Goal: Task Accomplishment & Management: Manage account settings

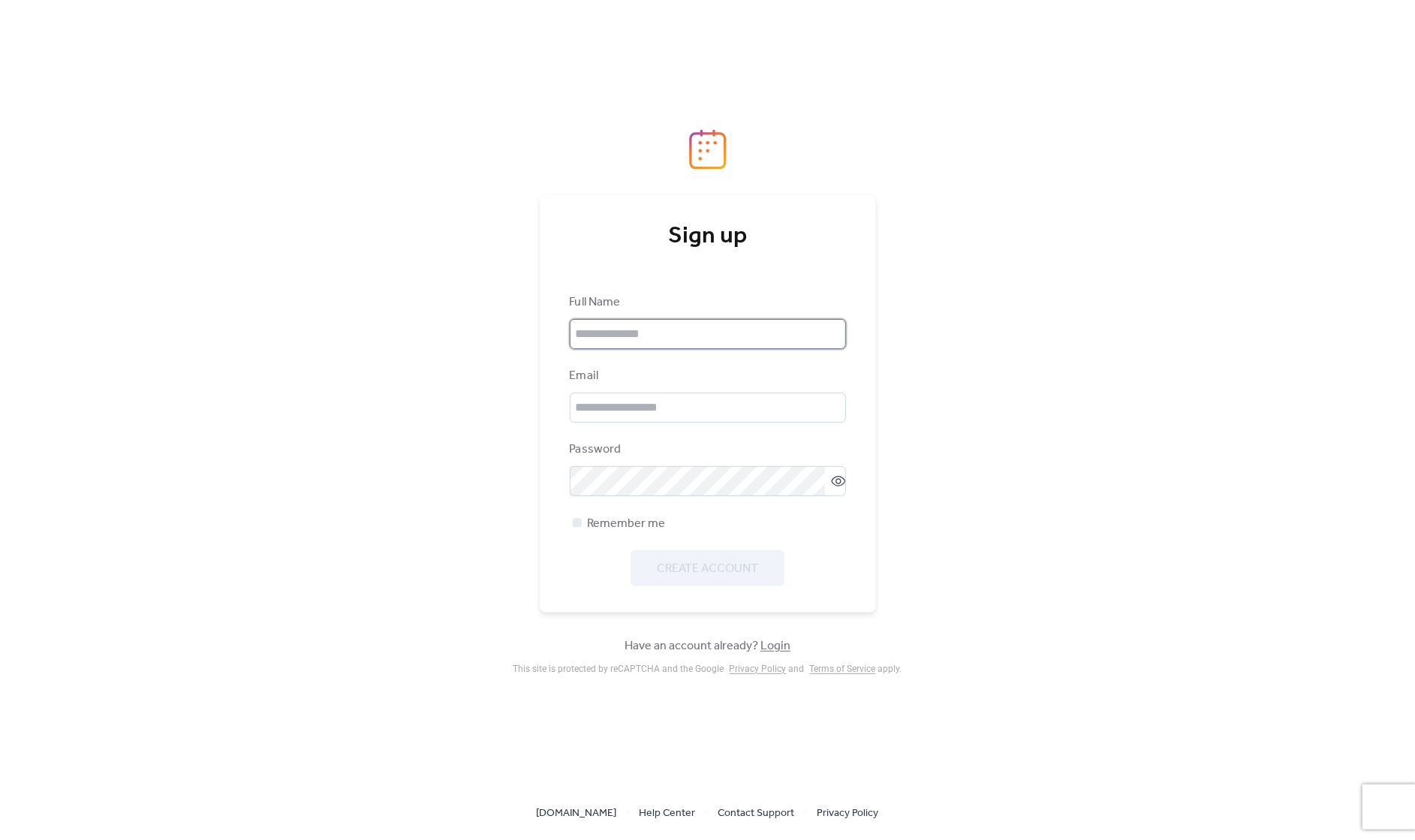
click at [682, 342] on input "text" at bounding box center [708, 334] width 276 height 30
type input "**********"
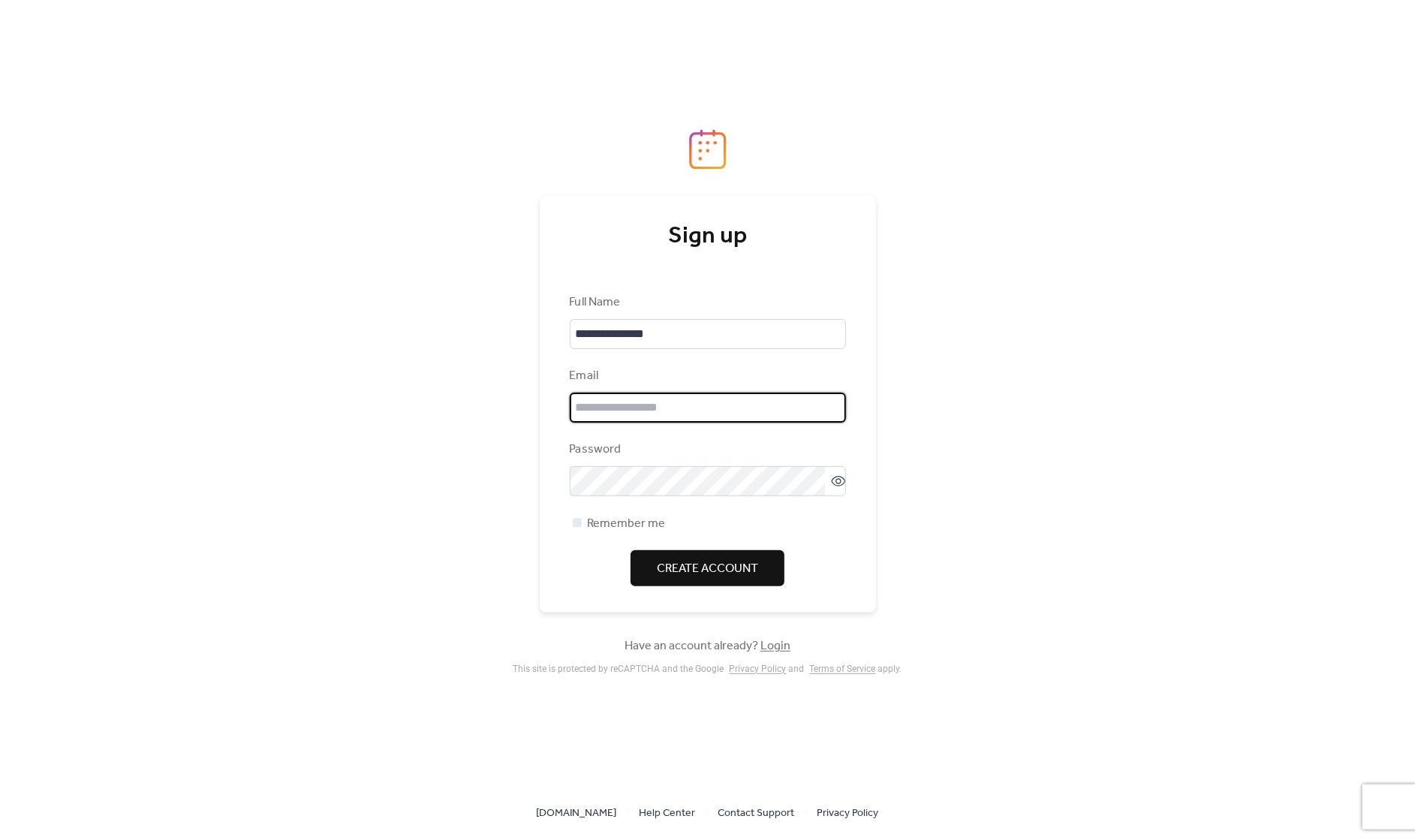
click at [703, 415] on input "email" at bounding box center [708, 408] width 276 height 30
click at [535, 408] on div "**********" at bounding box center [708, 401] width 389 height 545
click at [618, 403] on input "email" at bounding box center [708, 408] width 276 height 30
type input "**********"
click at [693, 561] on span "Create Account" at bounding box center [707, 569] width 101 height 18
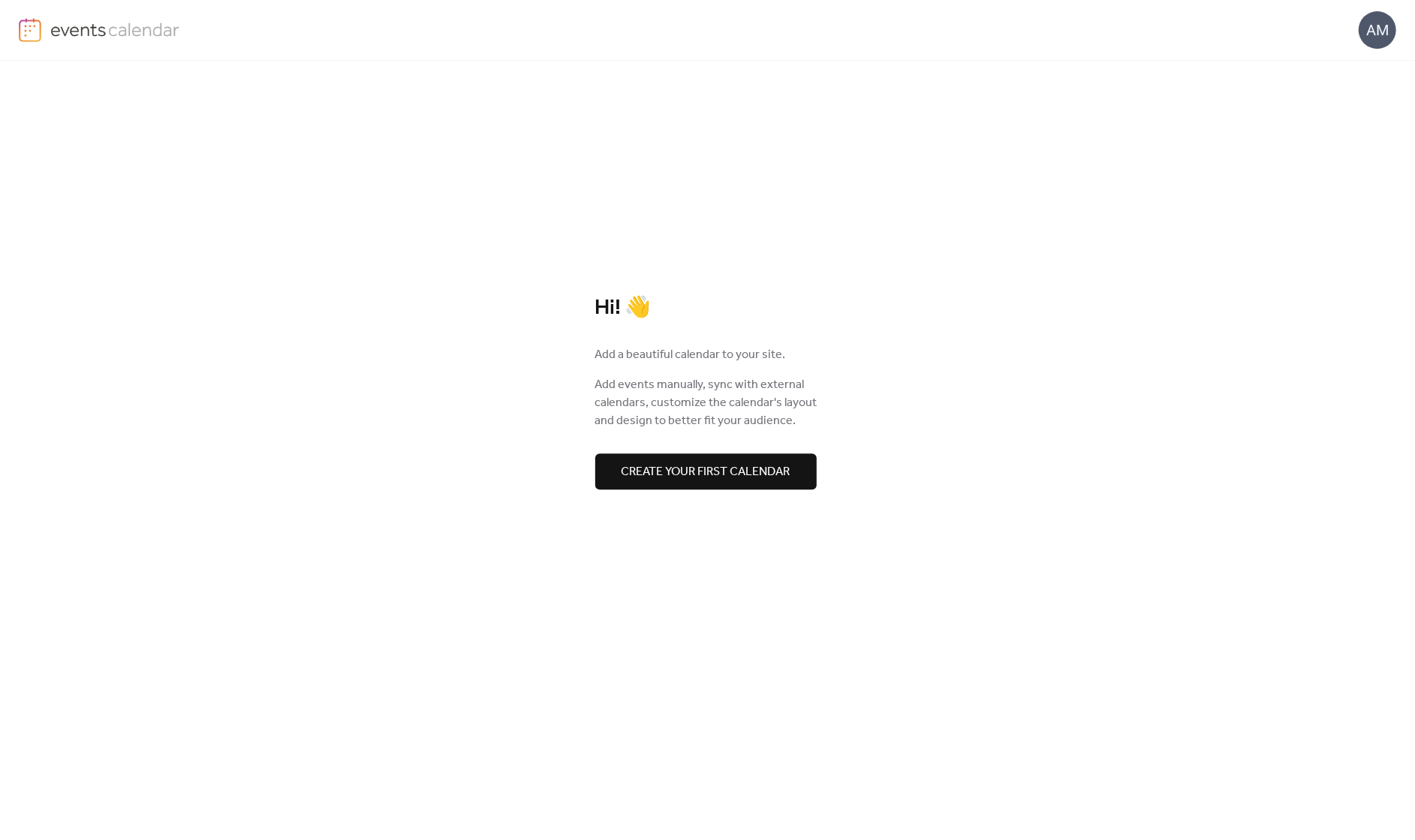
click at [680, 478] on span "Create your first calendar" at bounding box center [706, 472] width 169 height 18
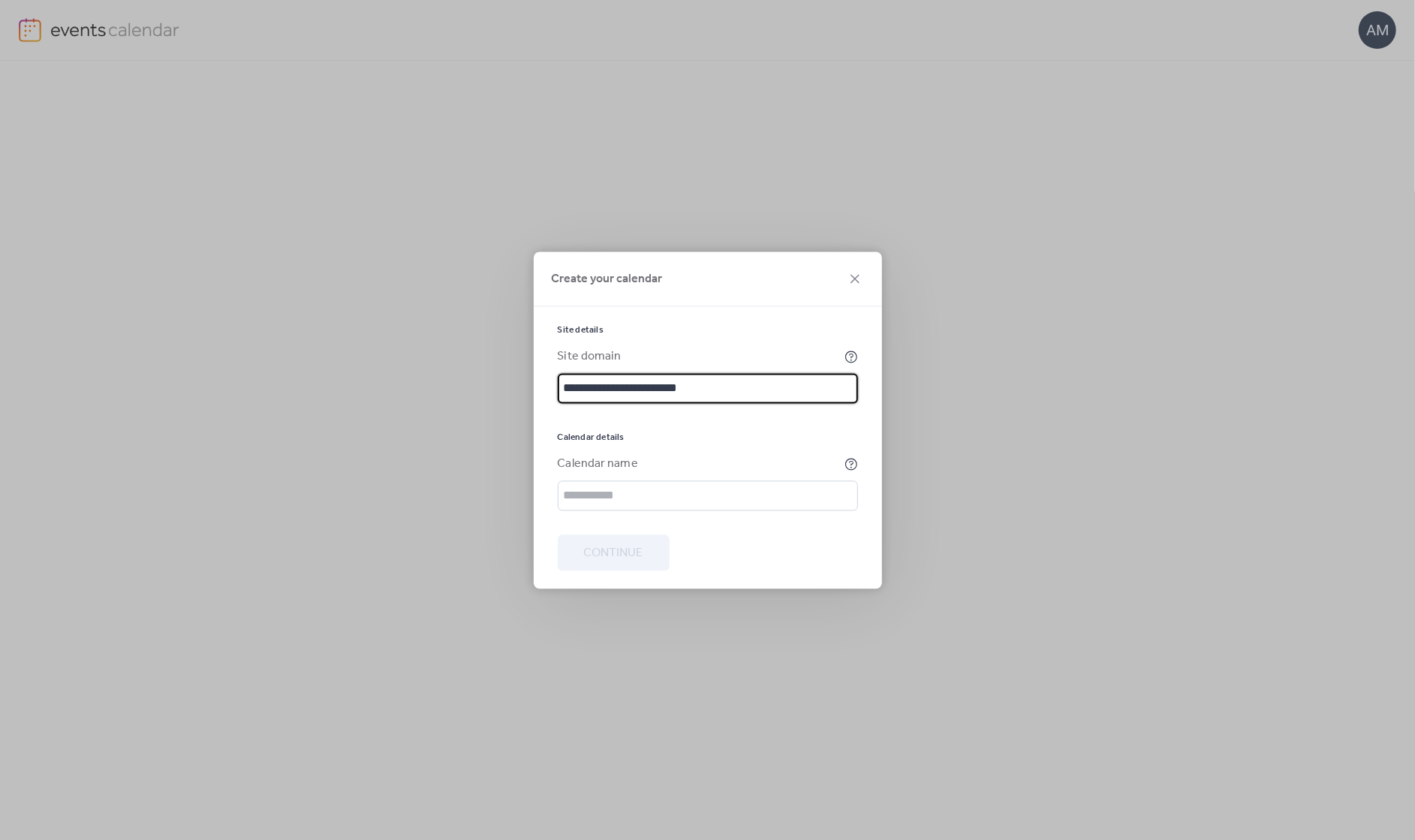
type input "**********"
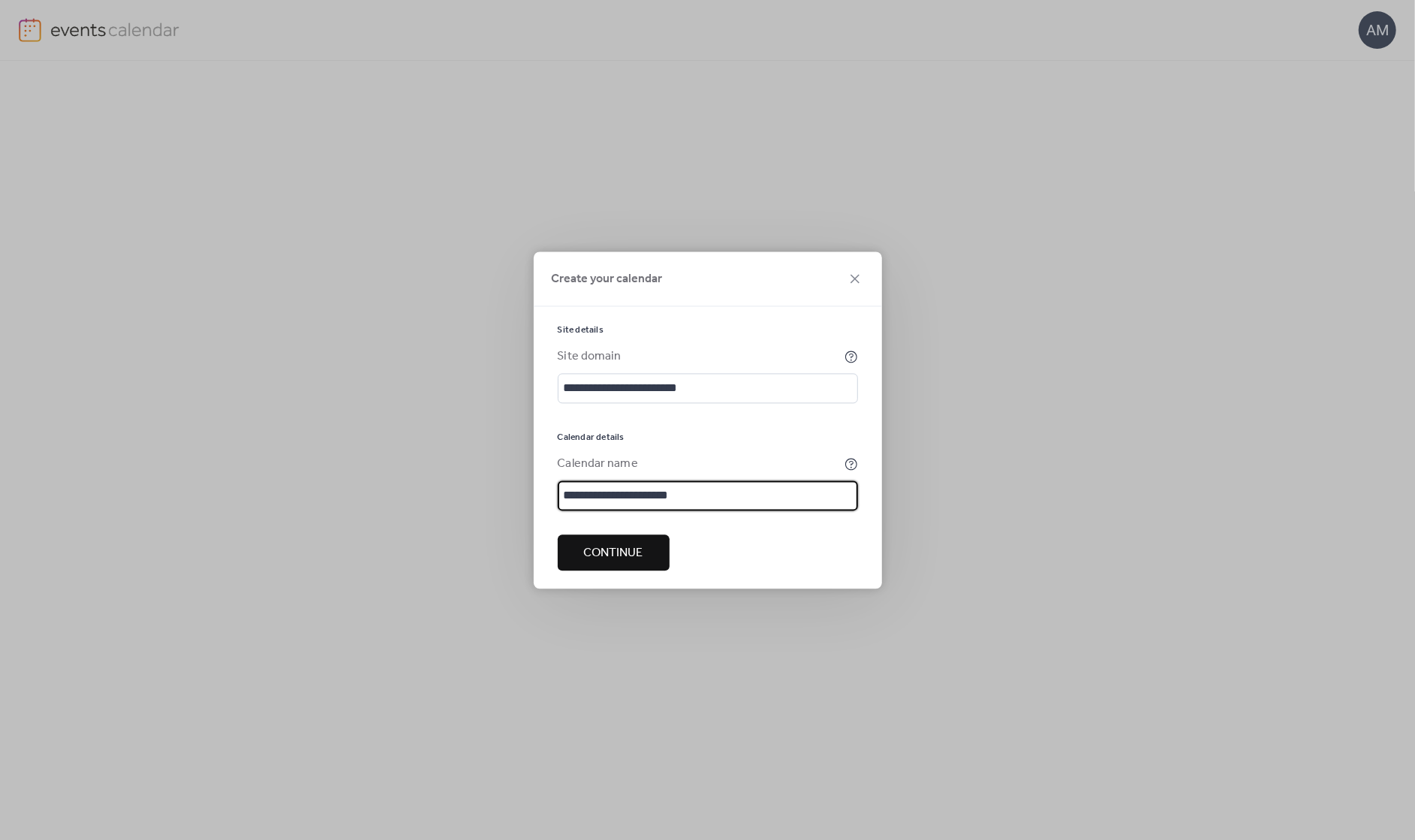
type input "**********"
click at [627, 557] on span "Continue" at bounding box center [614, 553] width 59 height 18
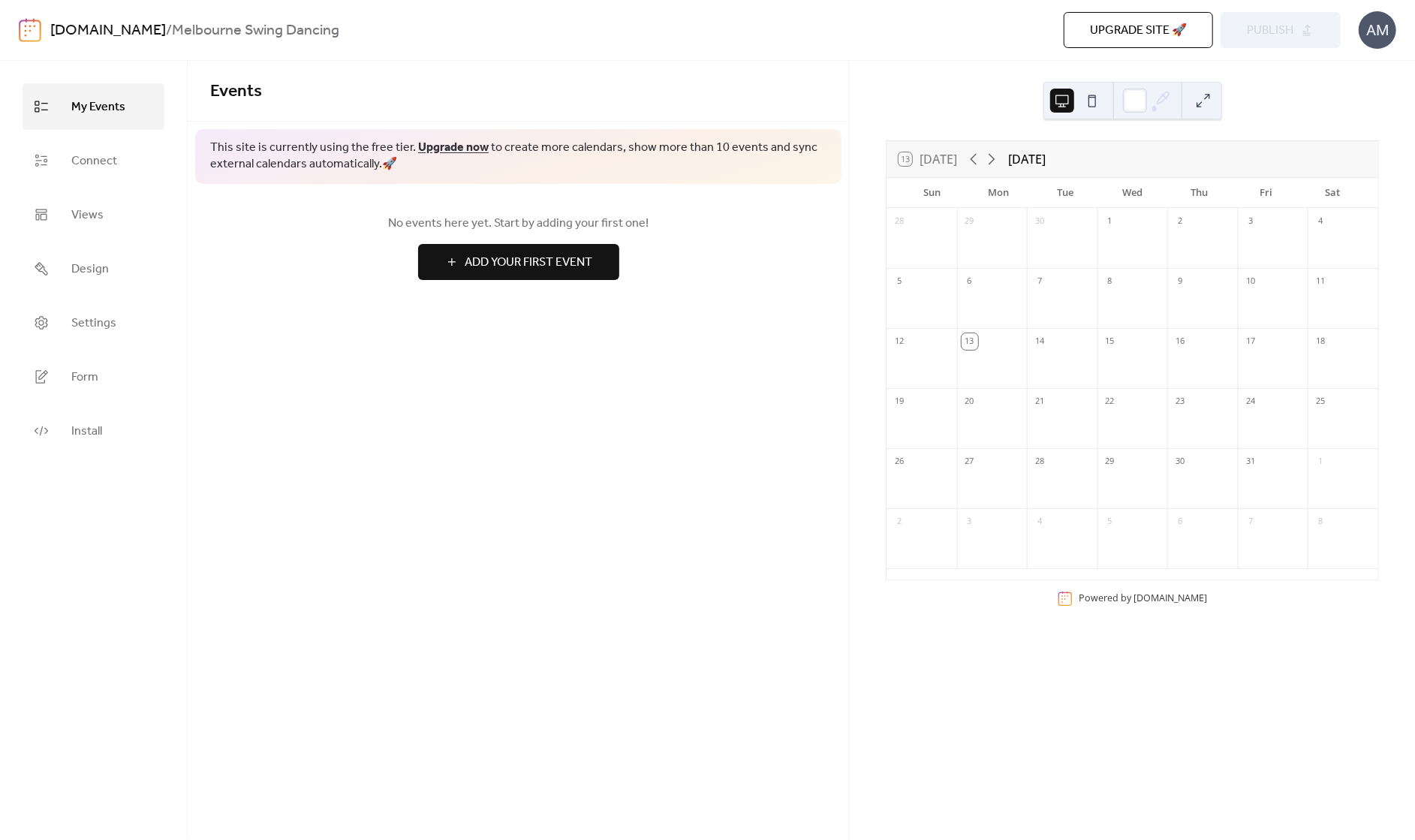
click at [1093, 109] on button at bounding box center [1092, 101] width 24 height 24
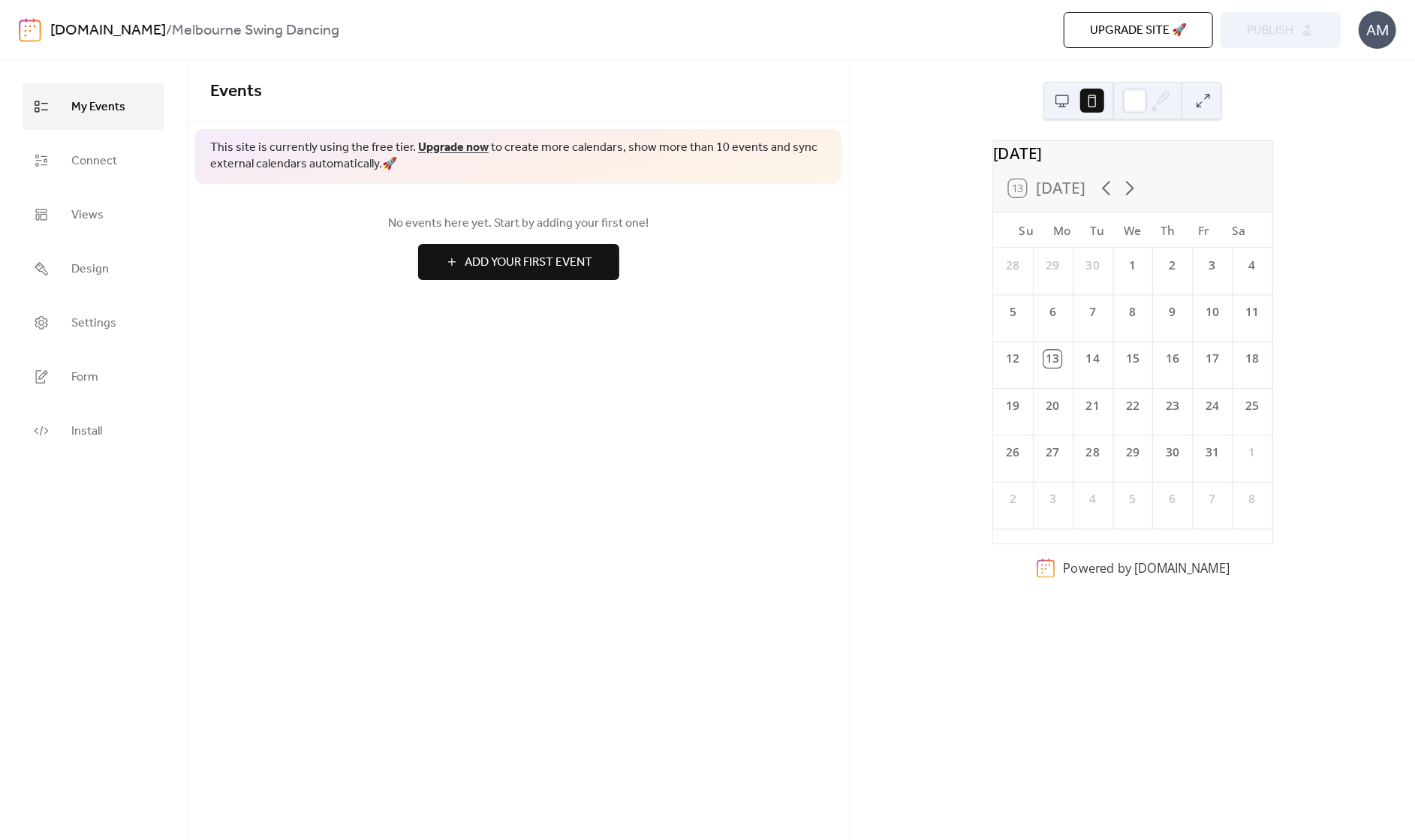
click at [1058, 106] on button at bounding box center [1062, 101] width 24 height 24
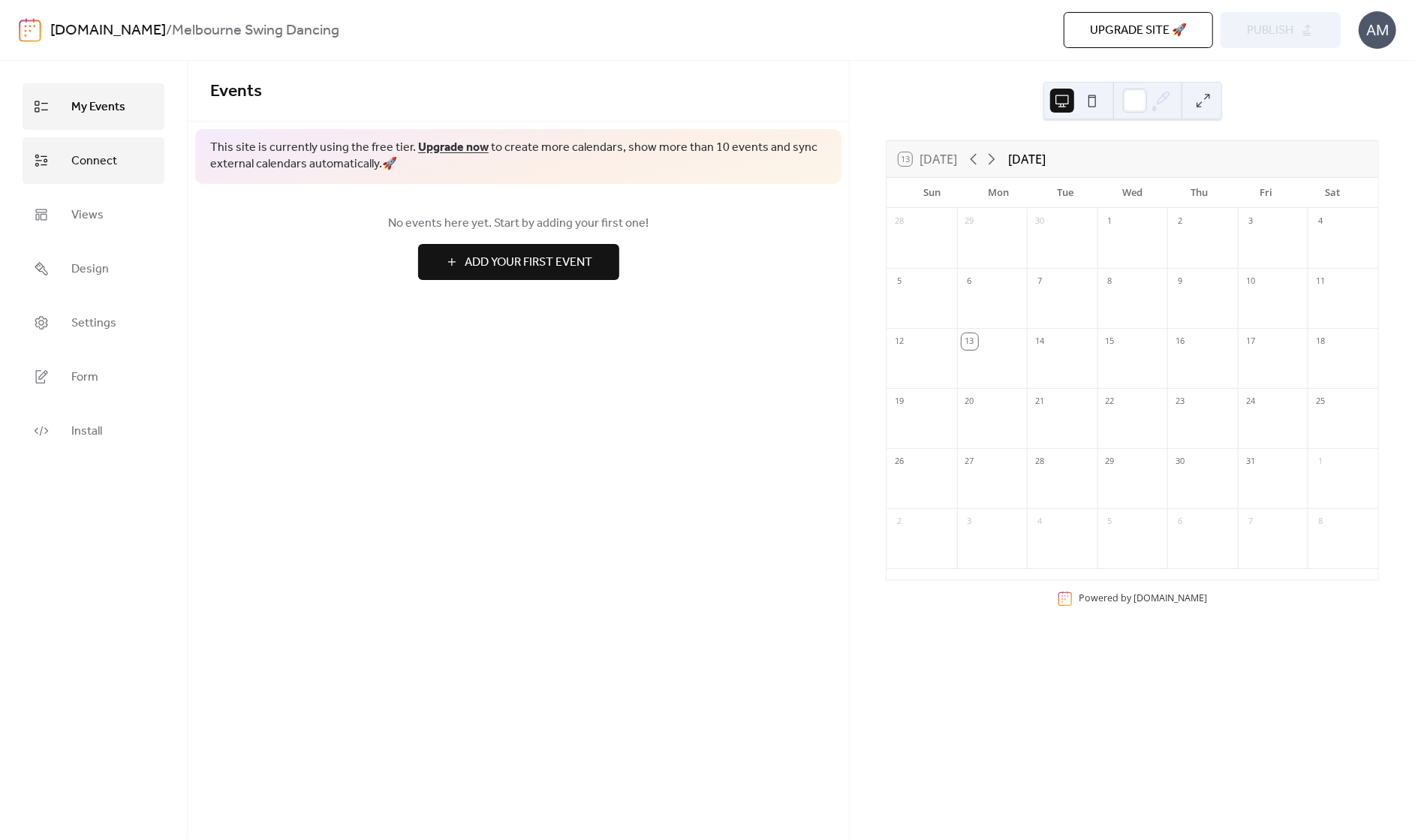
click at [110, 161] on span "Connect" at bounding box center [94, 162] width 46 height 24
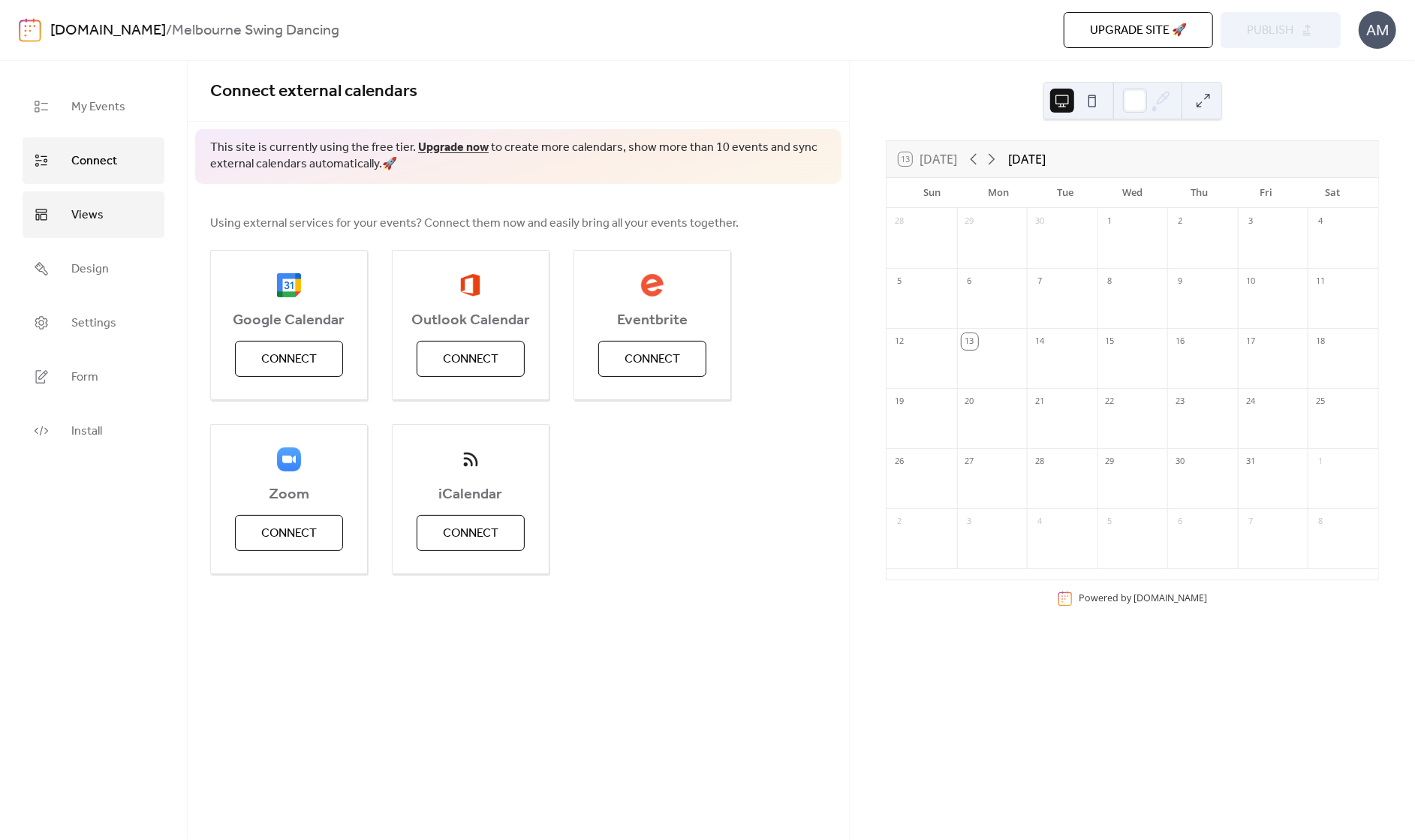
click at [104, 224] on link "Views" at bounding box center [93, 214] width 142 height 46
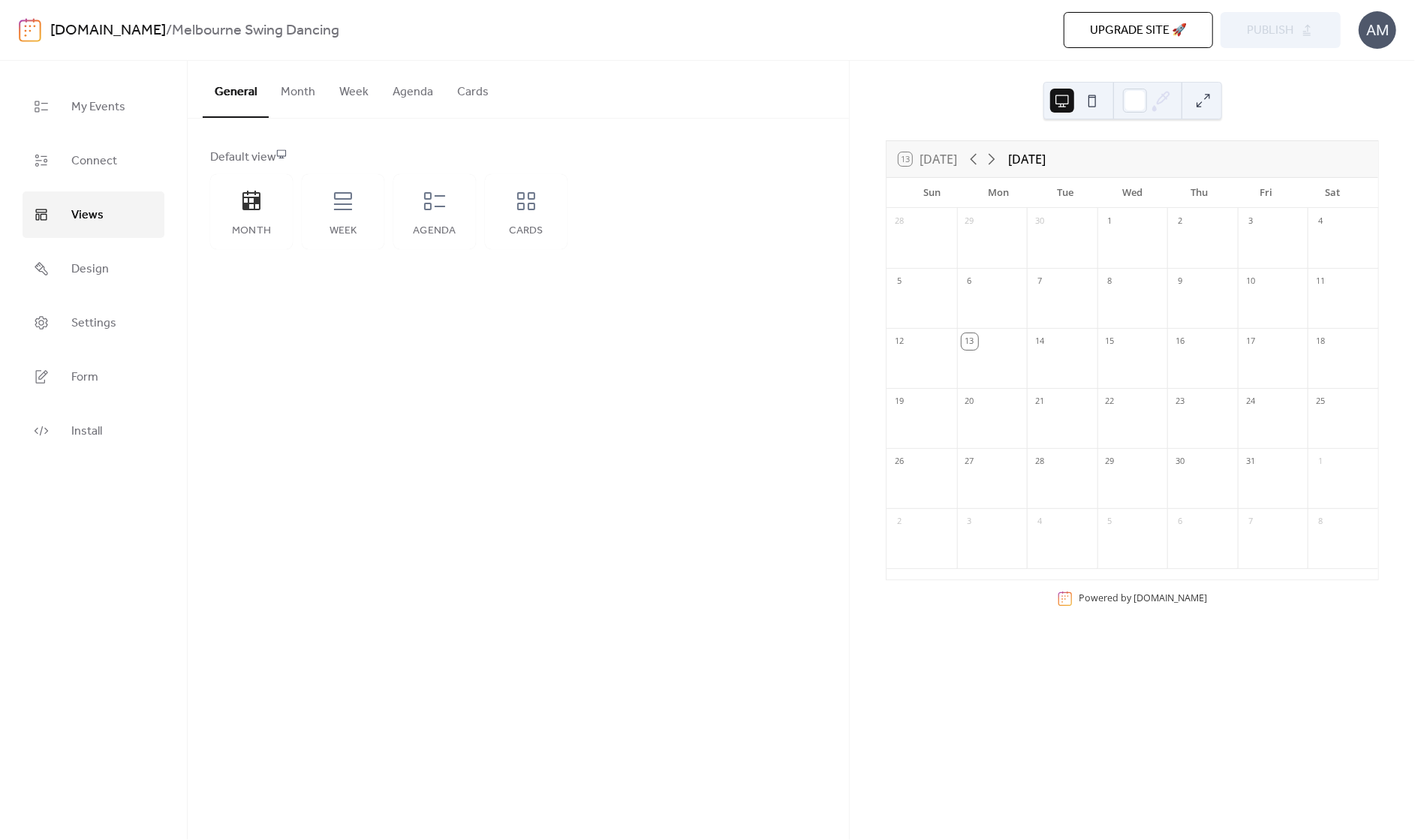
click at [1094, 91] on button at bounding box center [1092, 101] width 24 height 24
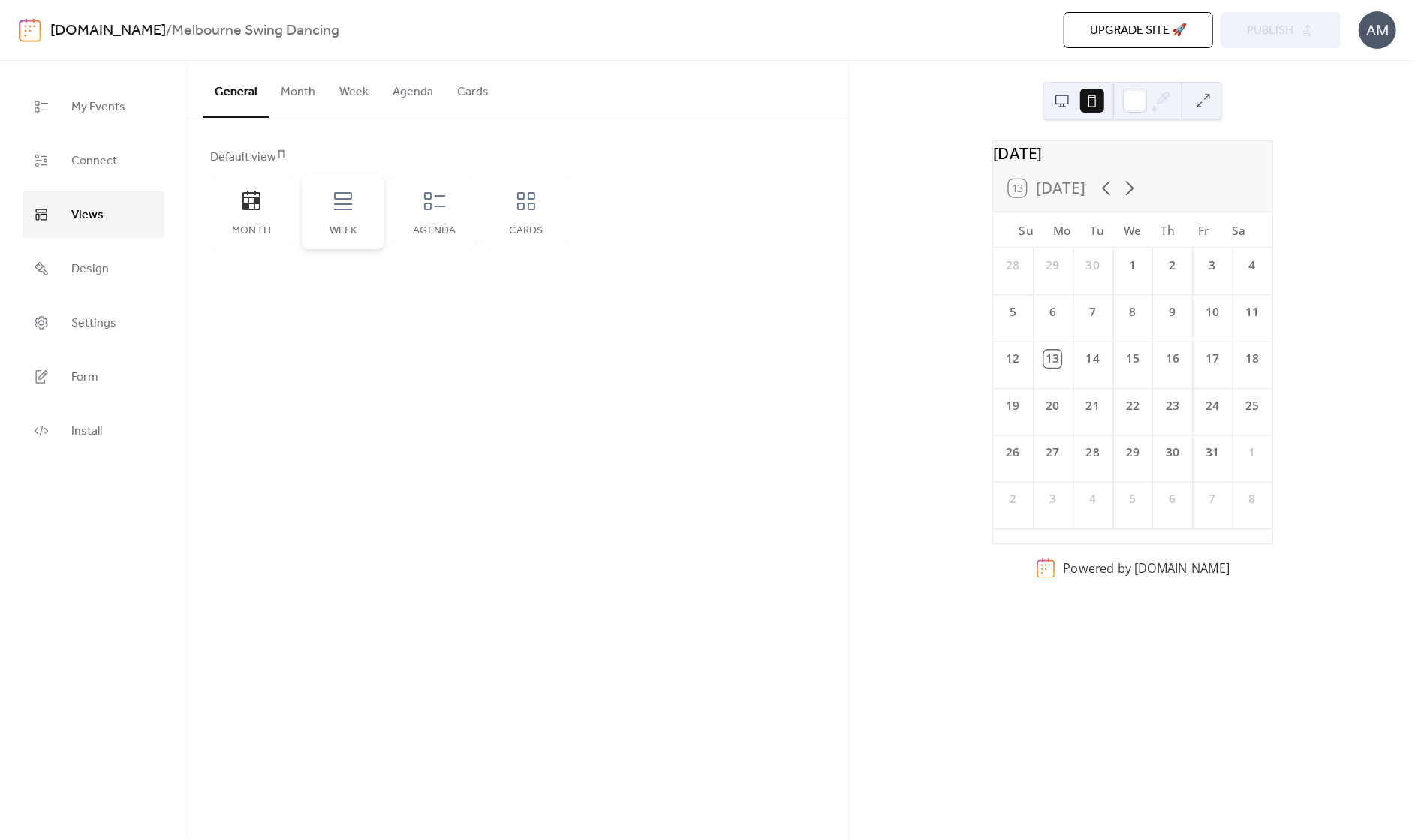
click at [333, 211] on icon at bounding box center [343, 201] width 24 height 24
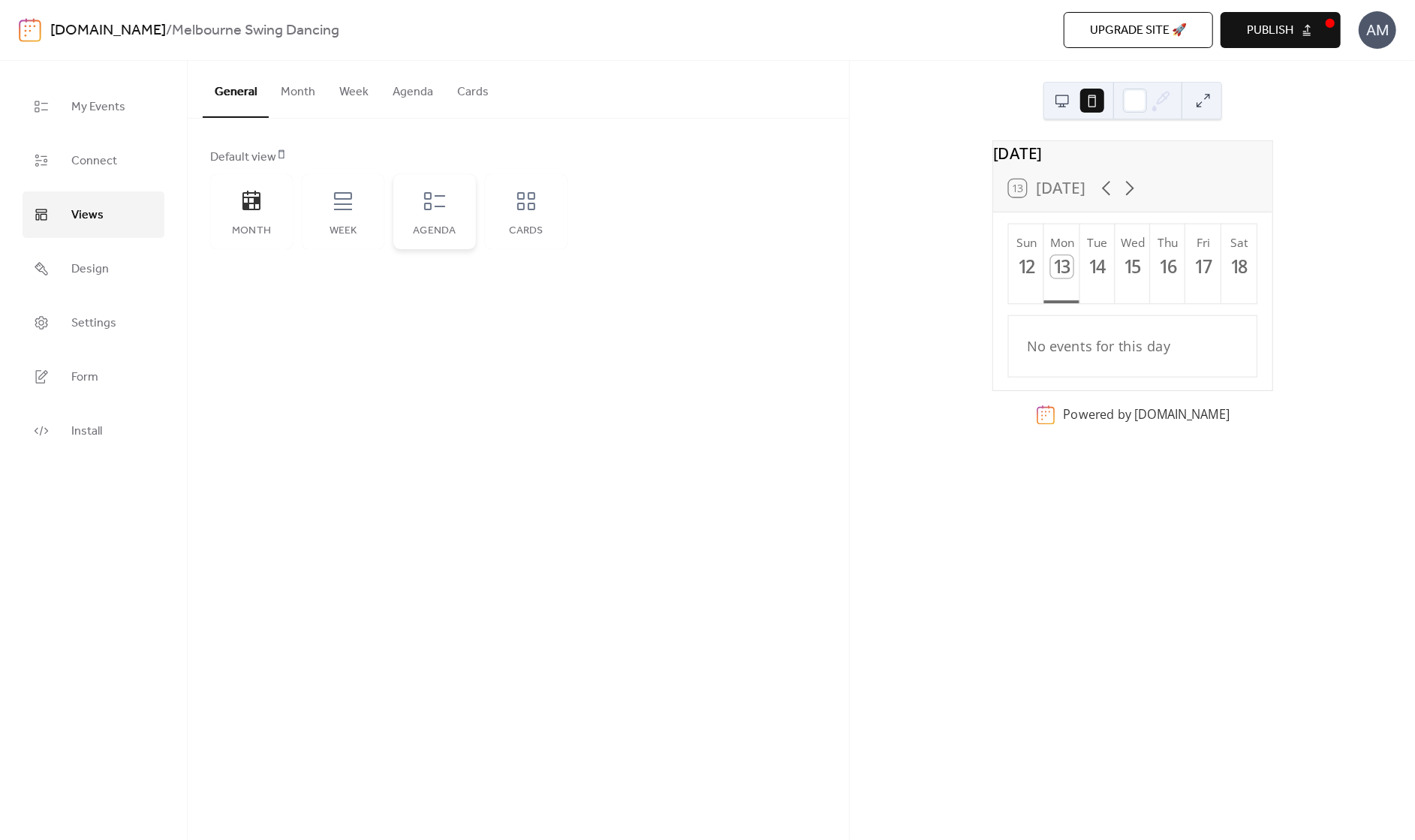
click at [420, 212] on div "Agenda" at bounding box center [434, 211] width 83 height 75
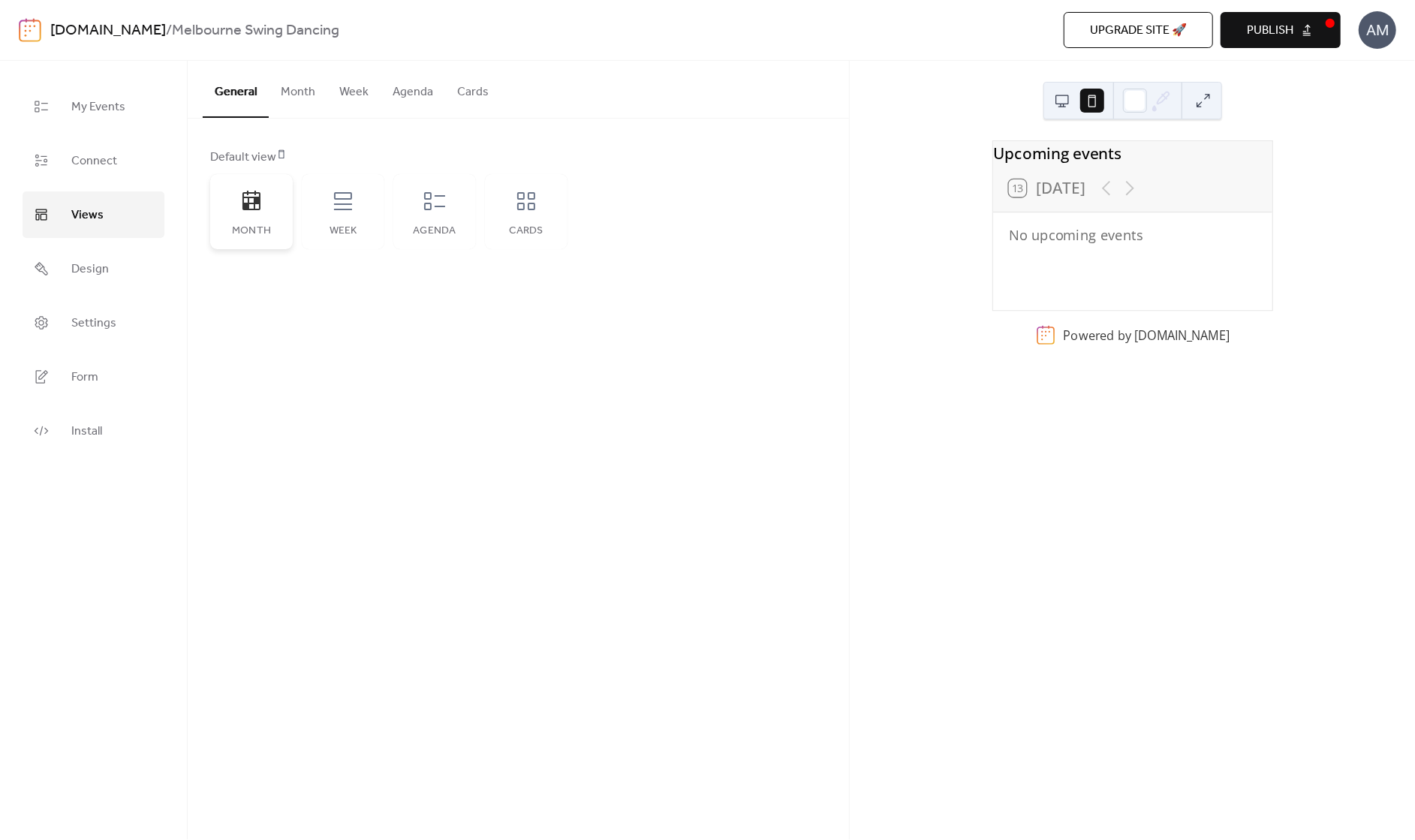
click at [244, 210] on icon at bounding box center [251, 201] width 24 height 24
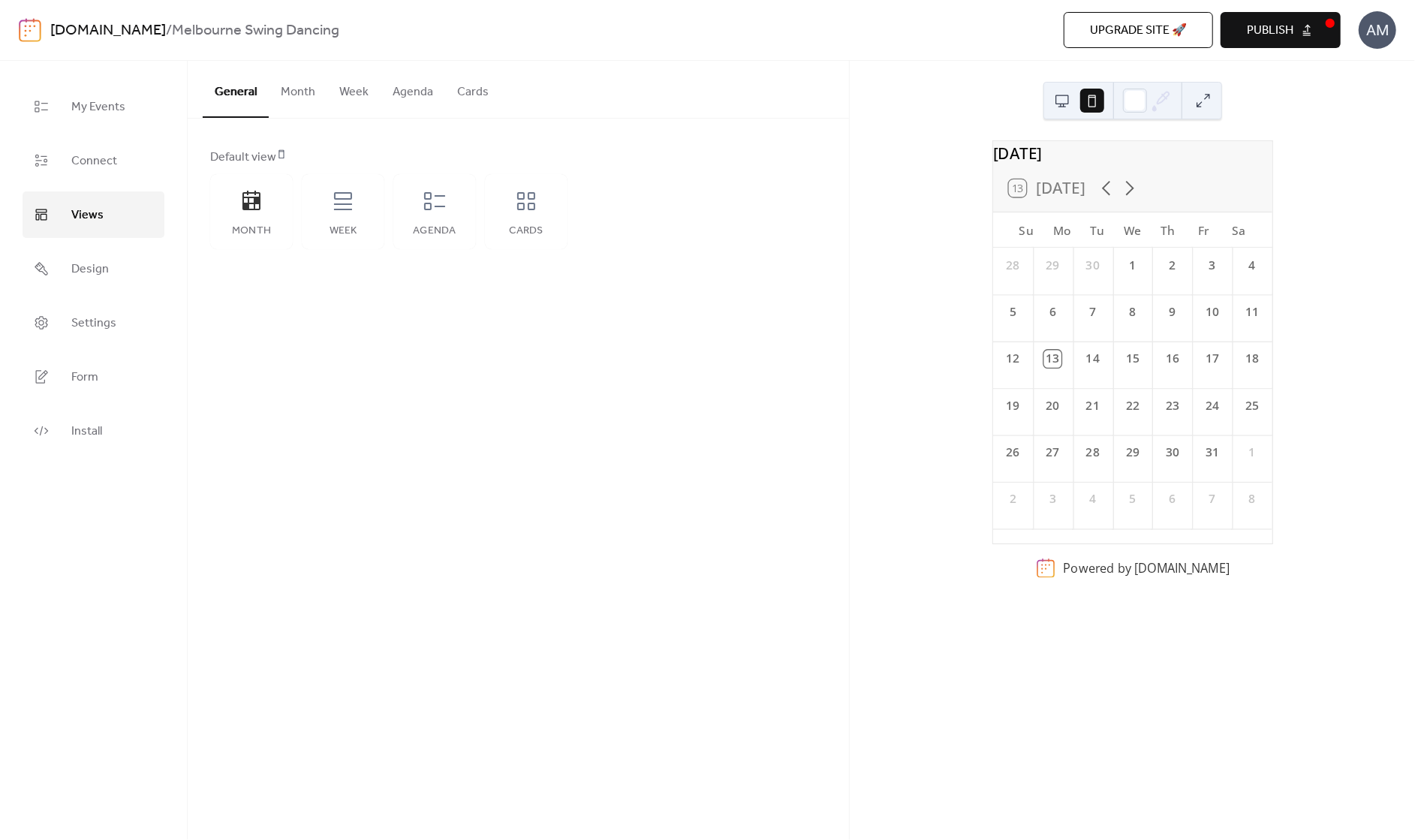
click at [298, 87] on button "Month" at bounding box center [298, 88] width 58 height 55
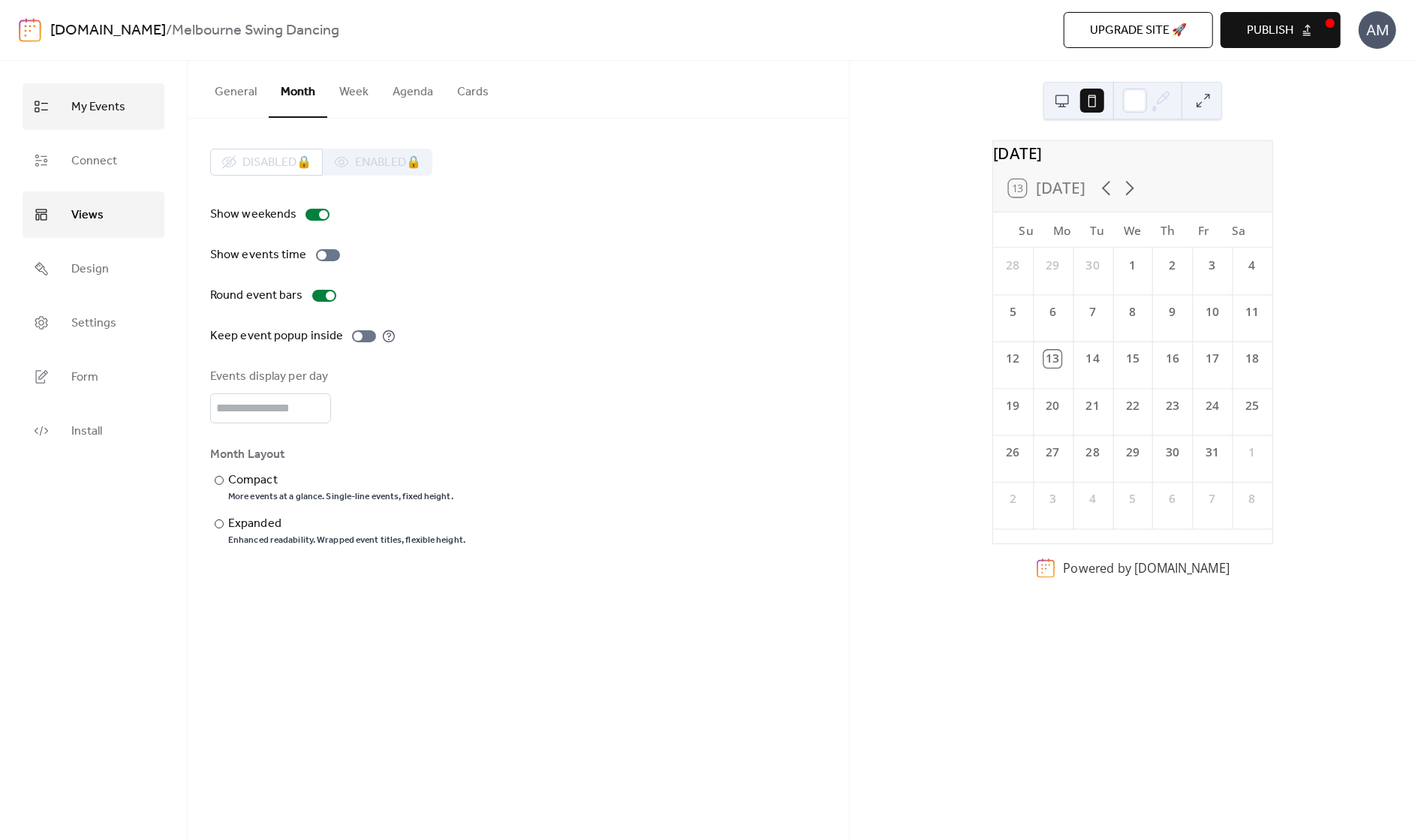
click at [111, 113] on span "My Events" at bounding box center [98, 107] width 54 height 24
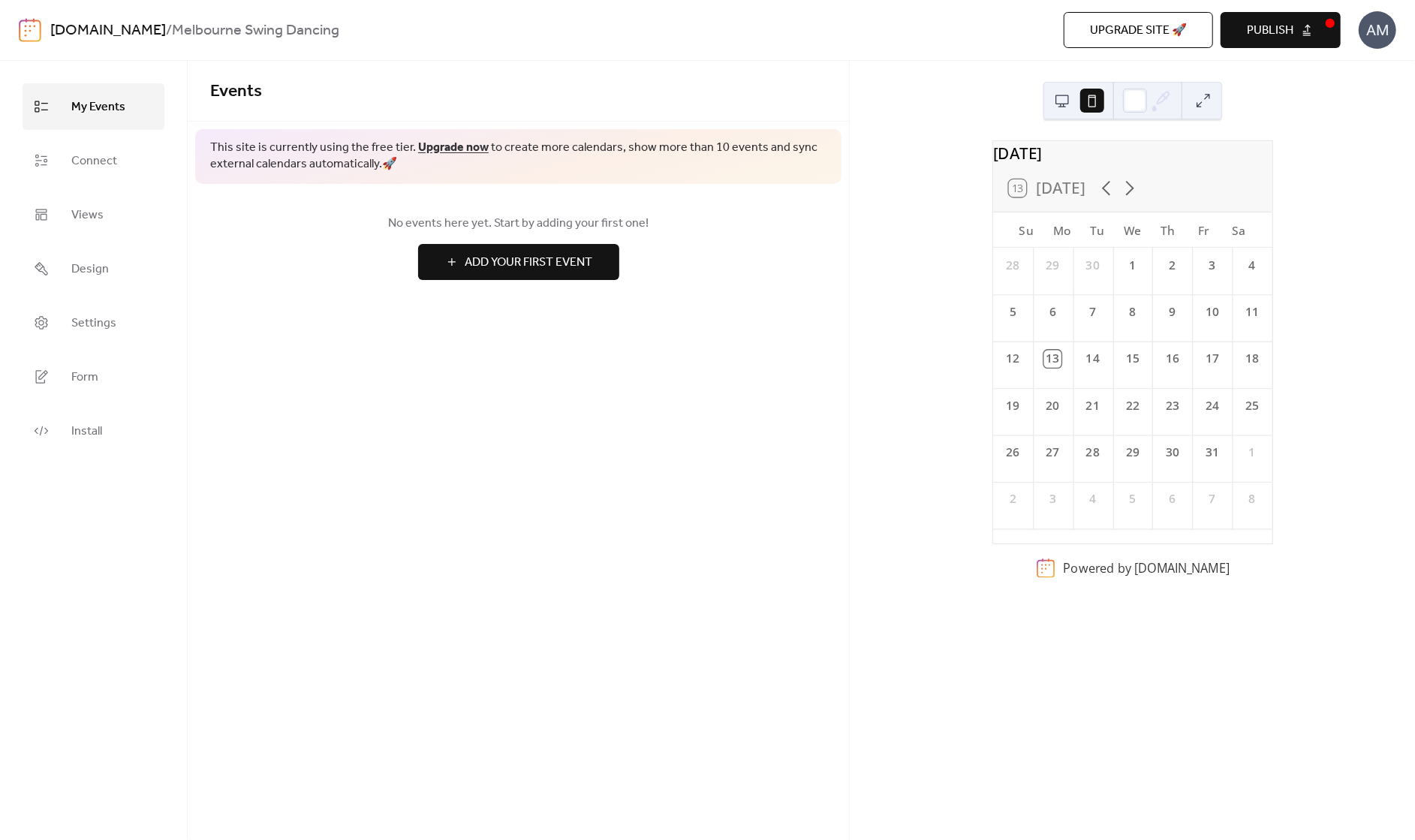
click at [494, 262] on span "Add Your First Event" at bounding box center [529, 263] width 128 height 18
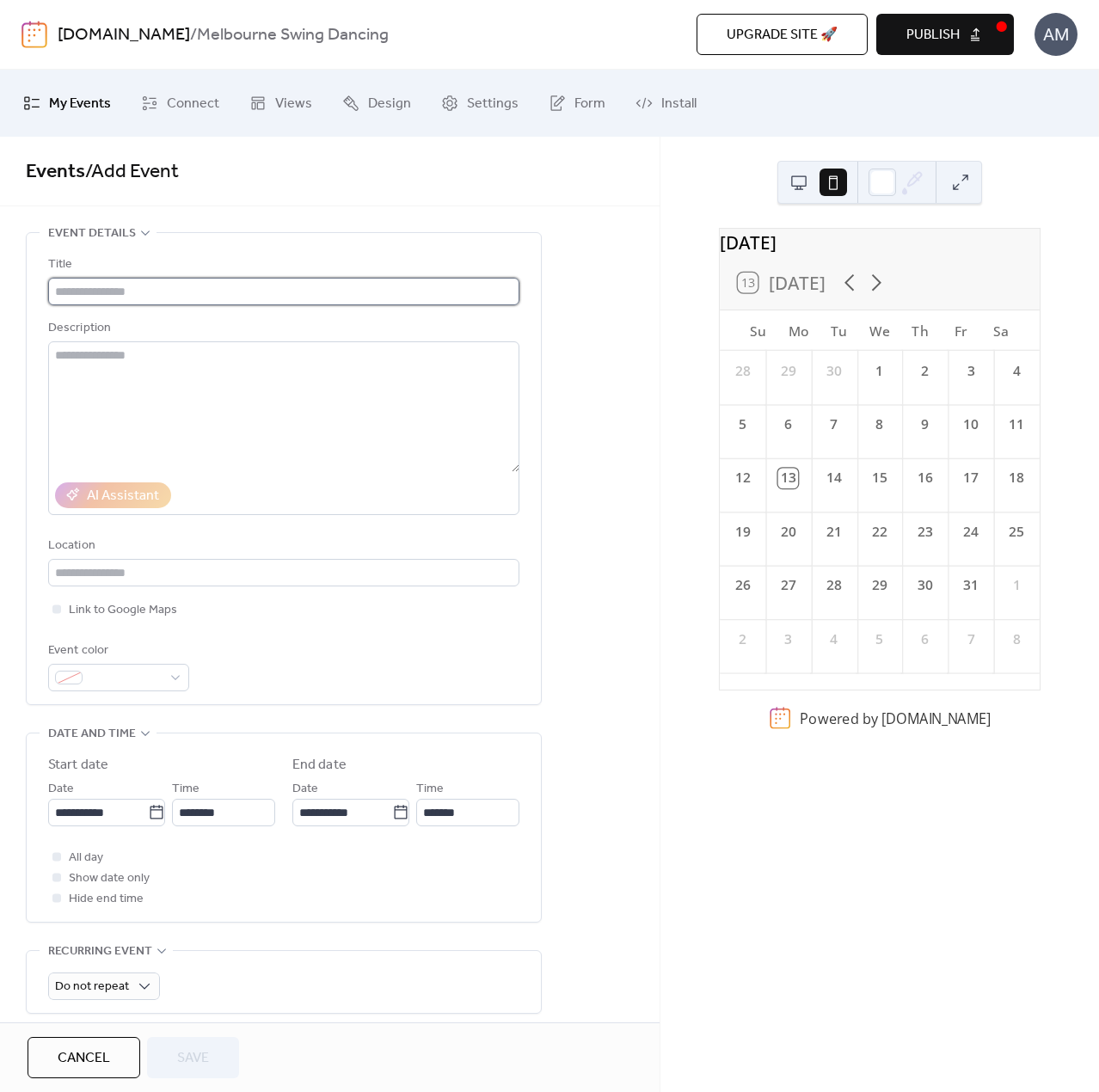
click at [125, 293] on input "text" at bounding box center [284, 291] width 472 height 28
type input "**********"
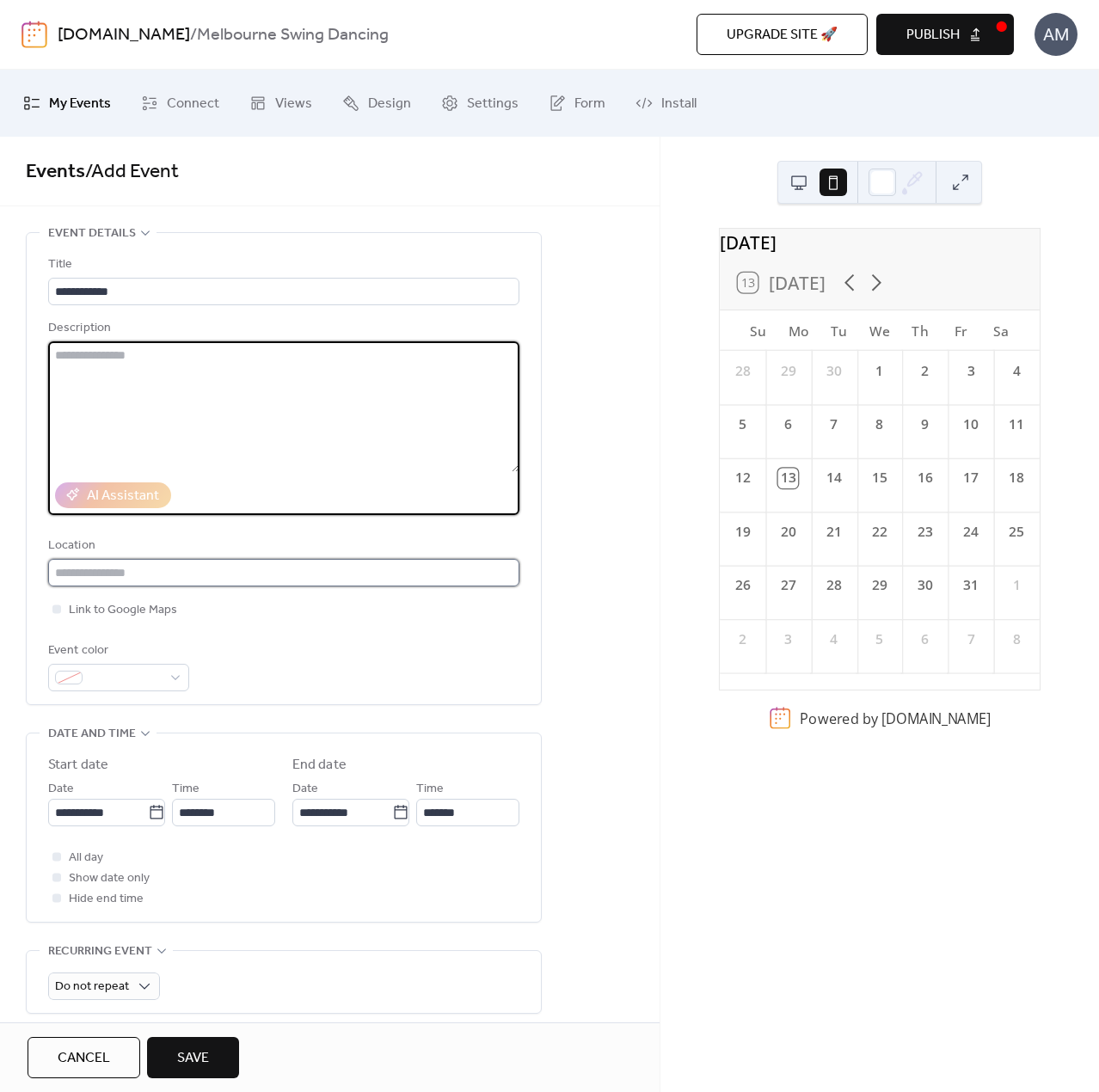
click at [131, 575] on input "text" at bounding box center [284, 573] width 472 height 28
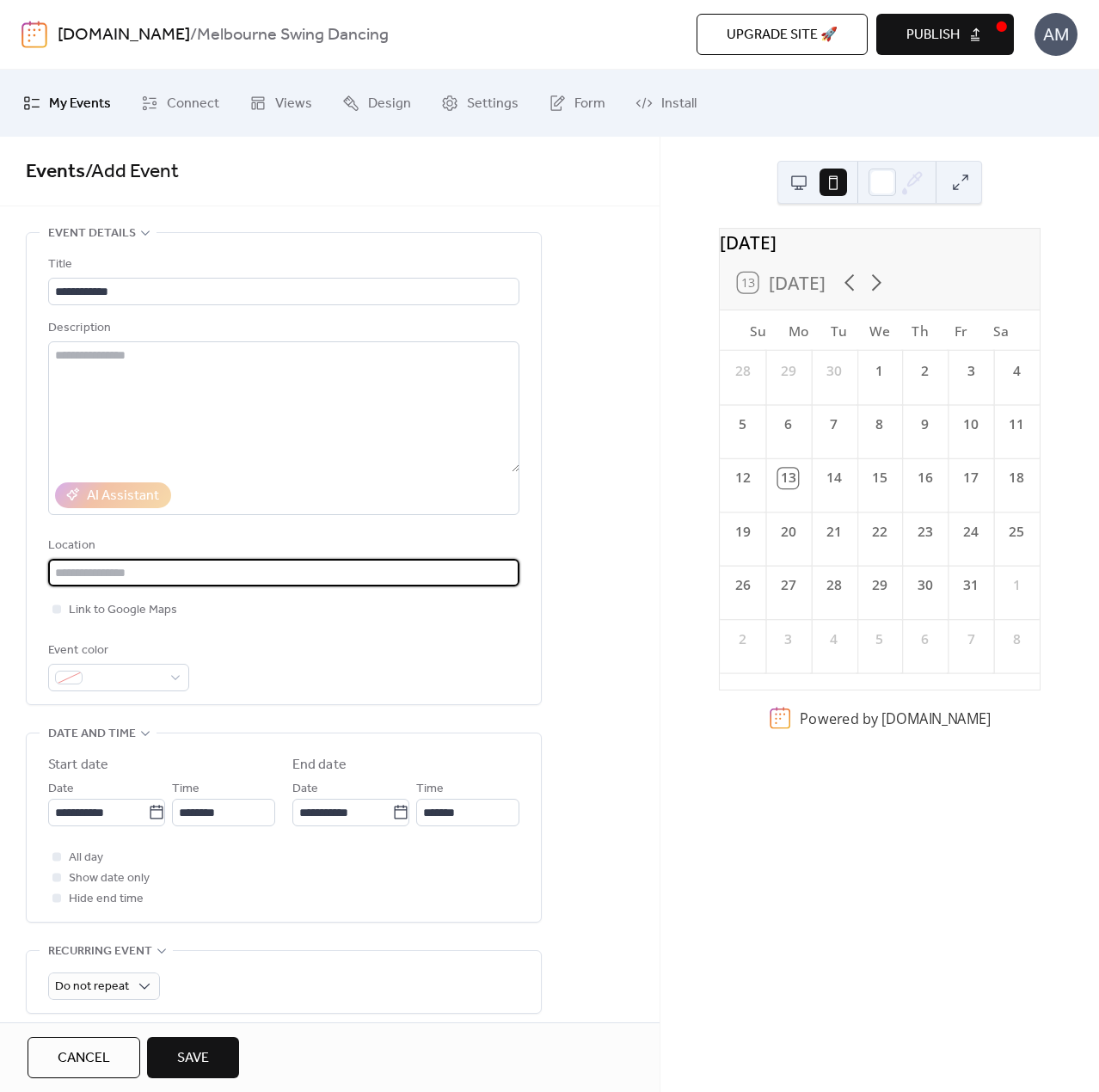
click at [112, 571] on input "text" at bounding box center [284, 573] width 472 height 28
drag, startPoint x: 156, startPoint y: 566, endPoint x: 37, endPoint y: 571, distance: 119.1
click at [37, 571] on div "**********" at bounding box center [284, 469] width 514 height 472
click at [57, 608] on div at bounding box center [57, 609] width 9 height 9
type input "**********"
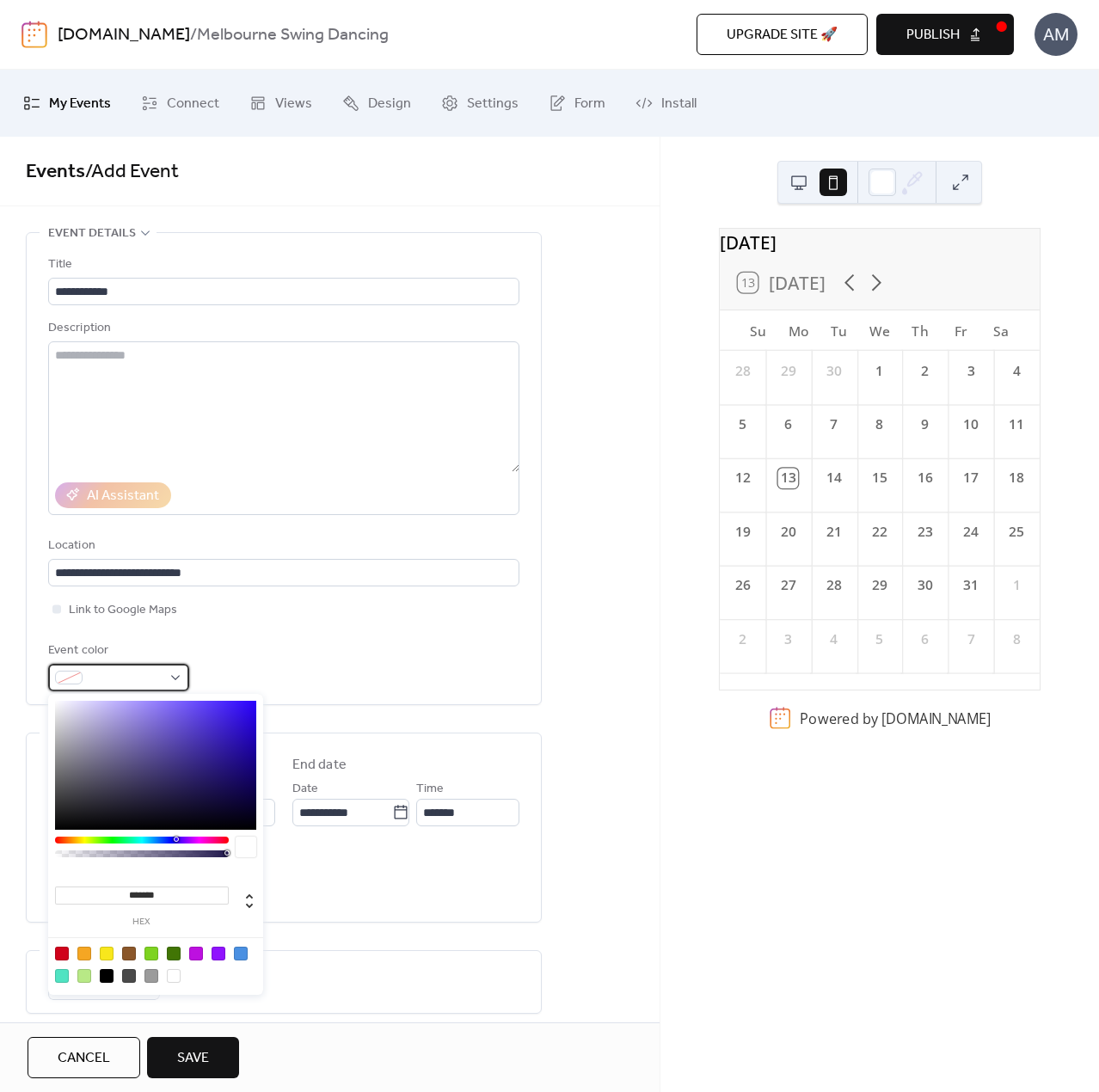
click at [163, 681] on div at bounding box center [118, 678] width 141 height 28
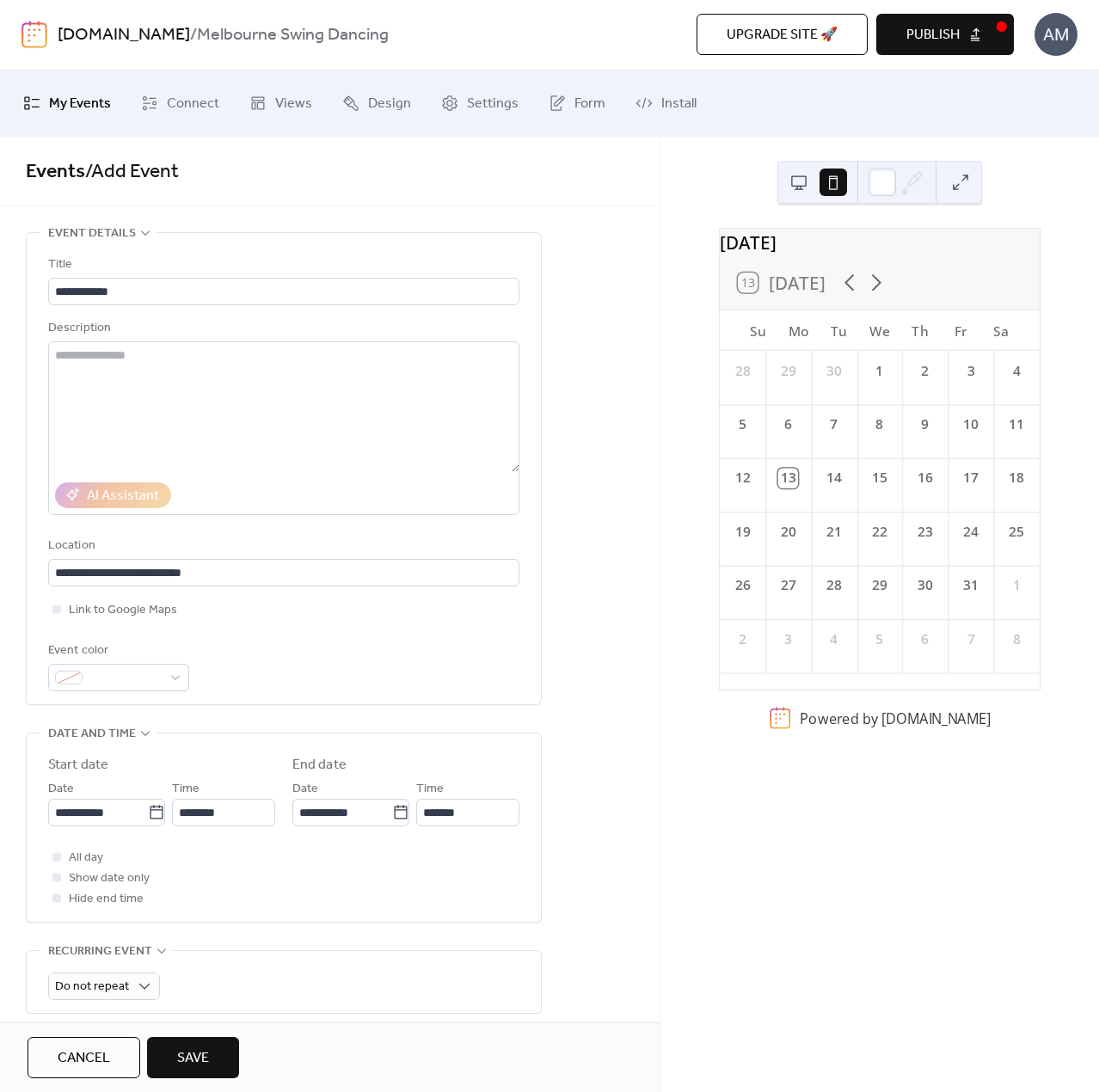
click at [261, 652] on div "Event color" at bounding box center [284, 666] width 472 height 50
click at [94, 806] on input "**********" at bounding box center [97, 813] width 100 height 28
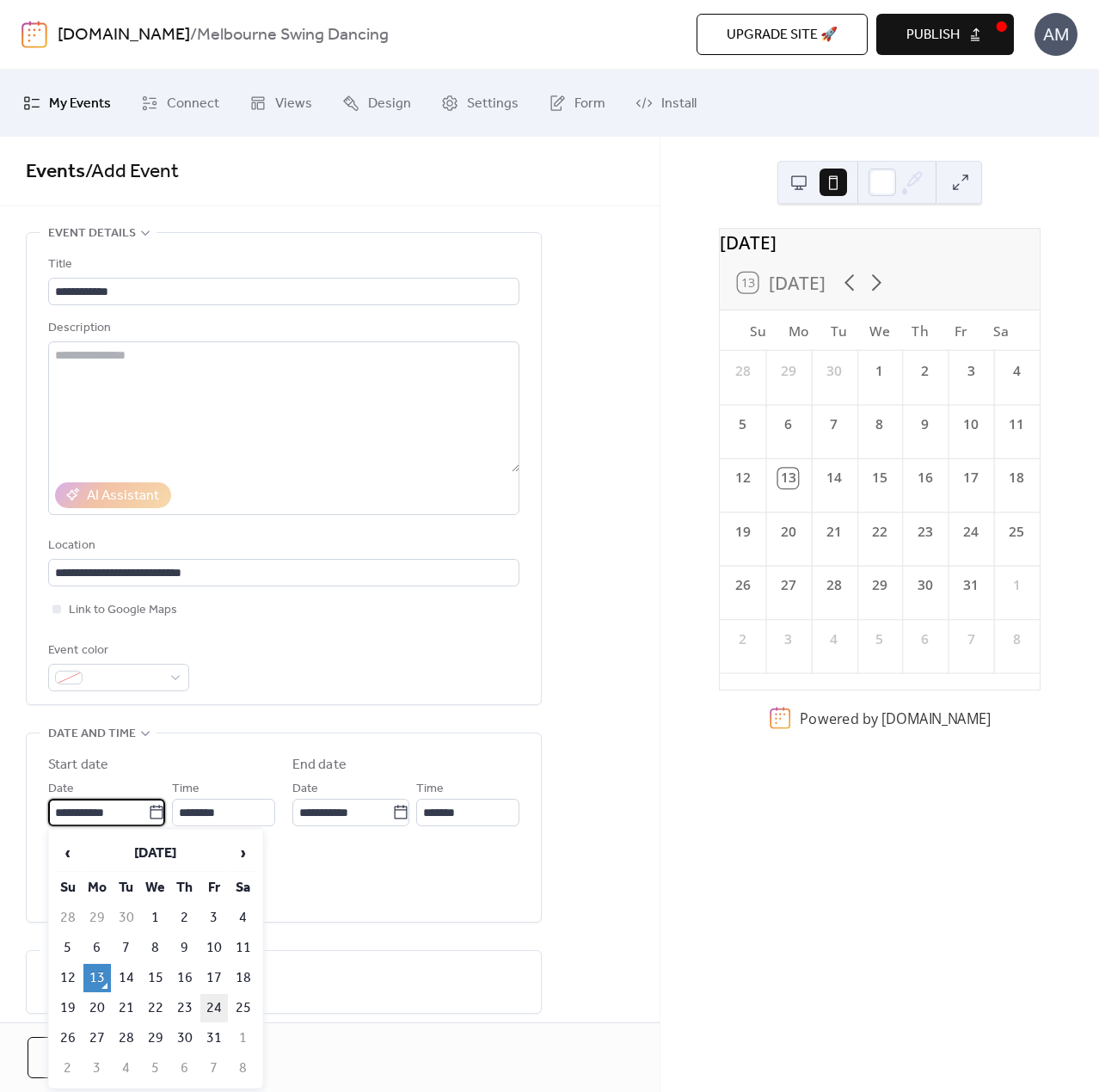
click at [213, 961] on td "24" at bounding box center [214, 1008] width 28 height 29
type input "**********"
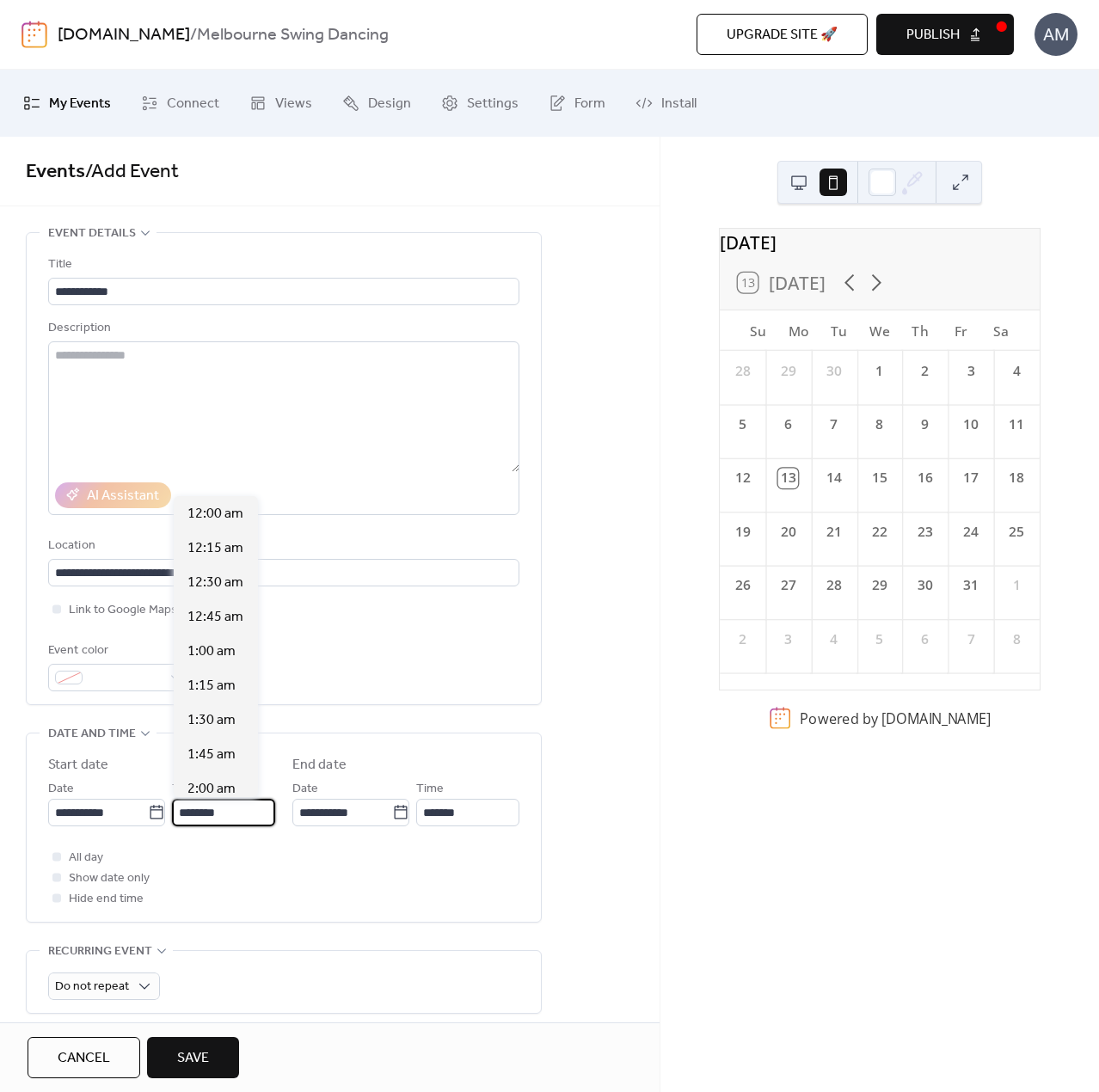
click at [238, 818] on input "********" at bounding box center [224, 813] width 104 height 28
type input "*"
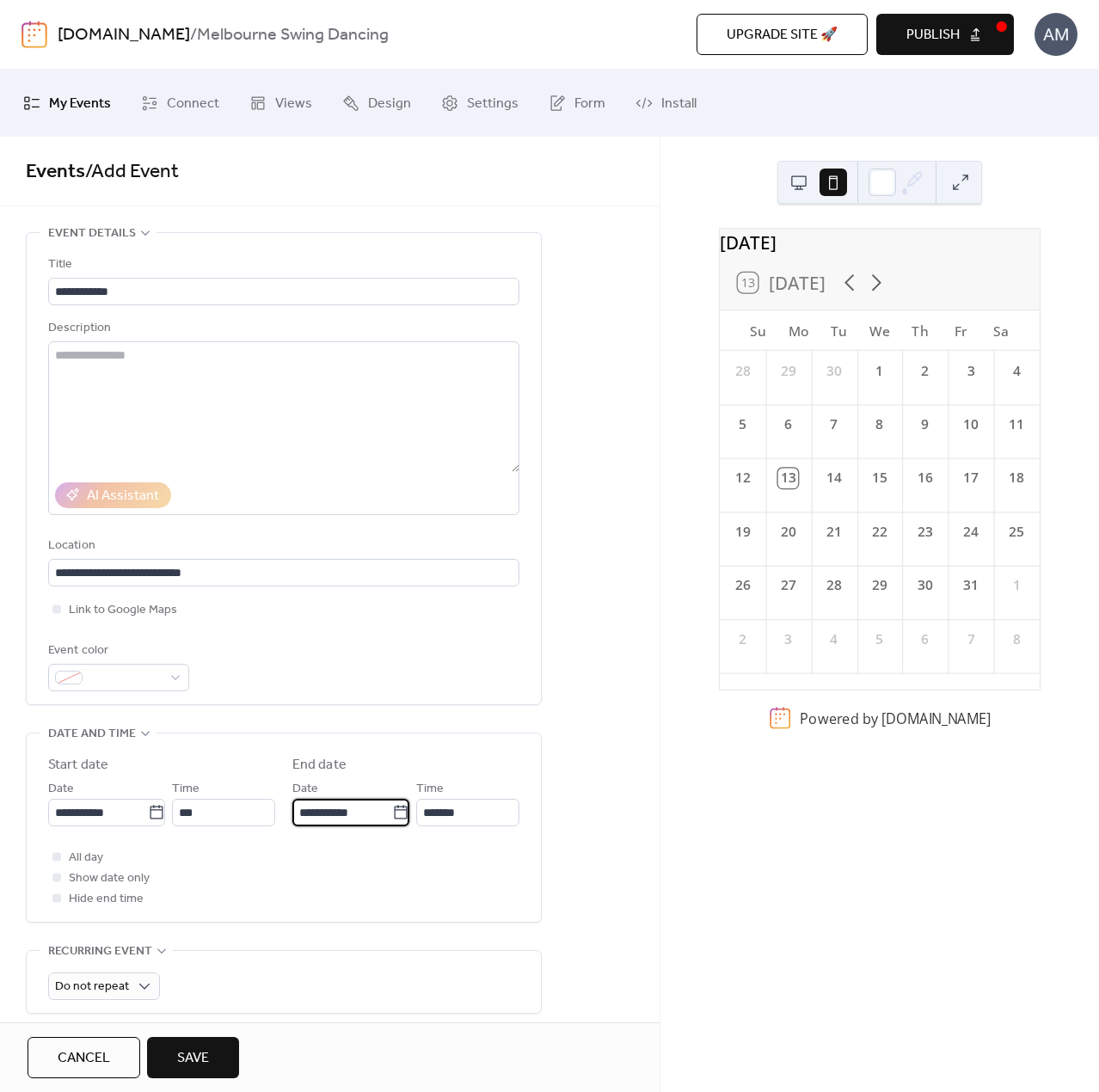
type input "*******"
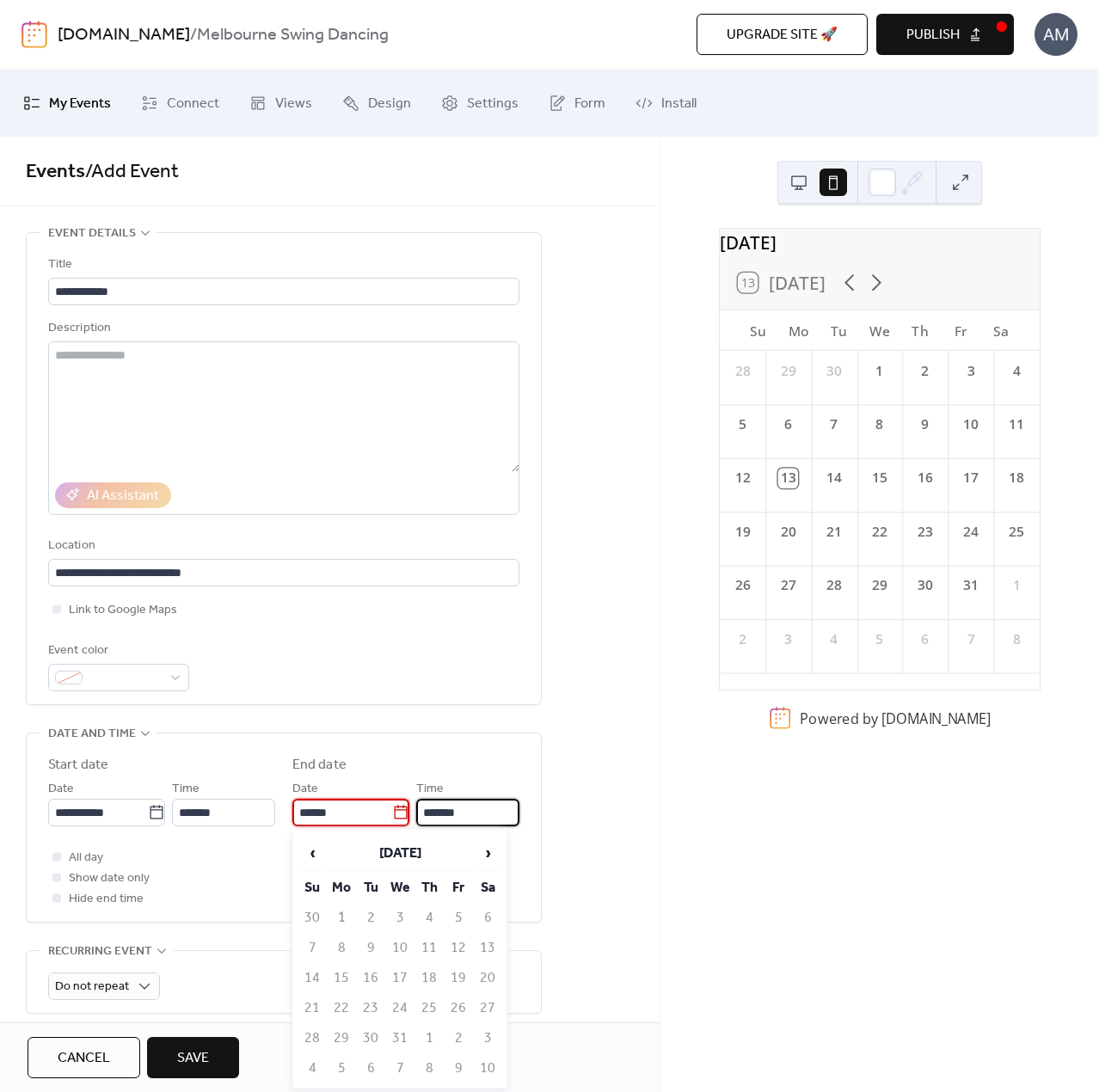
type input "**********"
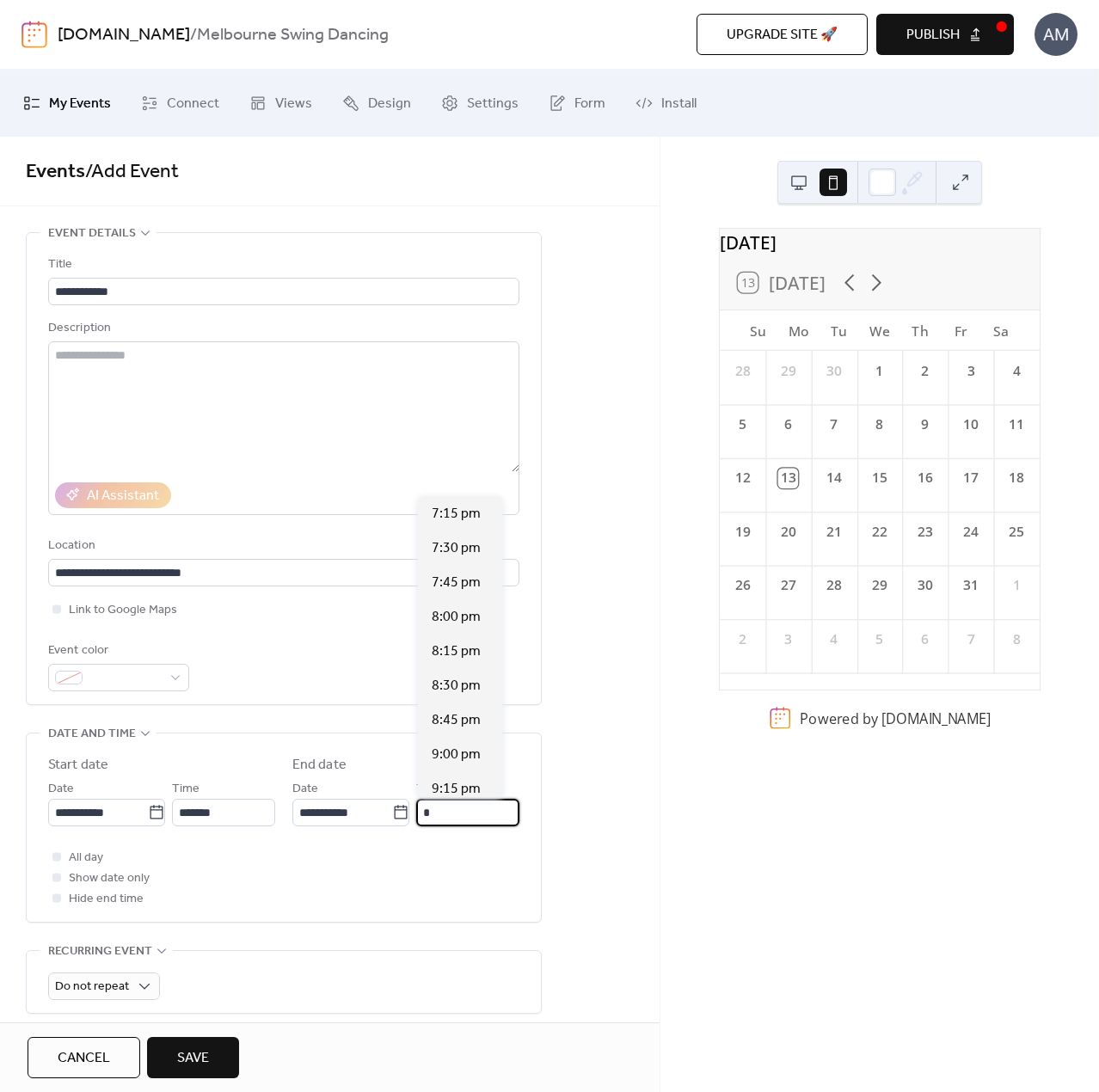
scroll to position [352, 0]
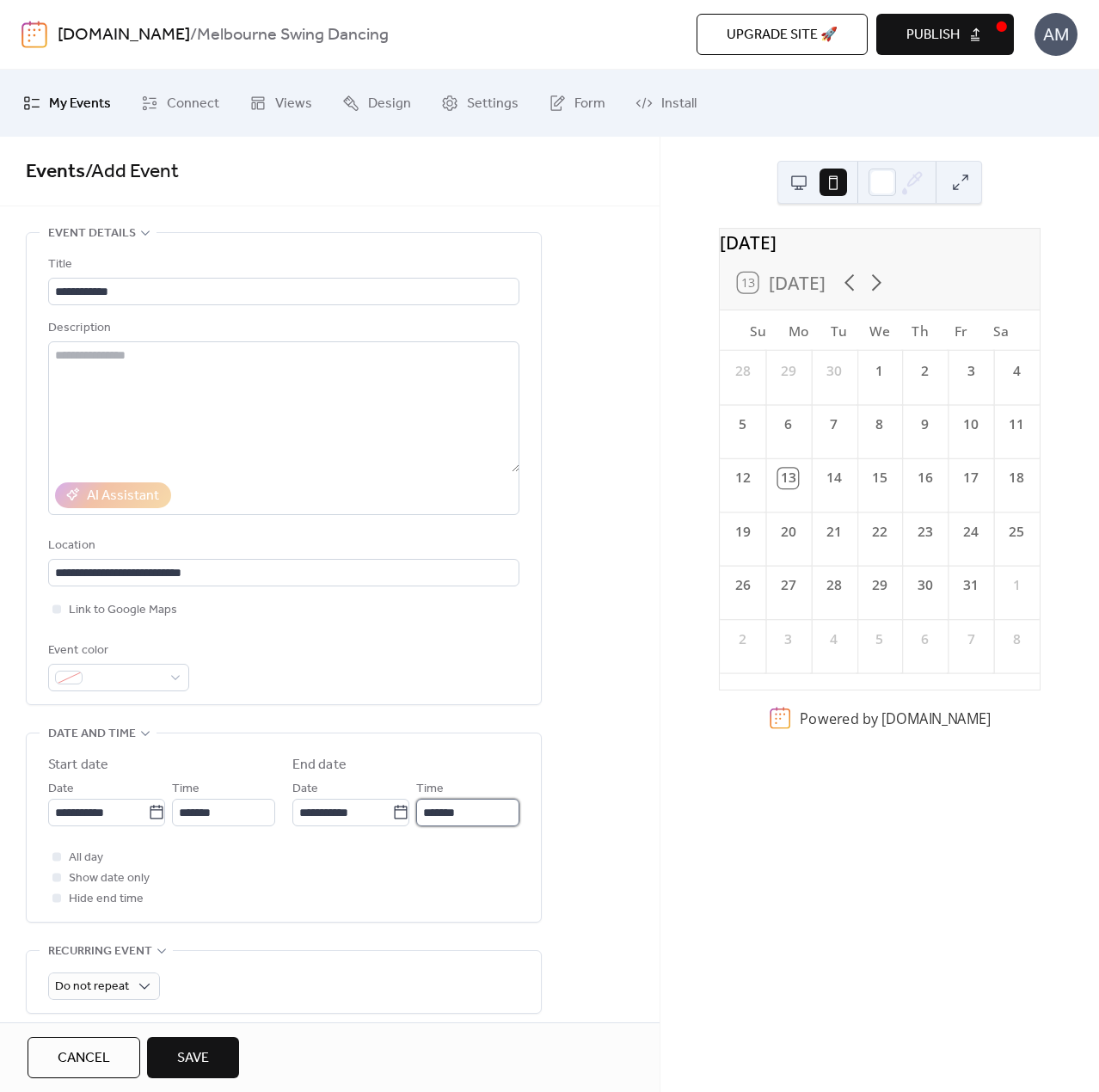
click at [455, 814] on input "*******" at bounding box center [467, 813] width 104 height 28
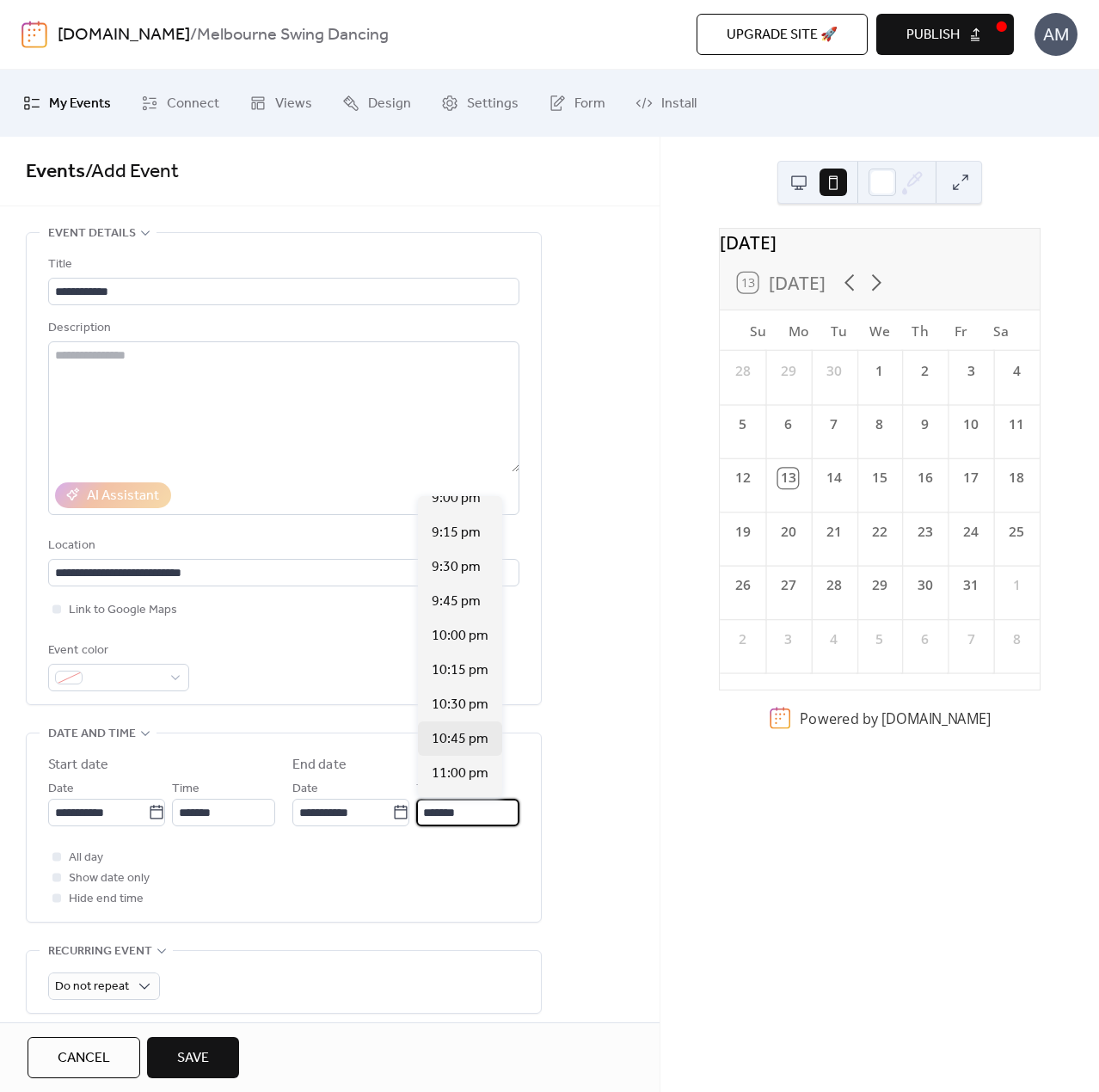
scroll to position [258, 0]
click at [479, 707] on span "10:30 pm" at bounding box center [459, 703] width 57 height 21
type input "********"
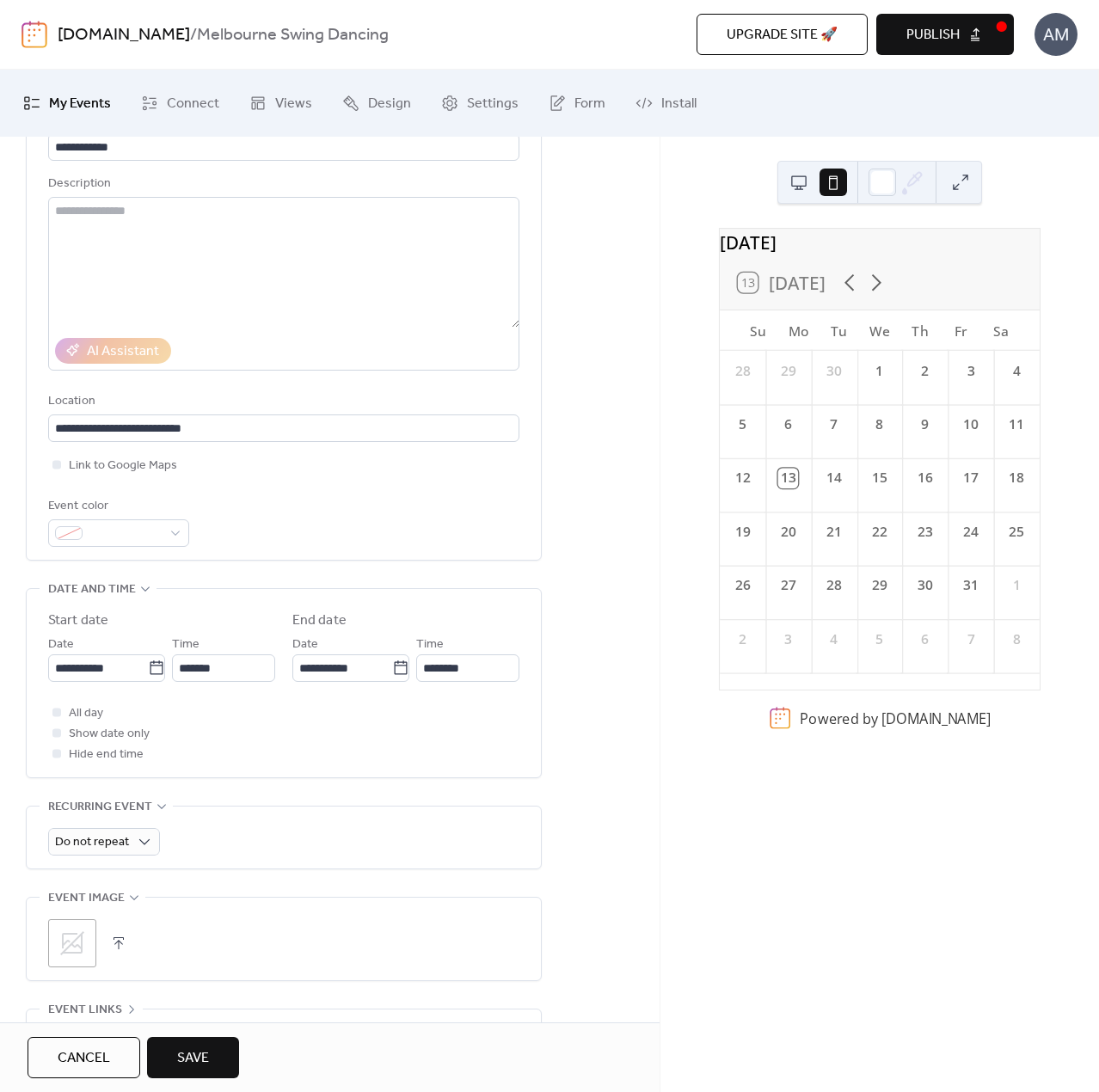
scroll to position [172, 0]
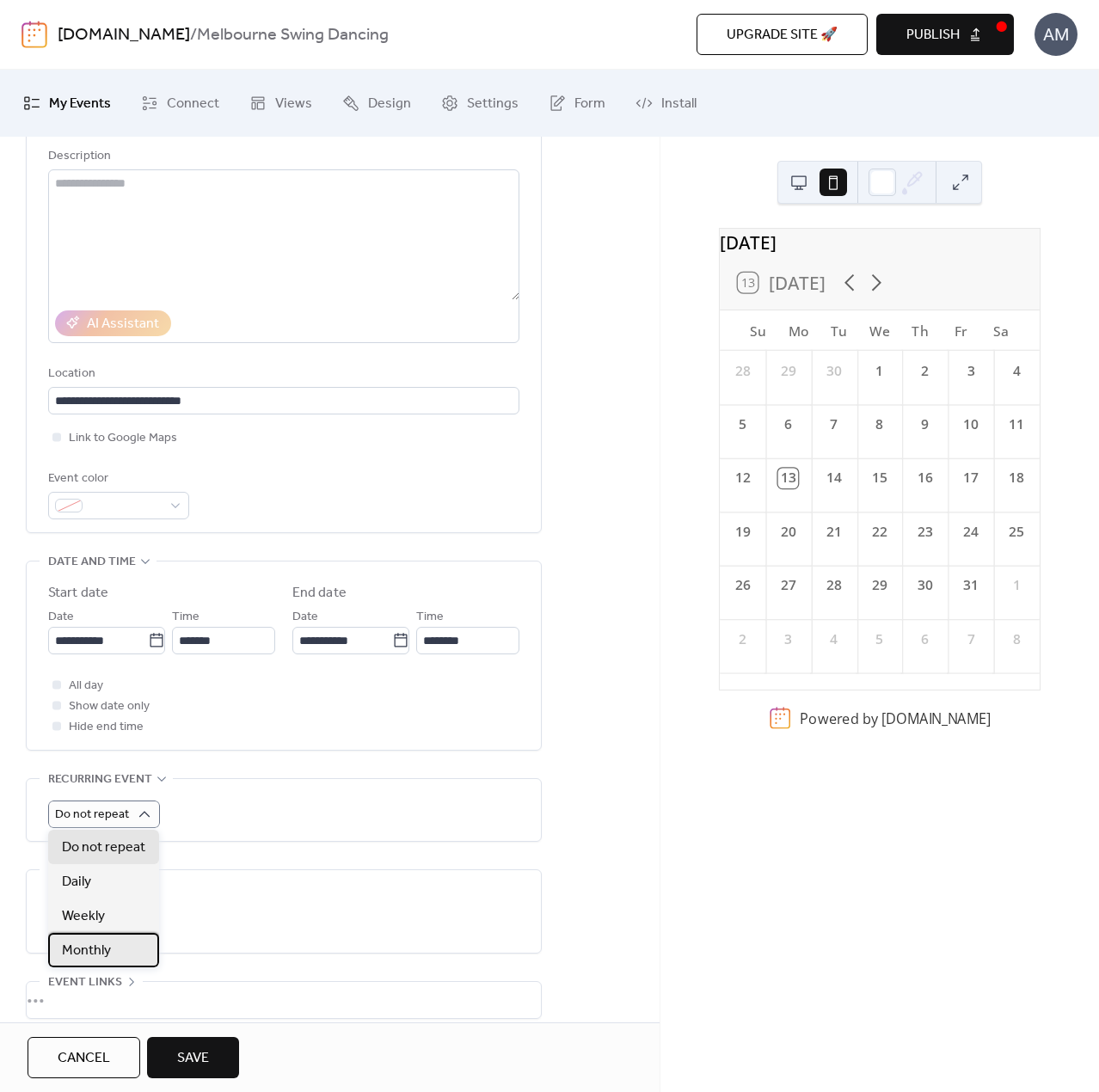
click at [122, 943] on div "Monthly" at bounding box center [103, 950] width 111 height 35
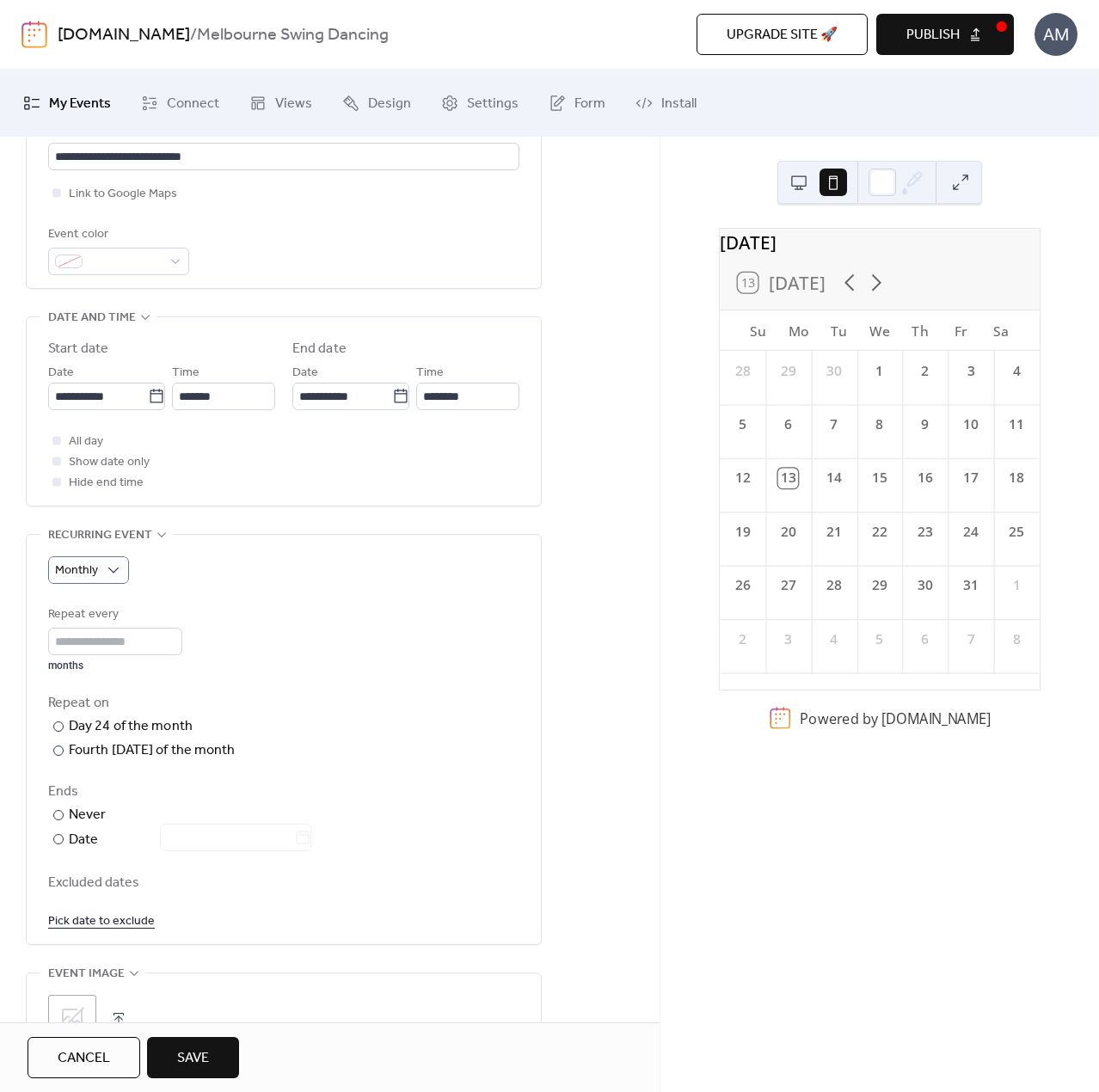
scroll to position [430, 0]
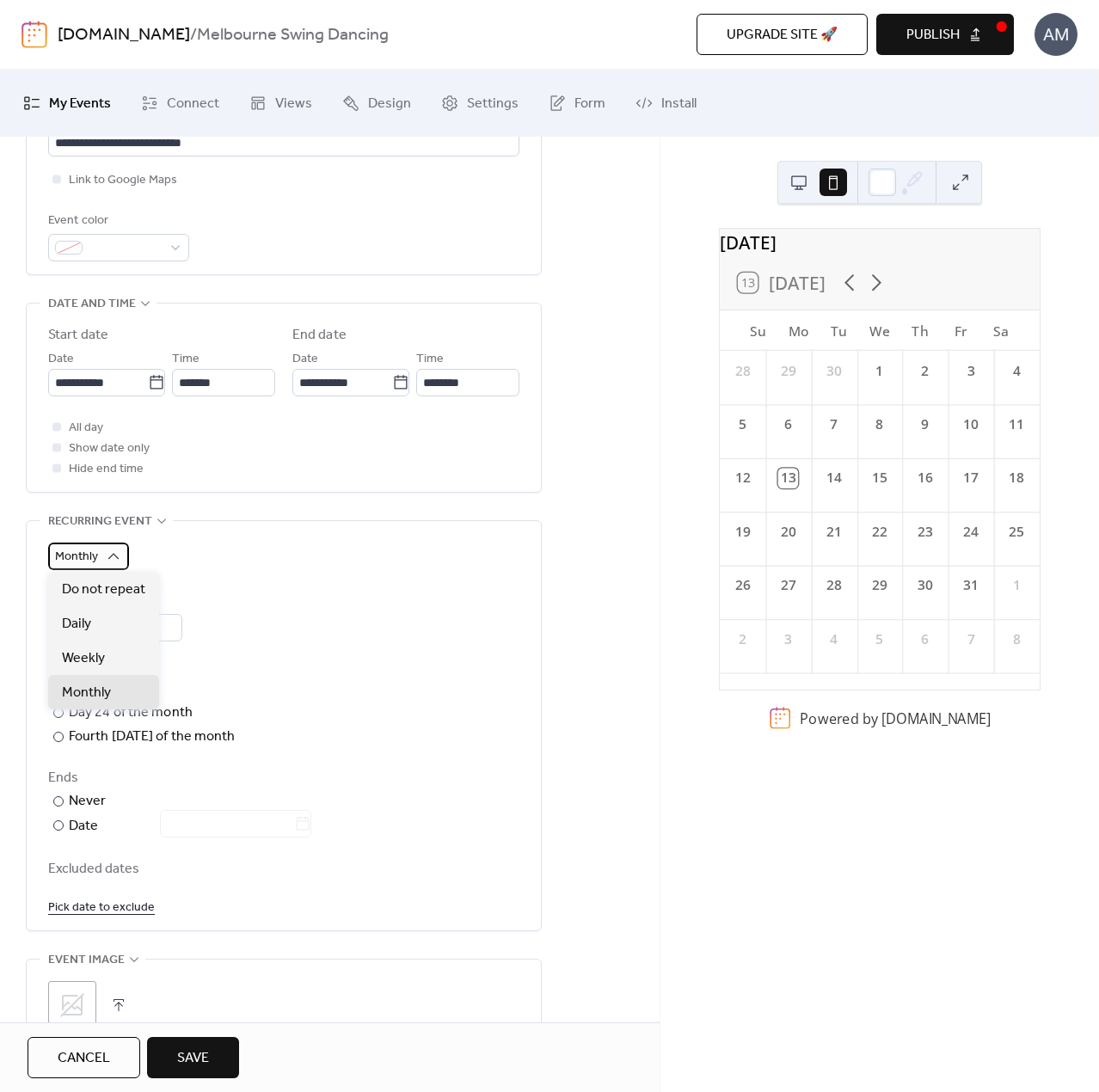
click at [98, 551] on div "Monthly" at bounding box center [88, 557] width 81 height 28
click at [105, 586] on span "Do not repeat" at bounding box center [104, 590] width 84 height 21
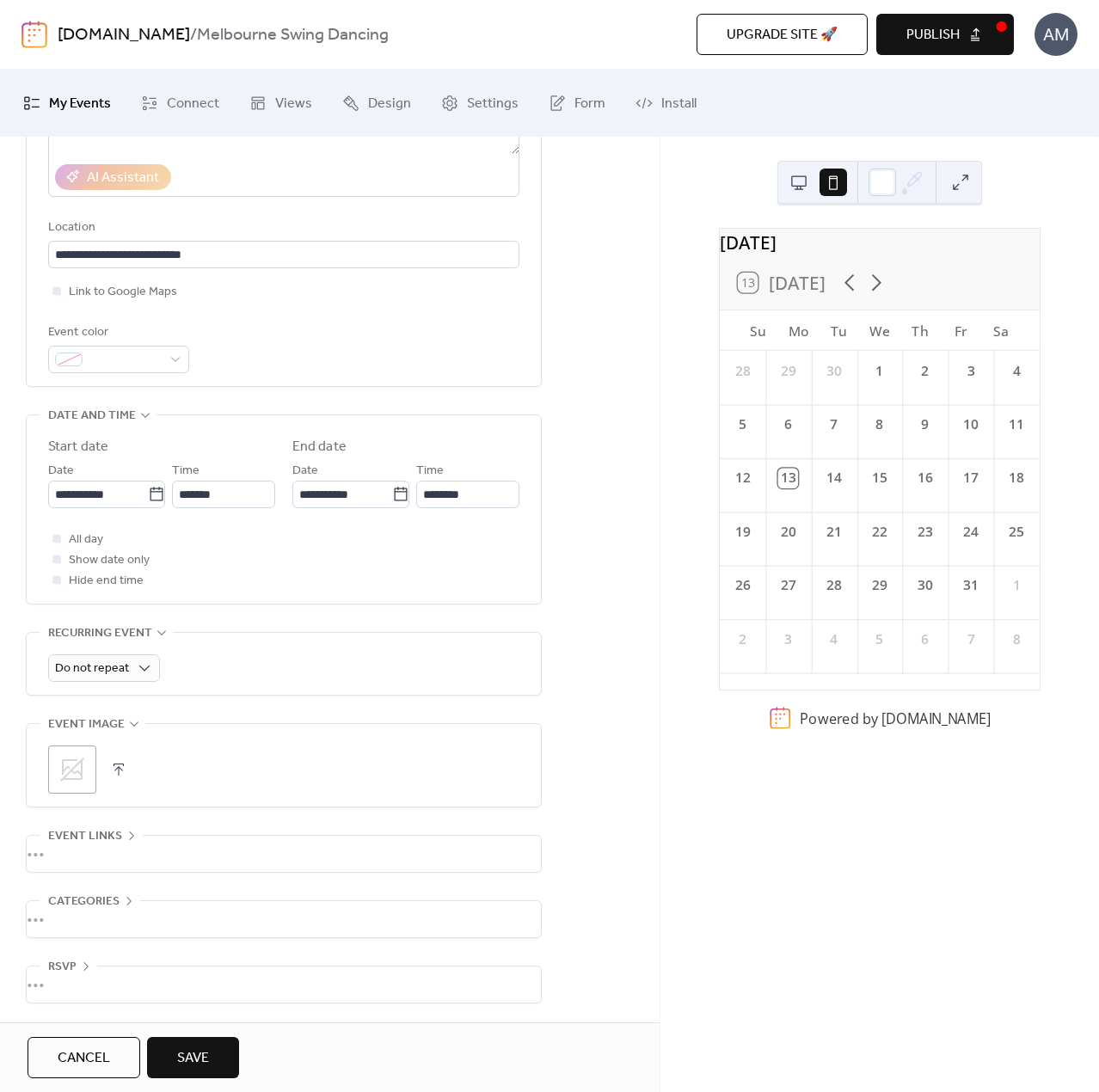
scroll to position [317, 0]
click at [82, 858] on div "•••" at bounding box center [284, 855] width 514 height 37
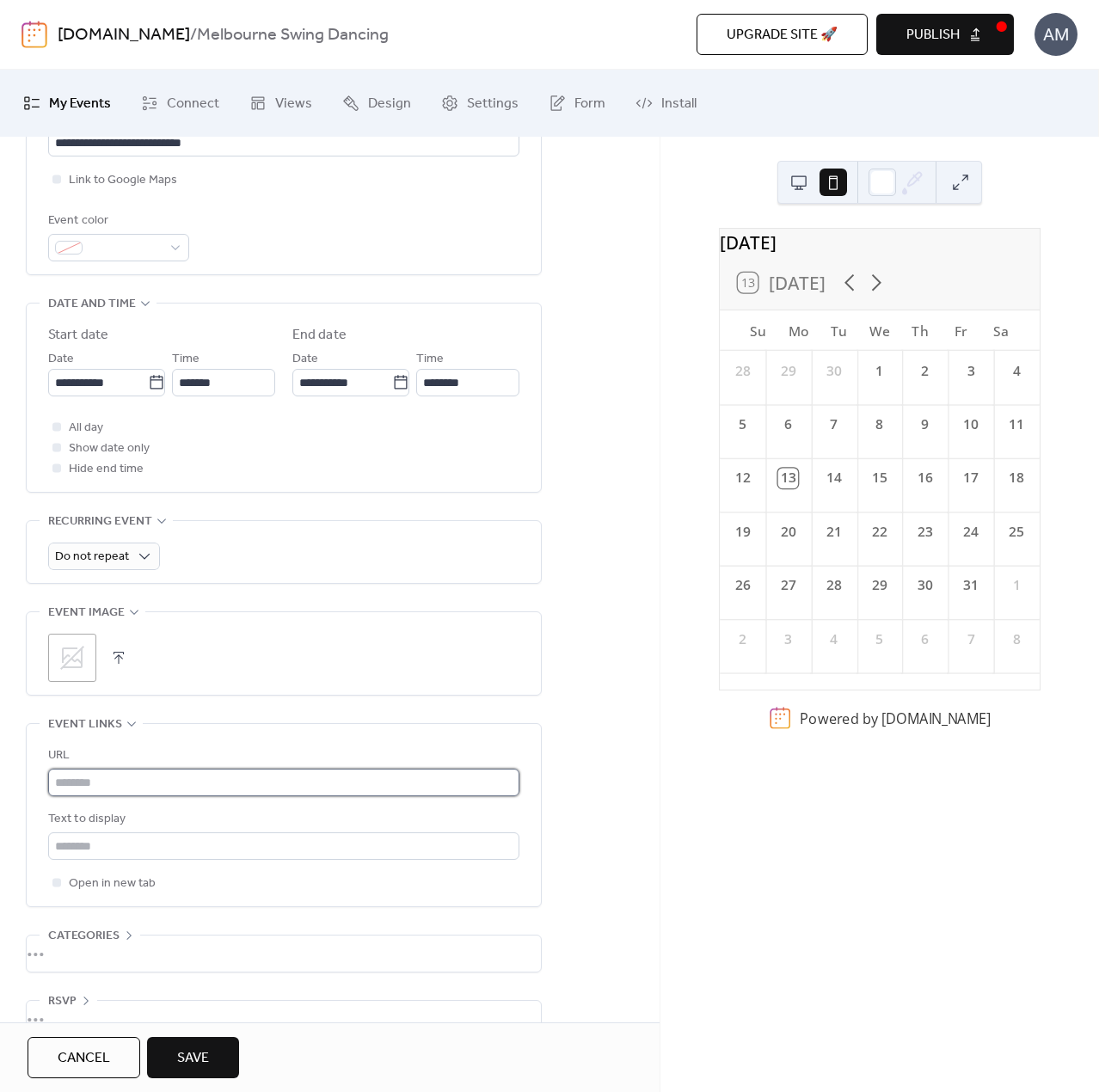
click at [136, 786] on input "text" at bounding box center [284, 782] width 472 height 28
paste input "**********"
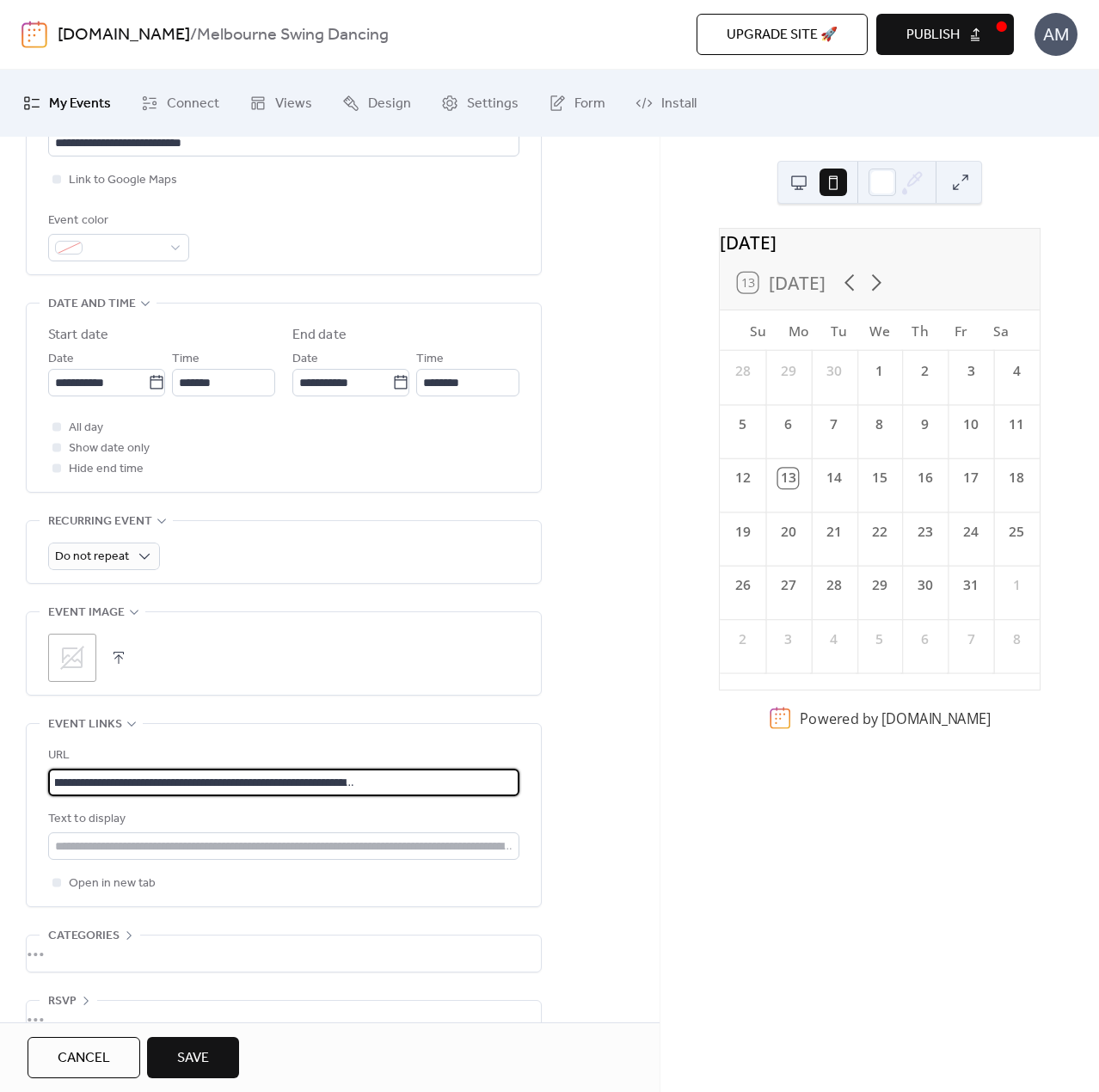
scroll to position [1, 387]
drag, startPoint x: 115, startPoint y: 778, endPoint x: 742, endPoint y: 802, distance: 627.5
click at [669, 793] on div "**********" at bounding box center [549, 580] width 1099 height 1022
drag, startPoint x: 216, startPoint y: 776, endPoint x: -2, endPoint y: 794, distance: 218.7
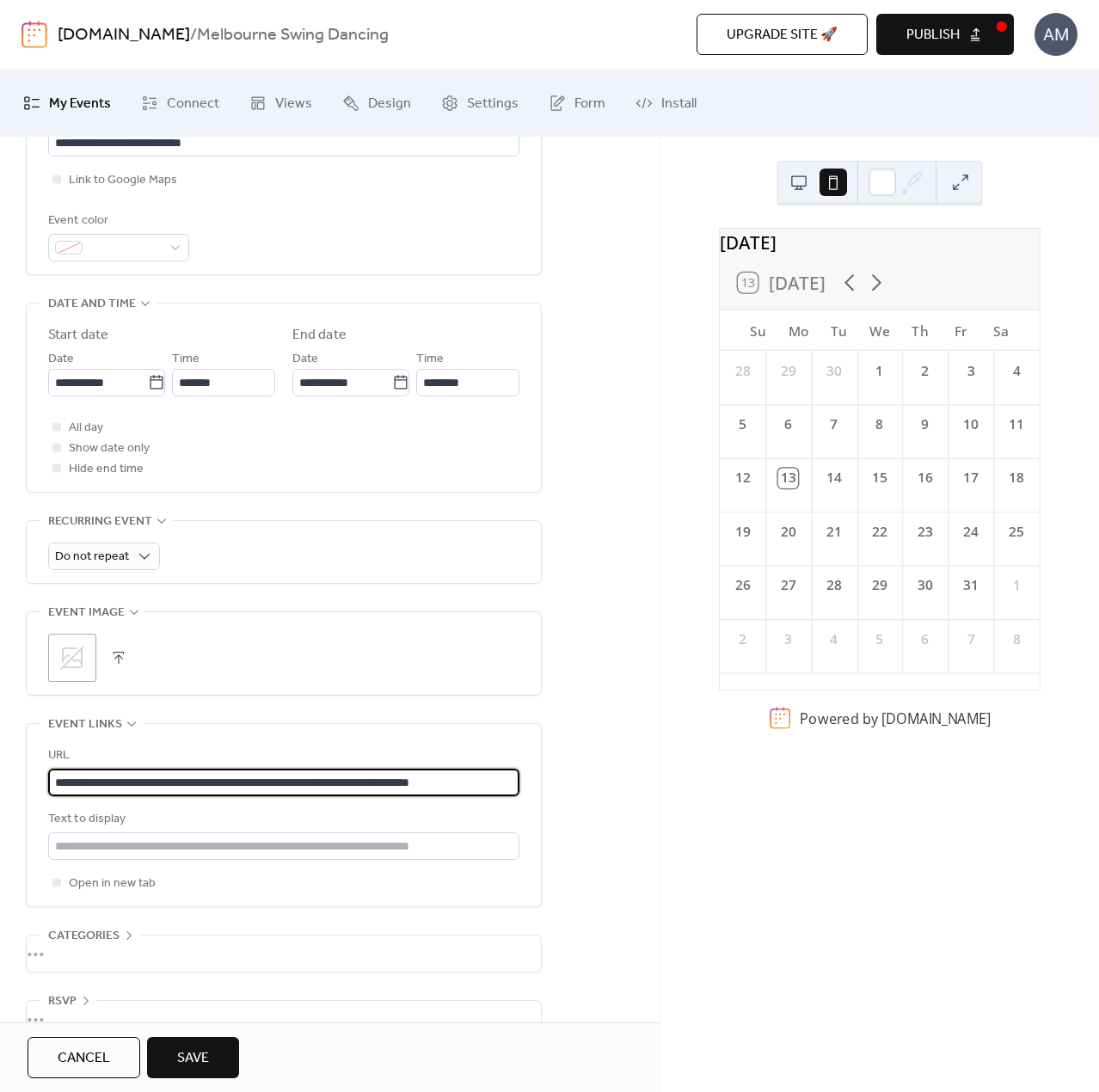
click at [0, 794] on html "**********" at bounding box center [549, 546] width 1099 height 1092
type input "**********"
click at [179, 847] on input "text" at bounding box center [284, 847] width 472 height 28
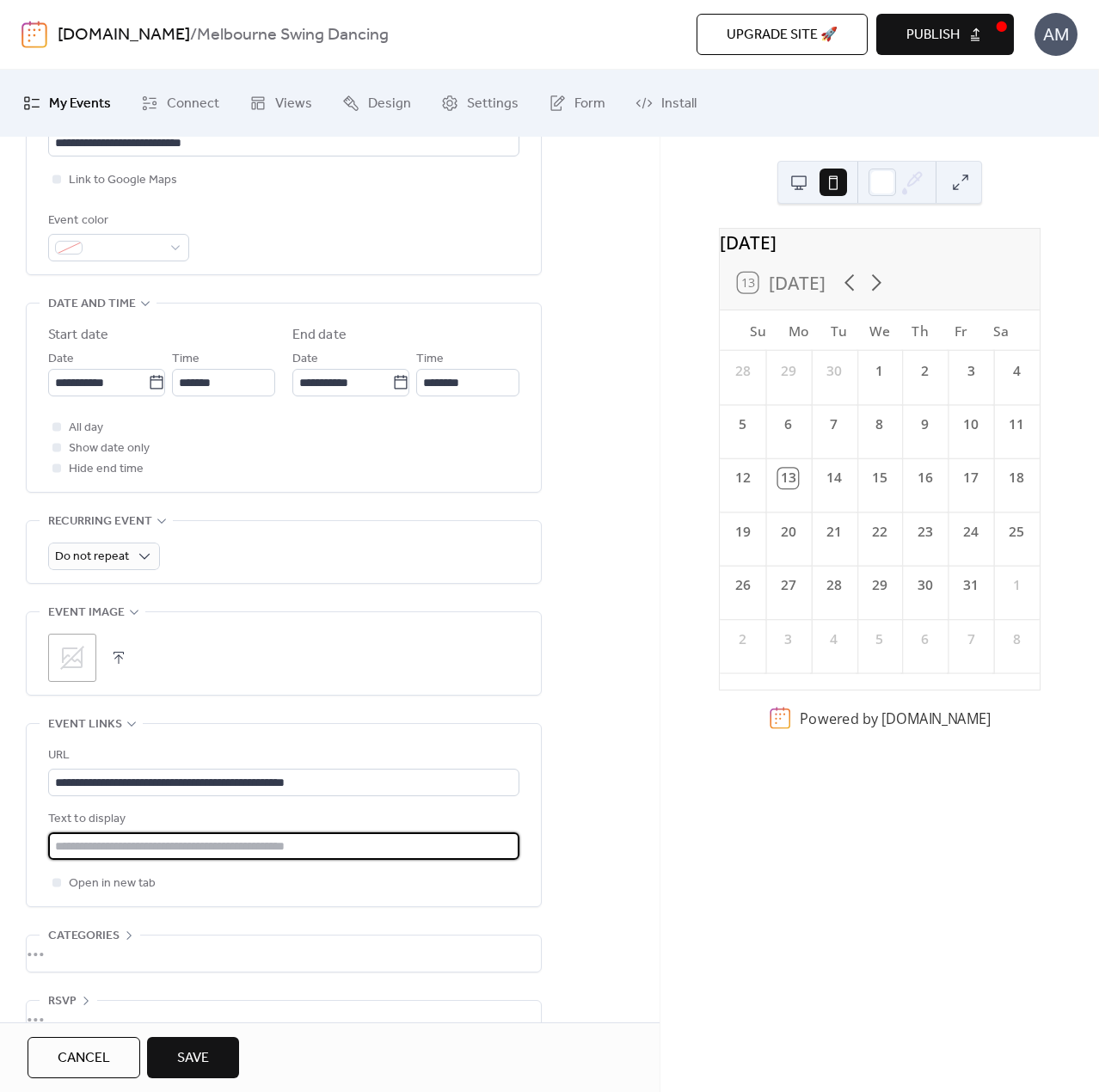
click at [97, 839] on input "text" at bounding box center [284, 847] width 472 height 28
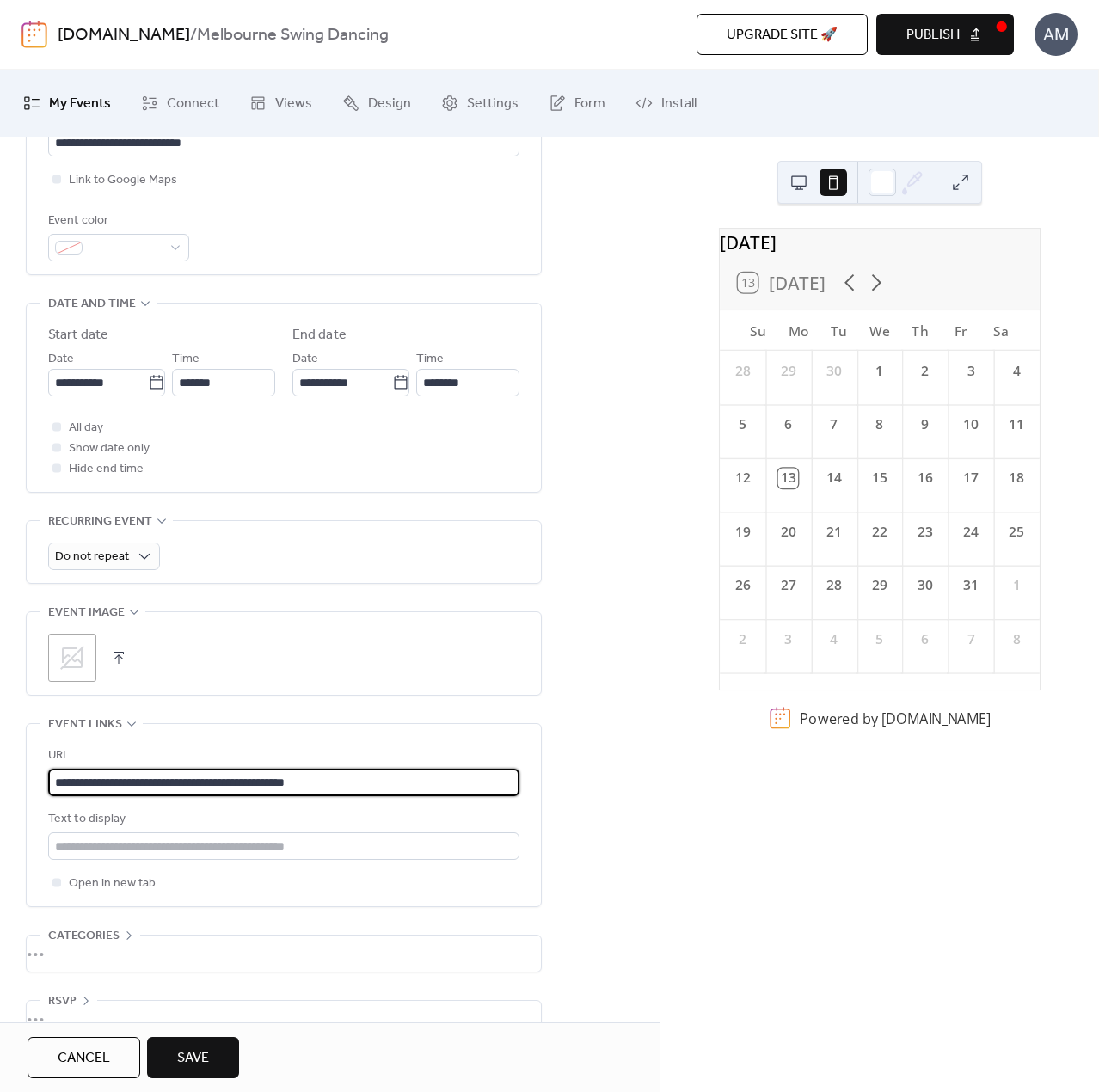
drag, startPoint x: 339, startPoint y: 773, endPoint x: -2, endPoint y: 751, distance: 341.7
click at [0, 751] on html "**********" at bounding box center [549, 546] width 1099 height 1092
click at [229, 852] on input "text" at bounding box center [284, 847] width 472 height 28
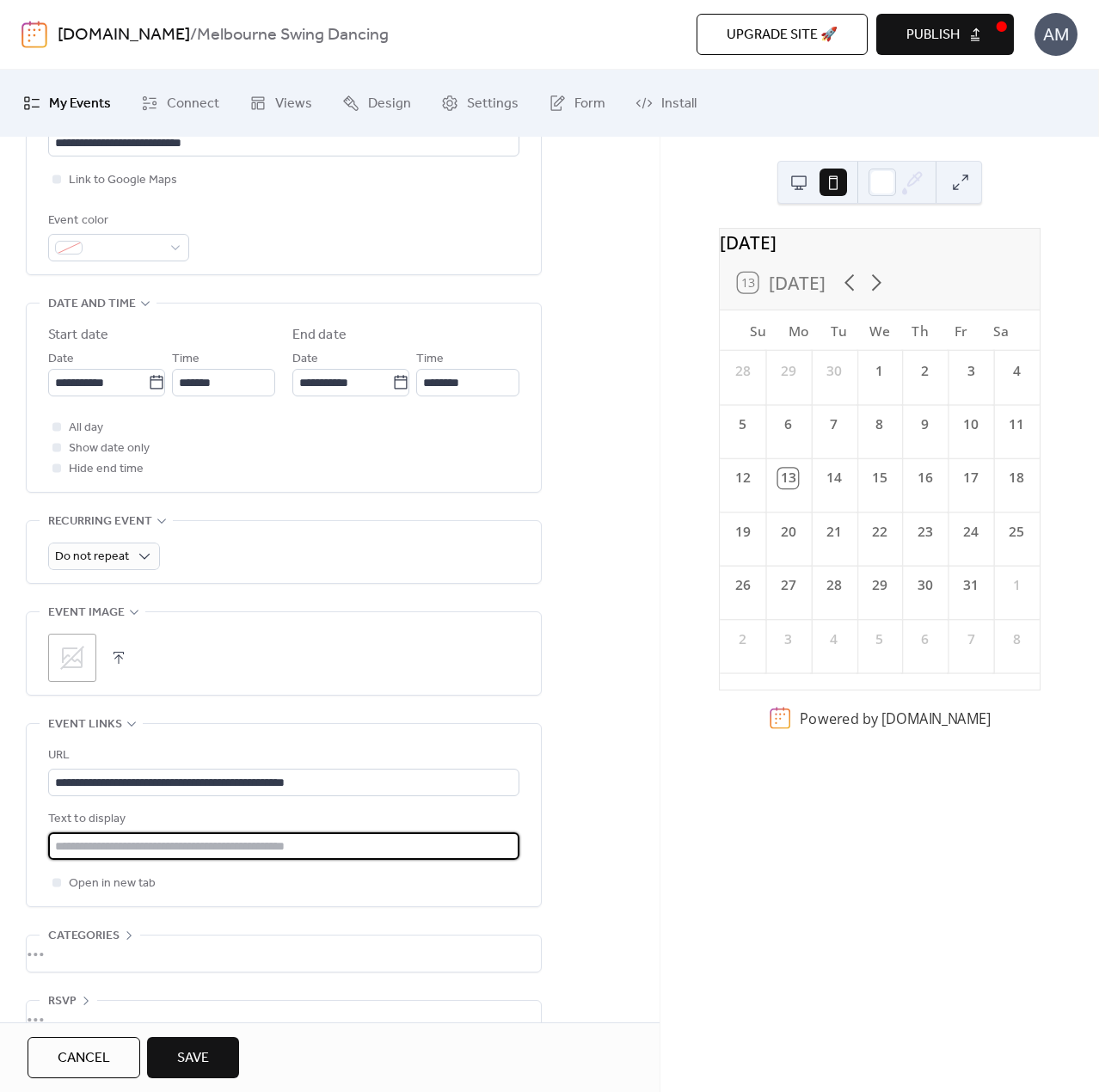
paste input "**********"
drag, startPoint x: 91, startPoint y: 841, endPoint x: -2, endPoint y: 841, distance: 93.0
click at [0, 841] on html "**********" at bounding box center [549, 546] width 1099 height 1092
type input "**********"
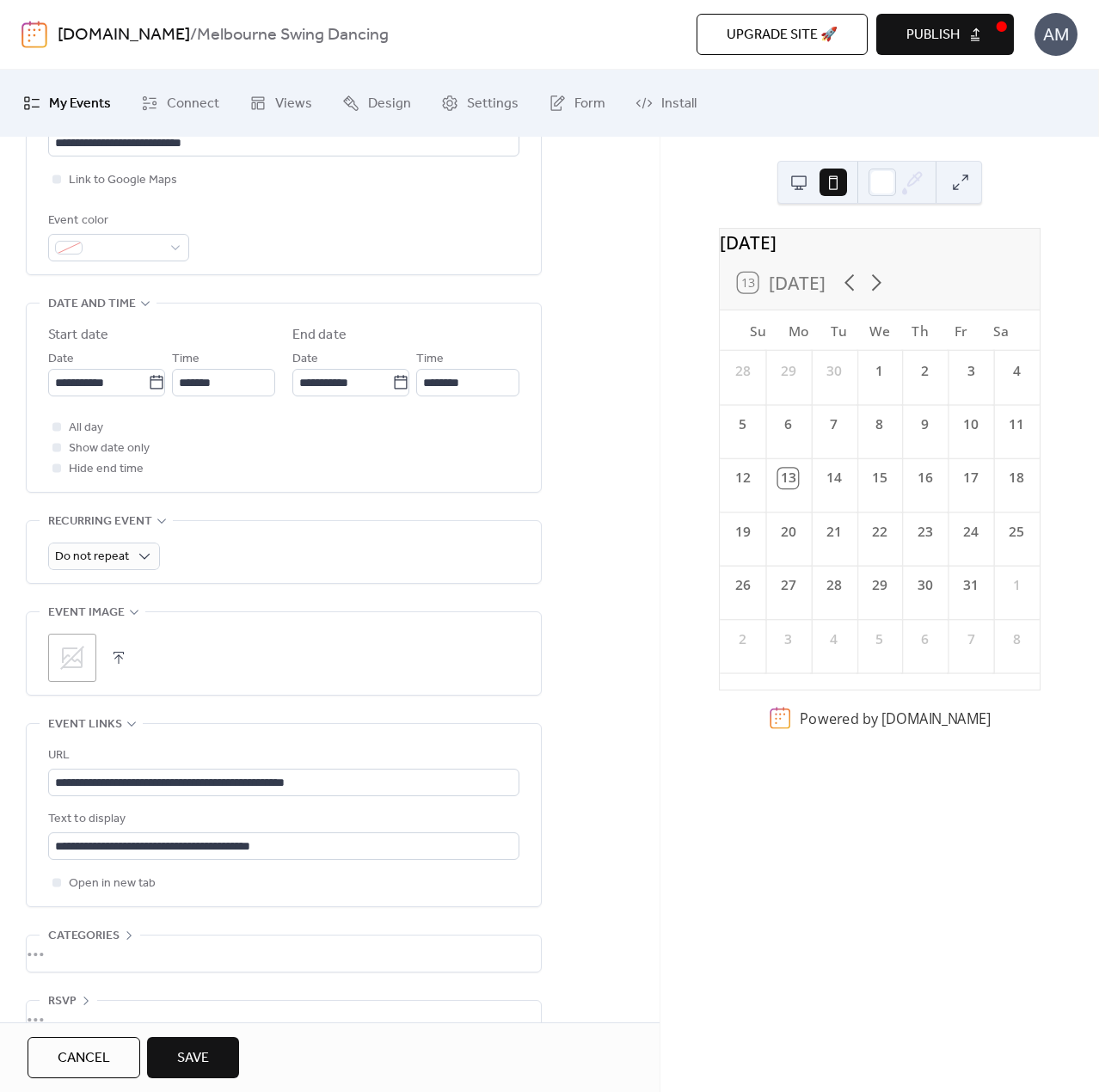
click at [133, 950] on div "•••" at bounding box center [284, 954] width 514 height 37
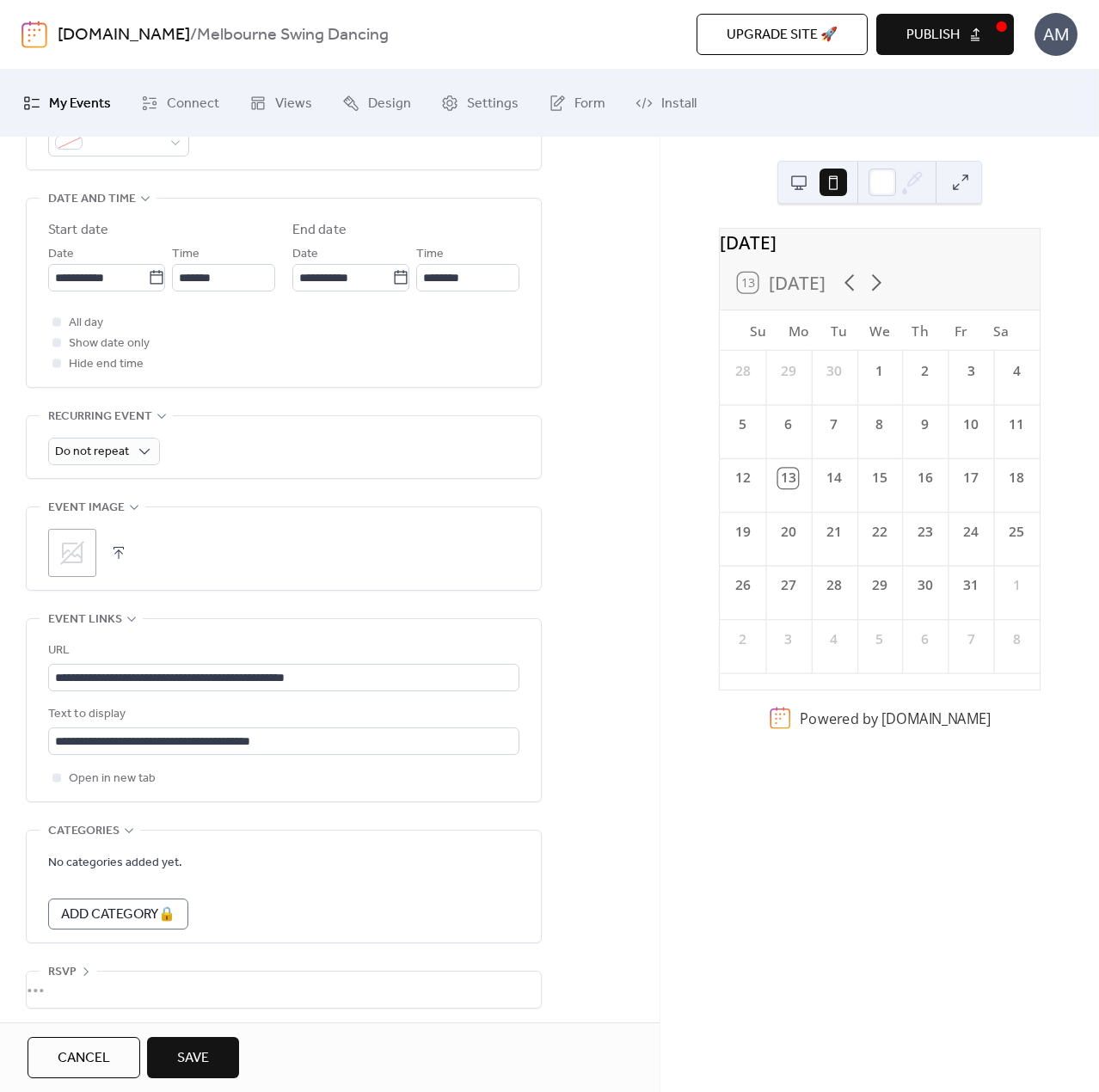
scroll to position [538, 0]
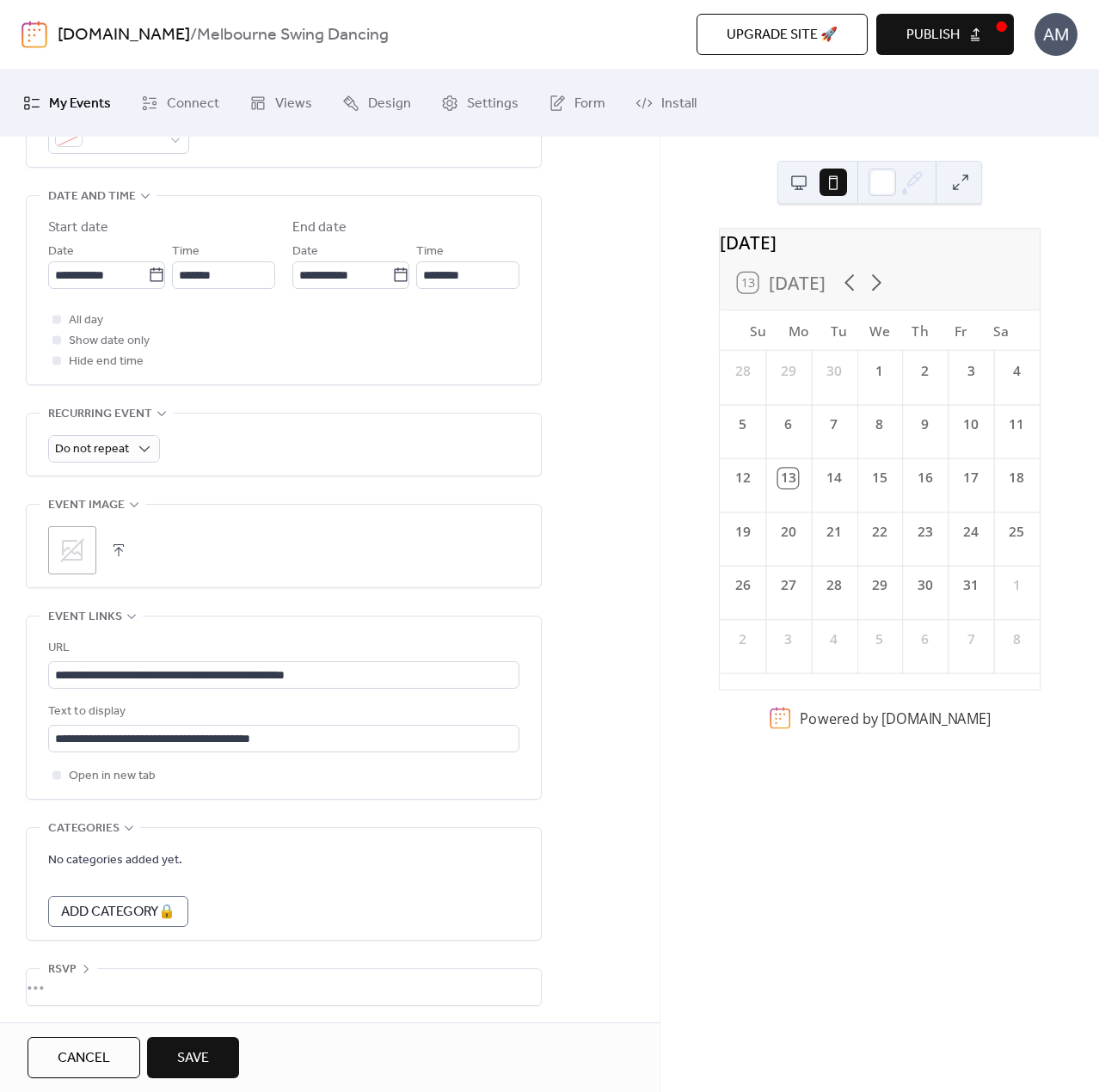
click at [122, 823] on icon at bounding box center [129, 828] width 14 height 14
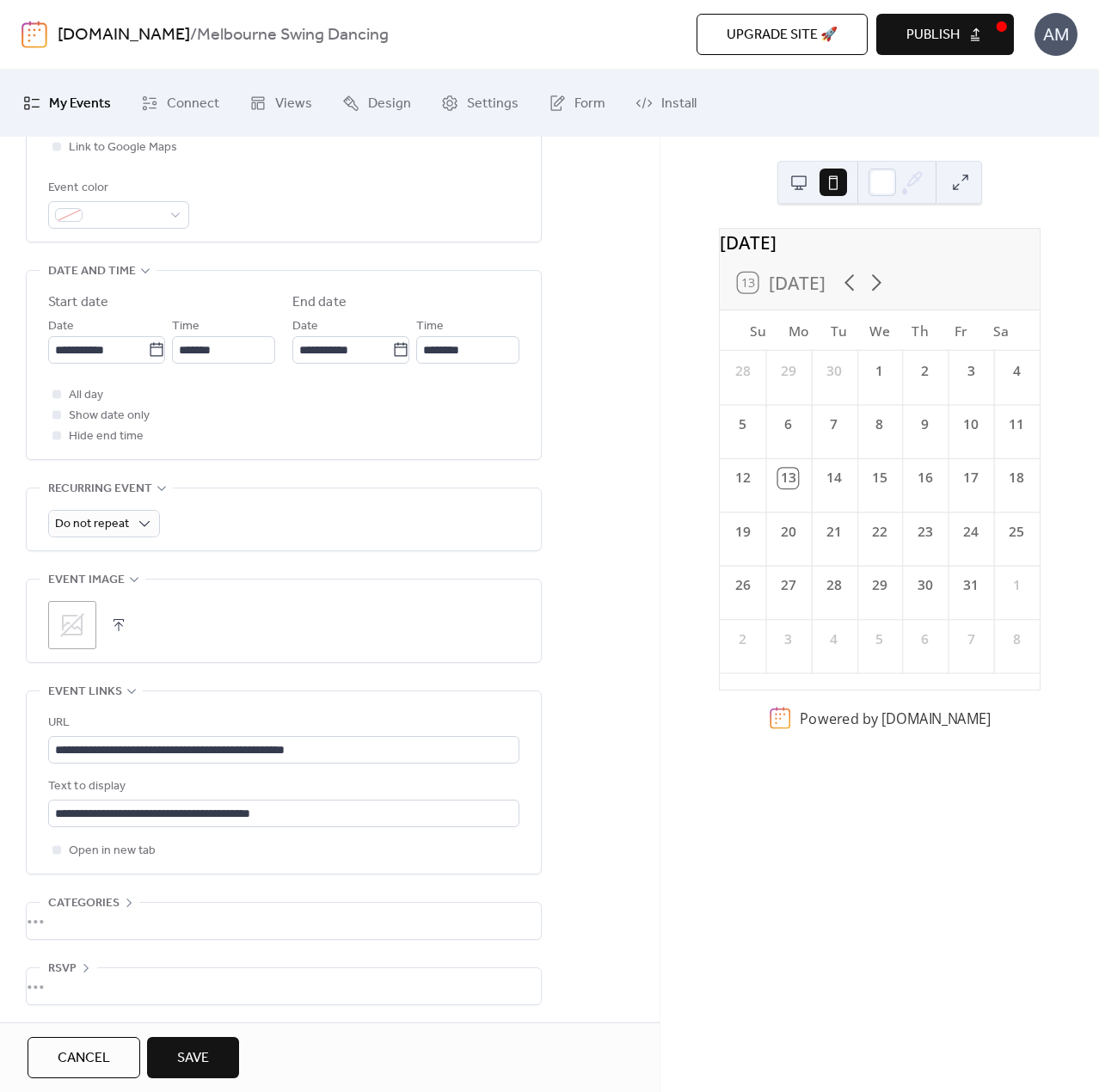
click at [124, 961] on div "•••" at bounding box center [284, 987] width 514 height 37
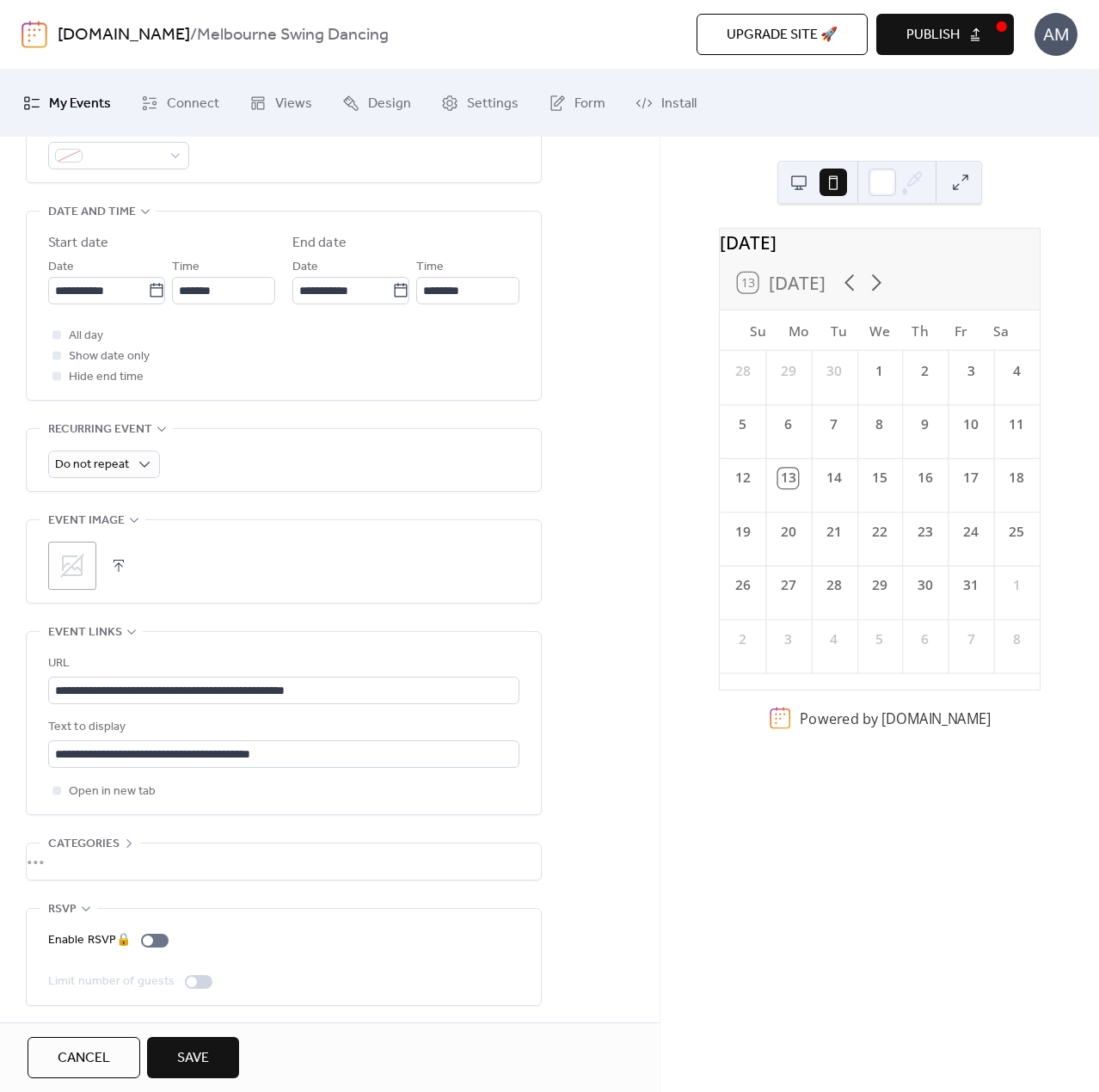
click at [233, 915] on div "Enable RSVP 🔒 Limit number of guests" at bounding box center [284, 956] width 472 height 97
click at [64, 907] on span "RSVP" at bounding box center [62, 910] width 29 height 21
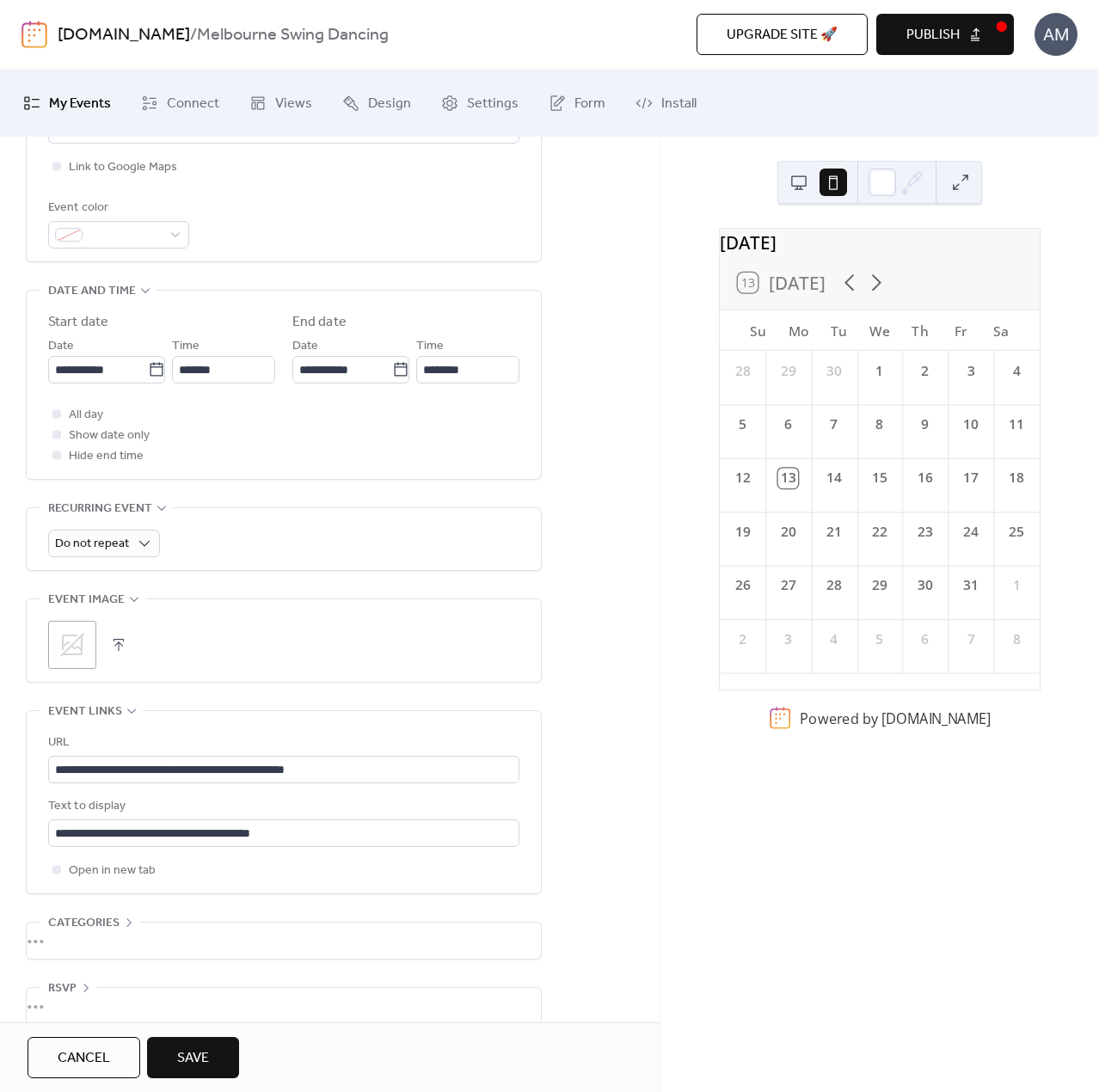
scroll to position [463, 0]
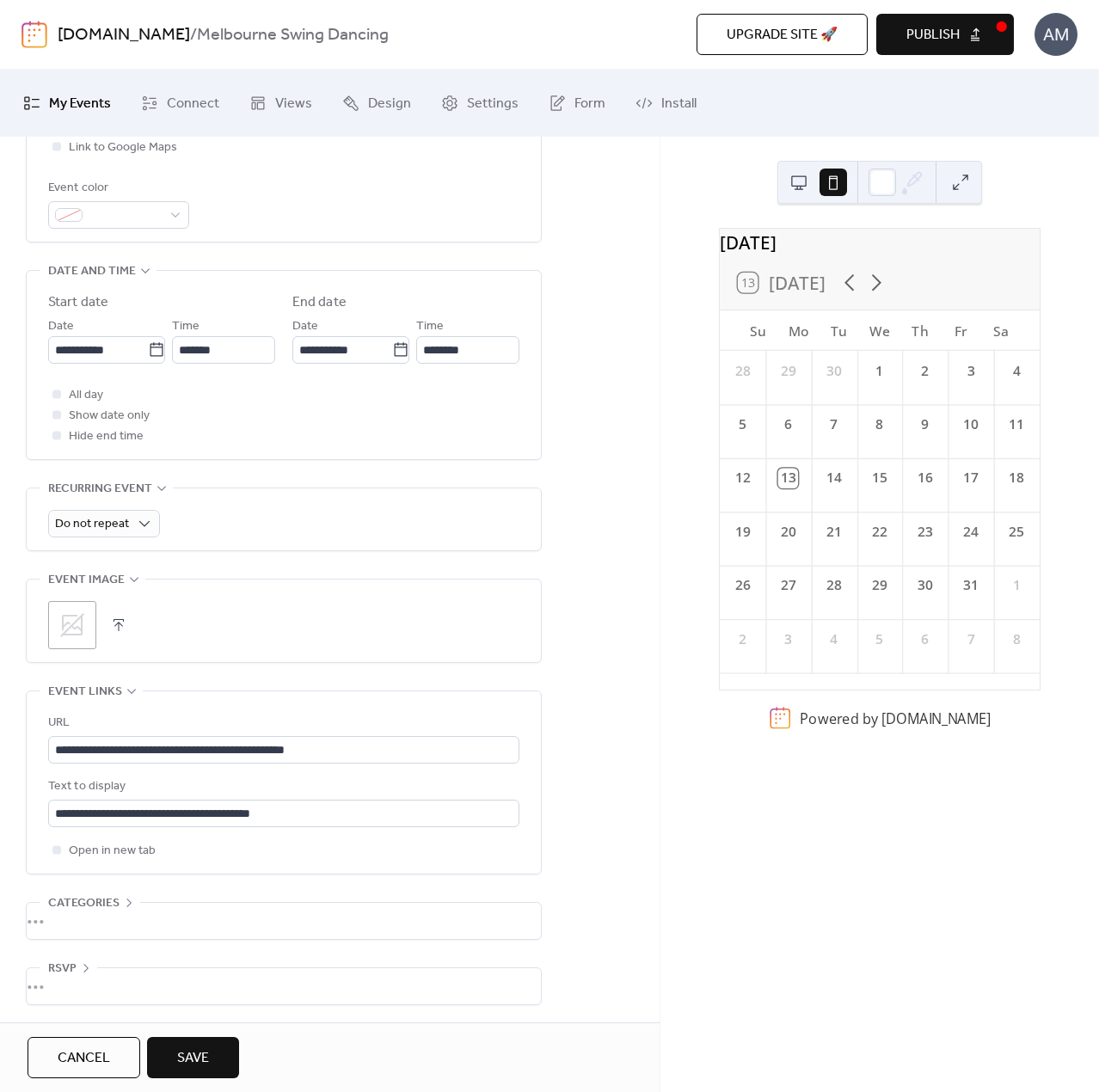
click at [210, 961] on button "Save" at bounding box center [193, 1057] width 92 height 41
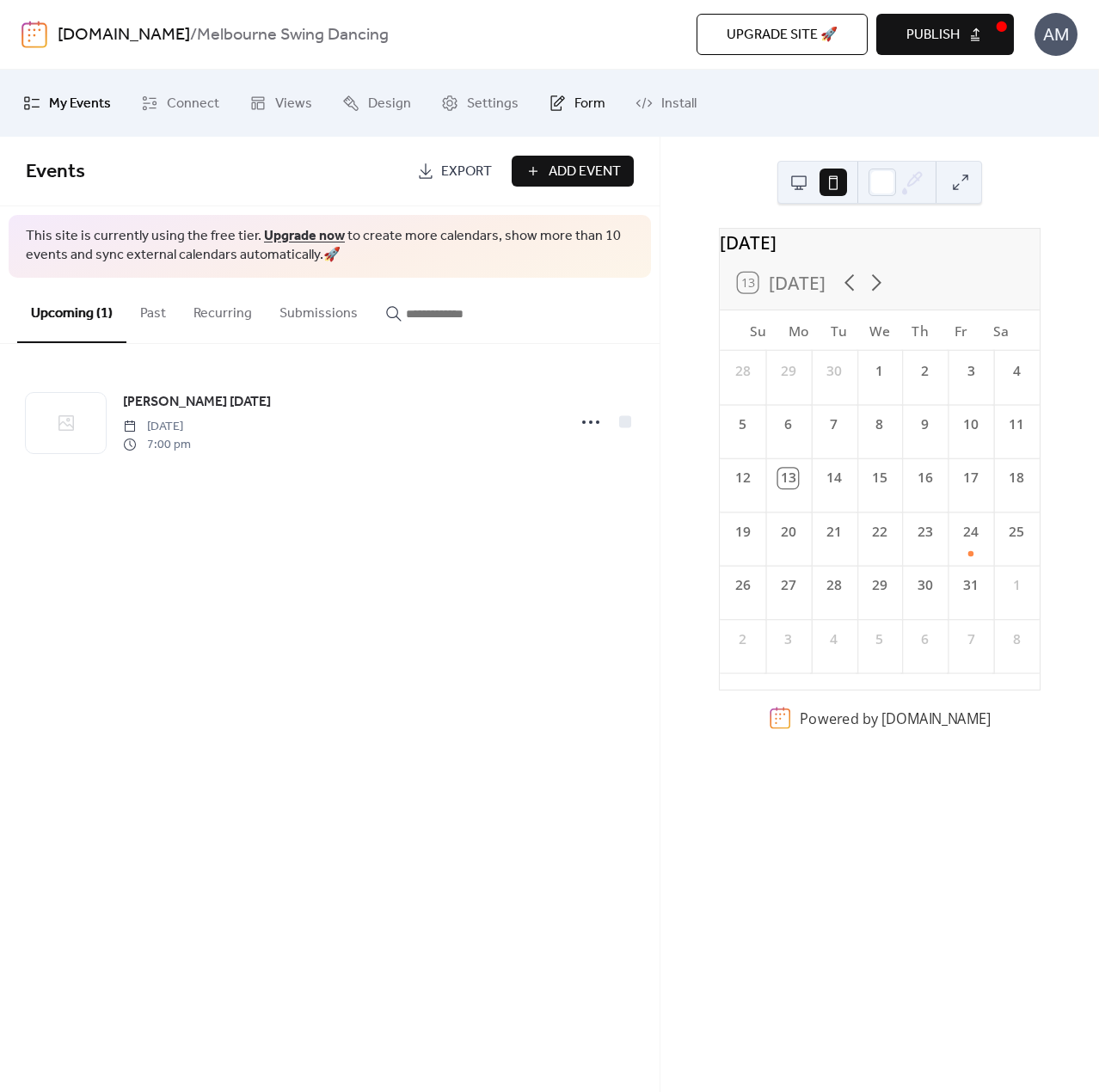
click at [574, 106] on span "Form" at bounding box center [590, 104] width 31 height 28
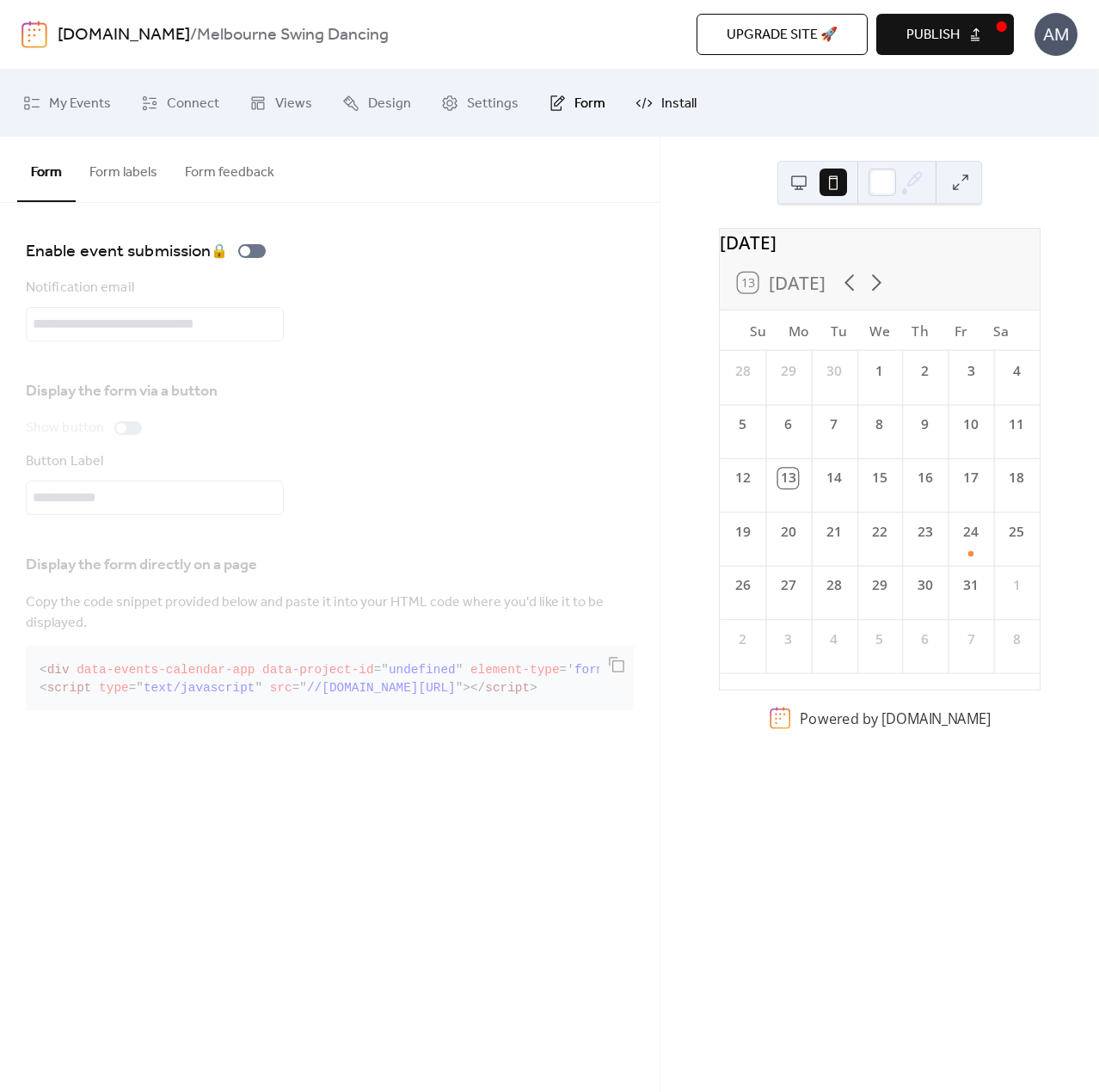
click at [661, 113] on span "Install" at bounding box center [679, 104] width 36 height 28
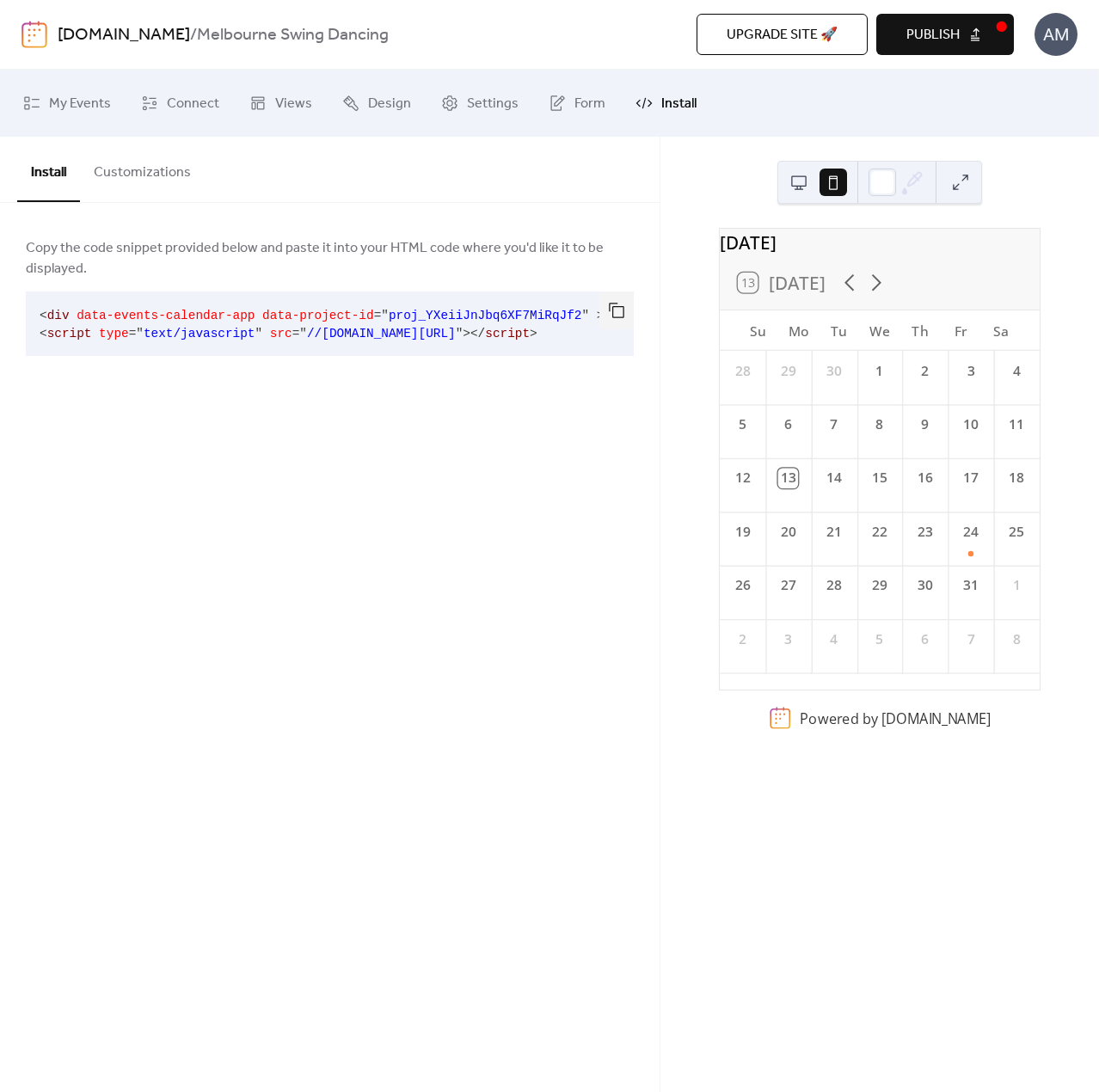
click at [121, 173] on button "Customizations" at bounding box center [142, 168] width 124 height 64
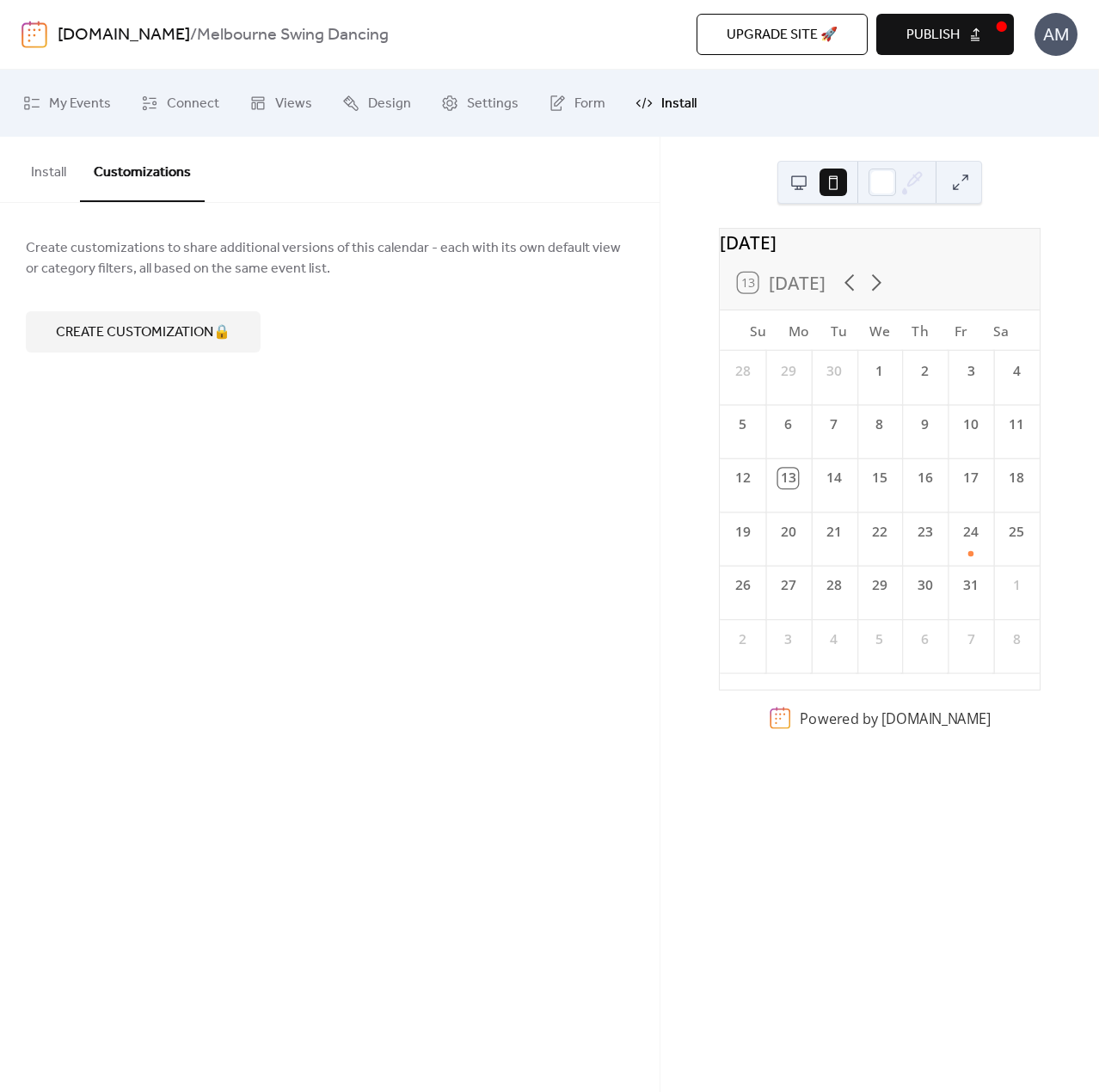
click at [53, 184] on button "Install" at bounding box center [49, 168] width 63 height 64
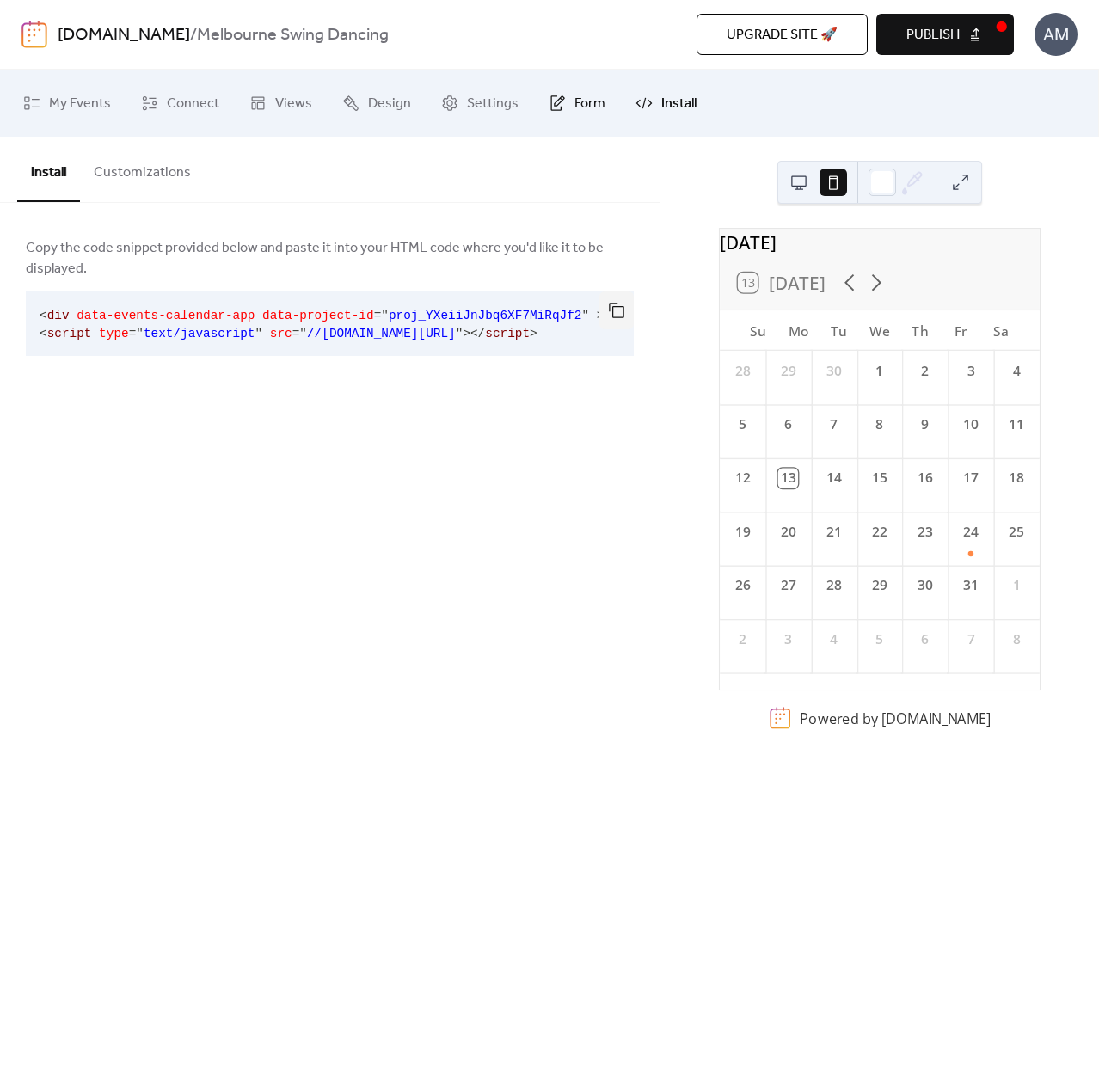
click at [559, 116] on link "Form" at bounding box center [577, 103] width 83 height 53
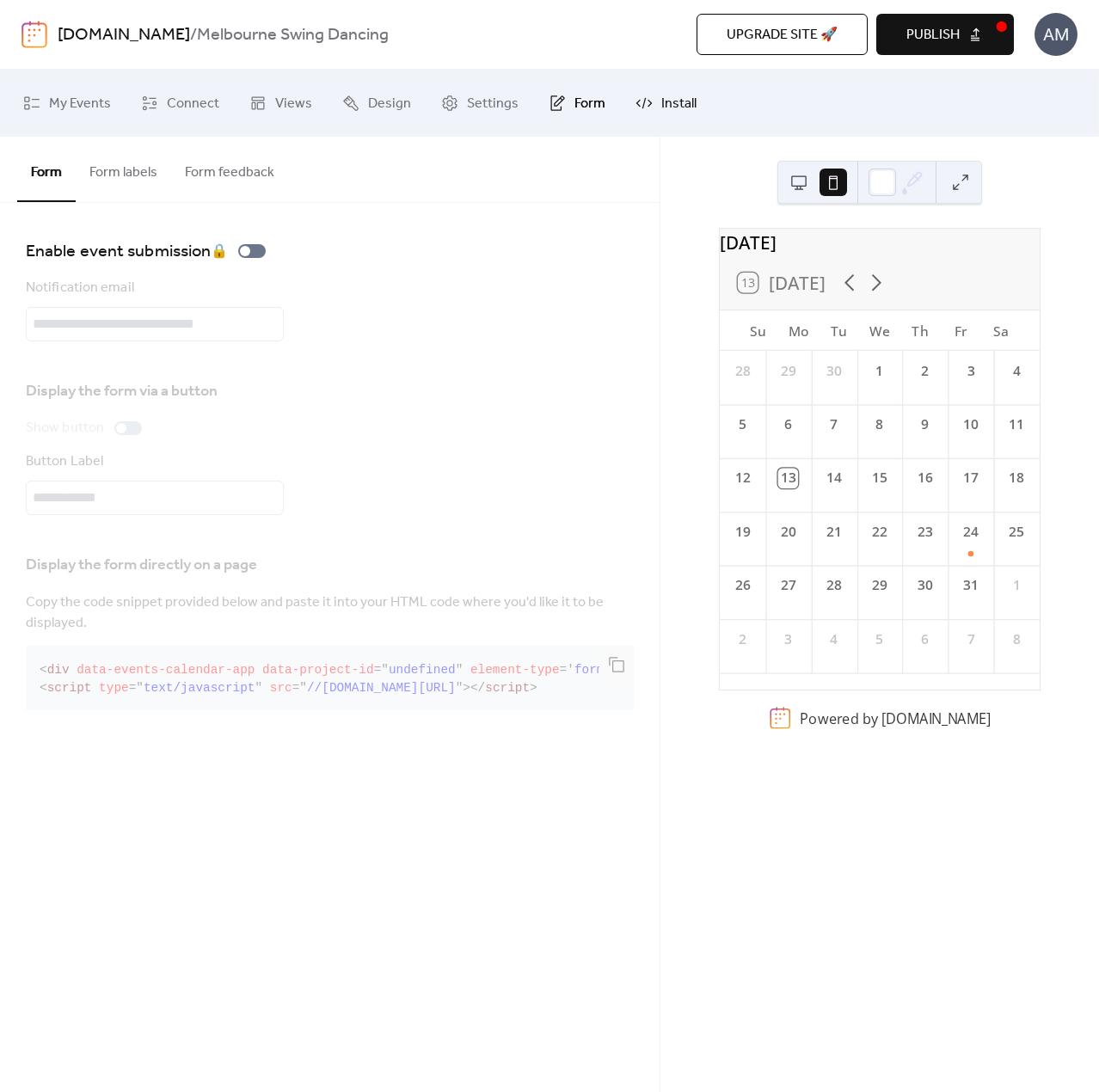
click at [676, 104] on span "Install" at bounding box center [679, 104] width 36 height 28
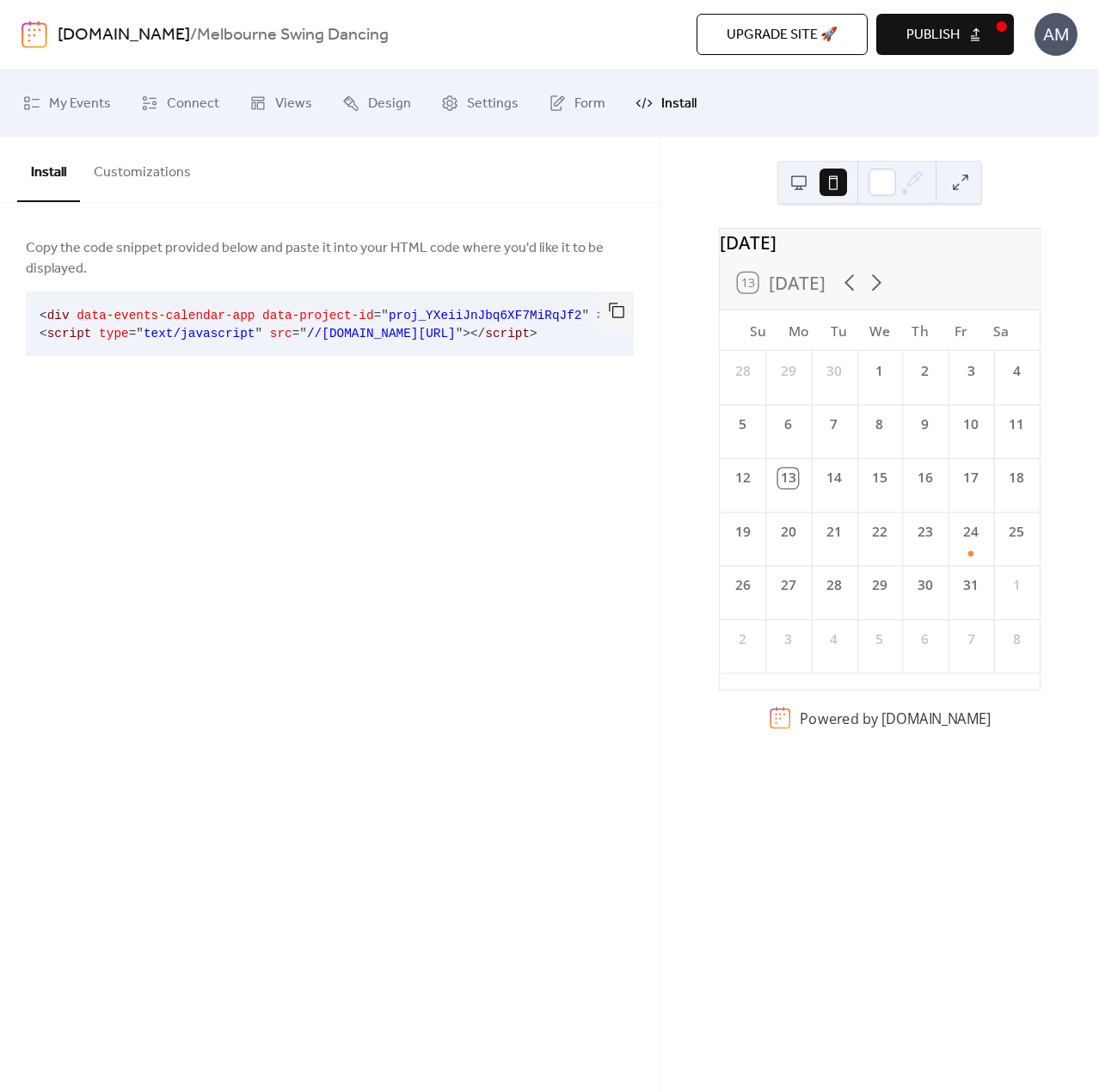
click at [946, 29] on span "Publish" at bounding box center [933, 36] width 53 height 21
click at [1064, 43] on div "AM" at bounding box center [1055, 34] width 43 height 43
click at [920, 36] on div "Upgrade site 🚀 Preview Publish" at bounding box center [781, 34] width 466 height 41
click at [190, 37] on link "[DOMAIN_NAME]" at bounding box center [124, 36] width 132 height 33
click at [807, 31] on span "Upgrade site 🚀" at bounding box center [781, 36] width 111 height 21
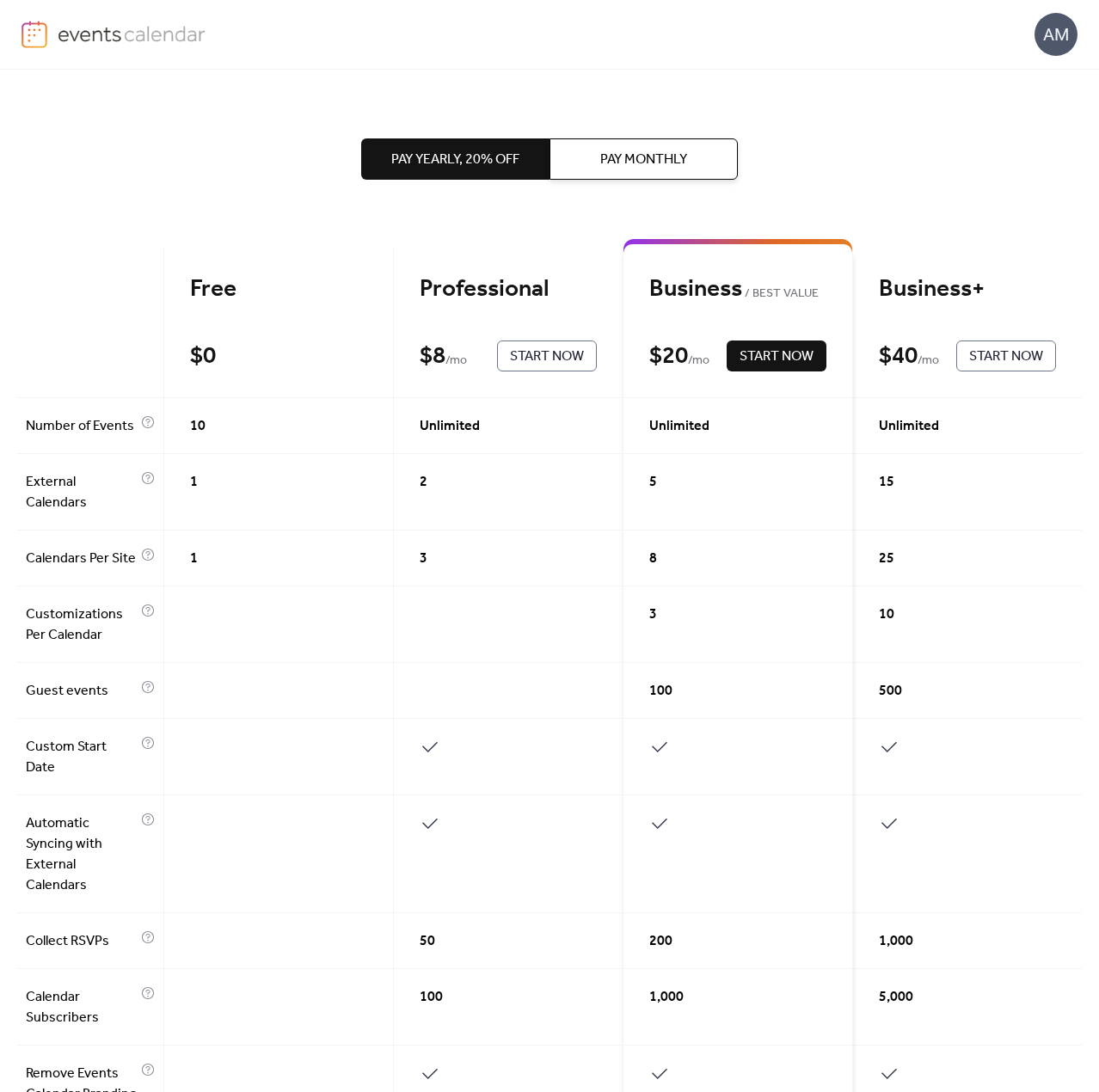
click at [163, 38] on img at bounding box center [131, 34] width 149 height 26
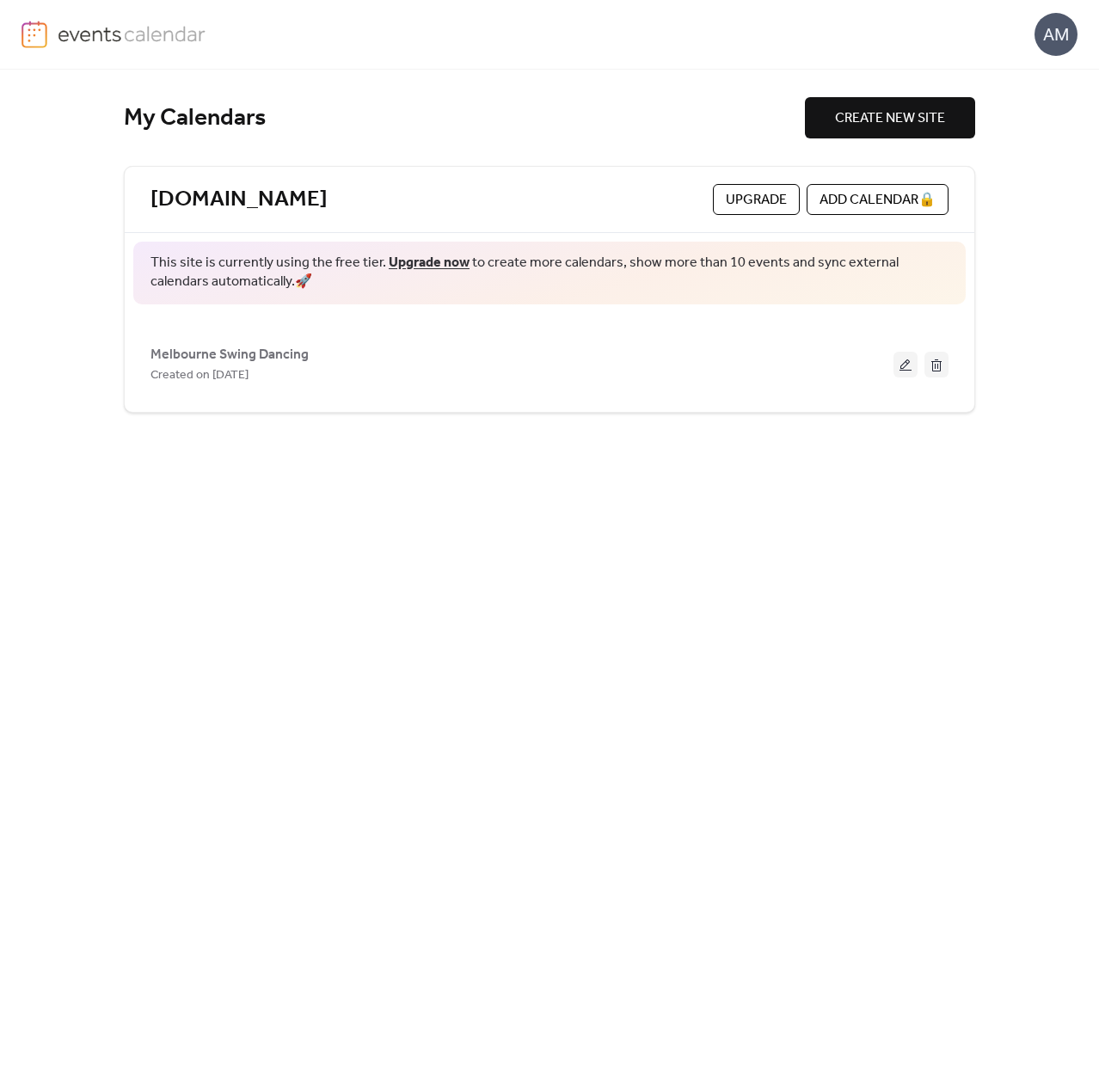
click at [1067, 35] on div "AM" at bounding box center [1055, 34] width 43 height 43
click at [1034, 79] on span "Account" at bounding box center [1022, 77] width 50 height 21
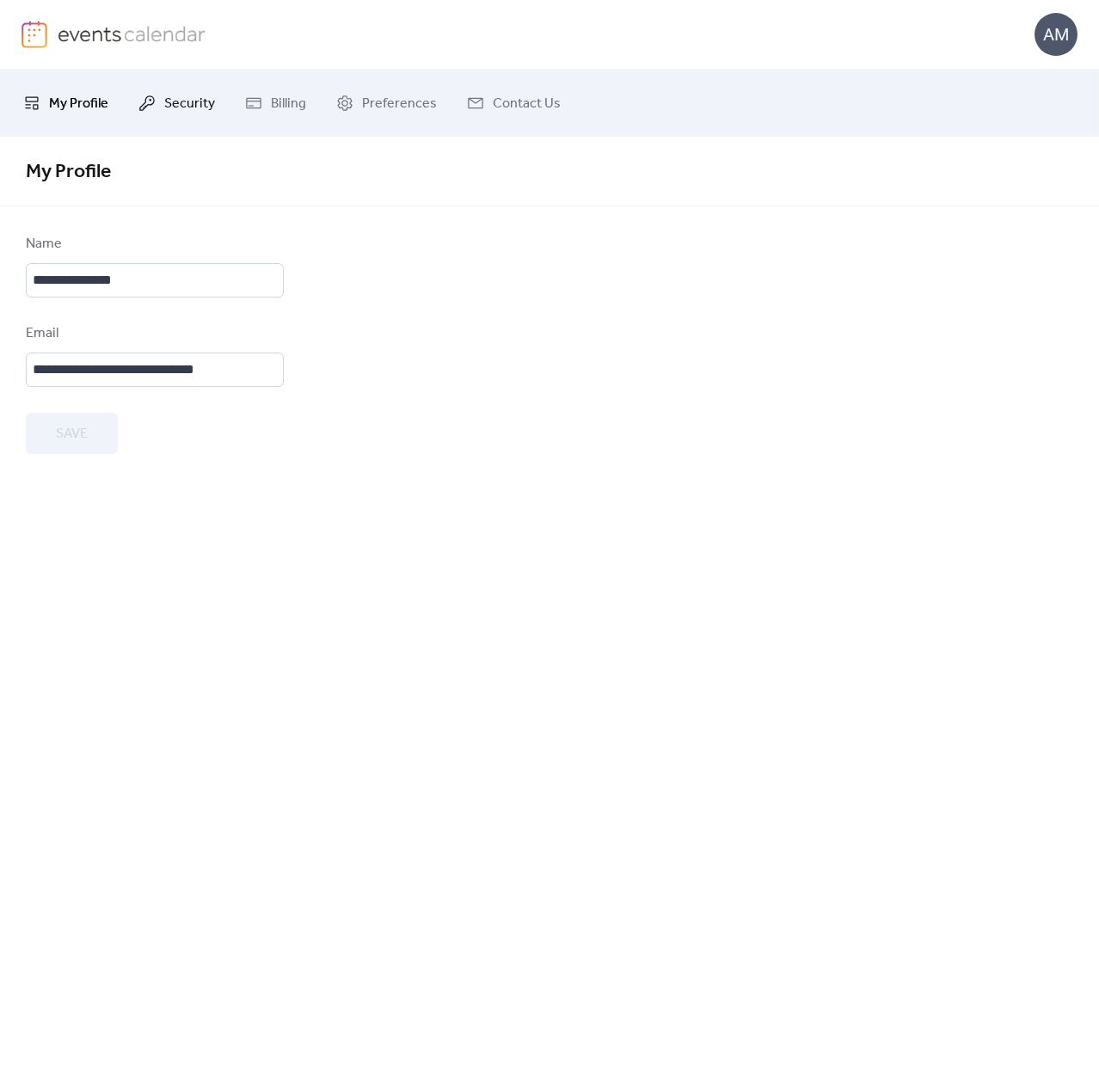
click at [164, 113] on span "Security" at bounding box center [190, 104] width 50 height 28
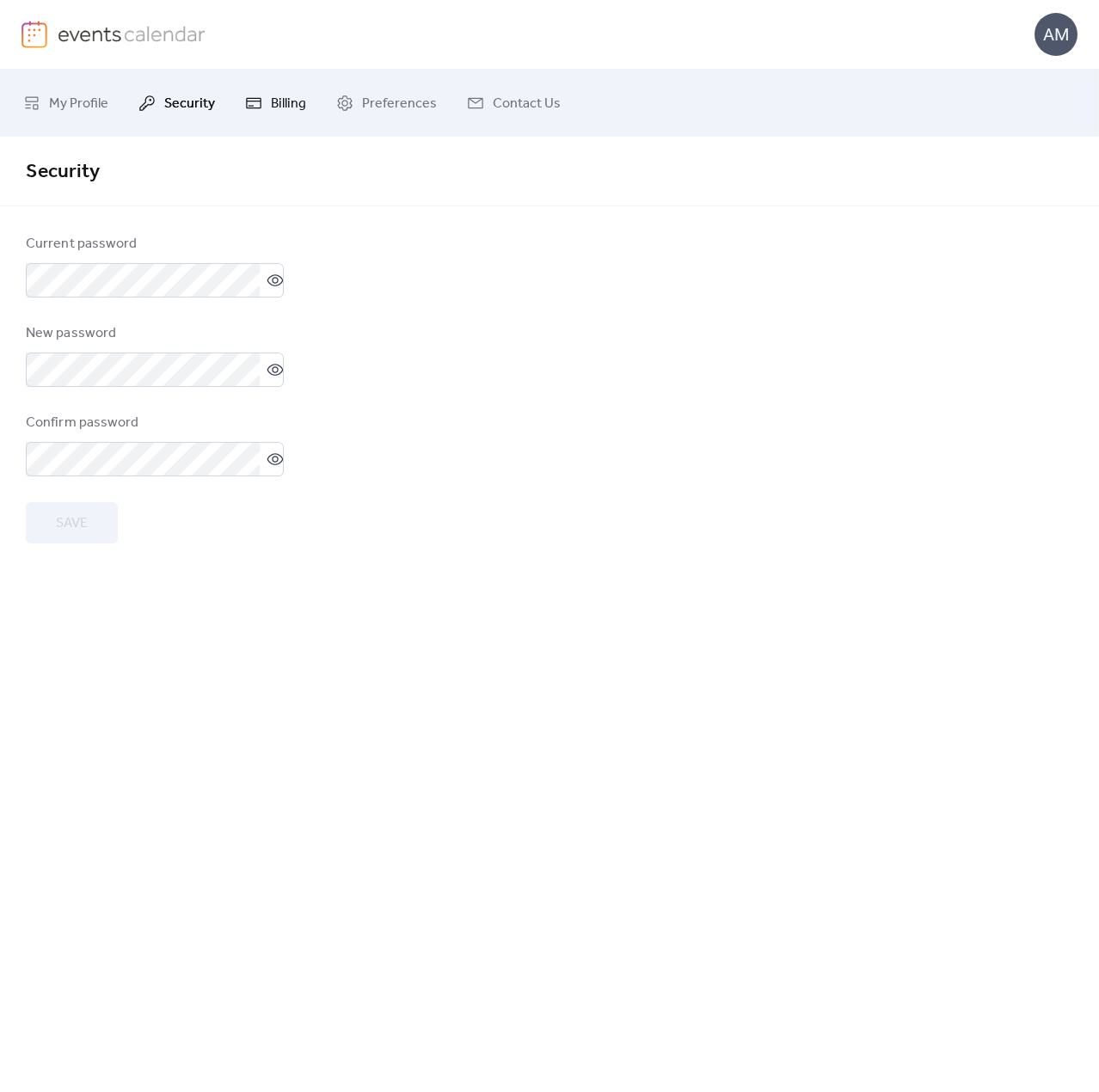
click at [258, 113] on link "Billing" at bounding box center [276, 103] width 87 height 53
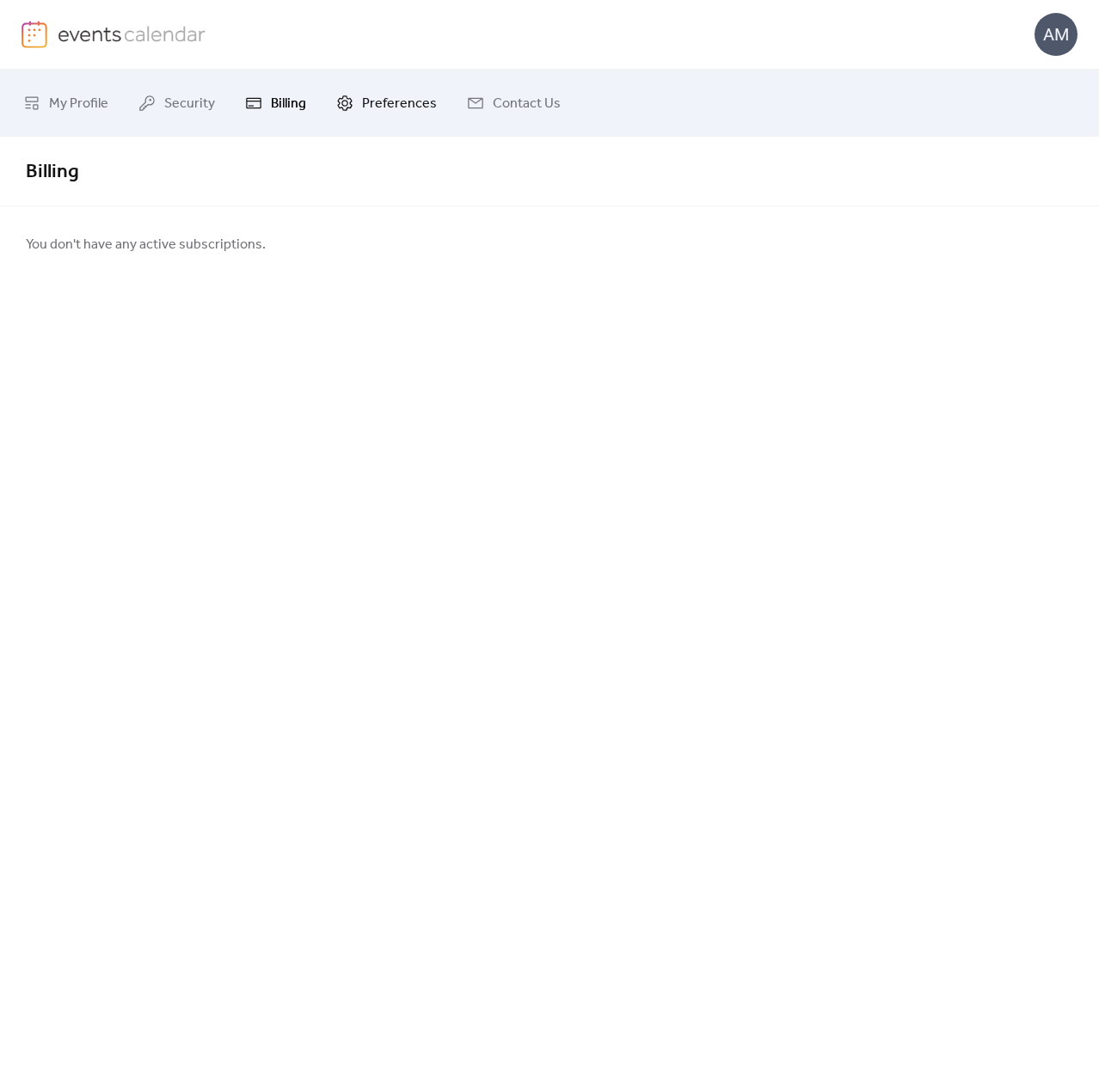
click at [412, 106] on span "Preferences" at bounding box center [399, 104] width 75 height 28
click at [553, 104] on link "Contact Us" at bounding box center [513, 103] width 119 height 53
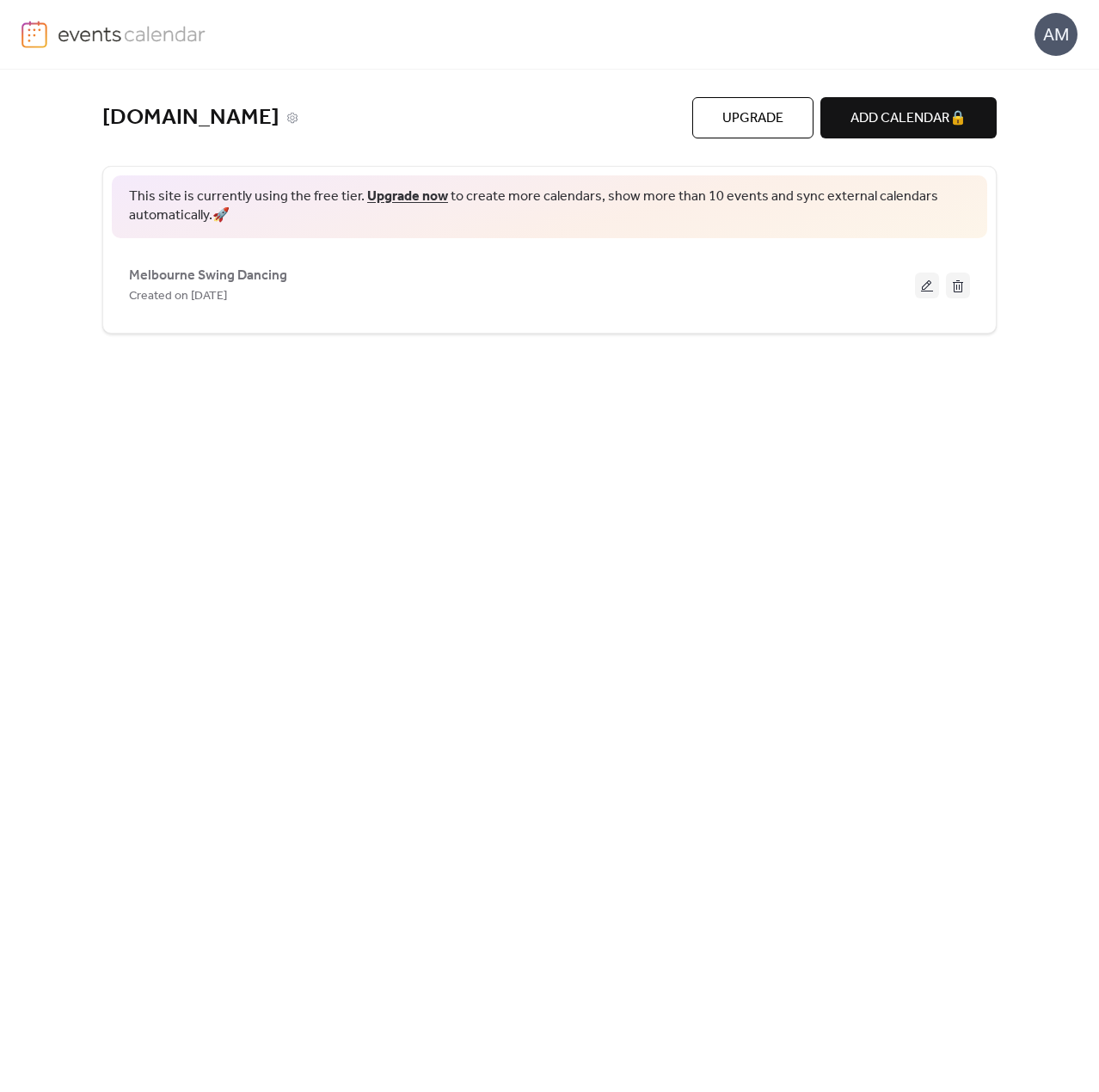
click at [274, 117] on link "[DOMAIN_NAME]" at bounding box center [191, 118] width 178 height 29
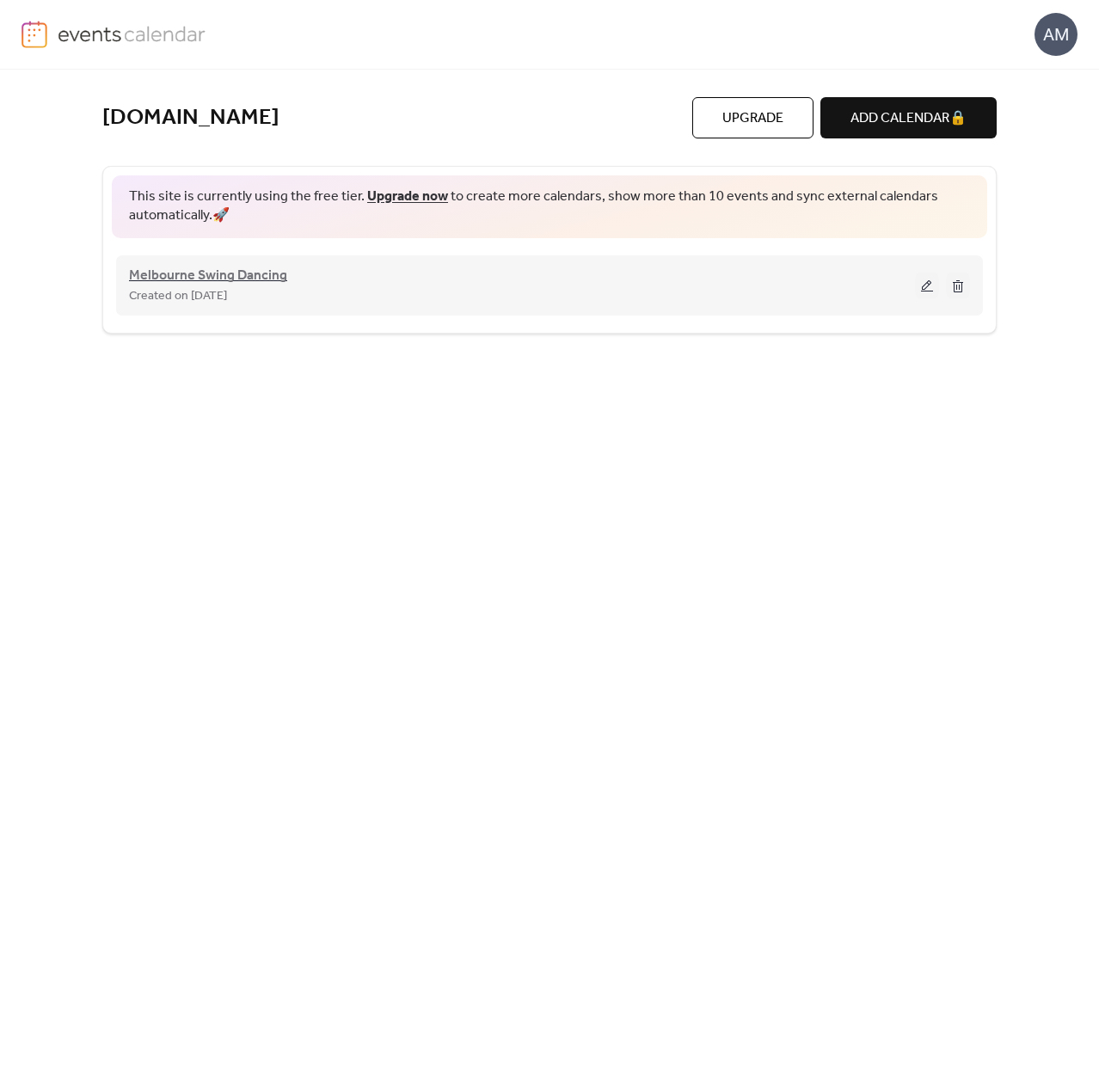
click at [218, 271] on span "Melbourne Swing Dancing" at bounding box center [208, 276] width 158 height 21
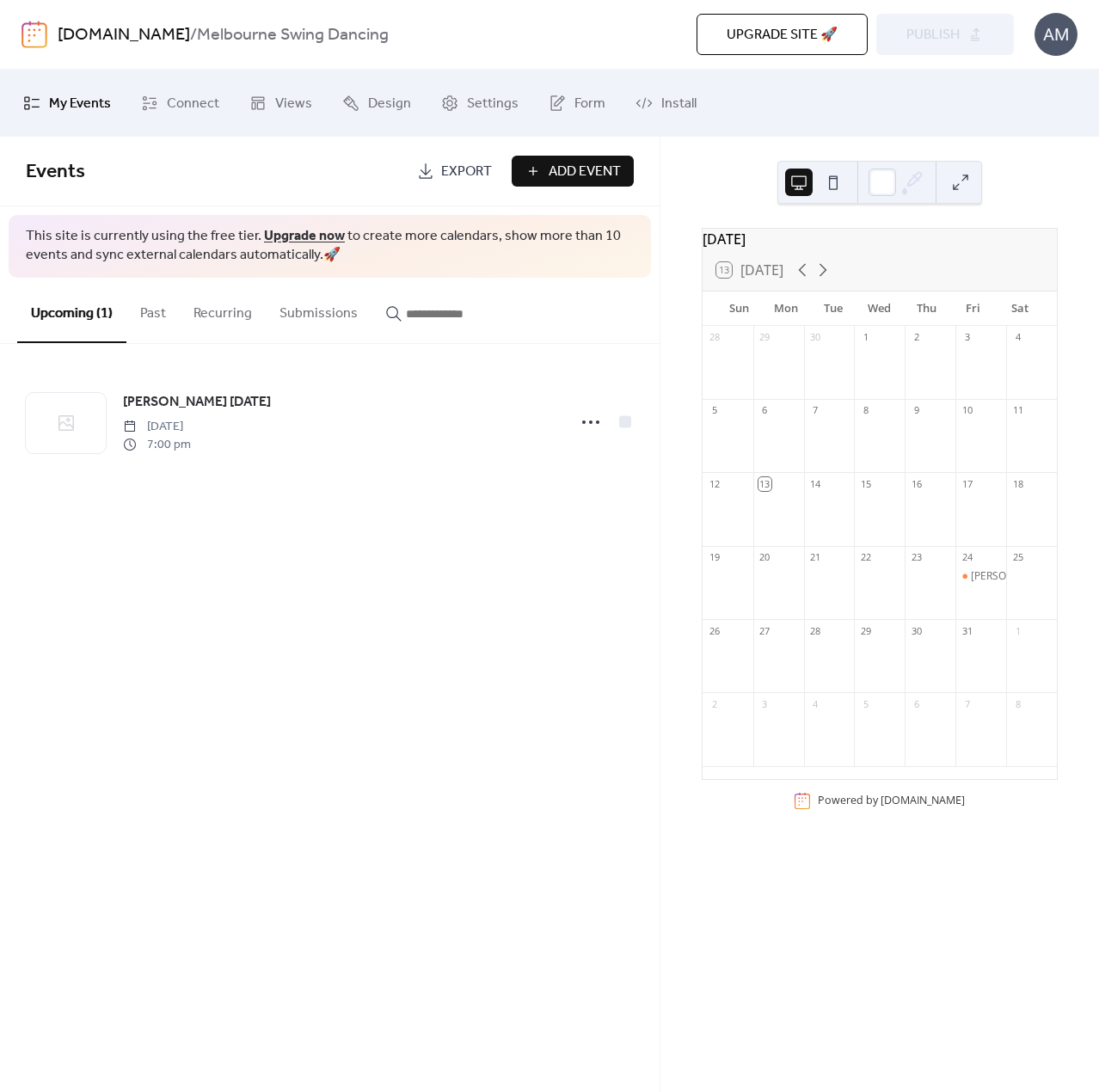
drag, startPoint x: 318, startPoint y: 530, endPoint x: 315, endPoint y: 519, distance: 11.4
click at [317, 529] on div "Events Export Add Event This site is currently using the free tier. Upgrade now…" at bounding box center [330, 614] width 660 height 955
click at [580, 178] on span "Add Event" at bounding box center [584, 172] width 72 height 21
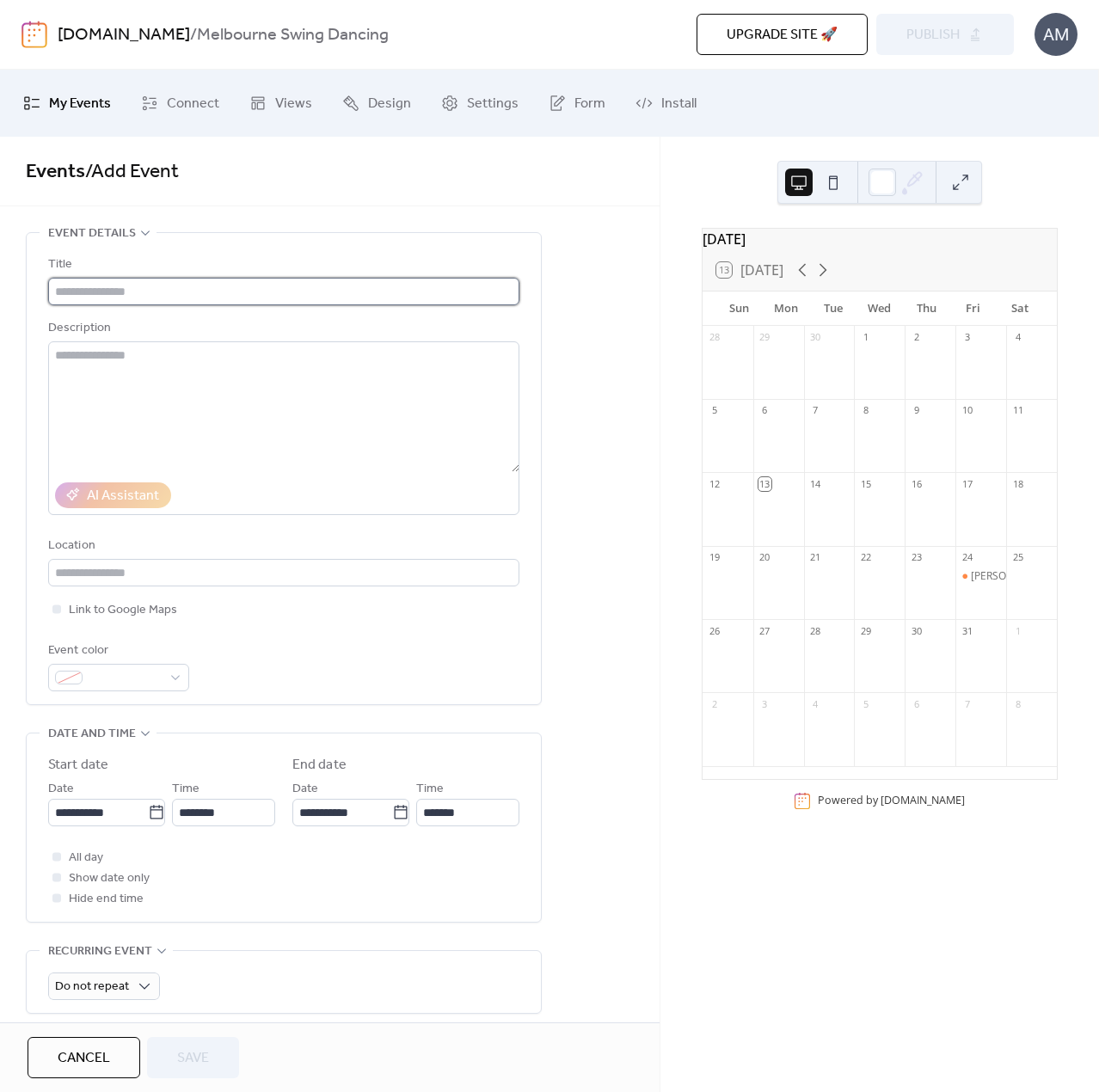
click at [137, 297] on input "text" at bounding box center [284, 291] width 472 height 28
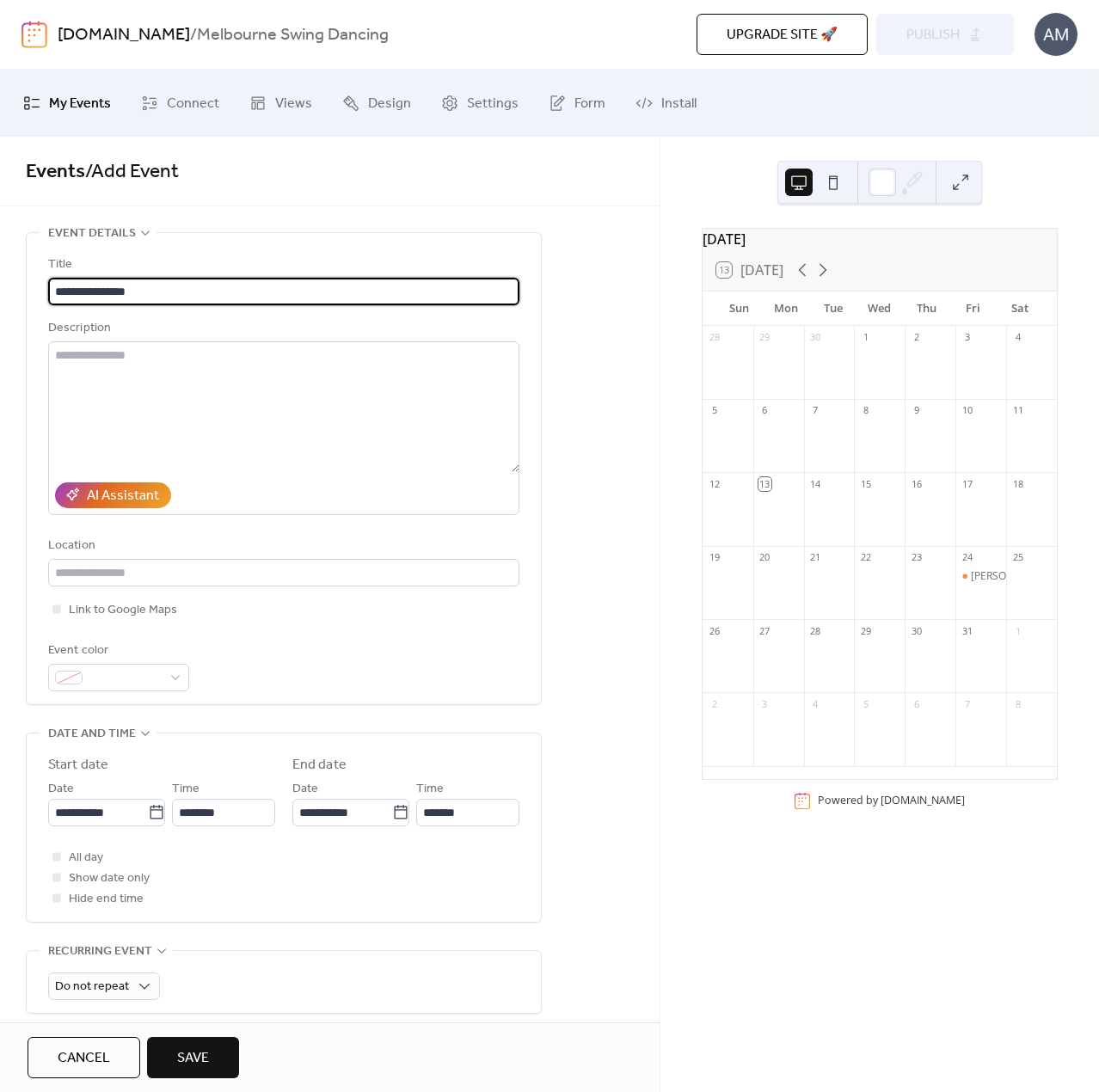
type input "**********"
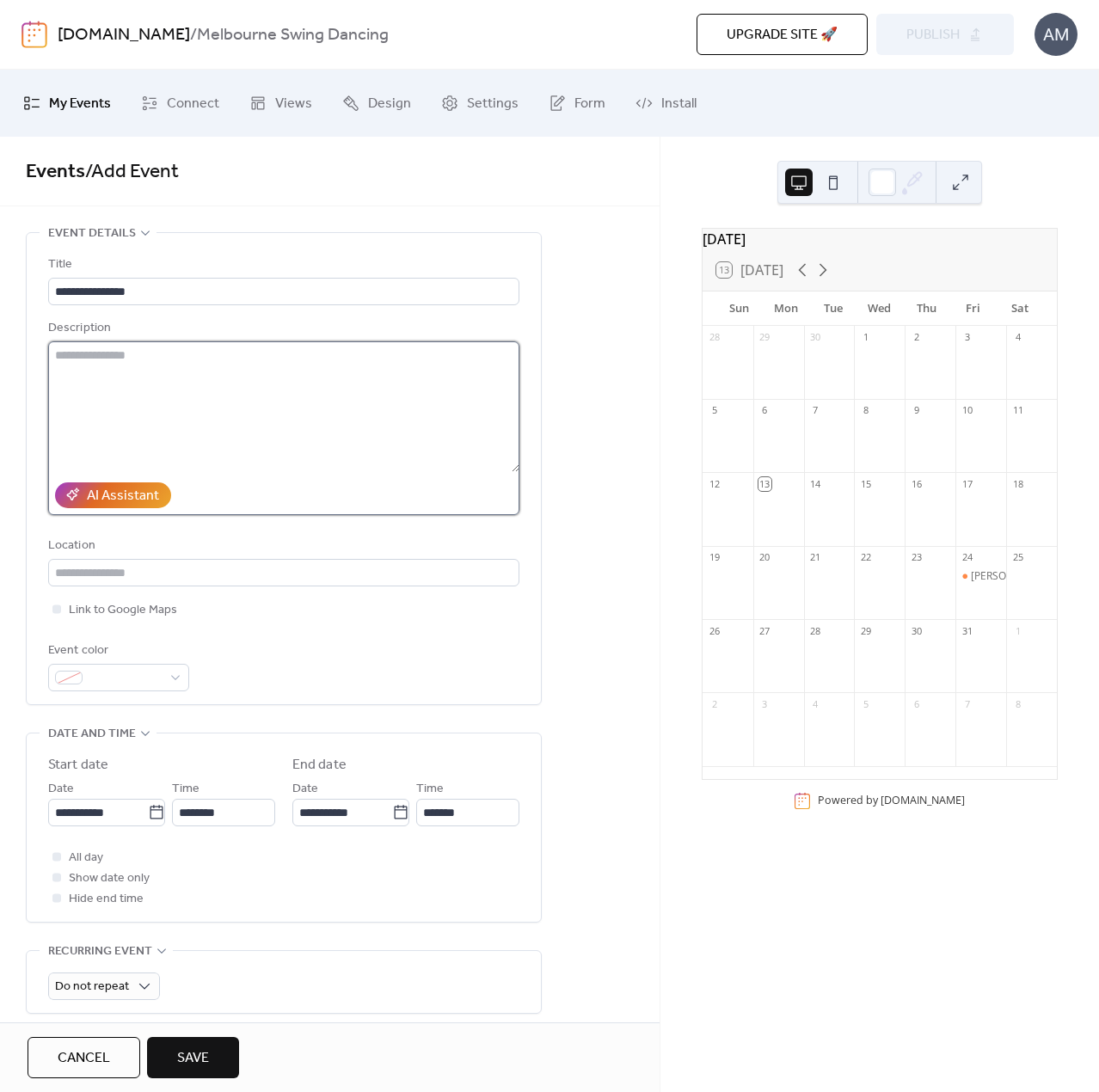
click at [113, 378] on textarea at bounding box center [284, 406] width 472 height 131
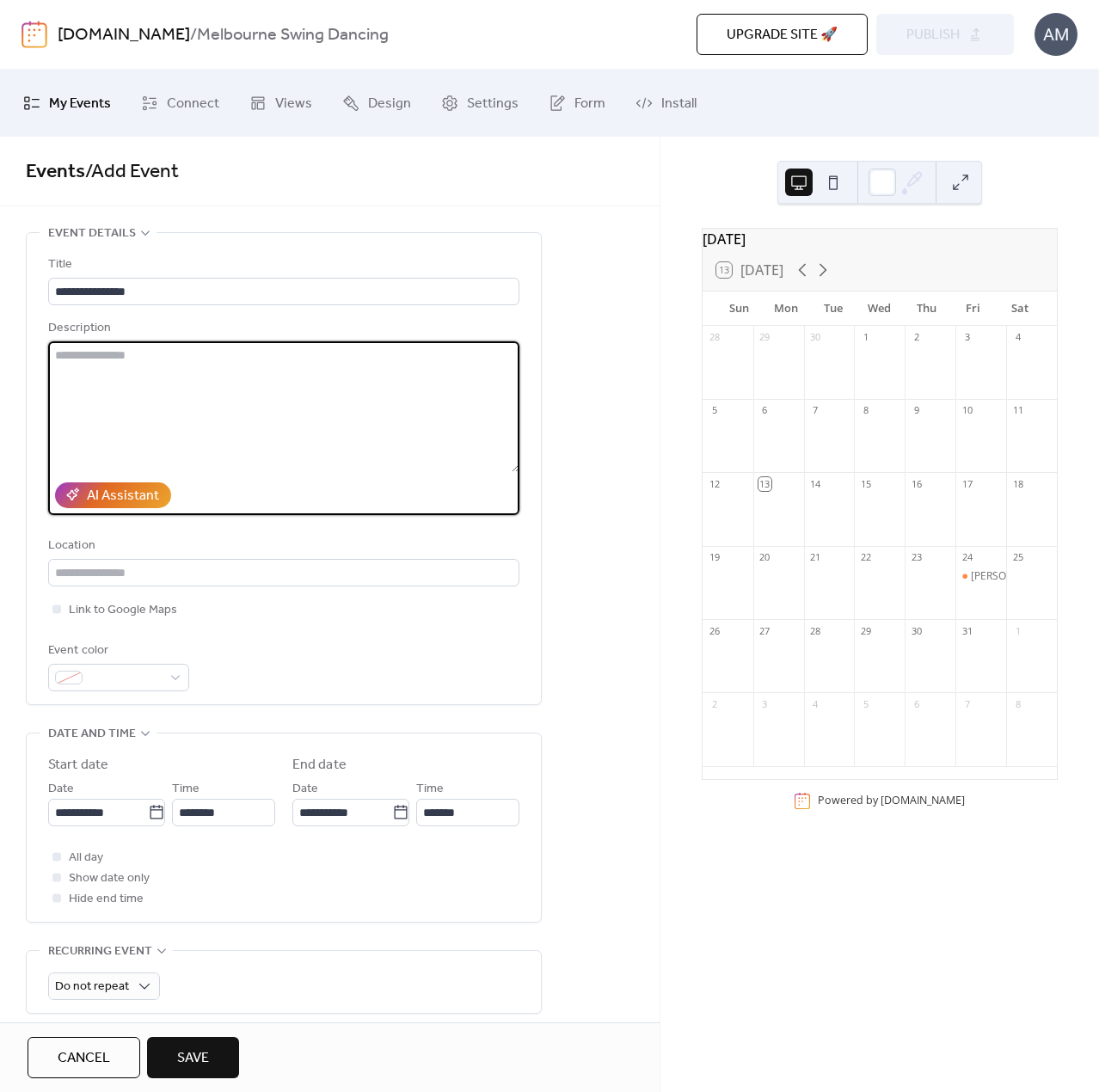
paste textarea "**********"
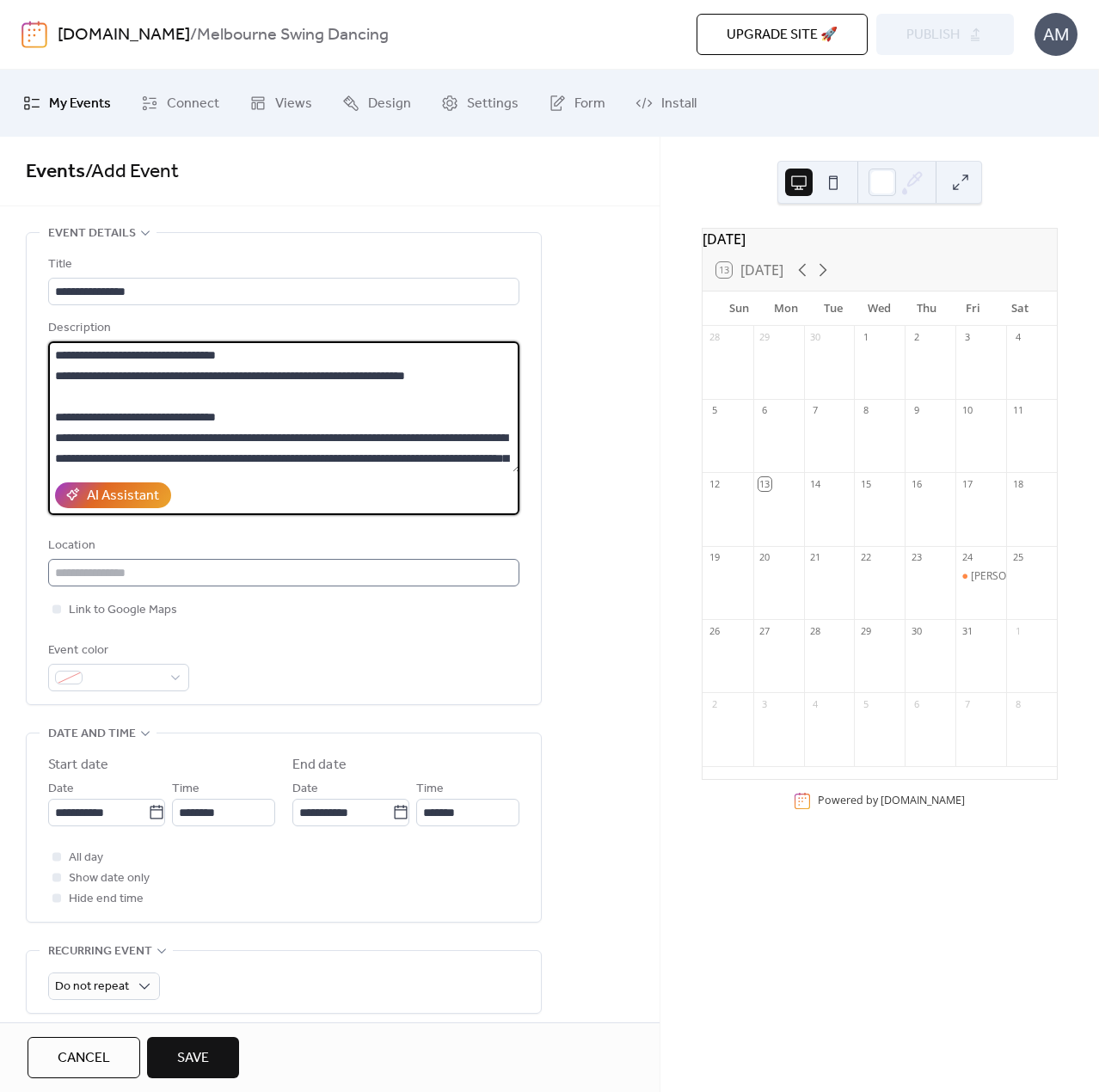
type textarea "**********"
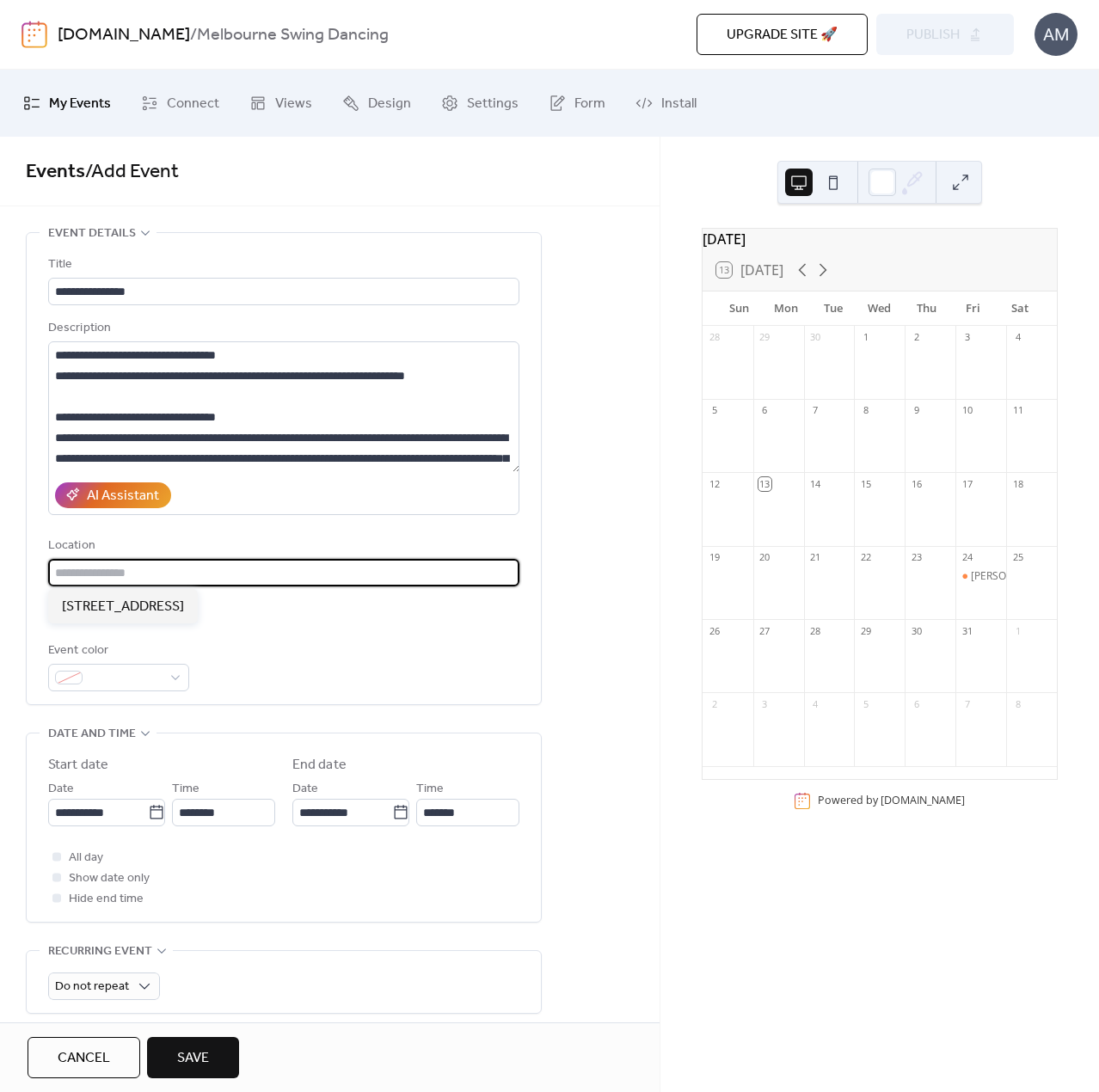
click at [182, 570] on input "text" at bounding box center [284, 573] width 472 height 28
type input "**********"
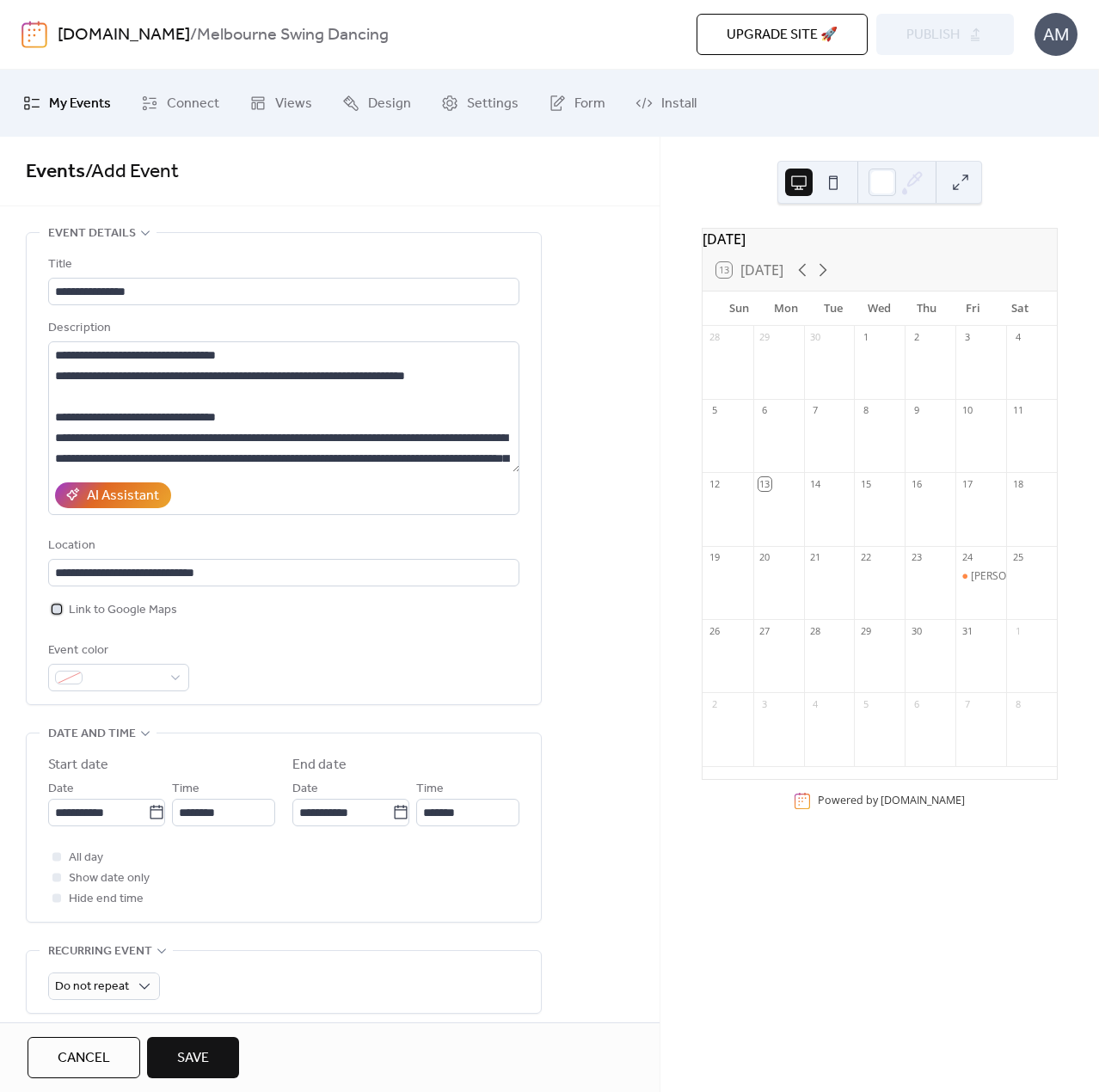
click at [101, 617] on span "Link to Google Maps" at bounding box center [123, 611] width 109 height 21
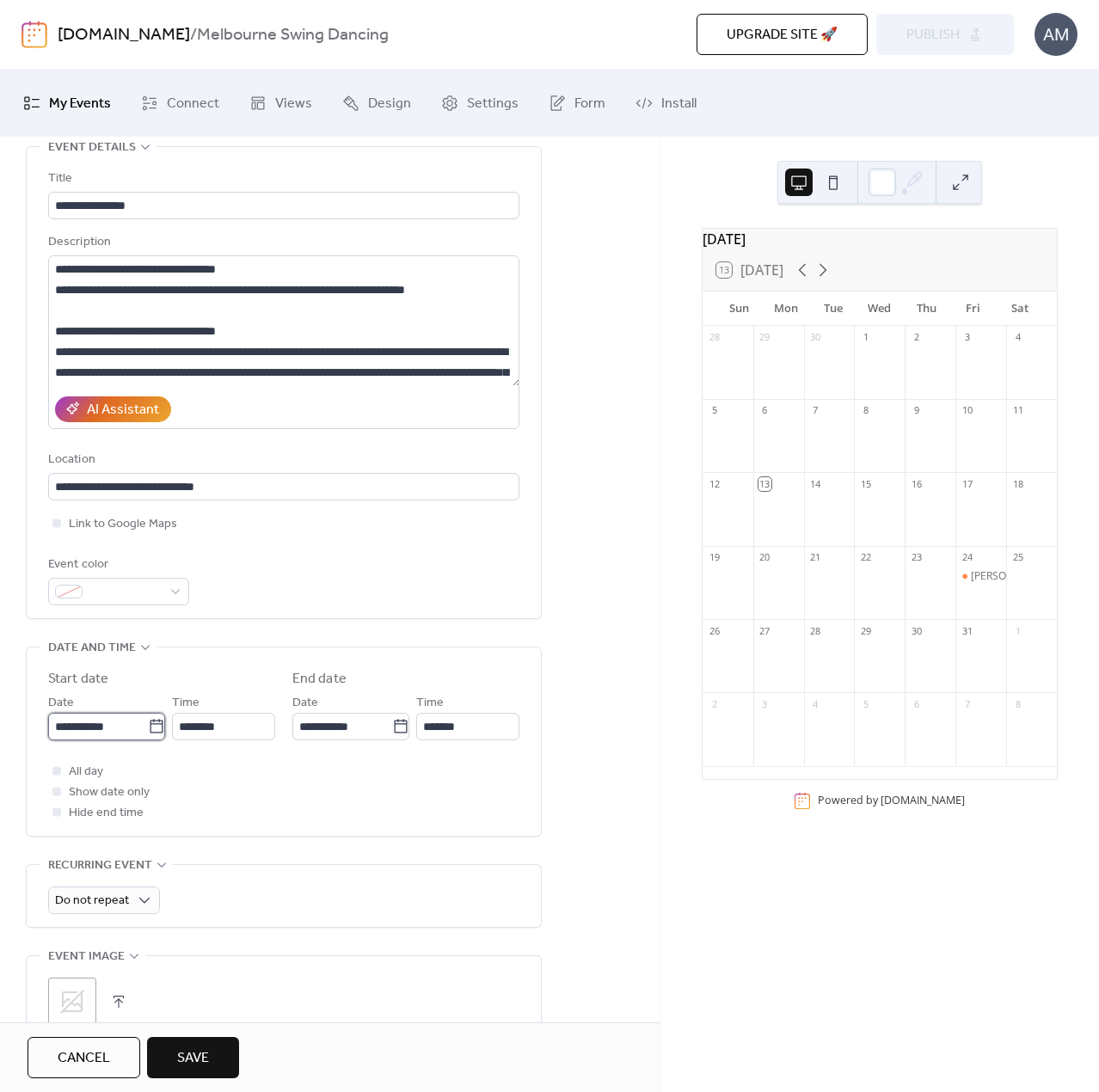
click at [114, 731] on input "**********" at bounding box center [97, 727] width 100 height 28
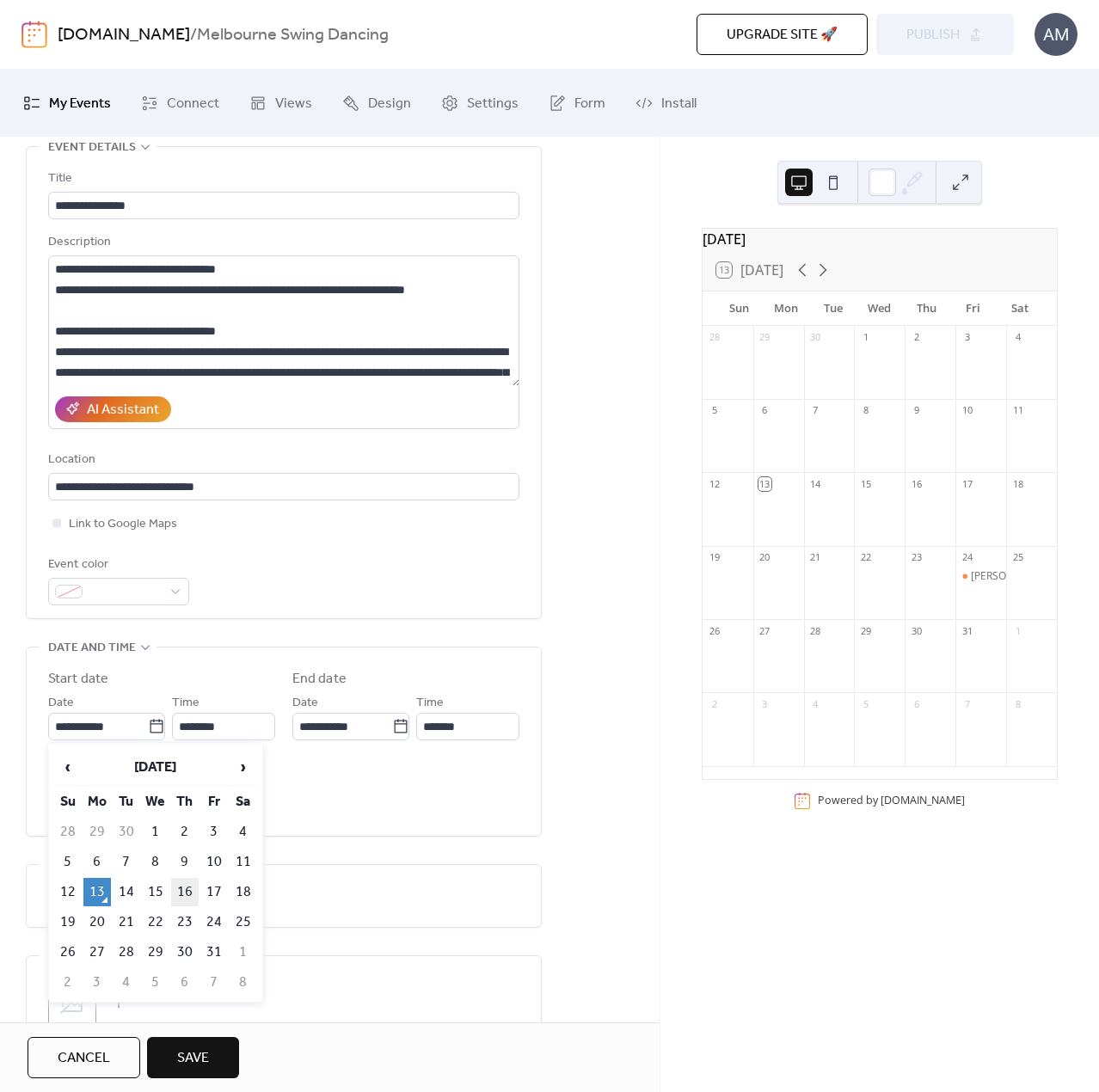
click at [186, 888] on td "16" at bounding box center [185, 892] width 28 height 29
type input "**********"
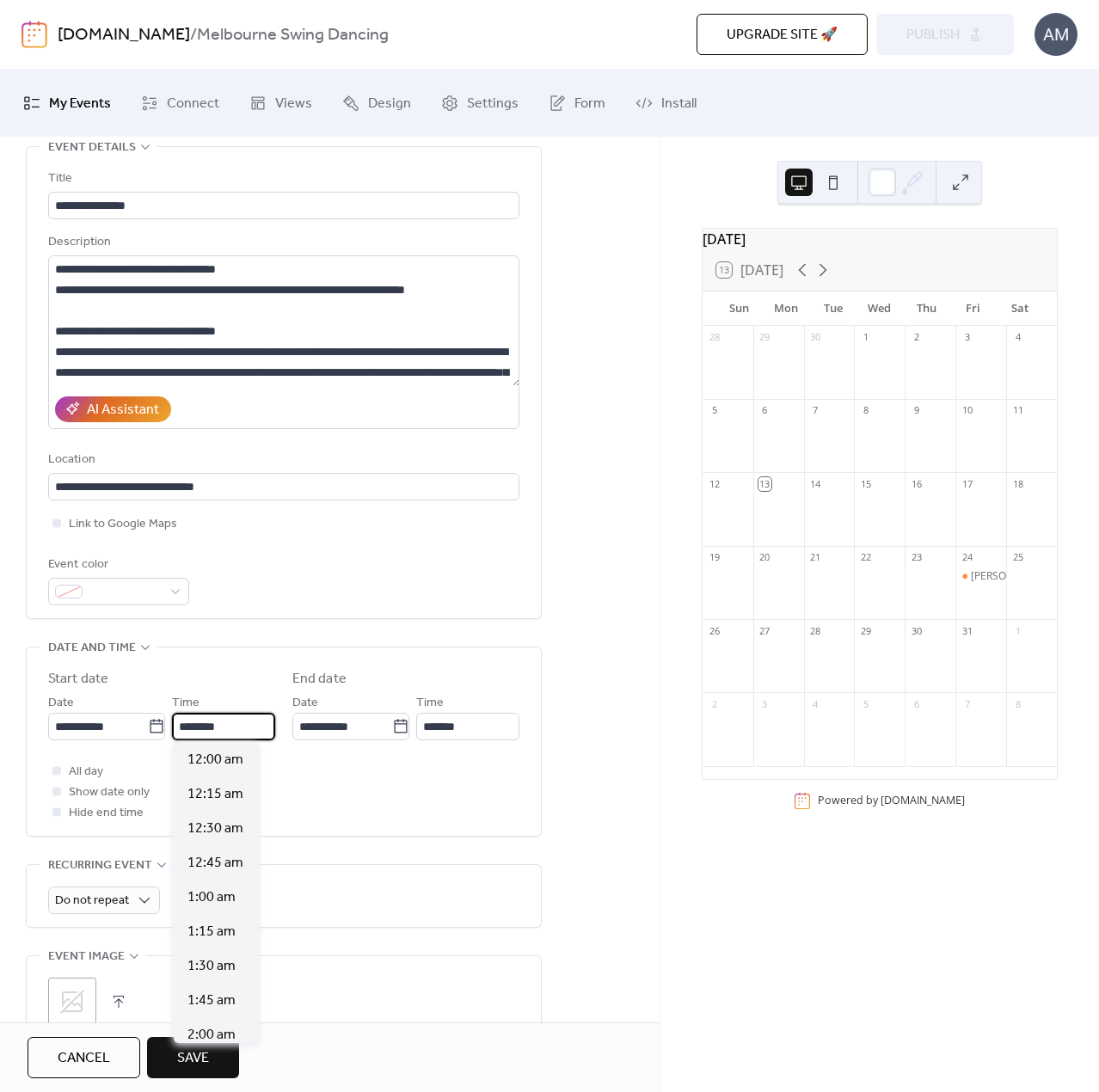
click at [231, 734] on input "********" at bounding box center [224, 727] width 104 height 28
drag, startPoint x: 246, startPoint y: 723, endPoint x: 159, endPoint y: 715, distance: 87.4
click at [159, 715] on div "**********" at bounding box center [161, 715] width 227 height 48
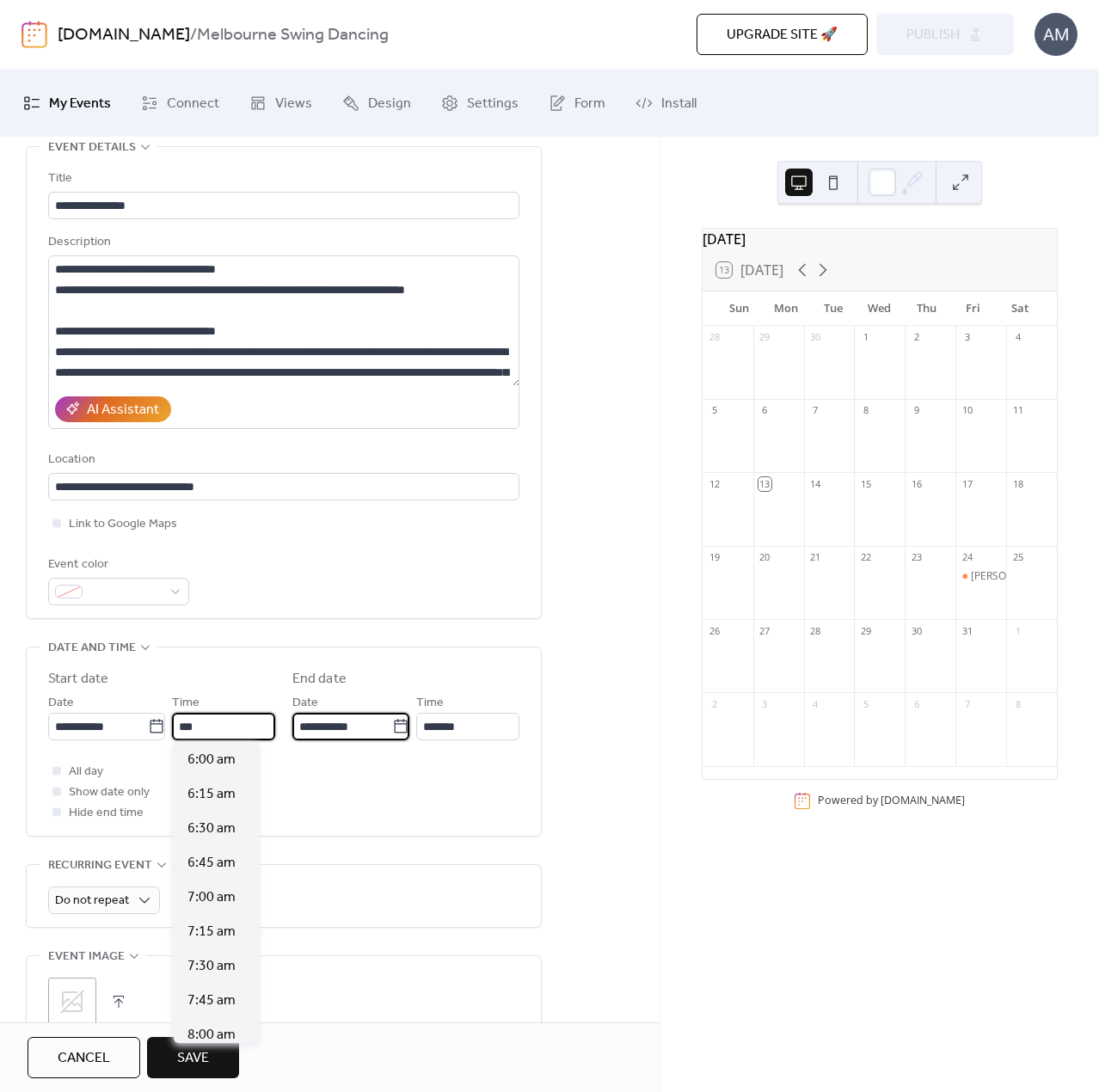
type input "*******"
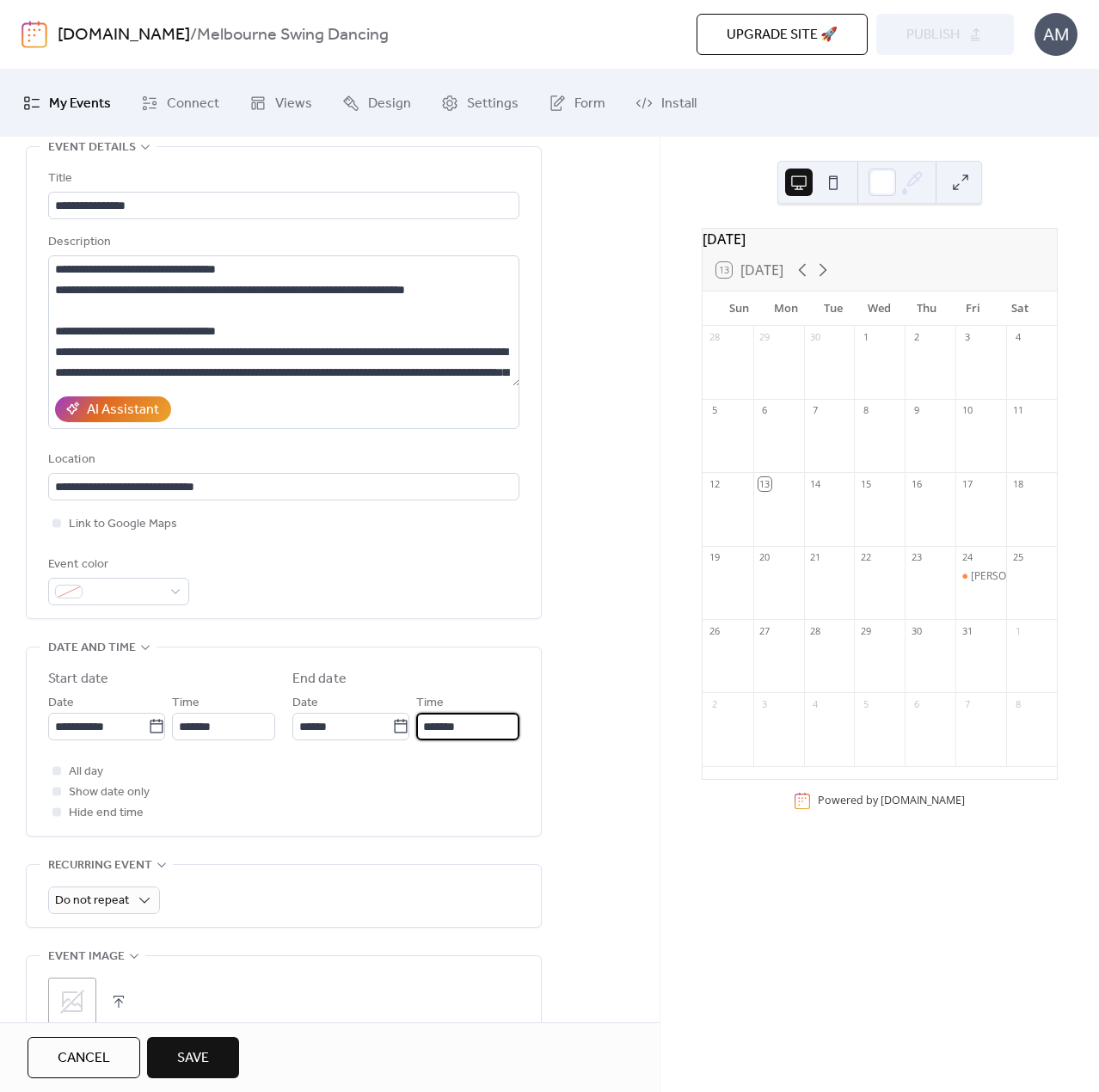
type input "**********"
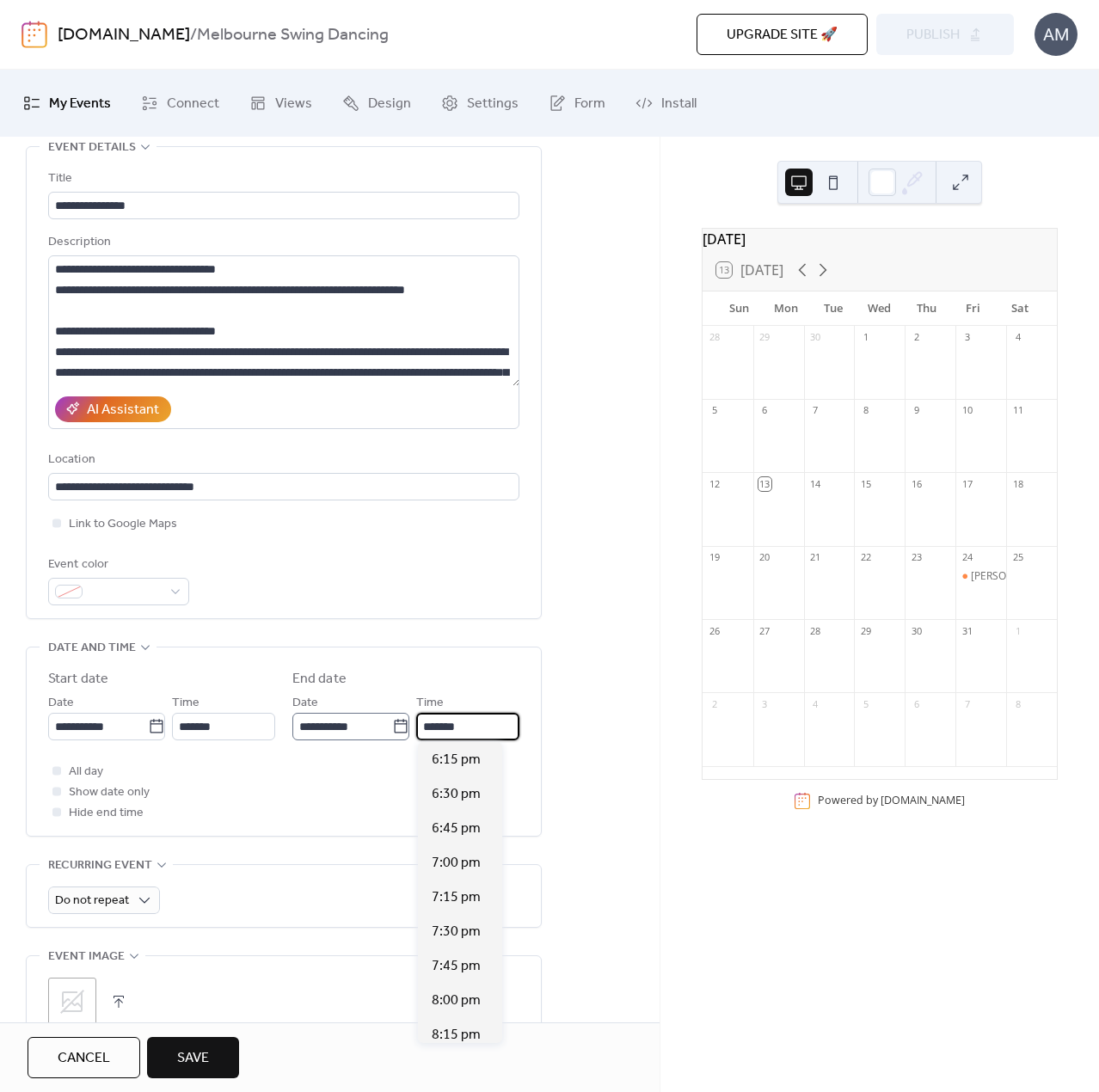
scroll to position [1, 0]
drag, startPoint x: 500, startPoint y: 727, endPoint x: 377, endPoint y: 736, distance: 123.3
click at [377, 736] on div "**********" at bounding box center [405, 715] width 227 height 48
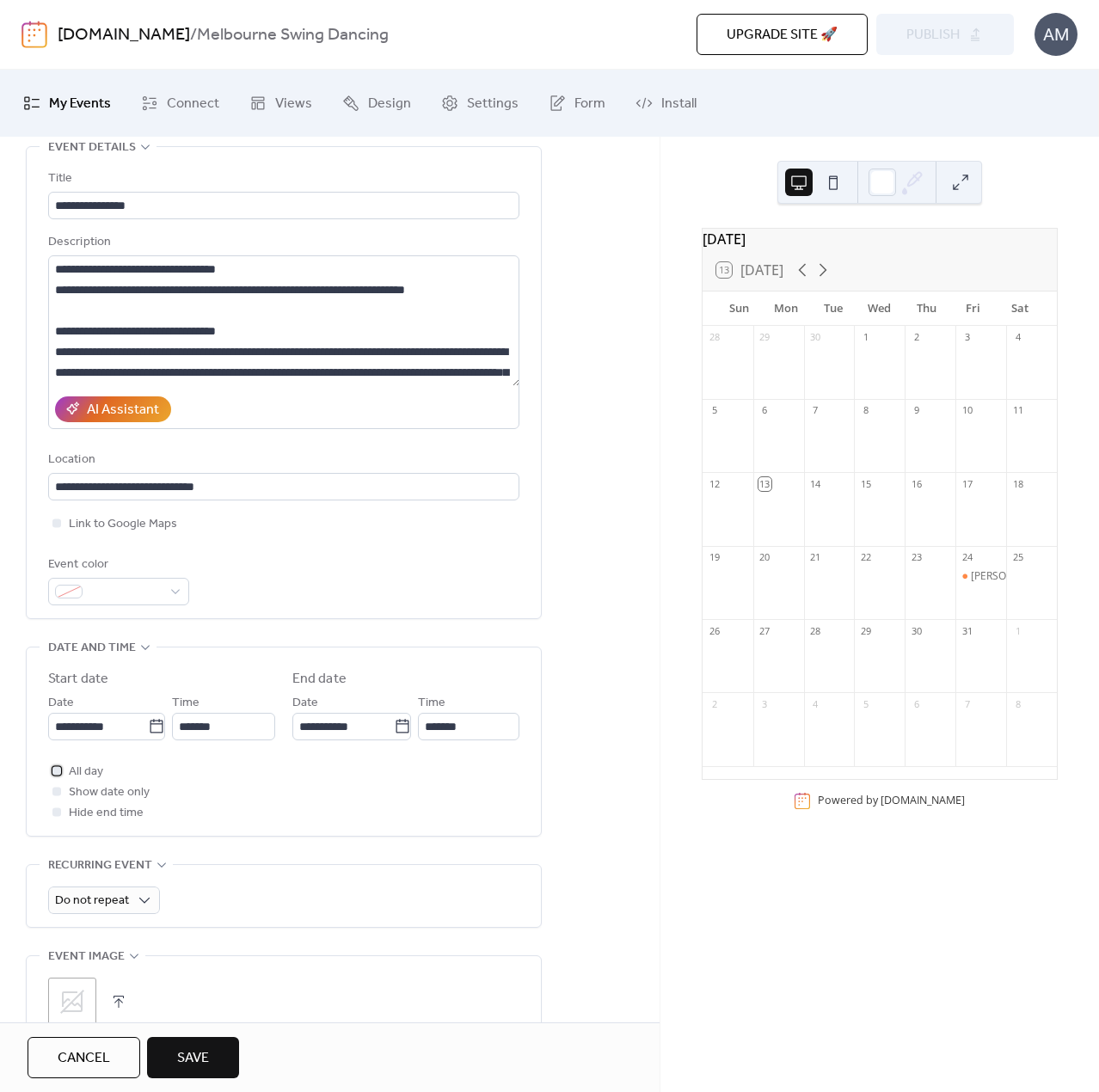
scroll to position [0, 0]
click at [502, 722] on input "*******" at bounding box center [468, 727] width 102 height 28
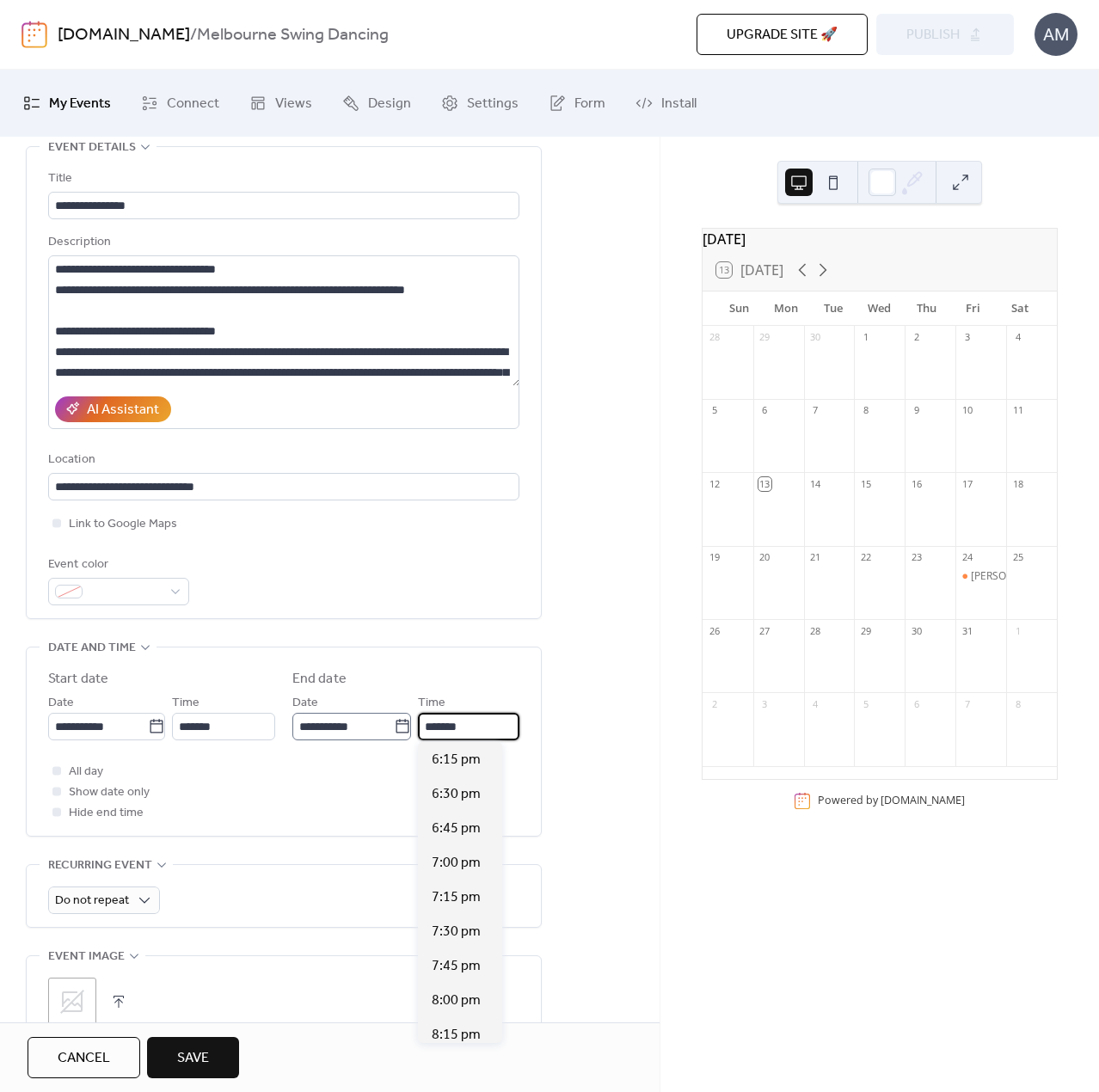
drag, startPoint x: 498, startPoint y: 721, endPoint x: 351, endPoint y: 723, distance: 147.0
click at [351, 723] on div "**********" at bounding box center [405, 715] width 227 height 48
type input "*******"
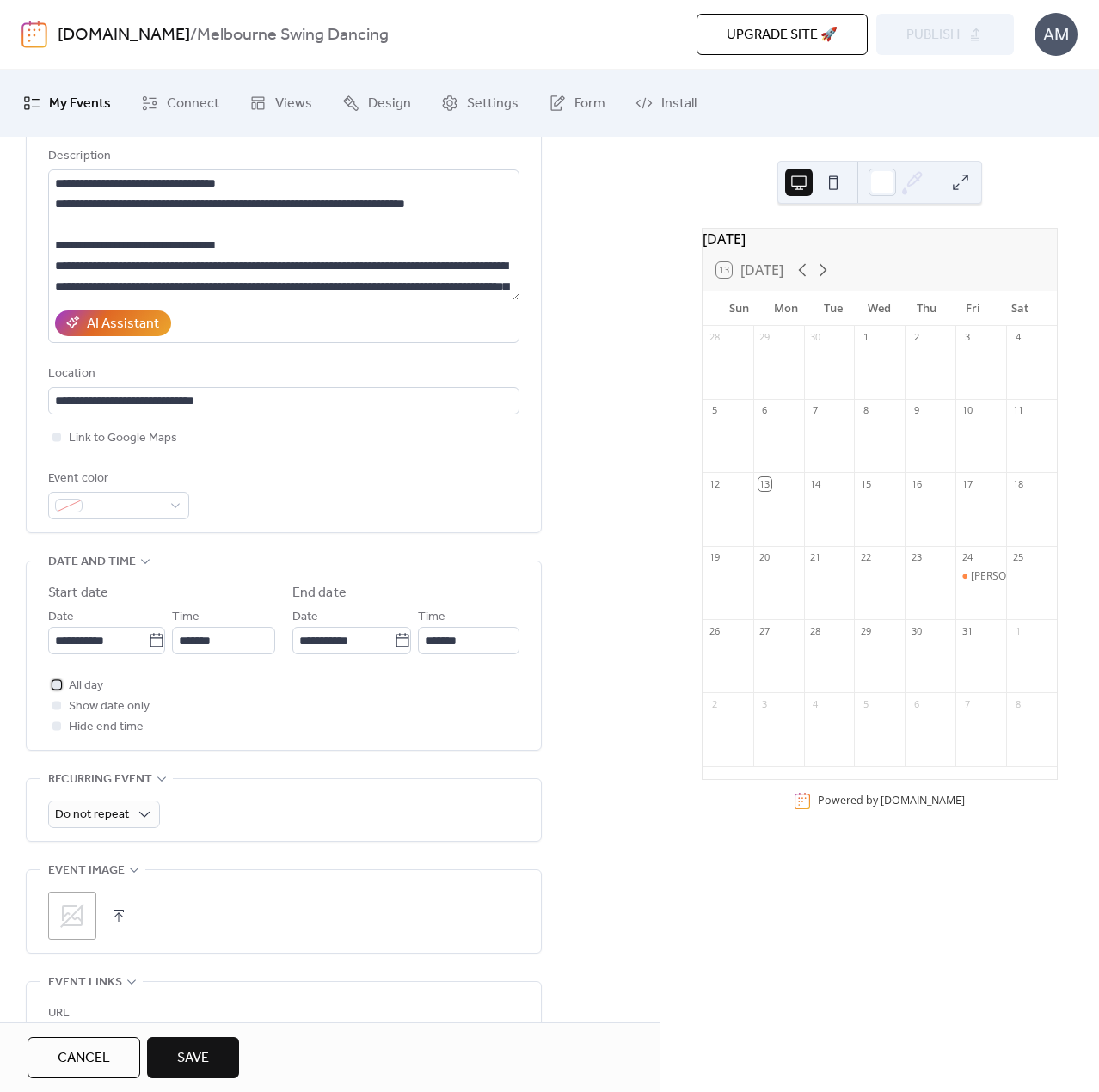
scroll to position [258, 0]
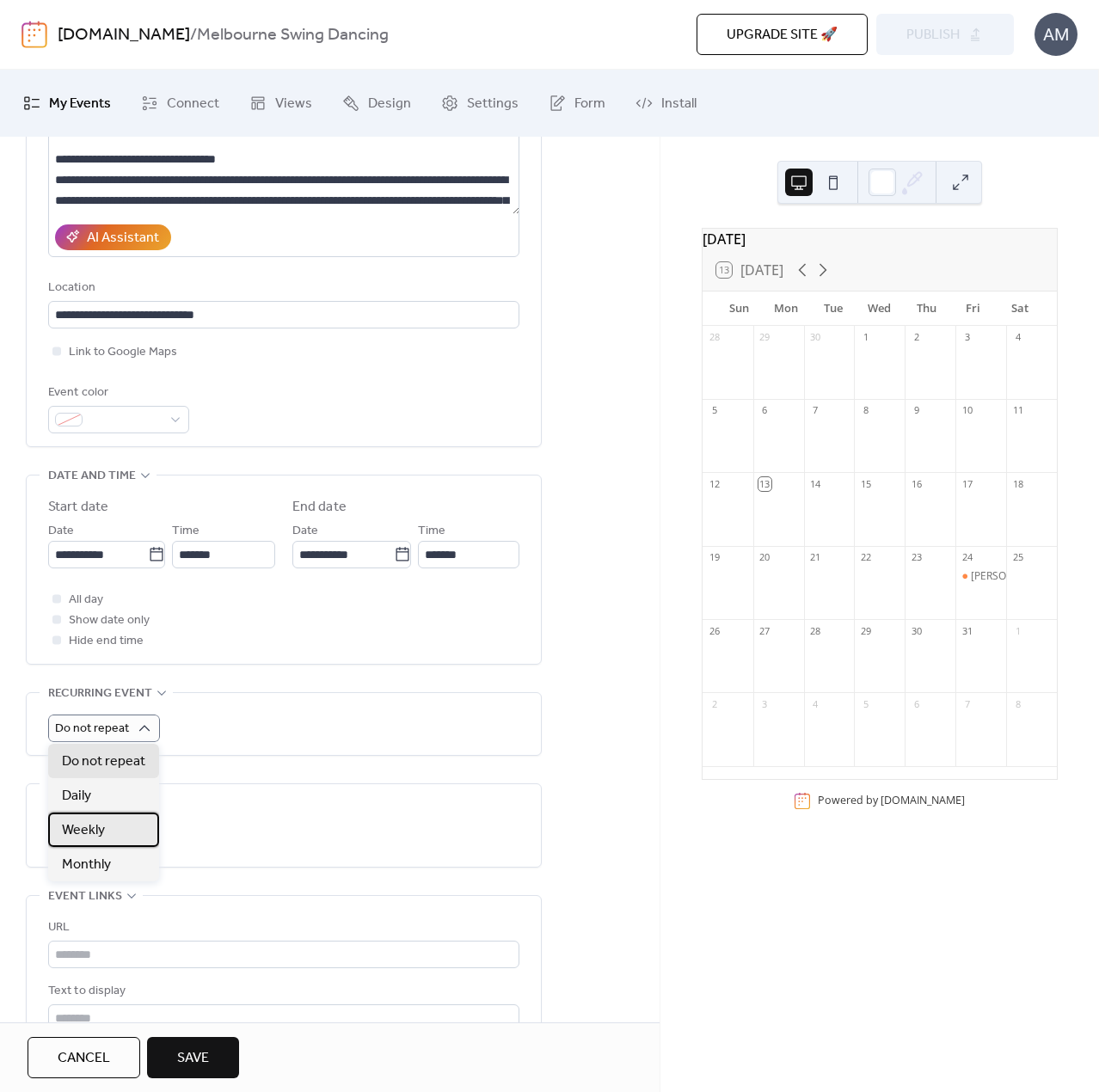
click at [125, 833] on div "Weekly" at bounding box center [103, 830] width 111 height 35
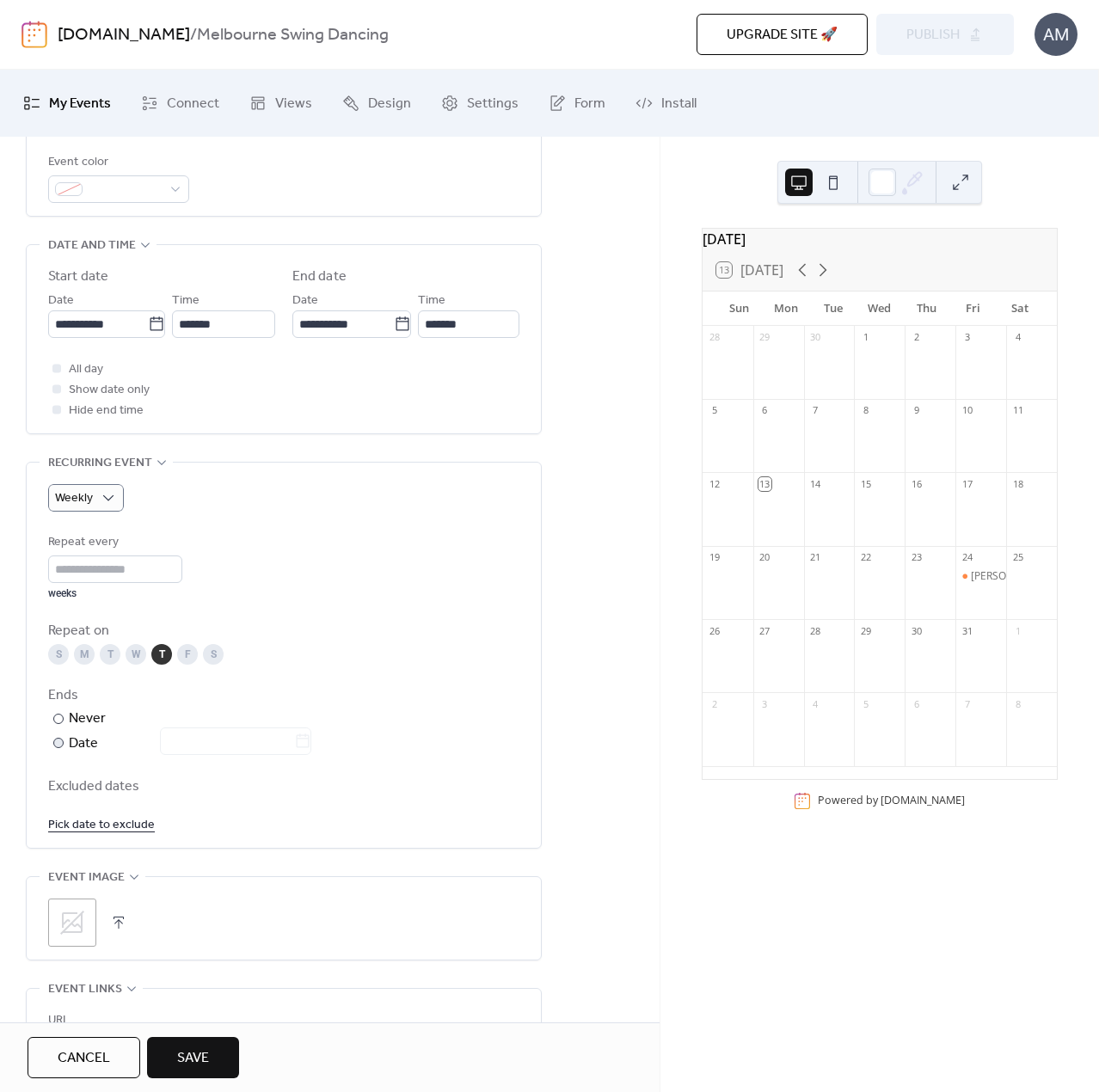
scroll to position [516, 0]
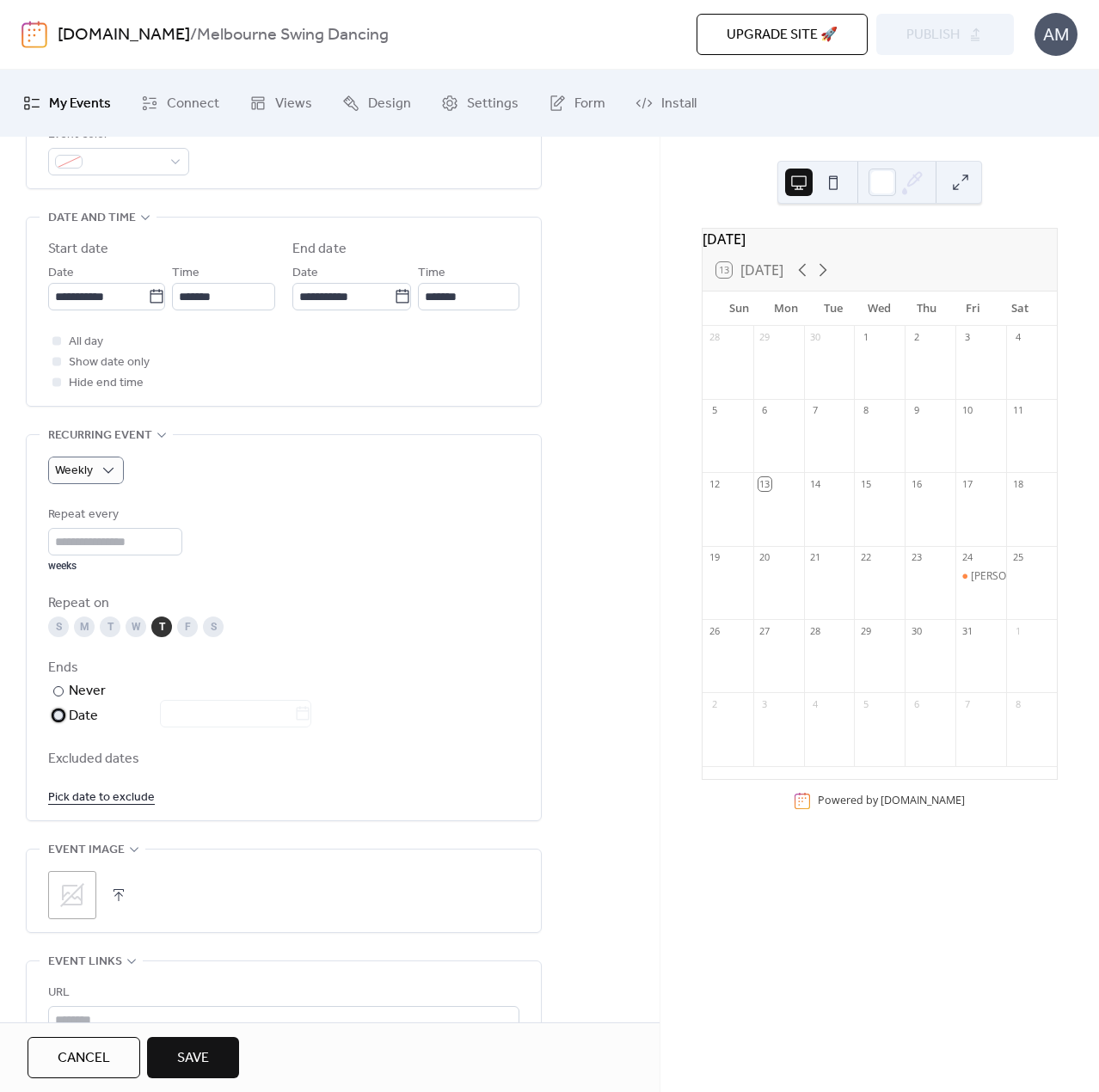
click at [91, 715] on div "Date" at bounding box center [190, 716] width 243 height 23
click at [307, 713] on icon at bounding box center [303, 713] width 17 height 17
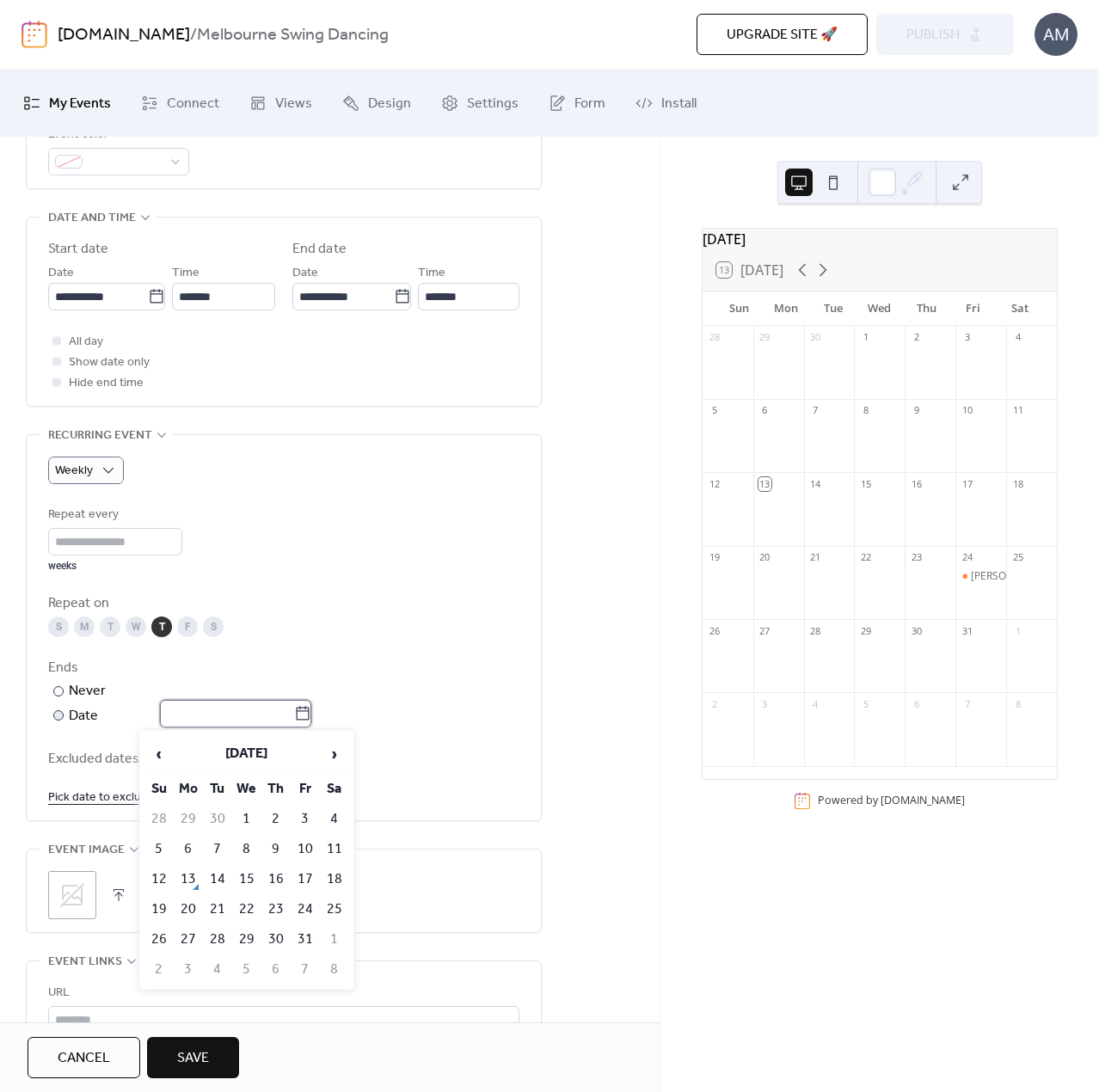
click at [294, 713] on input "text" at bounding box center [227, 713] width 134 height 28
click at [340, 747] on span "›" at bounding box center [335, 754] width 26 height 35
click at [279, 846] on td "11" at bounding box center [276, 848] width 28 height 29
type input "**********"
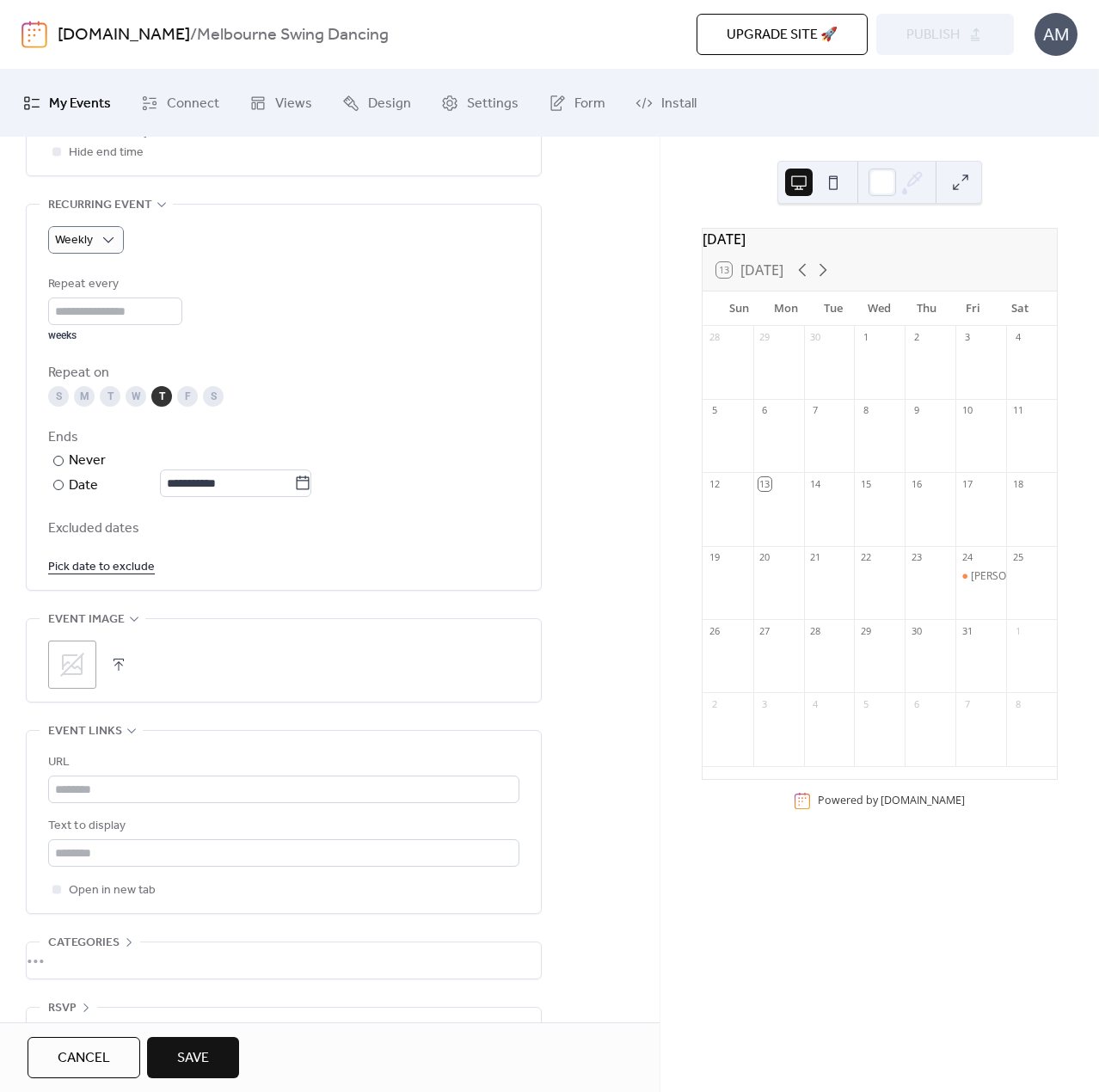
scroll to position [774, 0]
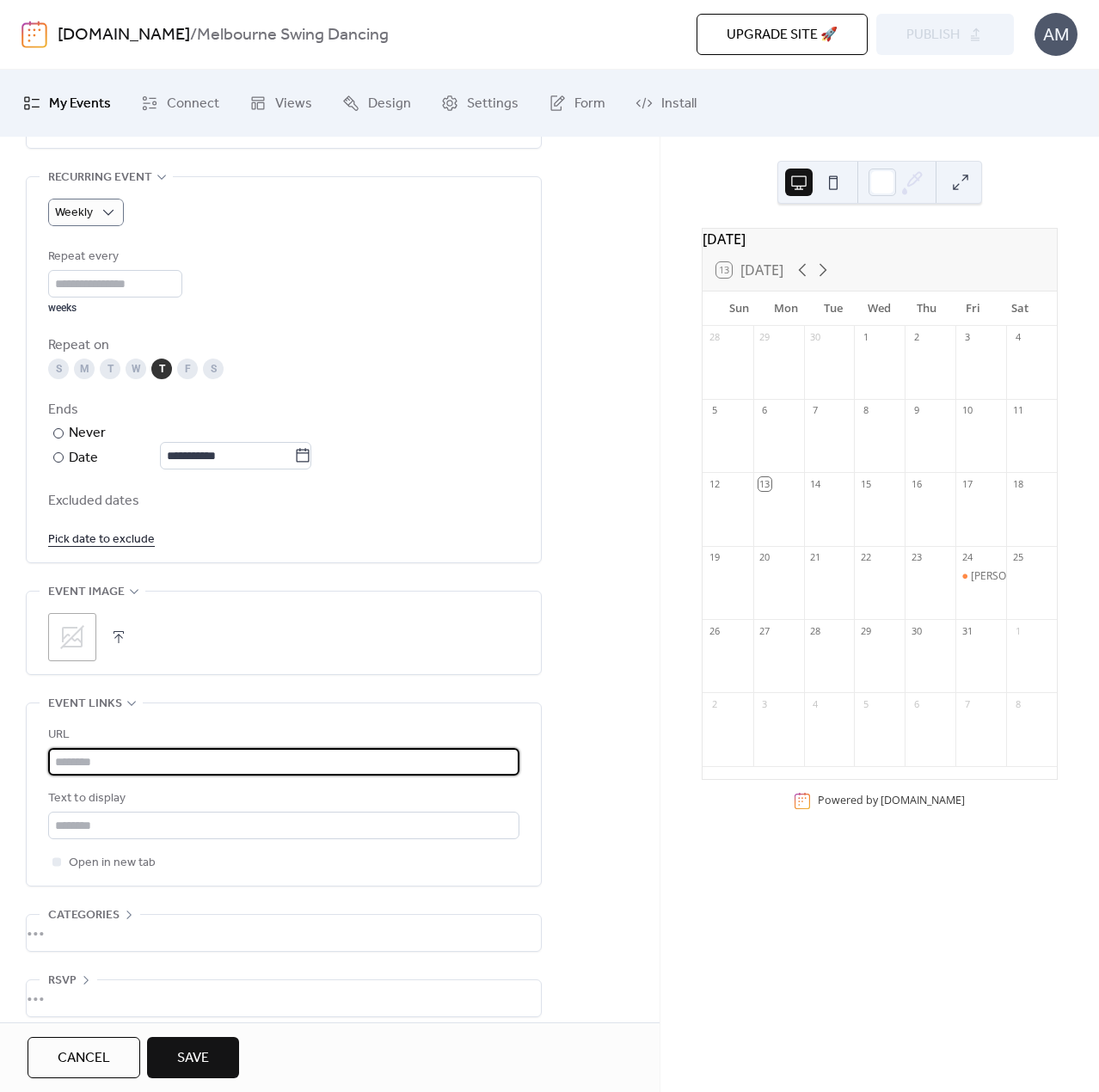
click at [78, 752] on input "text" at bounding box center [284, 762] width 472 height 28
paste input "**********"
type input "**********"
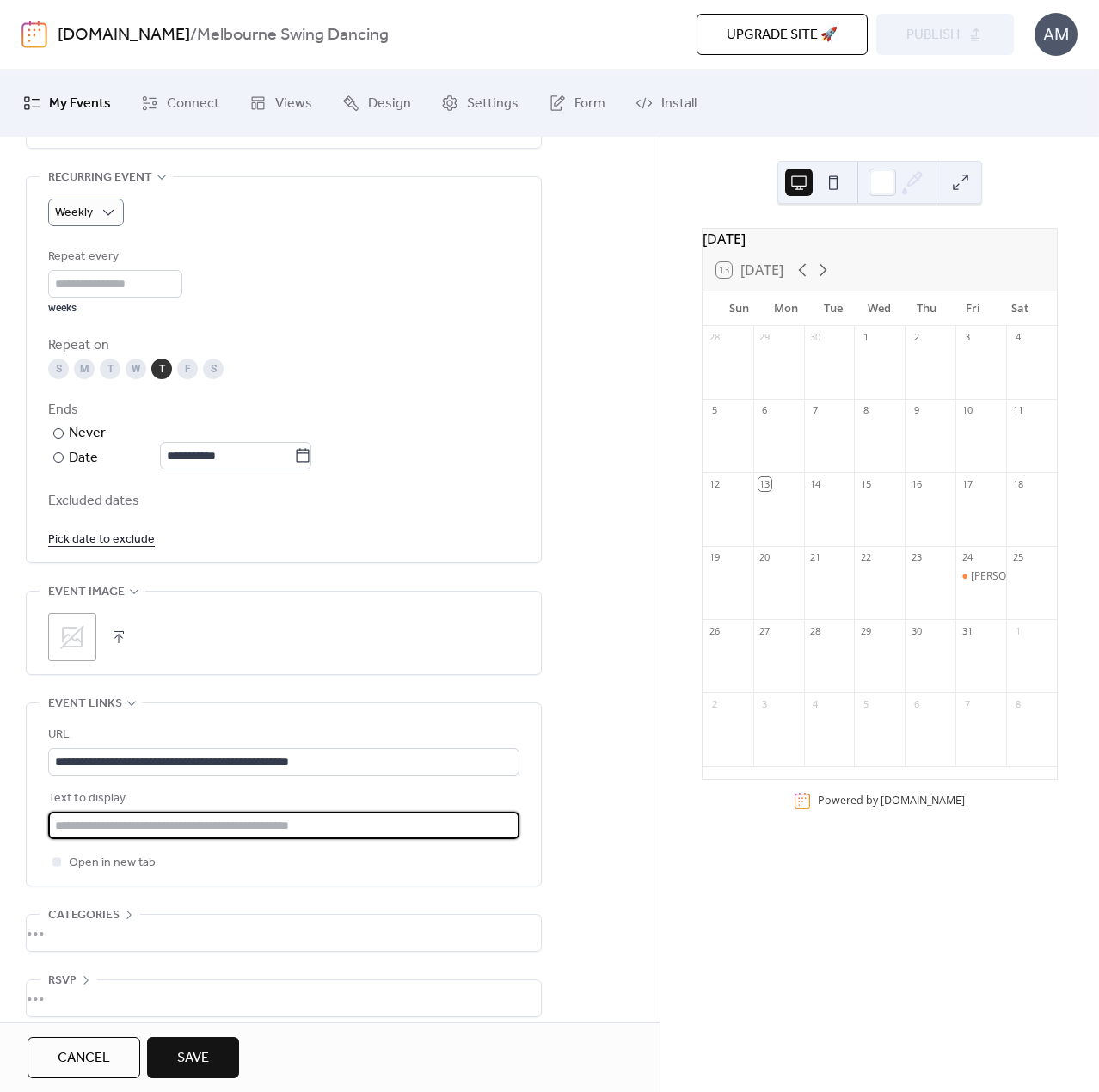
click at [139, 819] on input "text" at bounding box center [284, 826] width 472 height 28
paste input "**********"
drag, startPoint x: 93, startPoint y: 819, endPoint x: 24, endPoint y: 824, distance: 69.2
click at [24, 824] on div "**********" at bounding box center [330, 246] width 660 height 1578
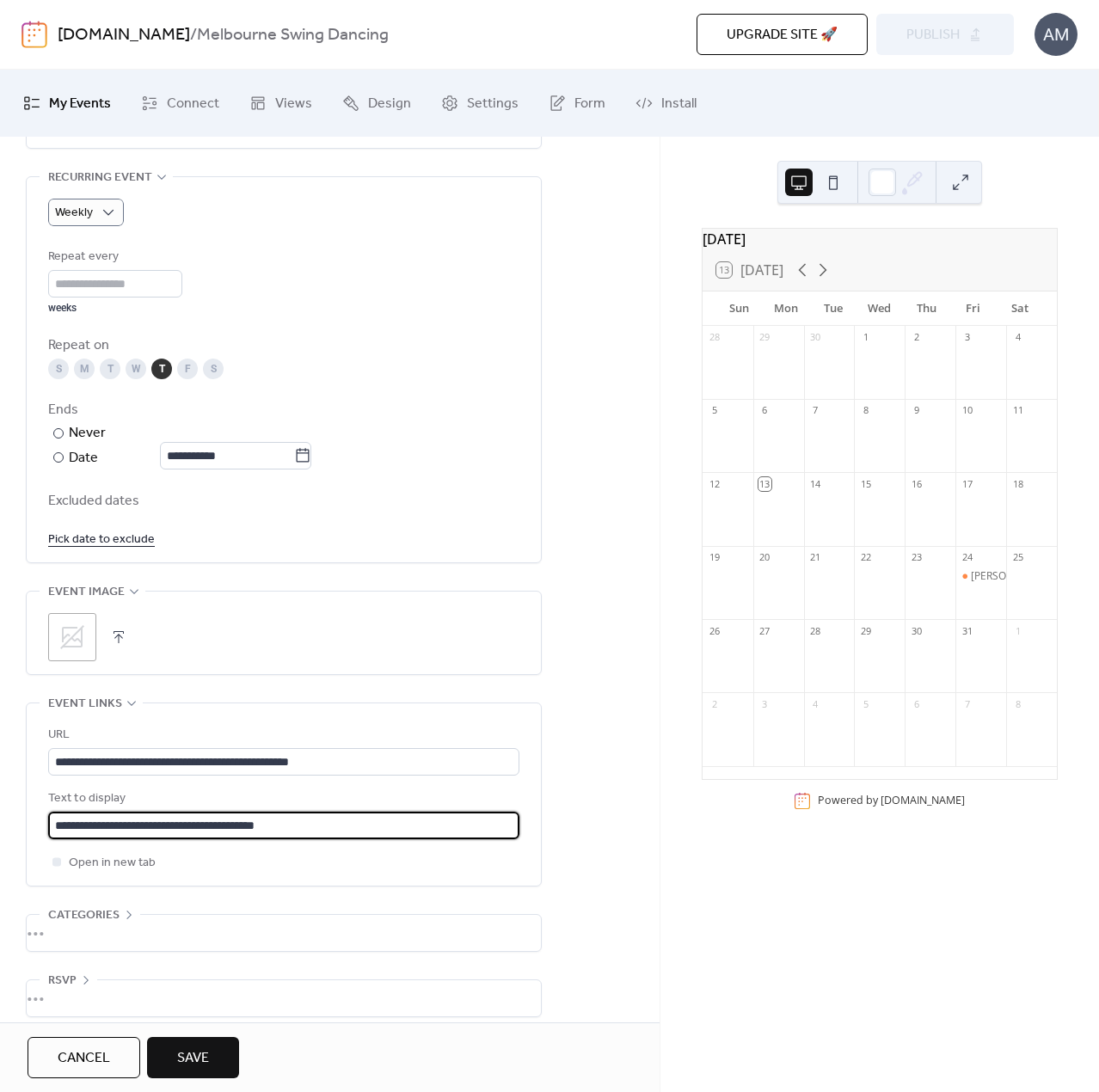
scroll to position [784, 0]
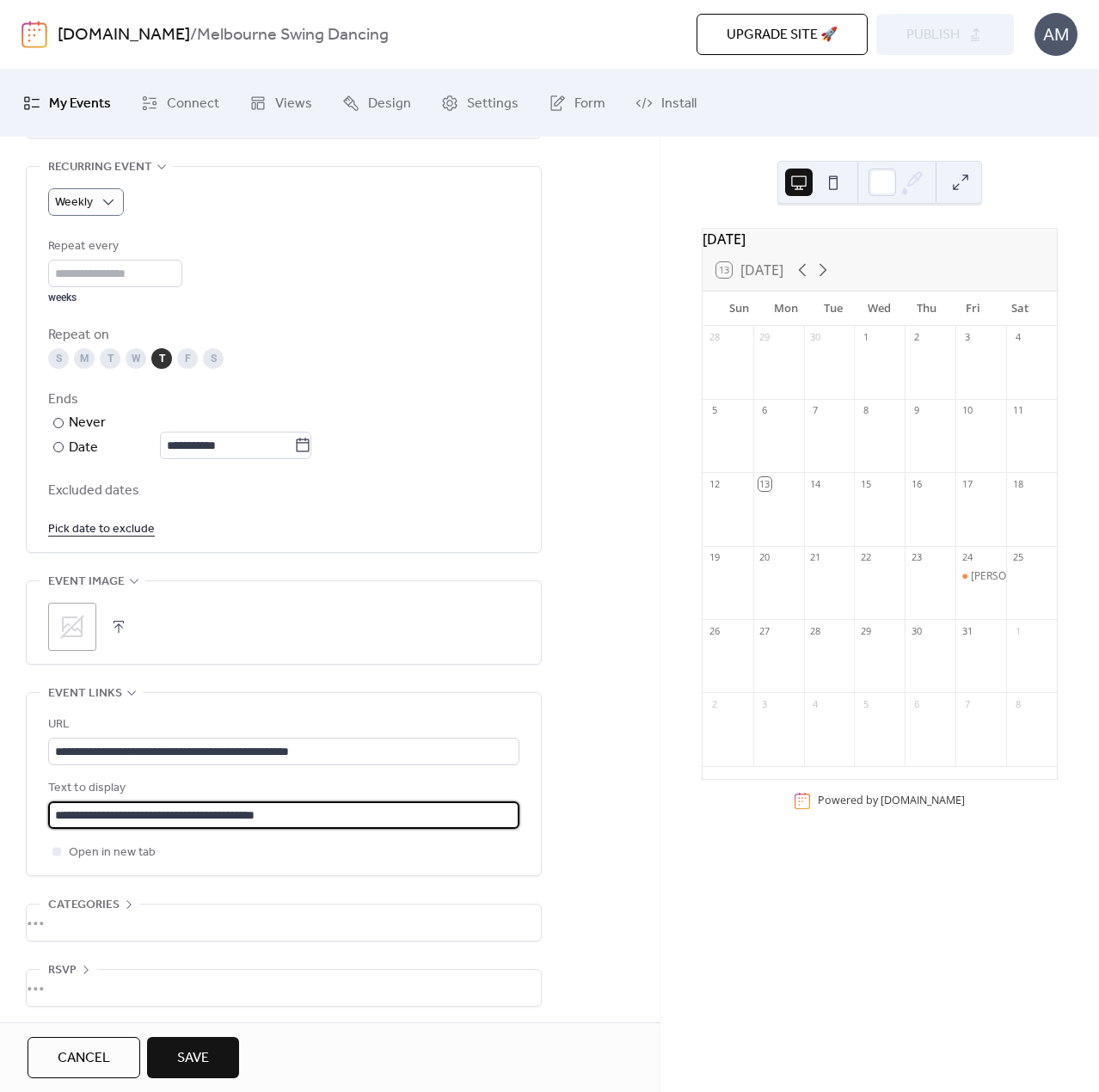
type input "**********"
click at [199, 1052] on span "Save" at bounding box center [193, 1059] width 32 height 21
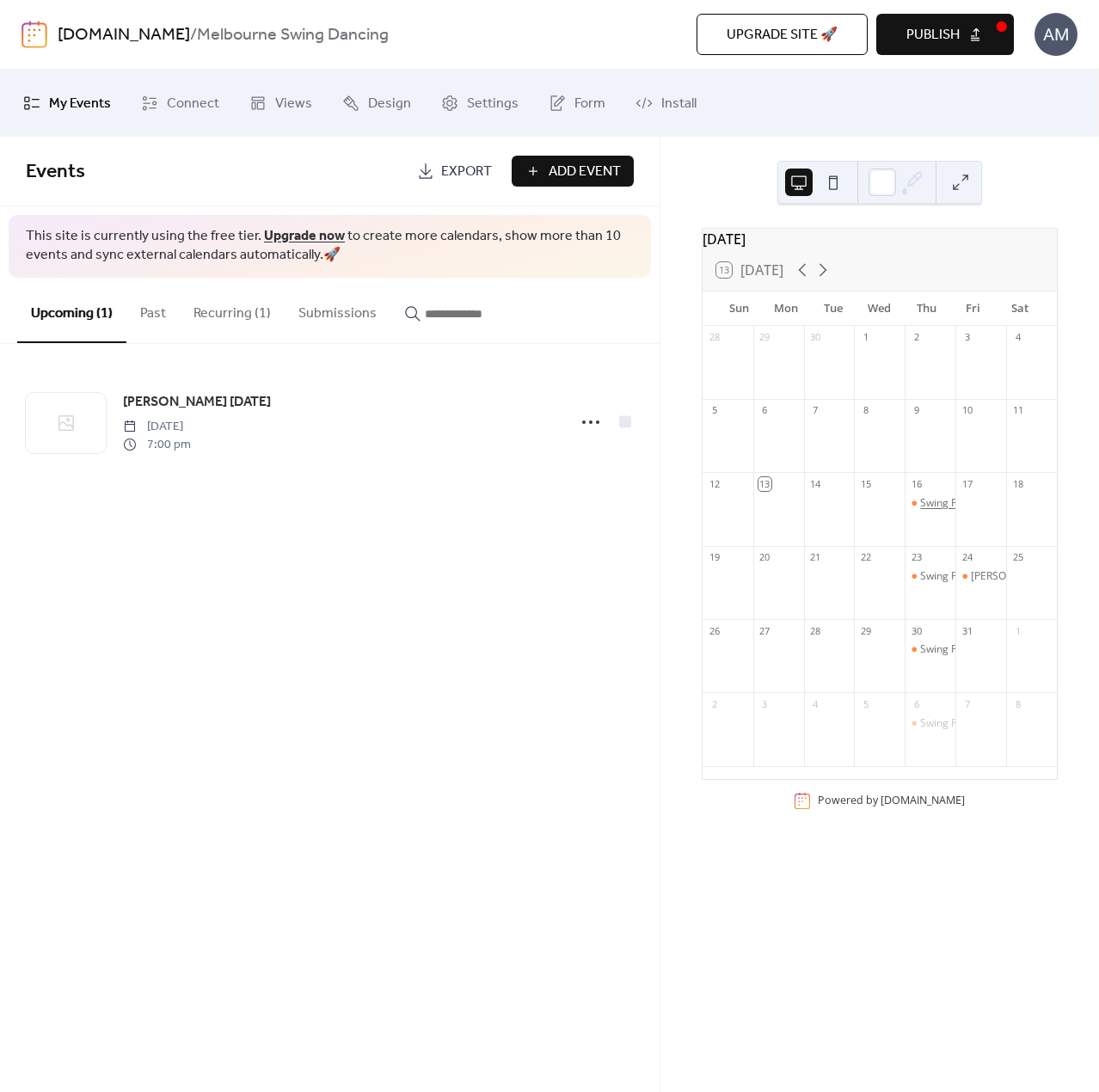
click at [932, 511] on div "Swing Patrol CBD" at bounding box center [962, 503] width 84 height 15
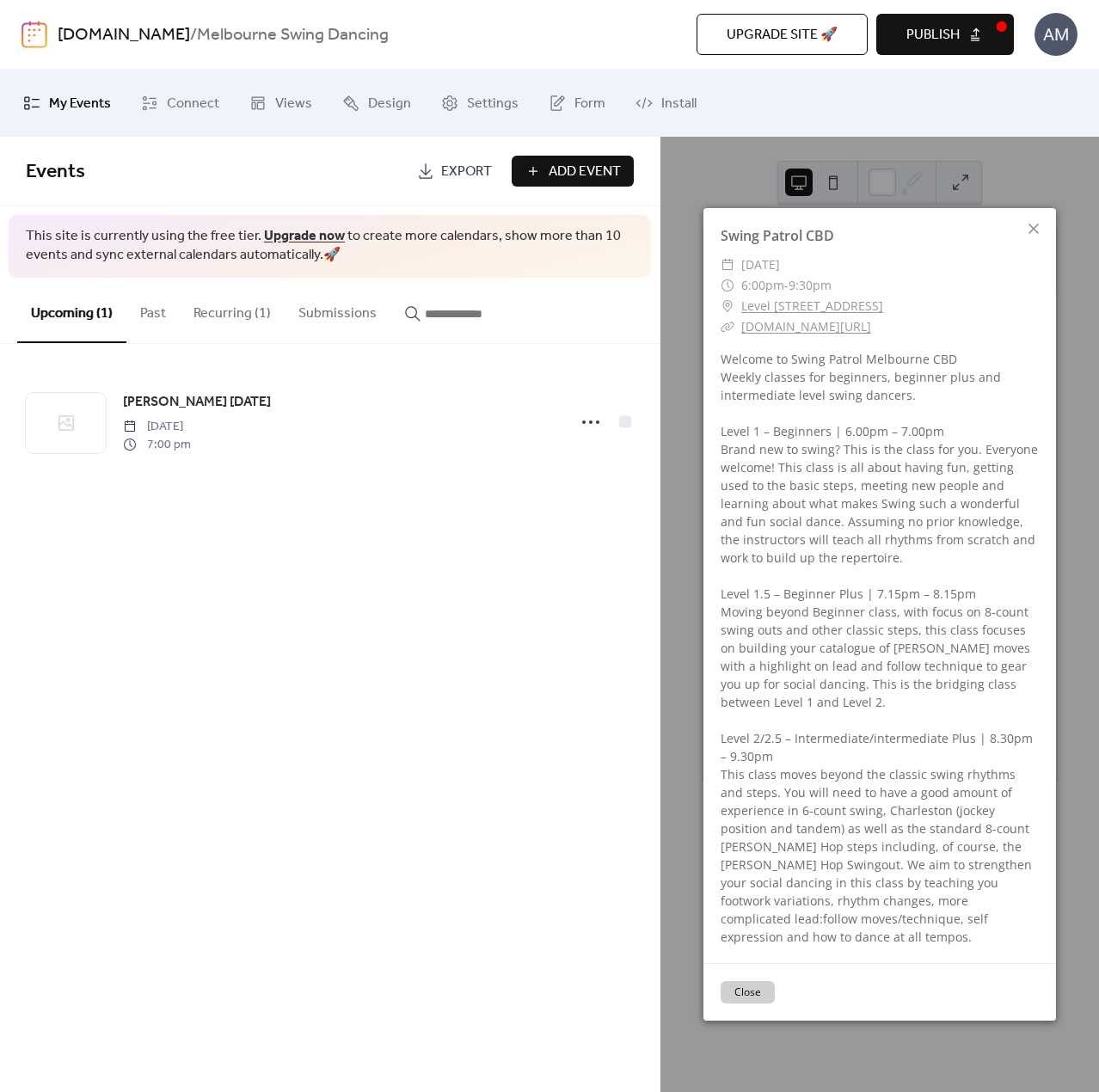
click at [755, 981] on button "Close" at bounding box center [747, 992] width 54 height 23
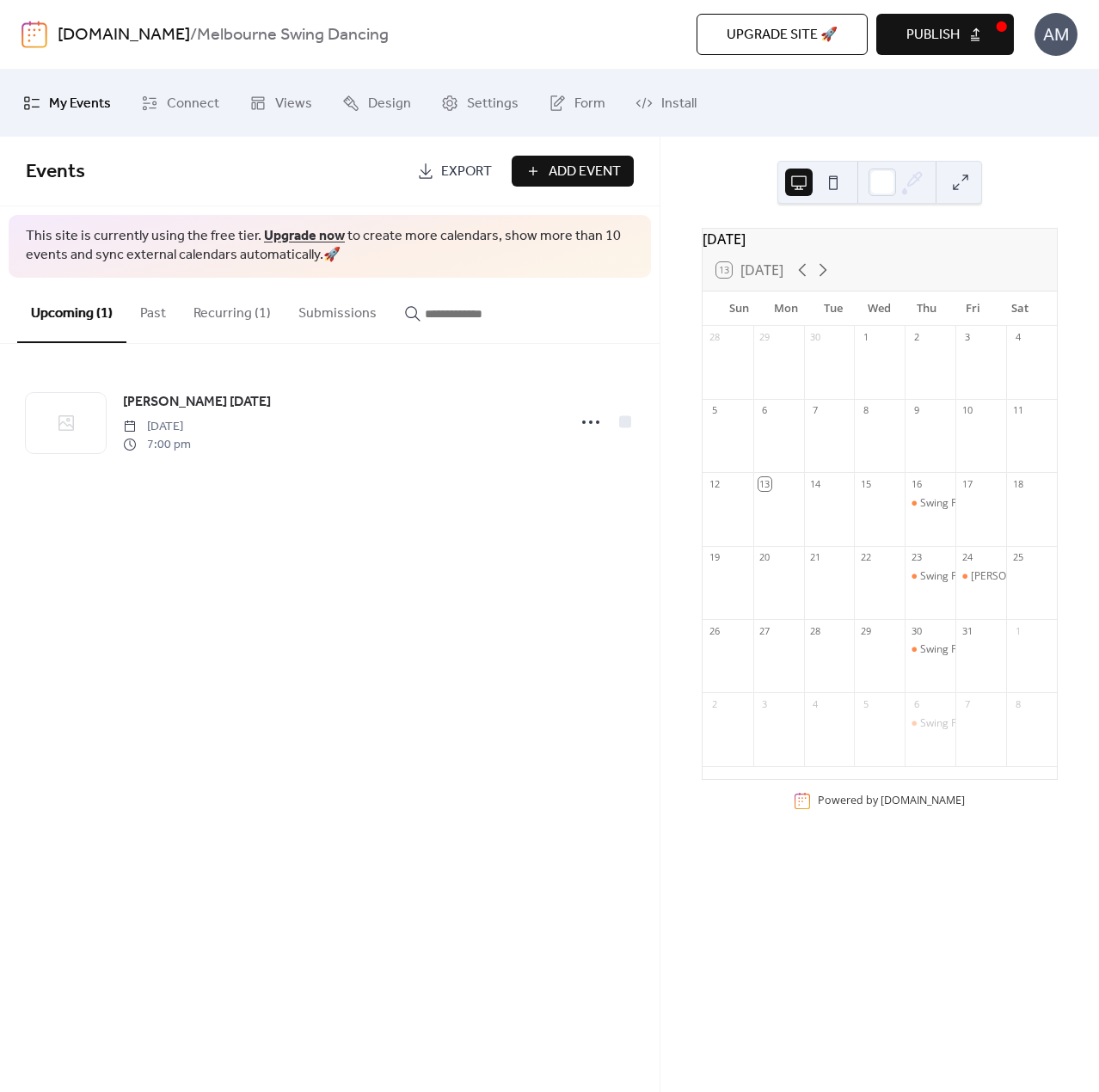
click at [837, 180] on button at bounding box center [834, 183] width 28 height 28
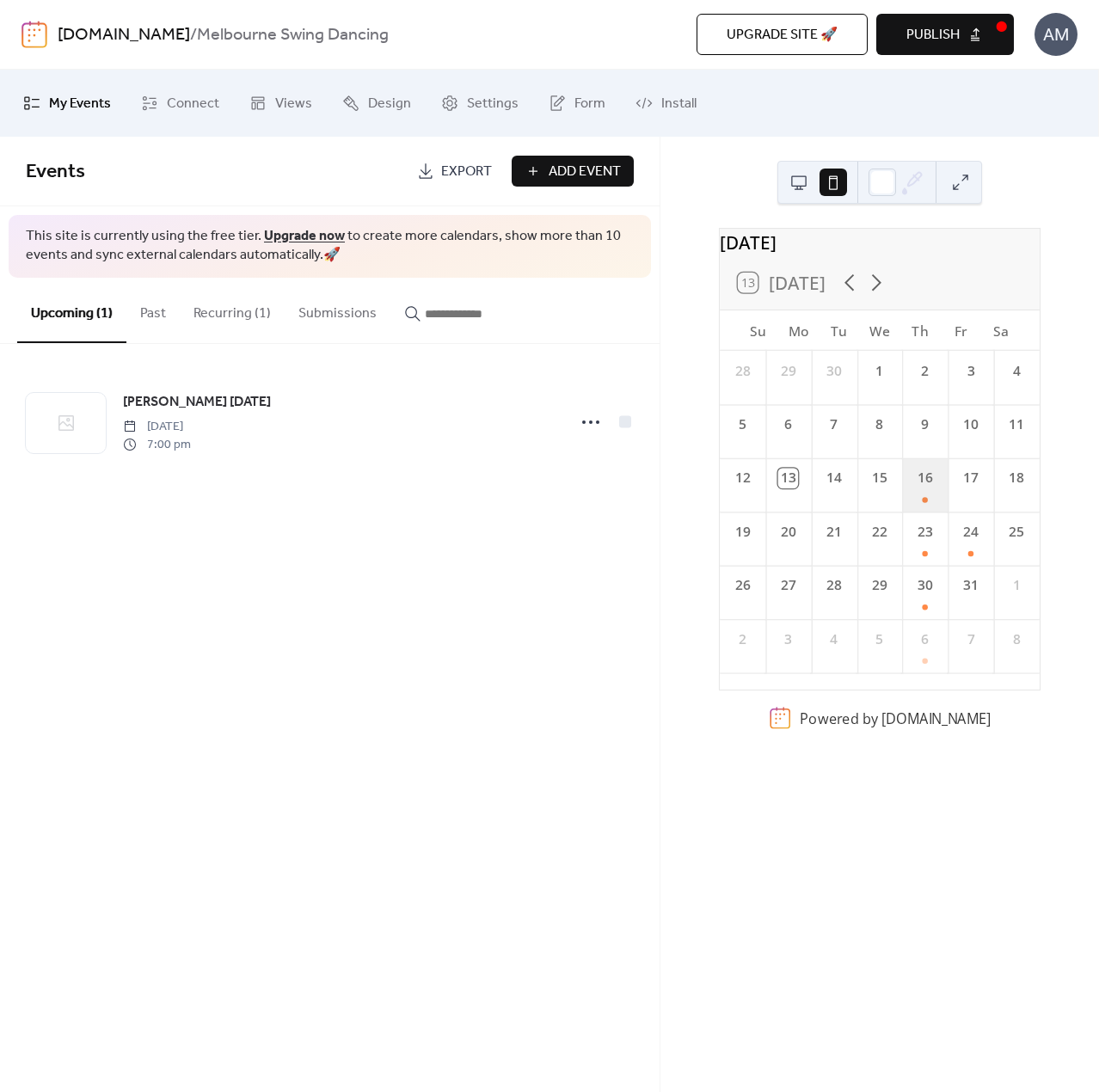
click at [913, 499] on div "16" at bounding box center [925, 485] width 45 height 53
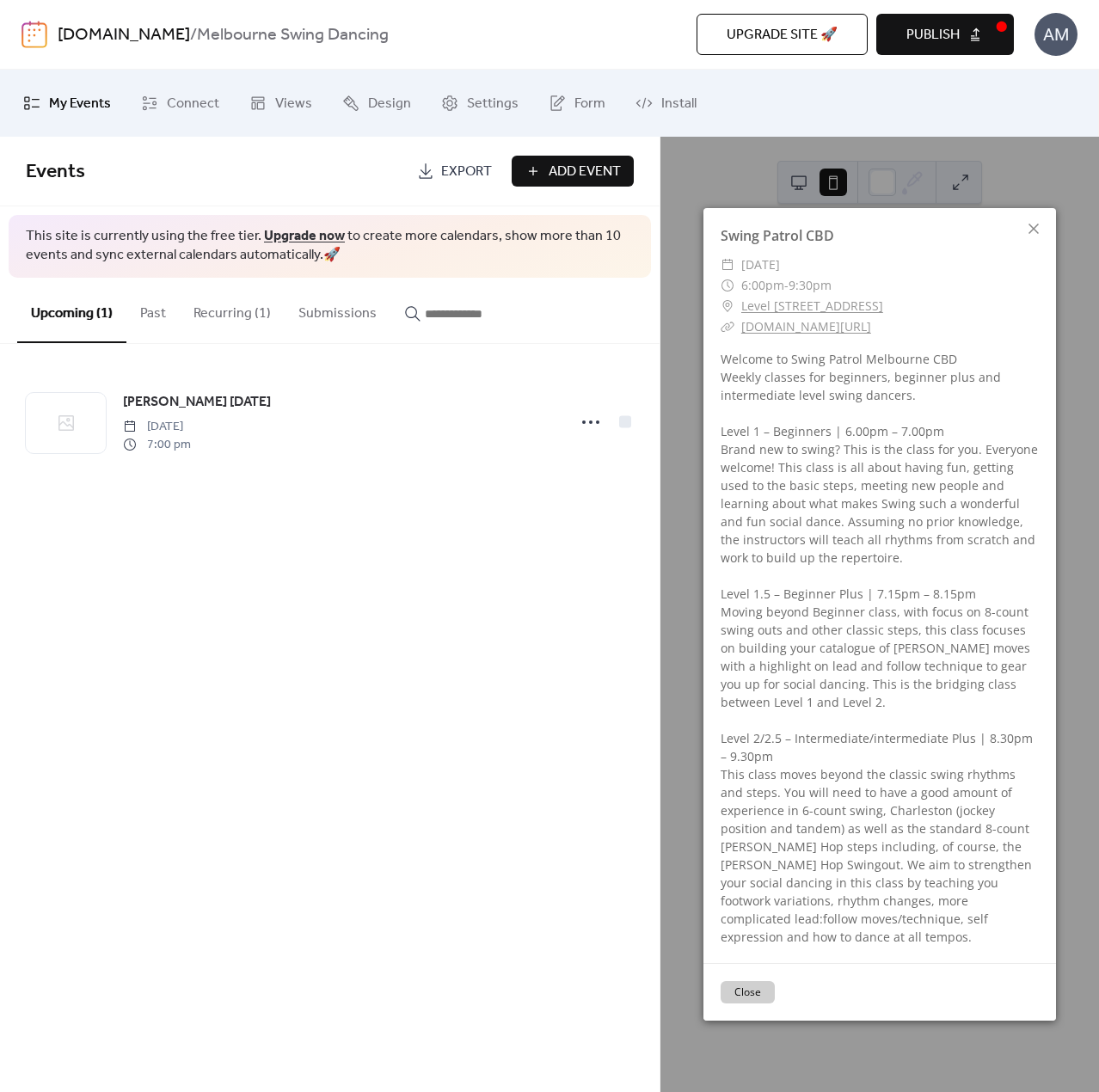
drag, startPoint x: 1036, startPoint y: 232, endPoint x: 1015, endPoint y: 224, distance: 22.5
click at [1036, 232] on icon at bounding box center [1034, 229] width 21 height 21
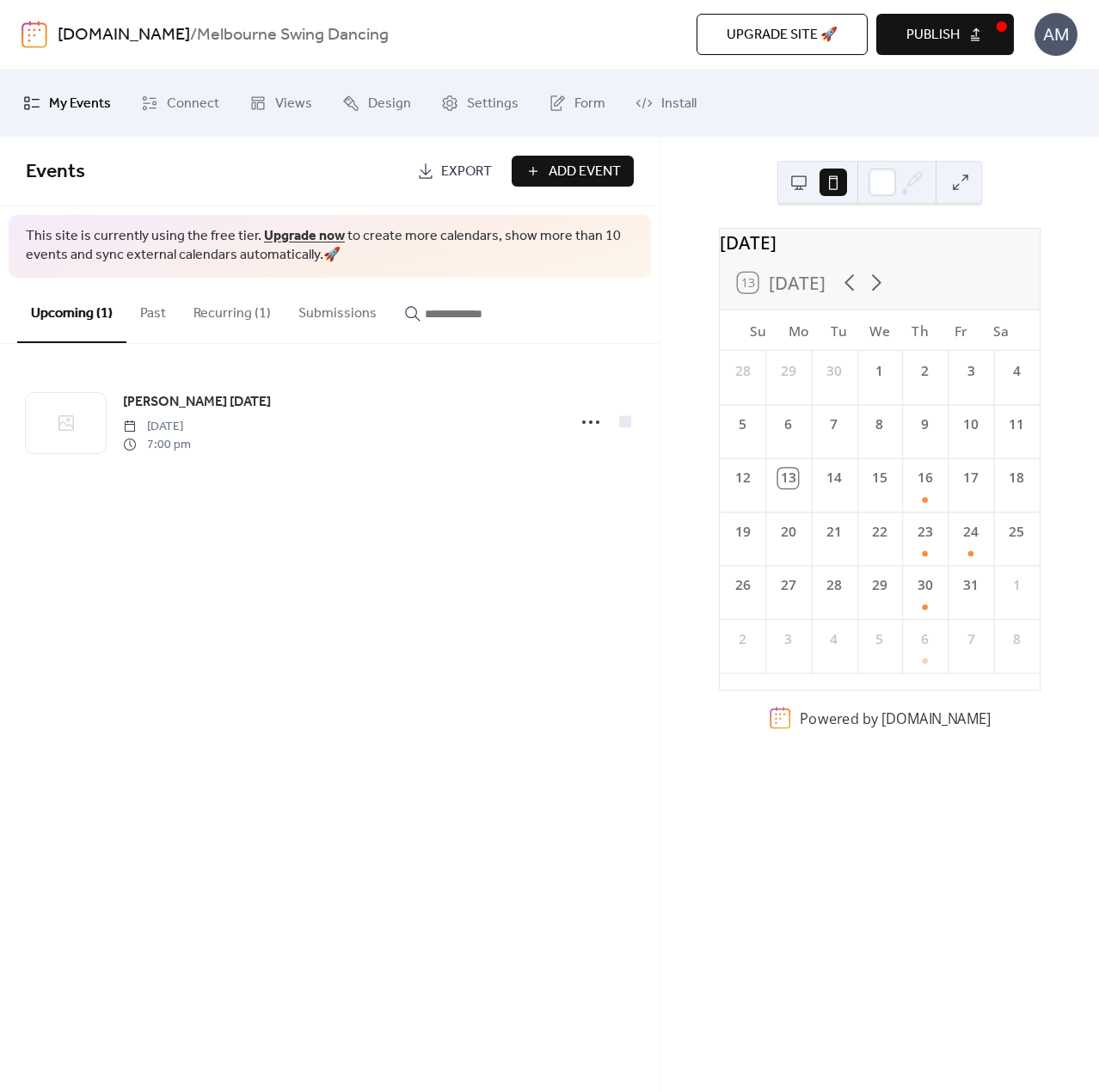
click at [787, 190] on button at bounding box center [799, 183] width 28 height 28
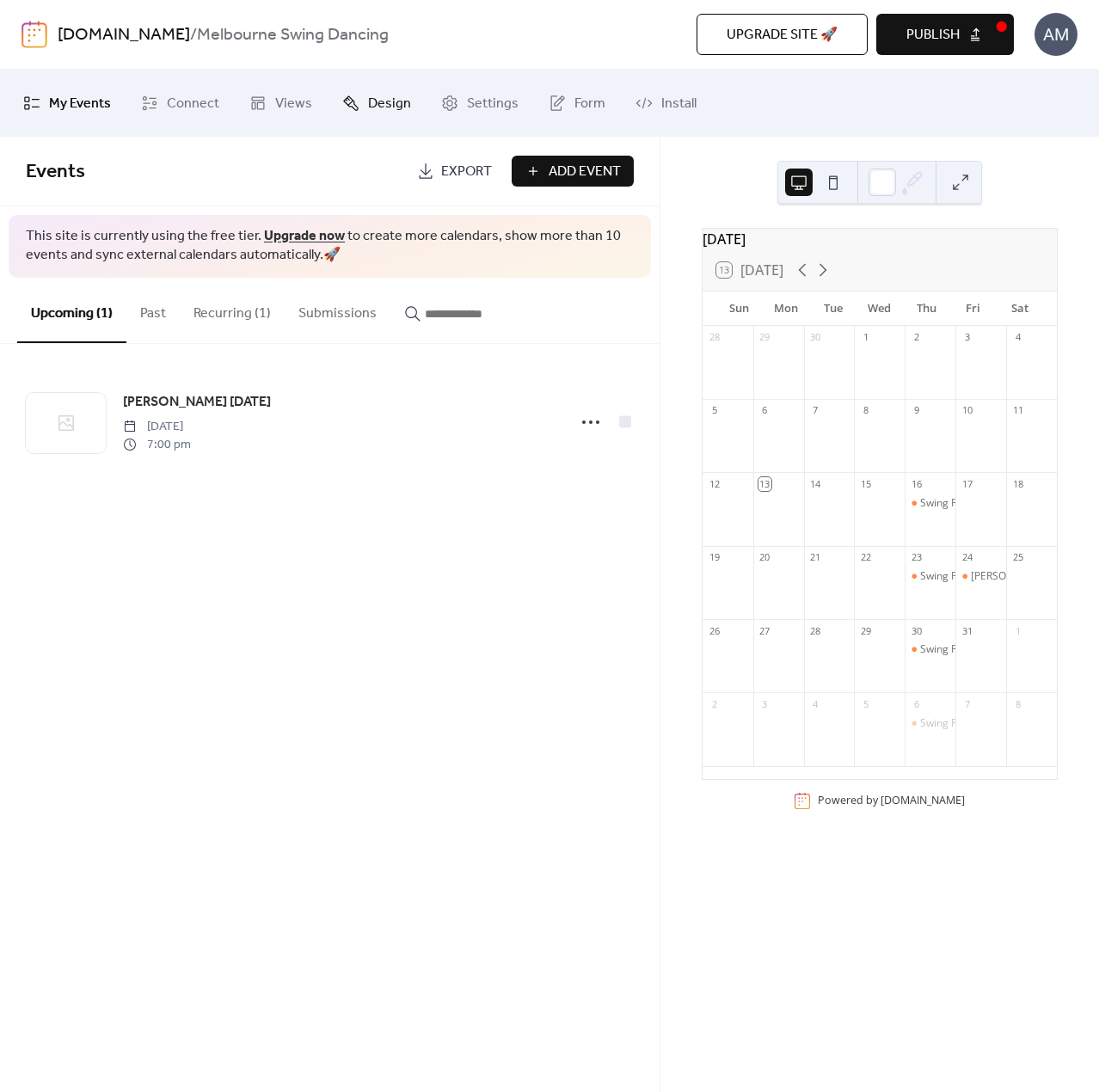
click at [375, 114] on span "Design" at bounding box center [389, 104] width 43 height 28
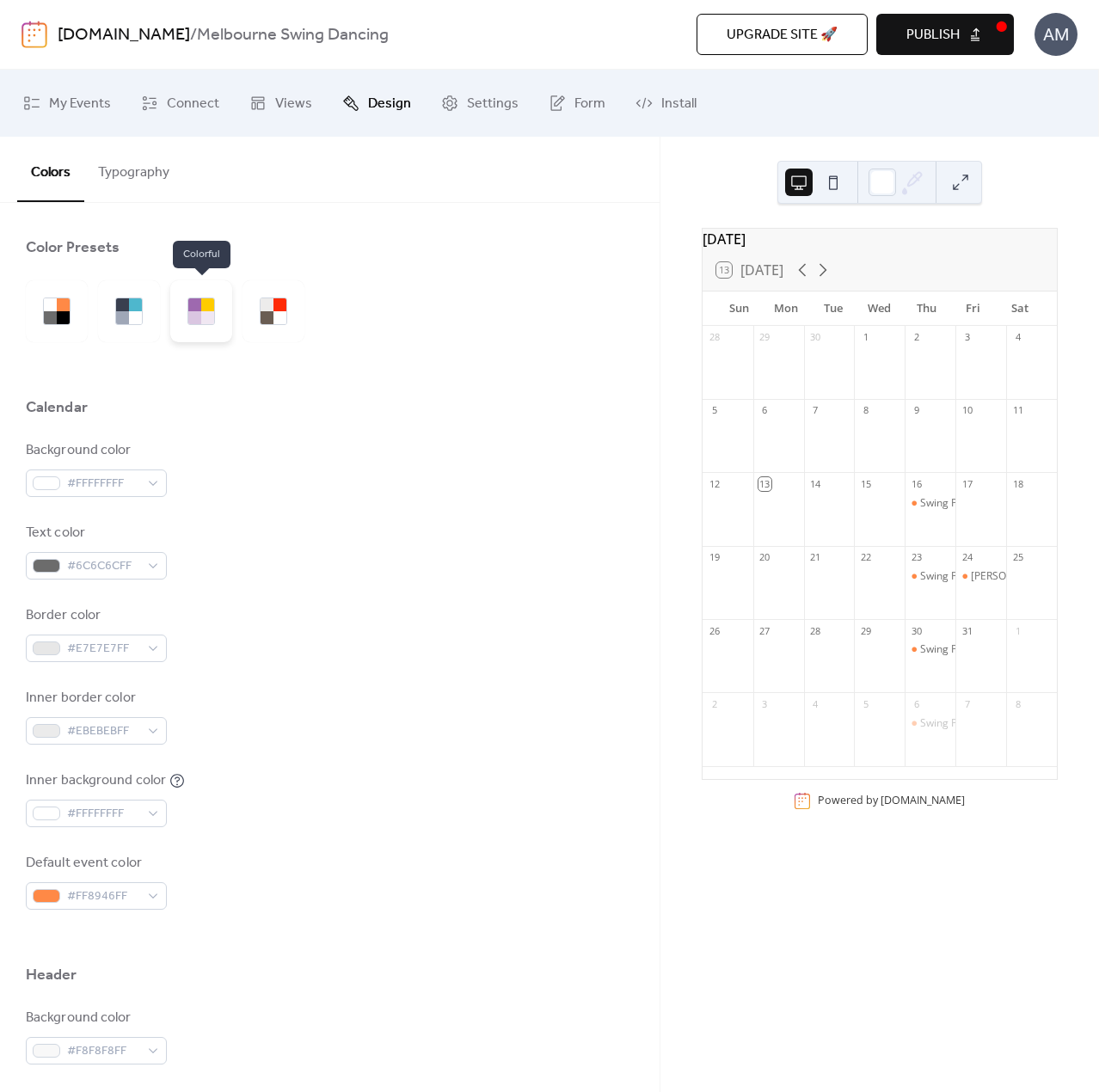
click at [204, 318] on div at bounding box center [207, 318] width 13 height 13
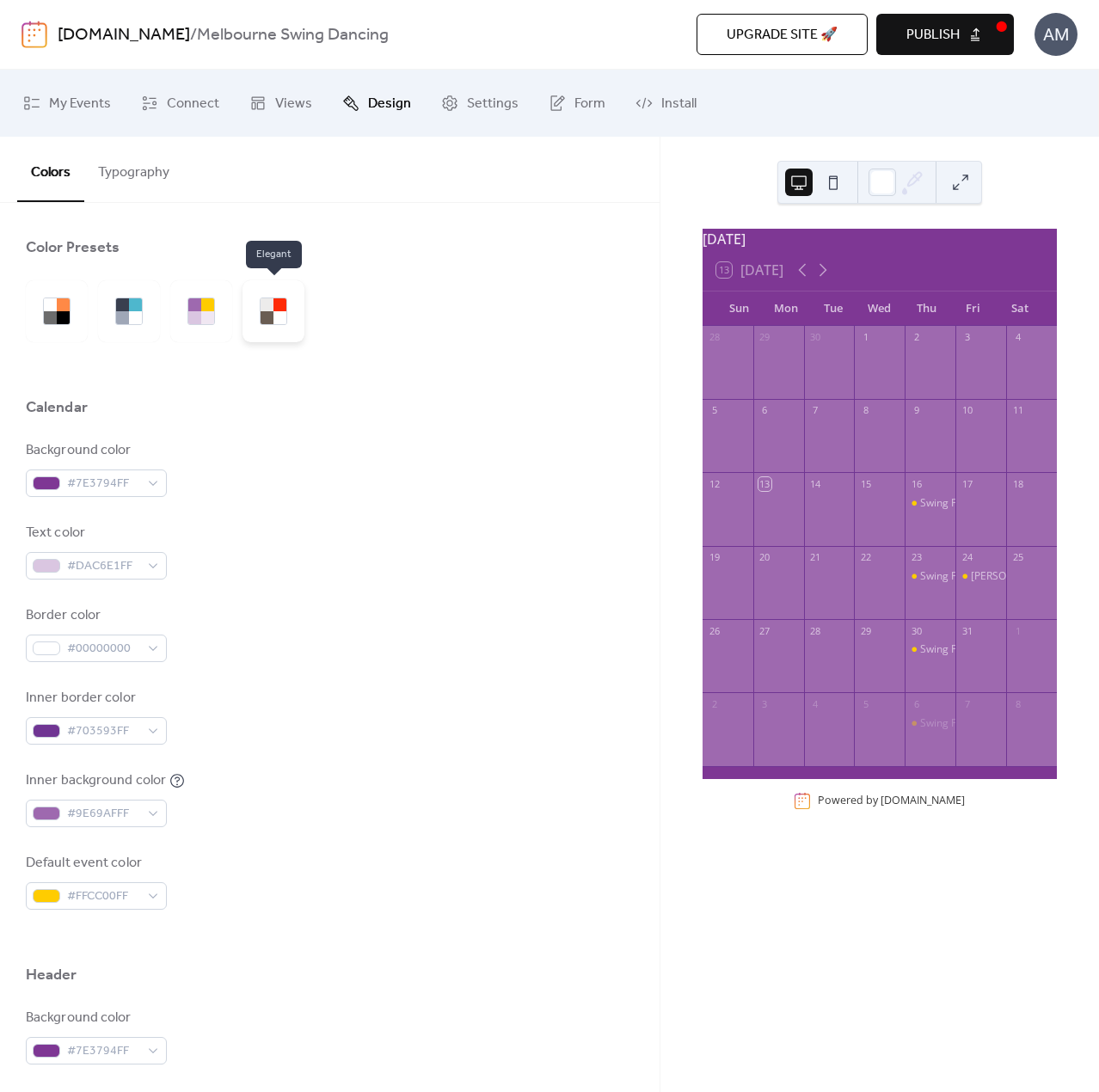
click at [271, 307] on div at bounding box center [266, 305] width 13 height 13
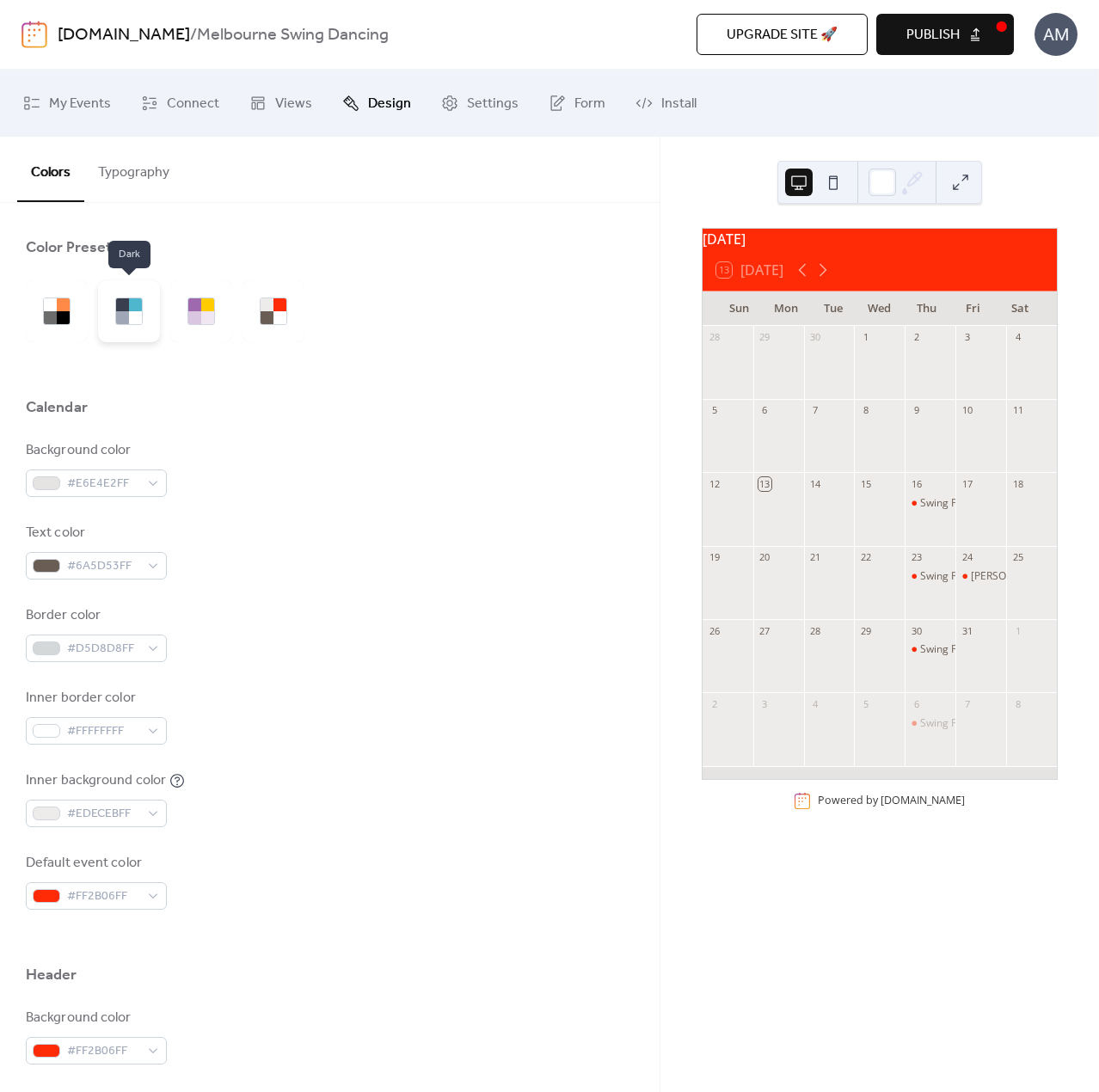
click at [124, 312] on div at bounding box center [122, 318] width 13 height 13
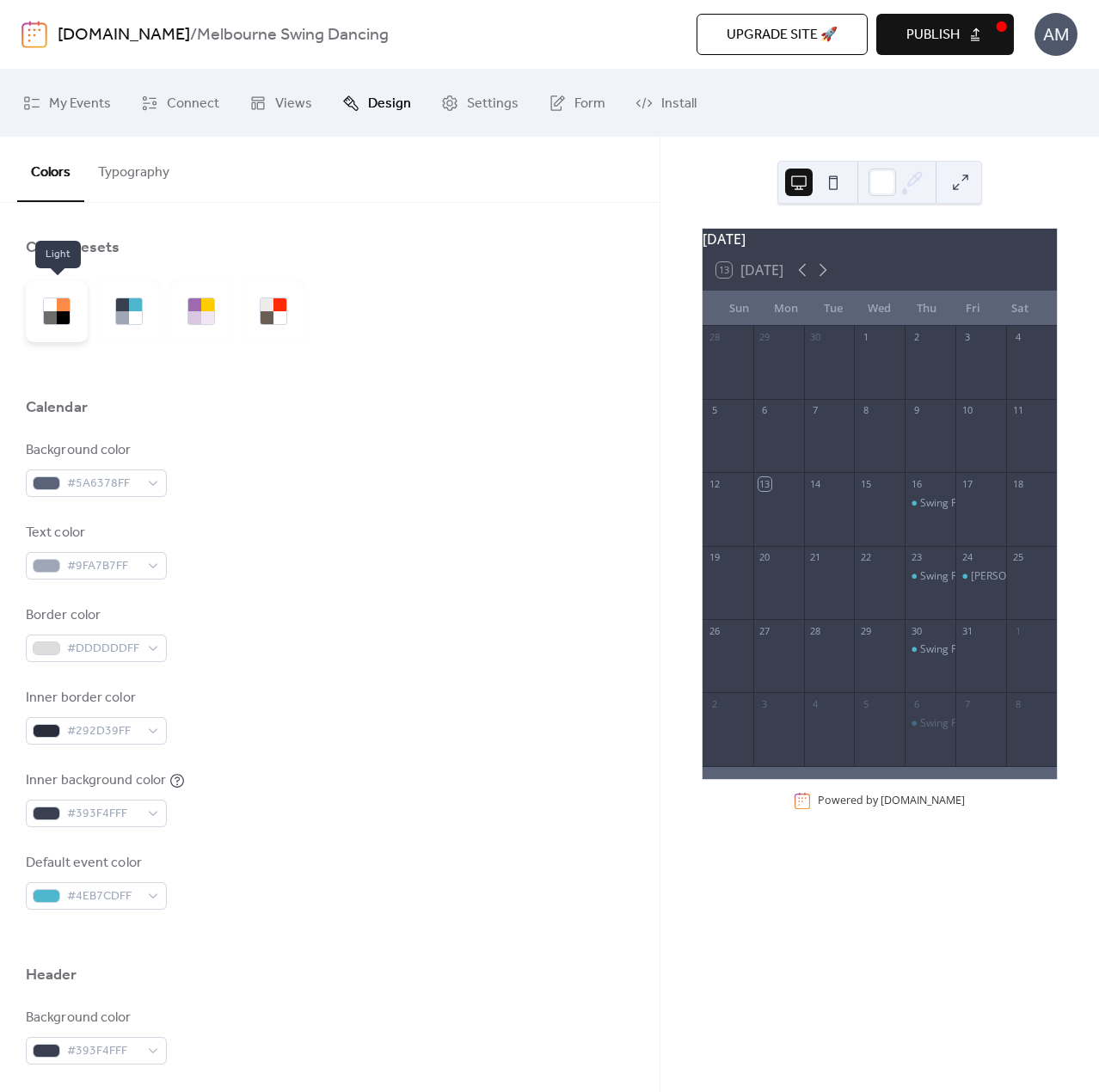
click at [70, 311] on div at bounding box center [57, 312] width 28 height 28
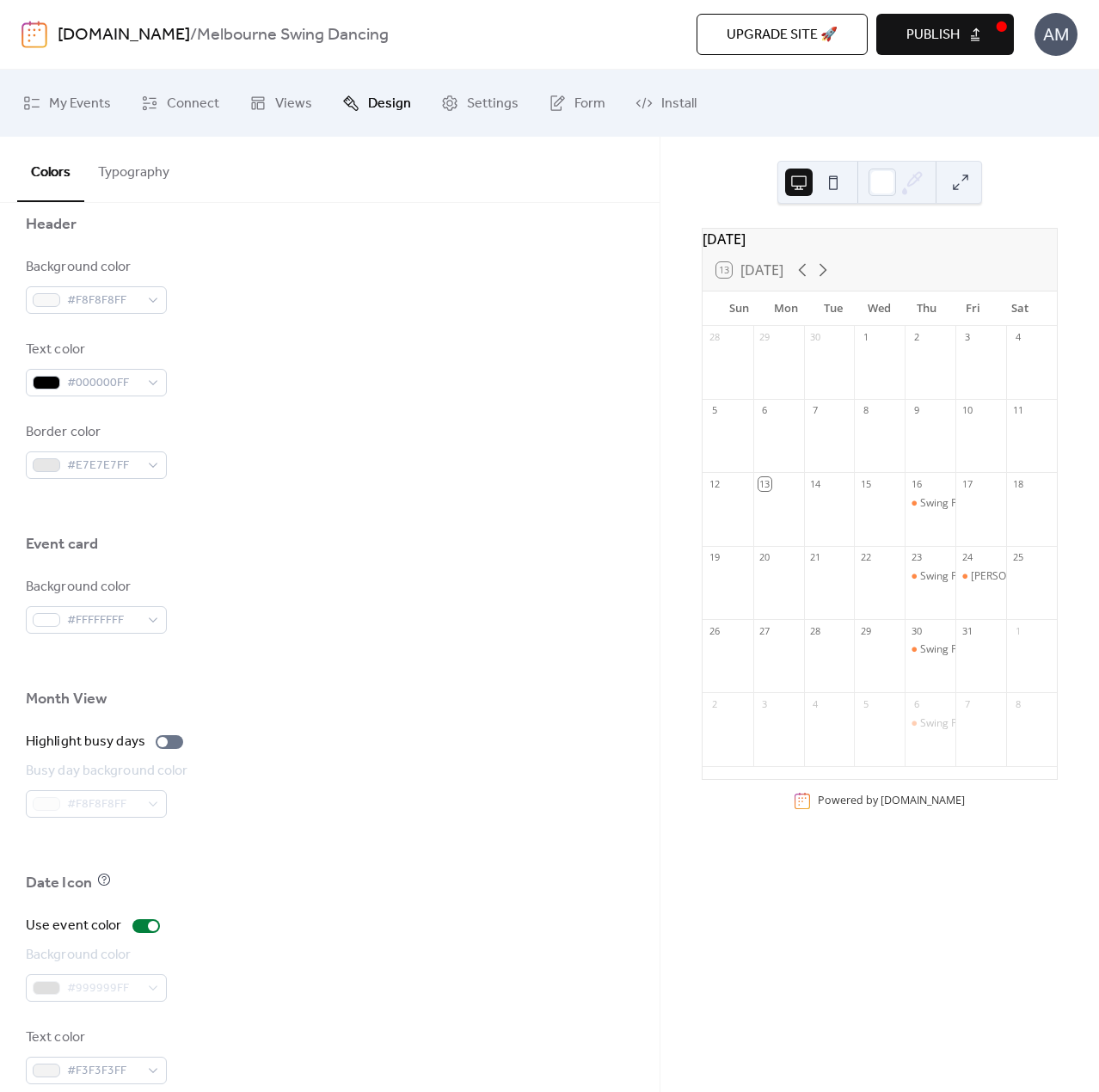
scroll to position [774, 0]
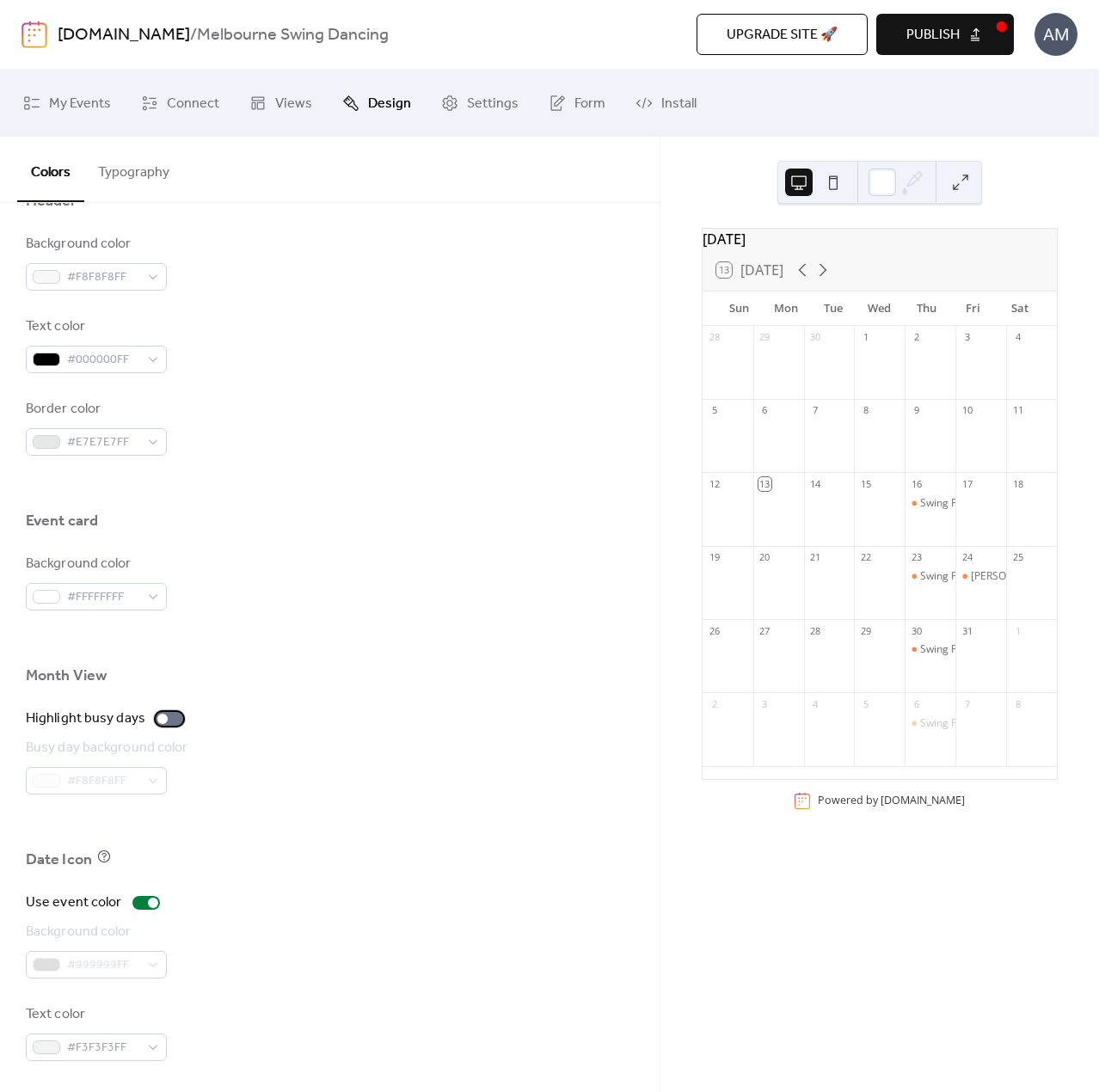
click at [163, 720] on div at bounding box center [163, 719] width 10 height 10
click at [163, 720] on div at bounding box center [170, 719] width 28 height 14
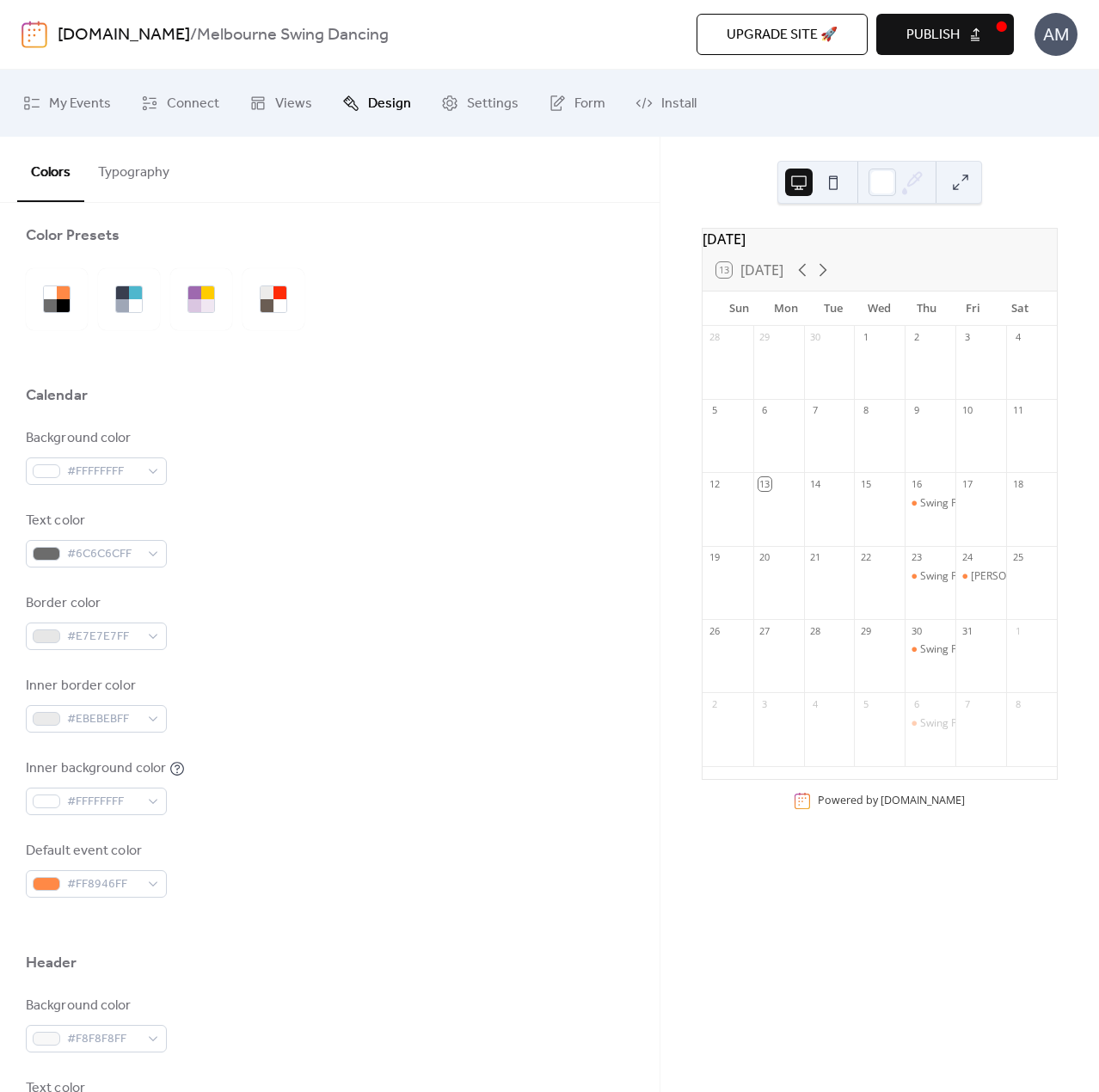
scroll to position [0, 0]
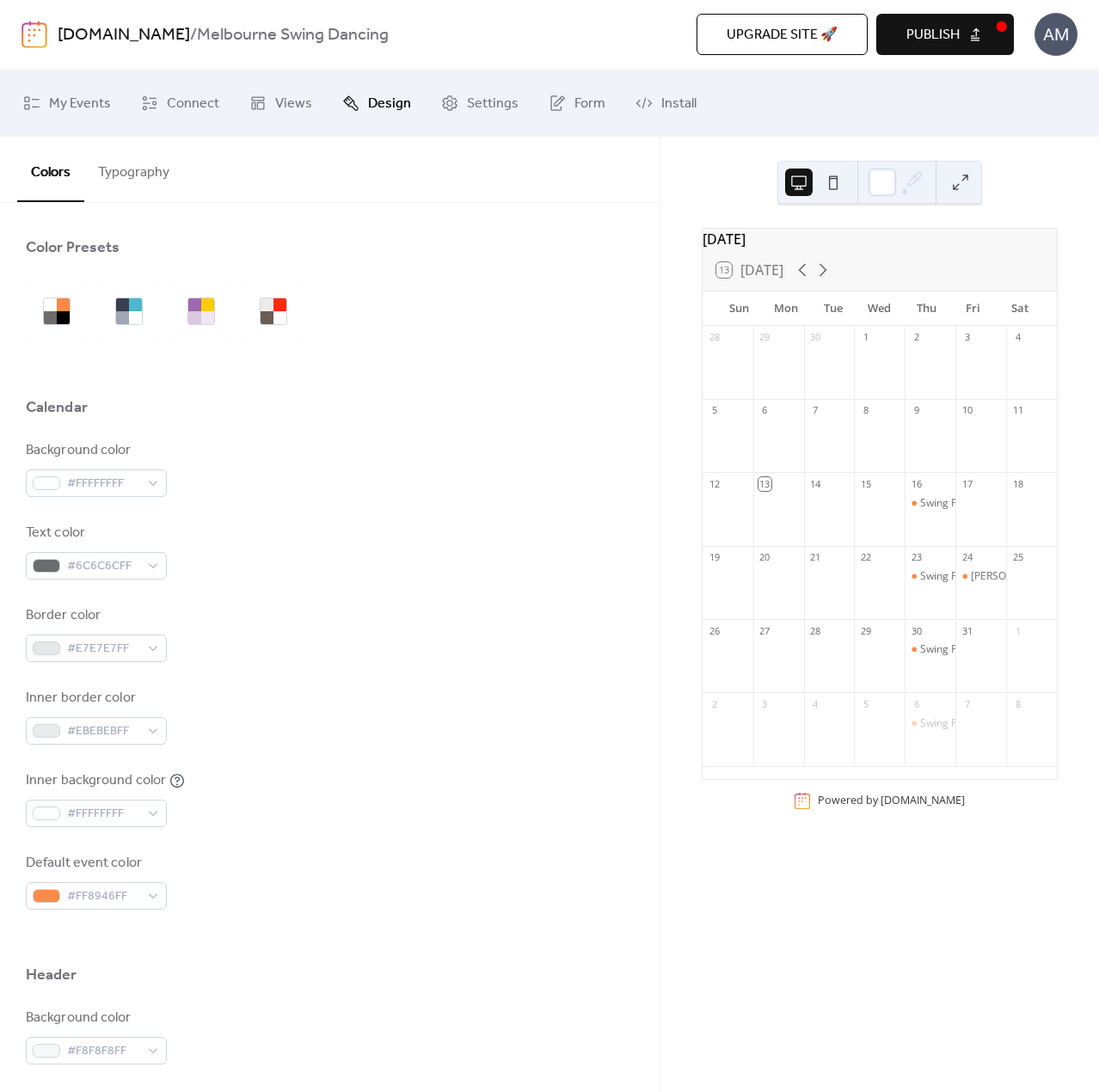
click at [972, 43] on button "Publish" at bounding box center [945, 34] width 137 height 41
click at [64, 111] on span "My Events" at bounding box center [79, 104] width 62 height 28
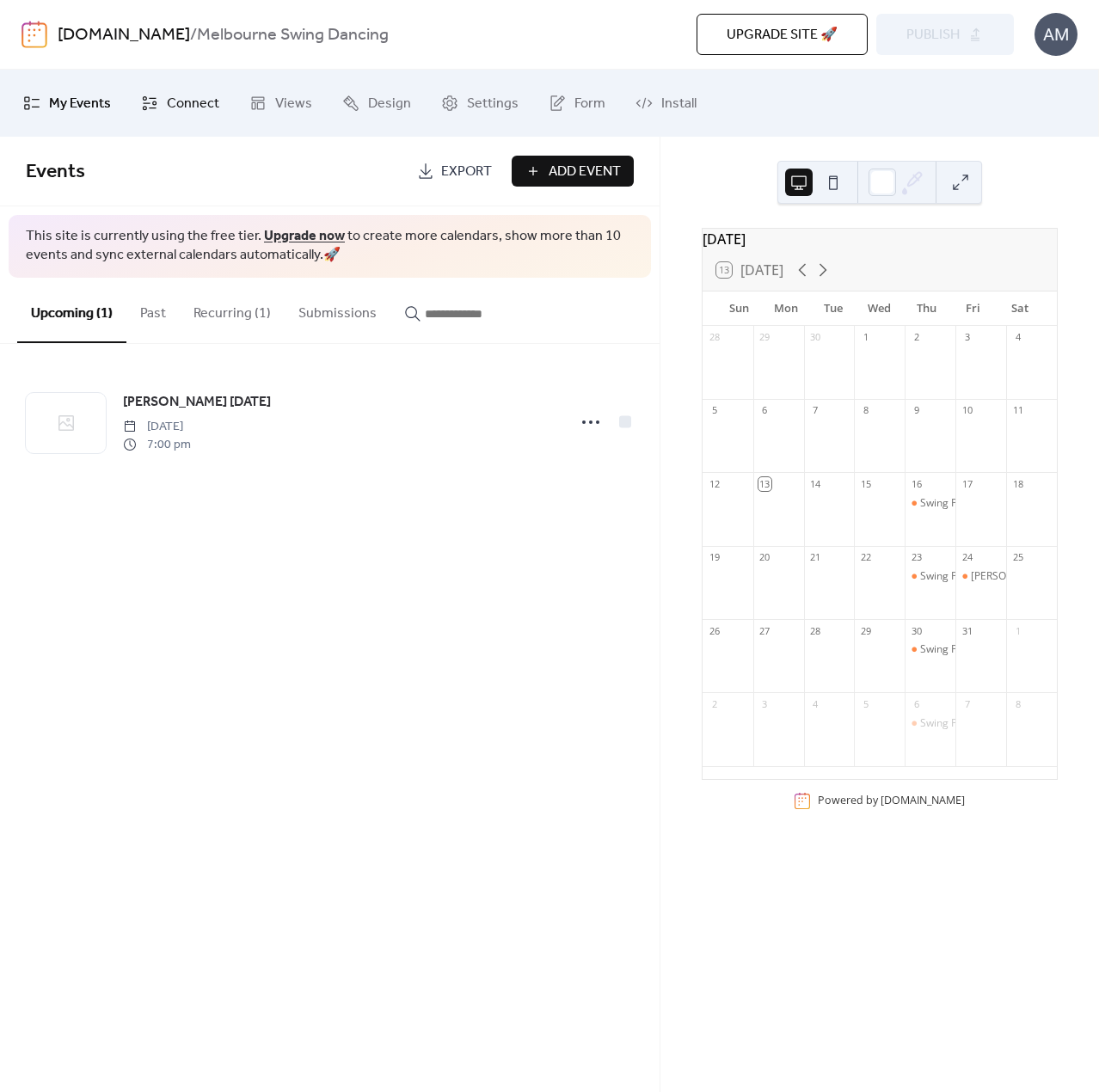
click at [157, 105] on link "Connect" at bounding box center [180, 103] width 104 height 53
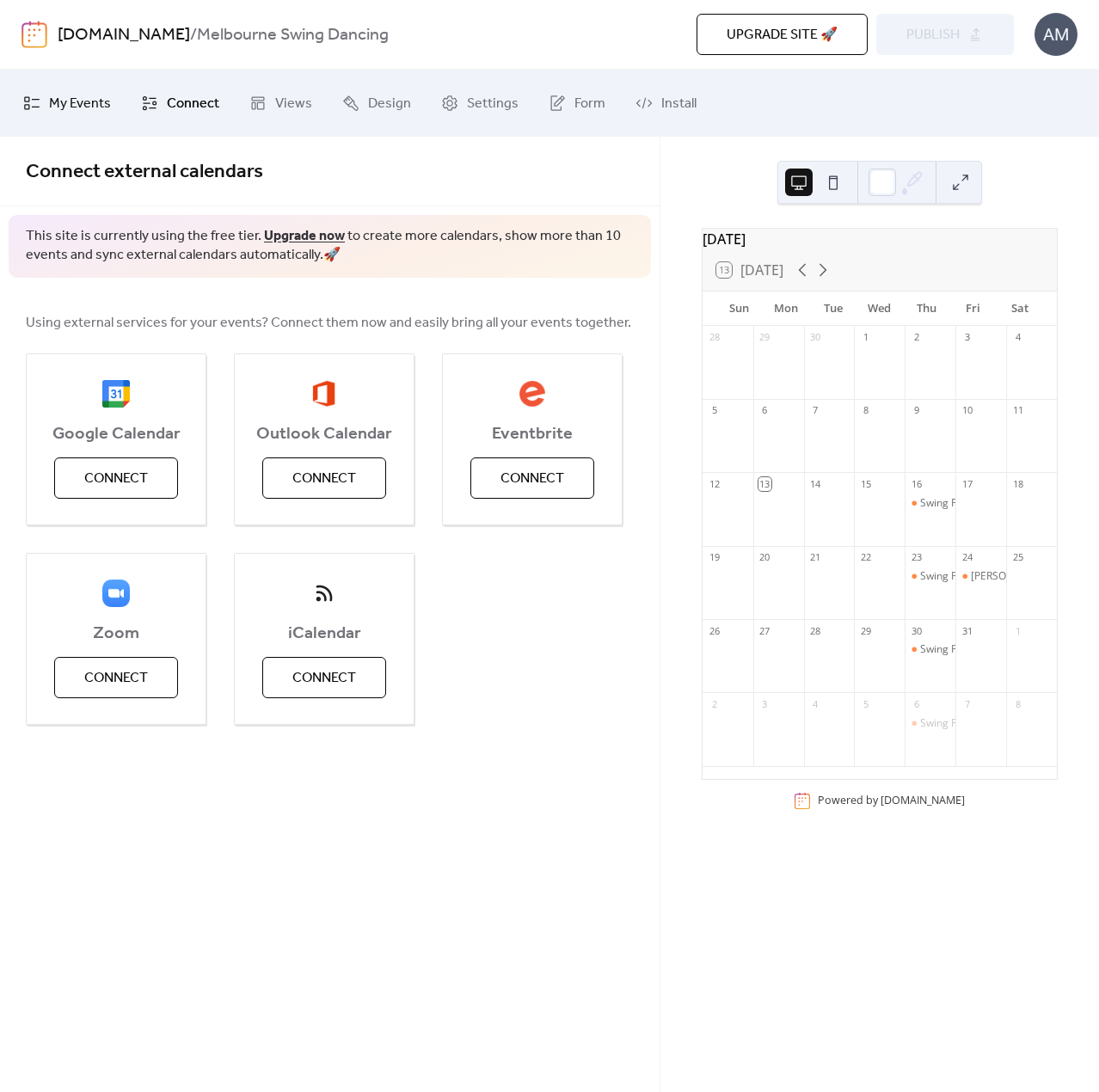
click at [90, 119] on link "My Events" at bounding box center [67, 103] width 113 height 53
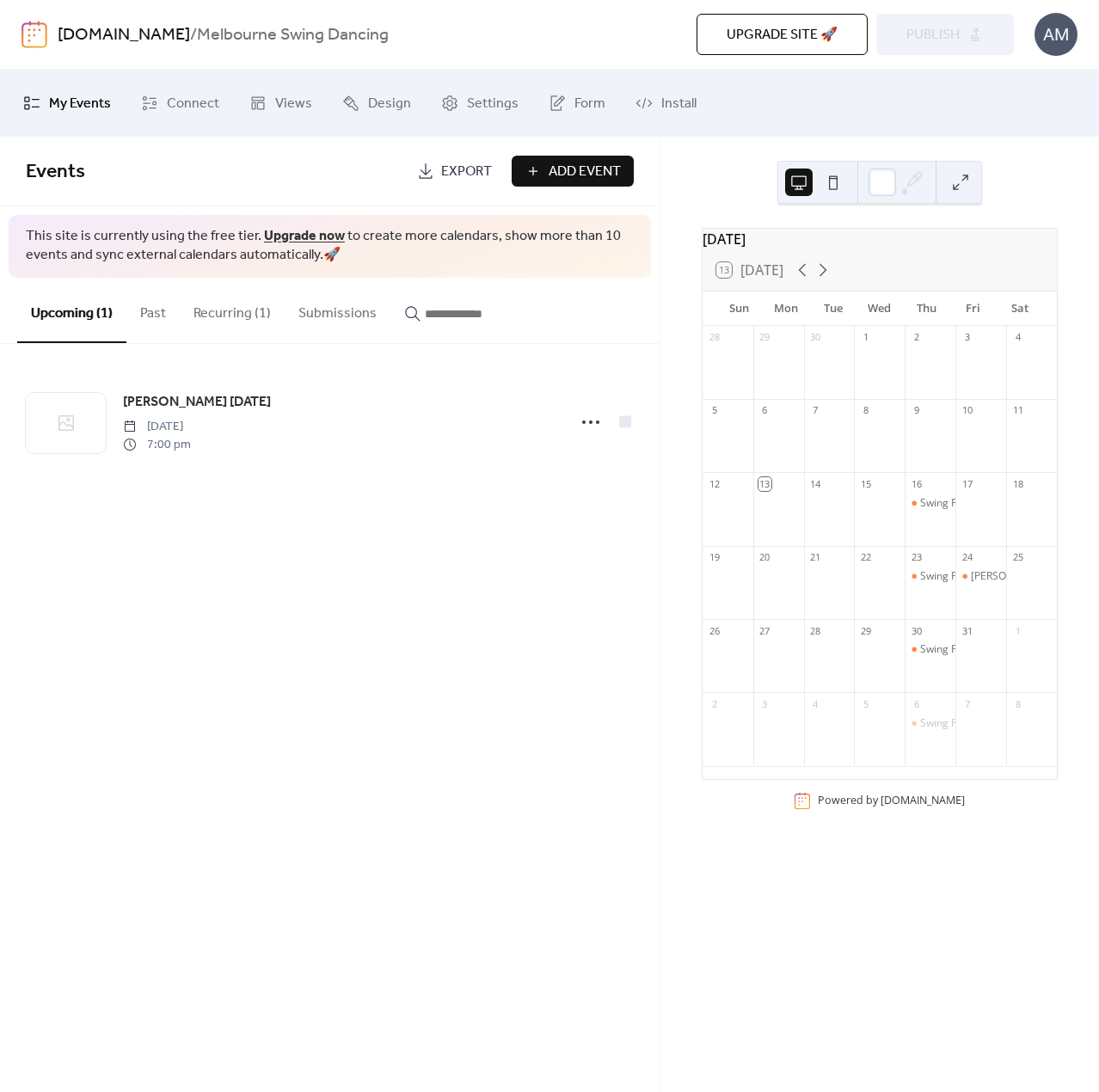
click at [350, 316] on button "Submissions" at bounding box center [338, 309] width 106 height 64
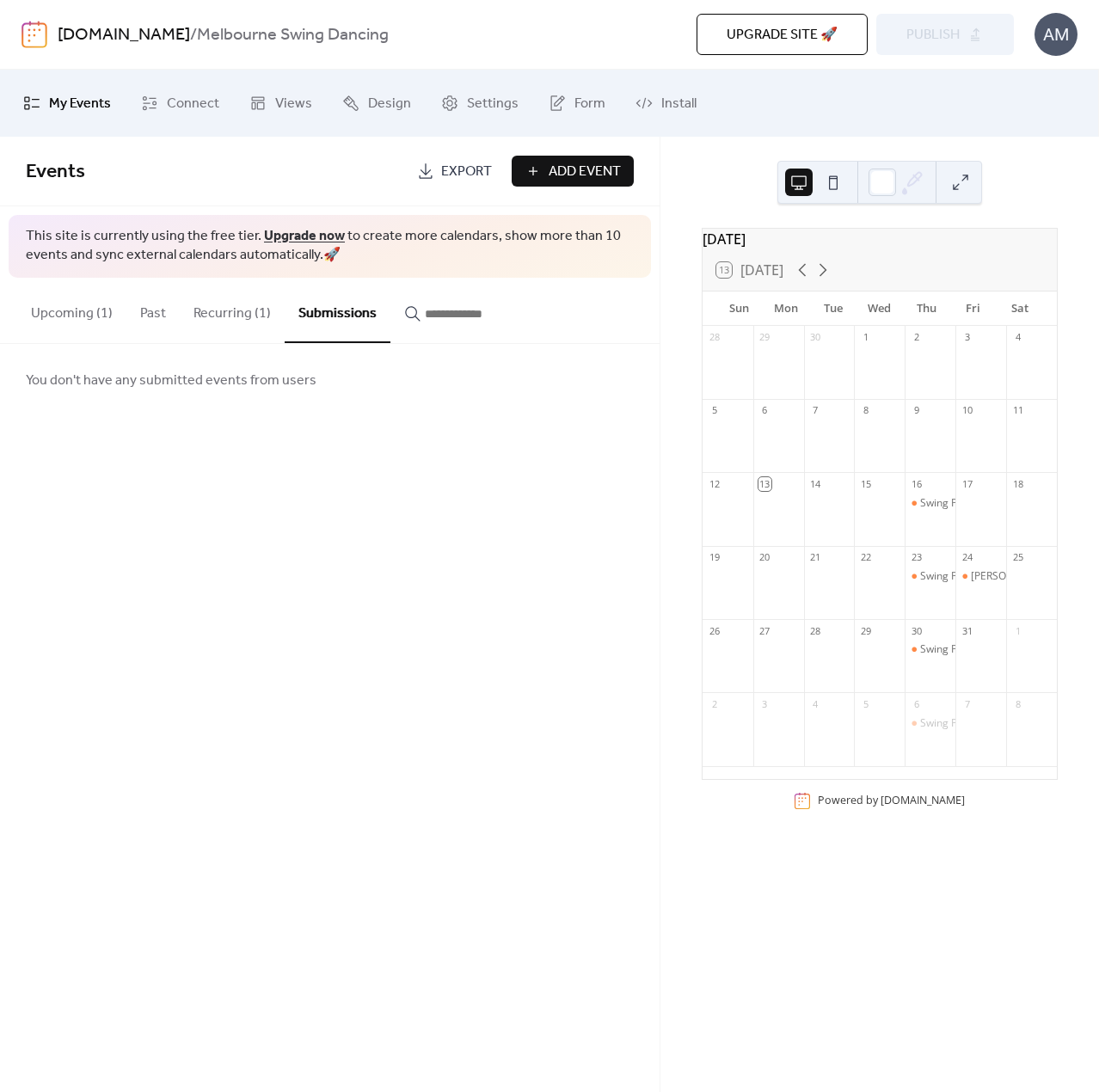
click at [61, 320] on button "Upcoming (1)" at bounding box center [71, 309] width 109 height 64
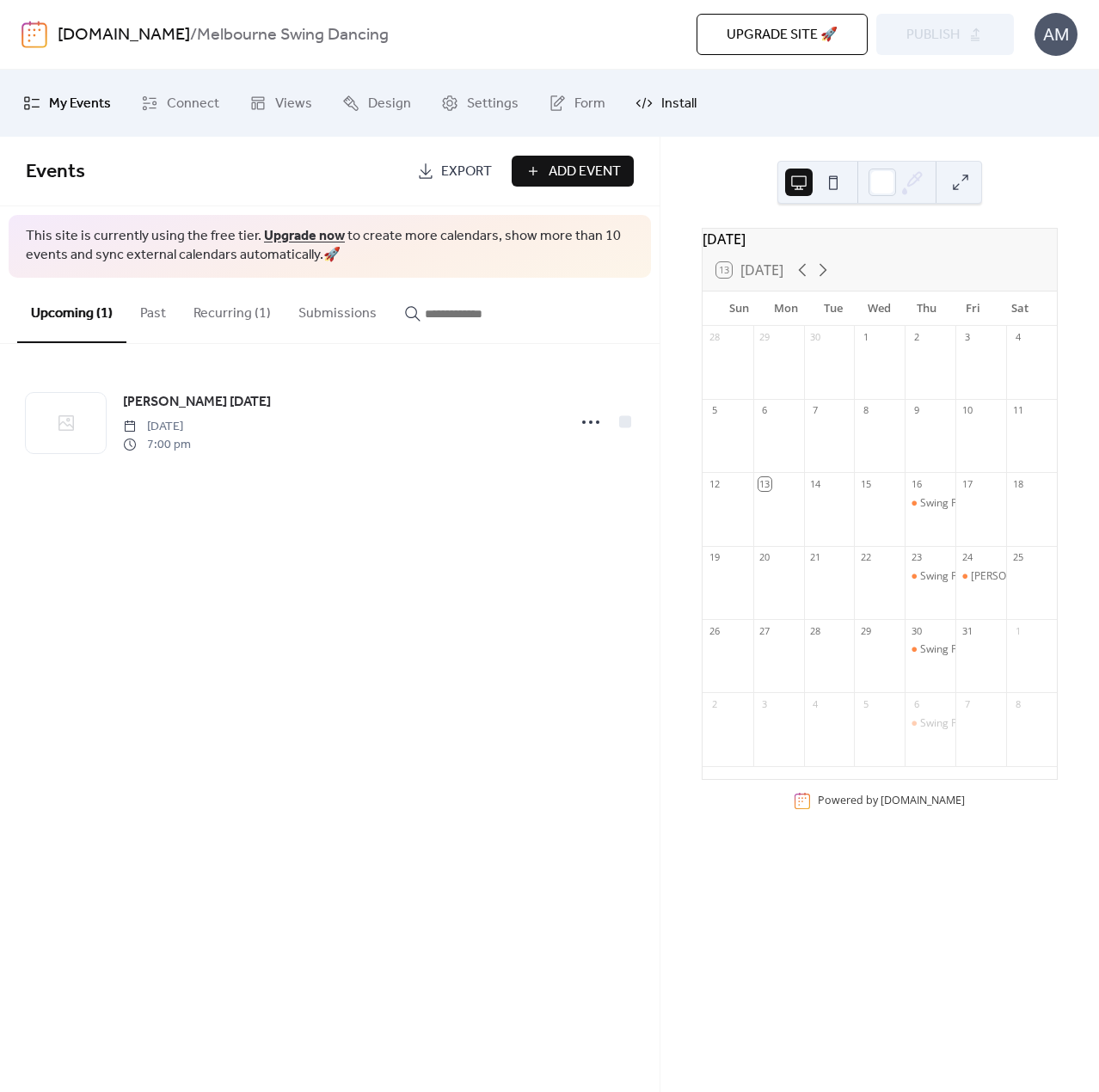
click at [652, 103] on link "Install" at bounding box center [666, 103] width 87 height 53
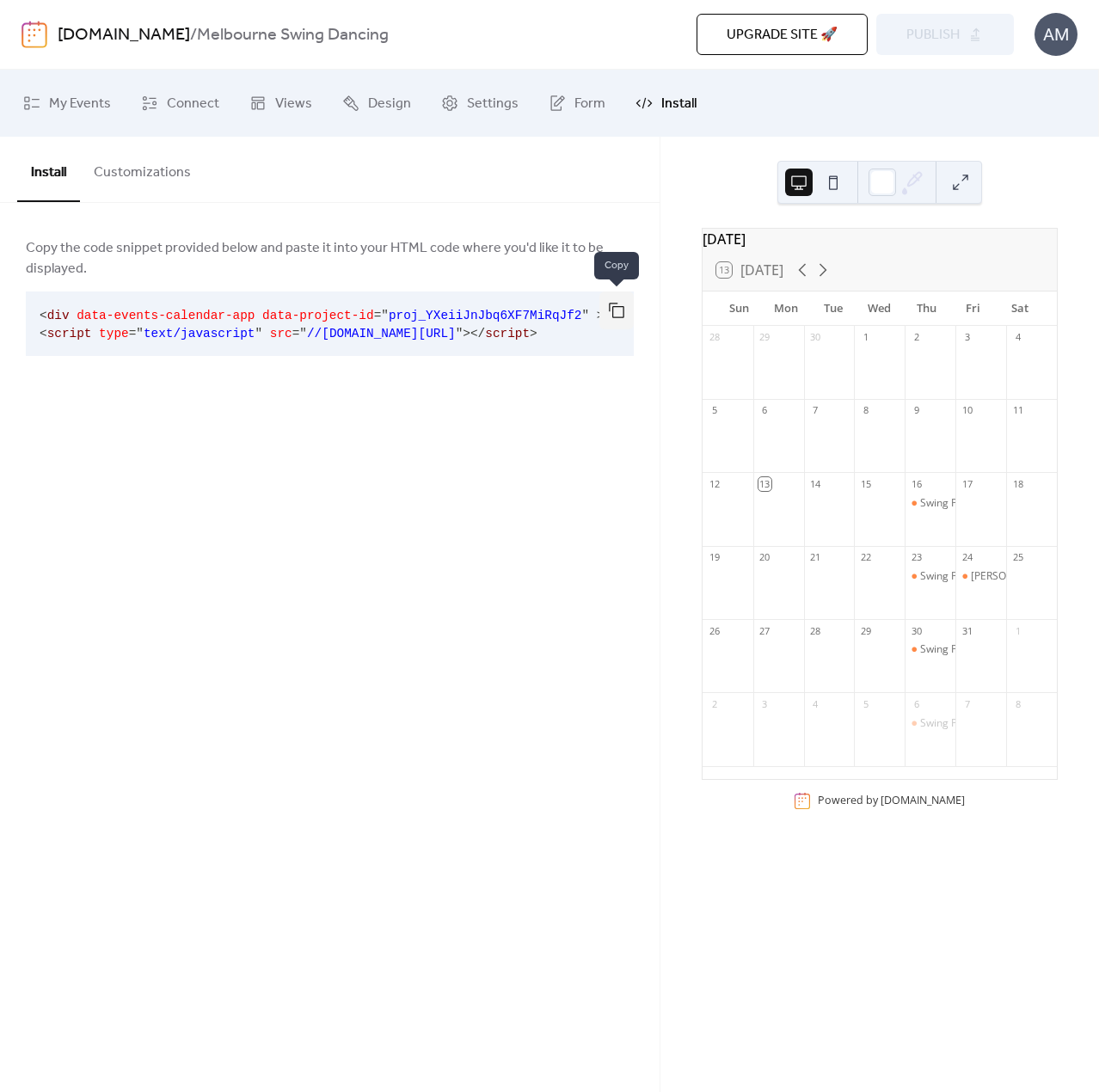
click at [614, 302] on button "button" at bounding box center [617, 310] width 35 height 37
click at [278, 106] on span "Views" at bounding box center [293, 104] width 37 height 28
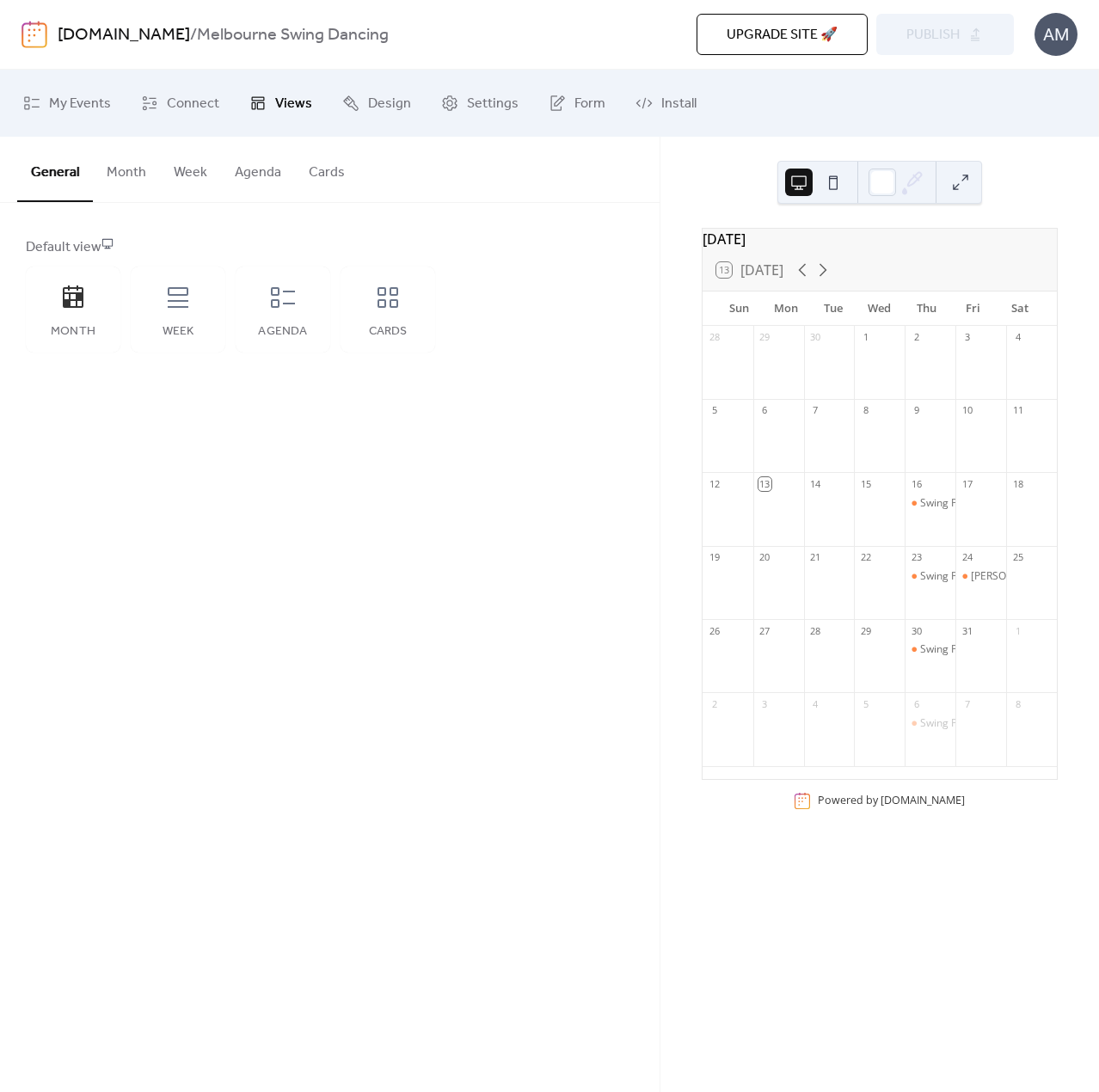
click at [131, 175] on button "Month" at bounding box center [126, 168] width 67 height 64
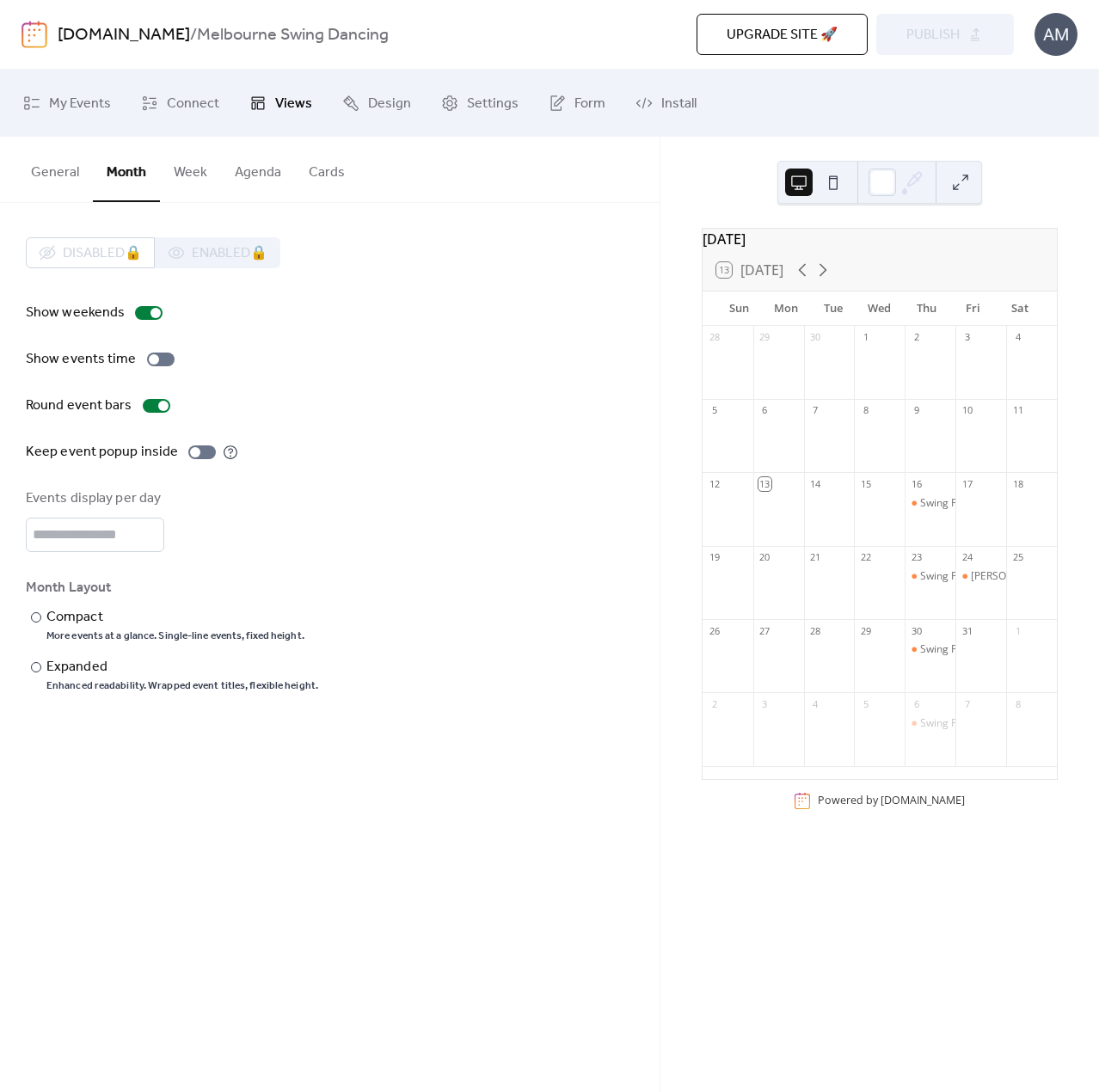
click at [185, 164] on button "Week" at bounding box center [191, 168] width 61 height 64
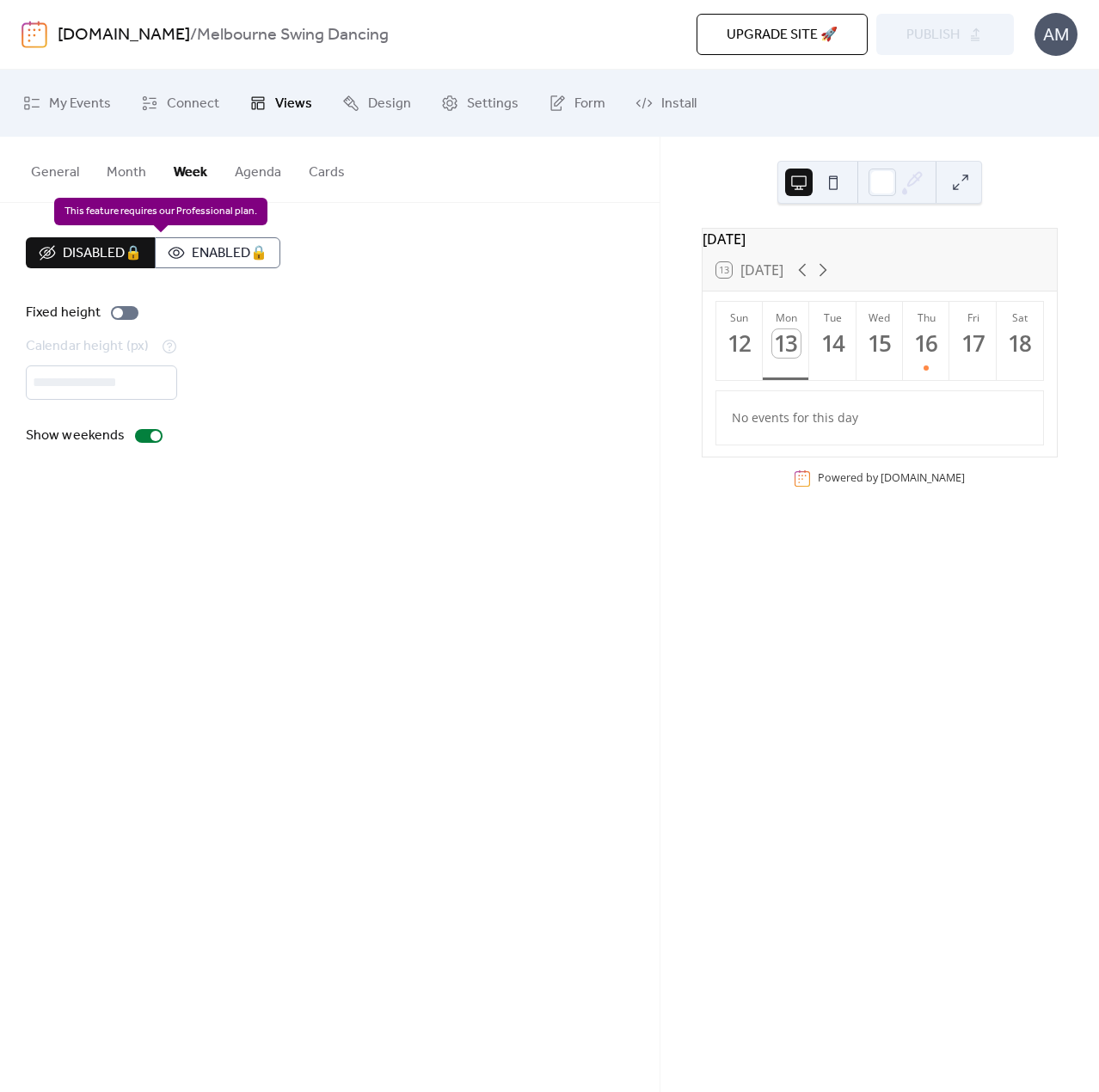
click at [213, 260] on div "Disabled 🔒 Enabled 🔒" at bounding box center [153, 253] width 254 height 31
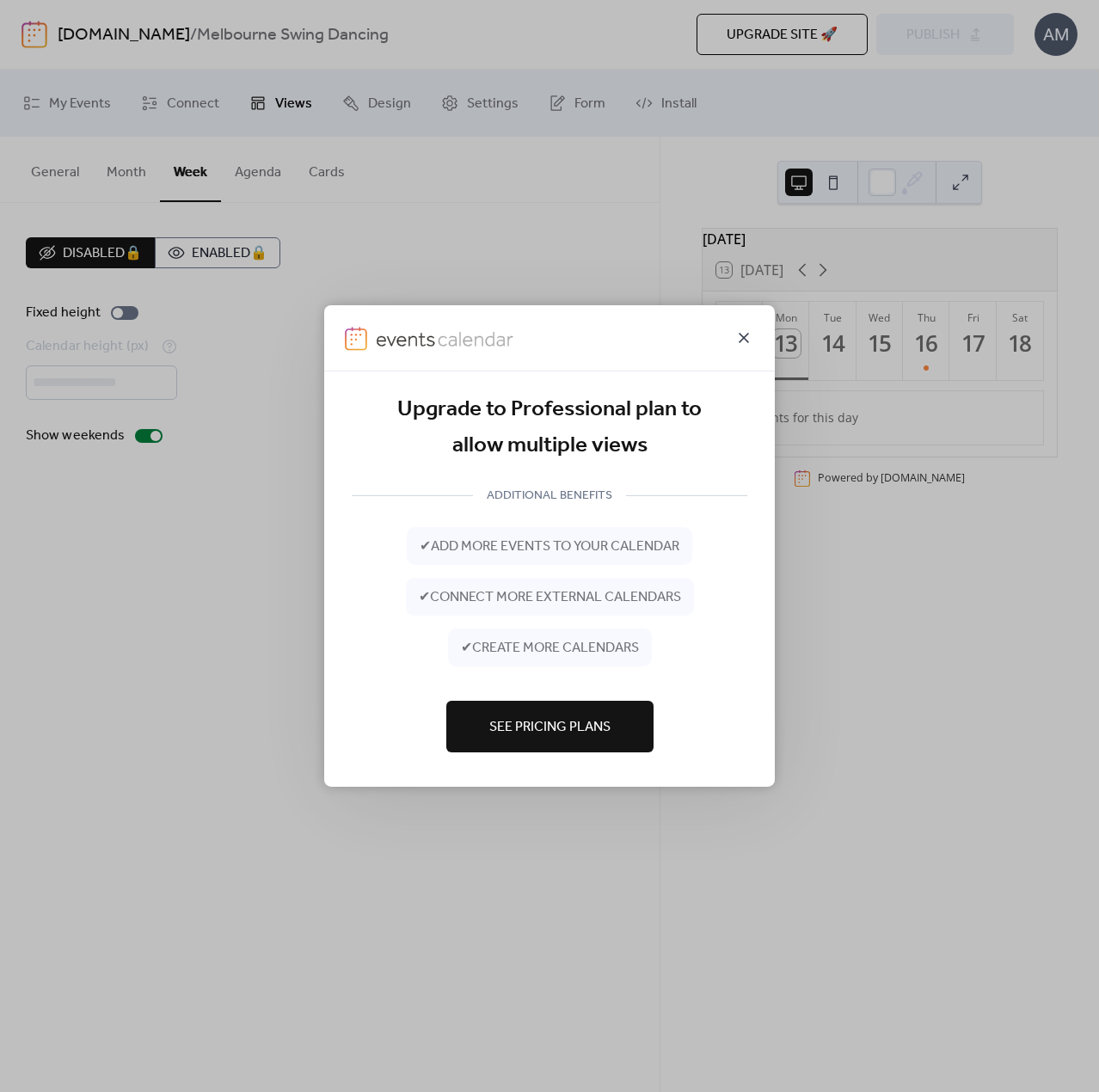
click at [744, 334] on icon at bounding box center [744, 338] width 21 height 21
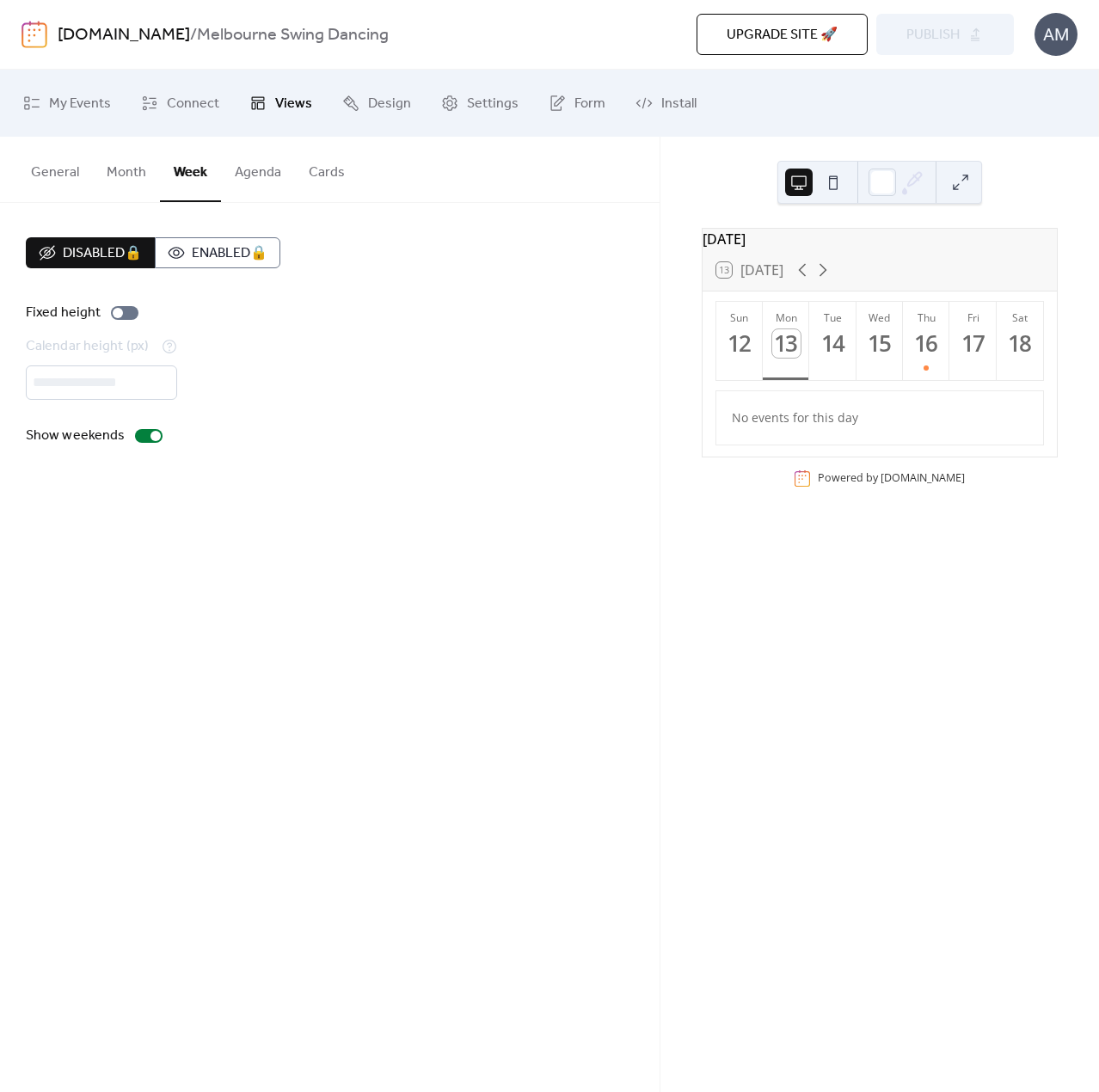
click at [251, 176] on button "Agenda" at bounding box center [258, 168] width 74 height 64
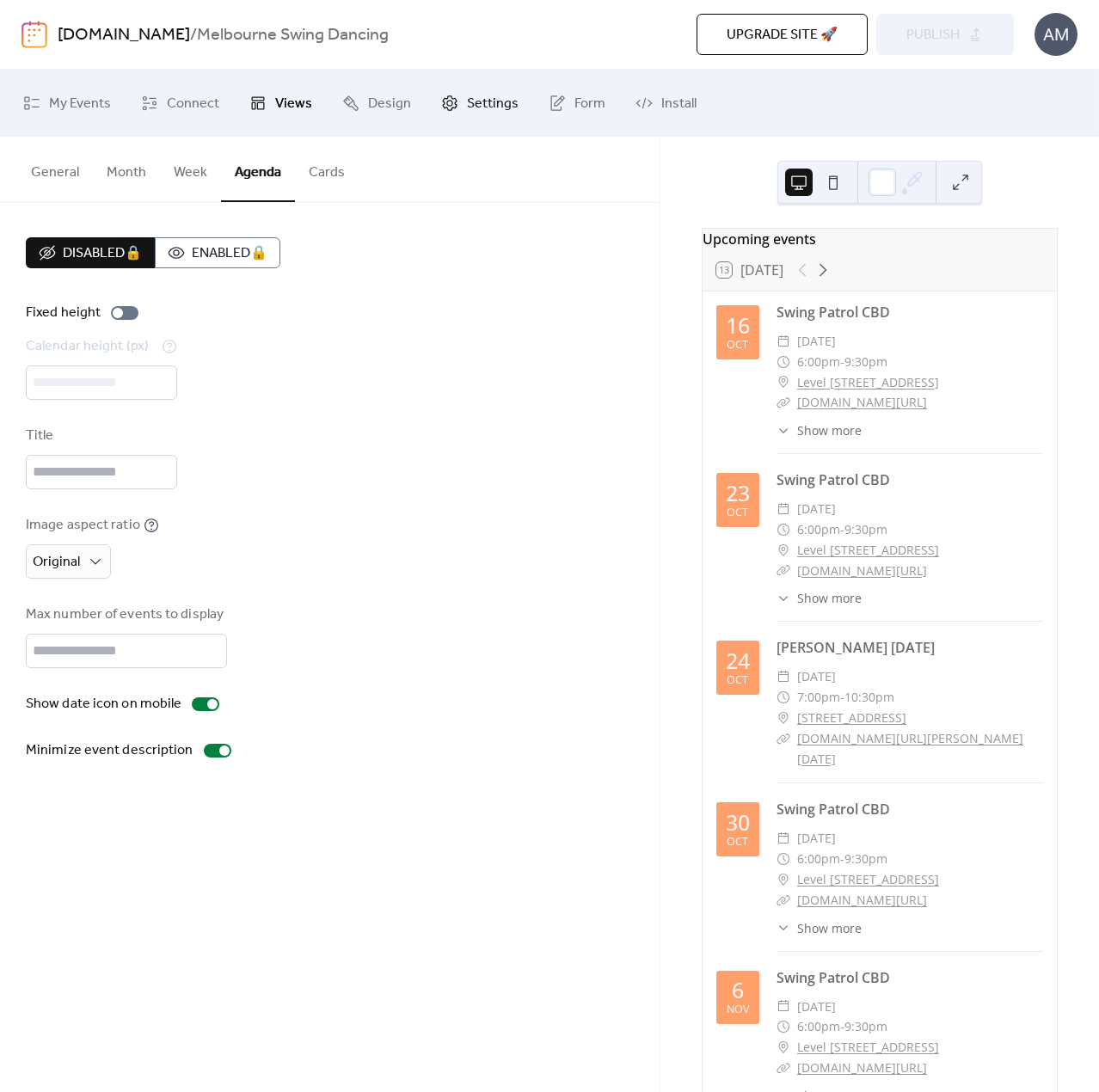
click at [459, 109] on link "Settings" at bounding box center [479, 103] width 104 height 53
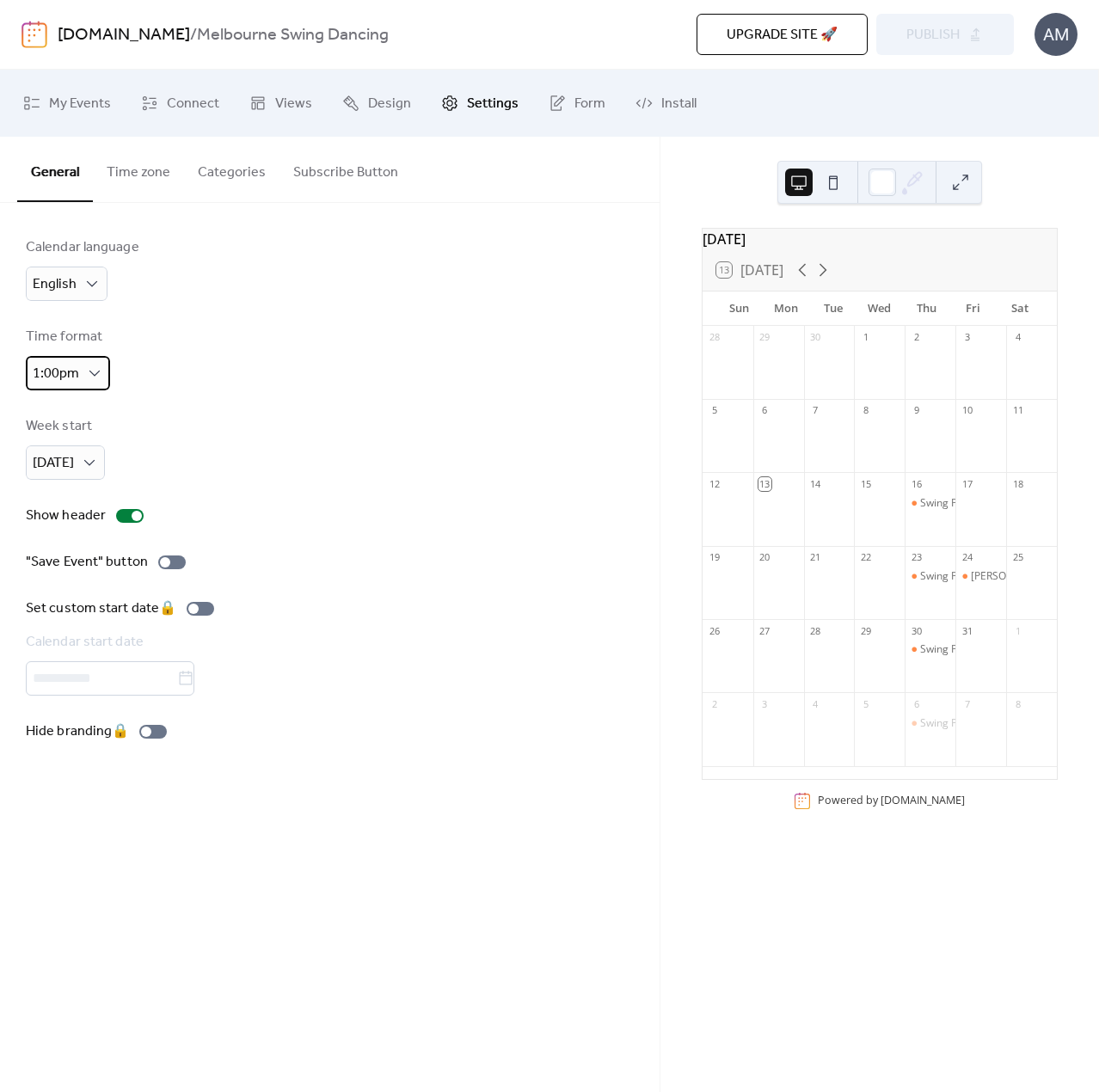
click at [84, 381] on div "1:00pm" at bounding box center [68, 373] width 84 height 35
click at [199, 343] on div "Time format 1:00pm" at bounding box center [330, 358] width 608 height 64
click at [77, 531] on span "[DATE]" at bounding box center [59, 535] width 41 height 21
click at [217, 422] on div "Week start Monday" at bounding box center [330, 447] width 608 height 64
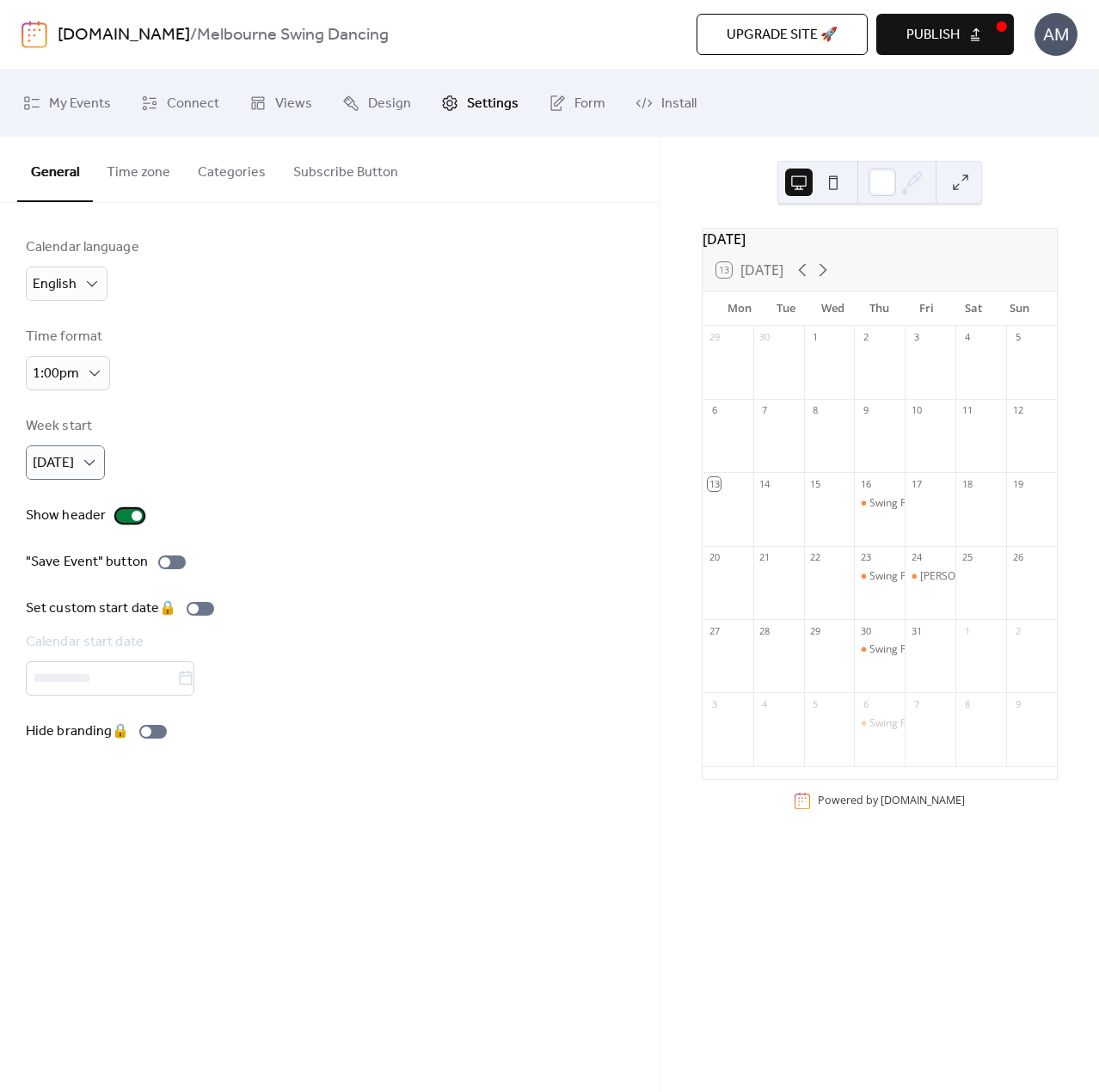
click at [124, 513] on div at bounding box center [130, 516] width 28 height 14
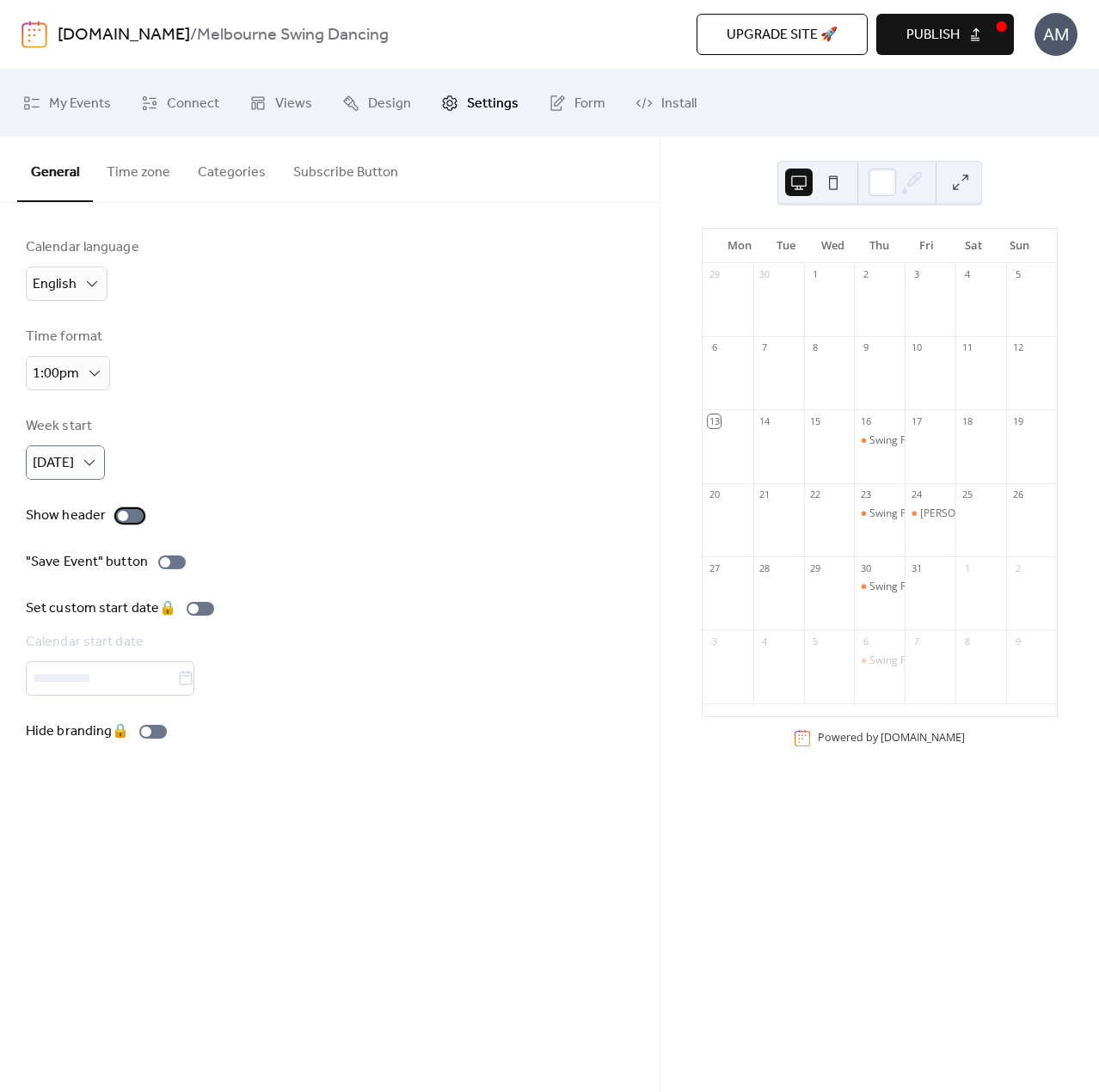
click at [122, 513] on div at bounding box center [123, 516] width 10 height 10
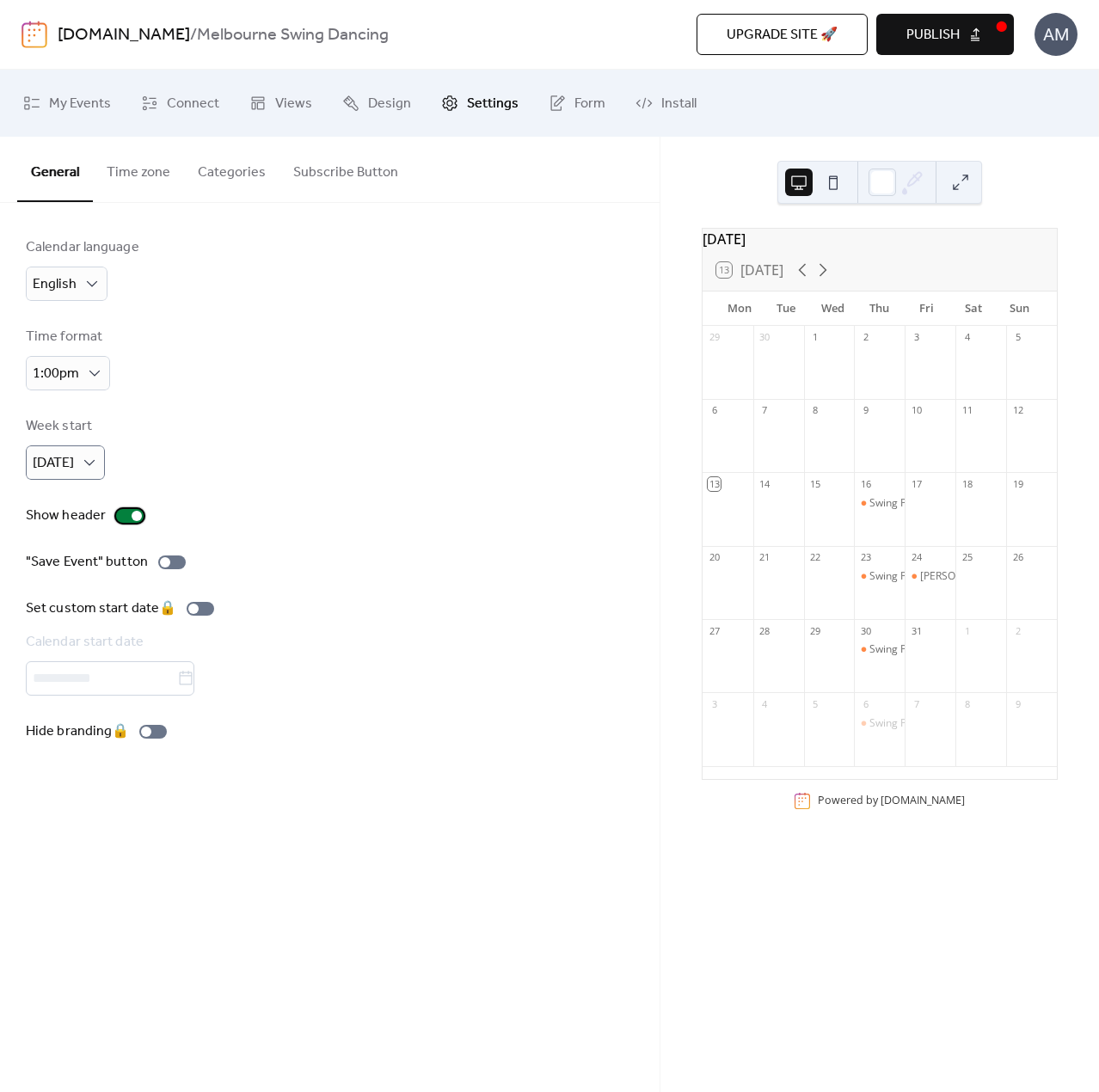
click at [124, 513] on div at bounding box center [130, 516] width 28 height 14
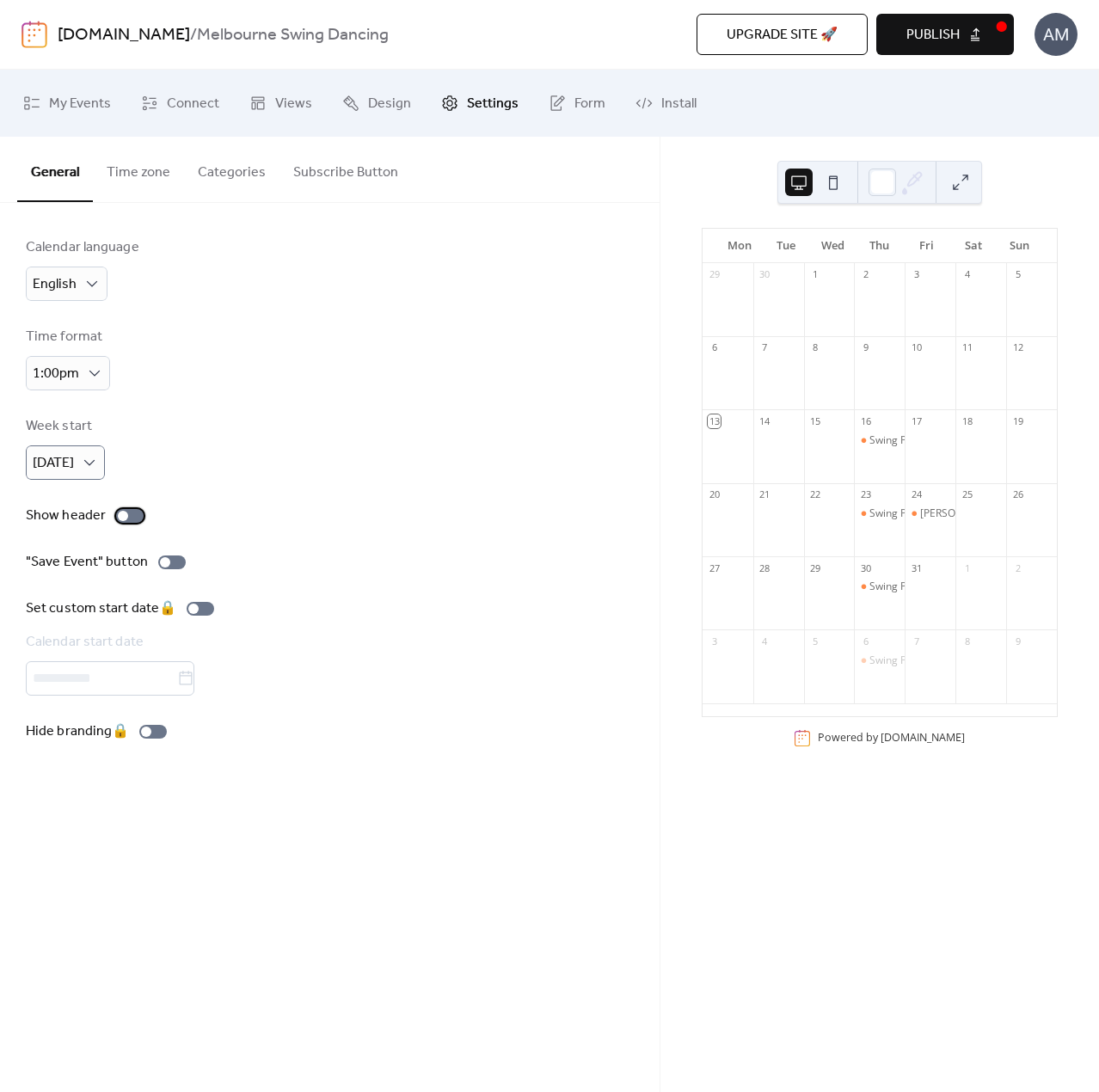
click at [124, 513] on div at bounding box center [123, 516] width 10 height 10
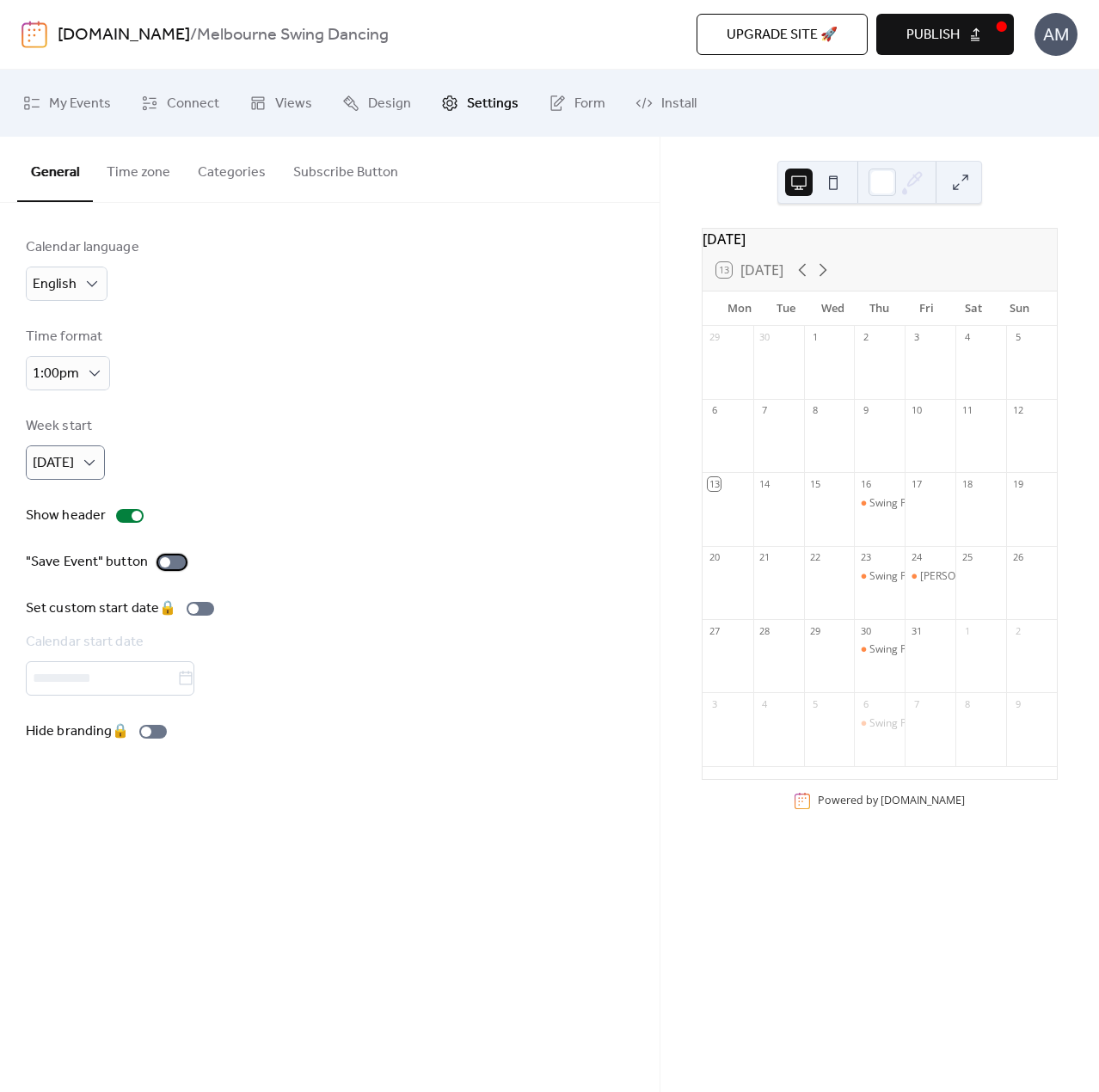
click at [167, 561] on div at bounding box center [165, 562] width 10 height 10
click at [931, 584] on div "[PERSON_NAME] [DATE]" at bounding box center [978, 576] width 117 height 15
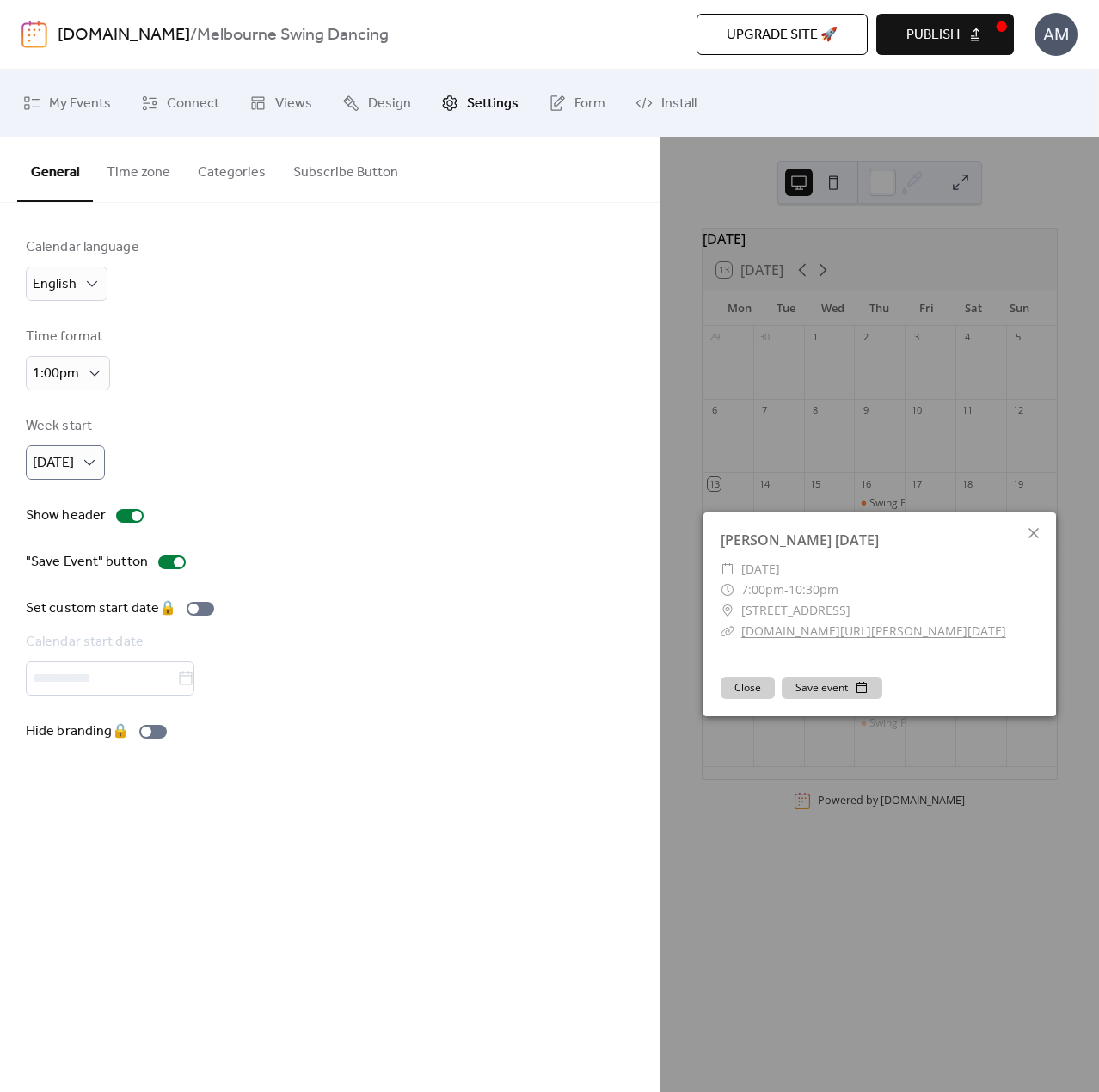
drag, startPoint x: 1031, startPoint y: 533, endPoint x: 1017, endPoint y: 533, distance: 14.0
click at [1031, 533] on icon at bounding box center [1034, 533] width 21 height 21
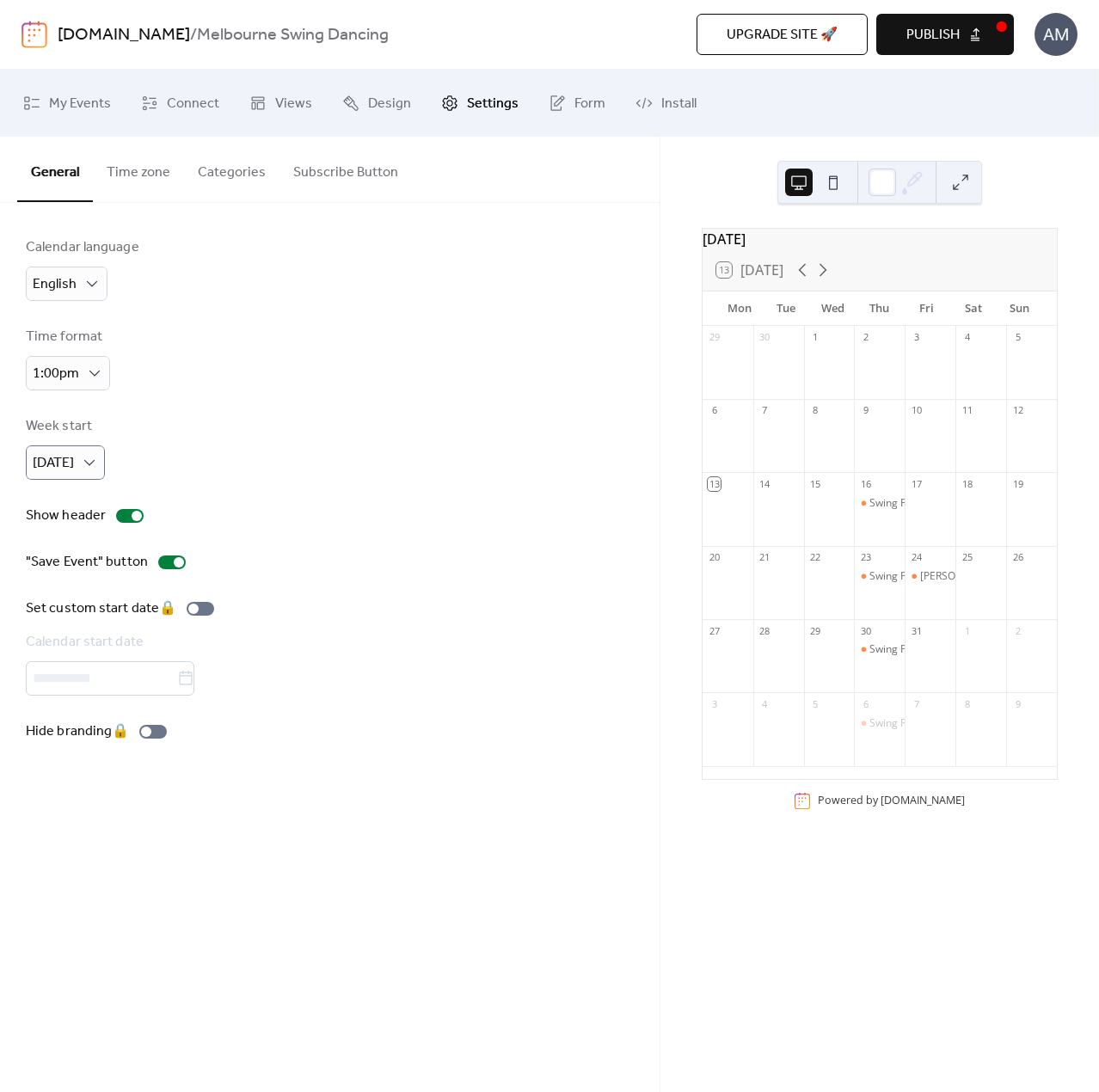
click at [161, 181] on button "Time zone" at bounding box center [138, 168] width 91 height 64
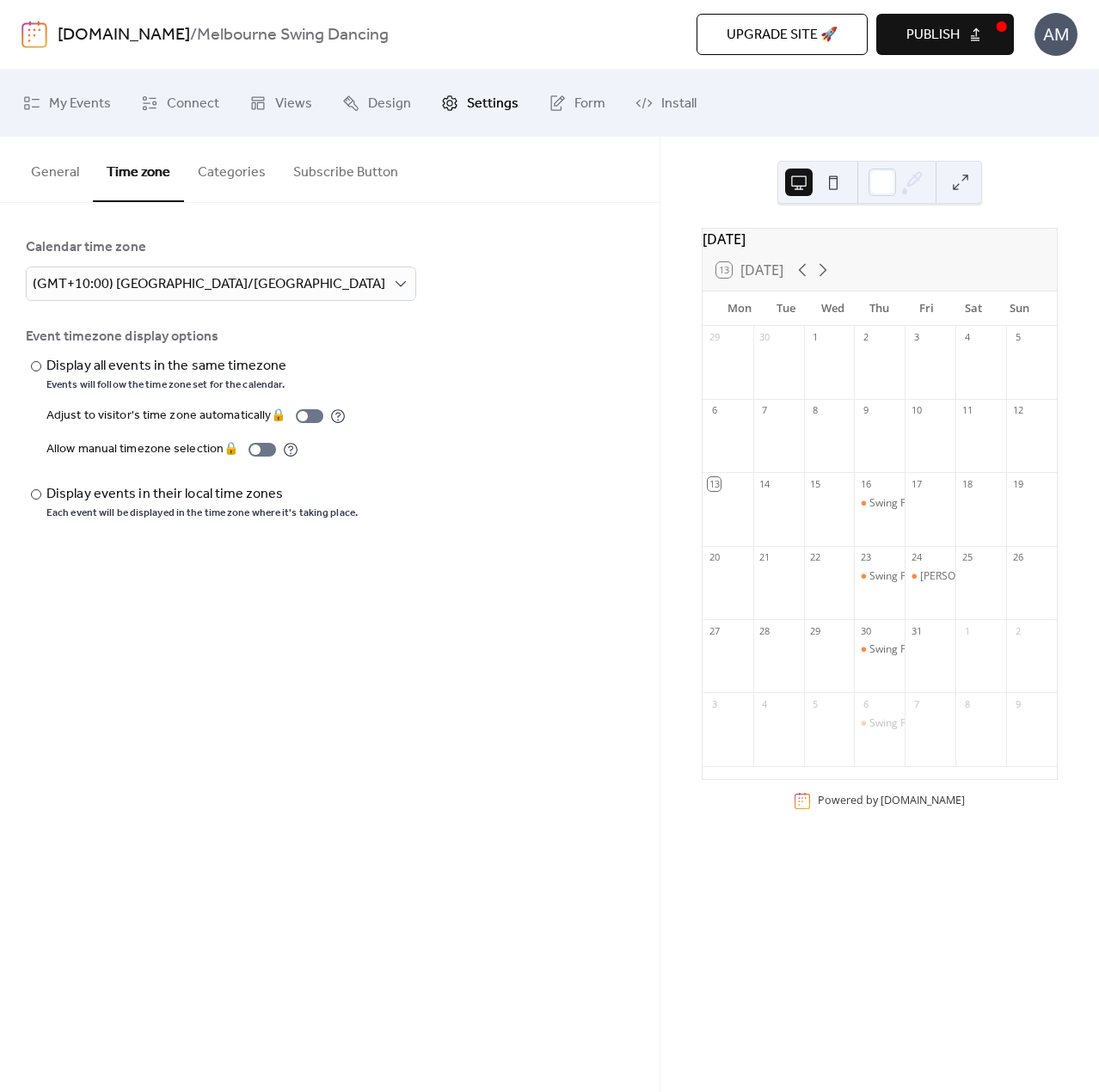
click at [218, 161] on button "Categories" at bounding box center [231, 168] width 96 height 64
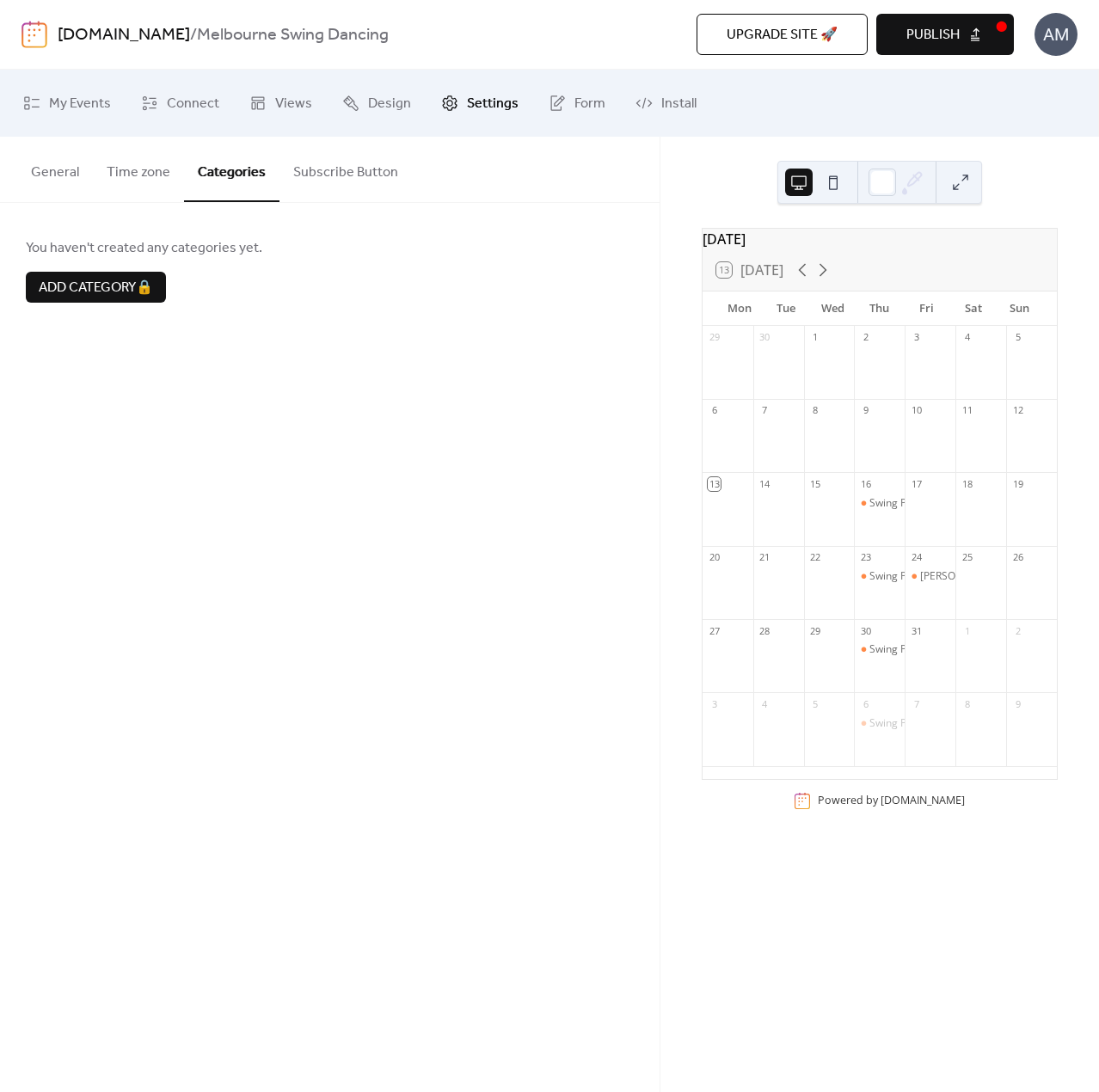
click at [345, 183] on button "Subscribe Button" at bounding box center [345, 168] width 132 height 64
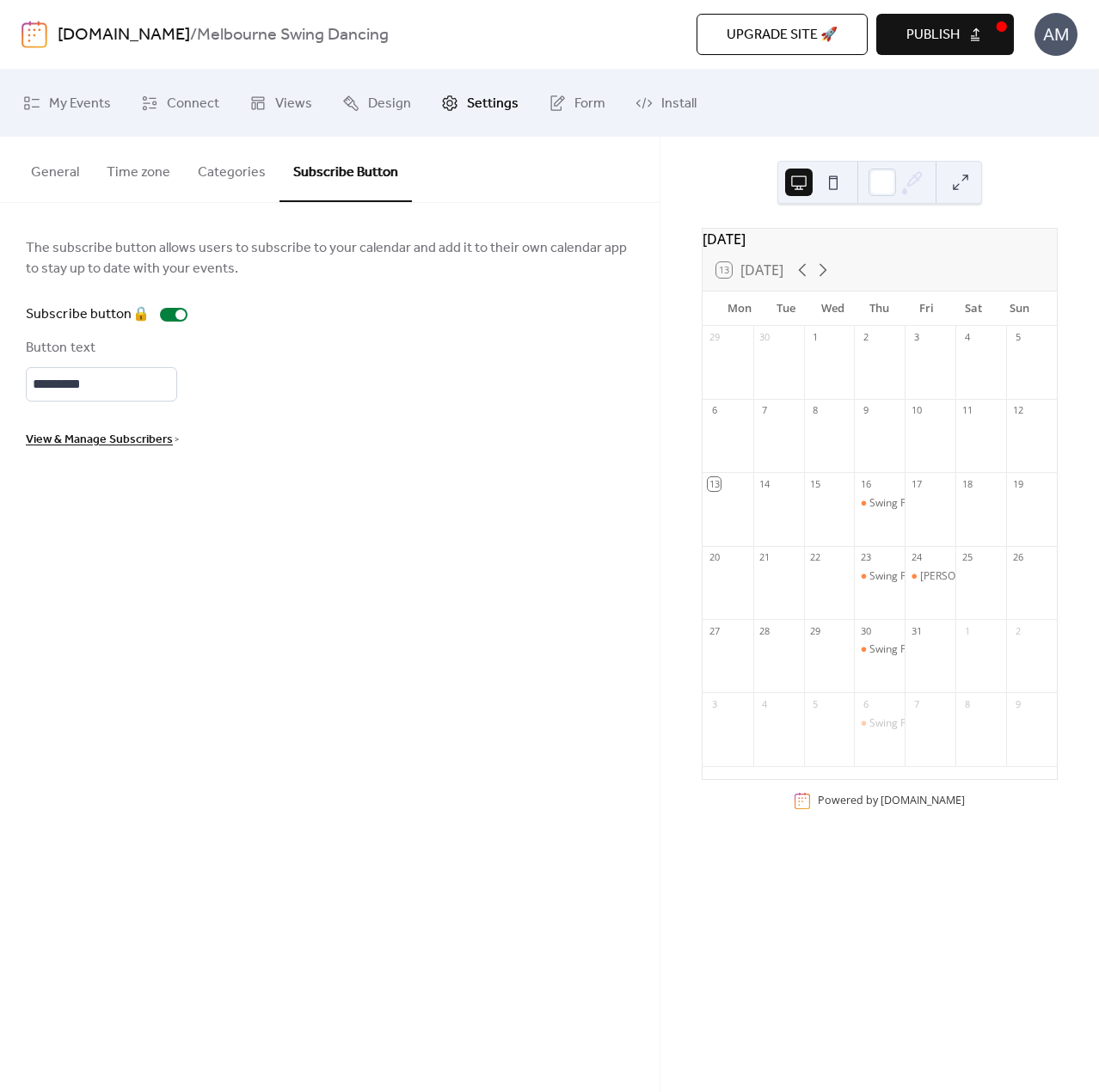
click at [996, 25] on button "Publish" at bounding box center [945, 34] width 137 height 41
drag, startPoint x: 64, startPoint y: 109, endPoint x: 84, endPoint y: 128, distance: 27.6
click at [64, 109] on span "My Events" at bounding box center [79, 104] width 62 height 28
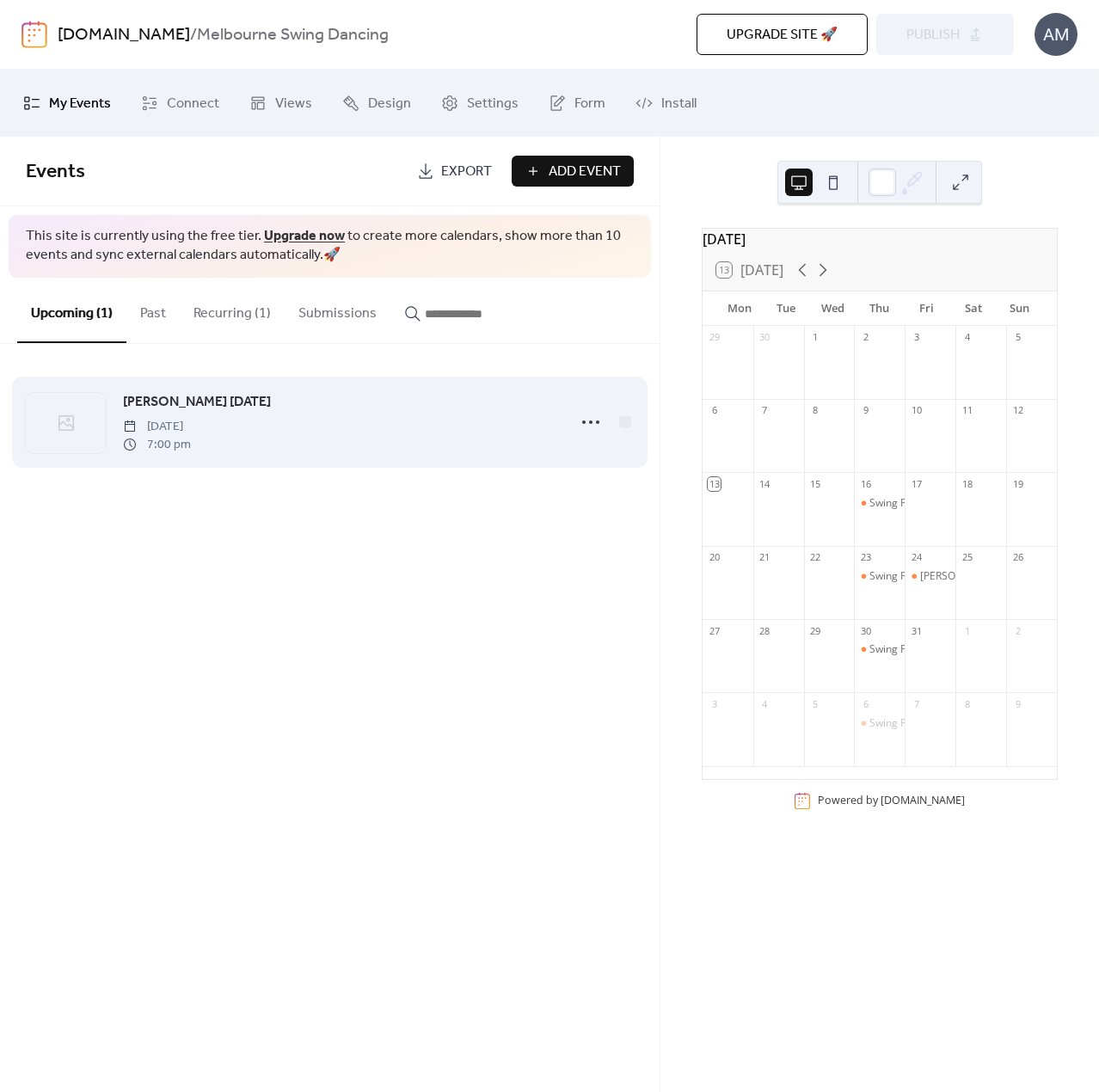
click at [306, 429] on div "[PERSON_NAME] [DATE] [DATE] 7:00 pm" at bounding box center [338, 422] width 432 height 62
click at [586, 415] on icon at bounding box center [591, 422] width 28 height 28
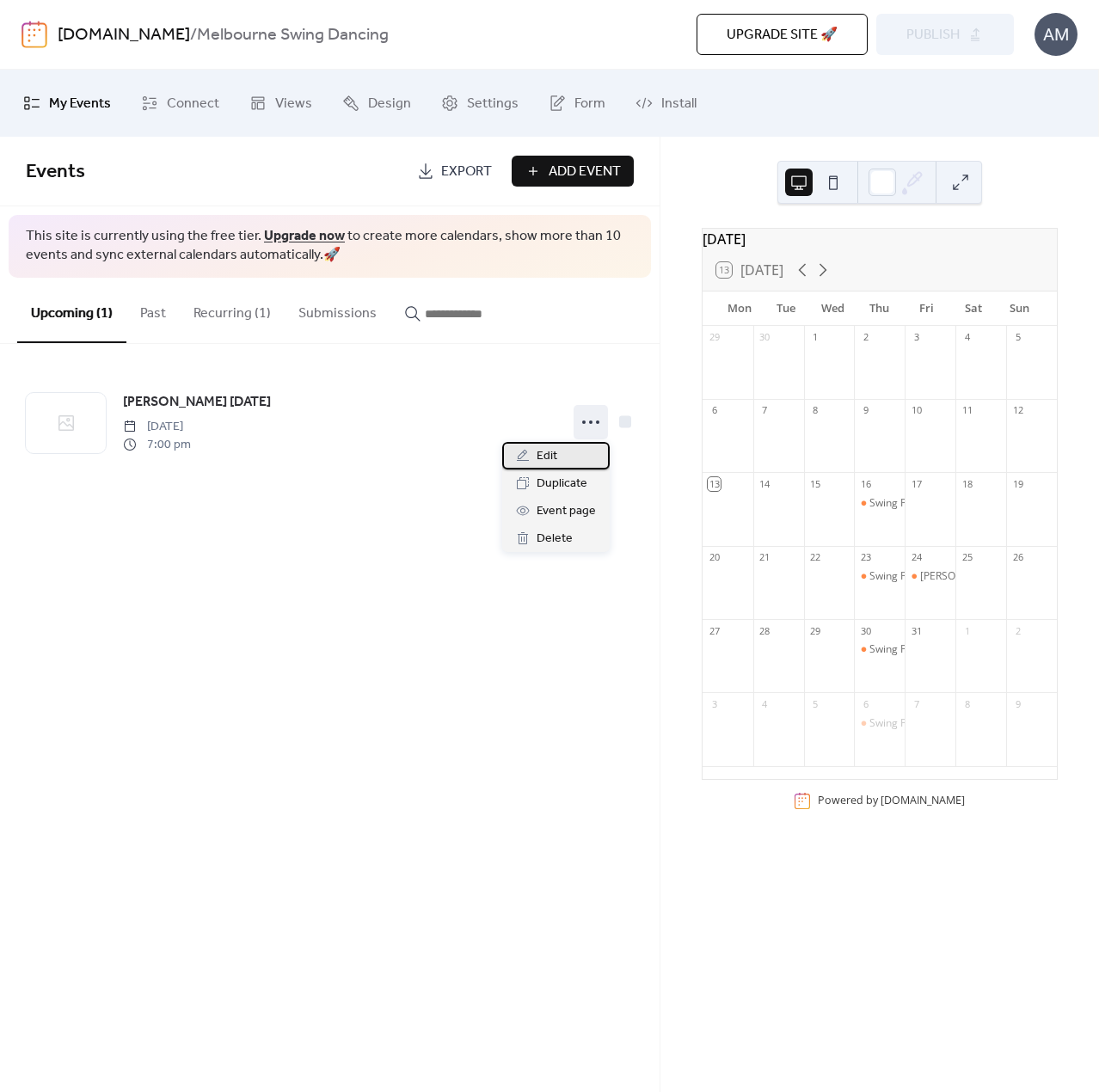
click at [555, 448] on span "Edit" at bounding box center [547, 457] width 21 height 21
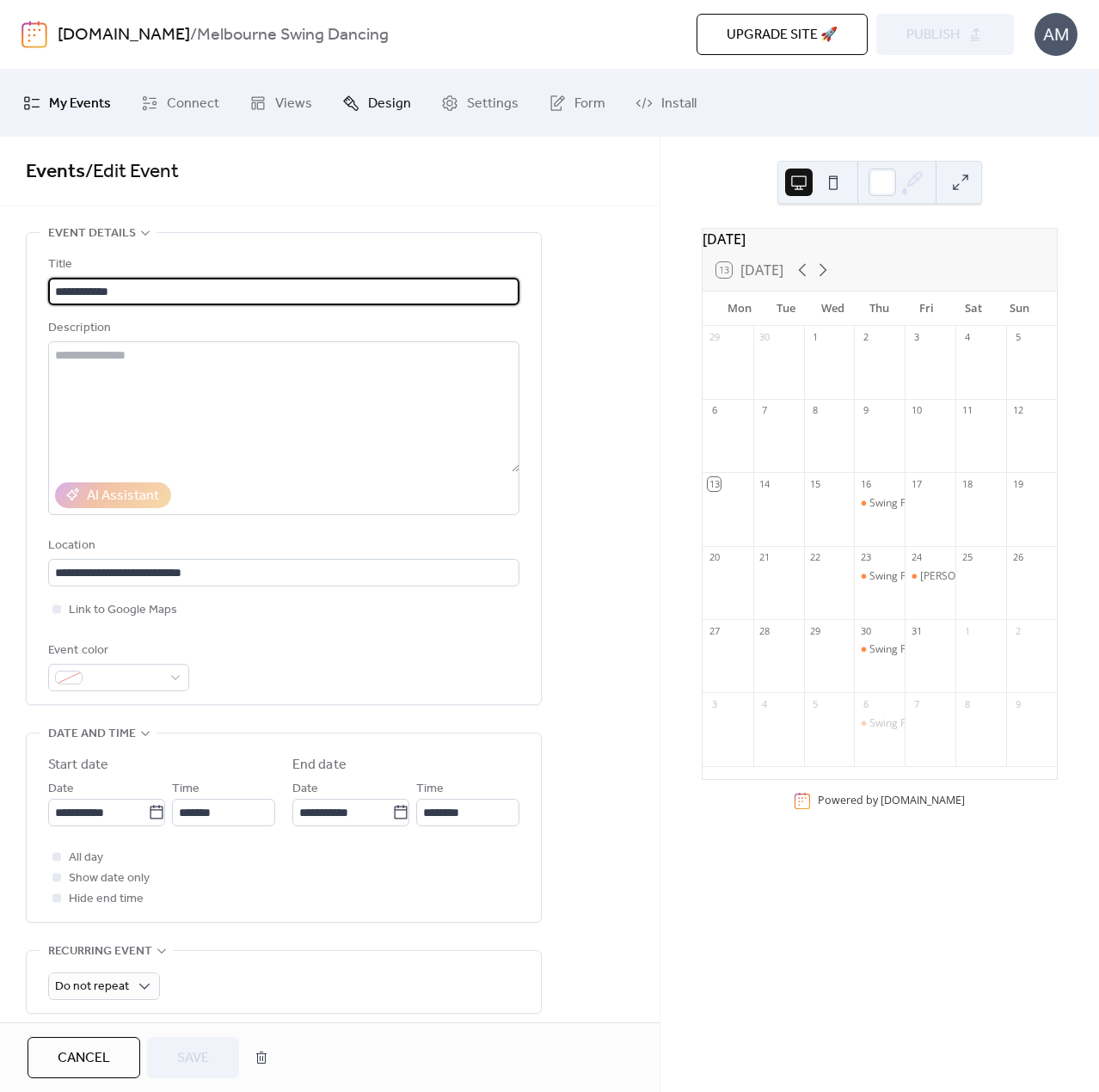
click at [372, 111] on span "Design" at bounding box center [389, 104] width 43 height 28
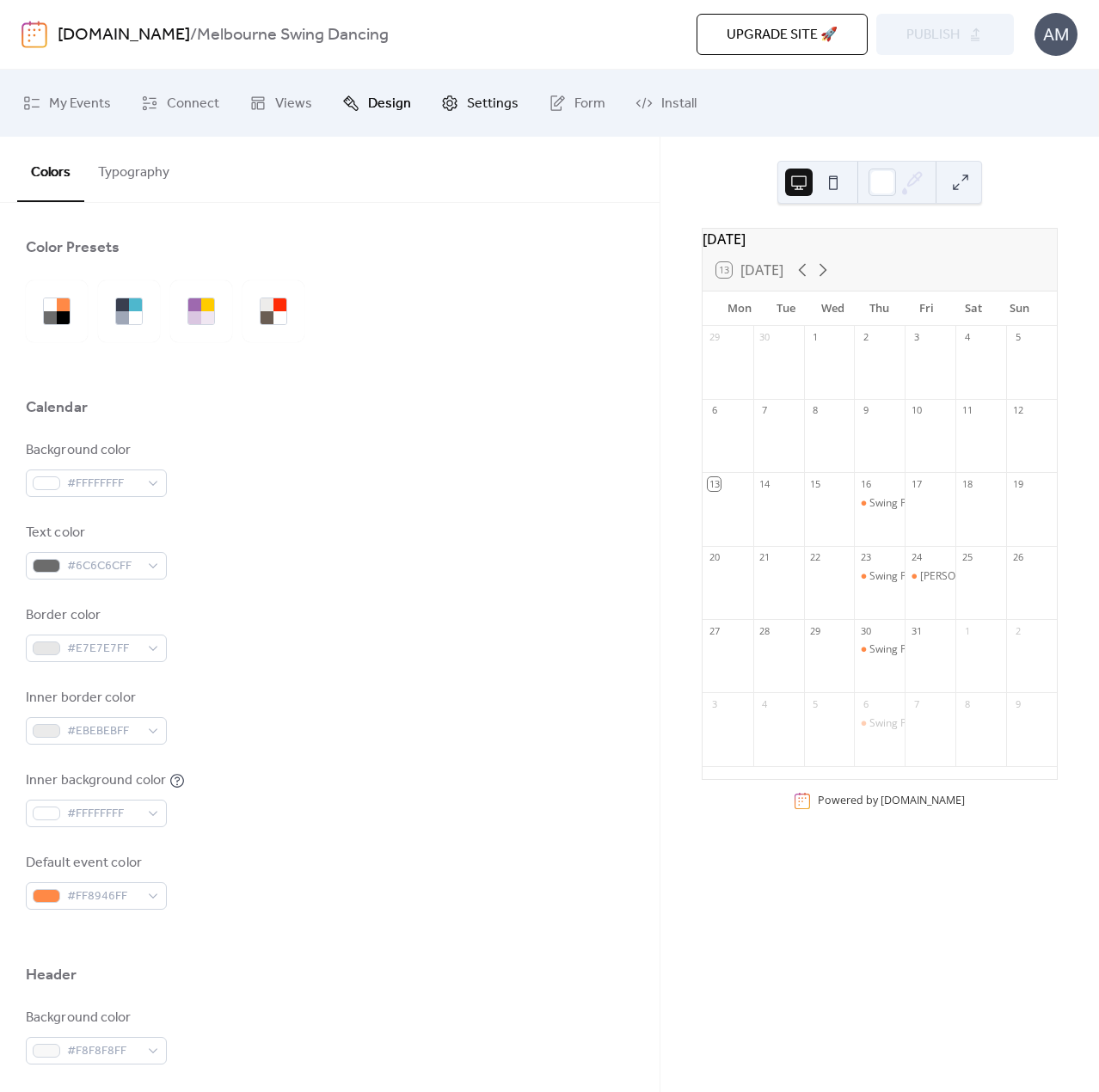
click at [457, 104] on link "Settings" at bounding box center [479, 103] width 104 height 53
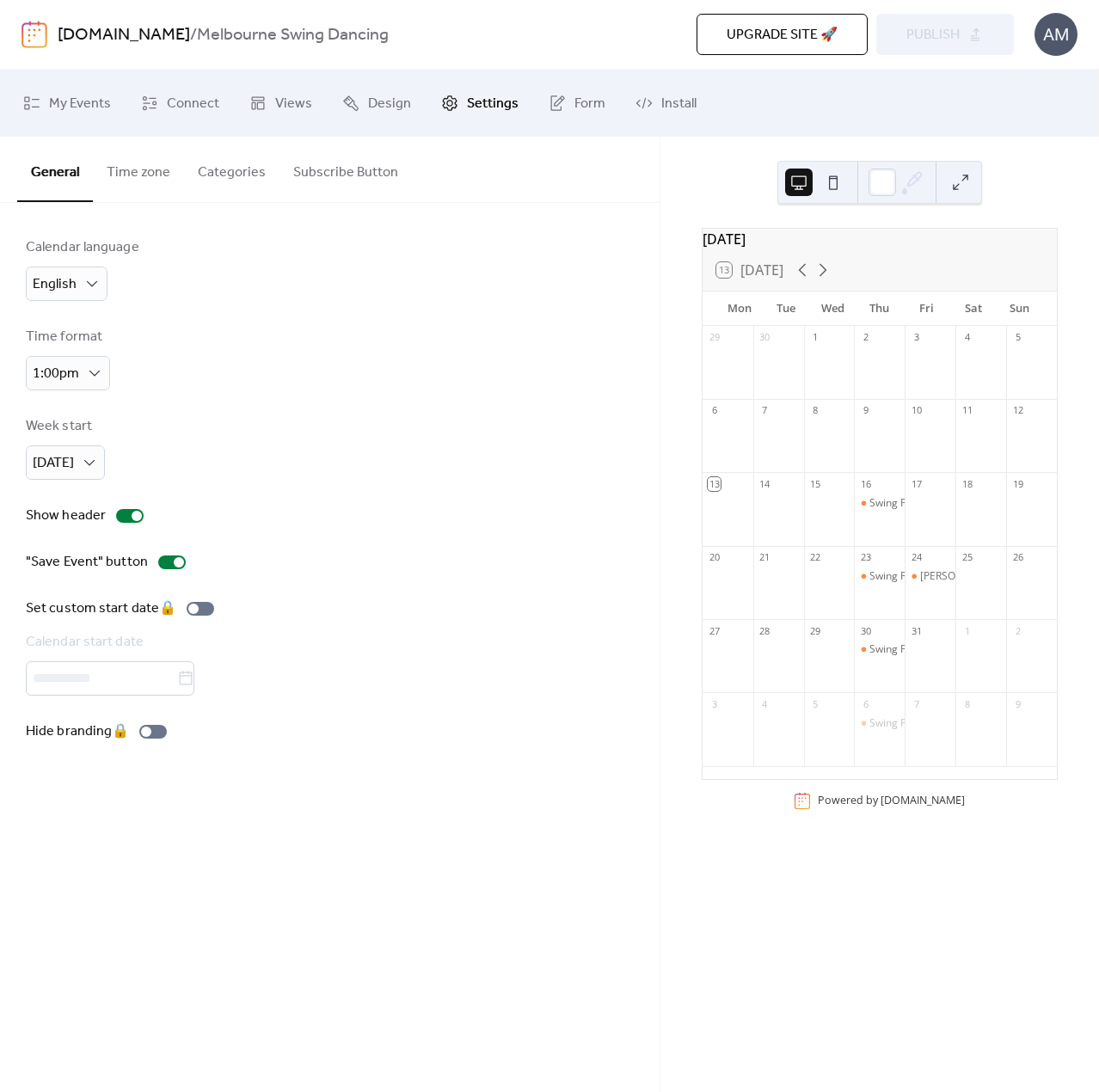
drag, startPoint x: 227, startPoint y: 183, endPoint x: 239, endPoint y: 181, distance: 12.2
click at [227, 181] on button "Categories" at bounding box center [231, 168] width 96 height 64
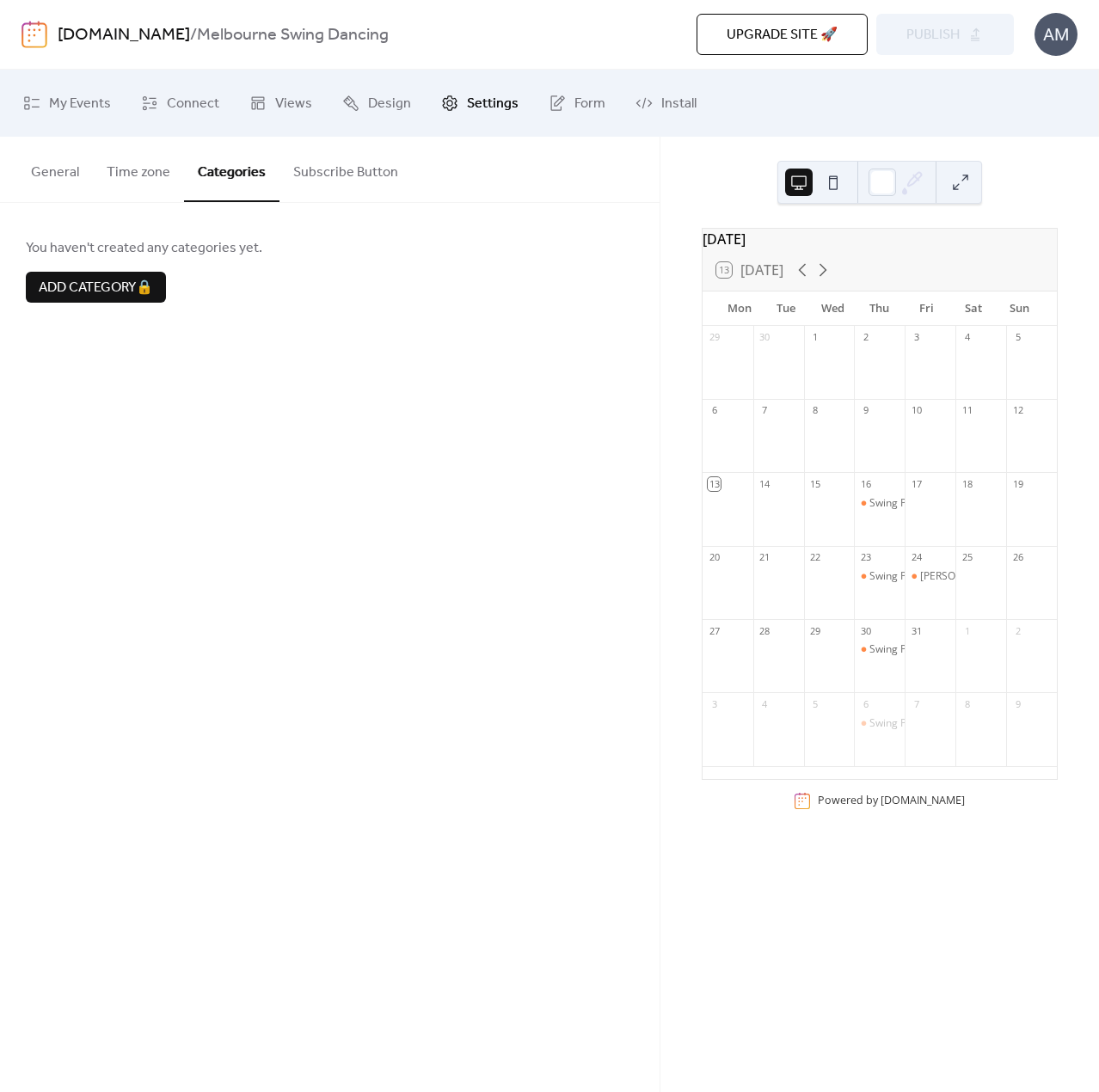
click at [338, 177] on button "Subscribe Button" at bounding box center [345, 168] width 132 height 64
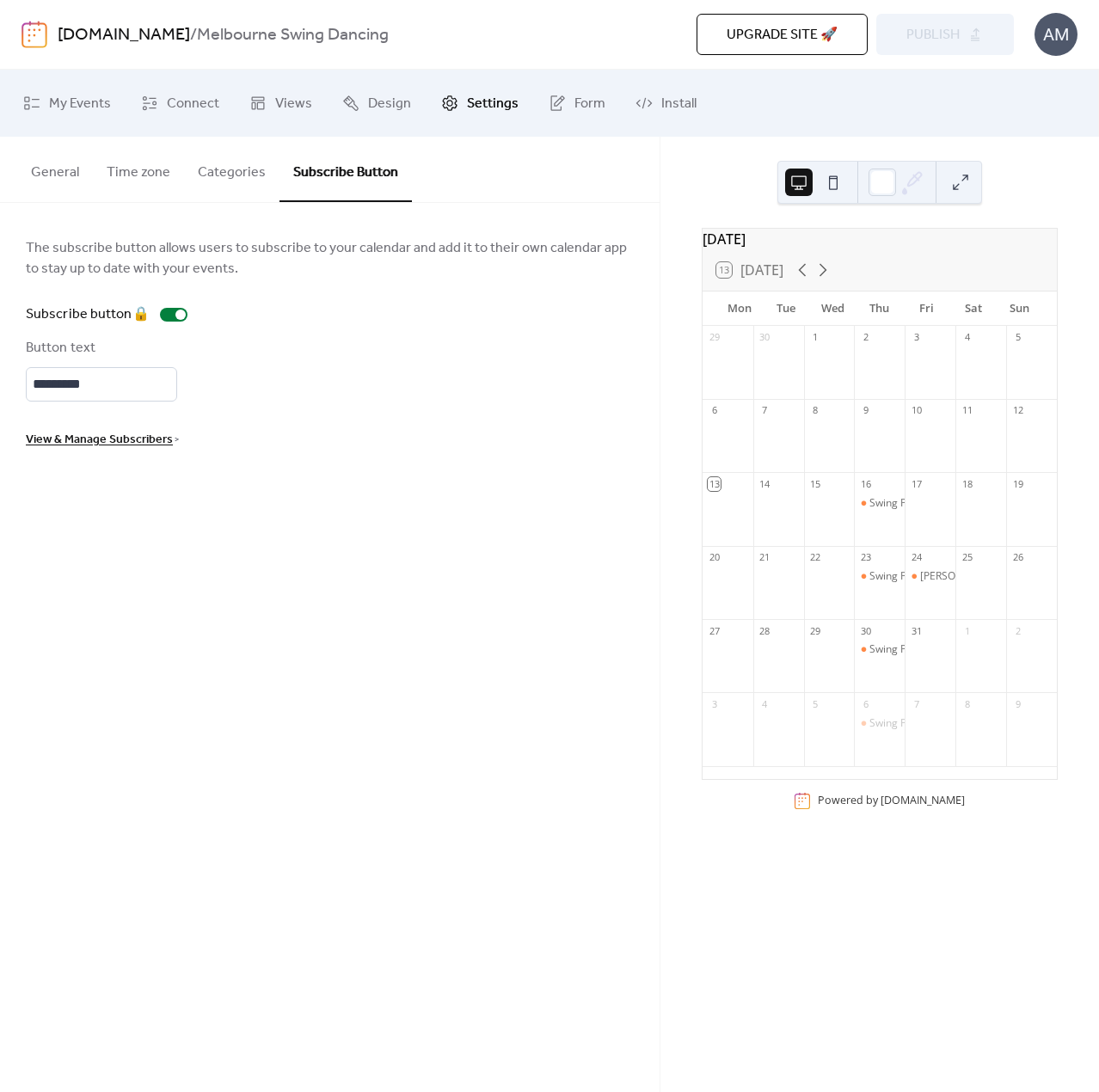
click at [125, 170] on button "Time zone" at bounding box center [138, 168] width 91 height 64
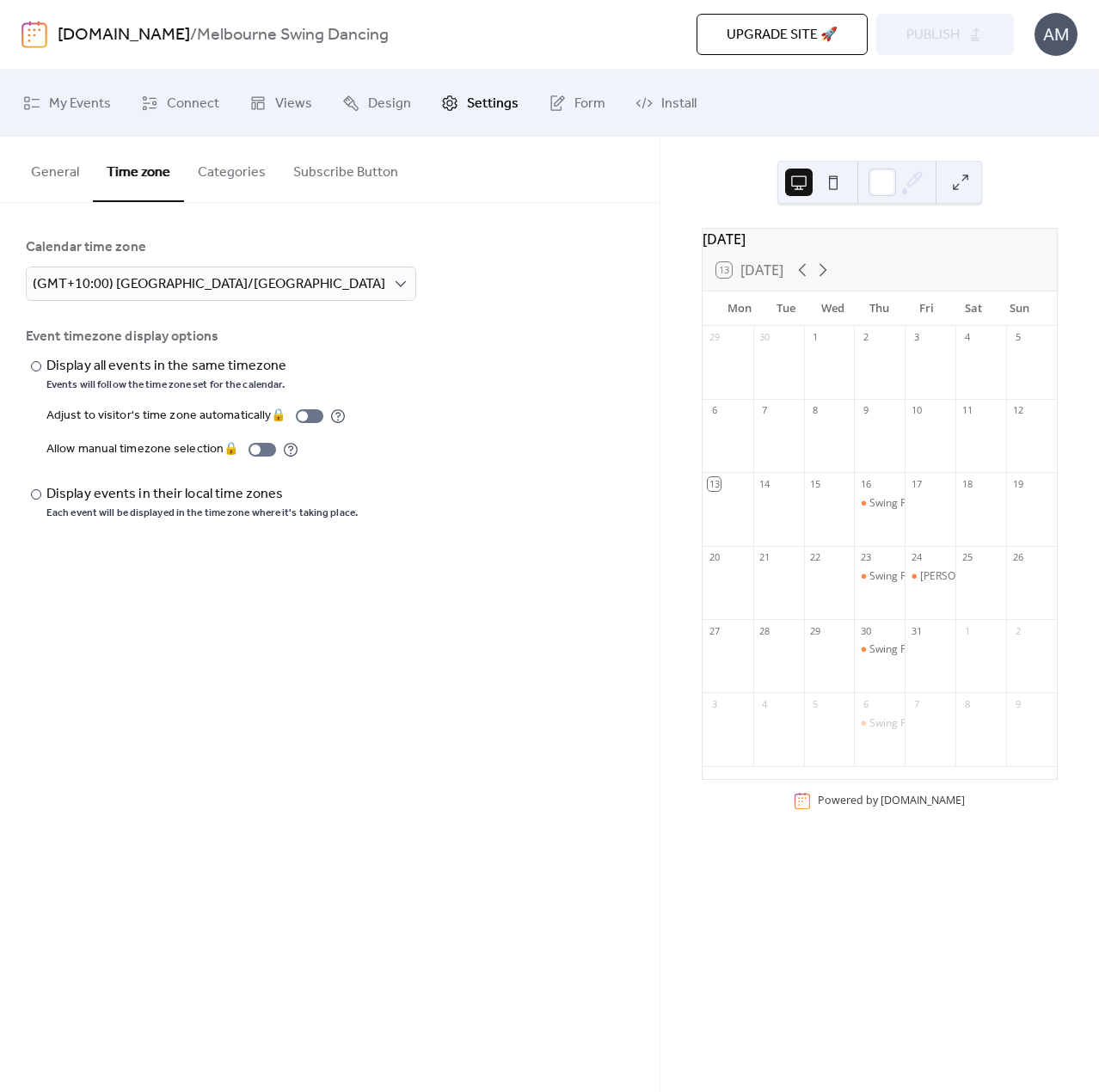
click at [50, 171] on button "General" at bounding box center [55, 168] width 76 height 64
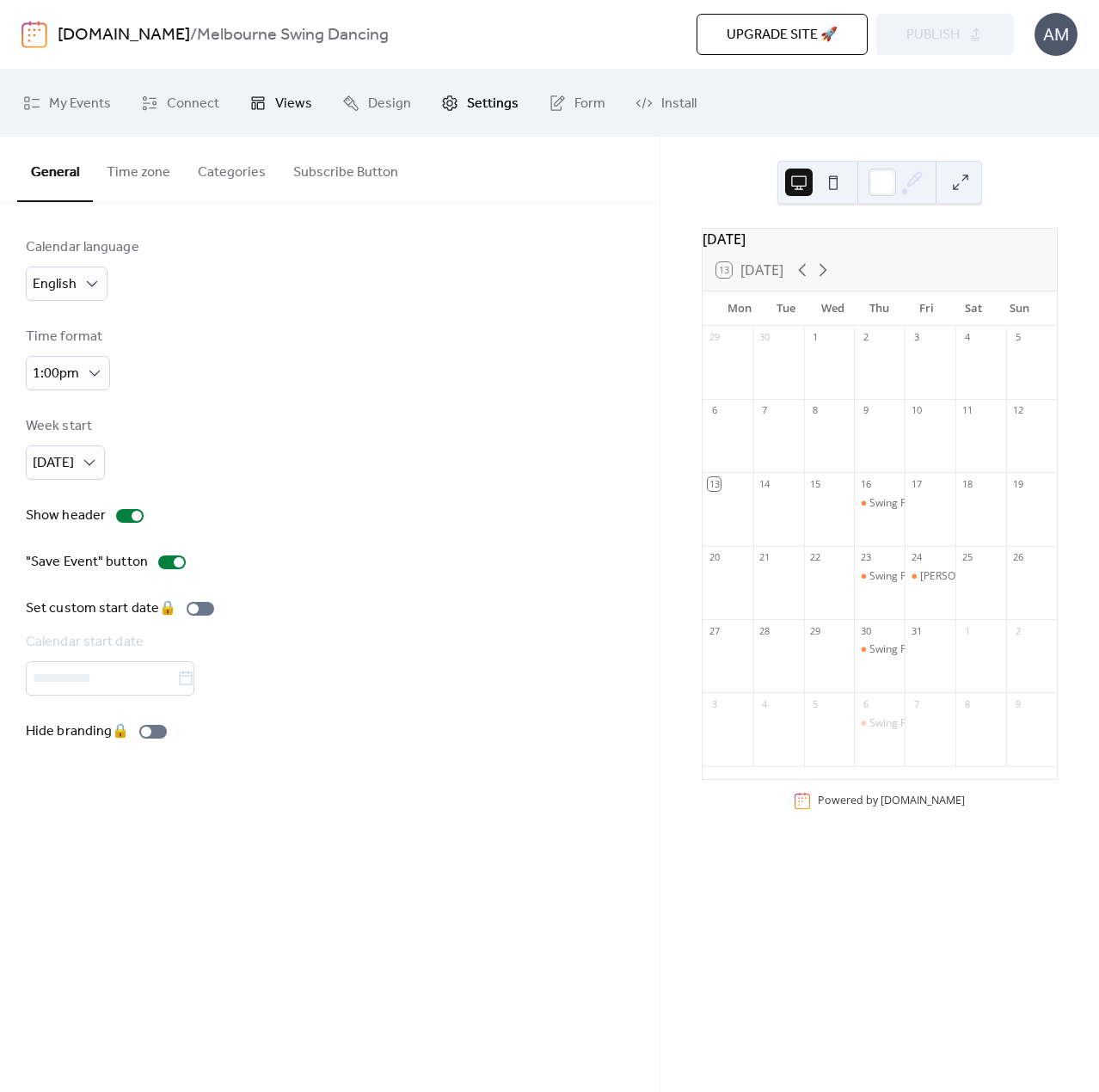
click at [275, 104] on span "Views" at bounding box center [293, 104] width 37 height 28
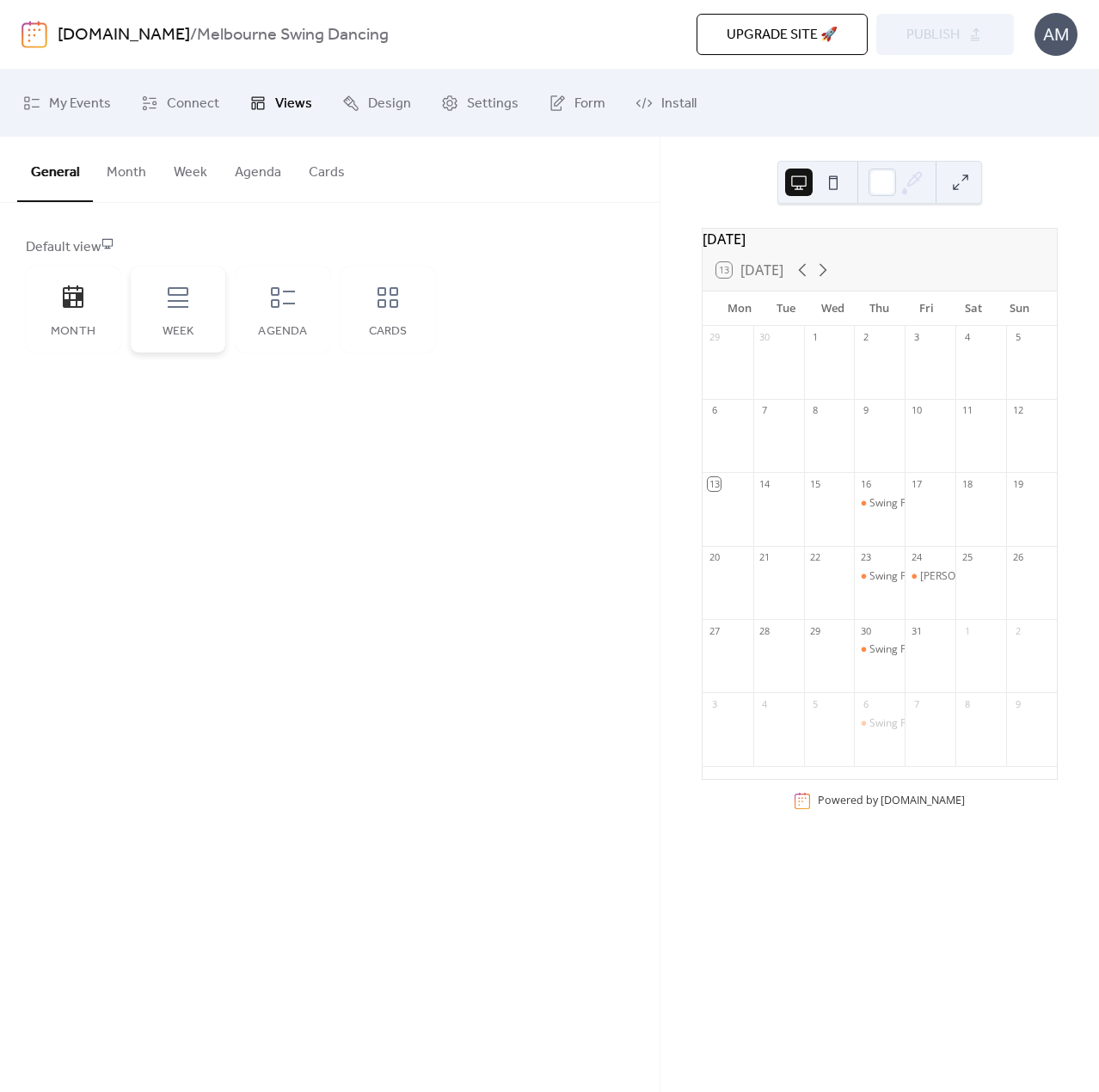
click at [183, 319] on div "Week" at bounding box center [178, 309] width 95 height 86
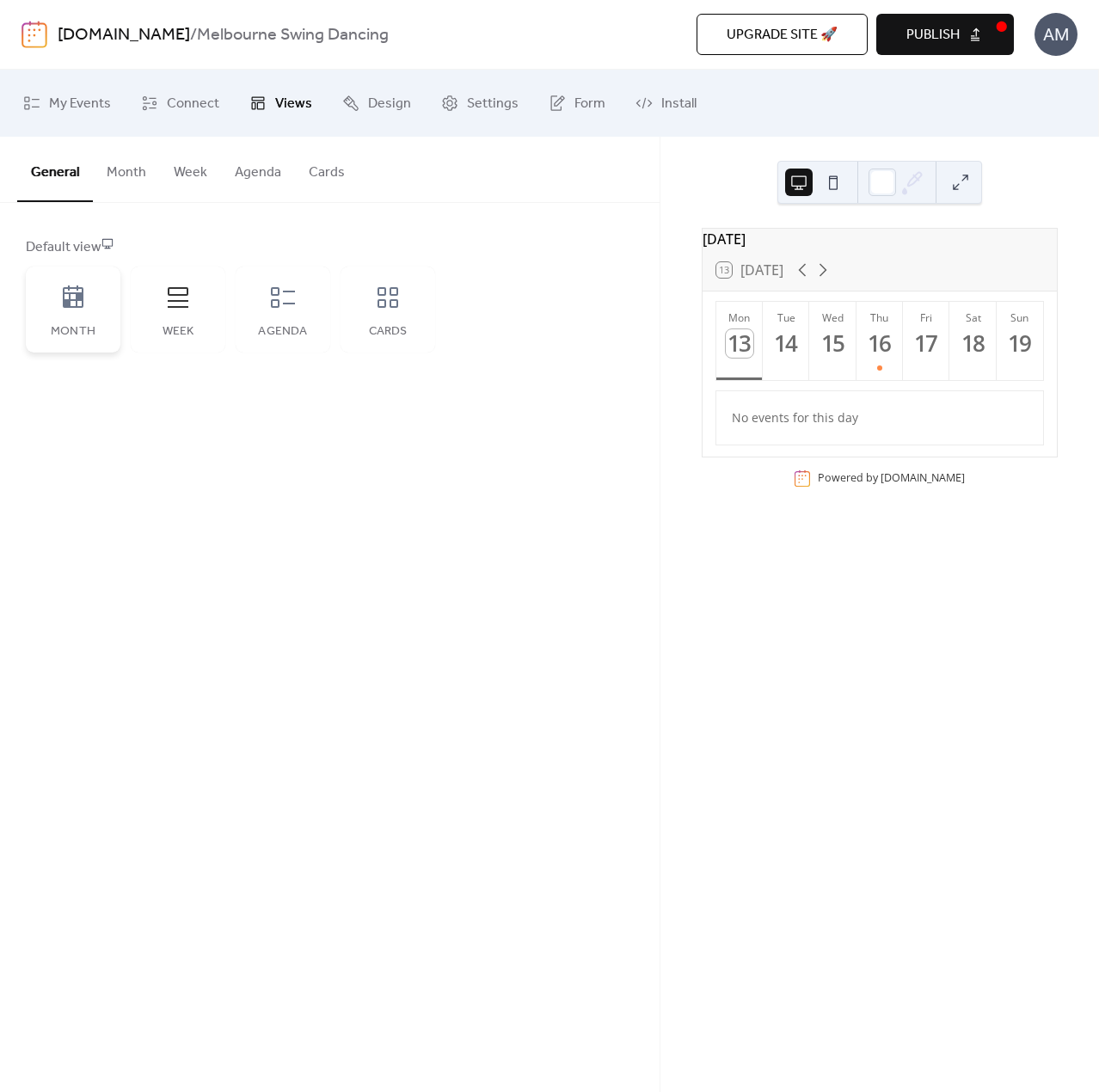
click at [82, 305] on icon at bounding box center [73, 297] width 21 height 23
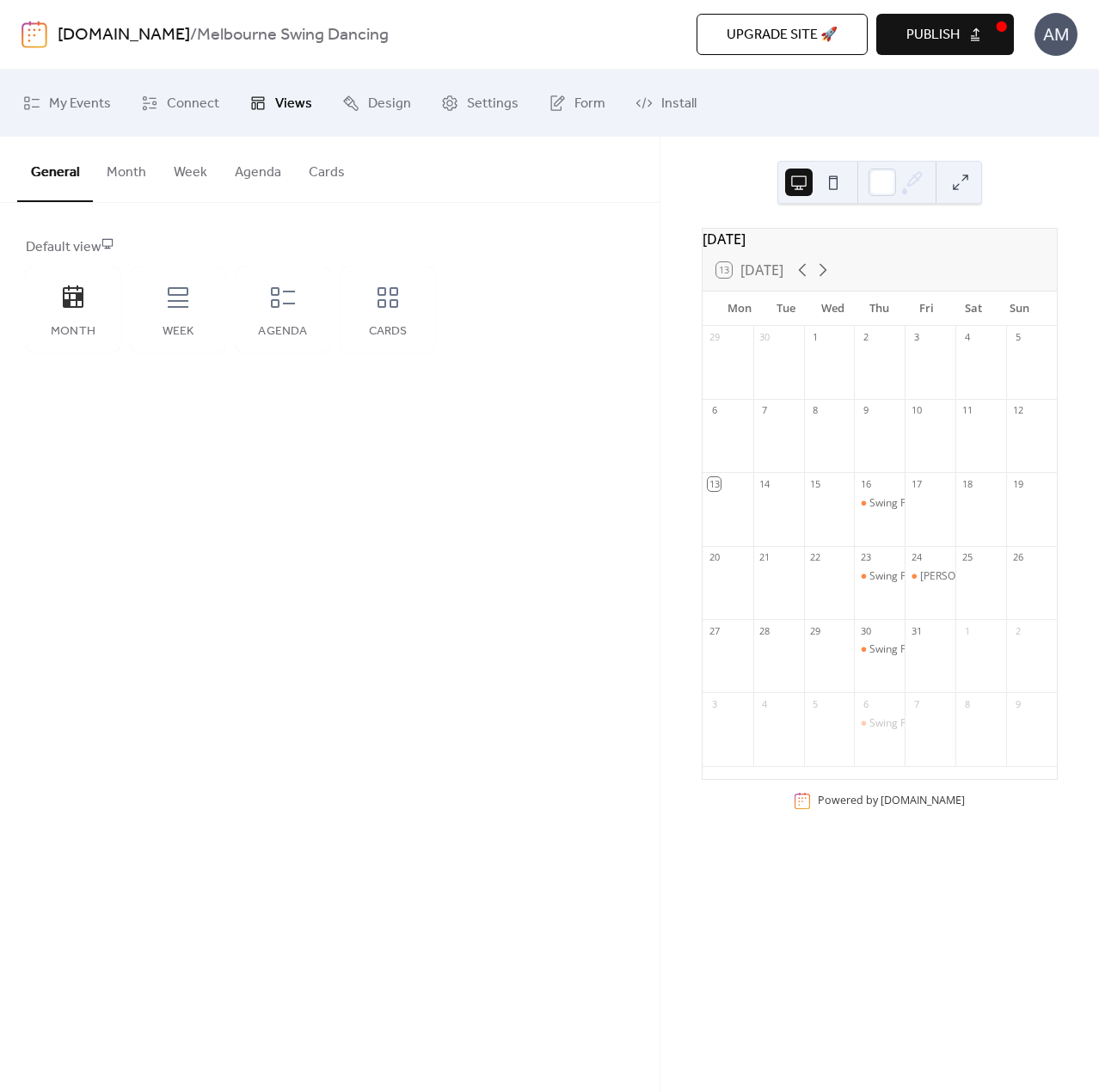
click at [131, 161] on button "Month" at bounding box center [126, 168] width 67 height 64
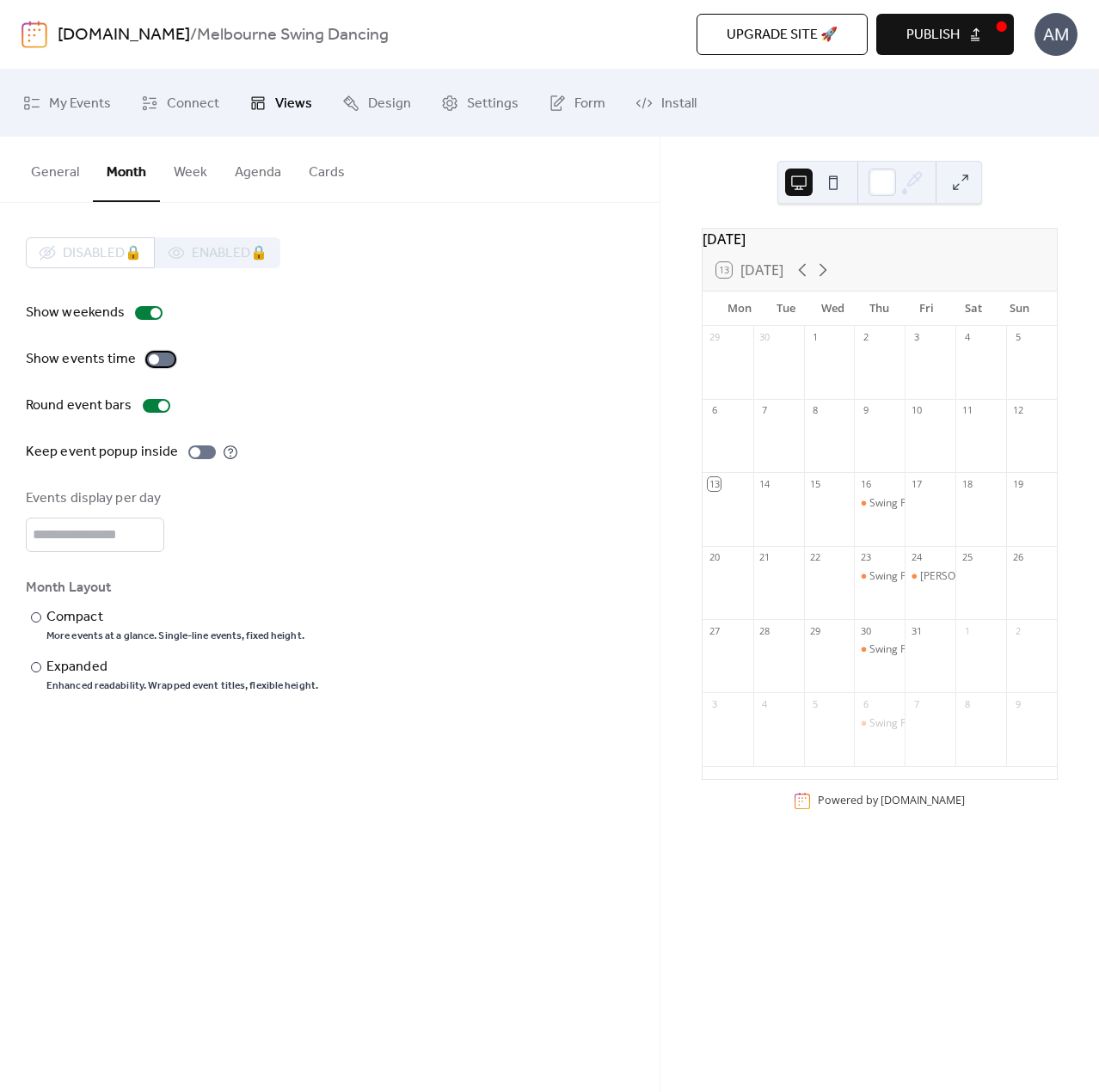
click at [159, 356] on div at bounding box center [161, 359] width 28 height 14
click at [165, 363] on div at bounding box center [168, 359] width 10 height 10
click at [161, 406] on div at bounding box center [164, 405] width 10 height 10
click at [161, 406] on div at bounding box center [157, 405] width 28 height 14
drag, startPoint x: 110, startPoint y: 538, endPoint x: 38, endPoint y: 531, distance: 72.3
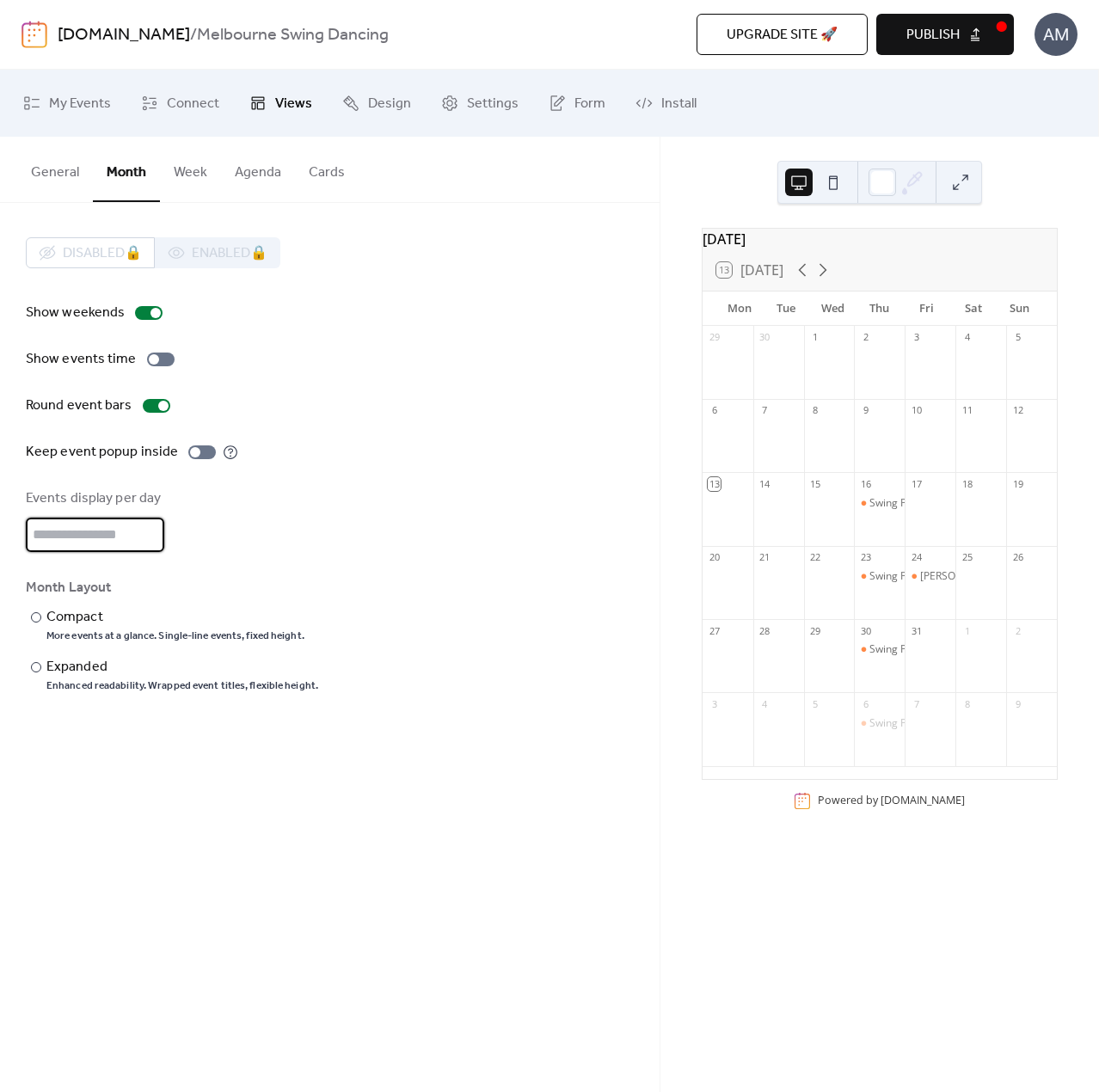
click at [38, 531] on input "*" at bounding box center [95, 535] width 138 height 35
drag, startPoint x: 56, startPoint y: 539, endPoint x: 25, endPoint y: 544, distance: 31.4
click at [25, 544] on div "Disabled 🔒 Enabled 🔒 Show weekends Show events time Round event bars Keep event…" at bounding box center [330, 465] width 660 height 525
type input "*"
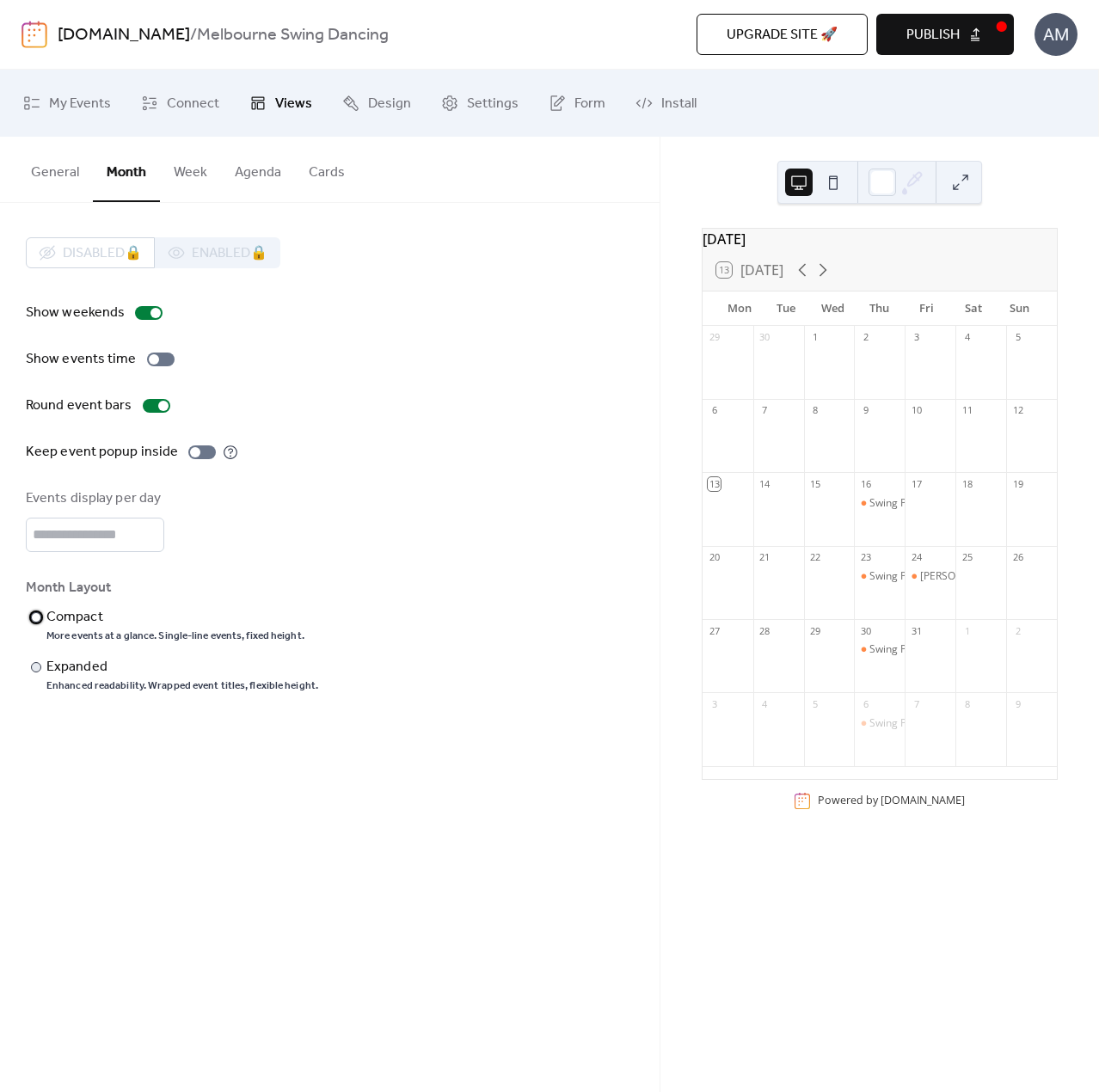
scroll to position [0, 0]
click at [316, 814] on div "General Month Week Agenda Cards Default view Month Week Agenda Cards Disabled 🔒…" at bounding box center [330, 614] width 660 height 955
click at [80, 620] on div "Compact" at bounding box center [173, 618] width 254 height 21
click at [106, 671] on div "Expanded" at bounding box center [180, 667] width 268 height 21
click at [953, 34] on span "Publish" at bounding box center [933, 36] width 53 height 21
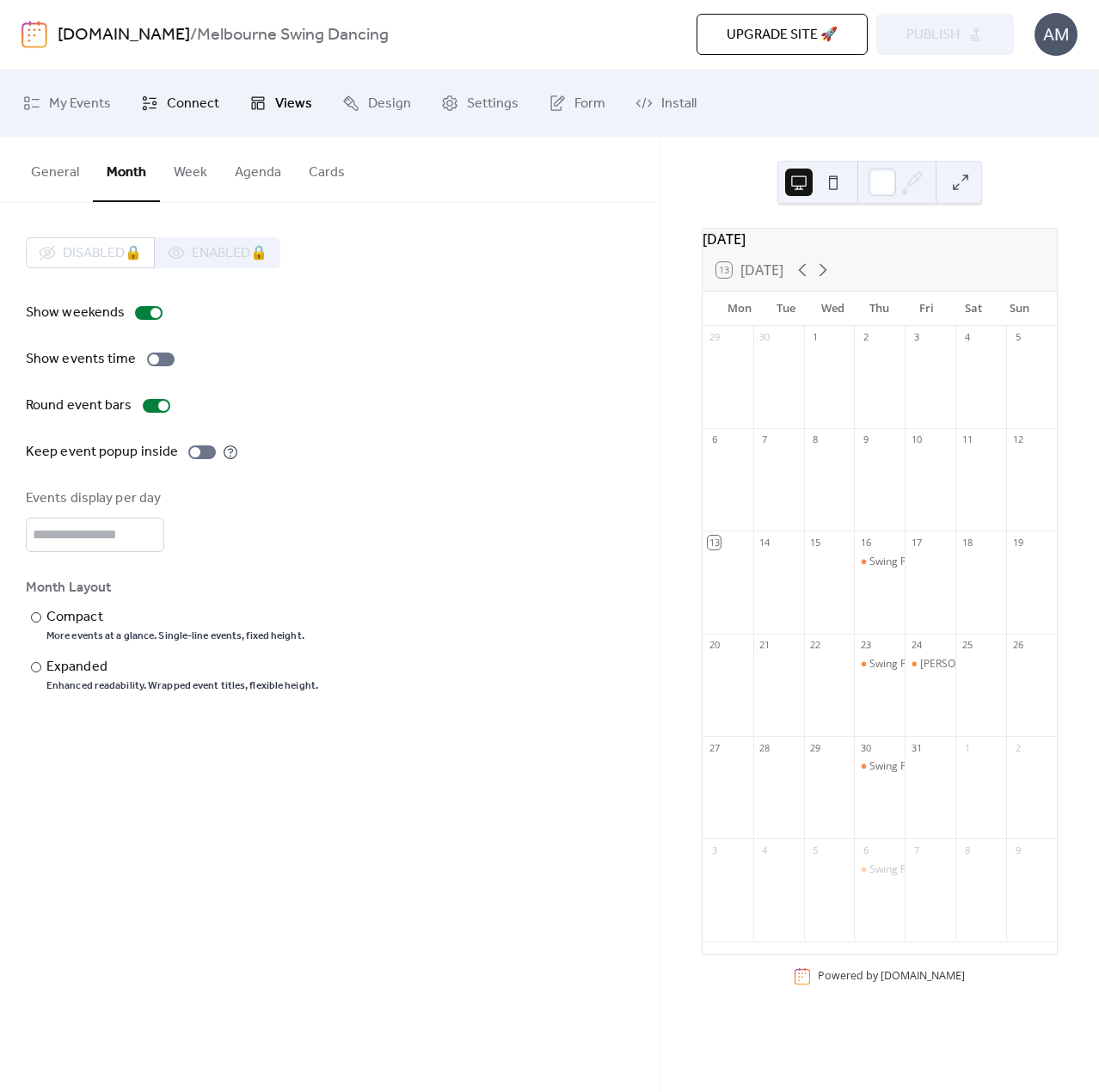
click at [196, 111] on span "Connect" at bounding box center [193, 104] width 52 height 28
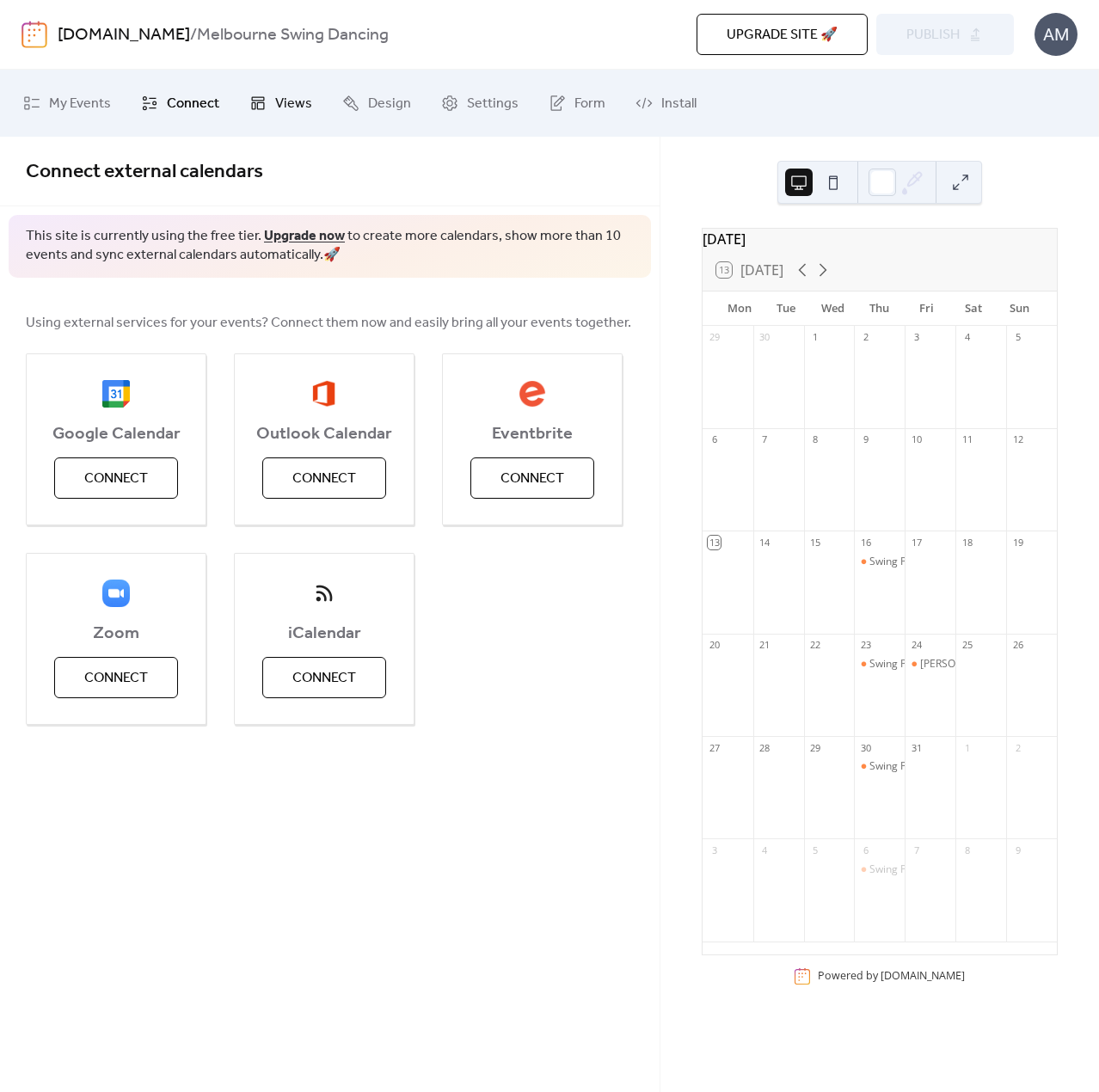
click at [283, 103] on span "Views" at bounding box center [293, 104] width 37 height 28
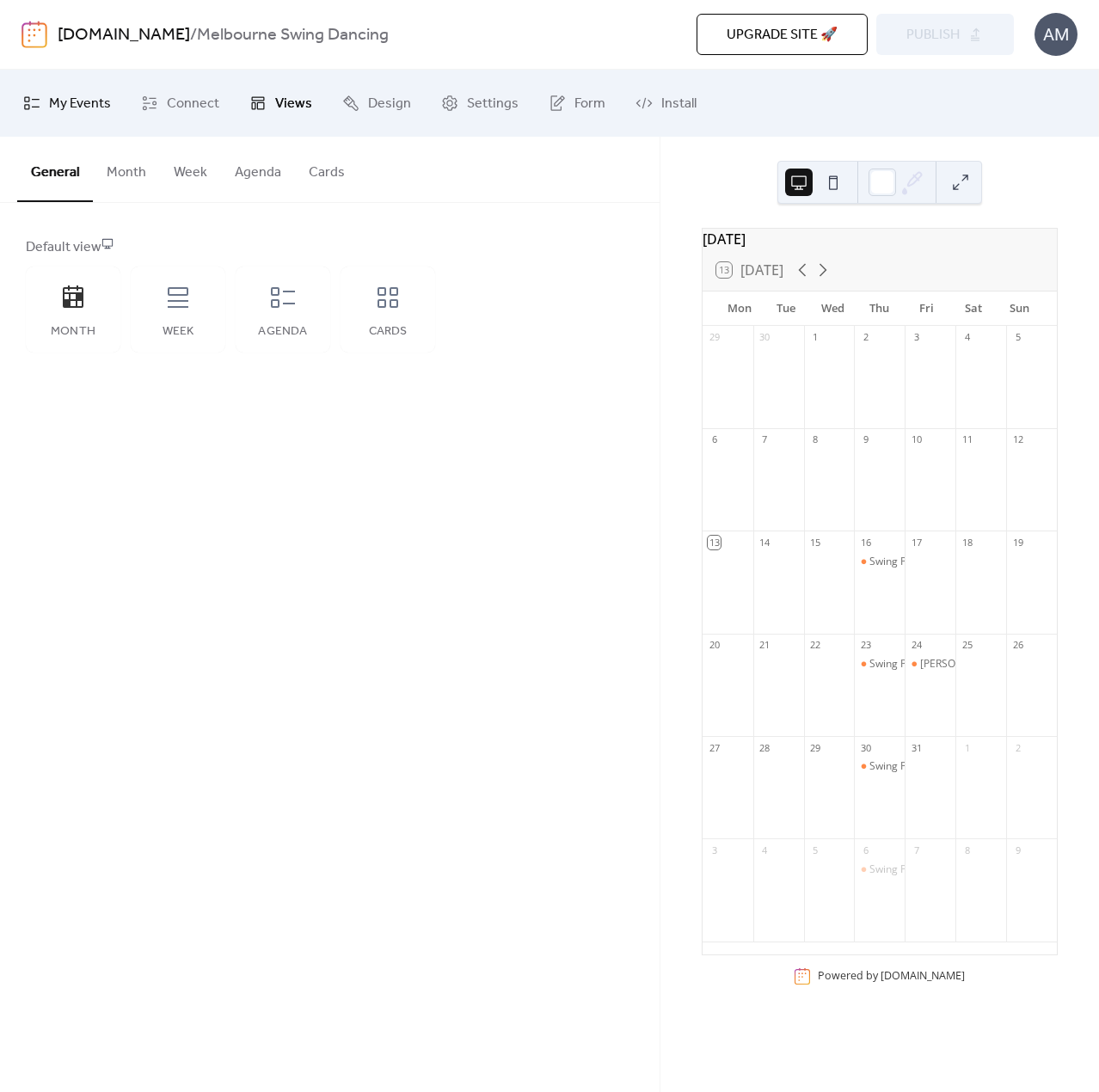
click at [63, 104] on span "My Events" at bounding box center [79, 104] width 62 height 28
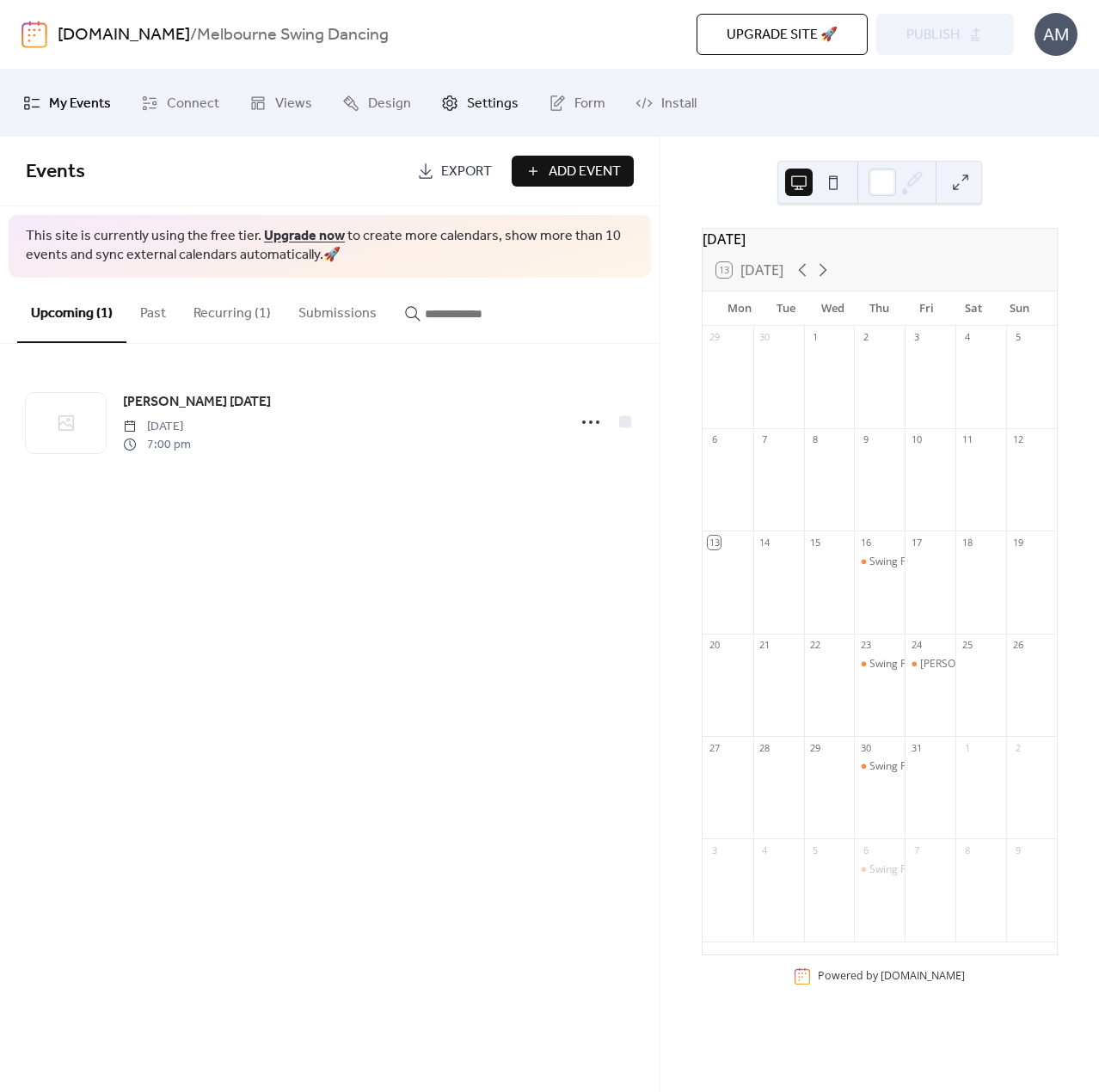
click at [499, 113] on span "Settings" at bounding box center [493, 104] width 51 height 28
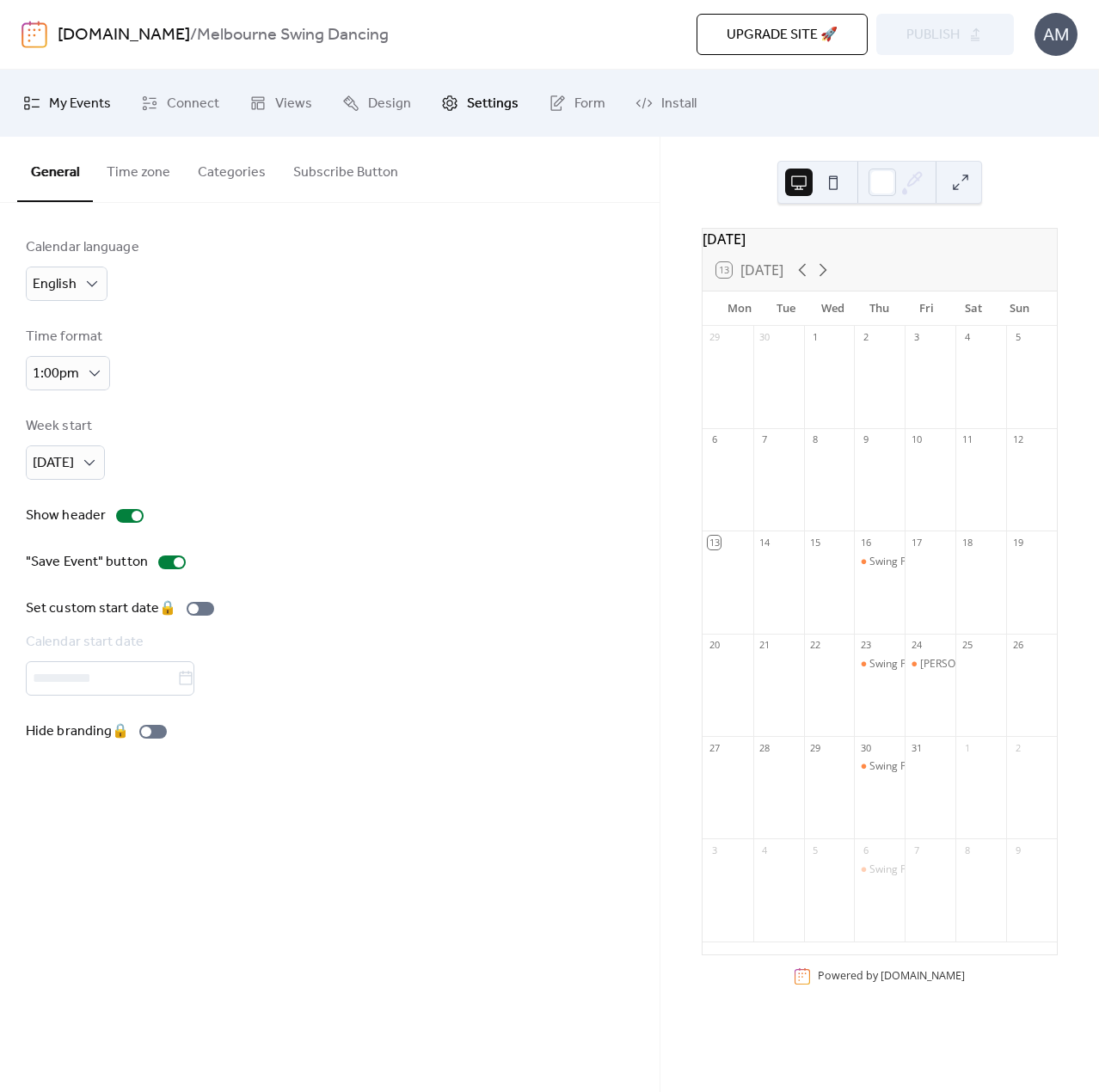
click at [84, 109] on span "My Events" at bounding box center [79, 104] width 62 height 28
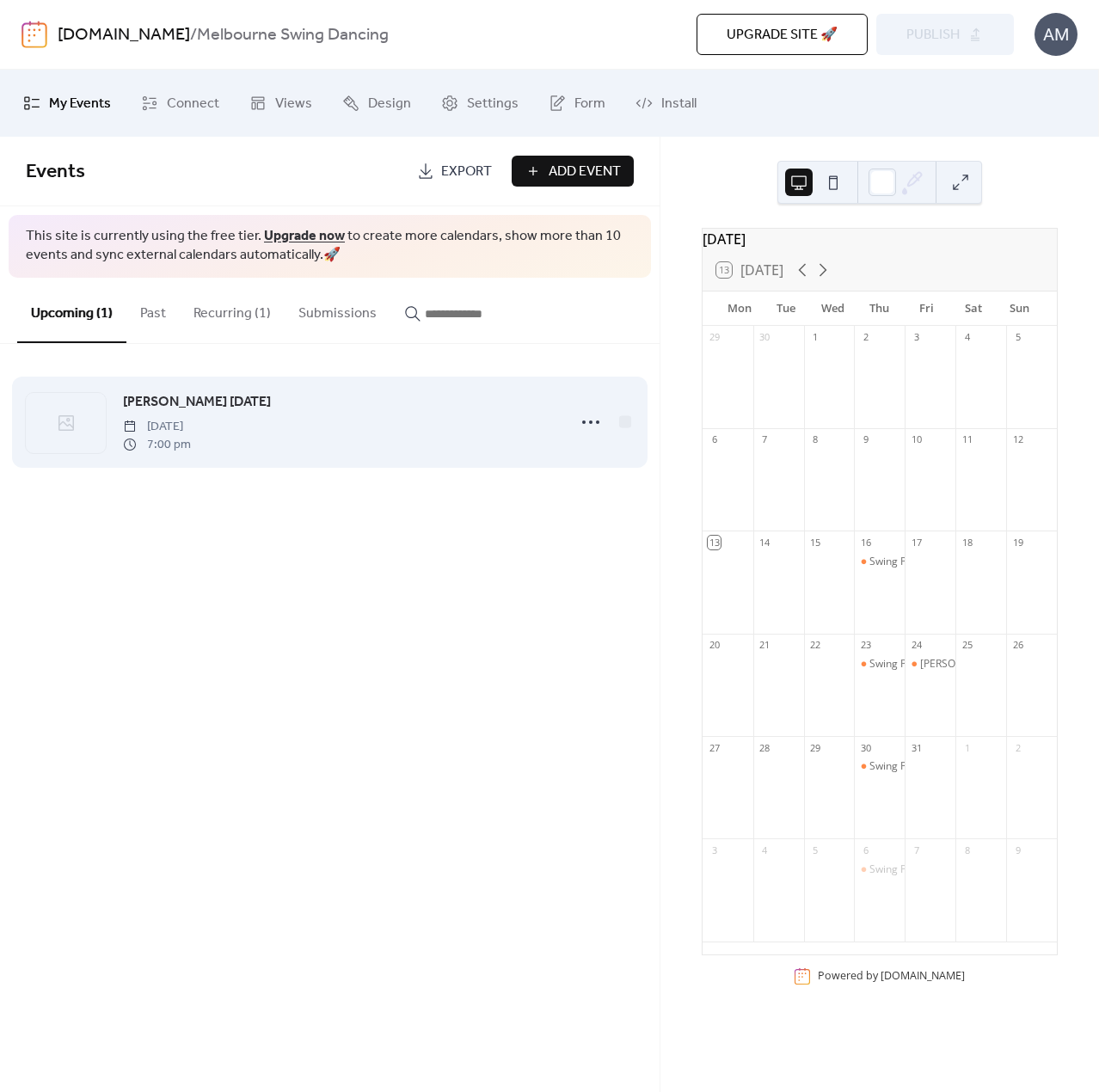
drag, startPoint x: 318, startPoint y: 511, endPoint x: 270, endPoint y: 429, distance: 95.0
click at [318, 511] on div "Events Export Add Event This site is currently using the free tier. Upgrade now…" at bounding box center [330, 614] width 660 height 955
drag, startPoint x: 234, startPoint y: 600, endPoint x: 153, endPoint y: 404, distance: 212.1
click at [224, 594] on div "Events Export Add Event This site is currently using the free tier. Upgrade now…" at bounding box center [330, 614] width 660 height 955
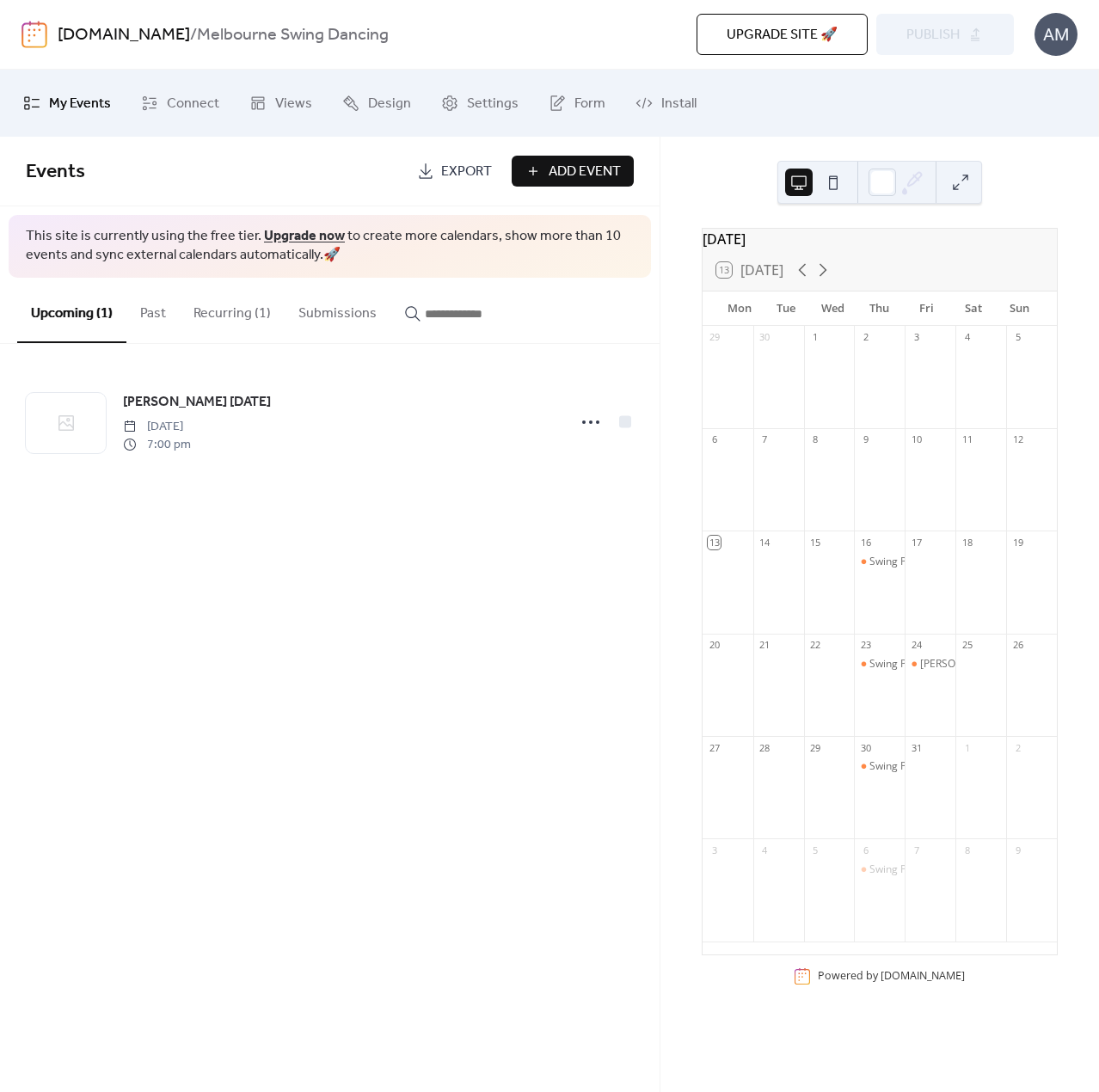
click at [580, 171] on span "Add Event" at bounding box center [584, 172] width 72 height 21
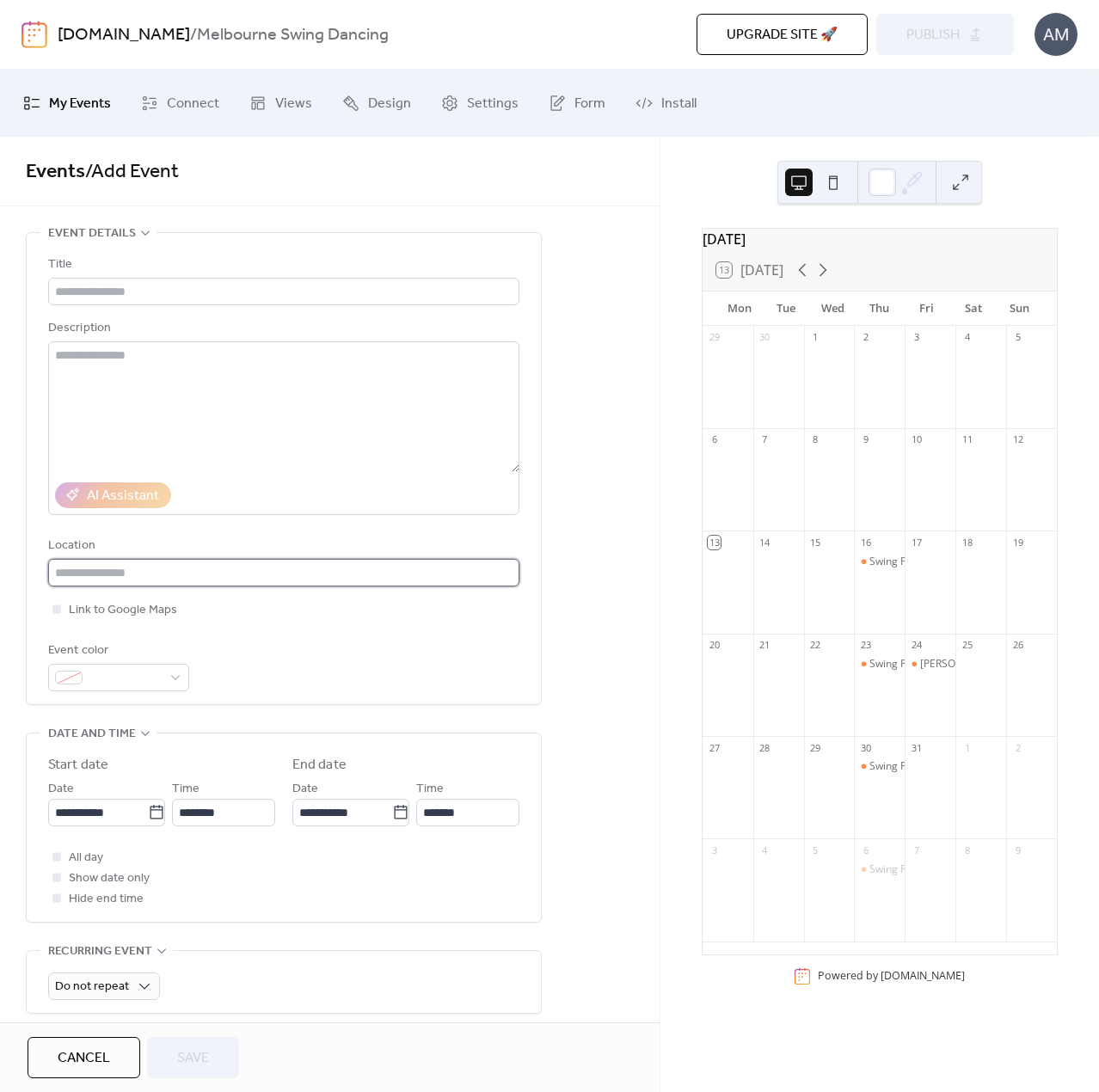
click at [151, 575] on input "text" at bounding box center [284, 573] width 472 height 28
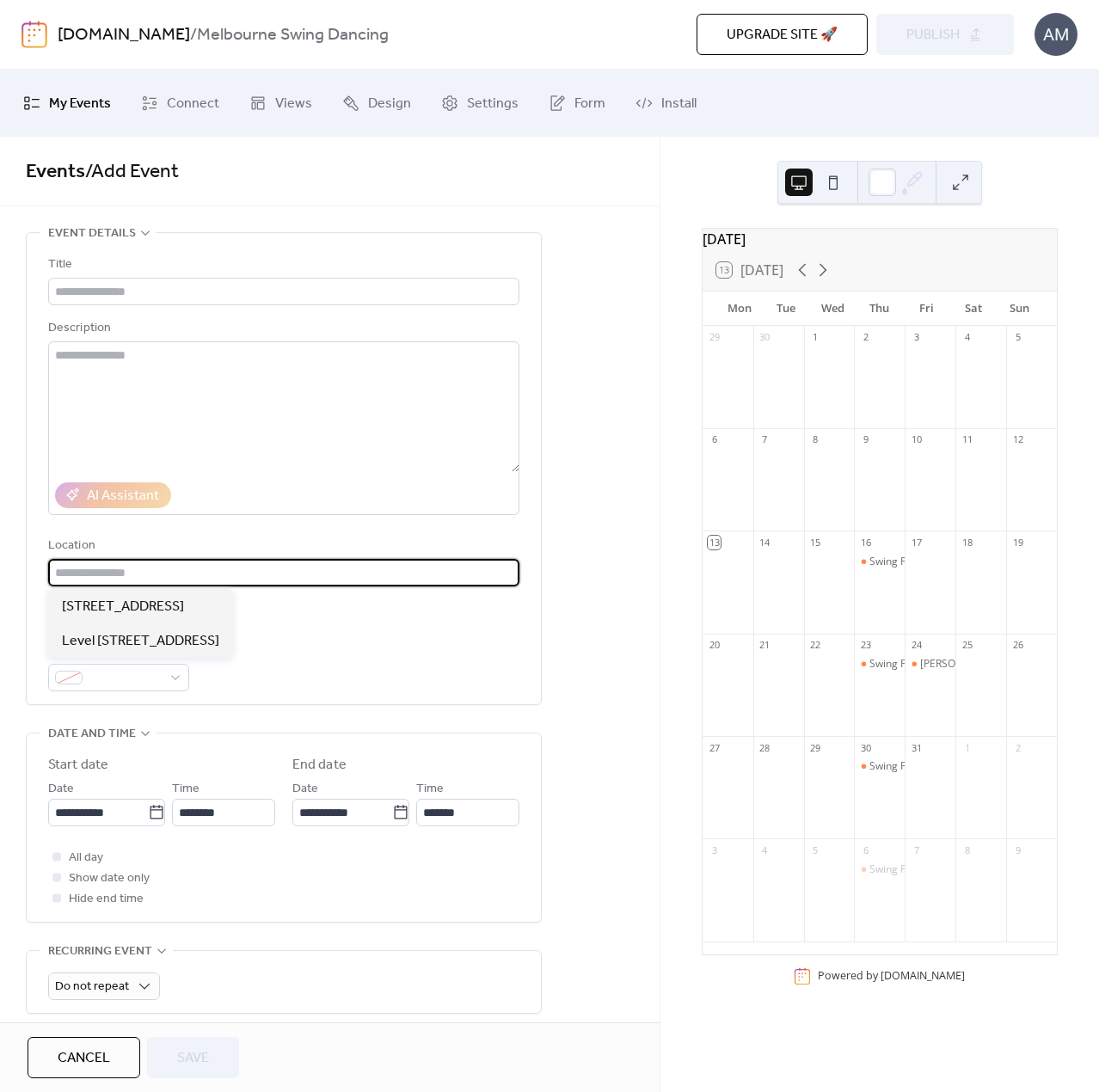
paste input "**********"
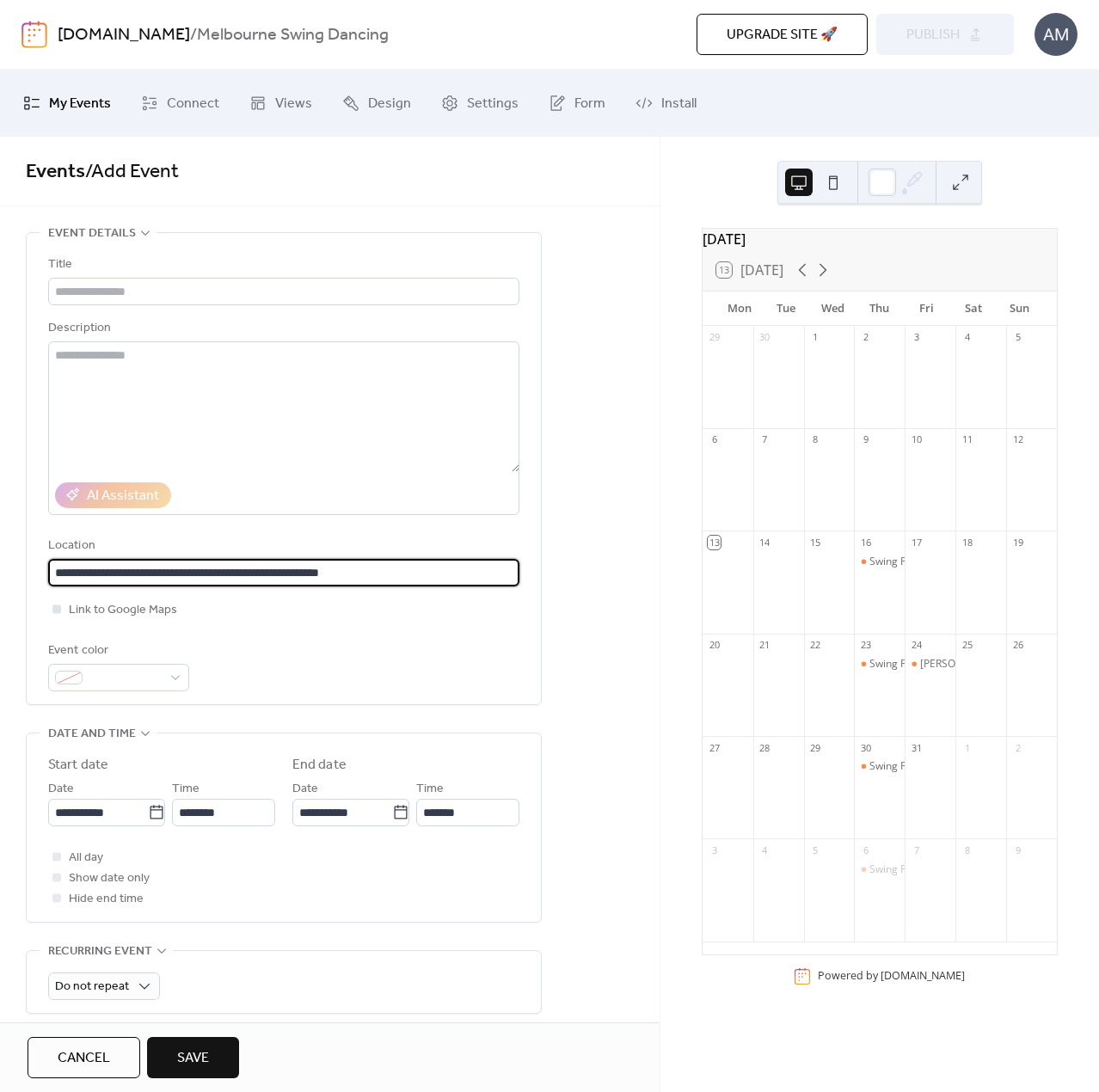
type input "**********"
click at [86, 610] on span "Link to Google Maps" at bounding box center [123, 611] width 109 height 21
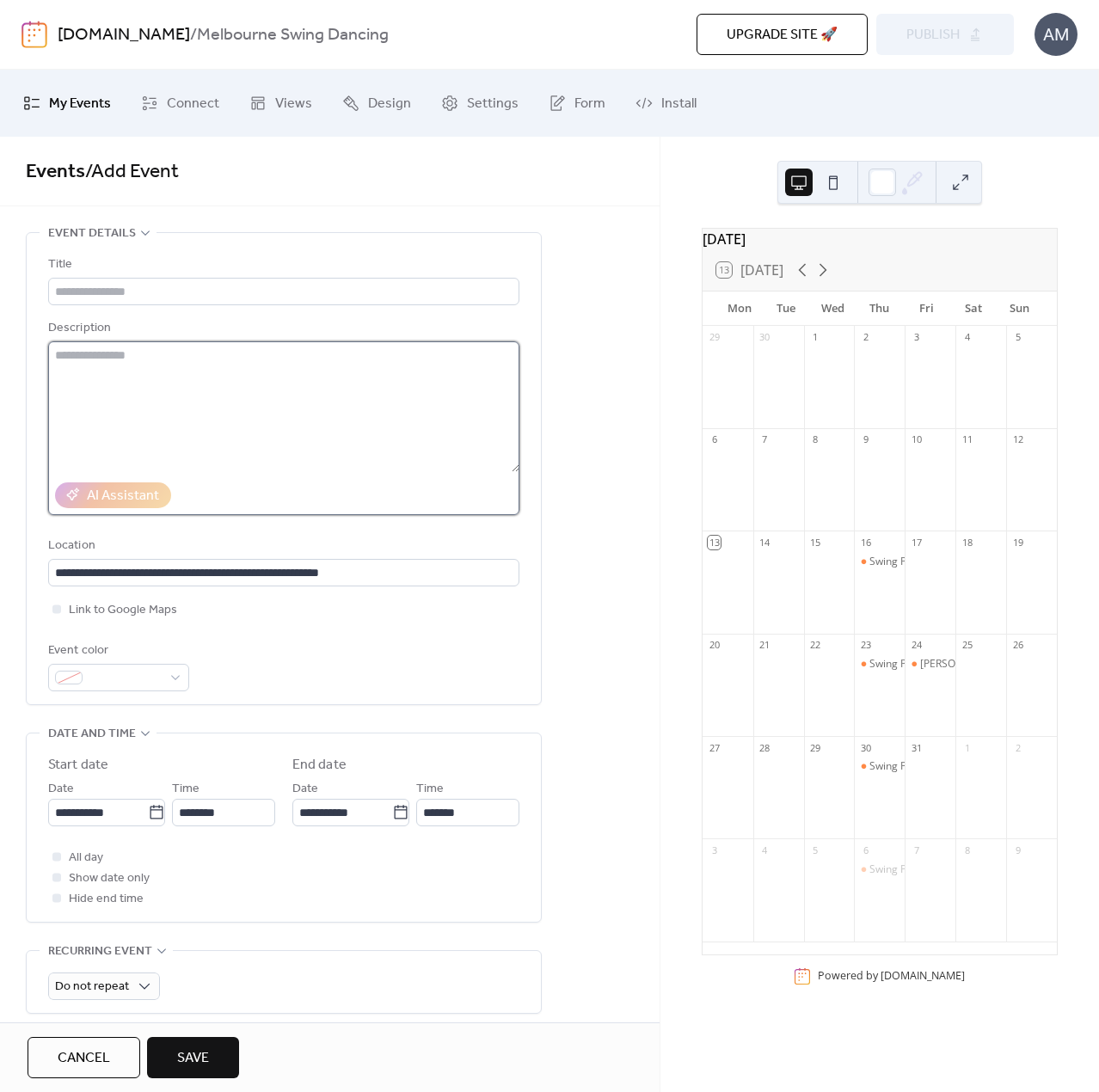
click at [184, 385] on textarea at bounding box center [284, 406] width 472 height 131
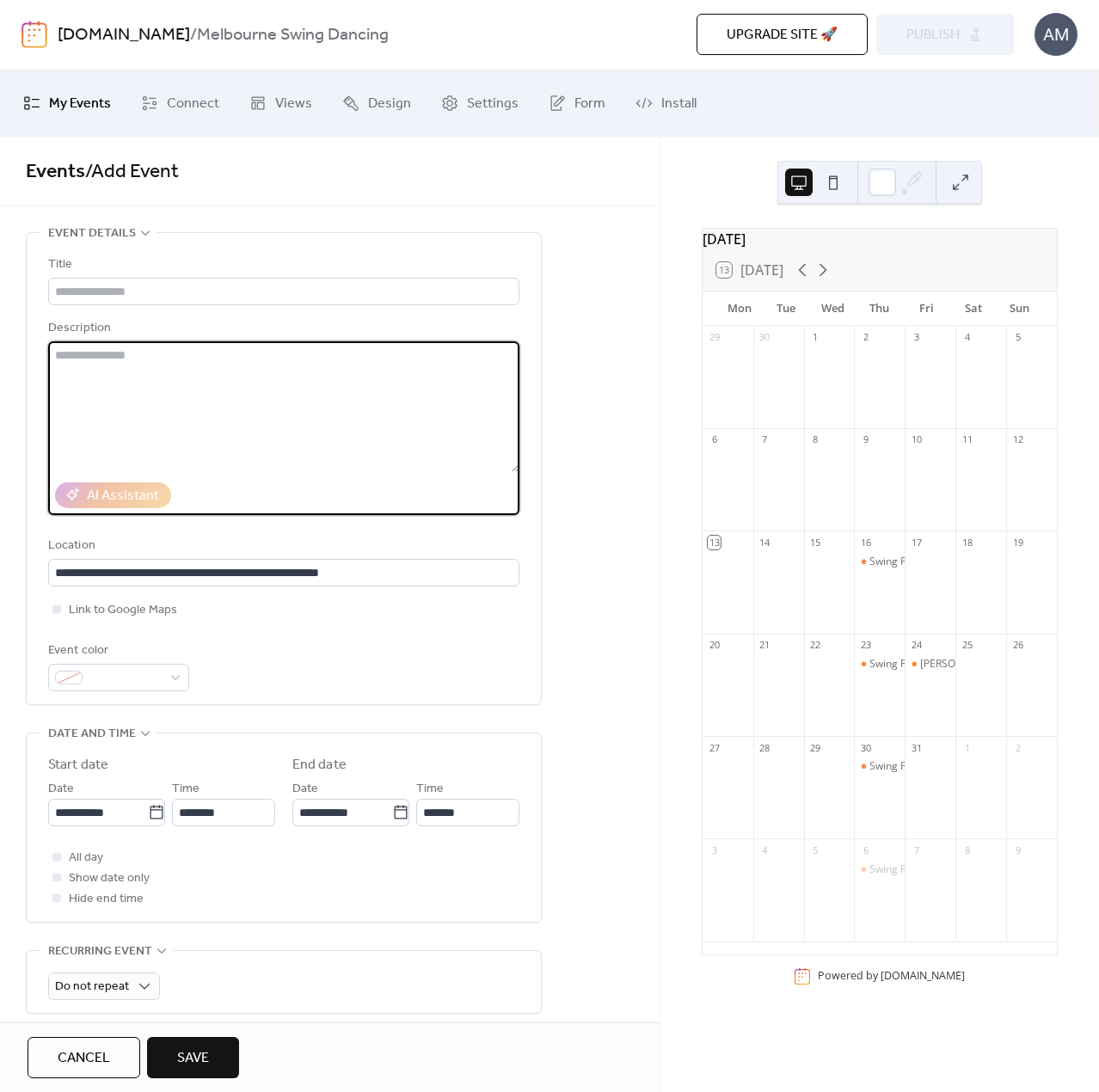
paste textarea "**********"
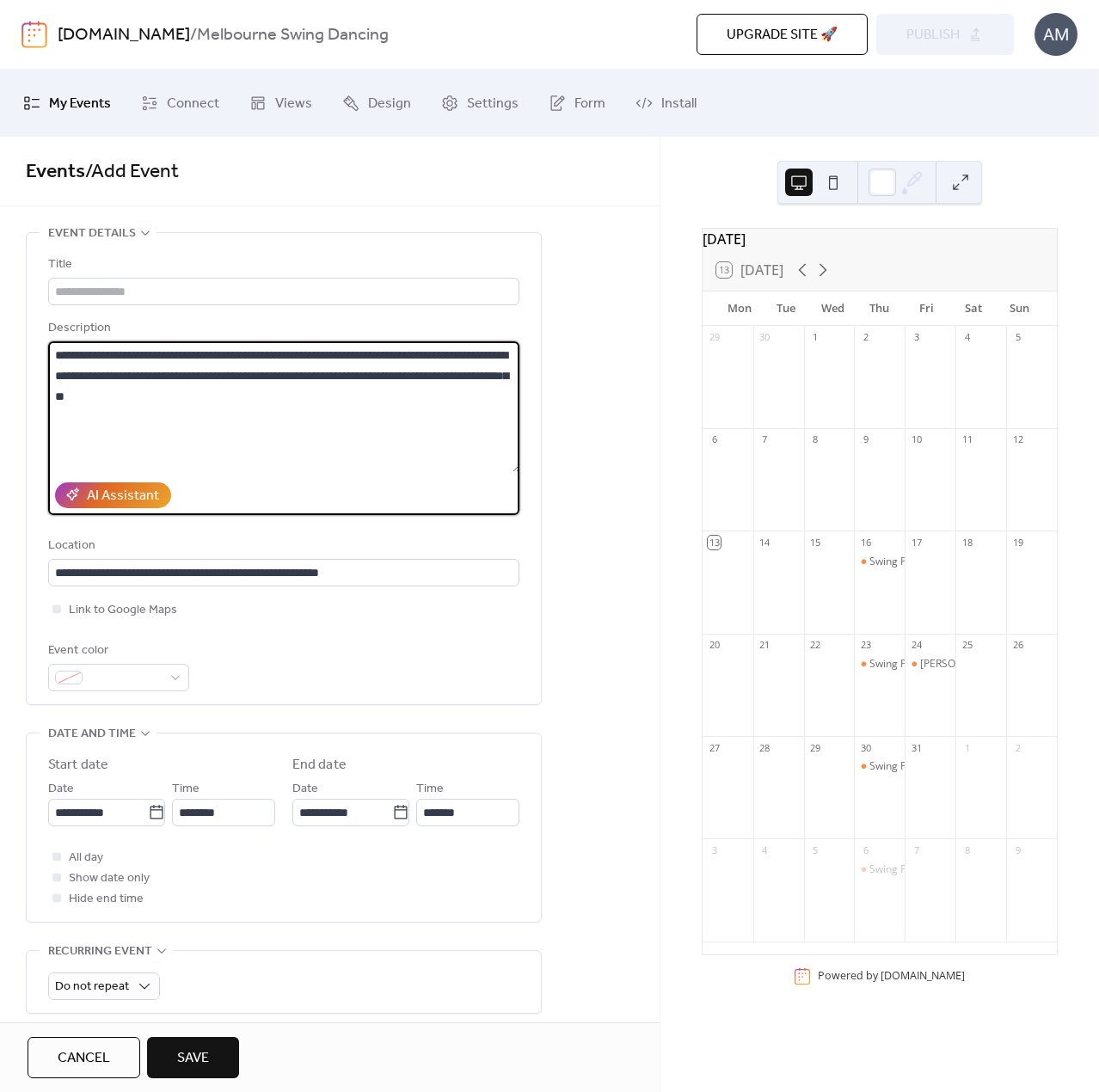
type textarea "**********"
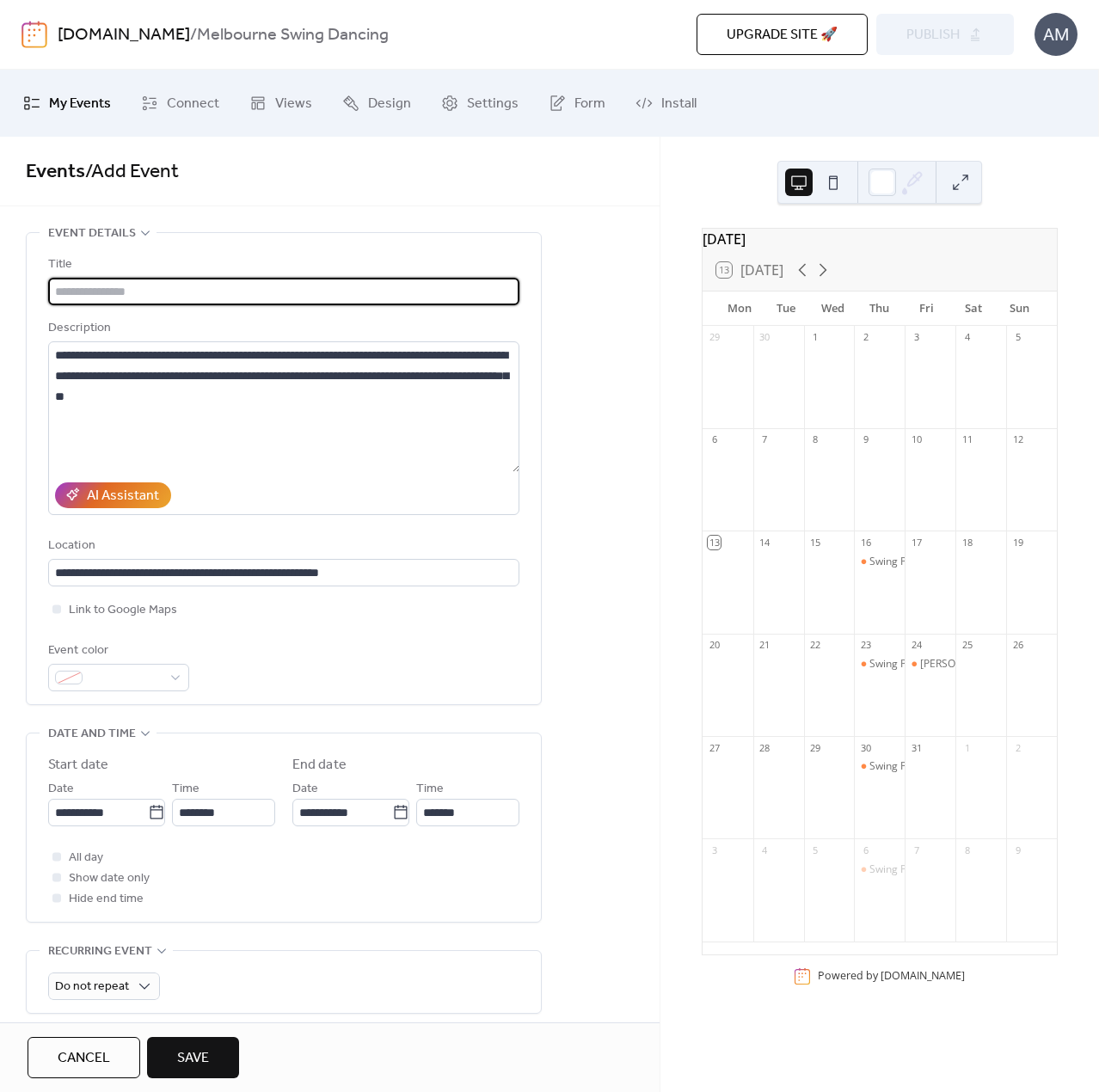
click at [127, 282] on input "text" at bounding box center [284, 291] width 472 height 28
paste input "**********"
type input "**********"
click at [218, 820] on input "********" at bounding box center [224, 813] width 104 height 28
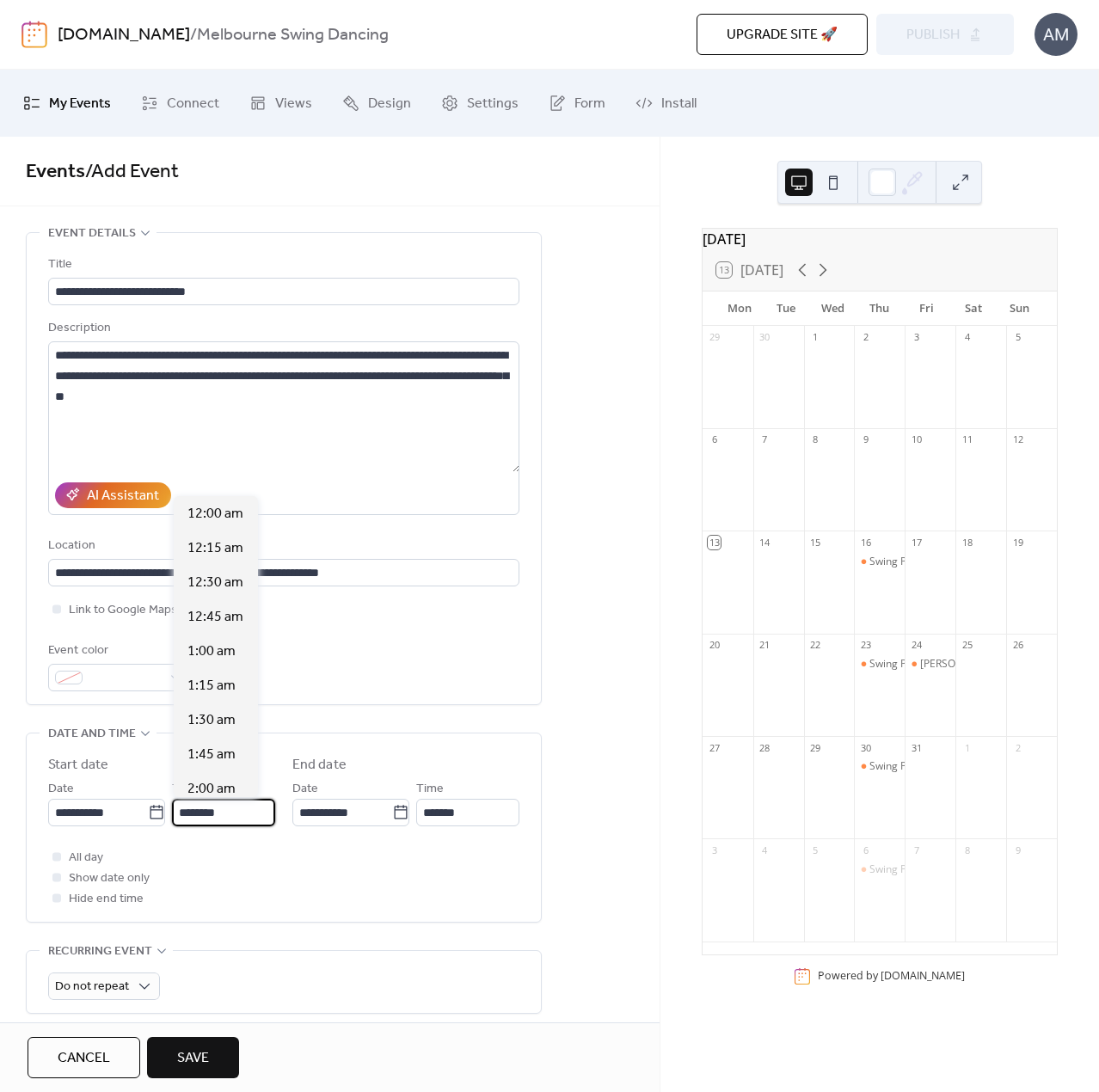
scroll to position [1651, 0]
click at [224, 653] on span "1:00 pm" at bounding box center [211, 652] width 49 height 21
type input "*******"
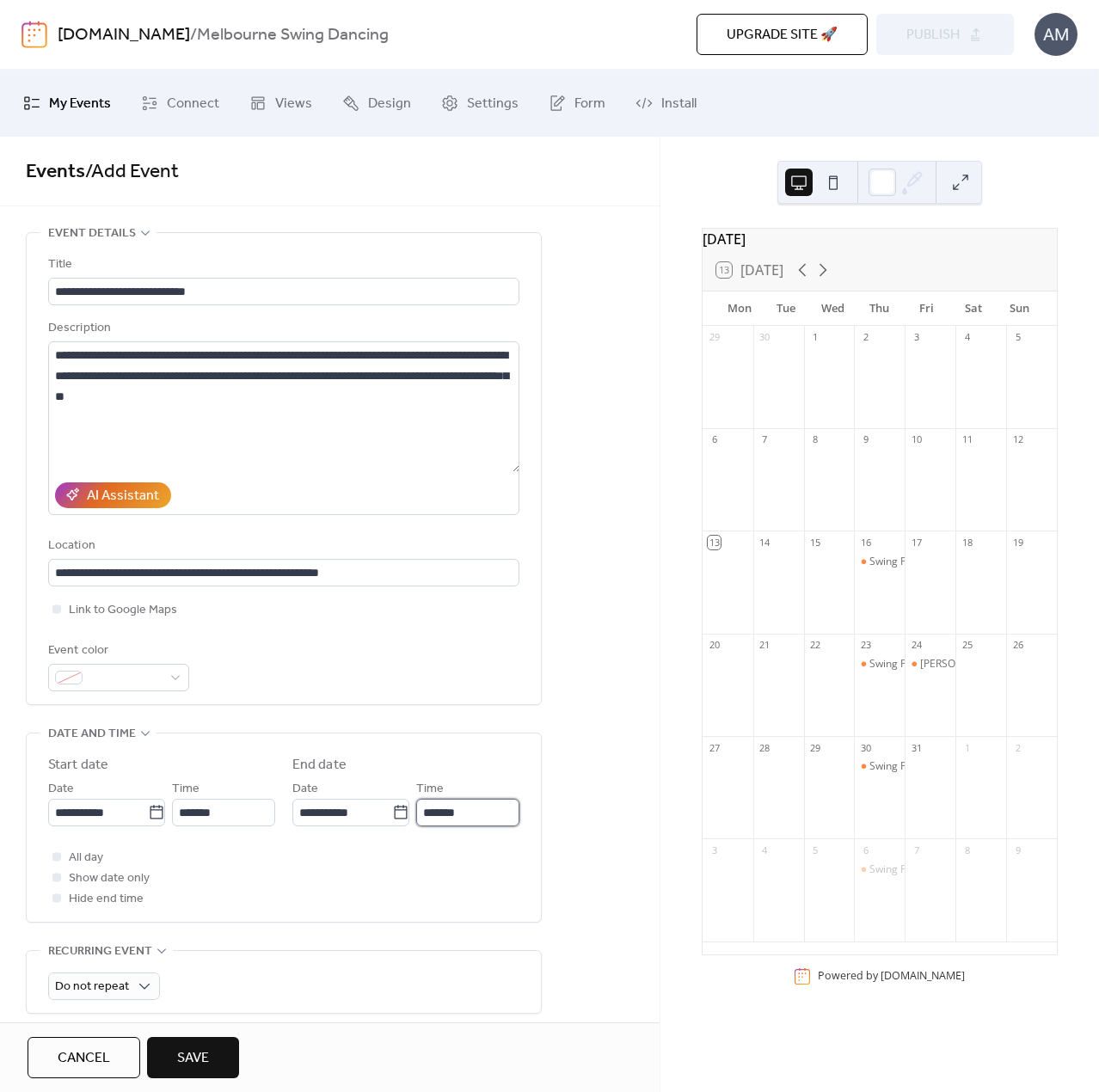
click at [465, 821] on input "*******" at bounding box center [467, 813] width 104 height 28
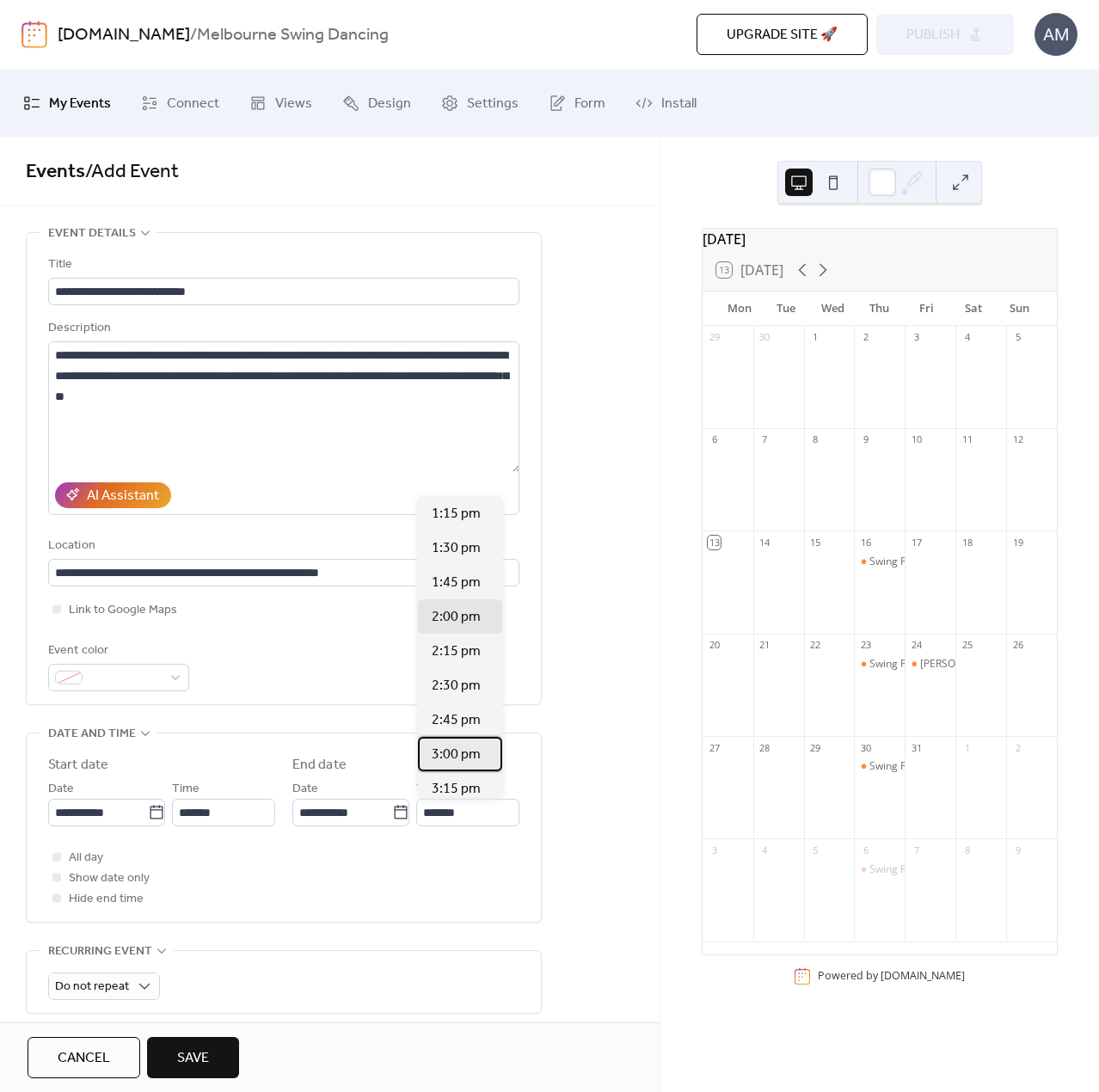
click at [464, 749] on span "3:00 pm" at bounding box center [456, 755] width 49 height 21
type input "*******"
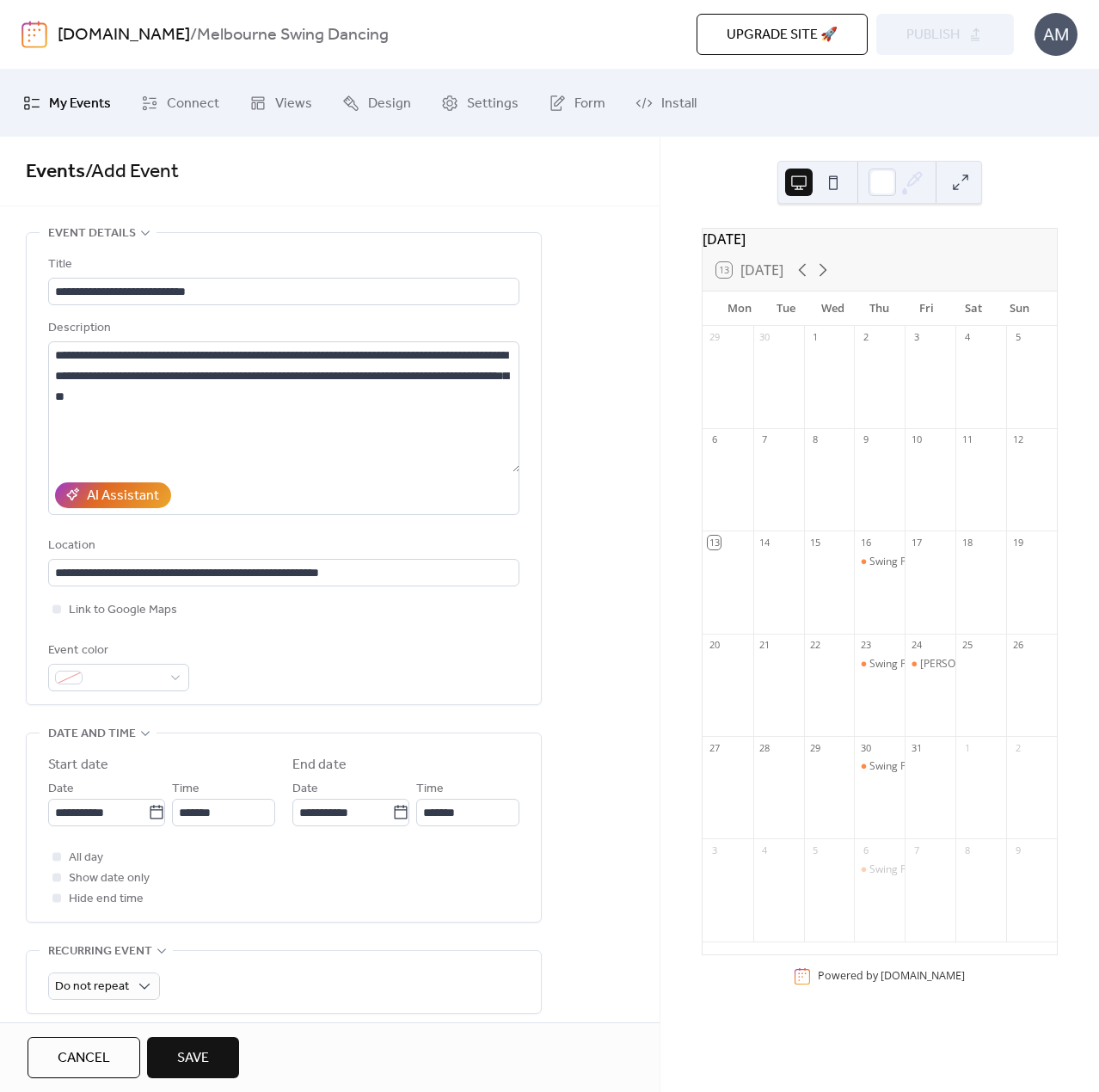
click at [320, 894] on div "All day Show date only Hide end time" at bounding box center [284, 877] width 472 height 62
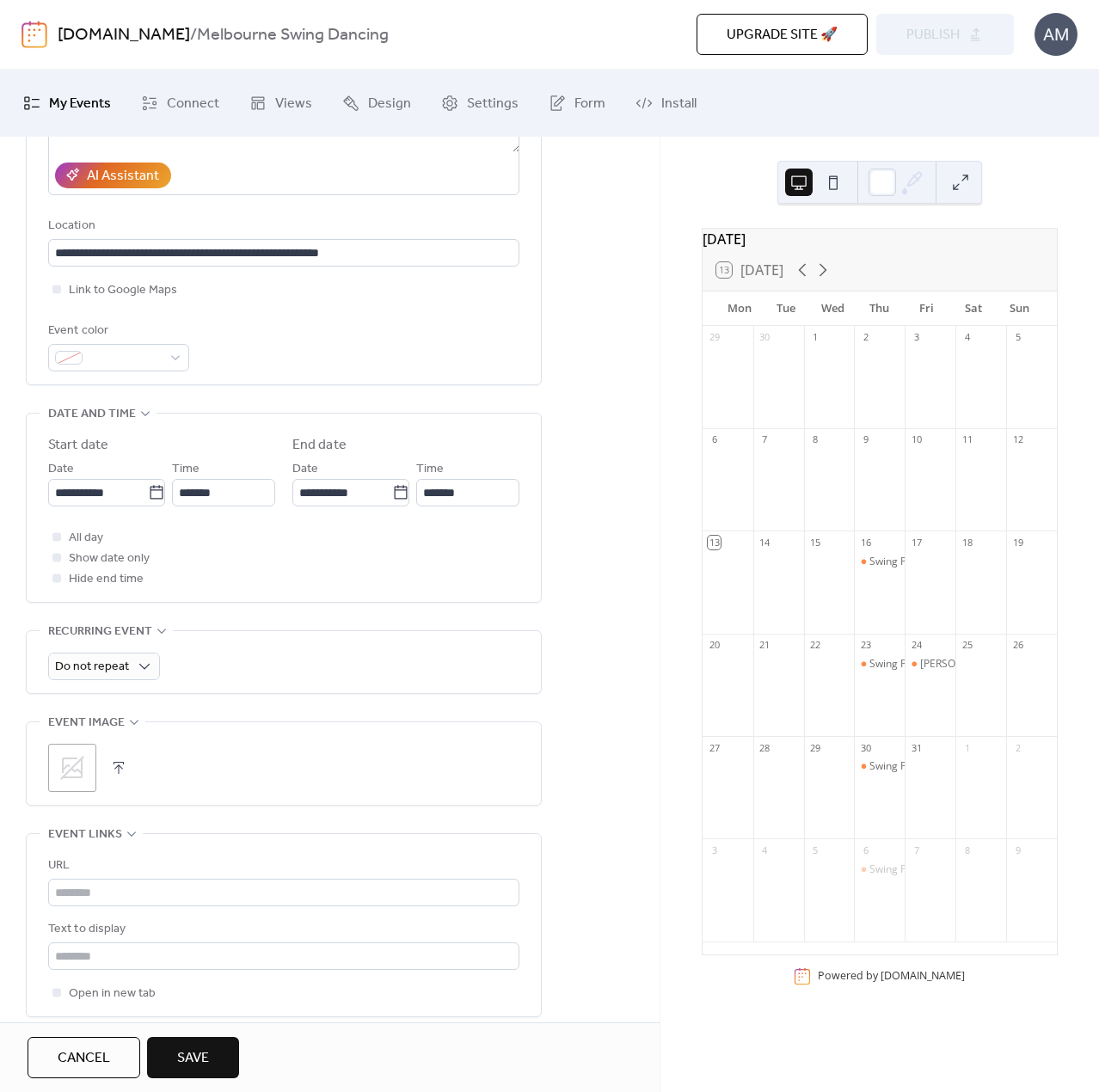
scroll to position [172, 0]
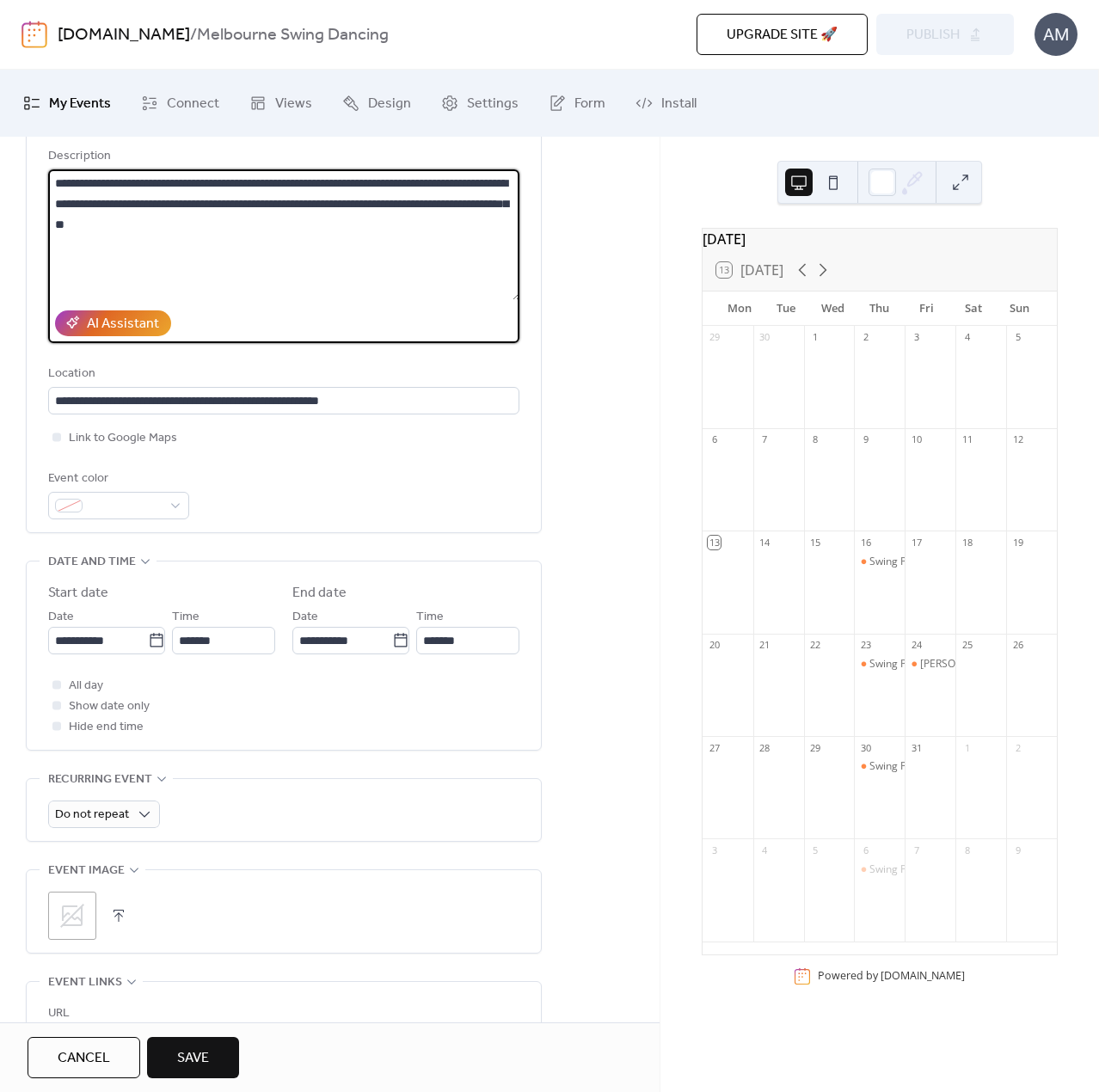
drag, startPoint x: 277, startPoint y: 228, endPoint x: 23, endPoint y: 178, distance: 258.9
click at [23, 178] on div "**********" at bounding box center [330, 687] width 660 height 1255
paste textarea "**********"
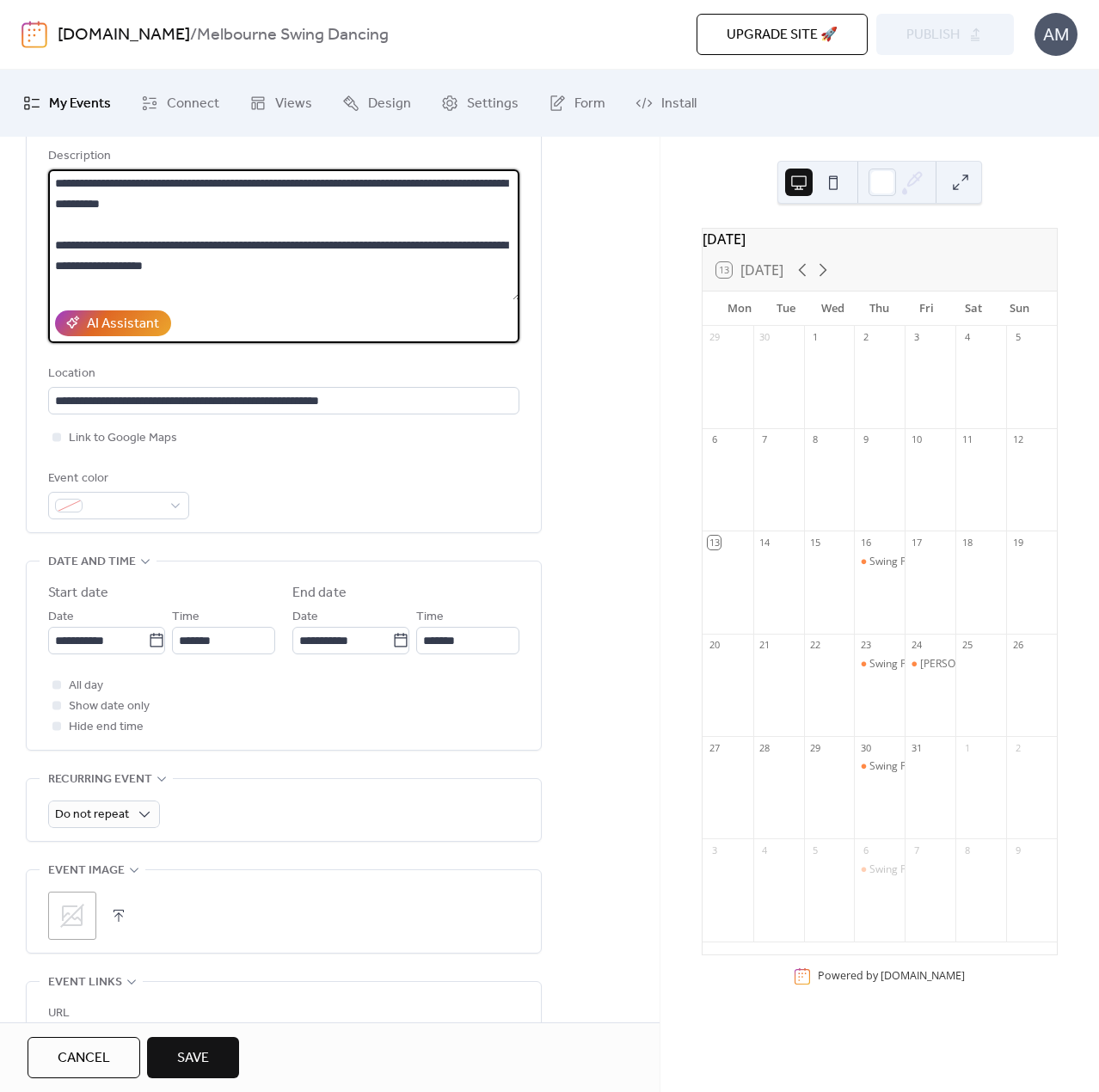
click at [146, 218] on textarea "**********" at bounding box center [284, 235] width 472 height 131
type textarea "**********"
click at [84, 639] on input "**********" at bounding box center [97, 640] width 100 height 28
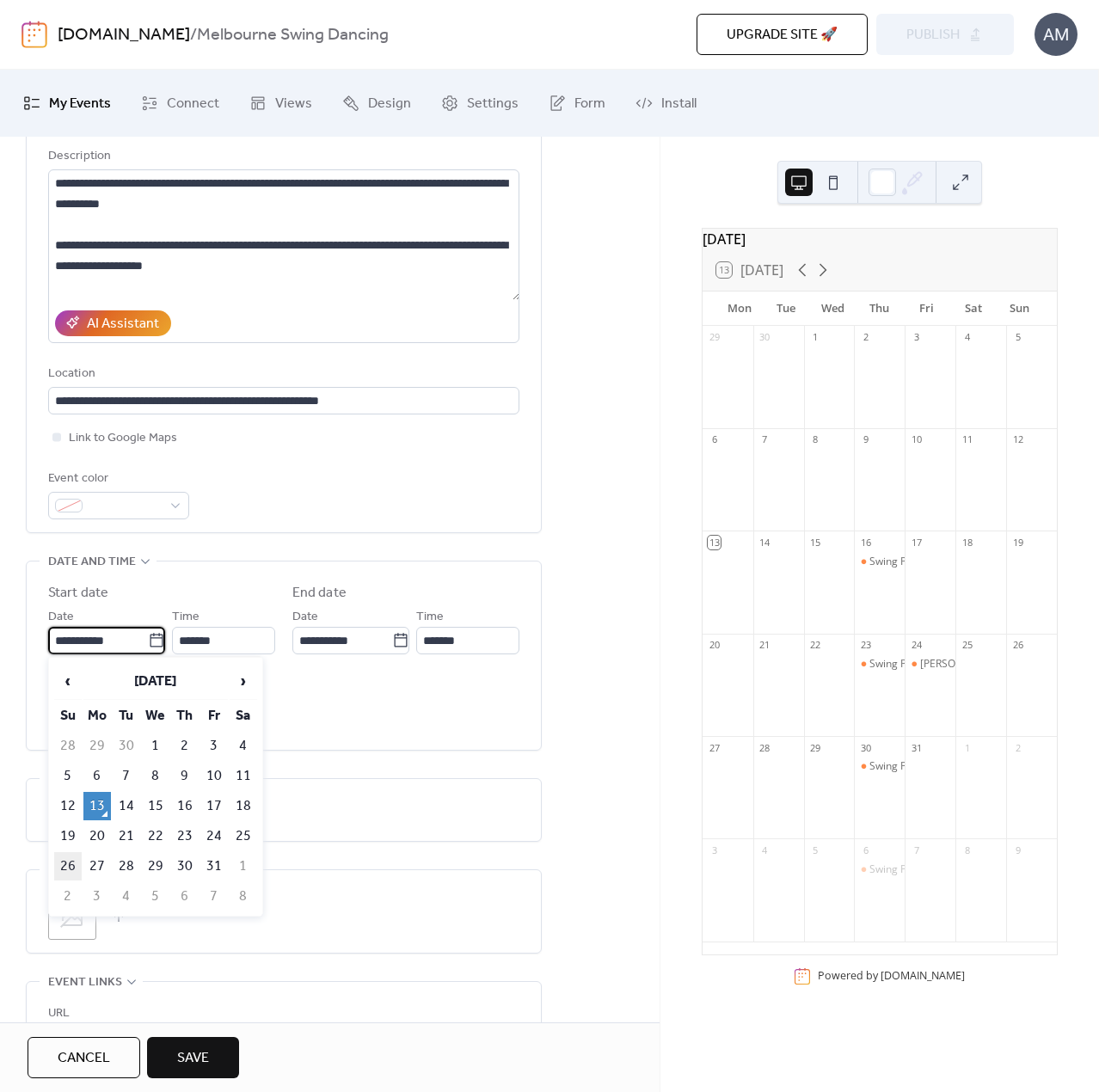
click at [72, 861] on td "26" at bounding box center [68, 866] width 28 height 29
type input "**********"
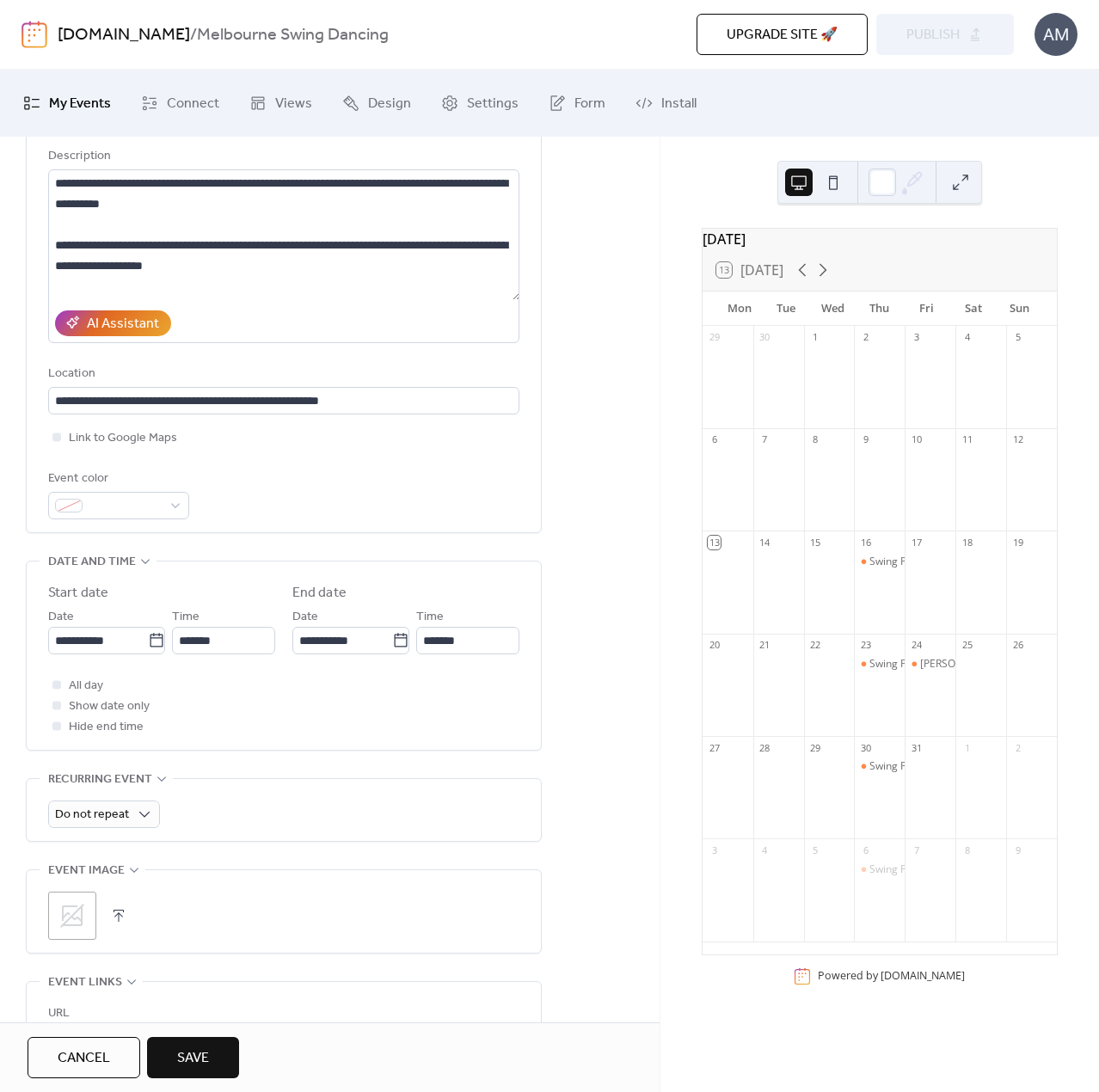
click at [617, 682] on div "**********" at bounding box center [330, 687] width 660 height 1255
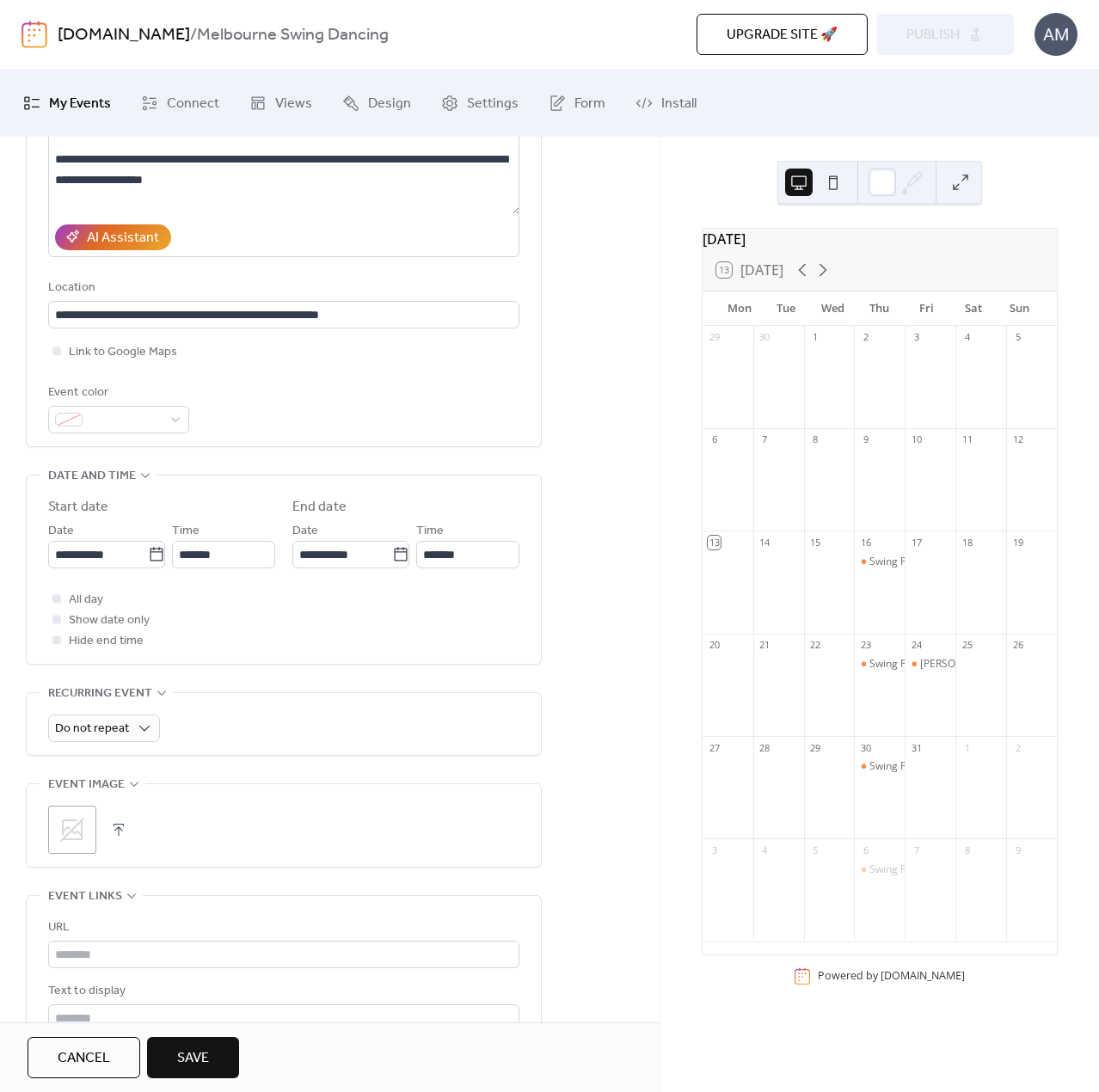
click at [73, 834] on icon at bounding box center [72, 830] width 28 height 28
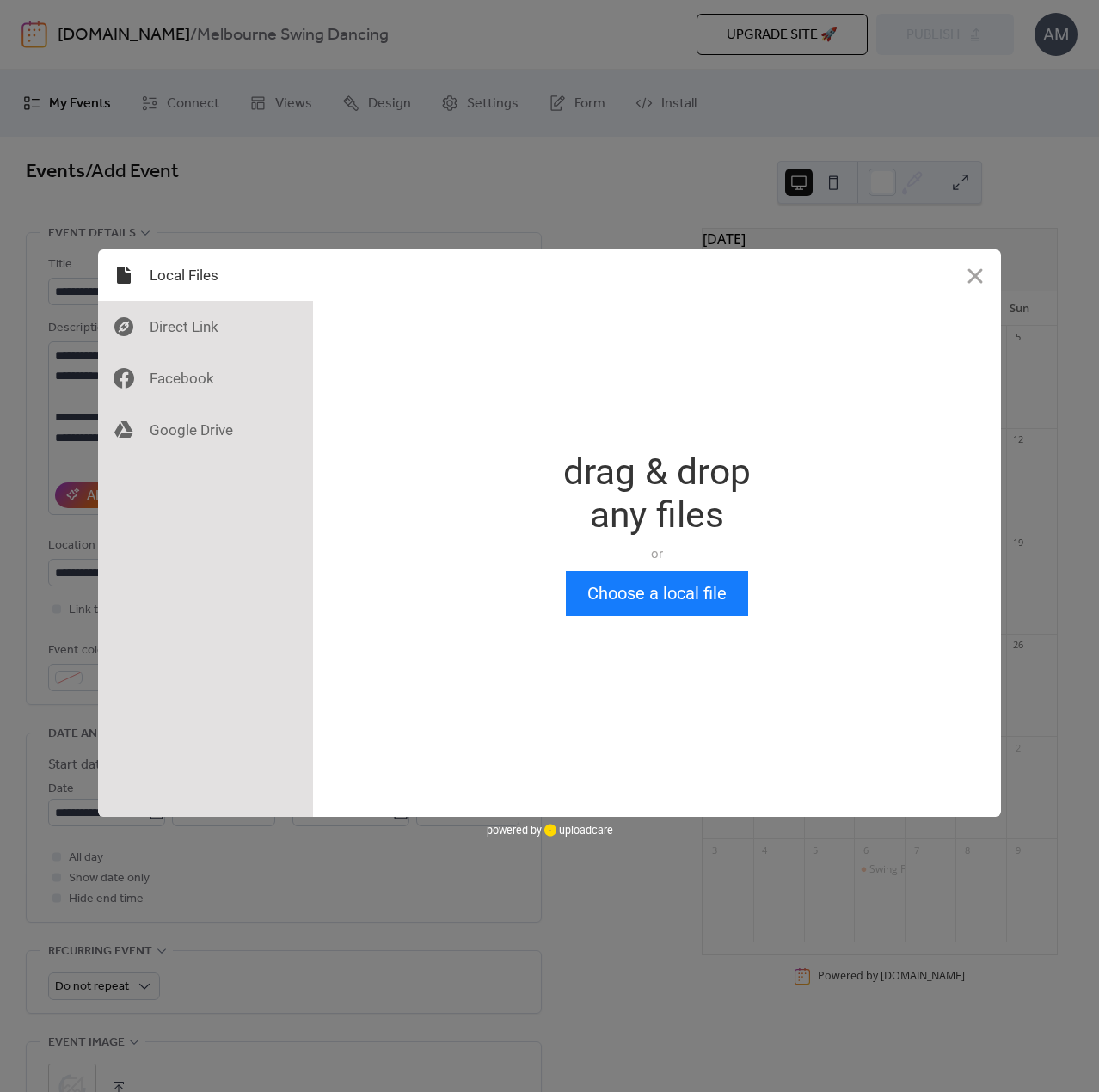
scroll to position [0, 0]
click at [213, 339] on div at bounding box center [205, 326] width 215 height 51
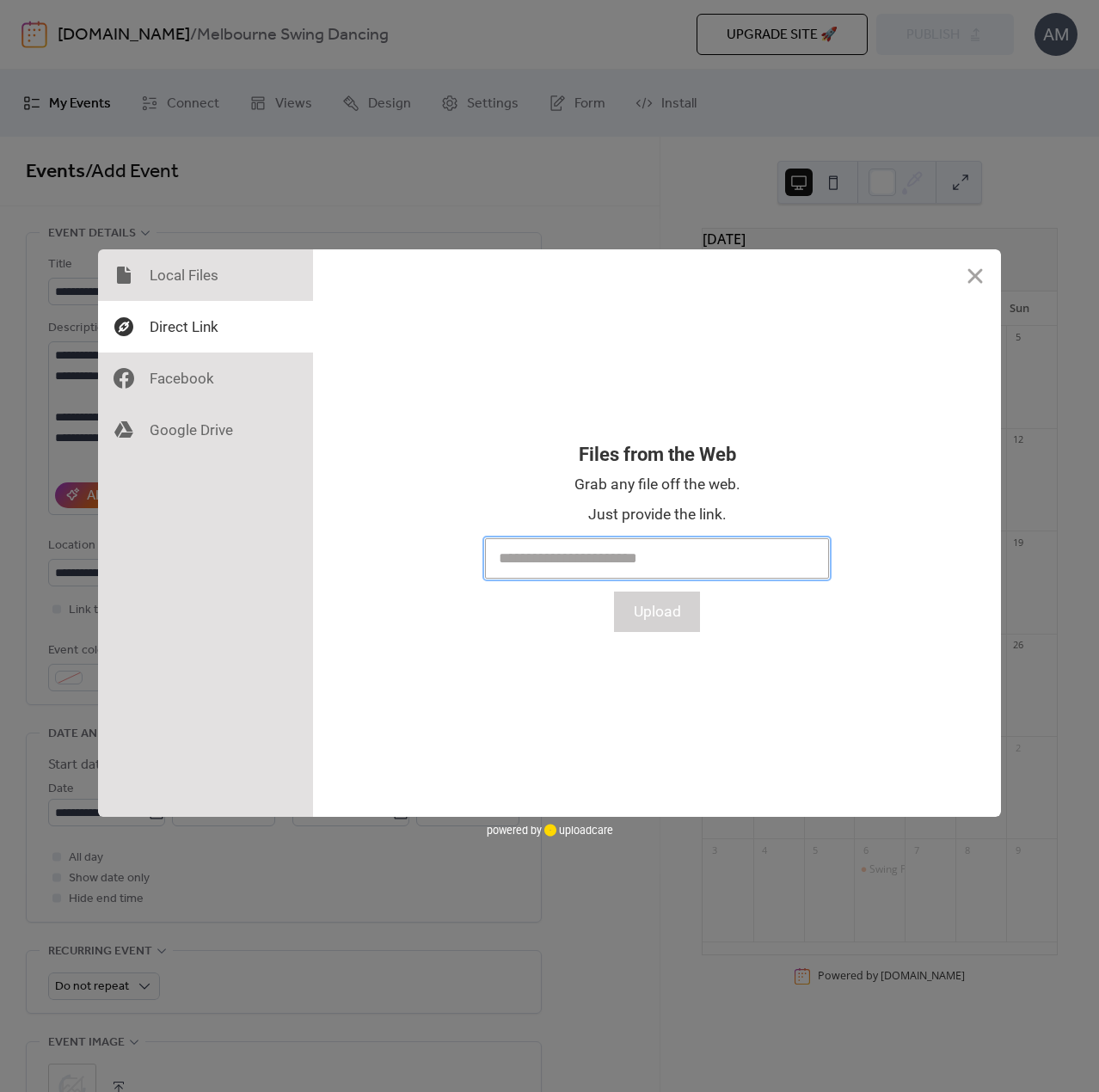
click at [557, 563] on input "text" at bounding box center [656, 559] width 344 height 40
click at [612, 551] on input "text" at bounding box center [656, 559] width 344 height 40
paste input "**********"
type input "**********"
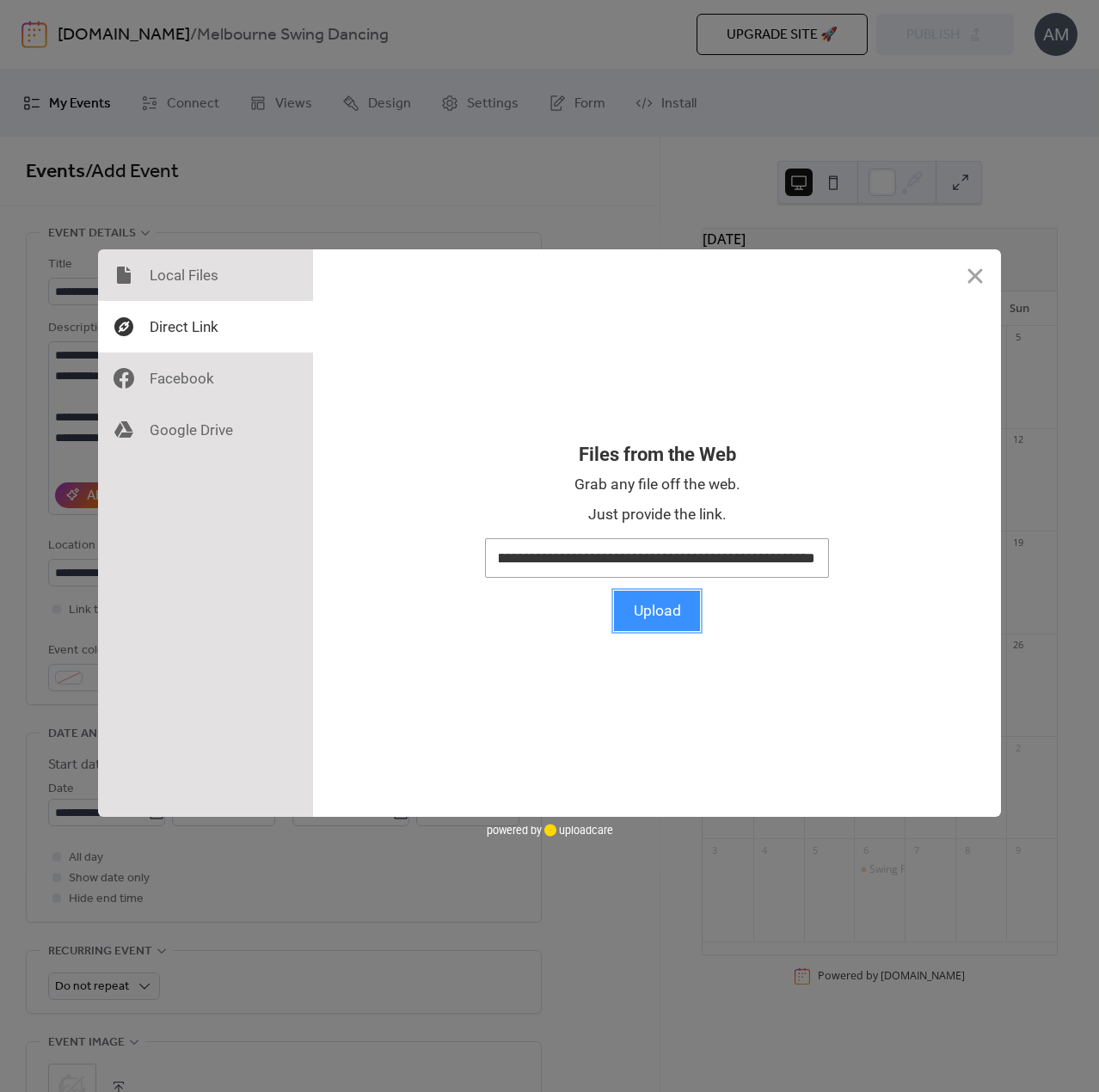
click at [678, 617] on button "Upload" at bounding box center [657, 611] width 86 height 40
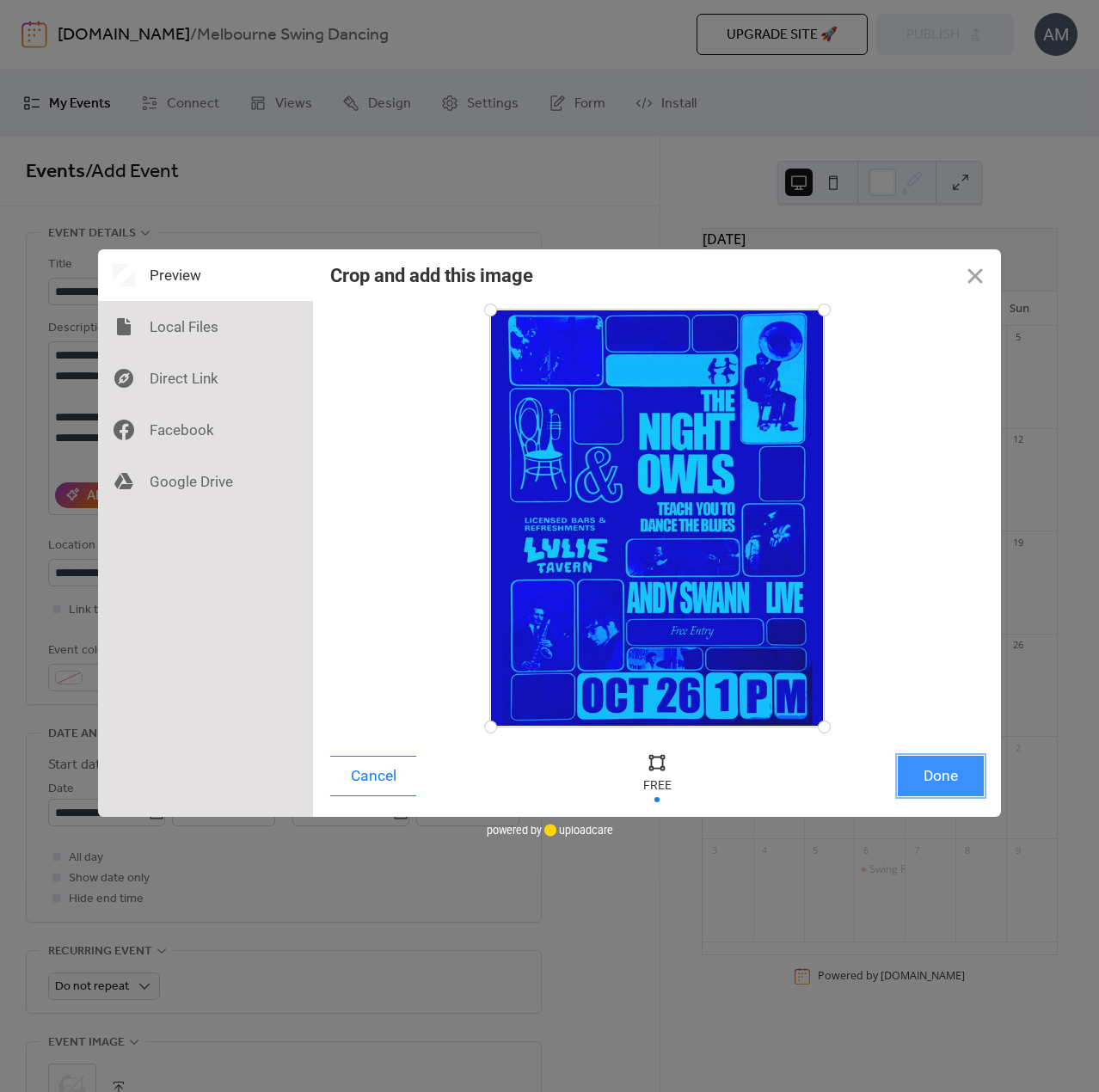
click at [942, 783] on button "Done" at bounding box center [941, 776] width 86 height 40
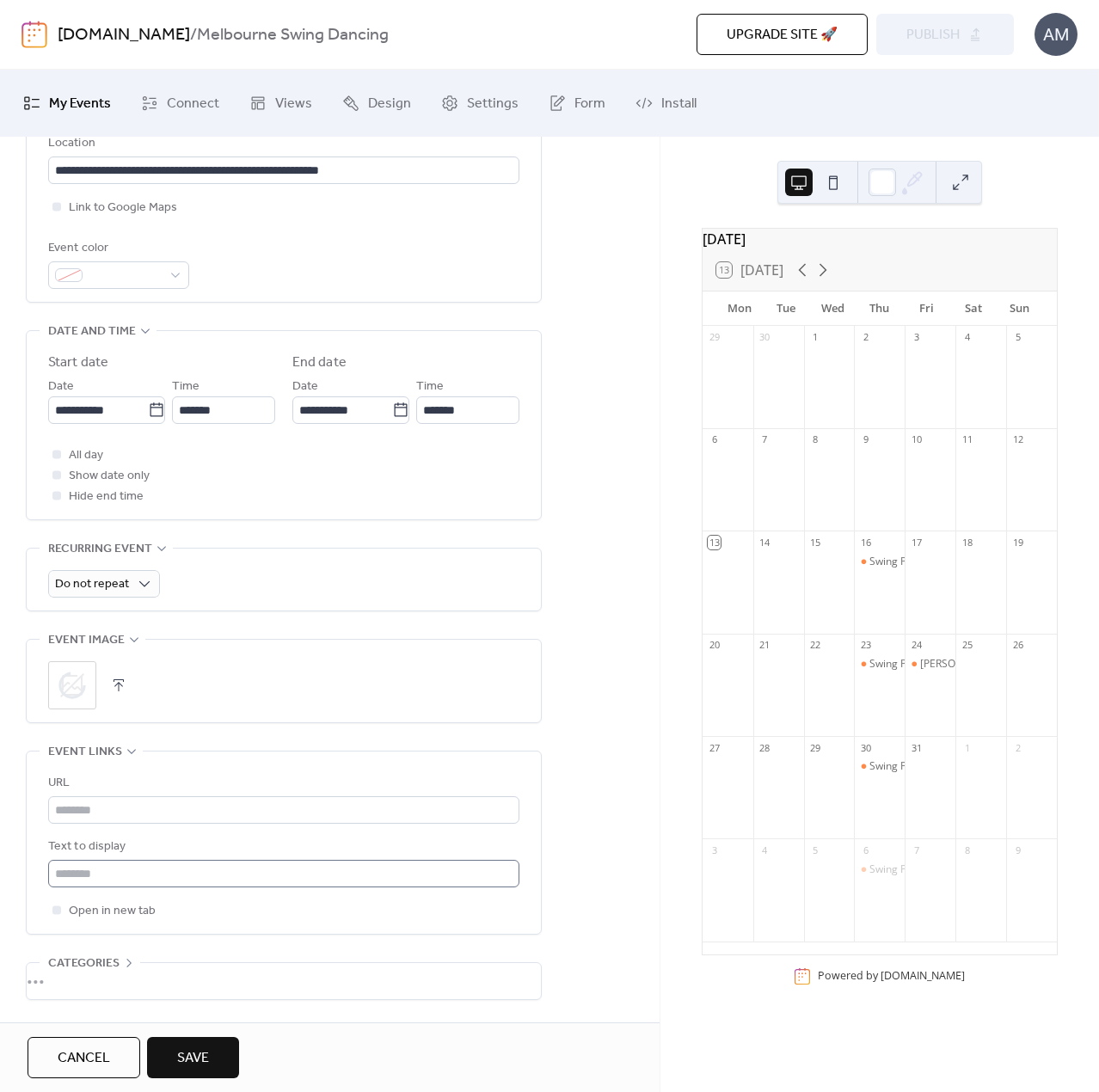
scroll to position [430, 0]
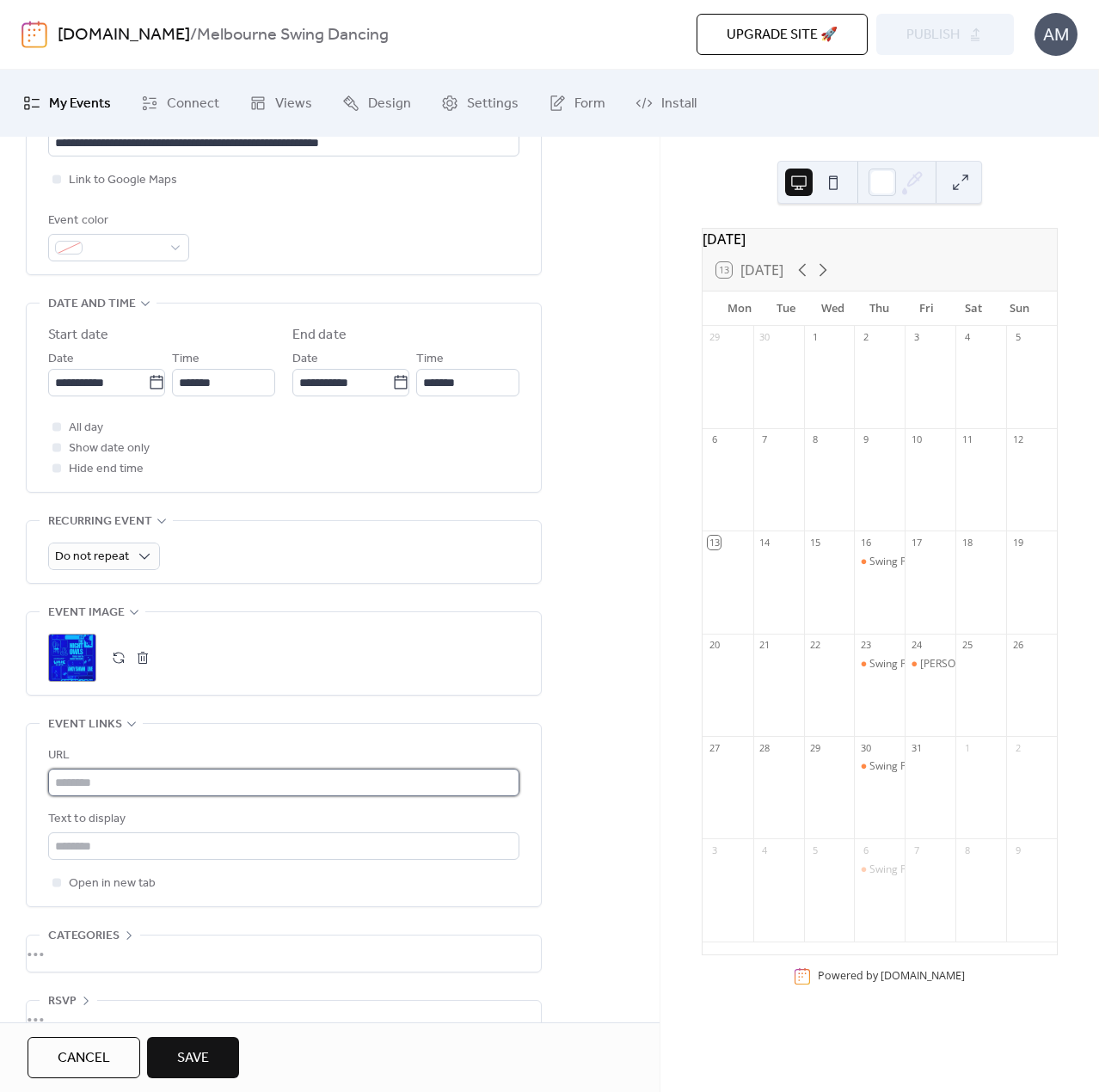
click at [132, 780] on input "text" at bounding box center [284, 782] width 472 height 28
paste input "**********"
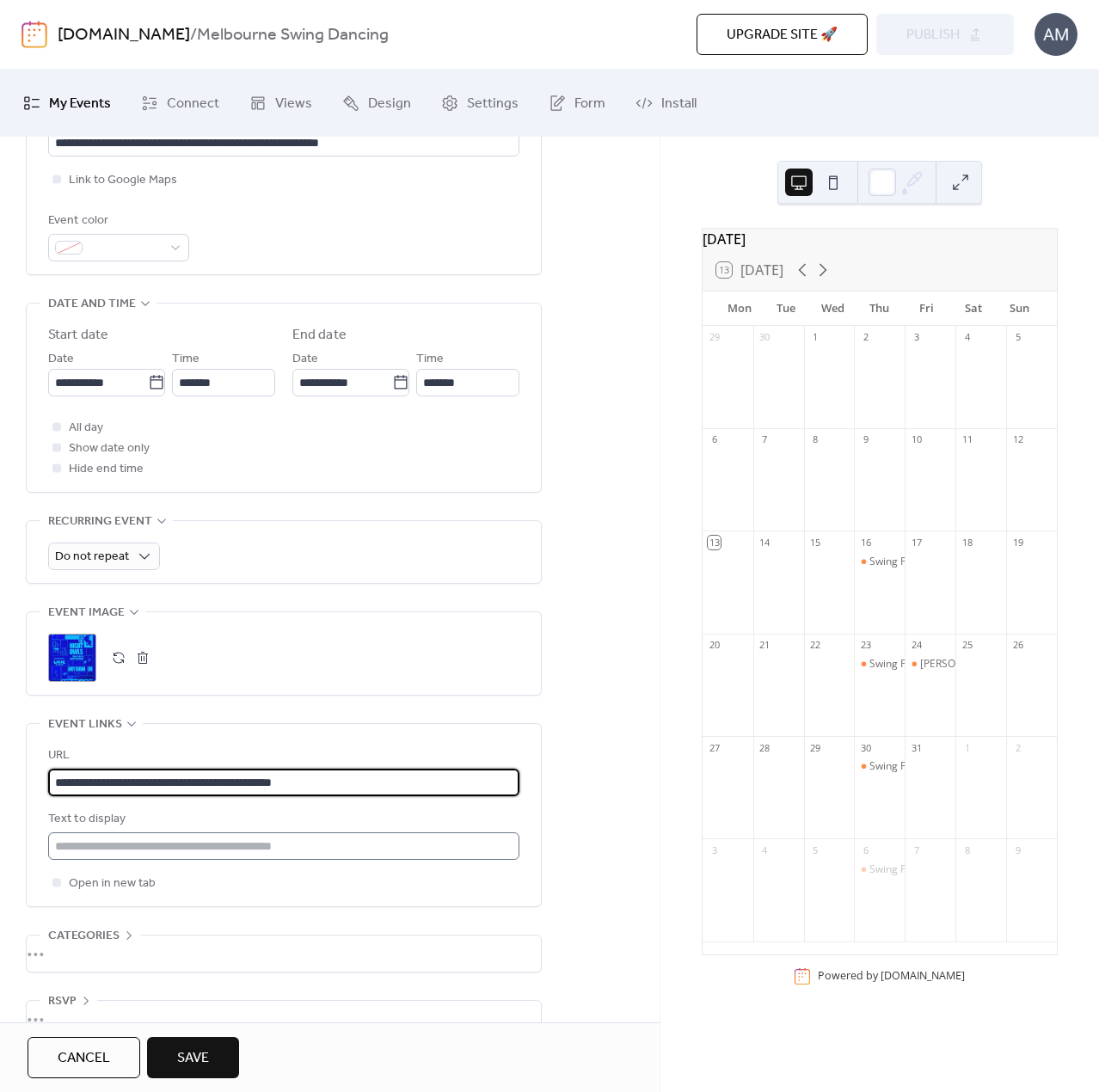
type input "**********"
click at [131, 841] on input "text" at bounding box center [284, 847] width 472 height 28
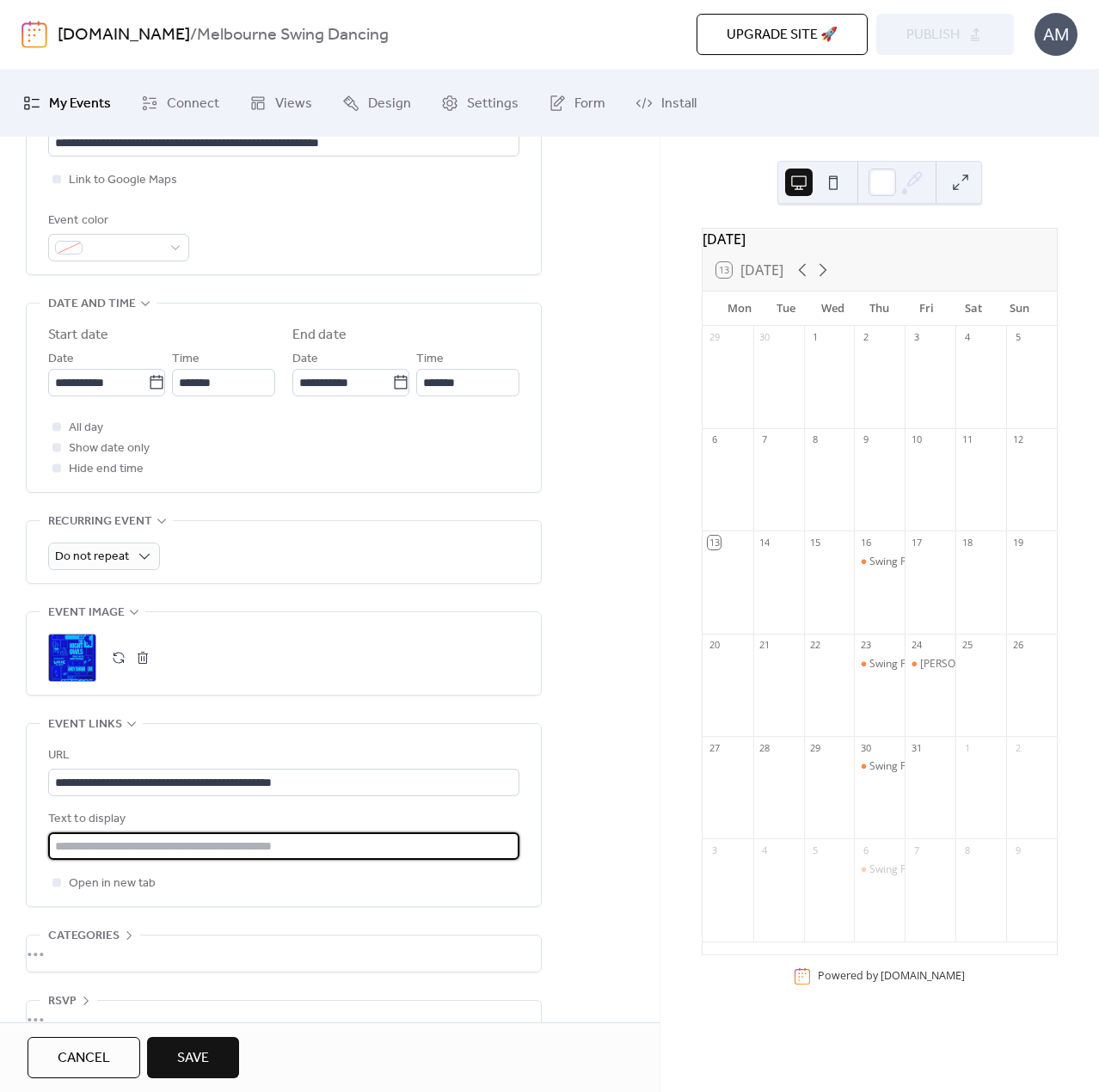
paste input "**********"
drag, startPoint x: 90, startPoint y: 841, endPoint x: 23, endPoint y: 847, distance: 67.3
click at [23, 847] on div "**********" at bounding box center [330, 430] width 660 height 1255
type input "**********"
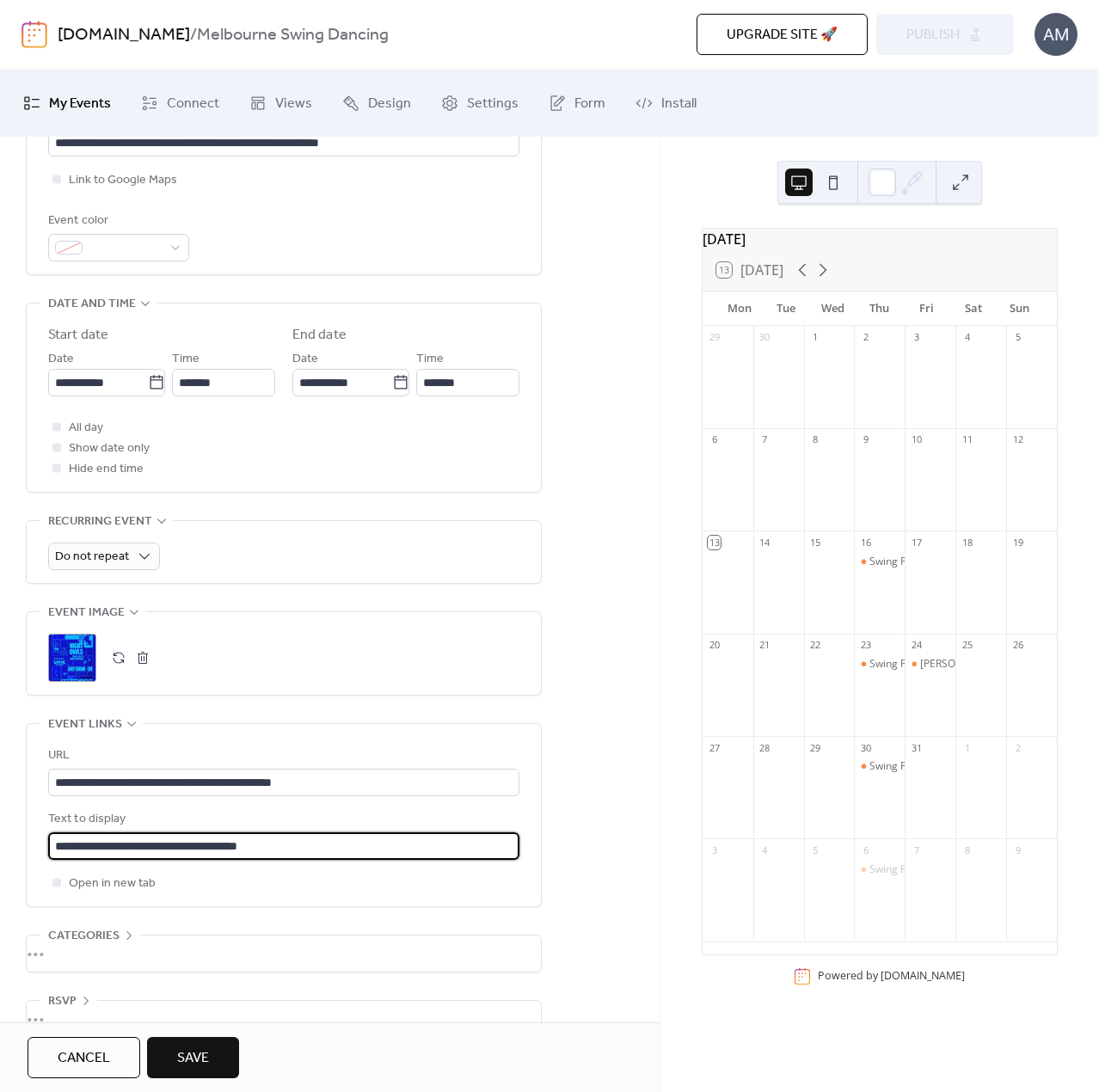
click at [201, 1061] on span "Save" at bounding box center [193, 1059] width 32 height 21
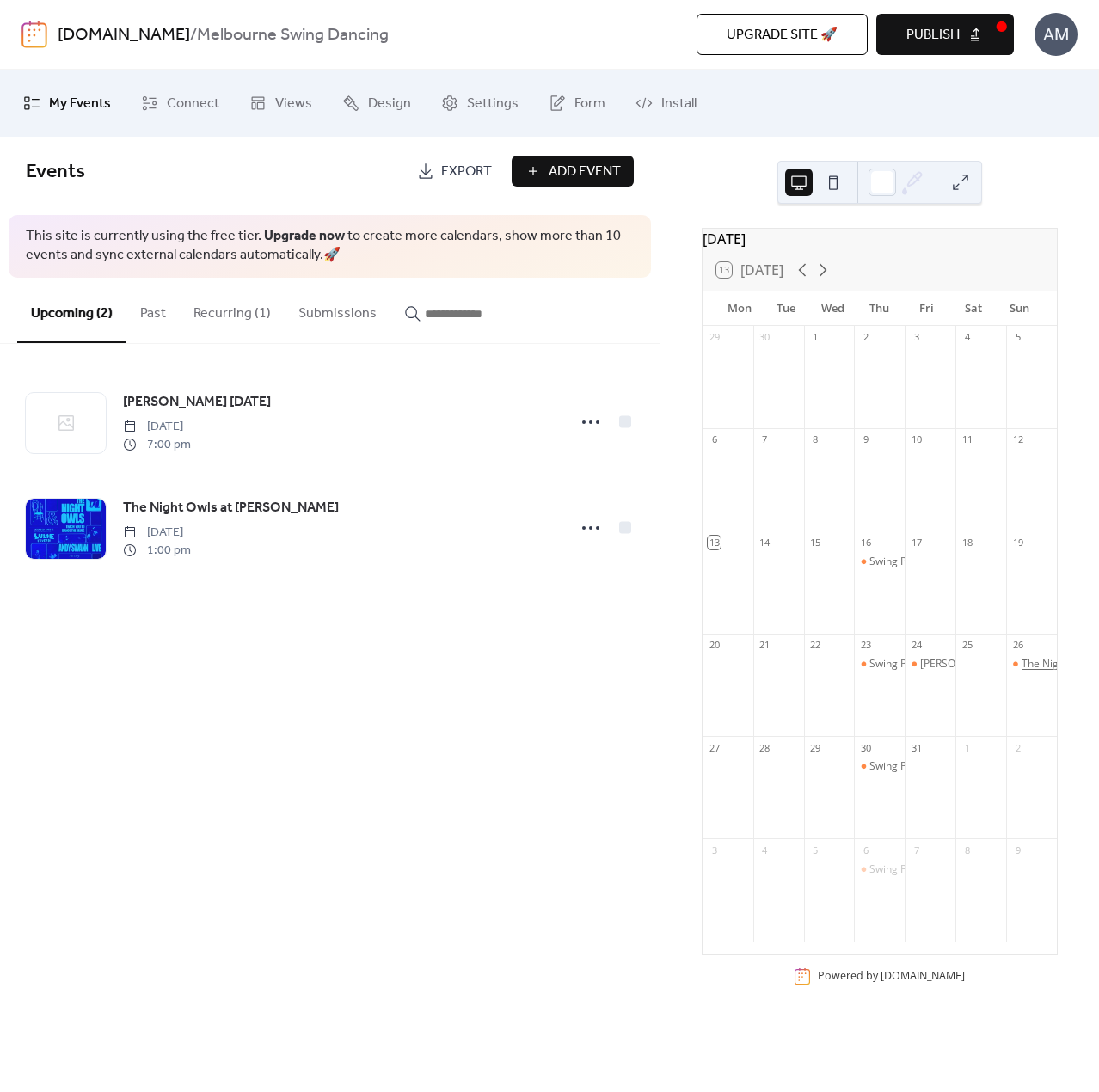
click at [1023, 668] on div "The Night Owls at [PERSON_NAME]" at bounding box center [1105, 664] width 168 height 15
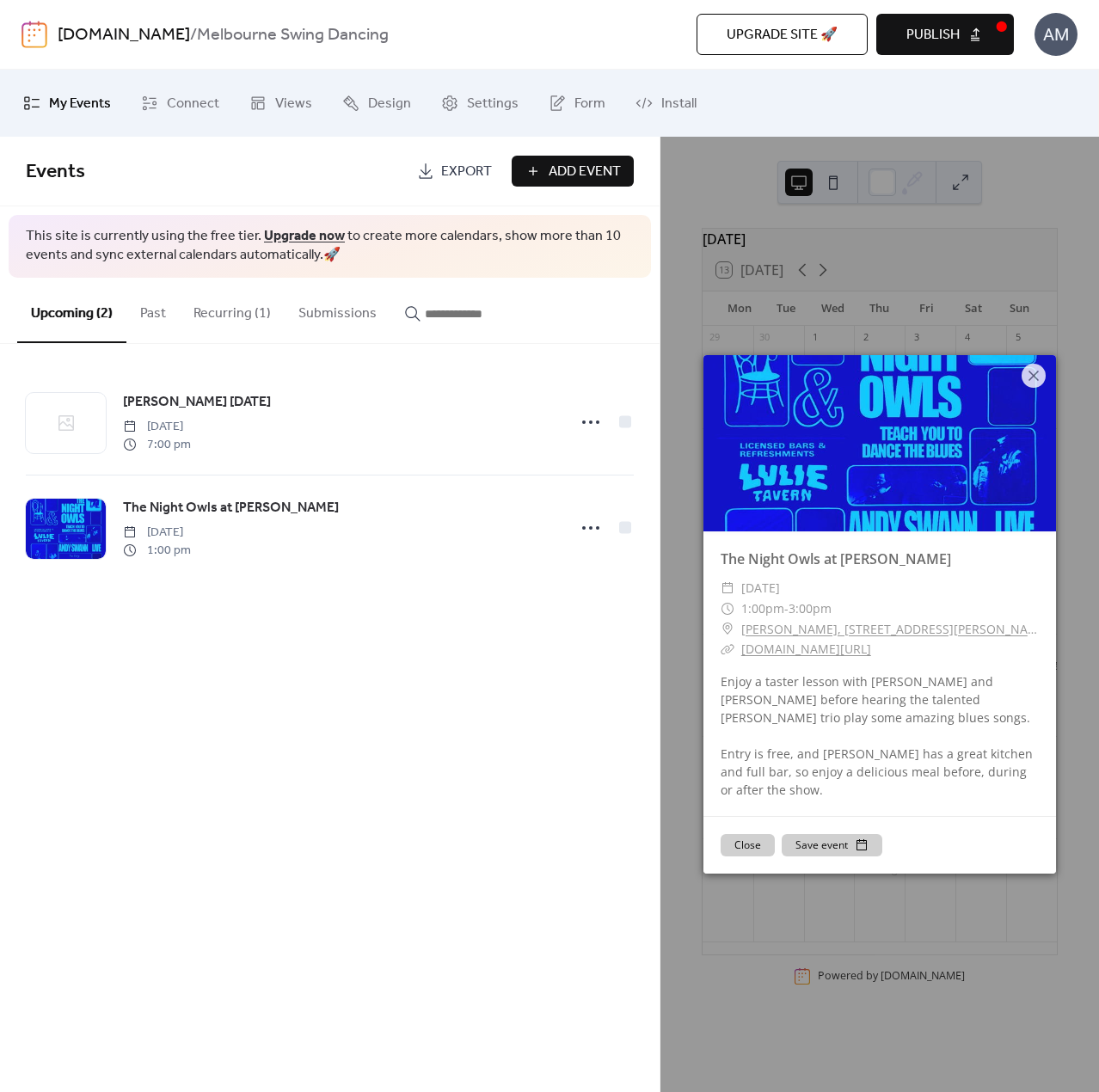
click at [834, 629] on link "[PERSON_NAME], [STREET_ADDRESS][PERSON_NAME]" at bounding box center [890, 629] width 298 height 21
click at [837, 838] on button "Save event" at bounding box center [832, 846] width 101 height 23
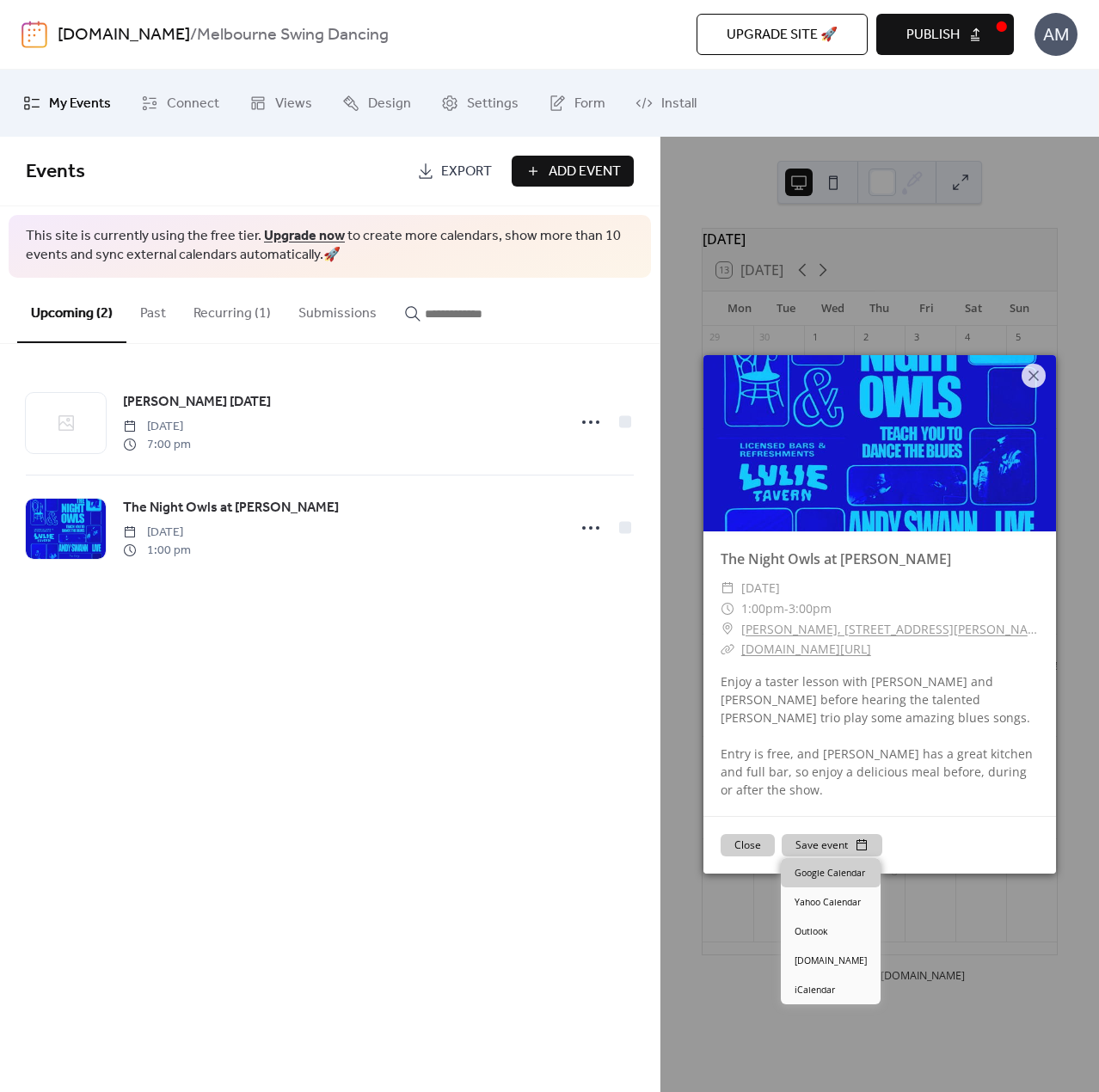
click at [843, 874] on link "Google Calendar" at bounding box center [830, 873] width 100 height 30
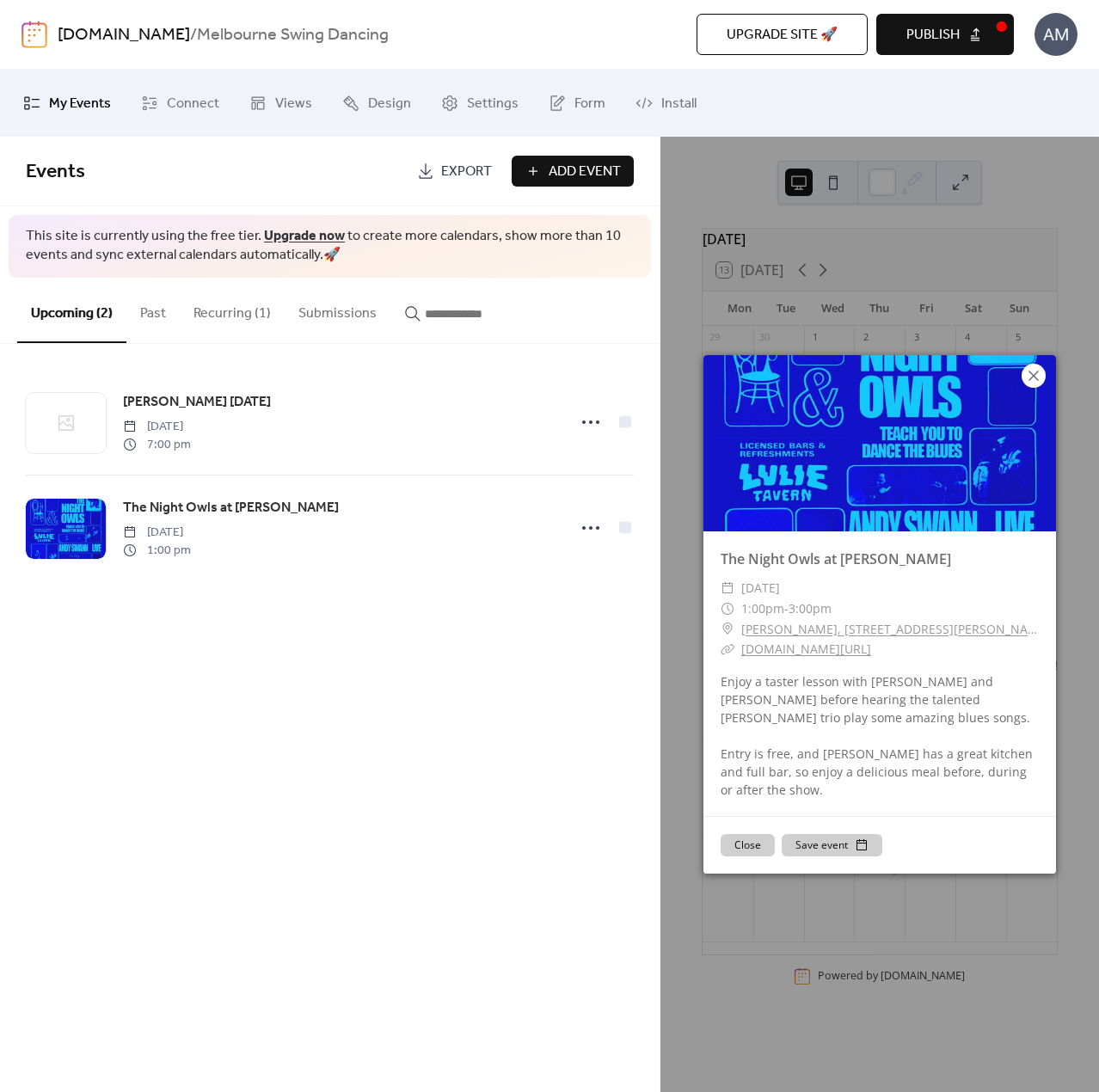
click at [1032, 386] on div at bounding box center [1034, 376] width 24 height 24
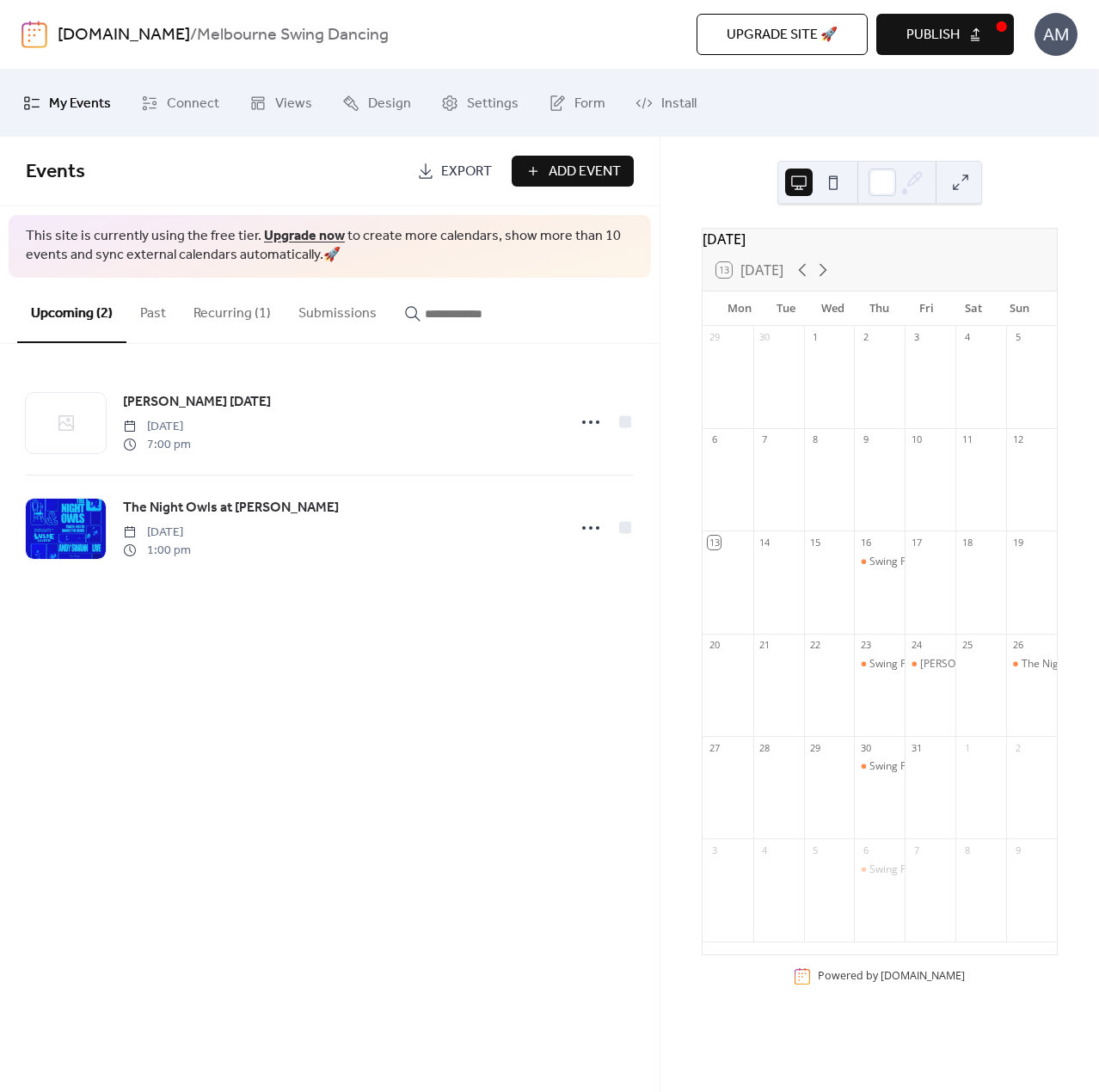
click at [922, 34] on span "Publish" at bounding box center [933, 36] width 53 height 21
click at [351, 688] on div "Events Export Add Event This site is currently using the free tier. Upgrade now…" at bounding box center [330, 614] width 660 height 955
click at [293, 114] on span "Views" at bounding box center [293, 104] width 37 height 28
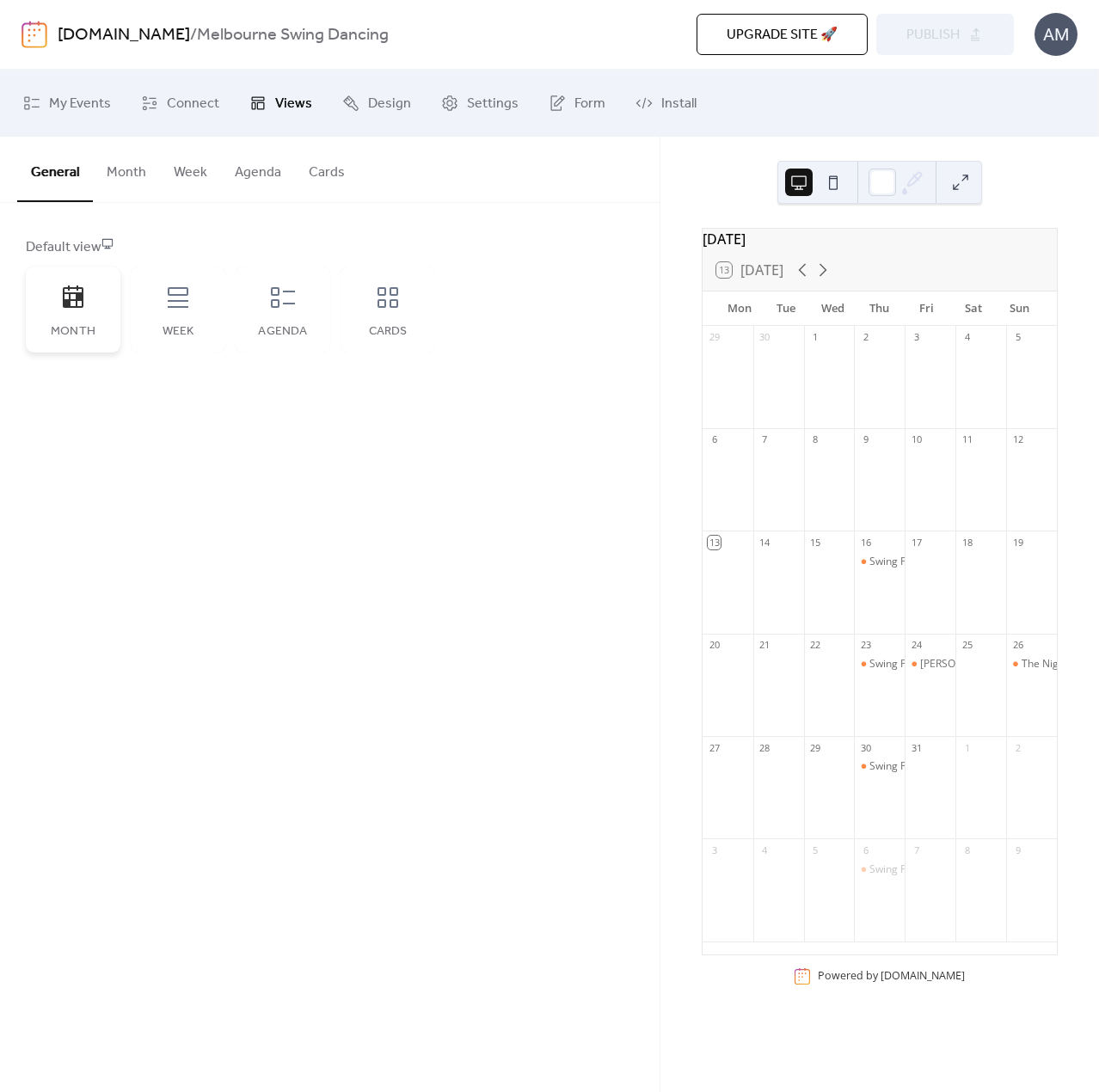
click at [84, 319] on div "Month" at bounding box center [73, 309] width 95 height 86
click at [140, 178] on button "Month" at bounding box center [126, 168] width 67 height 64
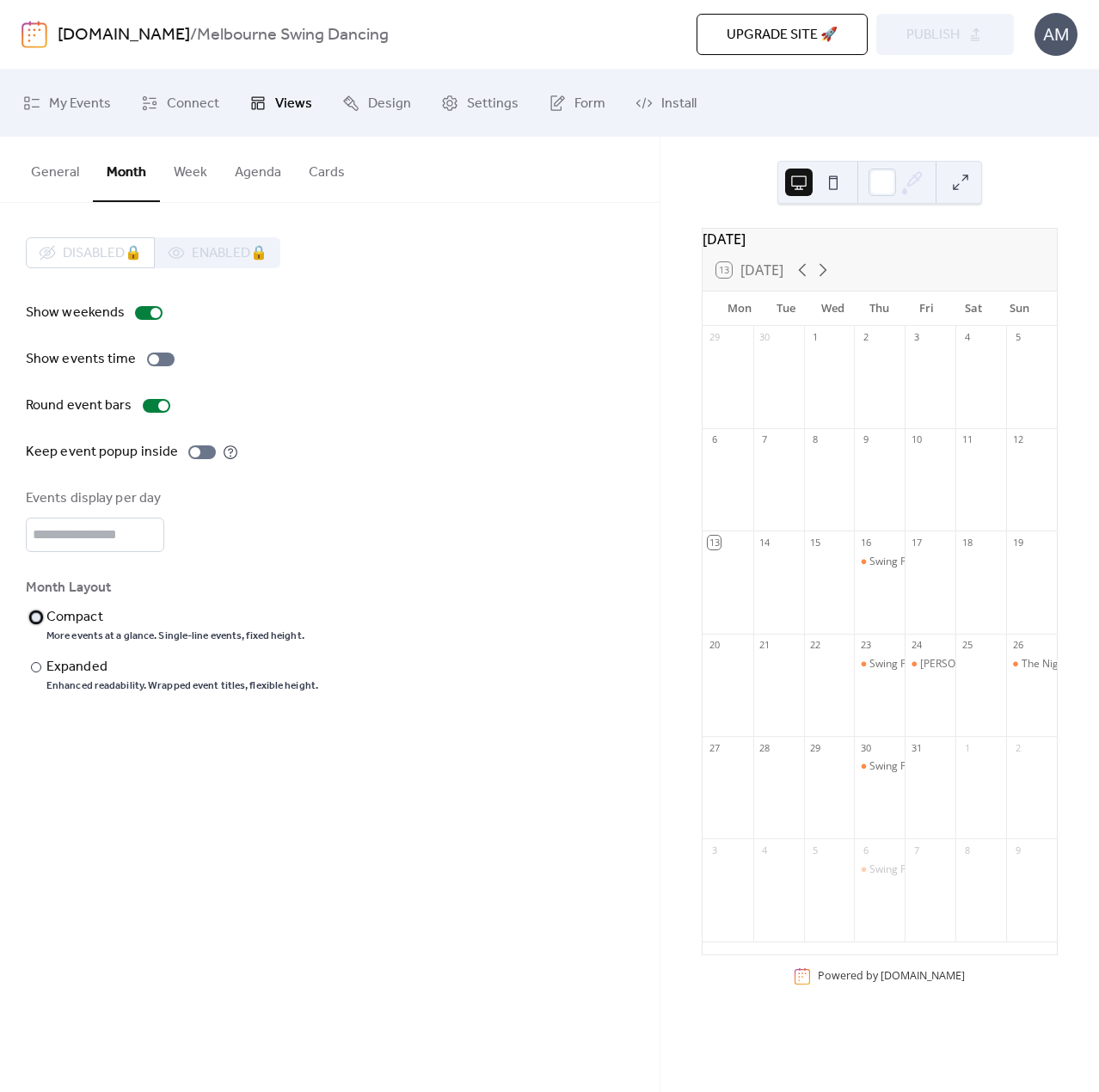
click at [74, 616] on div "Compact" at bounding box center [173, 618] width 254 height 21
click at [930, 38] on span "Publish" at bounding box center [933, 36] width 53 height 21
click at [90, 668] on div "Expanded" at bounding box center [180, 667] width 268 height 21
click at [934, 30] on span "Publish" at bounding box center [933, 36] width 53 height 21
click at [475, 103] on span "Settings" at bounding box center [493, 104] width 51 height 28
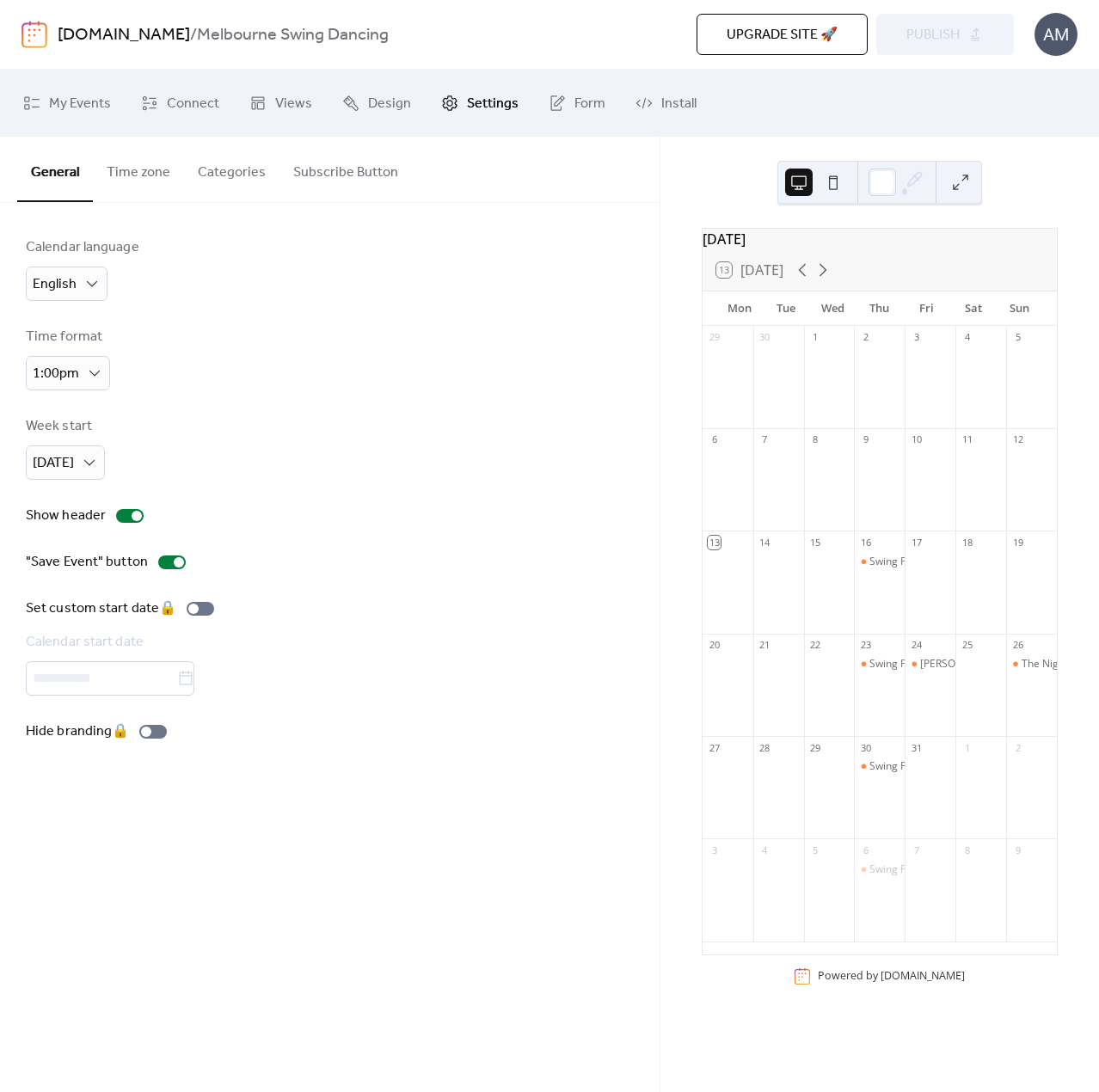
click at [246, 166] on button "Categories" at bounding box center [231, 168] width 96 height 64
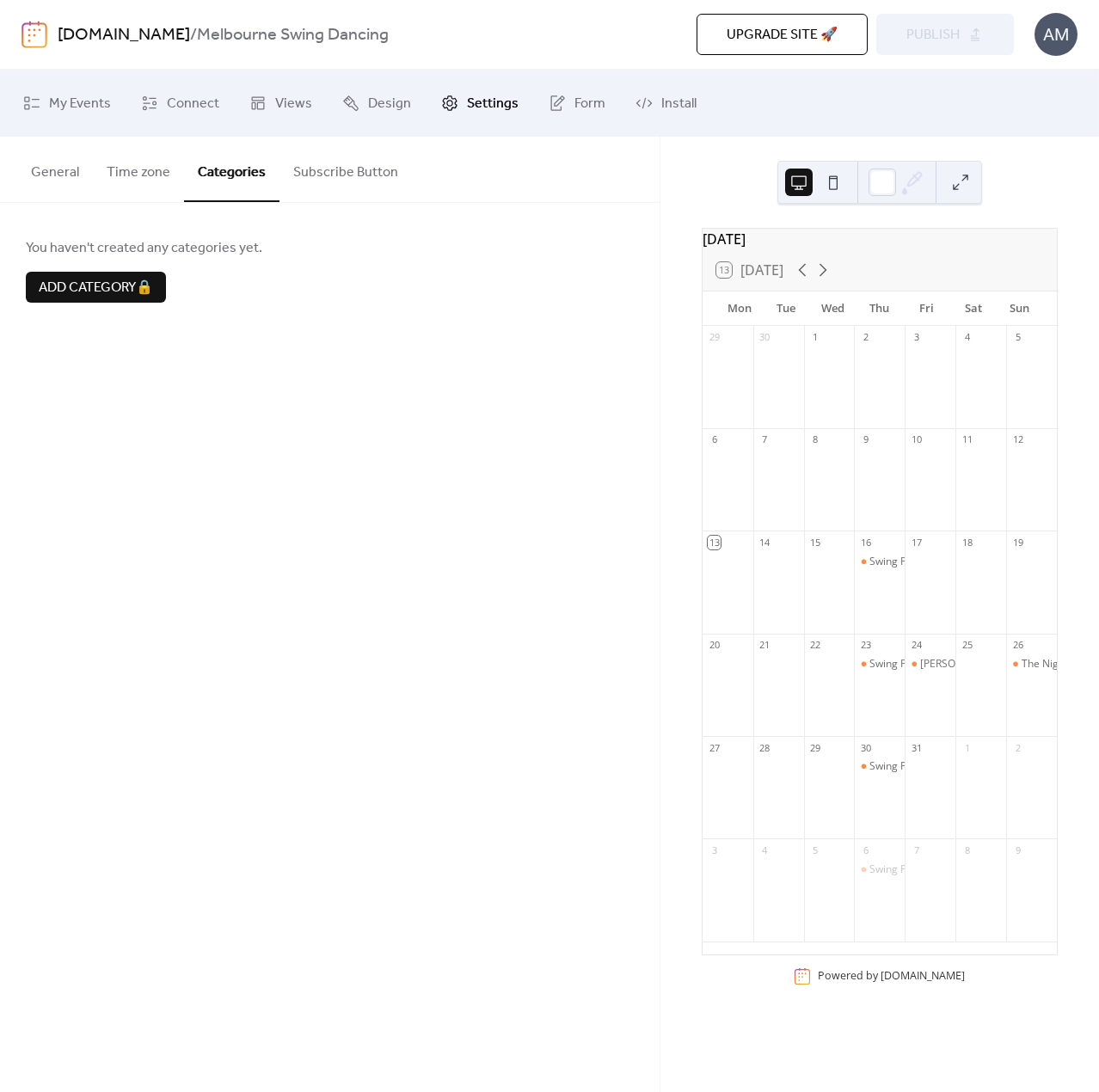
click at [959, 178] on button at bounding box center [961, 183] width 28 height 28
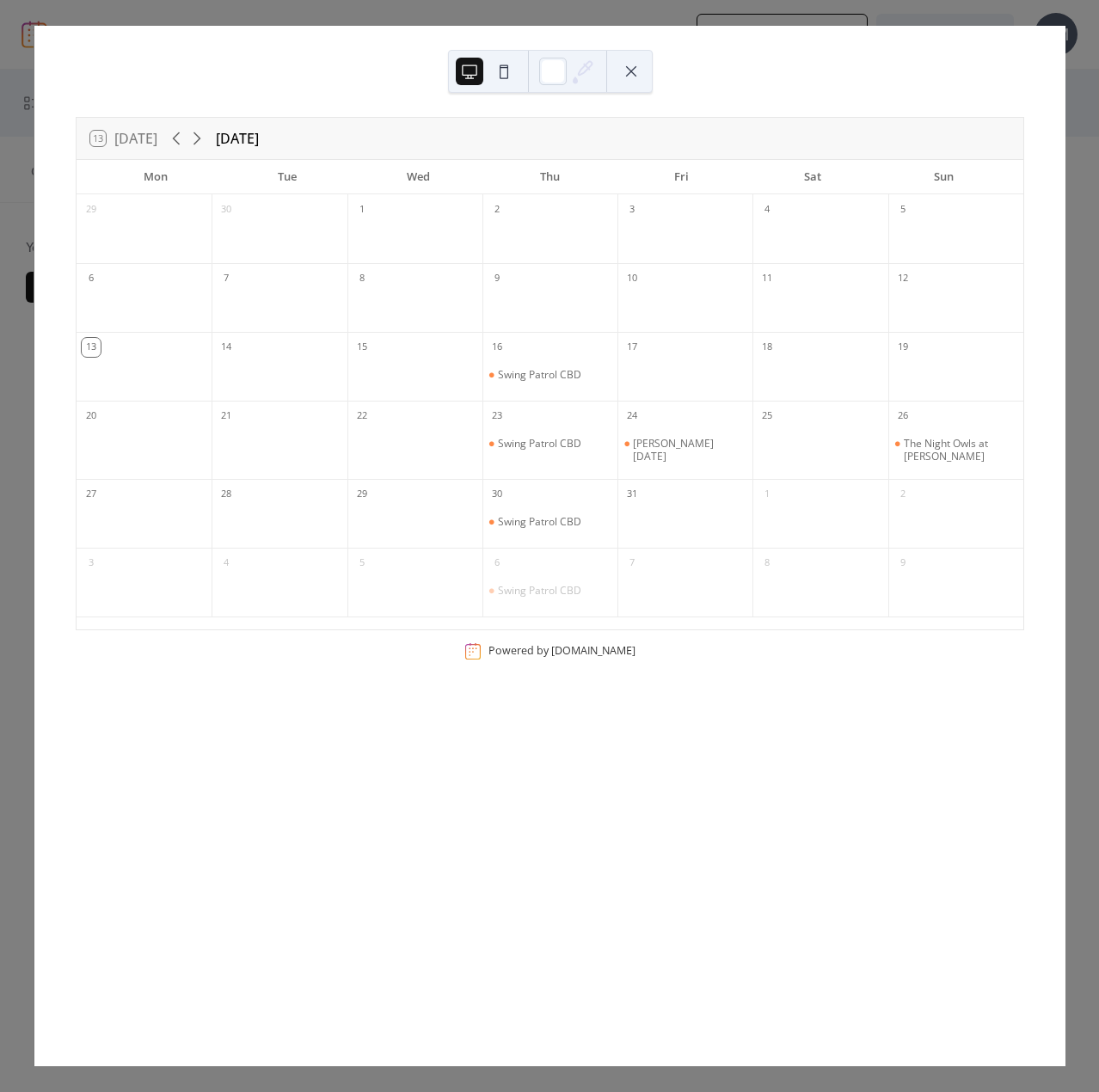
click at [638, 70] on button at bounding box center [631, 71] width 28 height 28
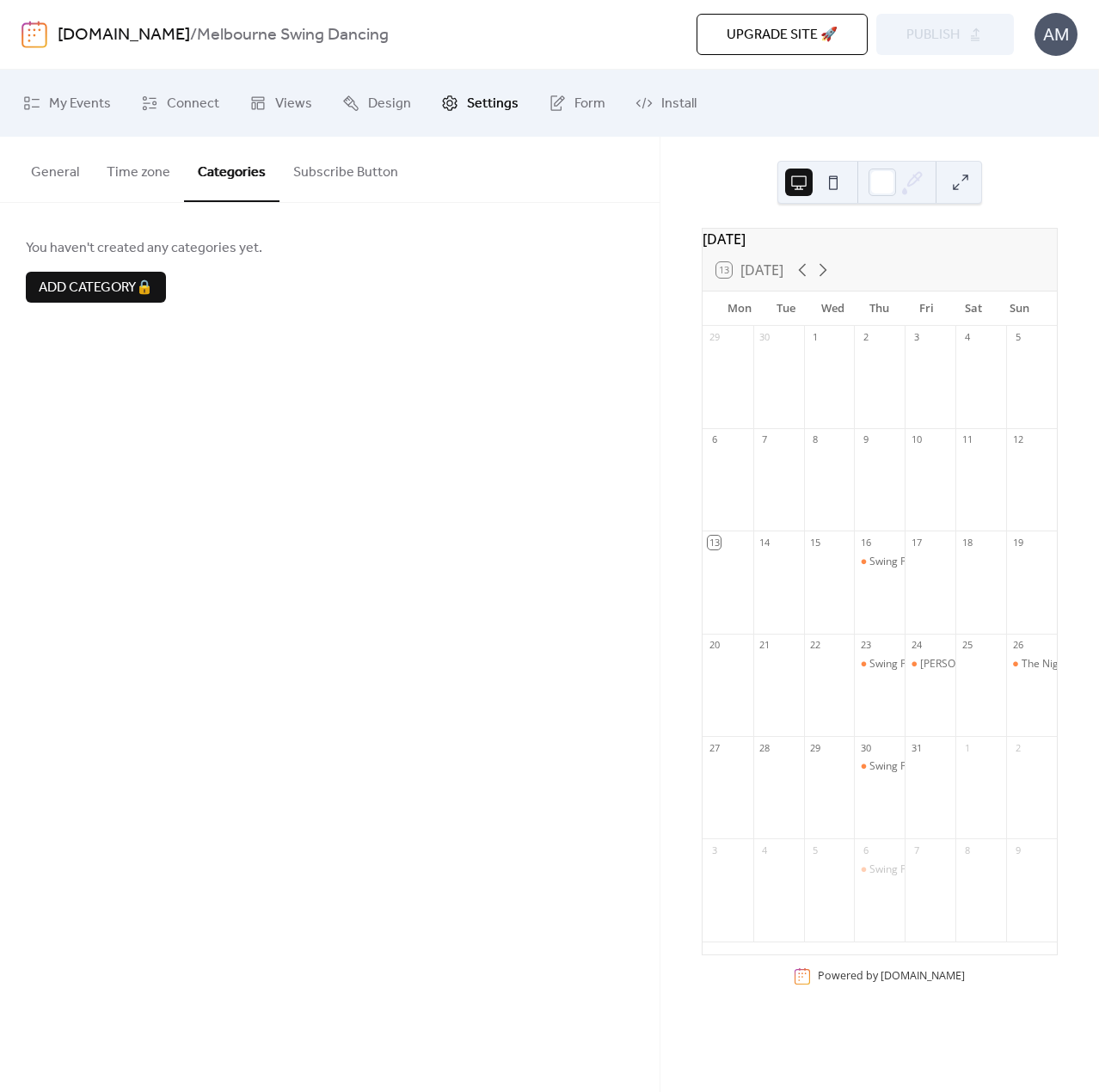
drag, startPoint x: 366, startPoint y: 403, endPoint x: 265, endPoint y: 251, distance: 182.5
click at [365, 402] on div "General Time zone Categories Subscribe Button Calendar language English Time fo…" at bounding box center [330, 614] width 660 height 955
drag, startPoint x: 74, startPoint y: 108, endPoint x: 89, endPoint y: 132, distance: 28.3
click at [74, 108] on span "My Events" at bounding box center [79, 104] width 62 height 28
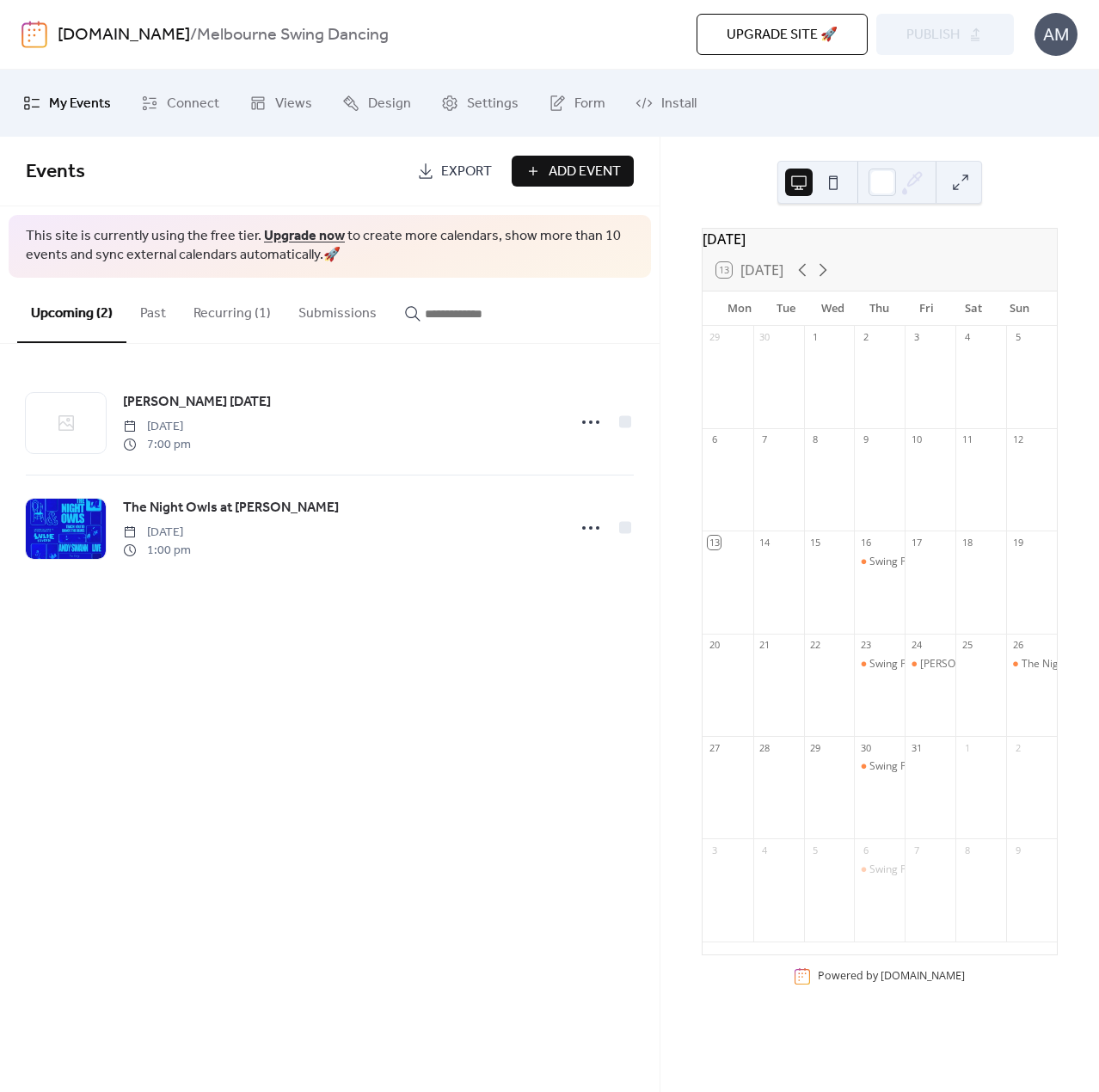
drag, startPoint x: 225, startPoint y: 320, endPoint x: 225, endPoint y: 357, distance: 37.0
click at [225, 320] on button "Recurring (1)" at bounding box center [232, 309] width 105 height 64
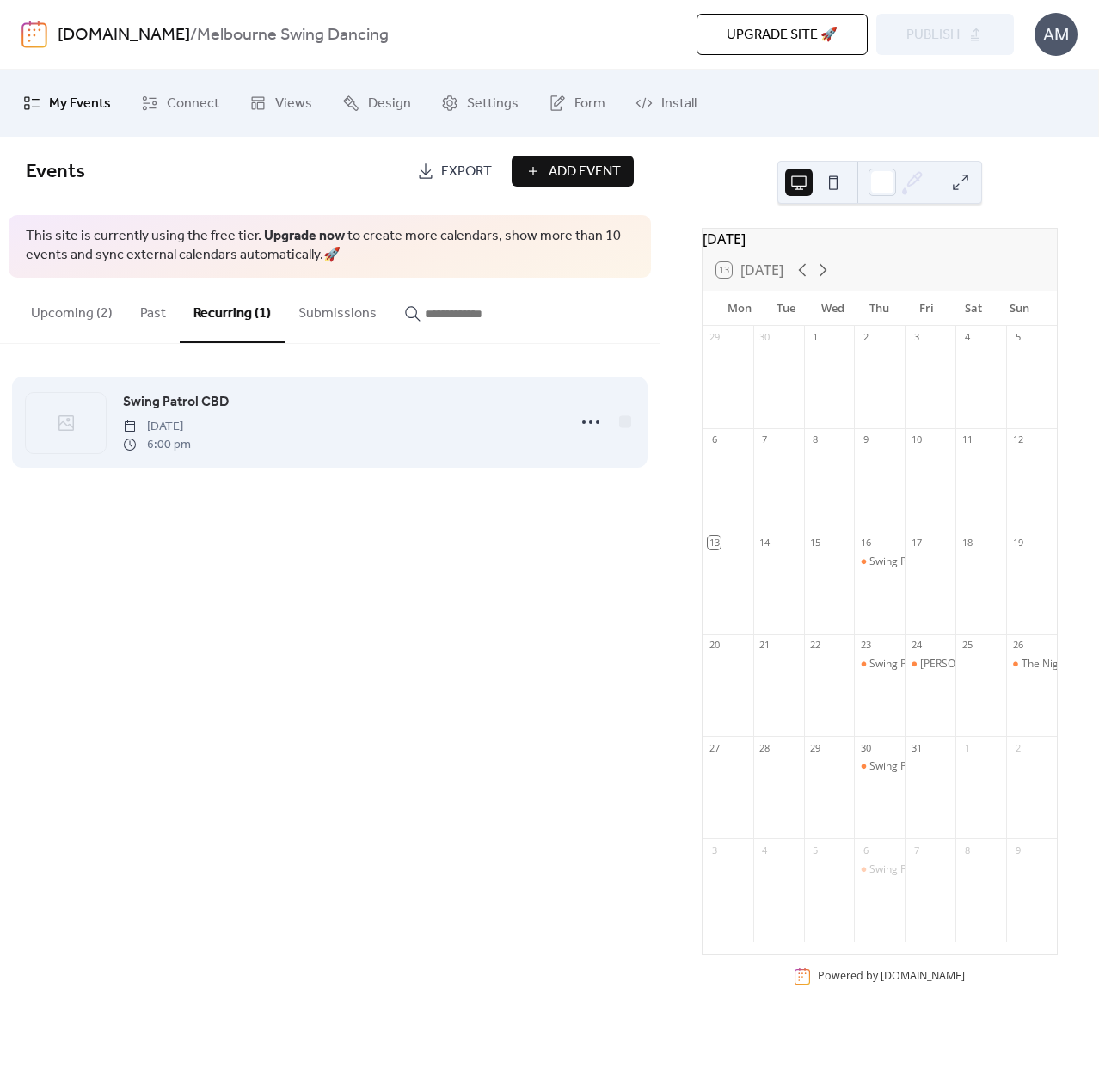
click at [182, 399] on span "Swing Patrol CBD" at bounding box center [176, 403] width 106 height 21
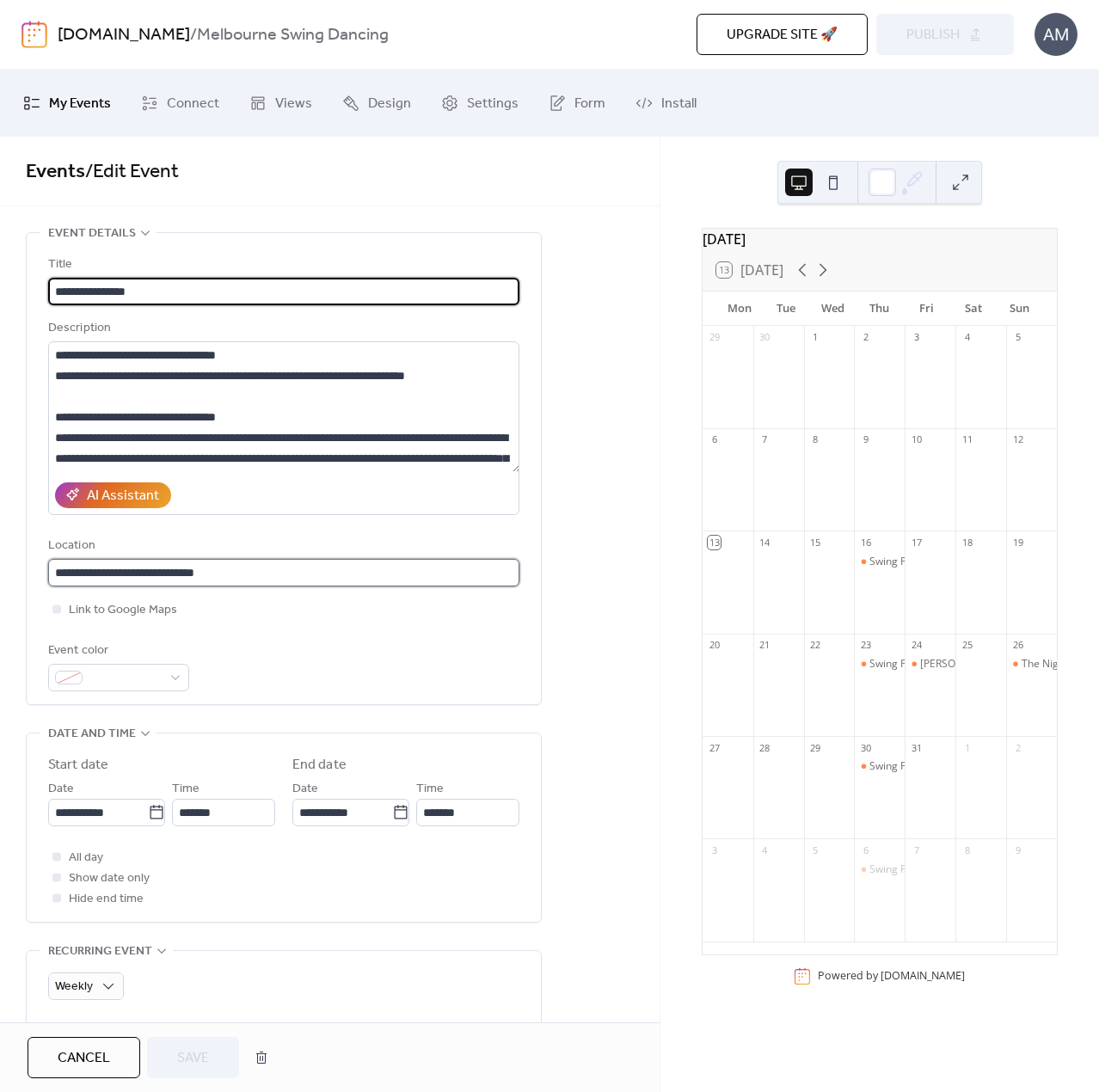
click at [57, 569] on input "**********" at bounding box center [284, 573] width 472 height 28
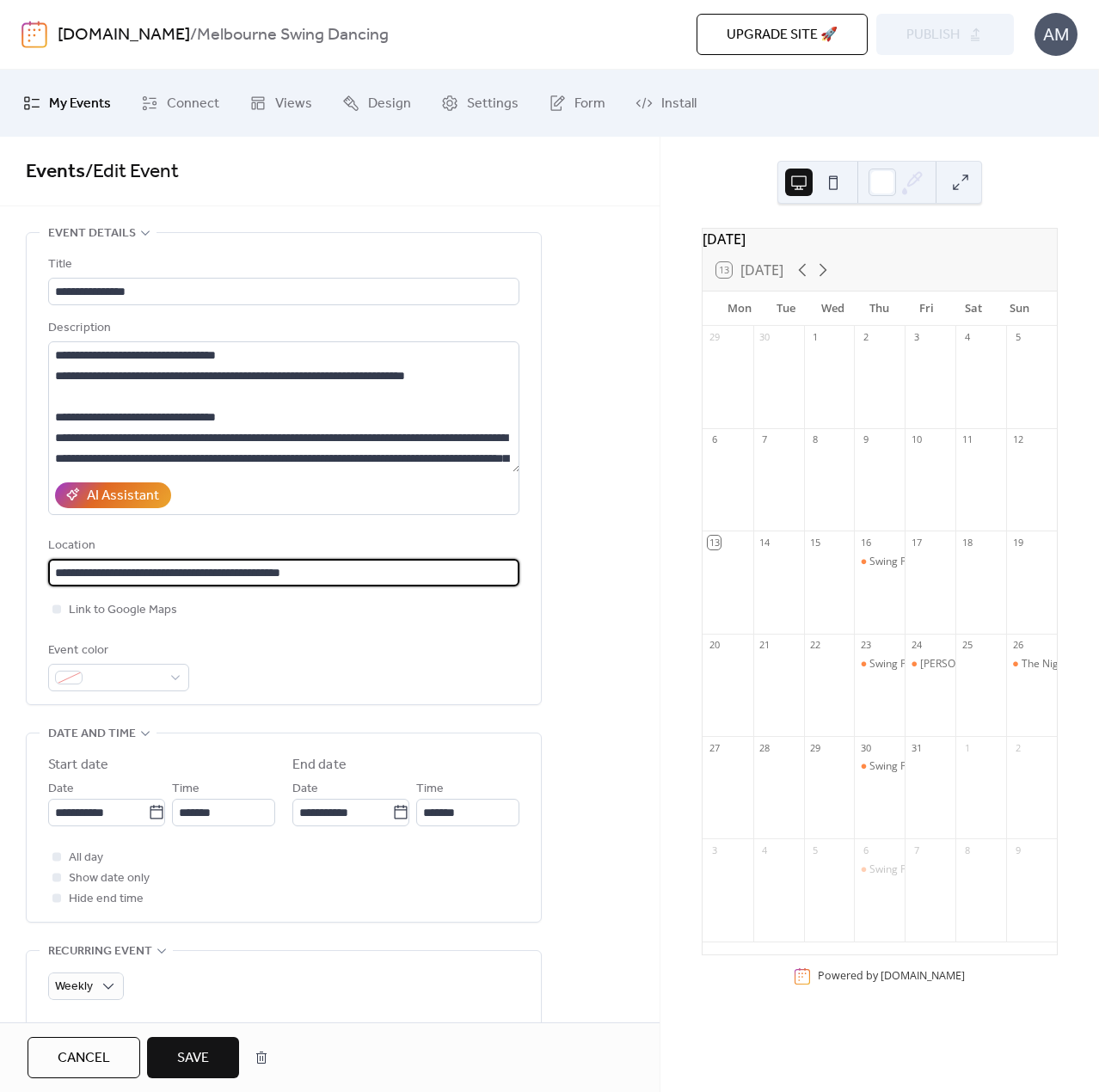
type input "**********"
click at [239, 668] on div "Event color" at bounding box center [284, 666] width 472 height 50
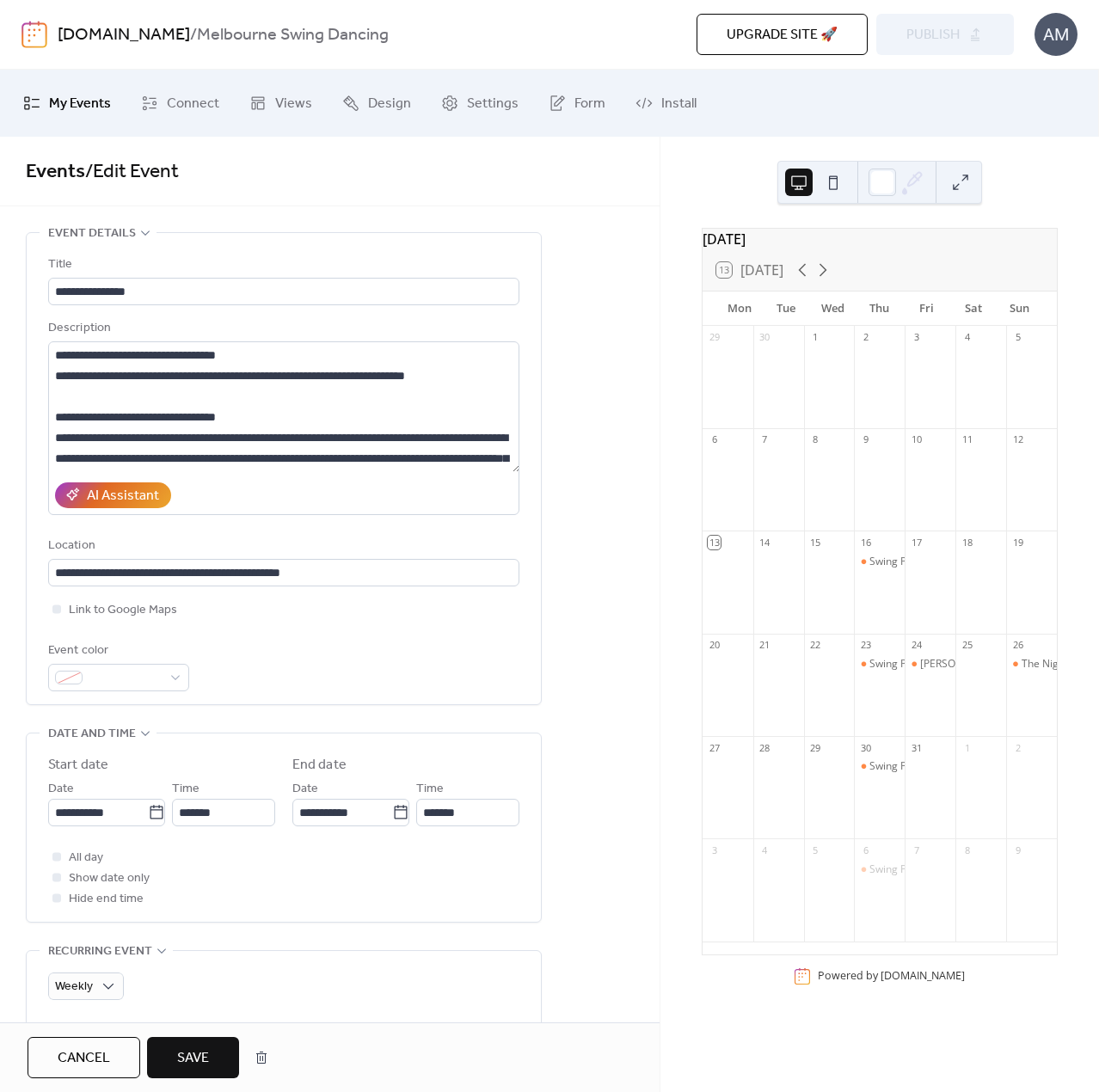
click at [202, 1048] on span "Save" at bounding box center [193, 1059] width 32 height 21
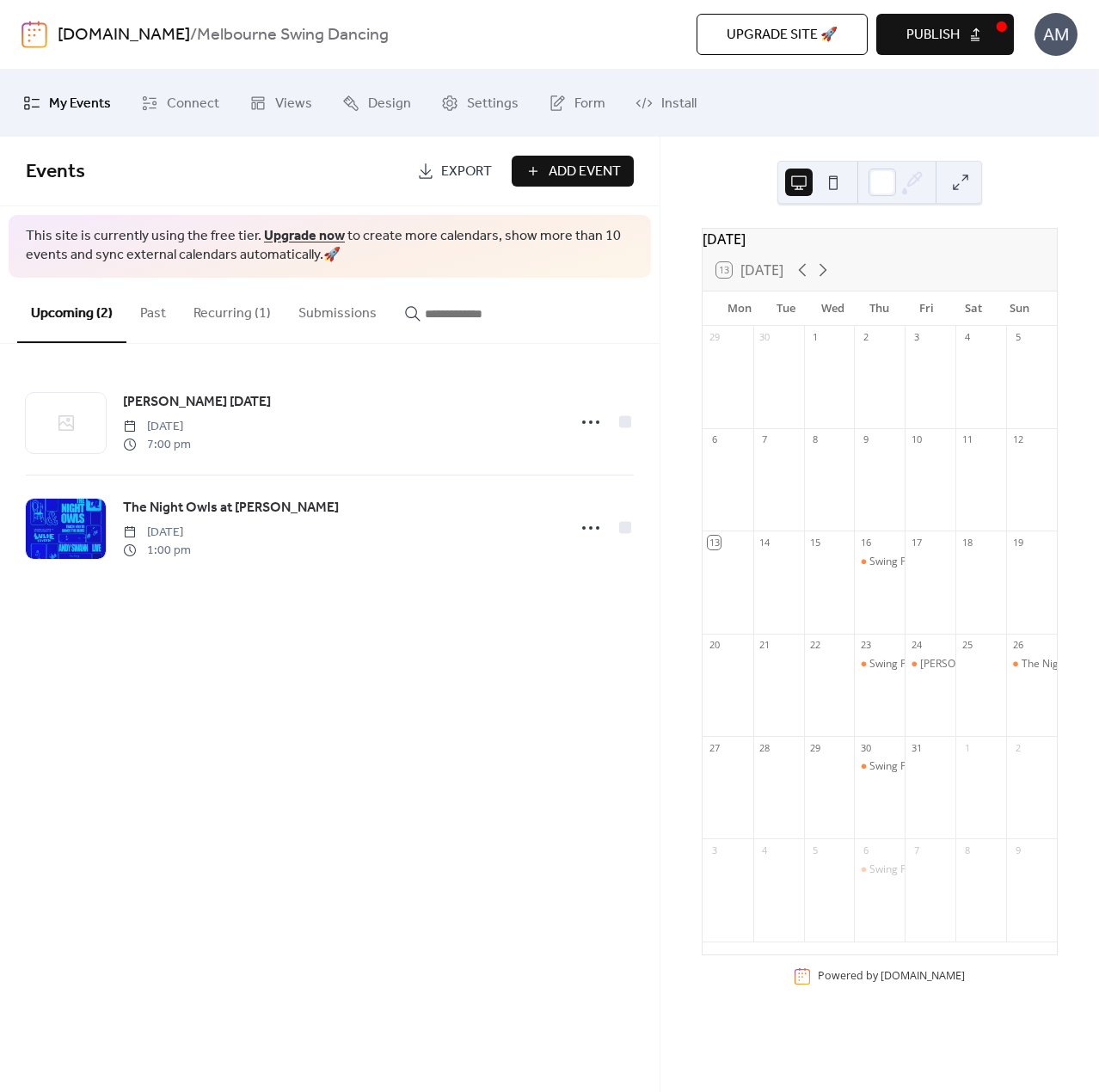
click at [959, 19] on button "Publish" at bounding box center [945, 34] width 137 height 41
click at [271, 623] on div "Events Export Add Event This site is currently using the free tier. Upgrade now…" at bounding box center [330, 614] width 660 height 955
click at [287, 105] on span "Views" at bounding box center [293, 104] width 37 height 28
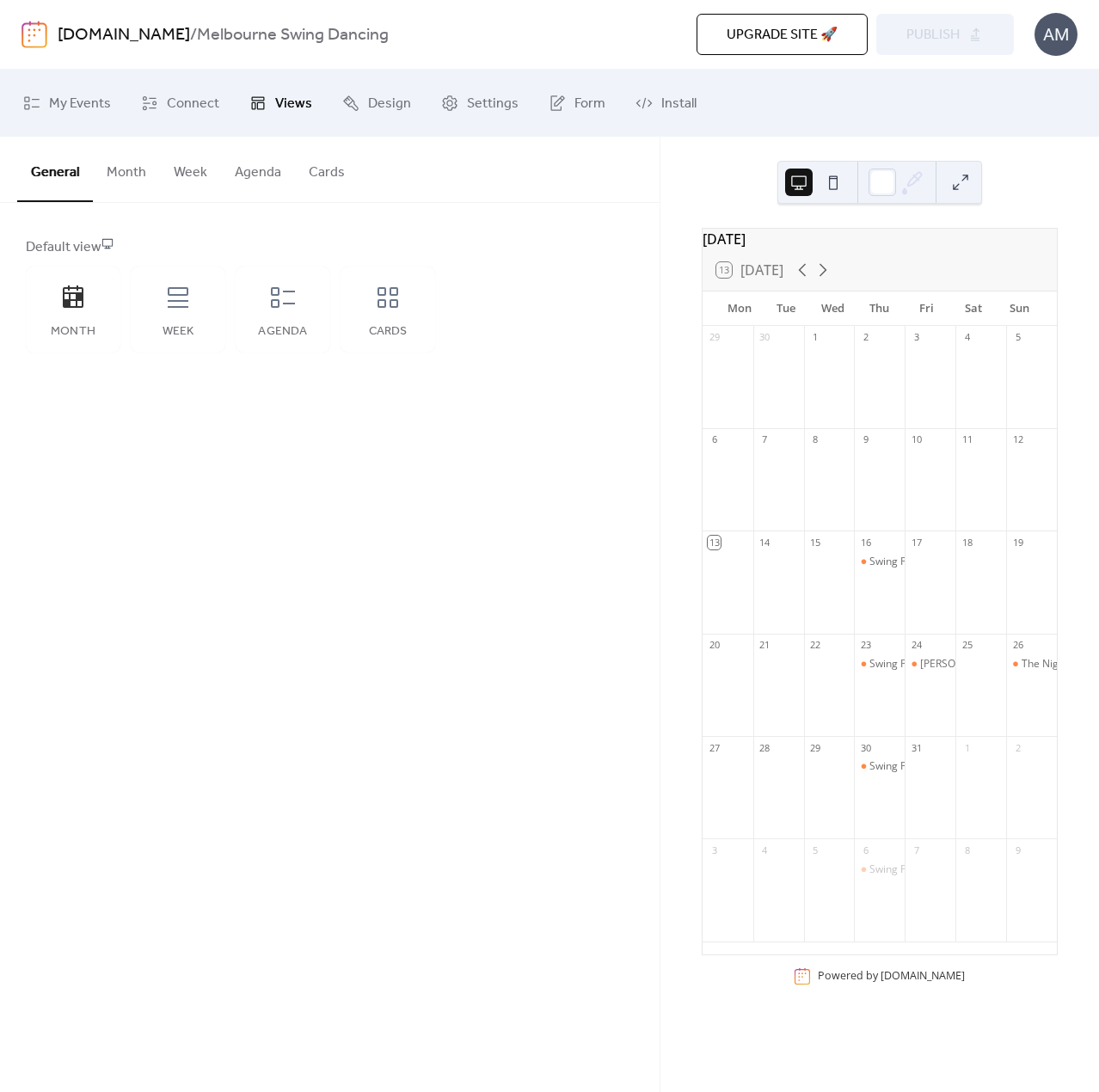
click at [320, 178] on button "Cards" at bounding box center [326, 168] width 64 height 64
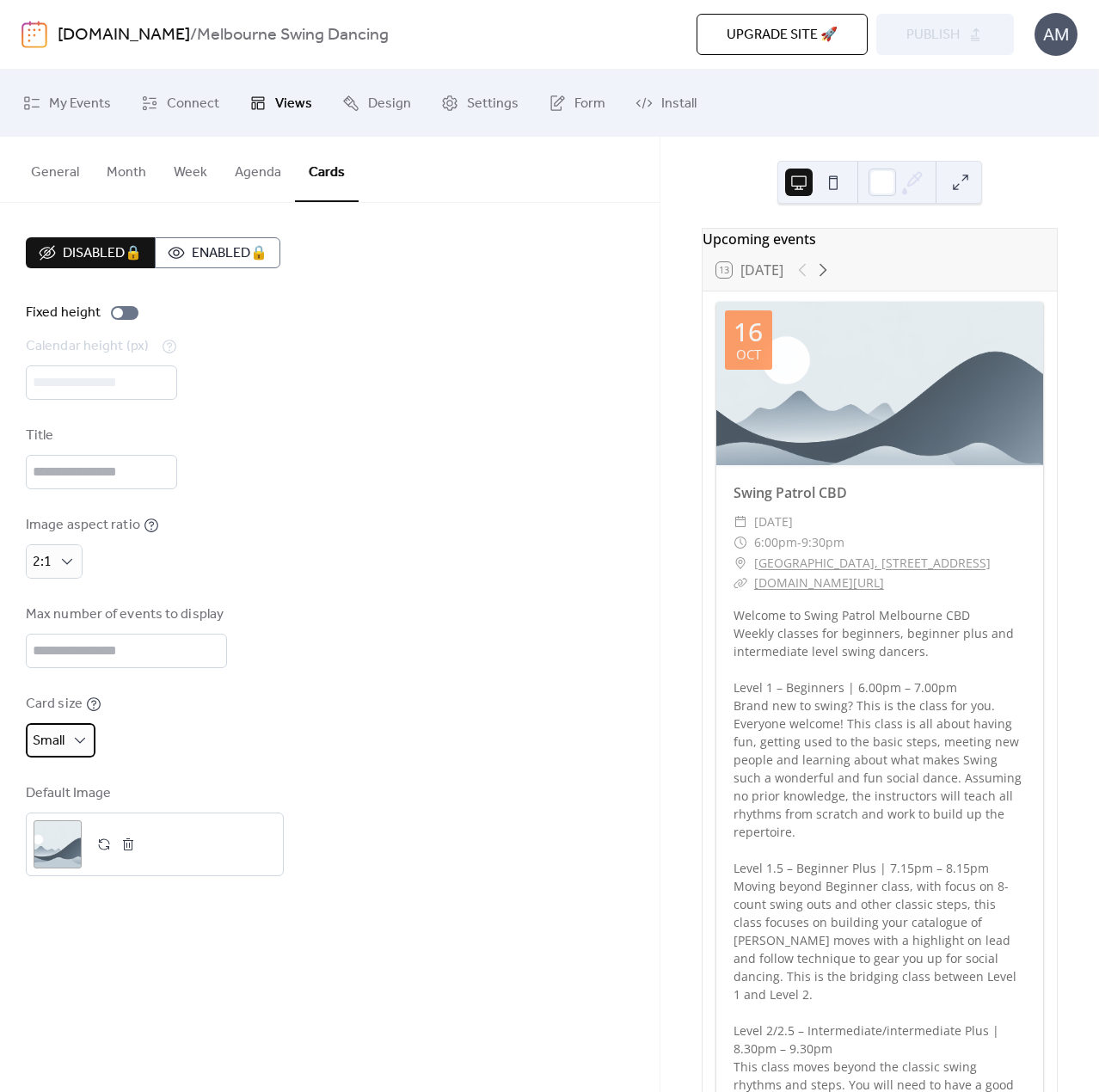
click at [73, 751] on div "Small" at bounding box center [61, 740] width 70 height 35
click at [77, 791] on div "Extra Small" at bounding box center [73, 778] width 94 height 35
click at [68, 736] on span "Extra Small" at bounding box center [66, 740] width 66 height 27
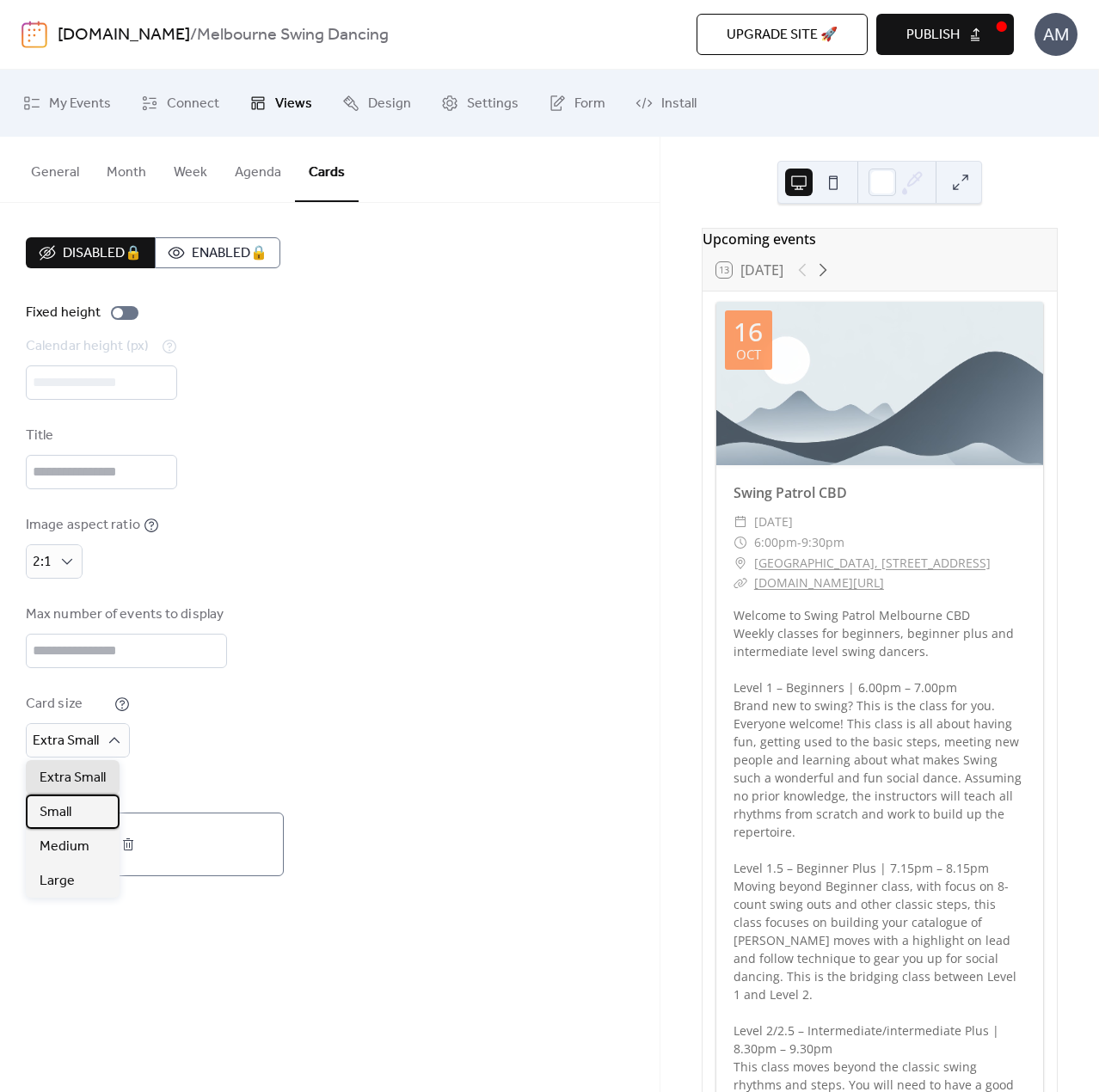
click at [93, 816] on div "Small" at bounding box center [73, 812] width 94 height 35
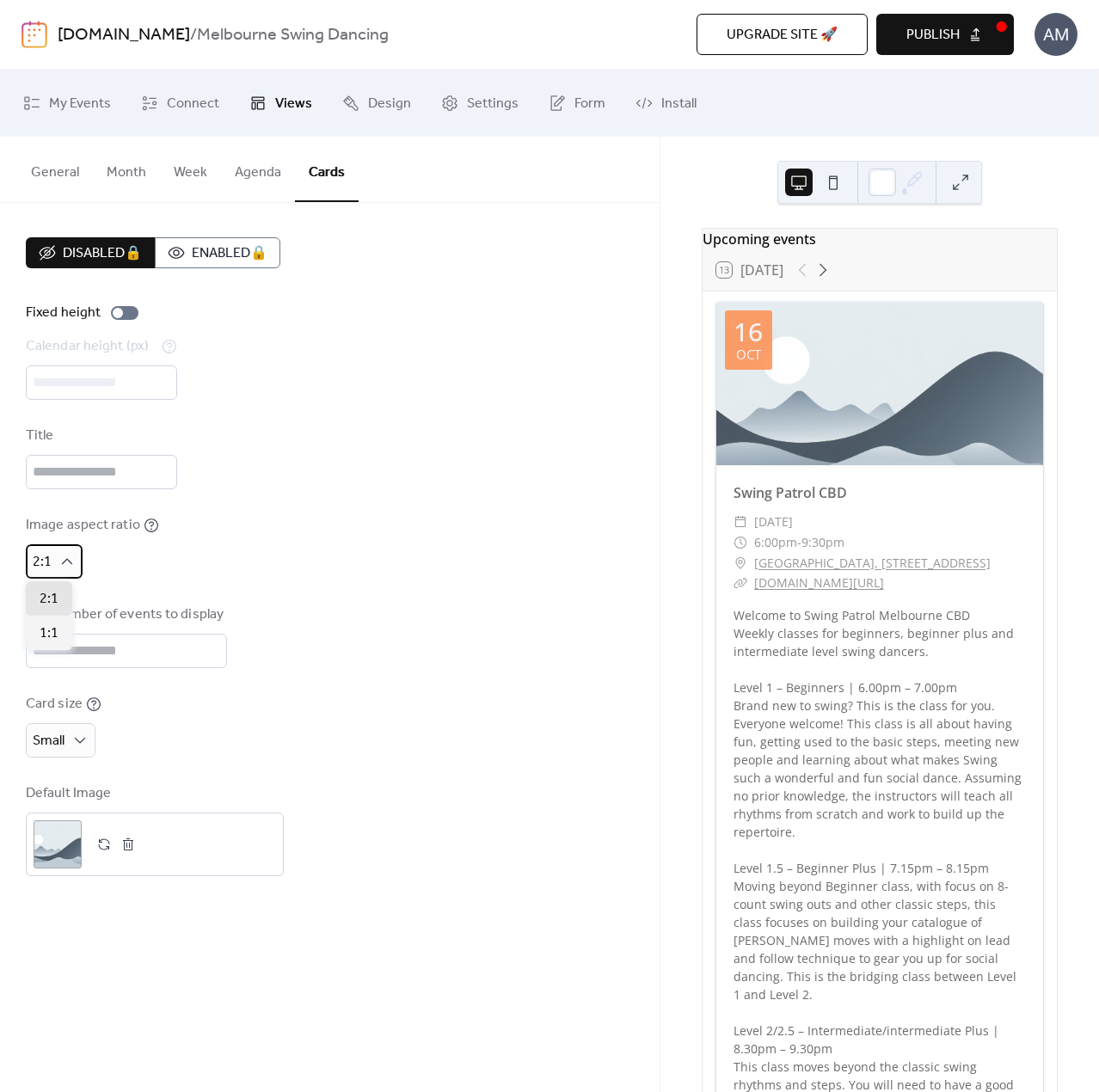
click at [61, 559] on icon at bounding box center [67, 561] width 17 height 17
drag, startPoint x: 305, startPoint y: 488, endPoint x: 216, endPoint y: 558, distance: 113.2
click at [305, 491] on div "Disabled 🔒 Enabled 🔒 Fixed height Calendar height (px) *** Title Image aspect r…" at bounding box center [330, 557] width 608 height 639
click at [939, 36] on span "Publish" at bounding box center [933, 36] width 53 height 21
click at [246, 180] on button "Agenda" at bounding box center [258, 168] width 74 height 64
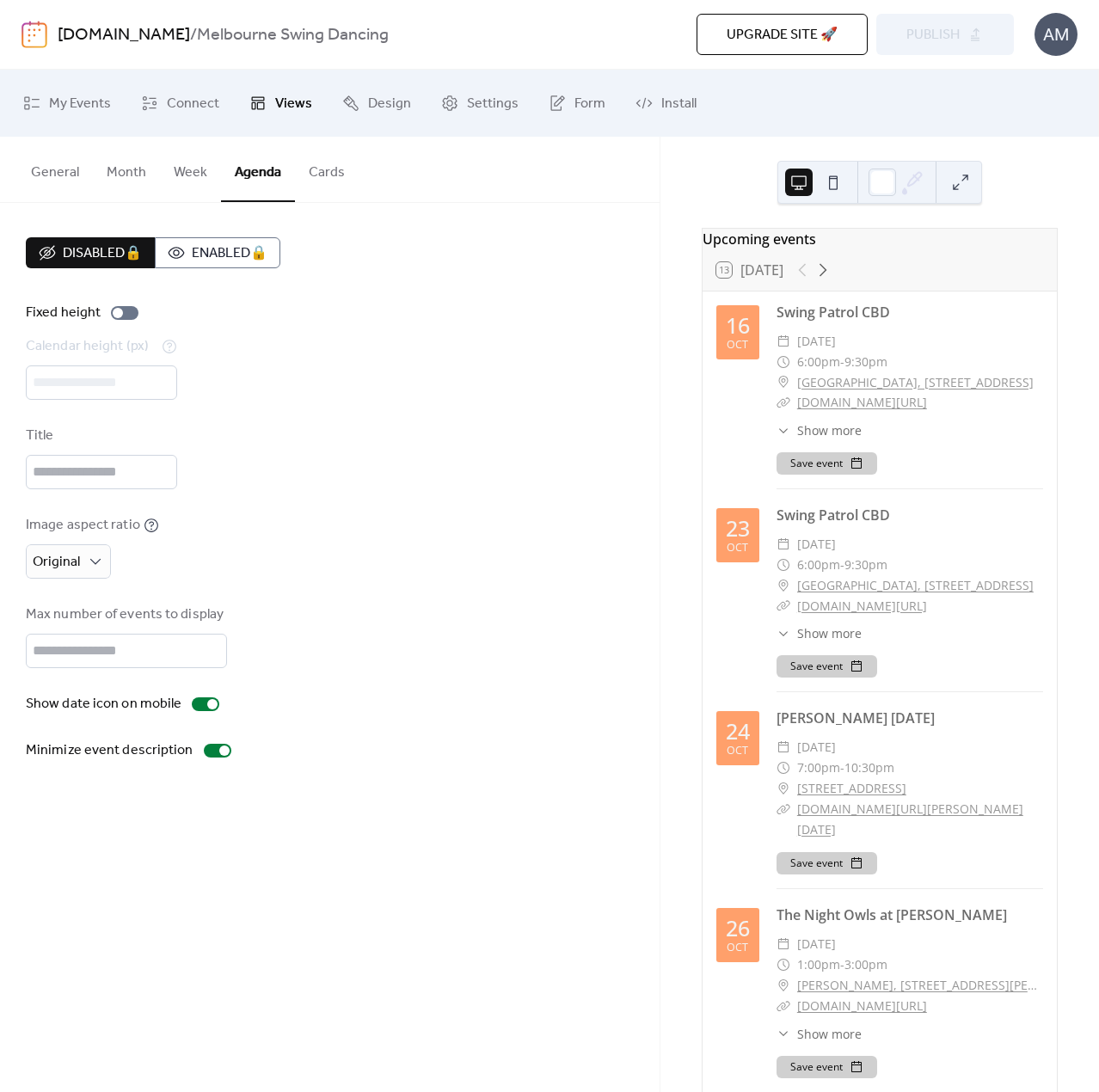
click at [191, 173] on button "Week" at bounding box center [191, 168] width 61 height 64
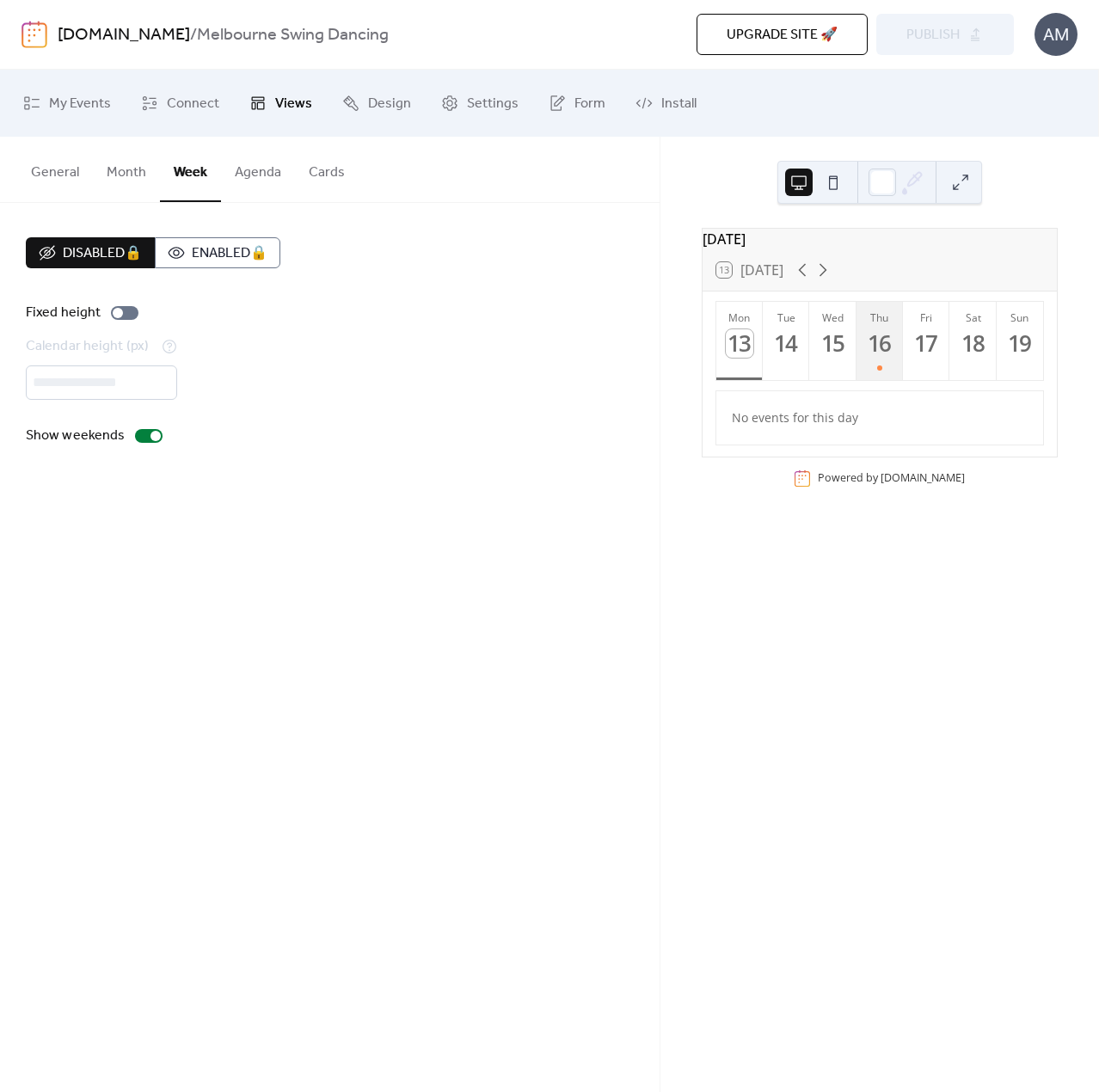
click at [886, 376] on button "Thu 16" at bounding box center [879, 341] width 46 height 78
click at [832, 182] on button at bounding box center [834, 183] width 28 height 28
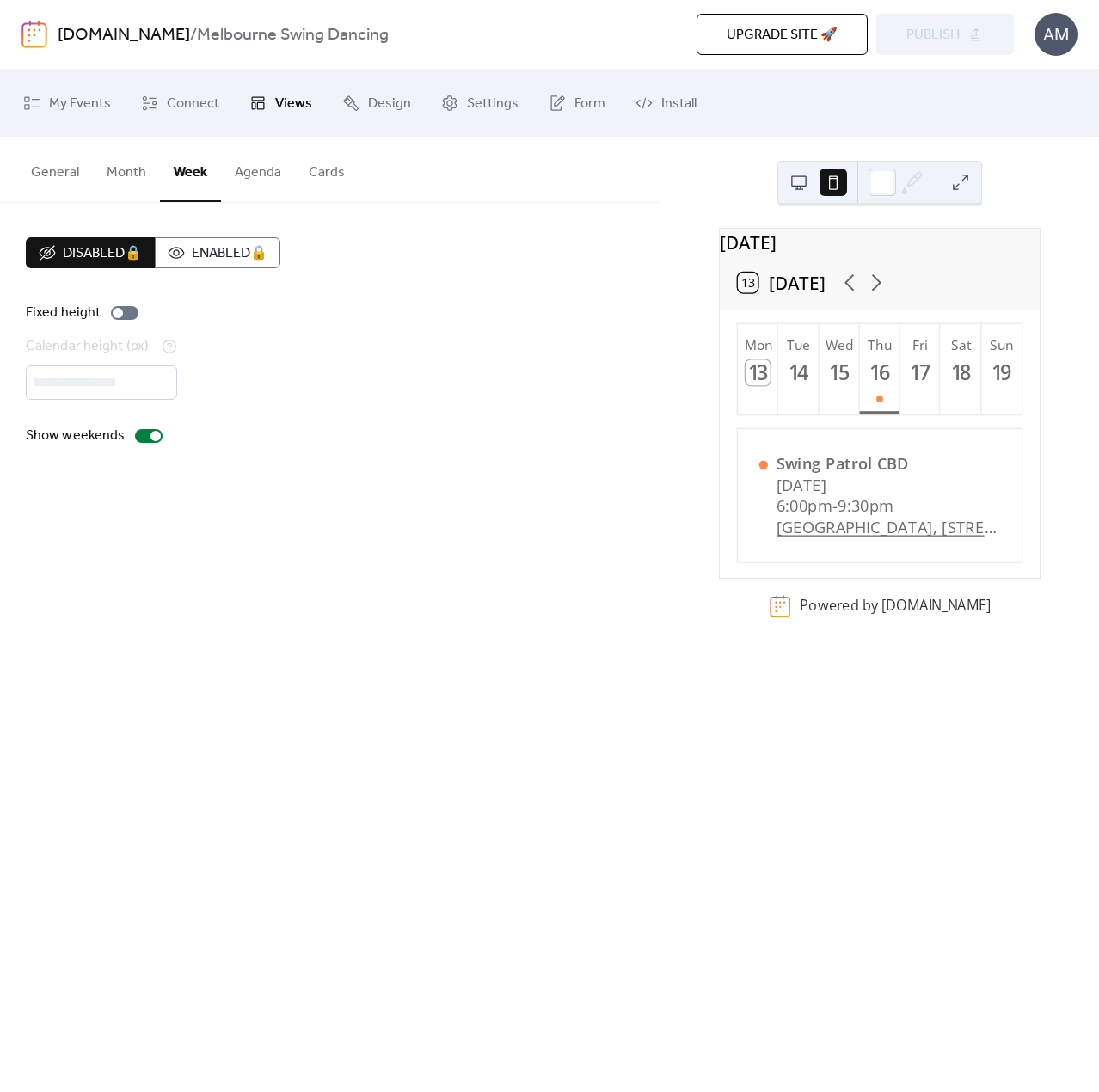
click at [801, 183] on button at bounding box center [799, 183] width 28 height 28
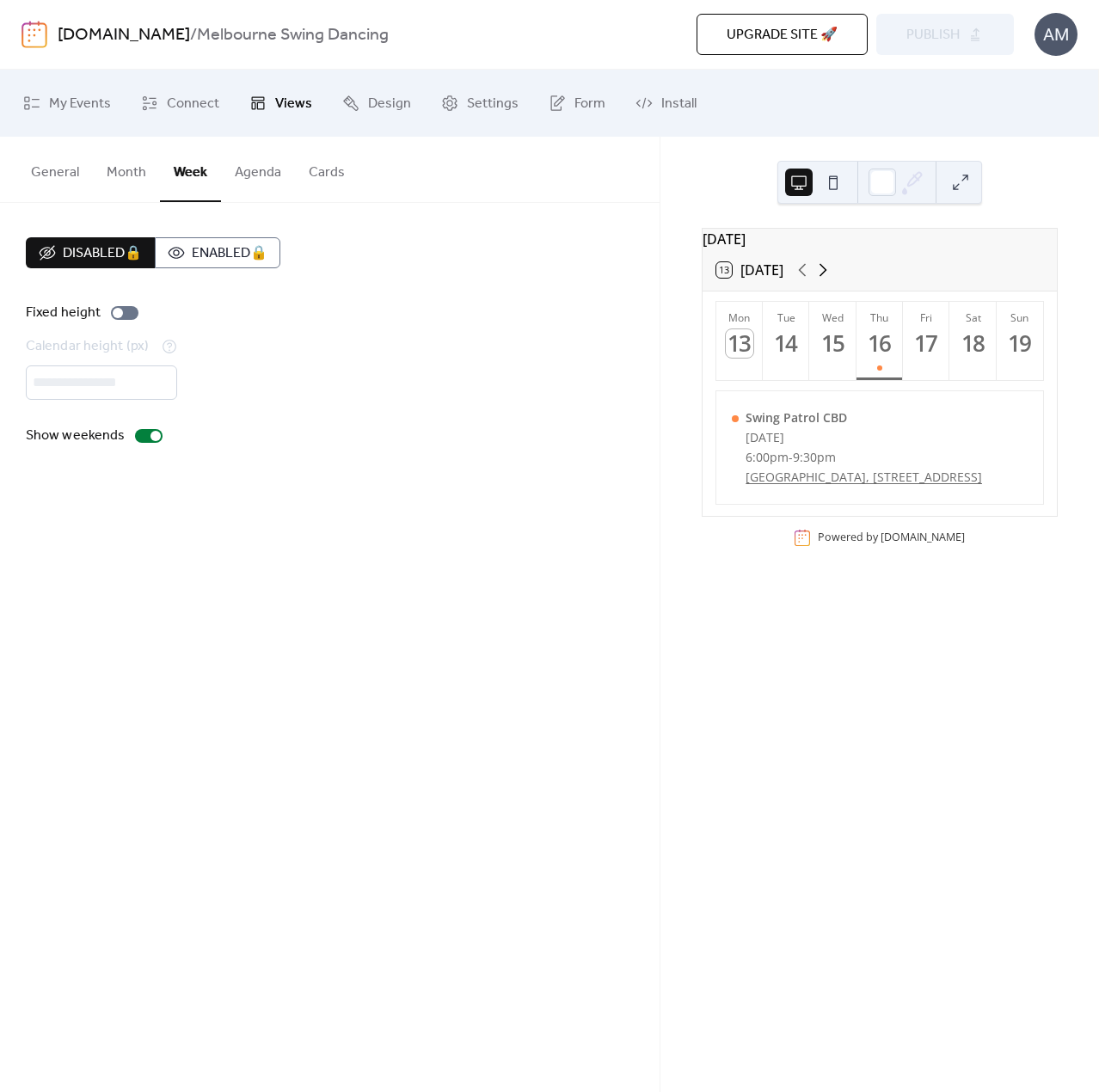
click at [822, 280] on icon at bounding box center [823, 270] width 21 height 21
click at [803, 278] on icon at bounding box center [802, 270] width 21 height 21
click at [879, 347] on div "16" at bounding box center [880, 343] width 29 height 29
click at [923, 341] on div "17" at bounding box center [926, 343] width 29 height 29
click at [134, 177] on button "Month" at bounding box center [126, 168] width 67 height 64
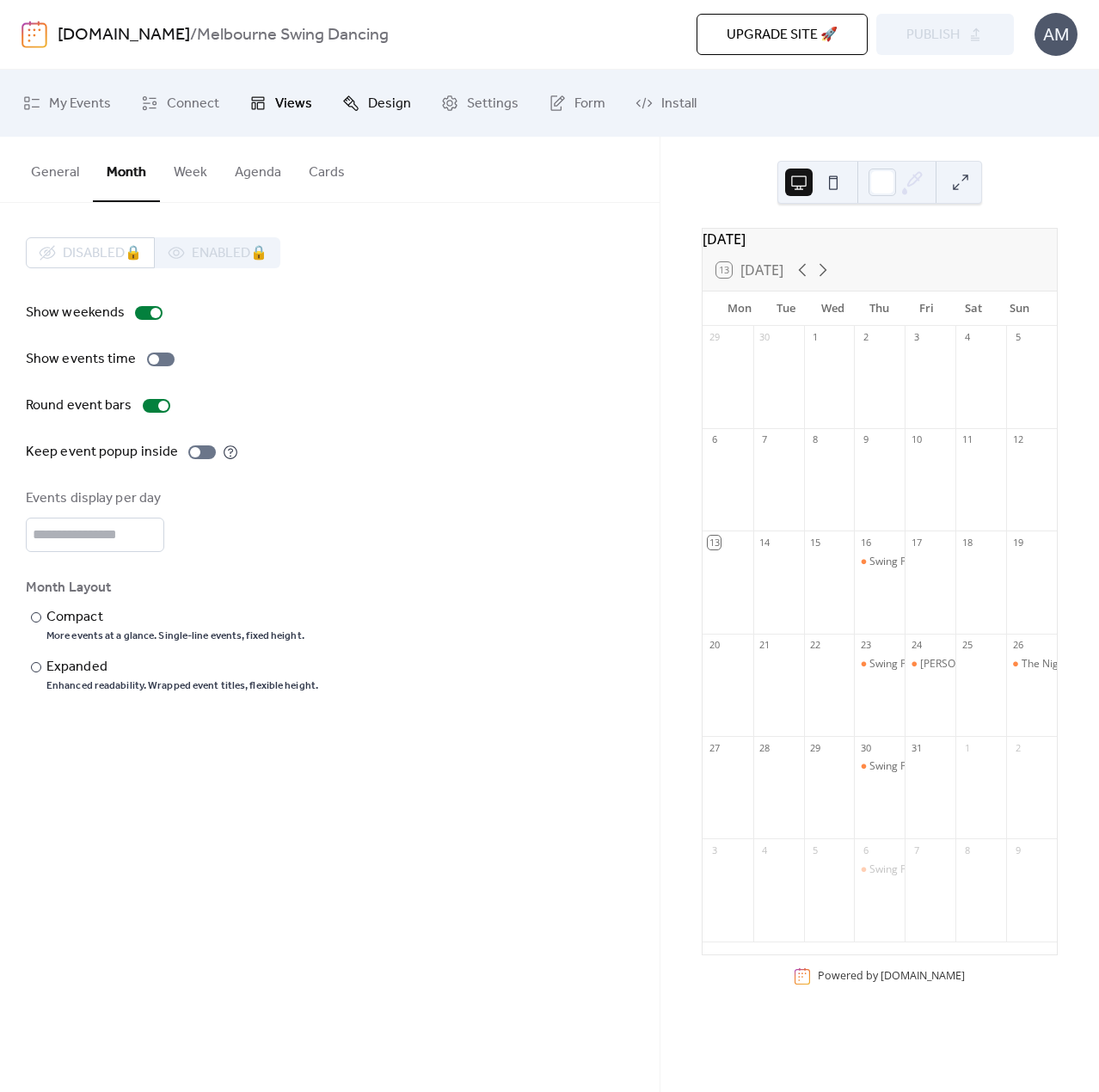
click at [371, 103] on span "Design" at bounding box center [389, 104] width 43 height 28
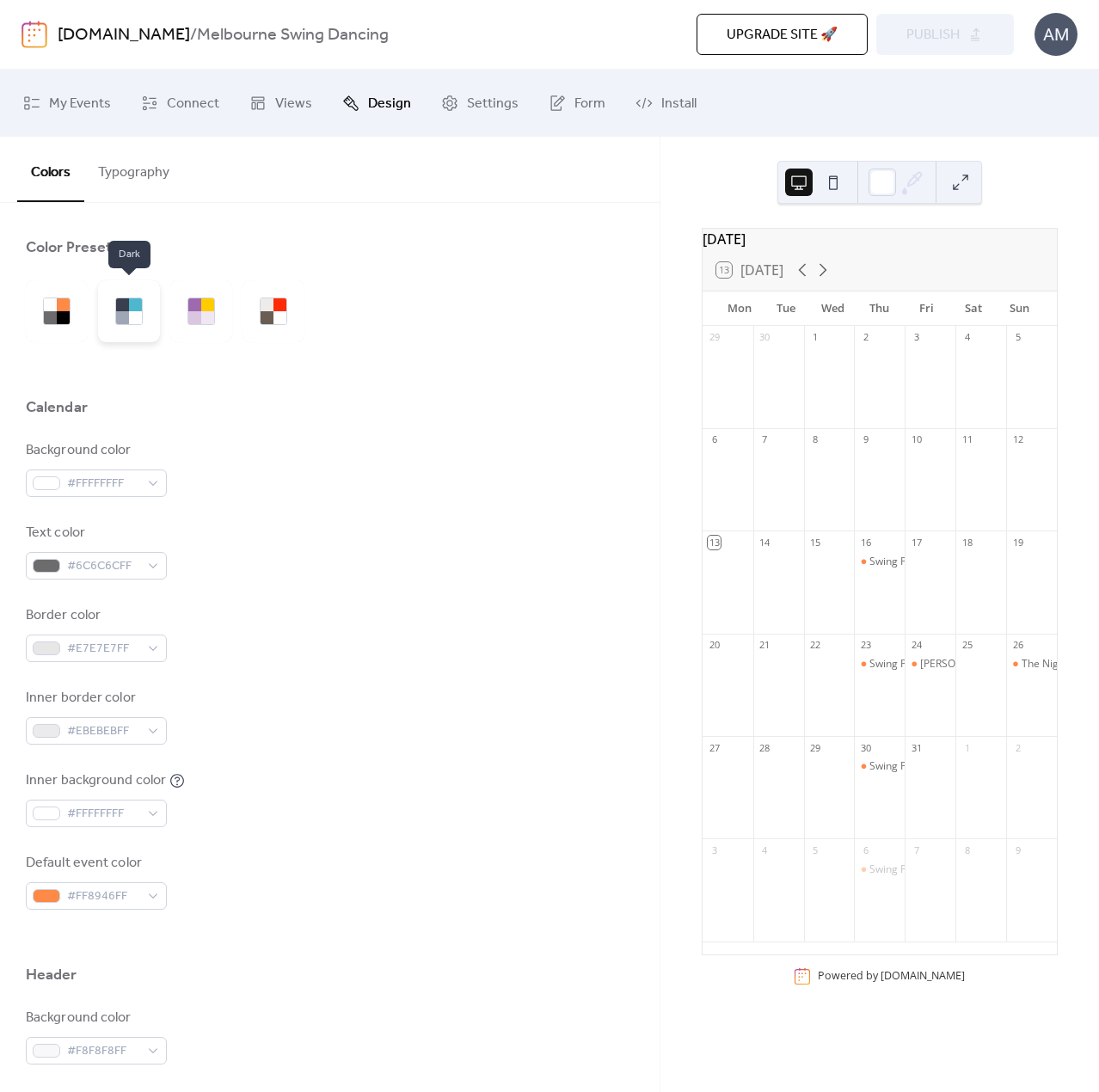
click at [113, 317] on div at bounding box center [129, 311] width 62 height 62
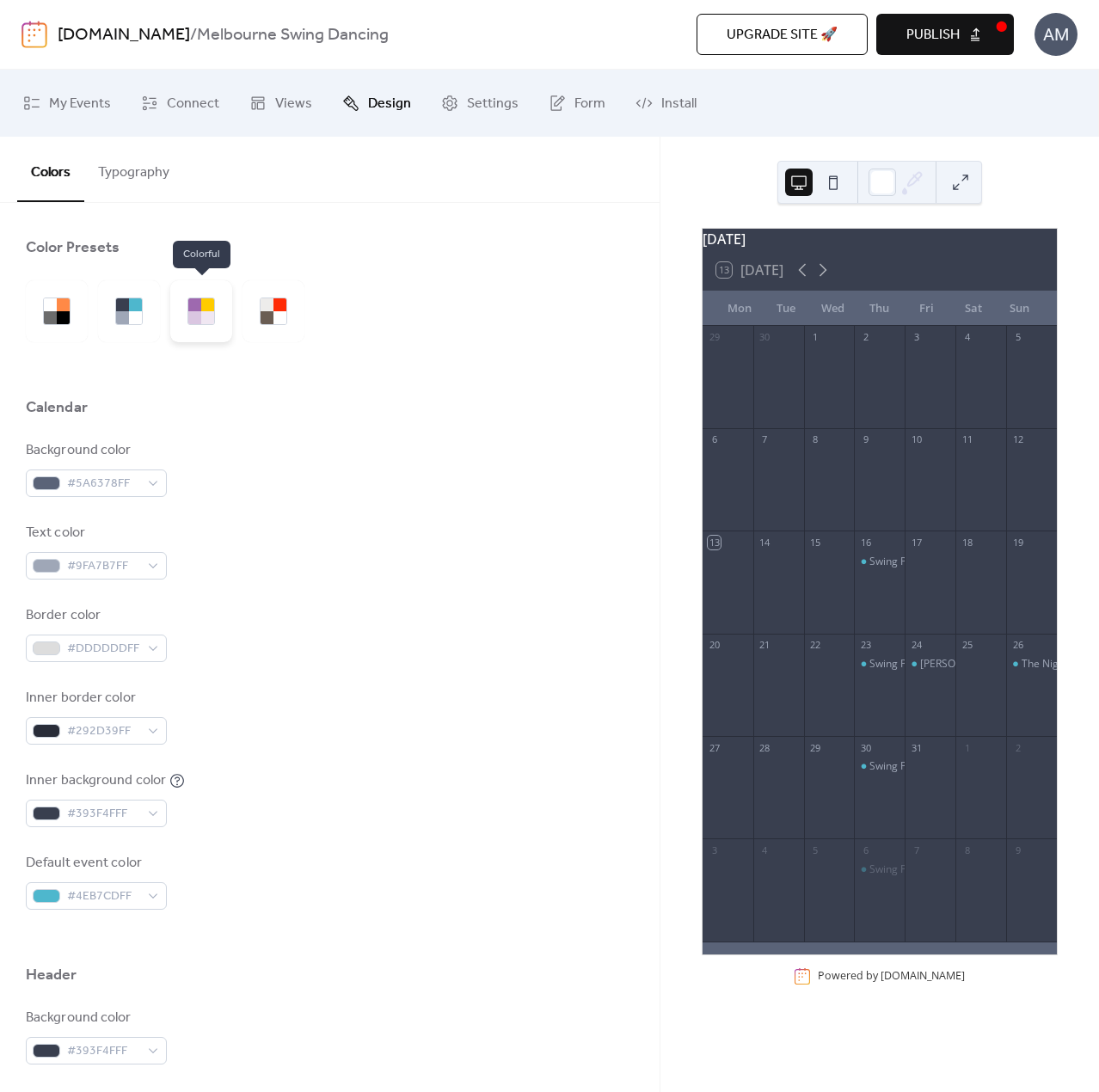
click at [202, 326] on div at bounding box center [201, 311] width 62 height 62
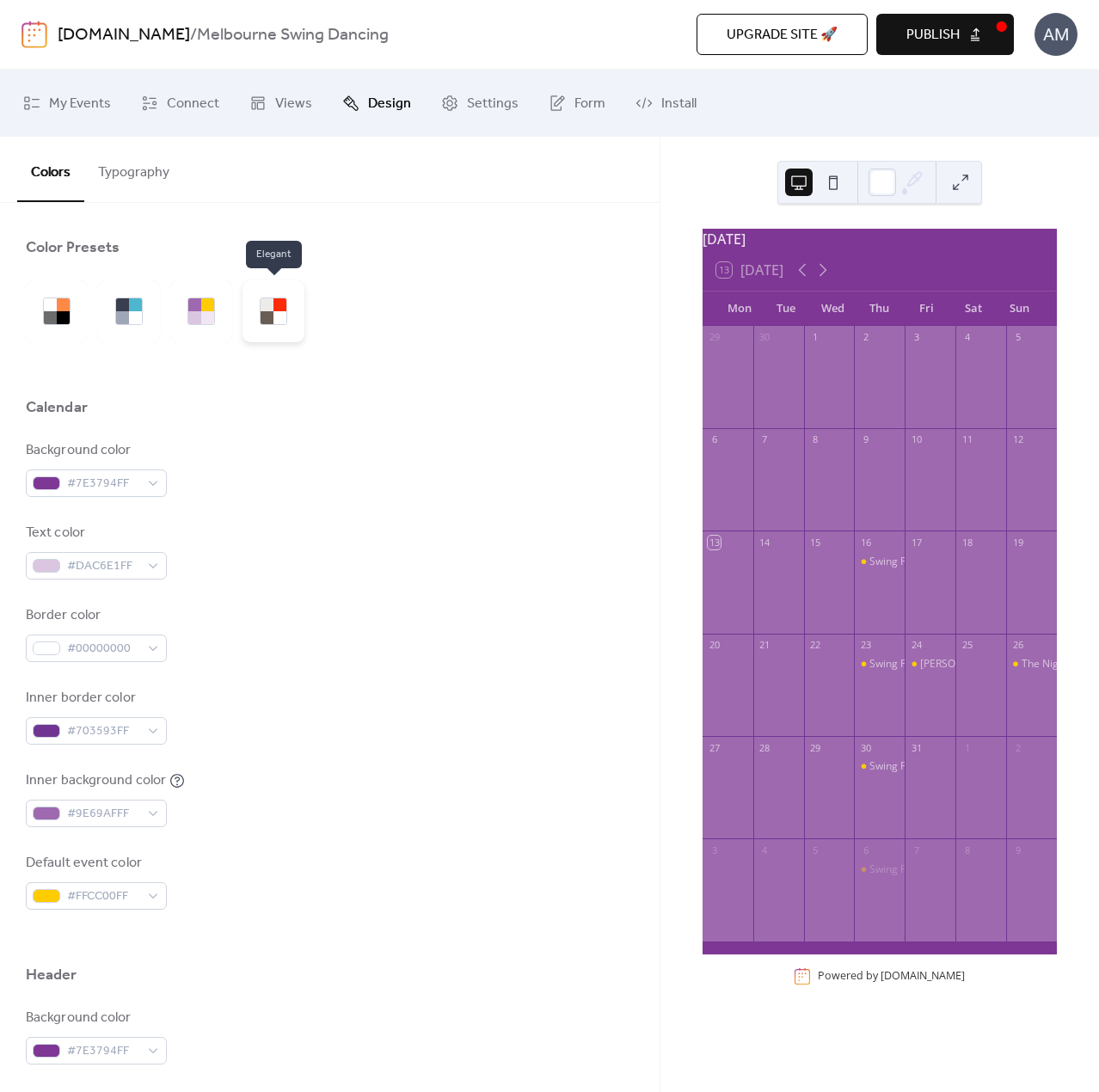
click at [271, 316] on div at bounding box center [266, 318] width 13 height 13
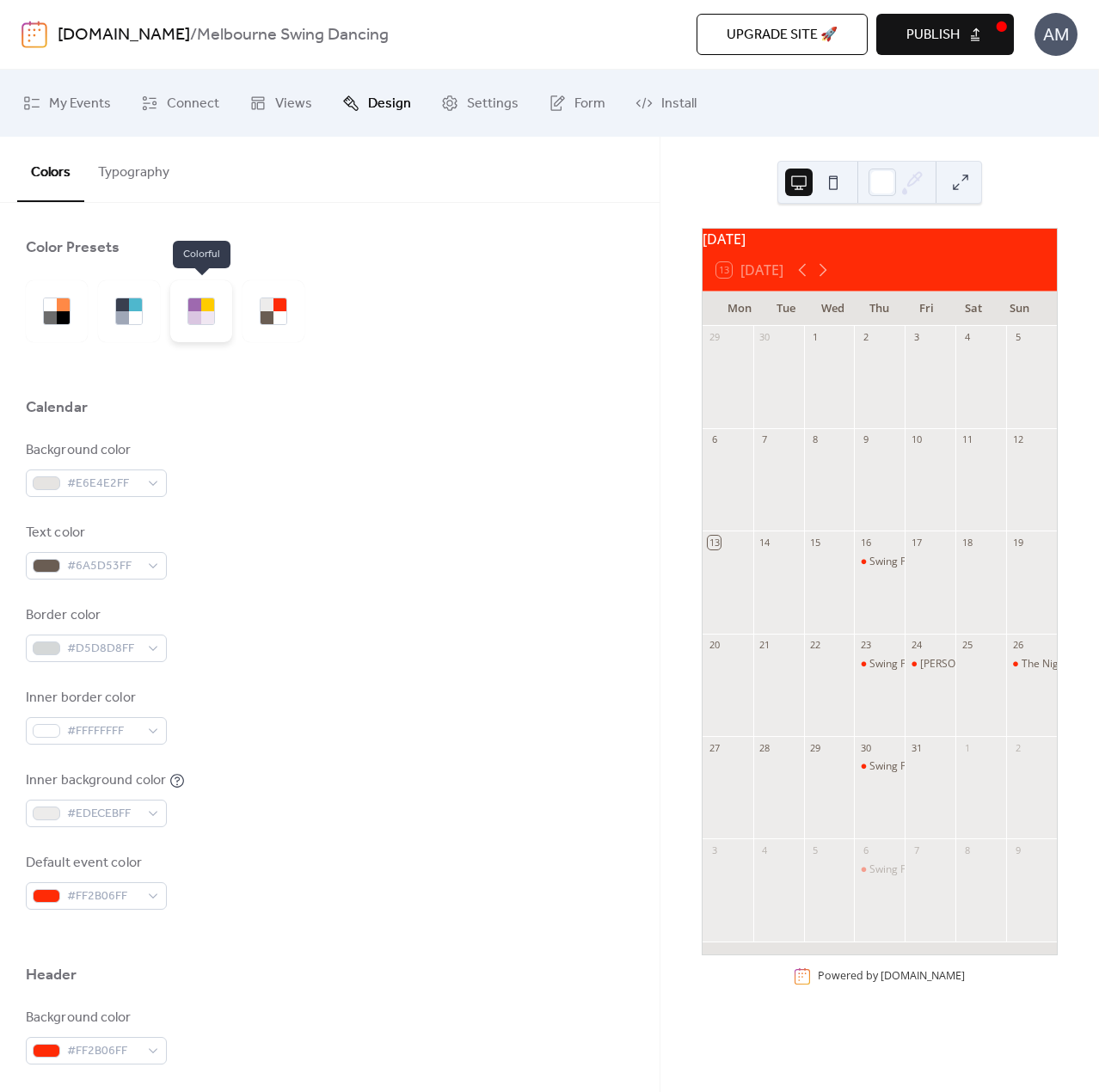
click at [214, 319] on div at bounding box center [201, 312] width 28 height 28
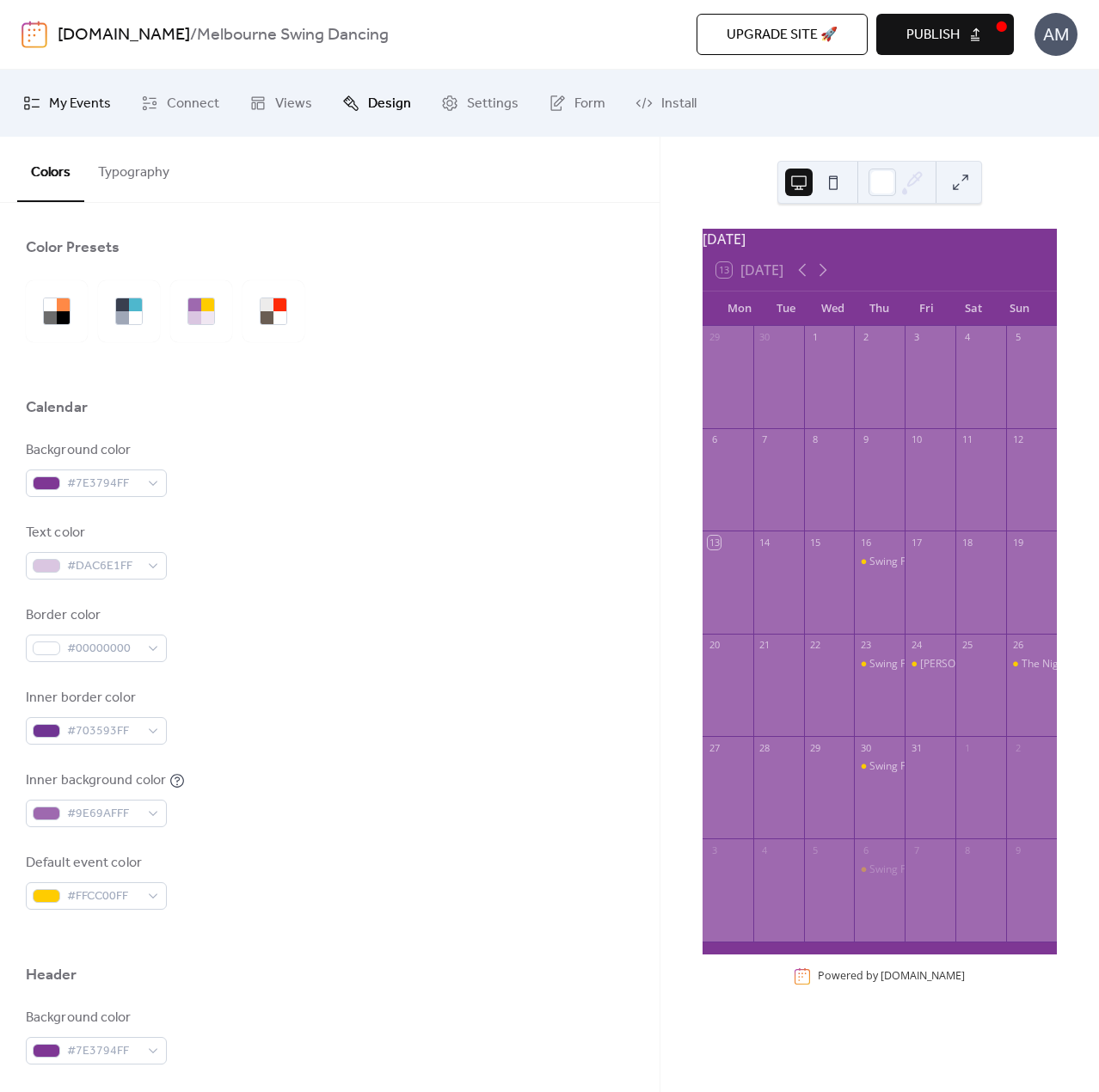
click at [71, 102] on span "My Events" at bounding box center [79, 104] width 62 height 28
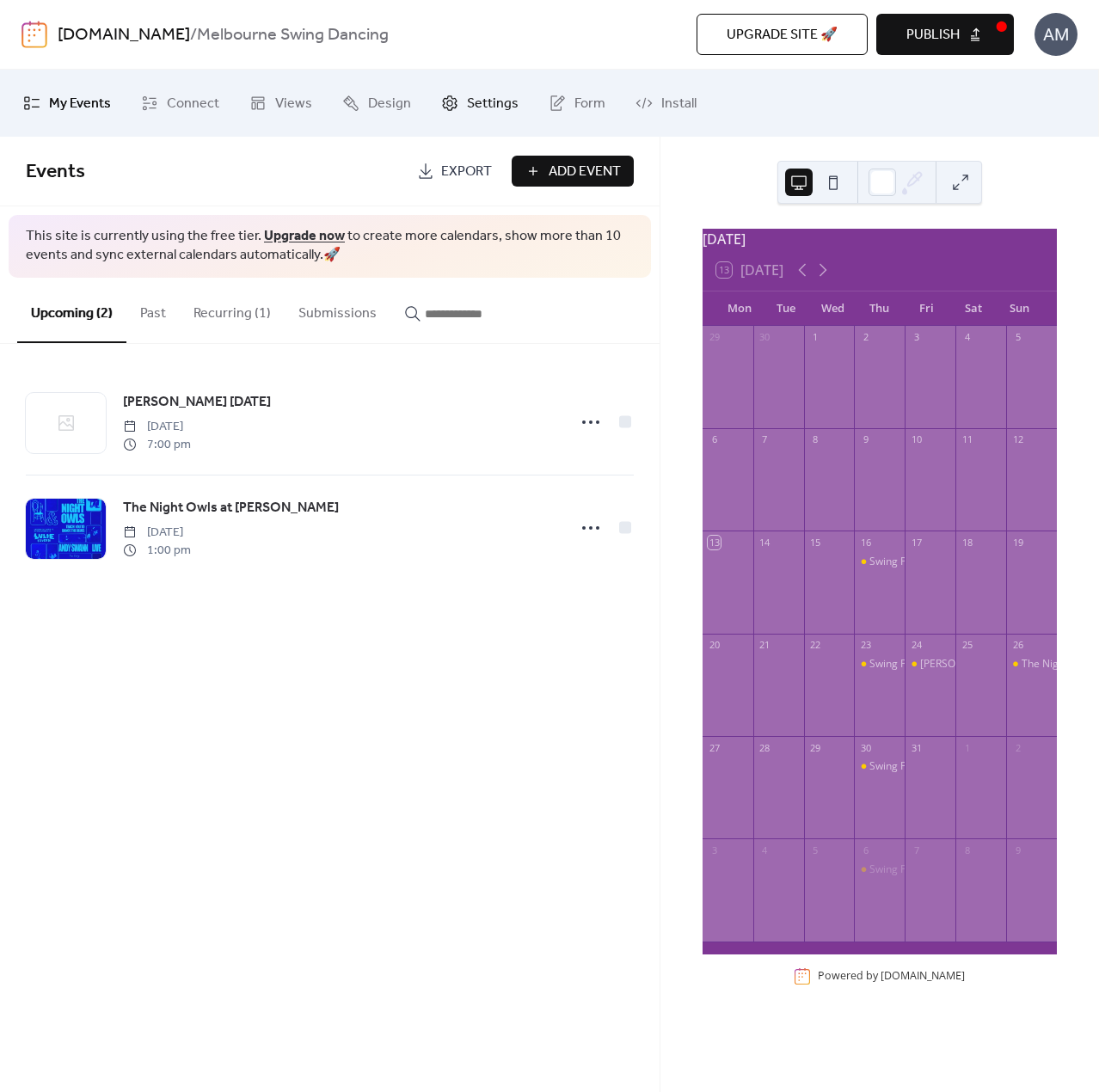
click at [444, 108] on icon at bounding box center [450, 104] width 17 height 17
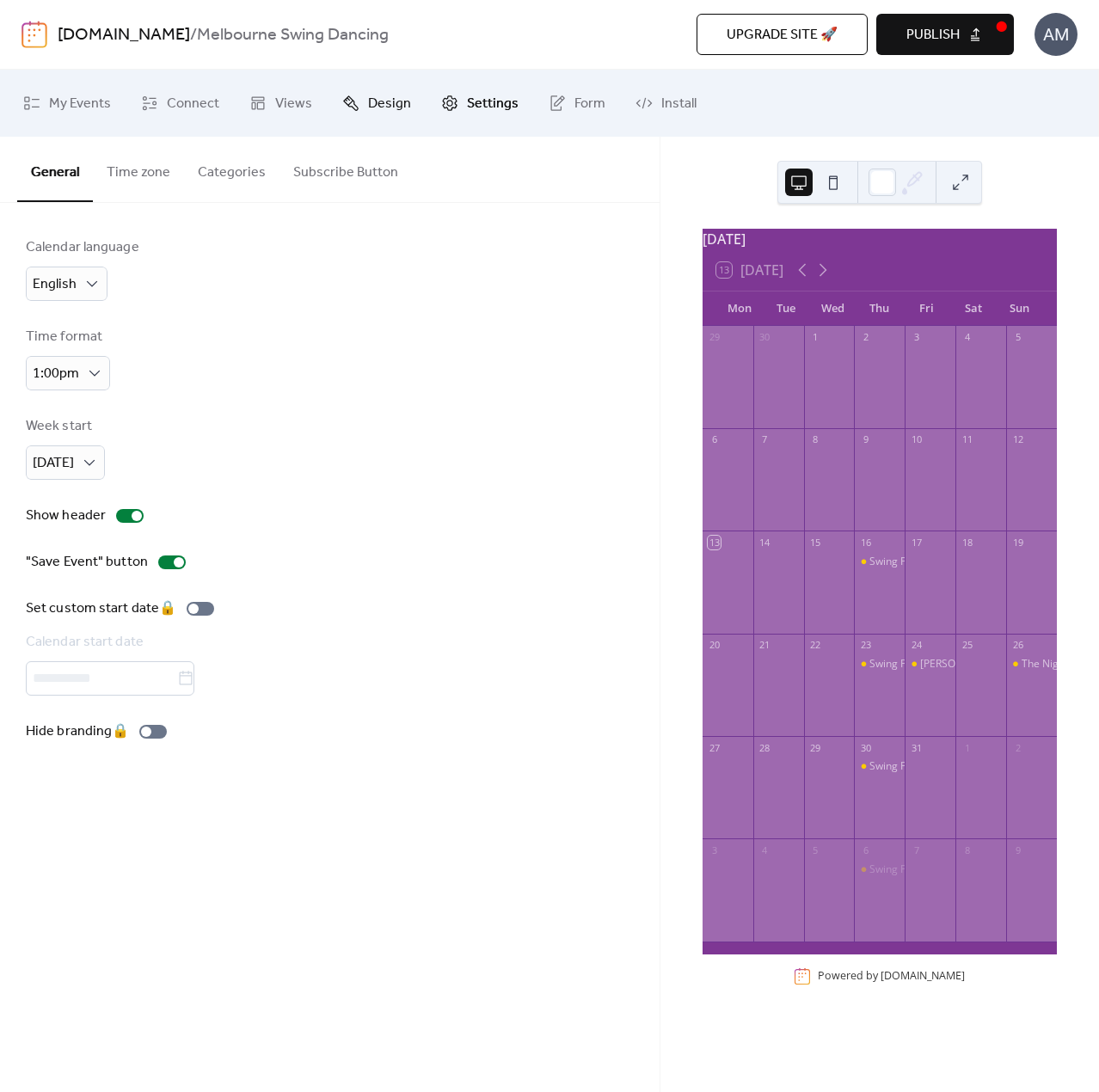
click at [382, 94] on span "Design" at bounding box center [389, 104] width 43 height 28
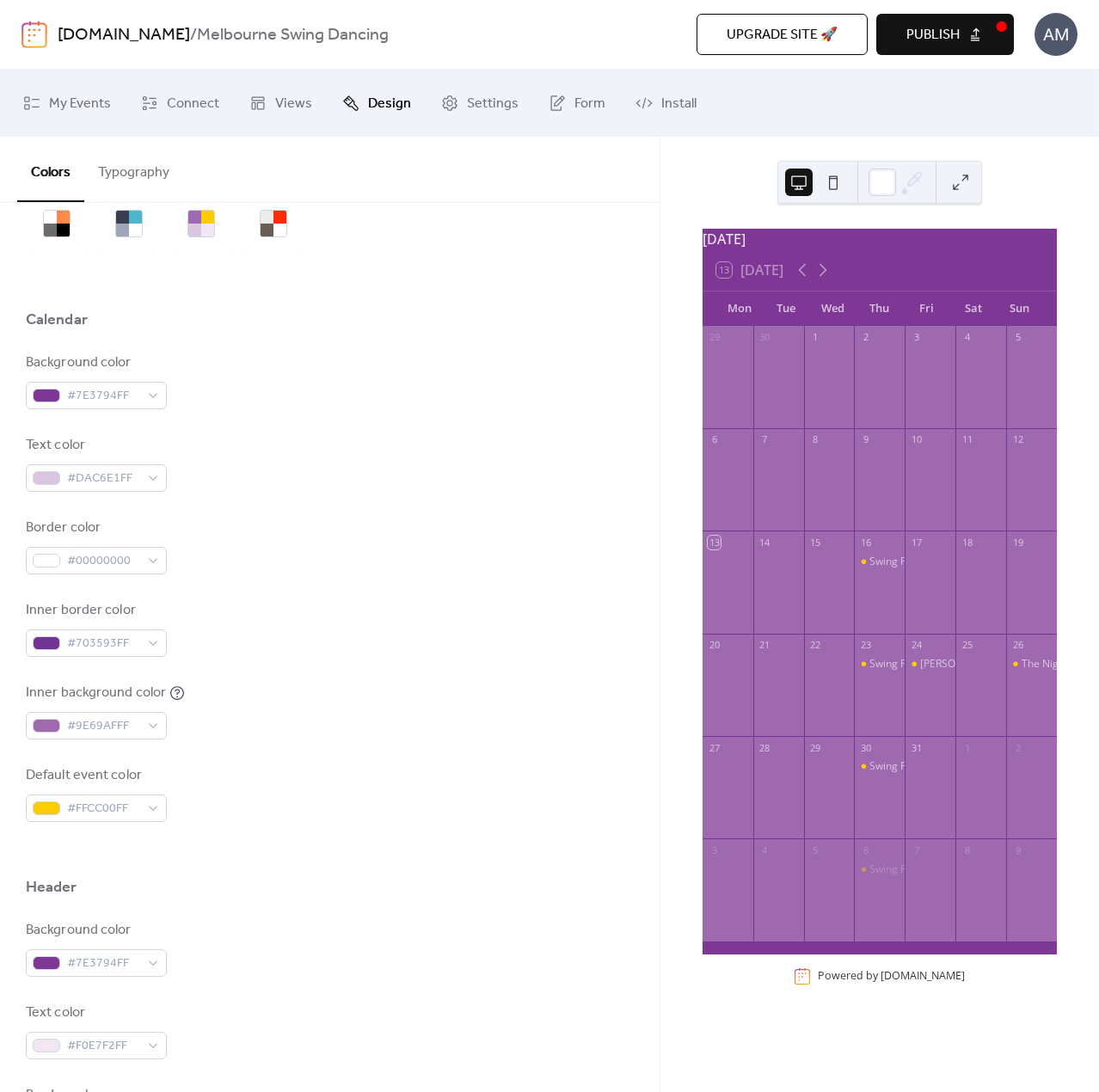
scroll to position [86, 0]
click at [285, 104] on span "Views" at bounding box center [293, 104] width 37 height 28
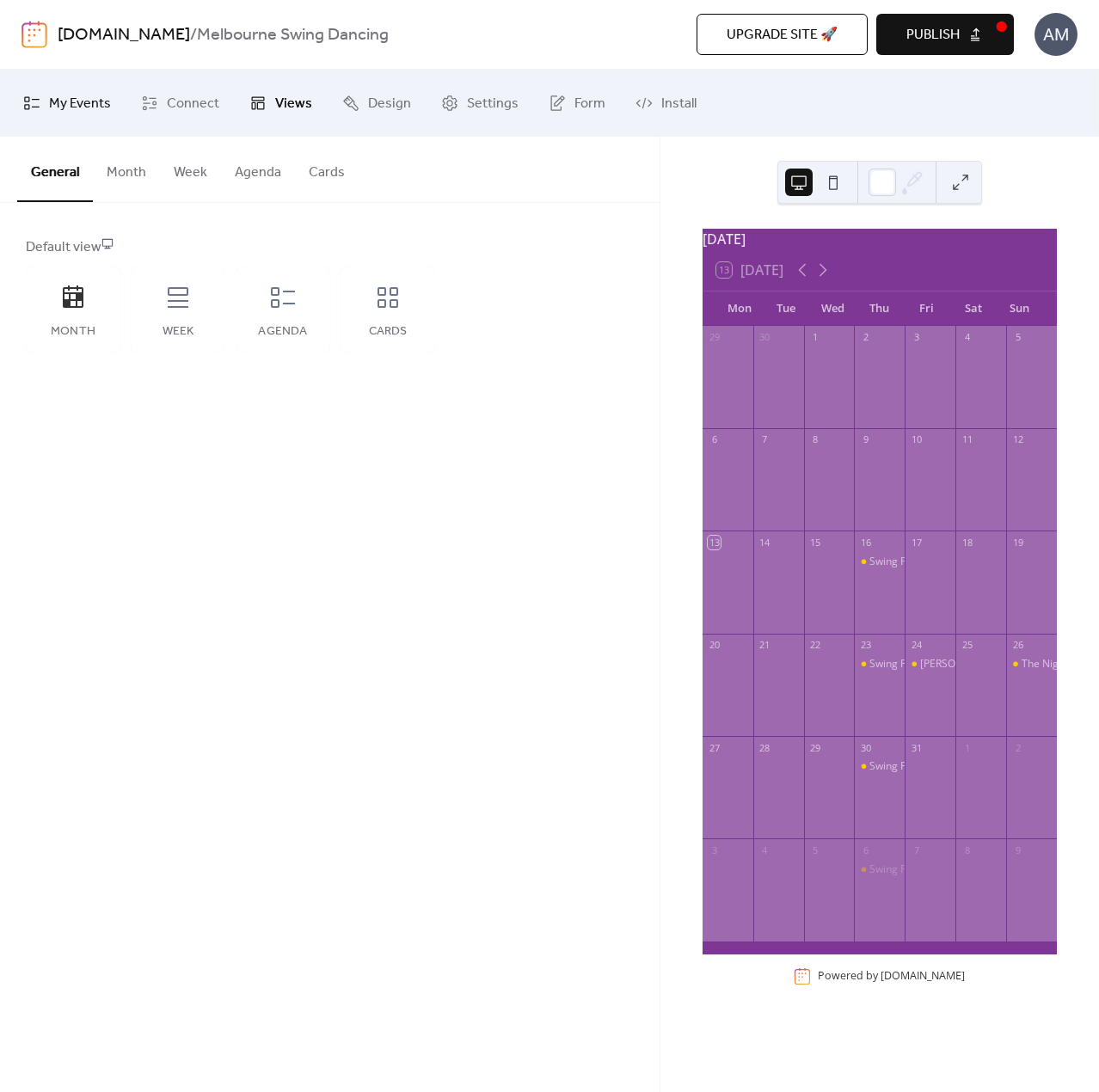
click at [86, 109] on span "My Events" at bounding box center [79, 104] width 62 height 28
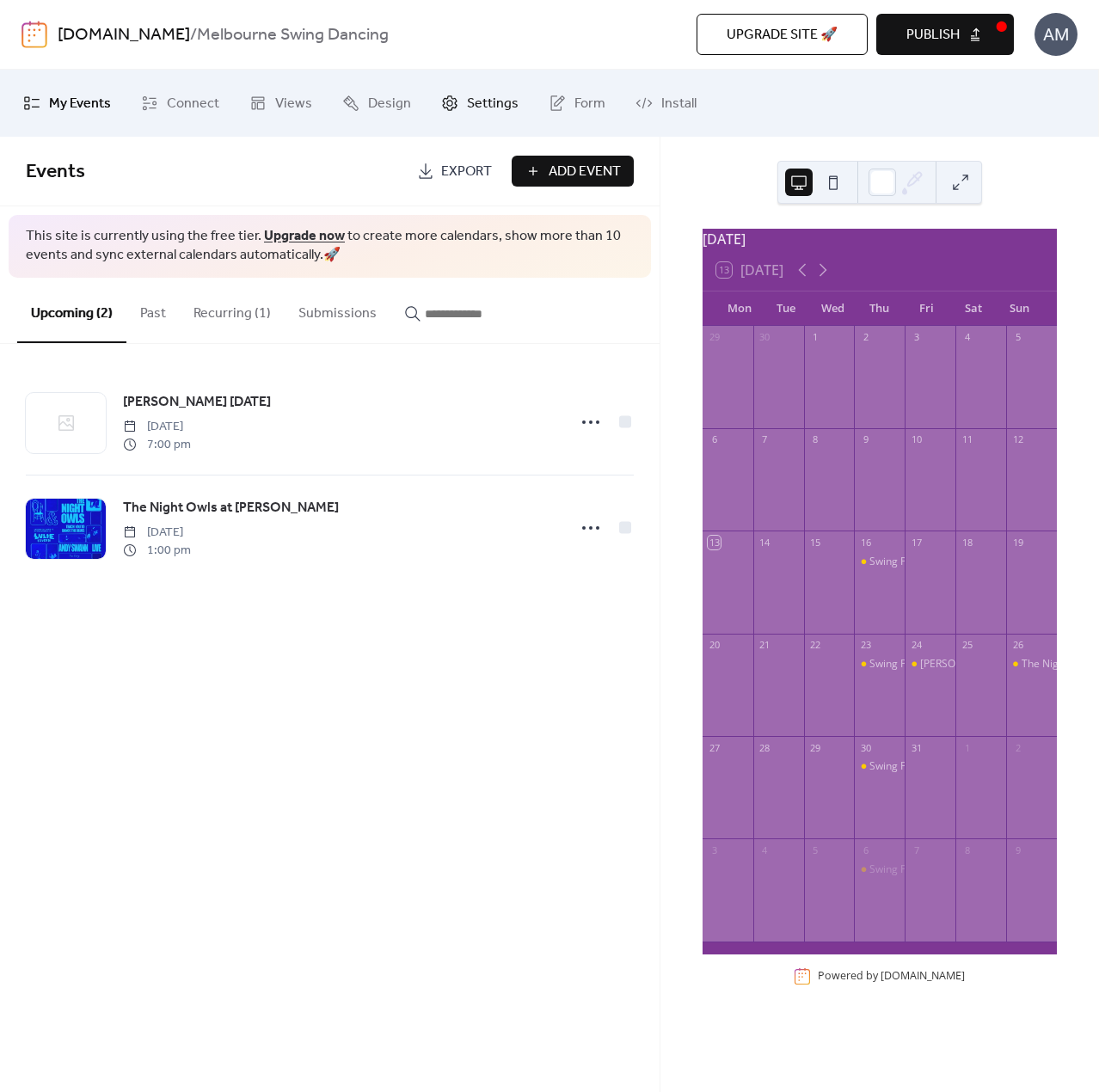
click at [462, 89] on link "Settings" at bounding box center [479, 103] width 104 height 53
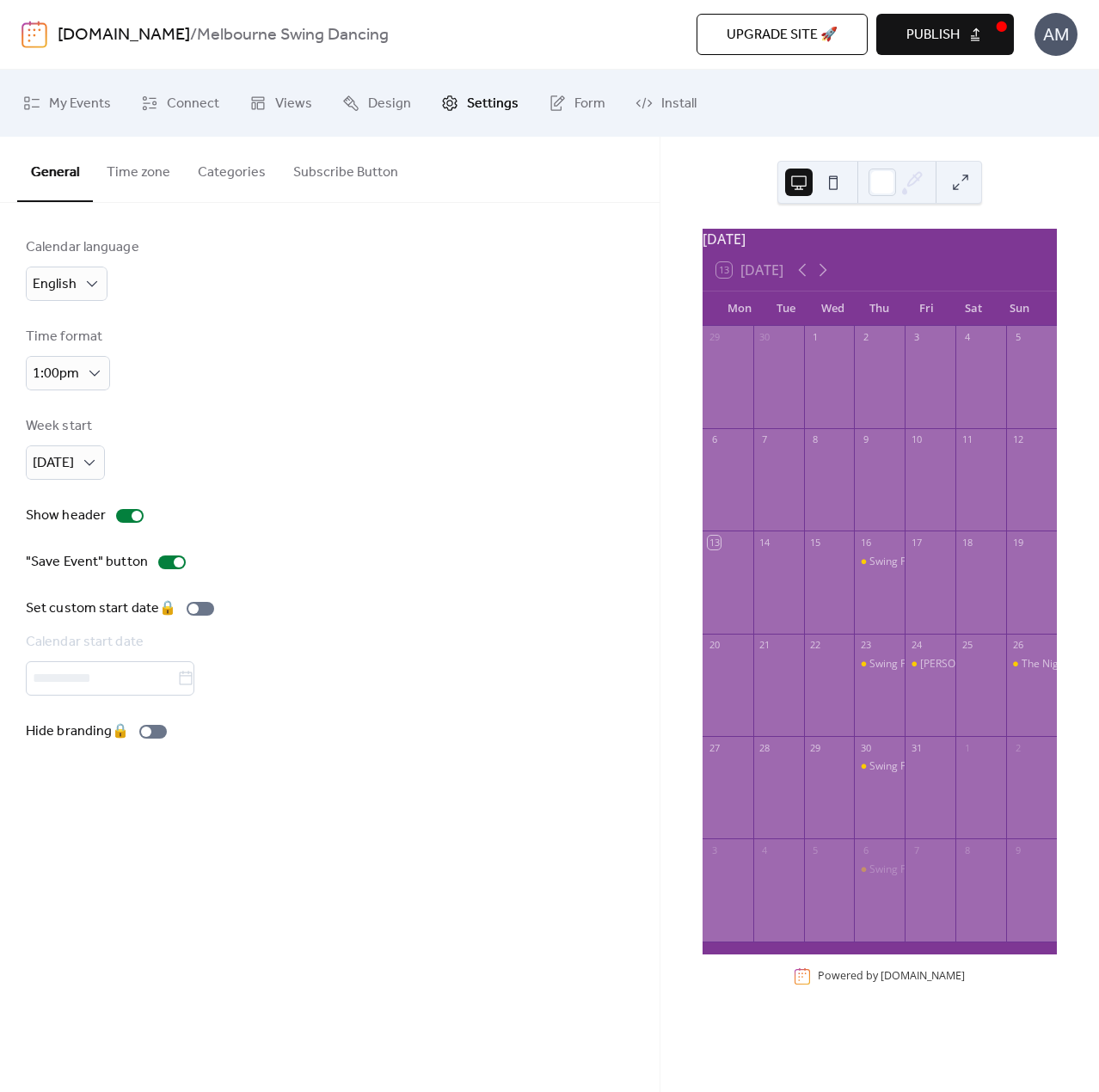
click at [211, 161] on button "Categories" at bounding box center [231, 168] width 96 height 64
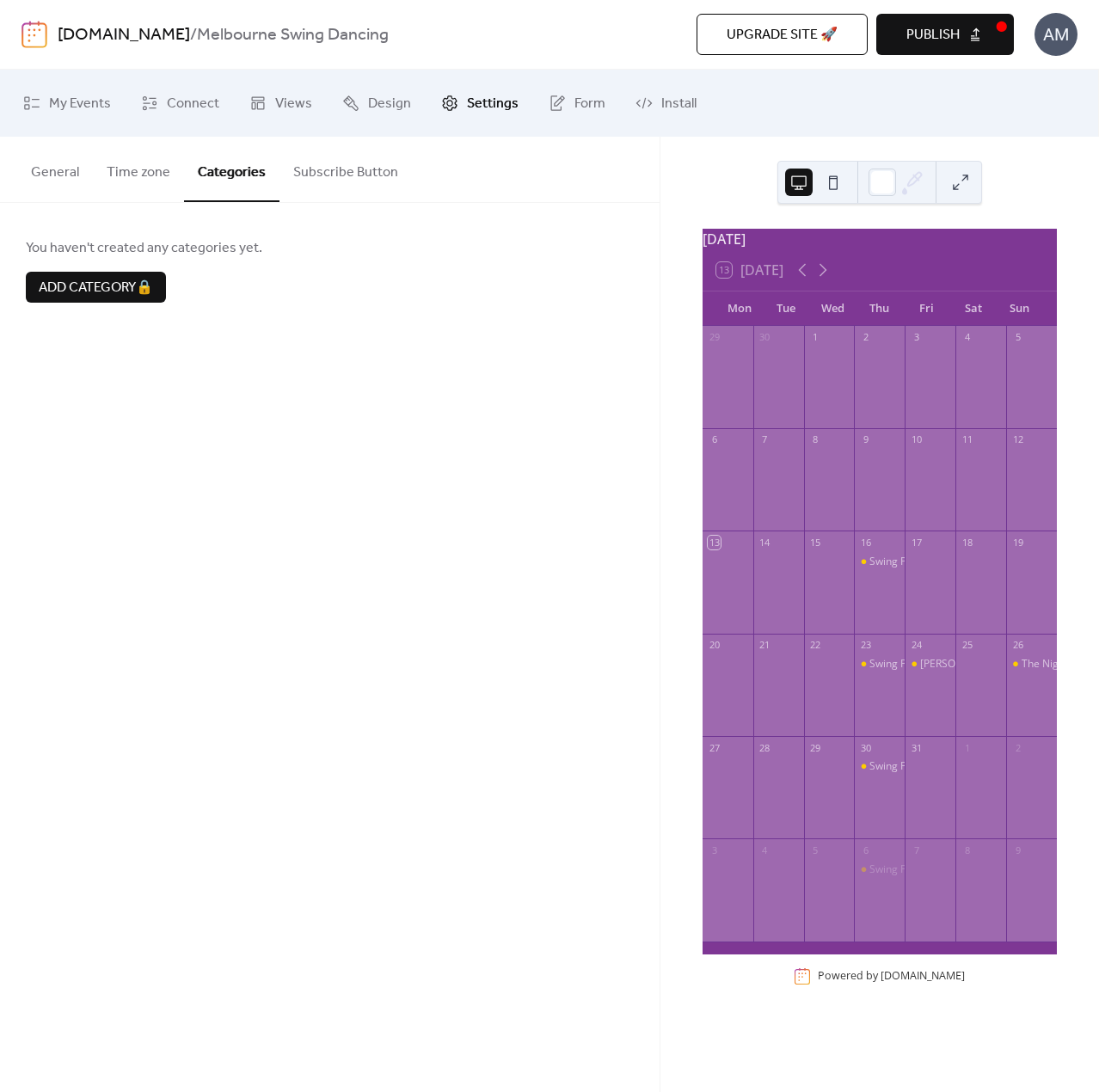
click at [133, 183] on button "Time zone" at bounding box center [138, 168] width 91 height 64
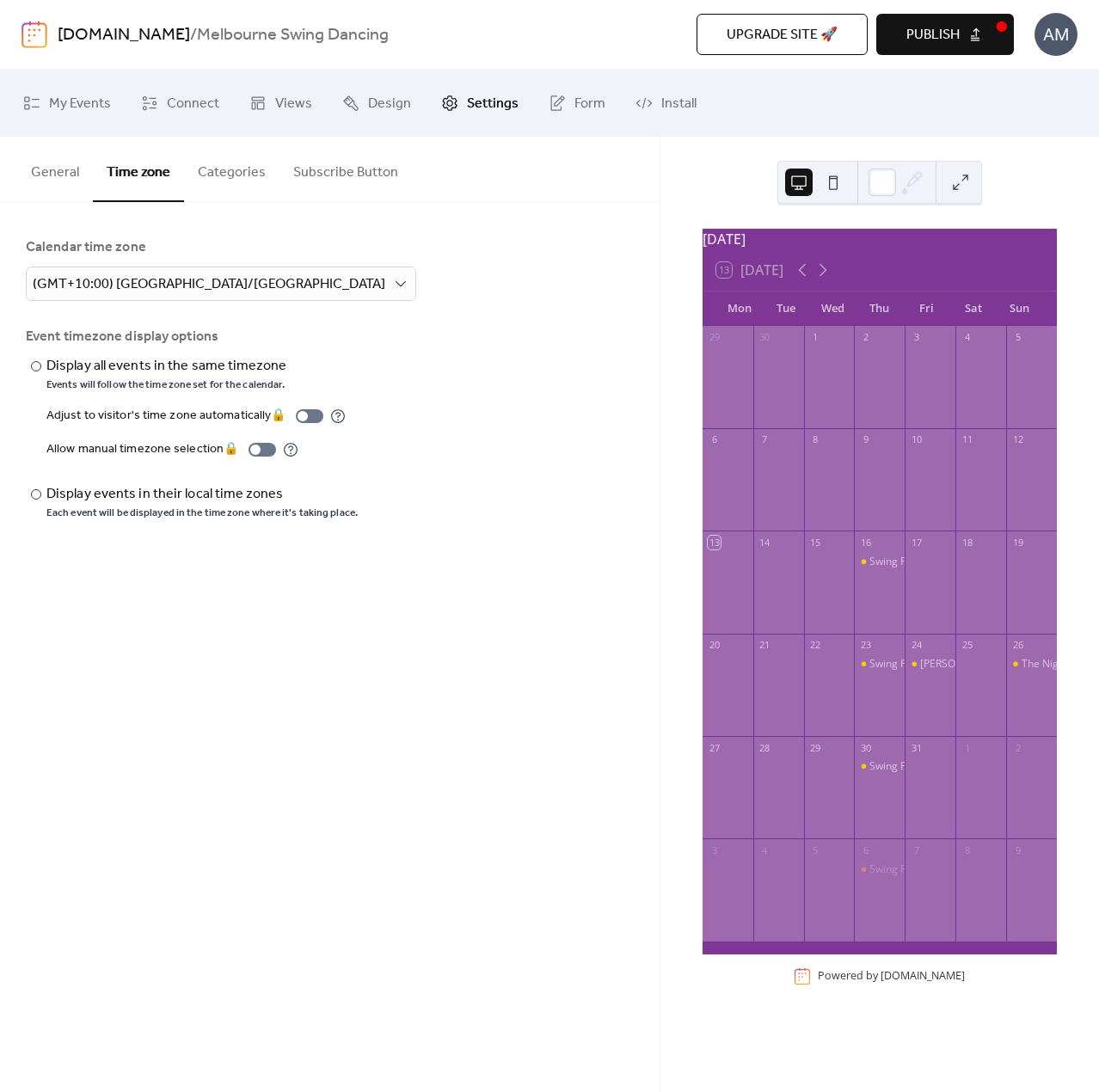
click at [57, 184] on button "General" at bounding box center [55, 168] width 76 height 64
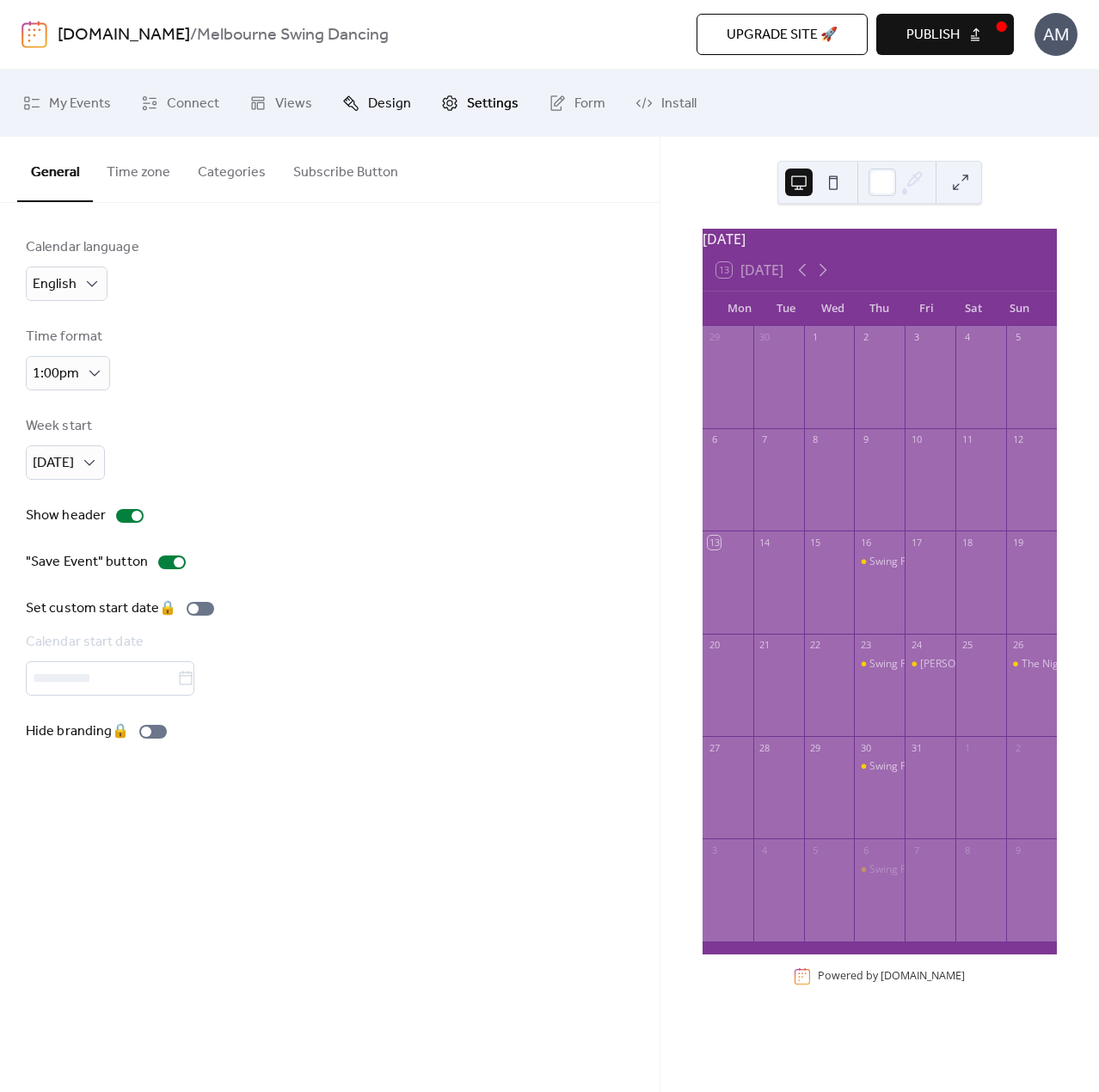
click at [400, 112] on span "Design" at bounding box center [389, 104] width 43 height 28
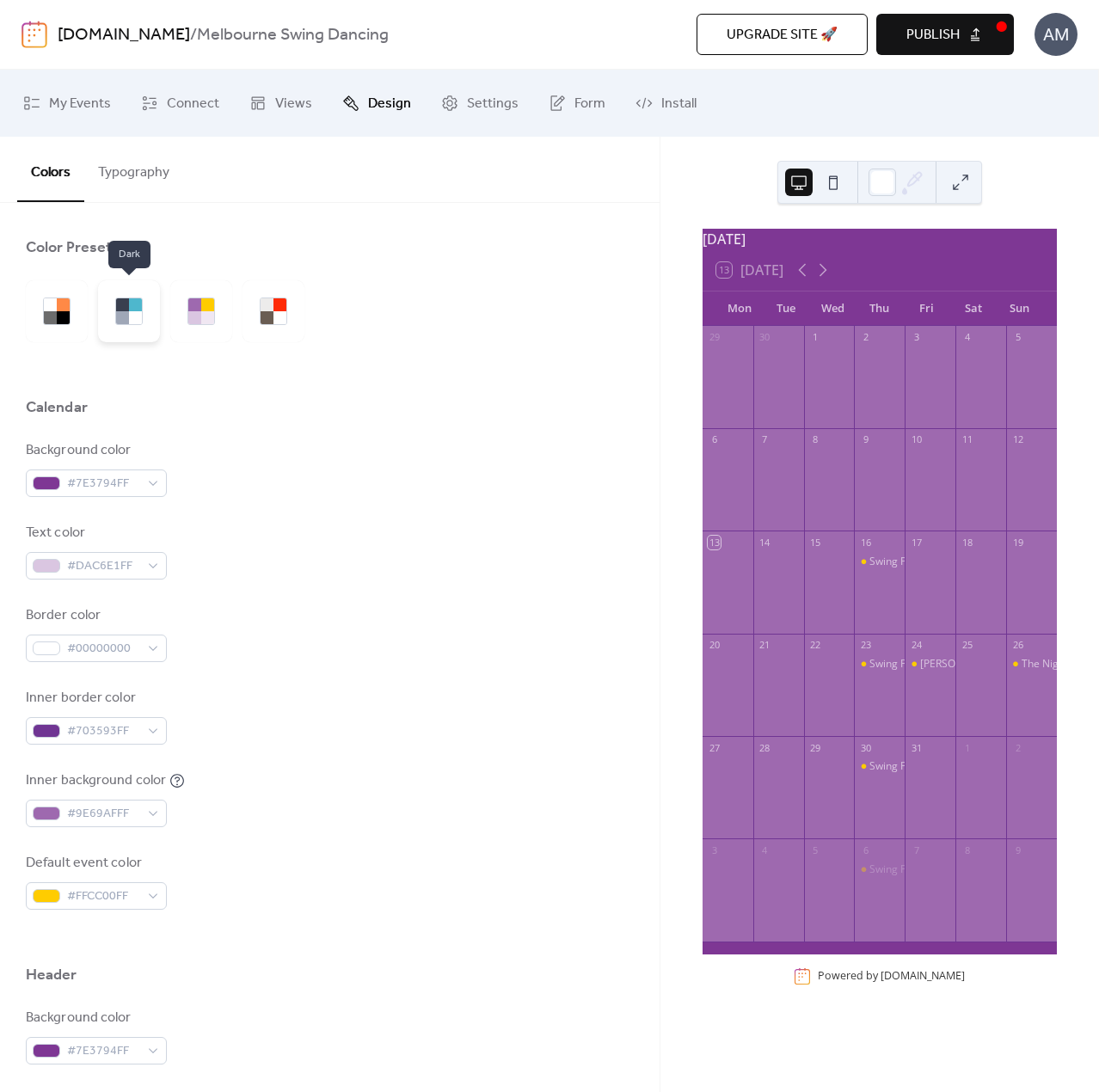
click at [141, 312] on div at bounding box center [135, 318] width 13 height 13
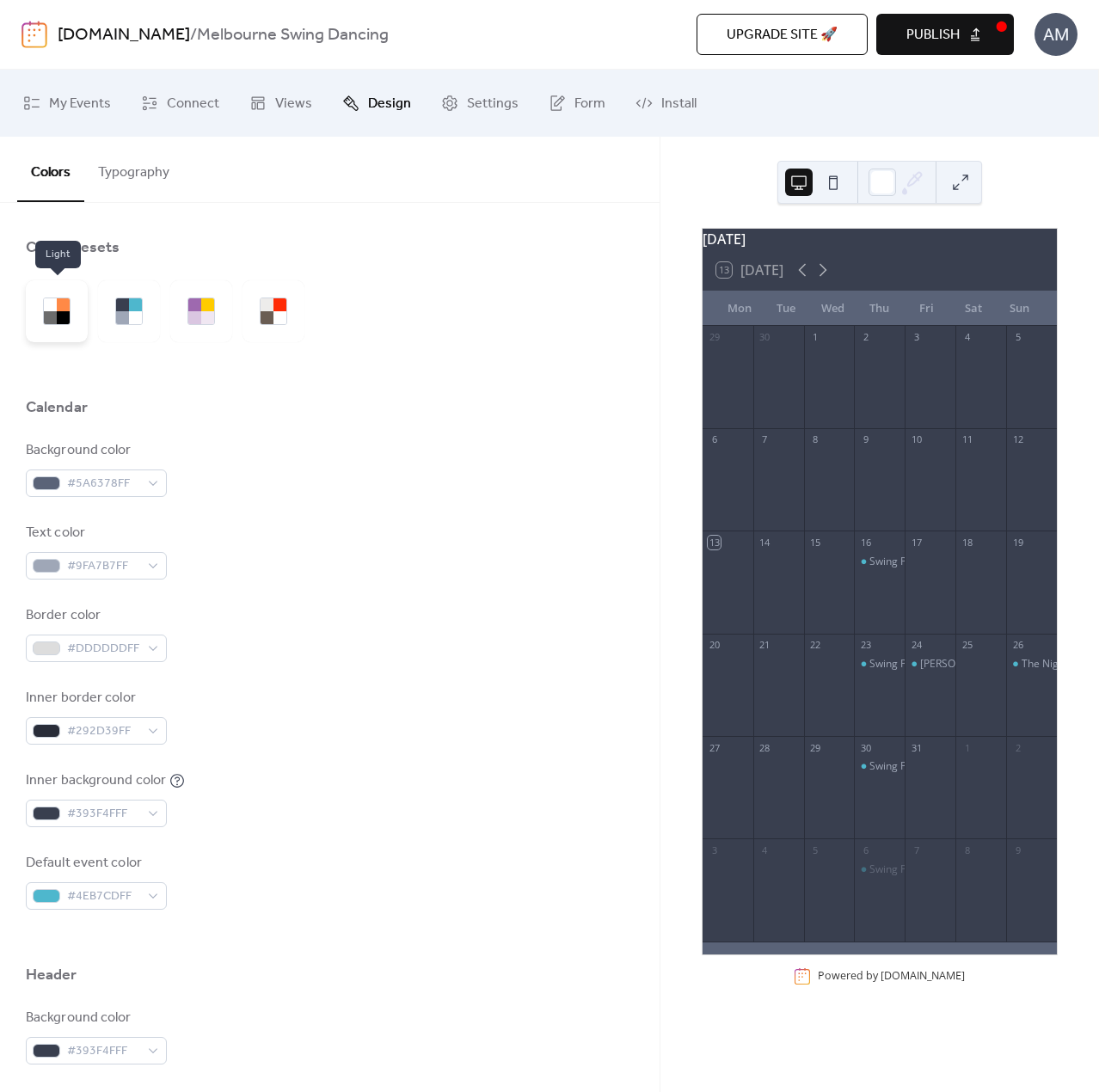
click at [47, 323] on div at bounding box center [50, 318] width 13 height 13
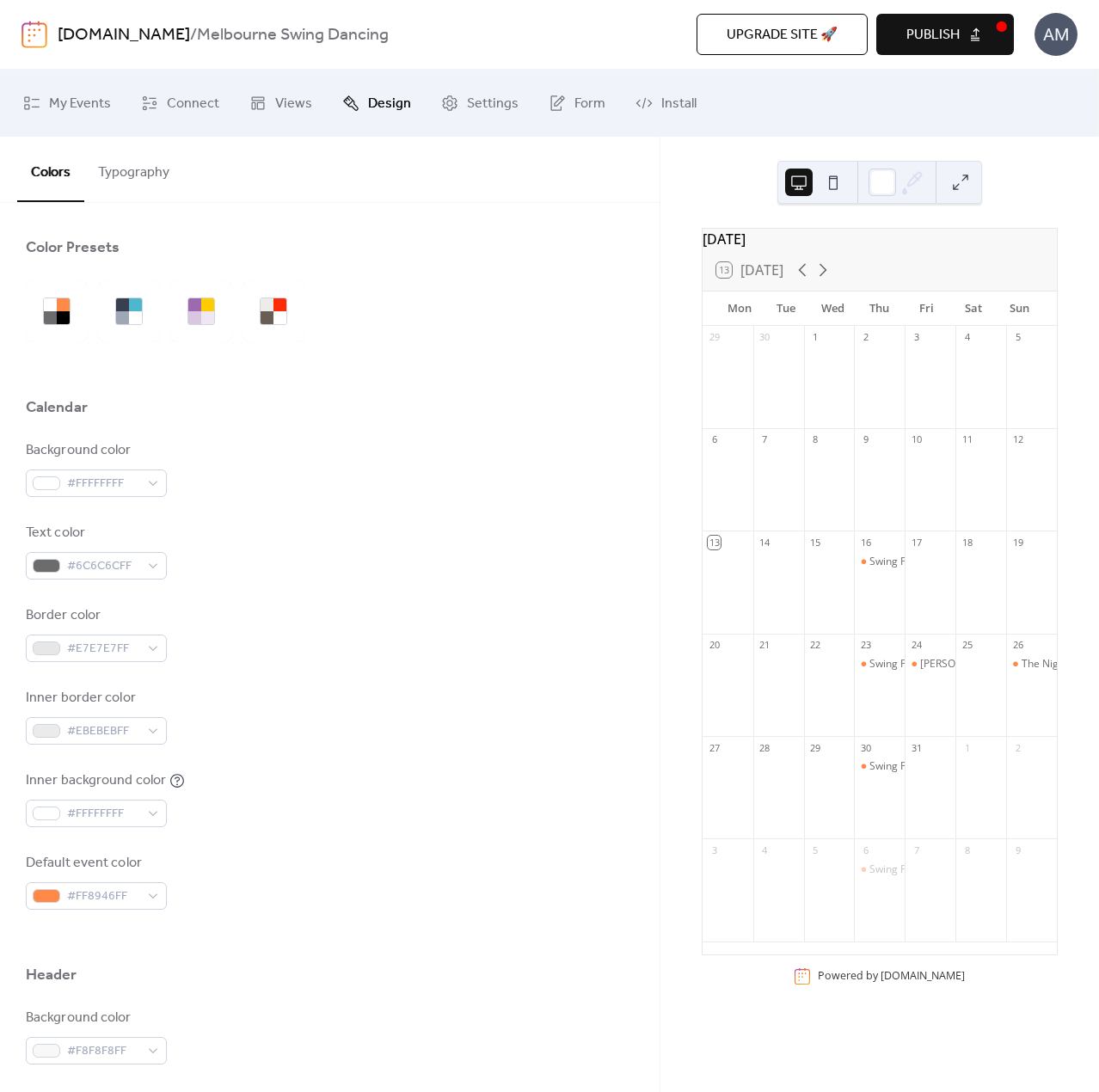
click at [953, 34] on span "Publish" at bounding box center [933, 36] width 53 height 21
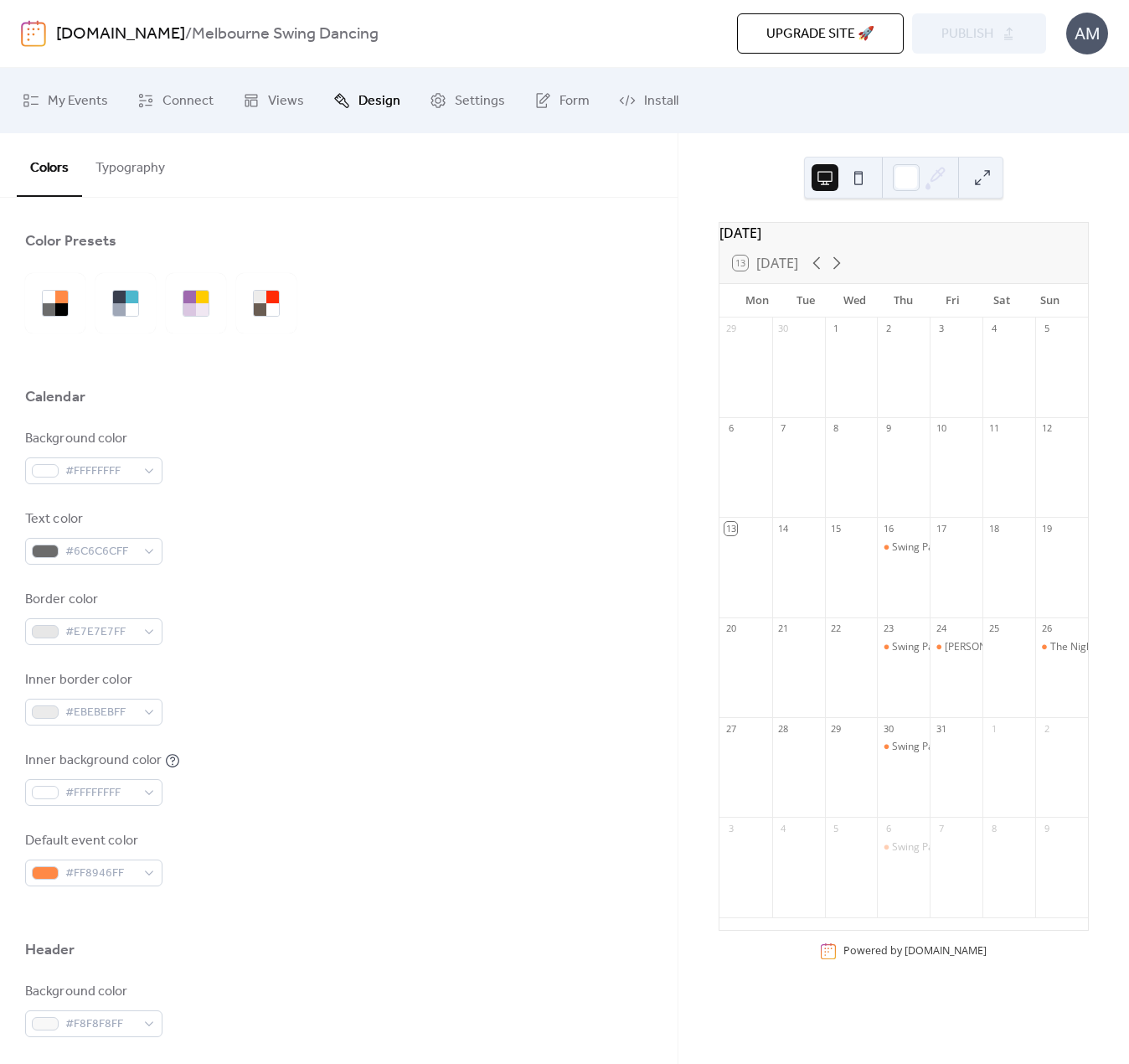
click at [142, 163] on button "Typography" at bounding box center [131, 164] width 97 height 62
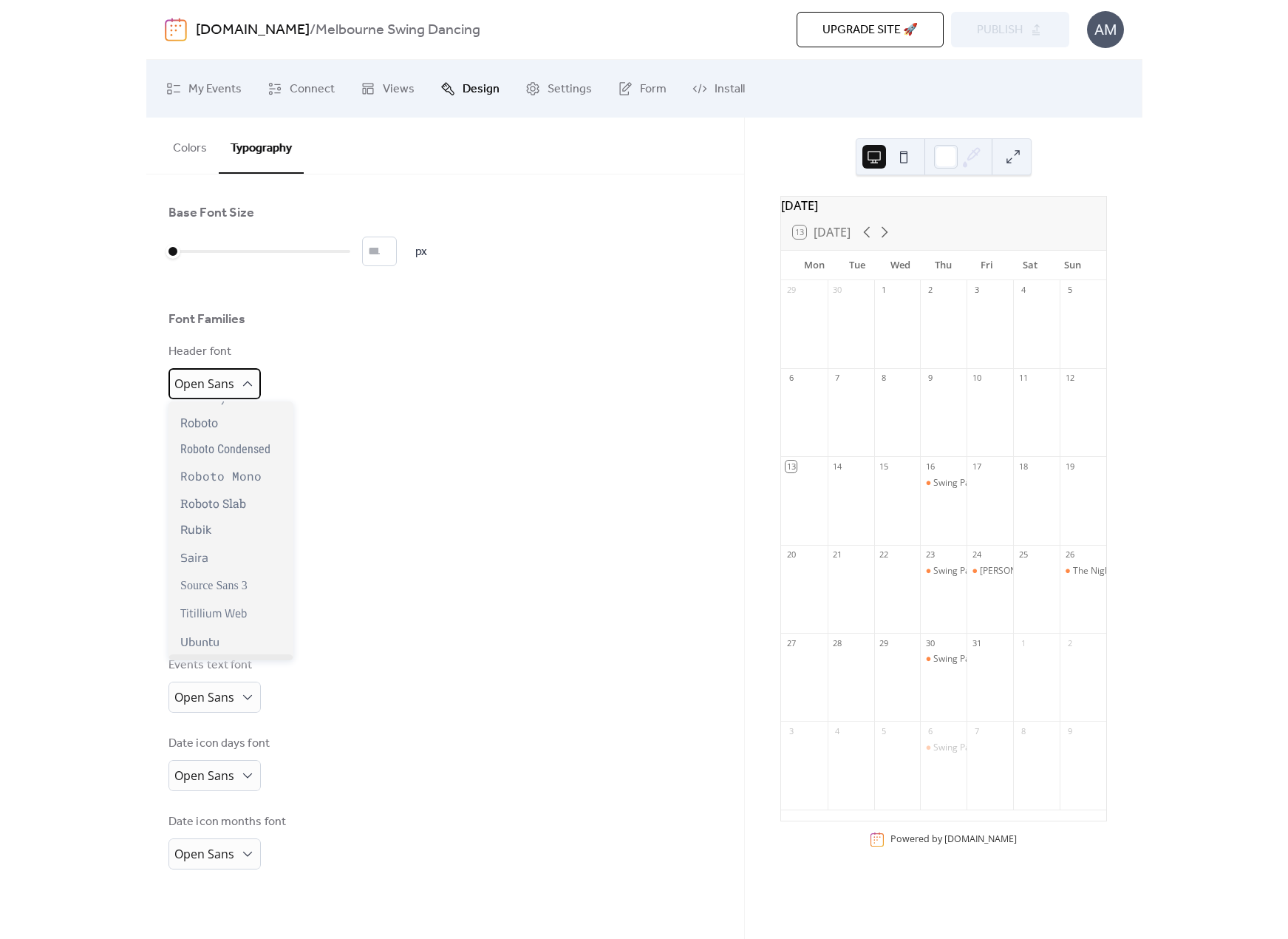
scroll to position [1196, 0]
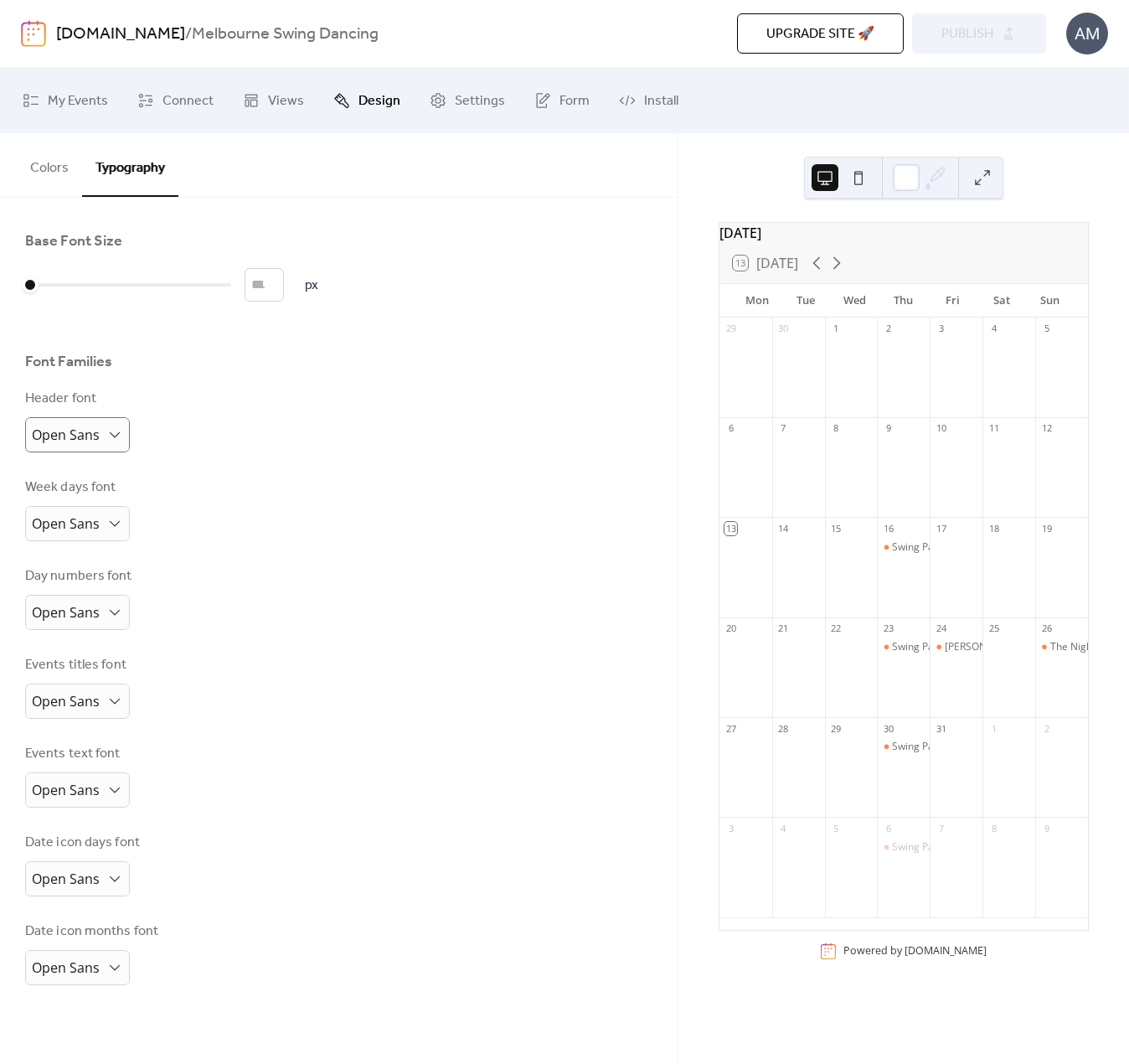
click at [397, 617] on div "Day numbers font Open Sans" at bounding box center [339, 598] width 627 height 64
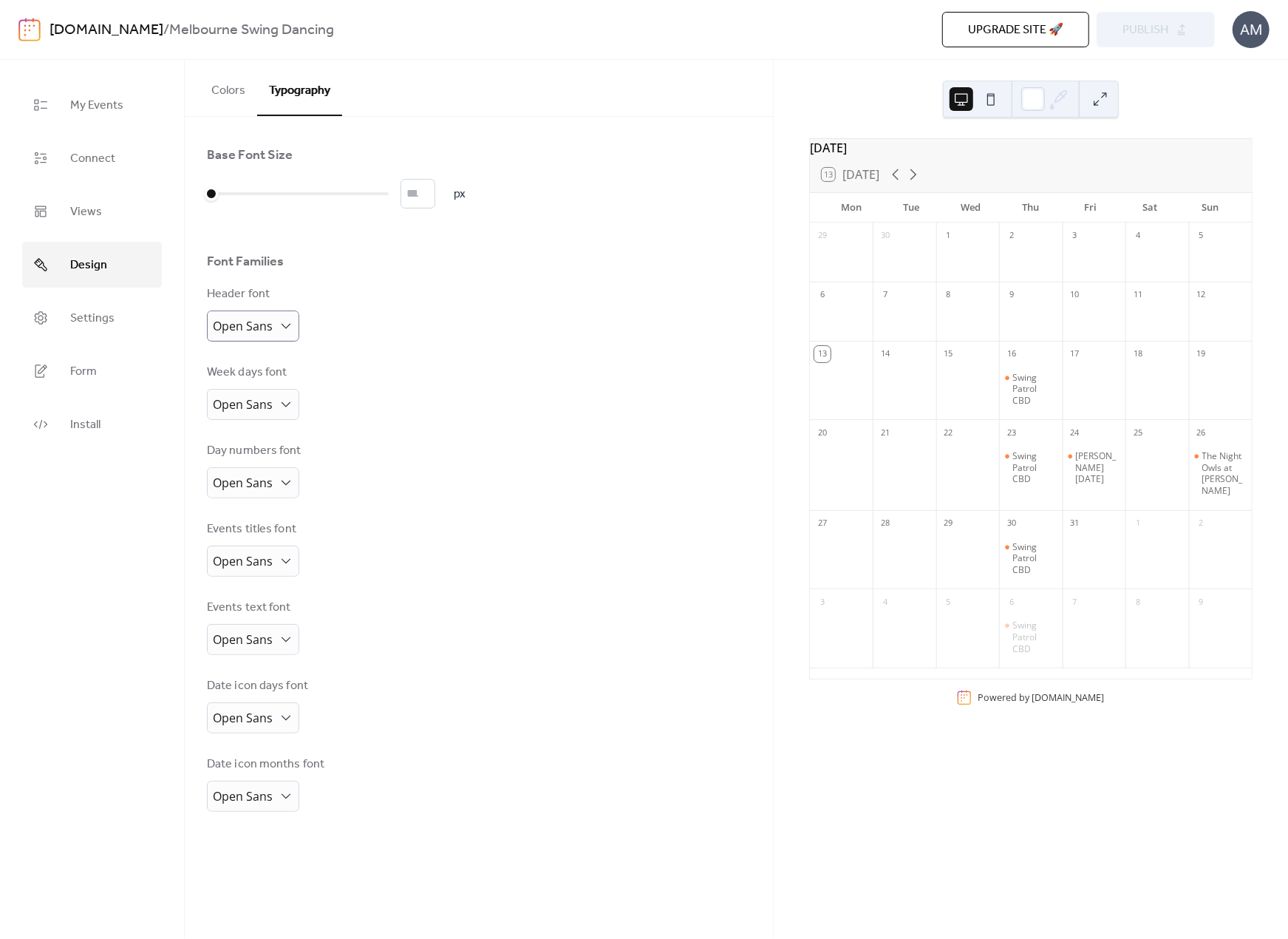
click at [233, 83] on button "Colors" at bounding box center [228, 87] width 58 height 55
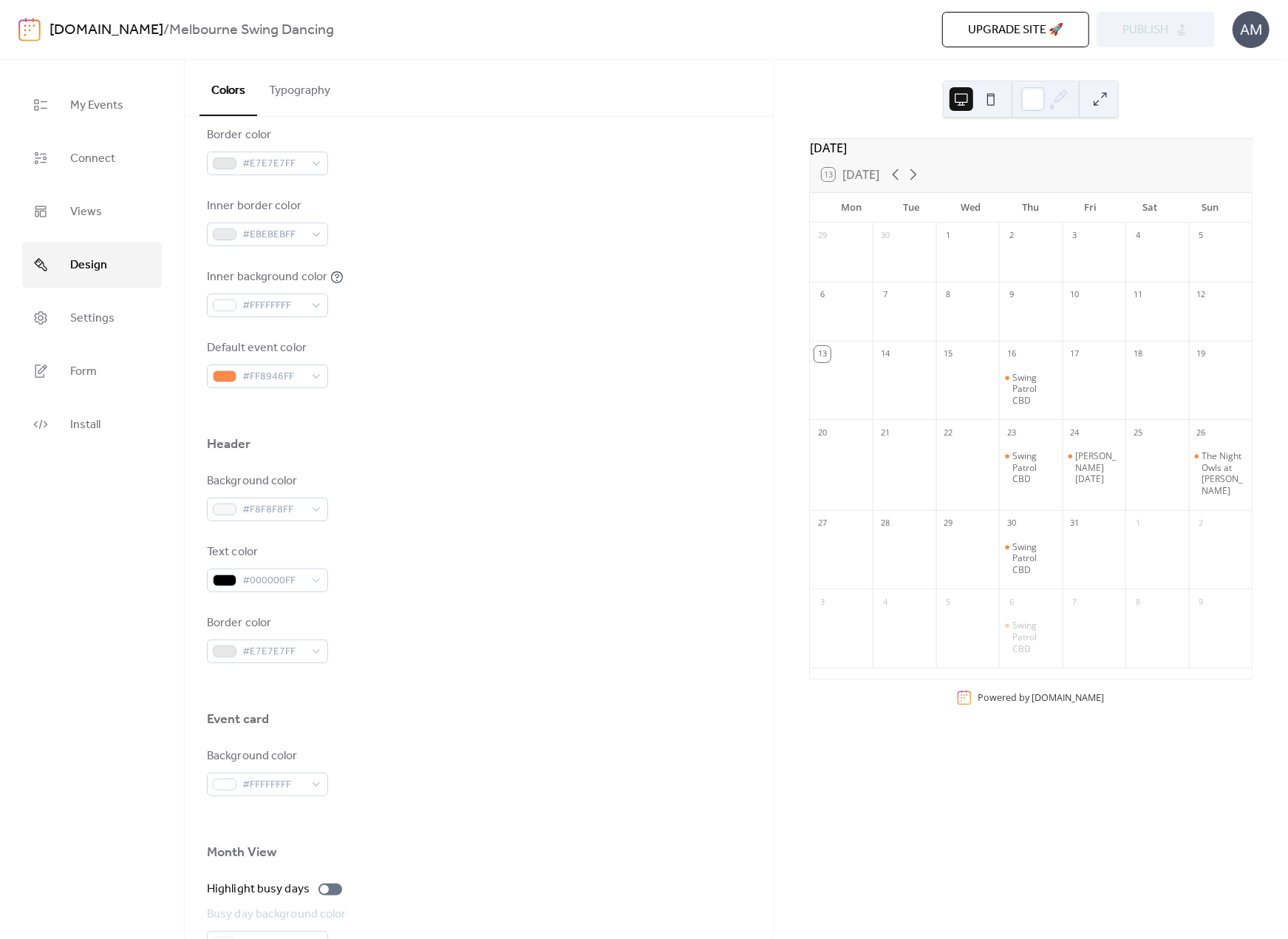
scroll to position [370, 0]
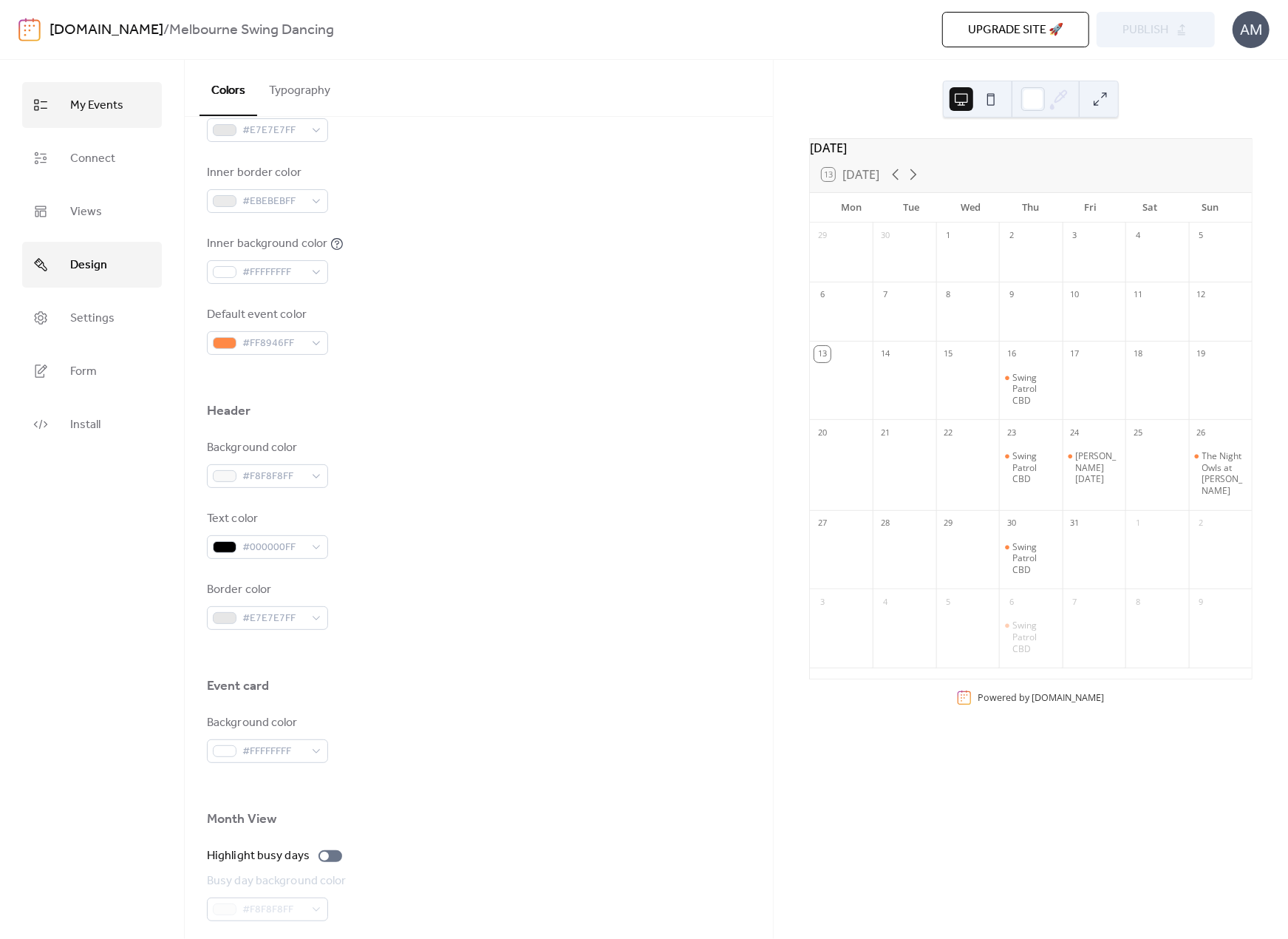
click at [68, 116] on link "My Events" at bounding box center [92, 105] width 140 height 46
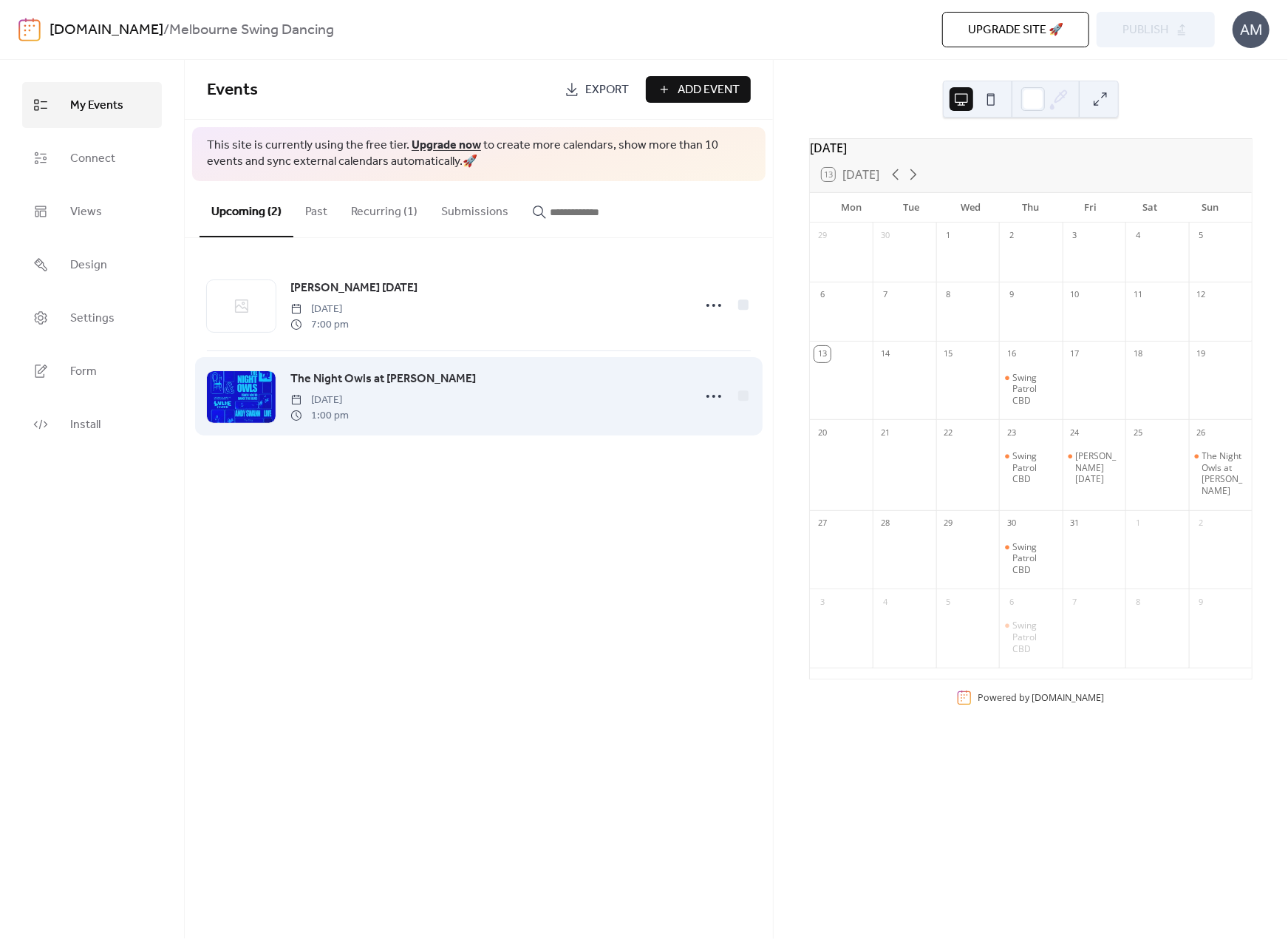
click at [362, 379] on span "The Night Owls at [PERSON_NAME]" at bounding box center [383, 379] width 185 height 18
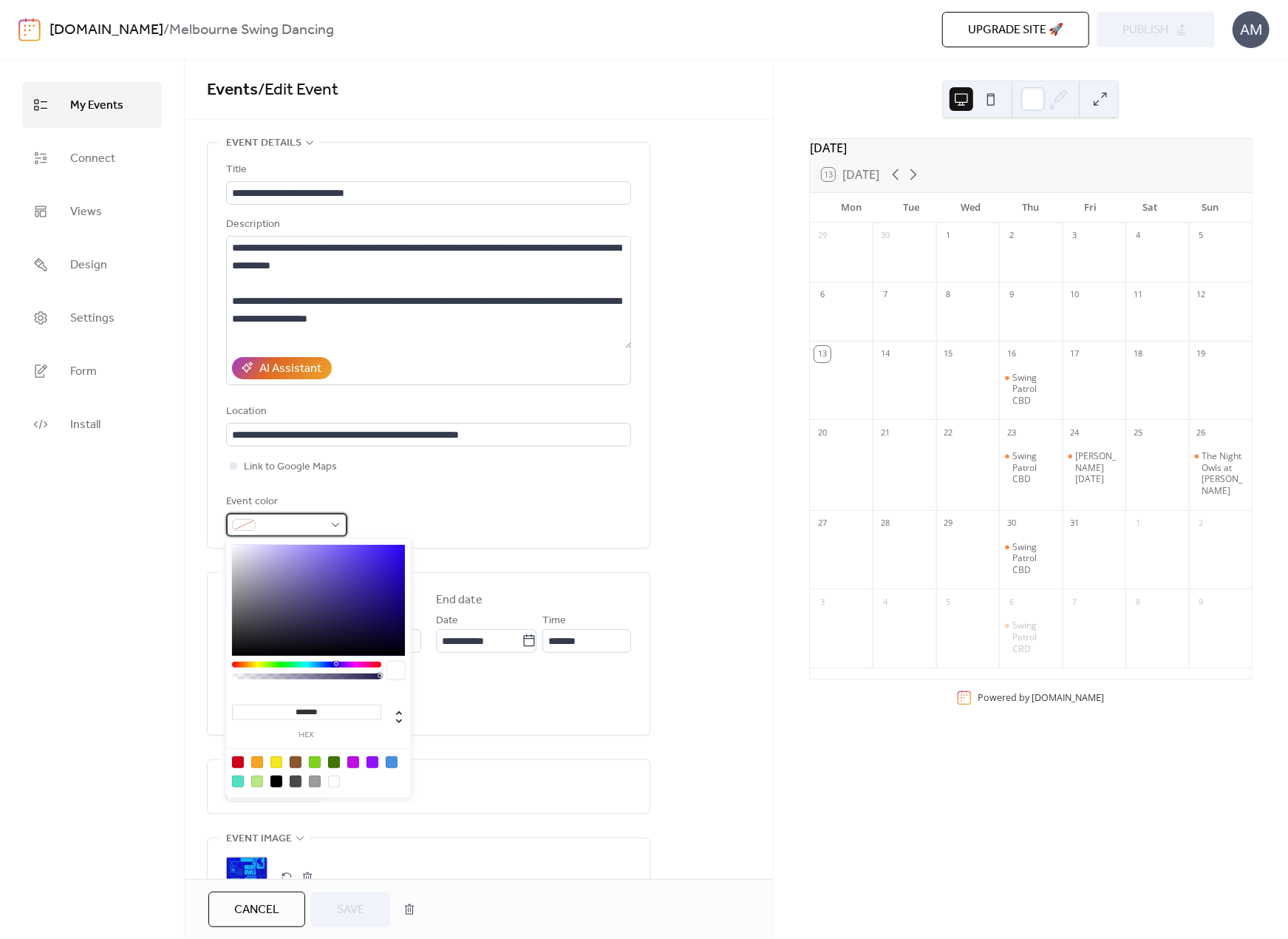
click at [304, 522] on span at bounding box center [292, 526] width 62 height 18
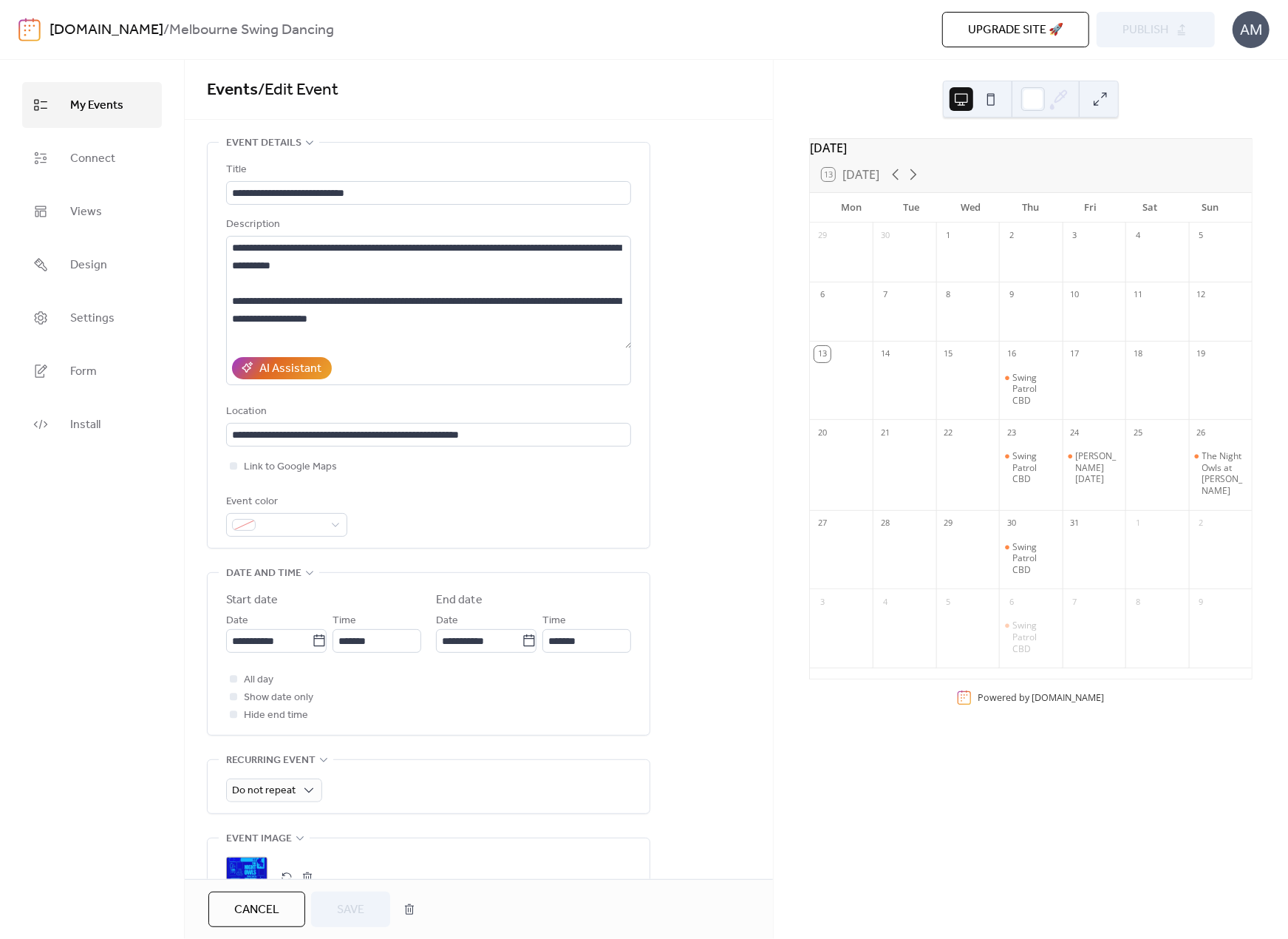
click at [497, 524] on div "Event color" at bounding box center [429, 515] width 405 height 43
click at [304, 520] on span at bounding box center [292, 526] width 62 height 18
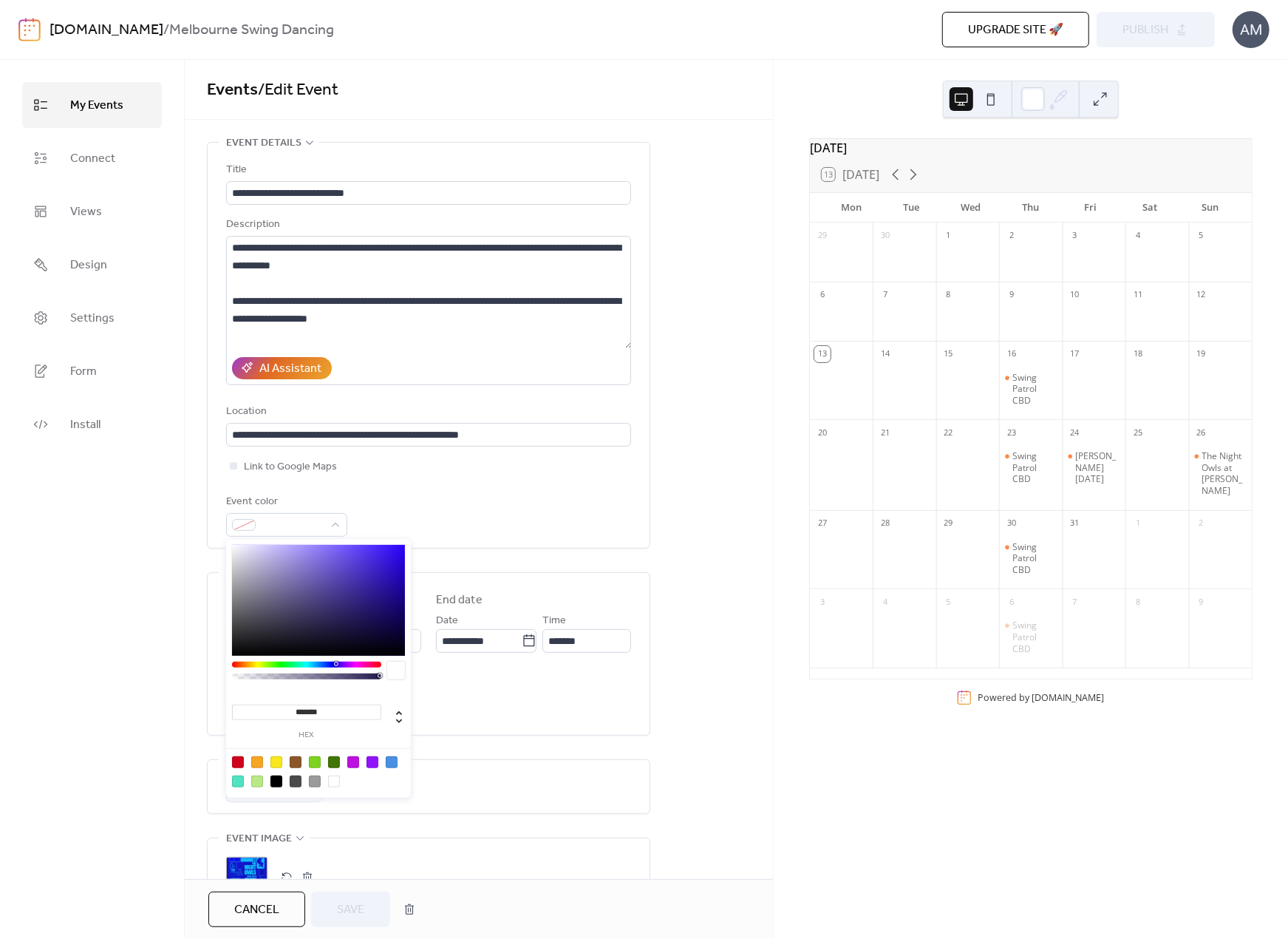
click at [353, 761] on div at bounding box center [353, 762] width 12 height 12
type input "*******"
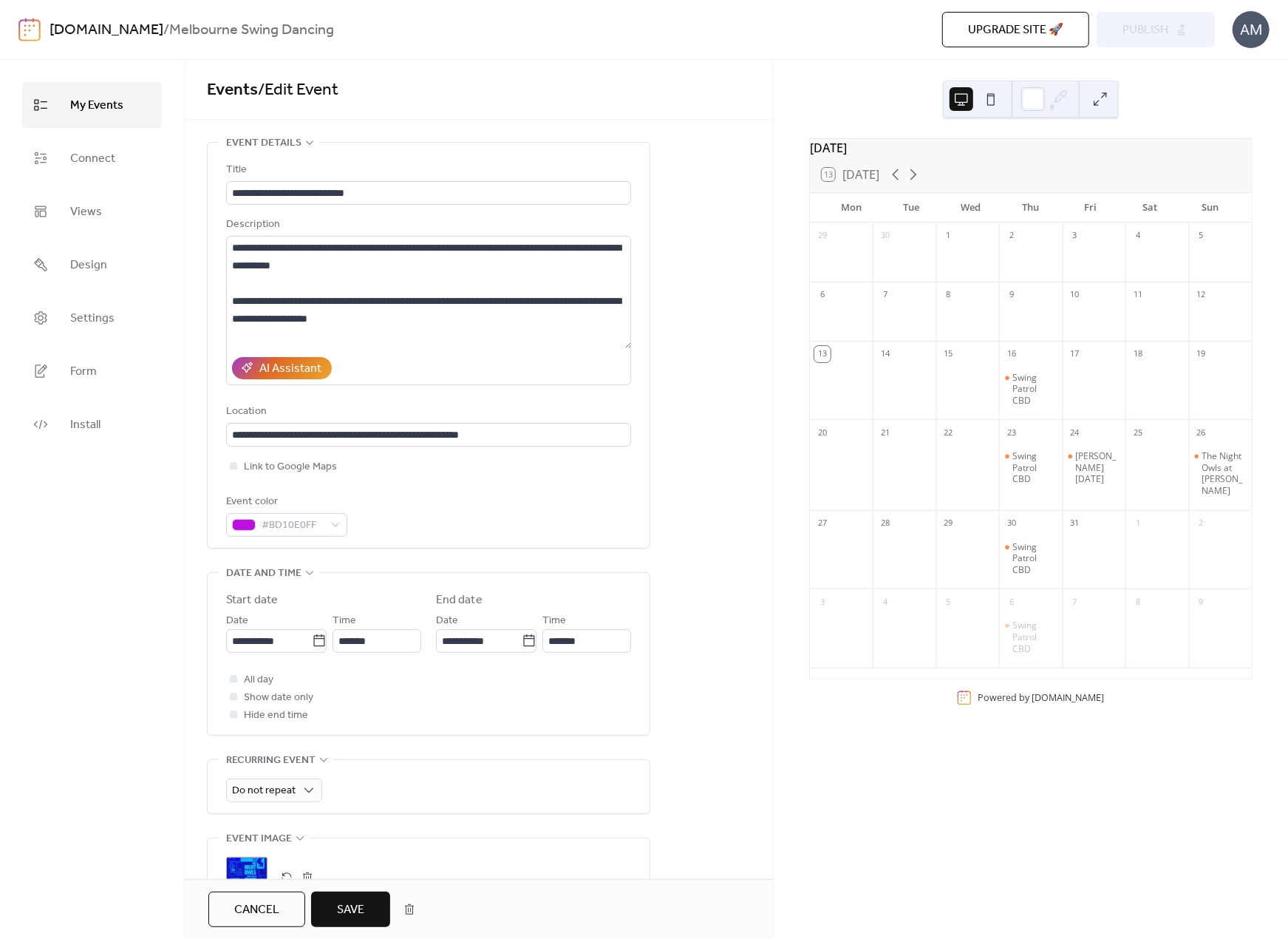
click at [538, 806] on div "Do not repeat" at bounding box center [429, 786] width 405 height 53
click at [366, 905] on button "Save" at bounding box center [351, 909] width 79 height 35
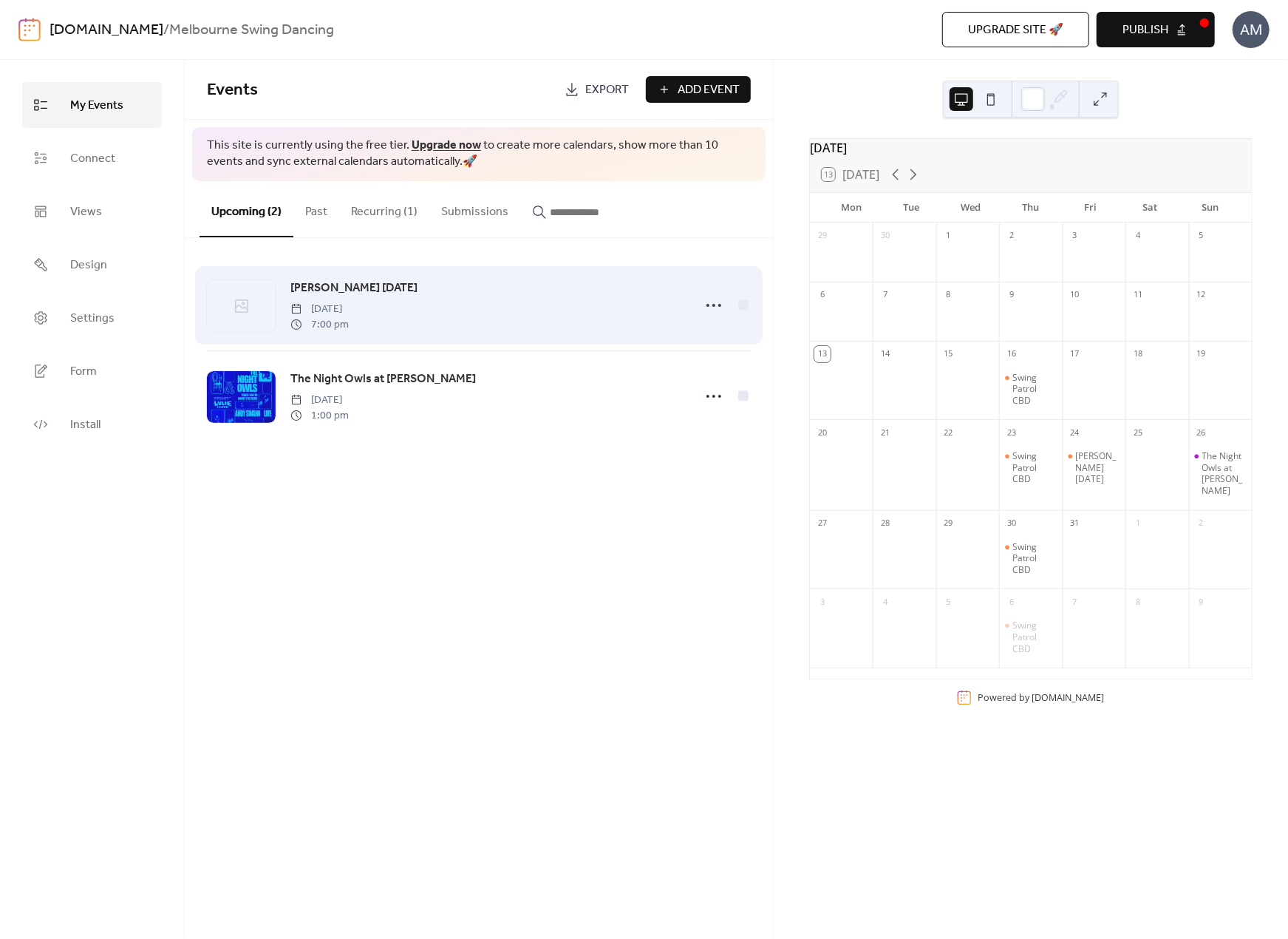
click at [513, 334] on div "[PERSON_NAME] [DATE] [DATE] 7:00 pm" at bounding box center [479, 305] width 544 height 91
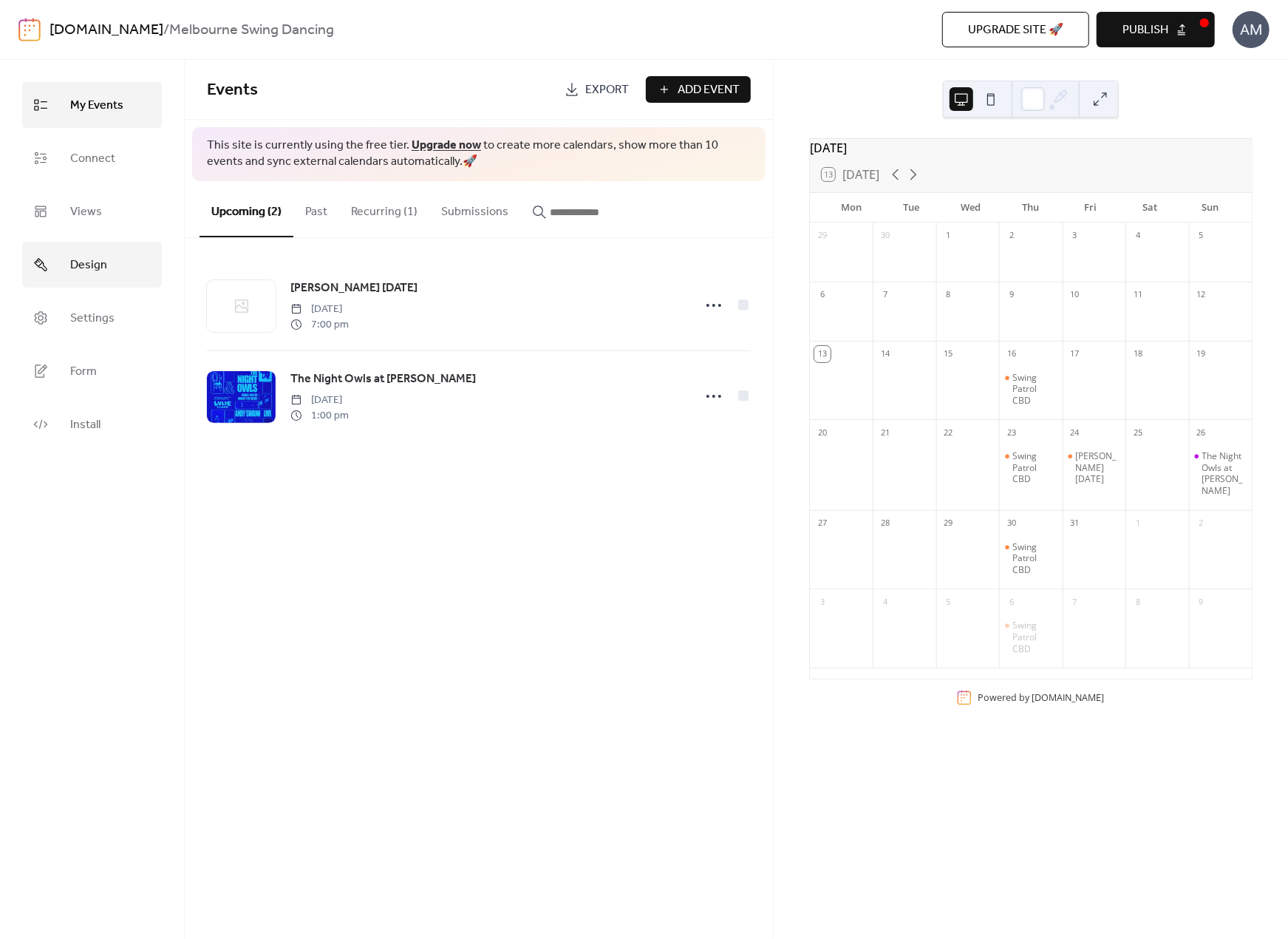
click at [99, 277] on span "Design" at bounding box center [88, 266] width 37 height 24
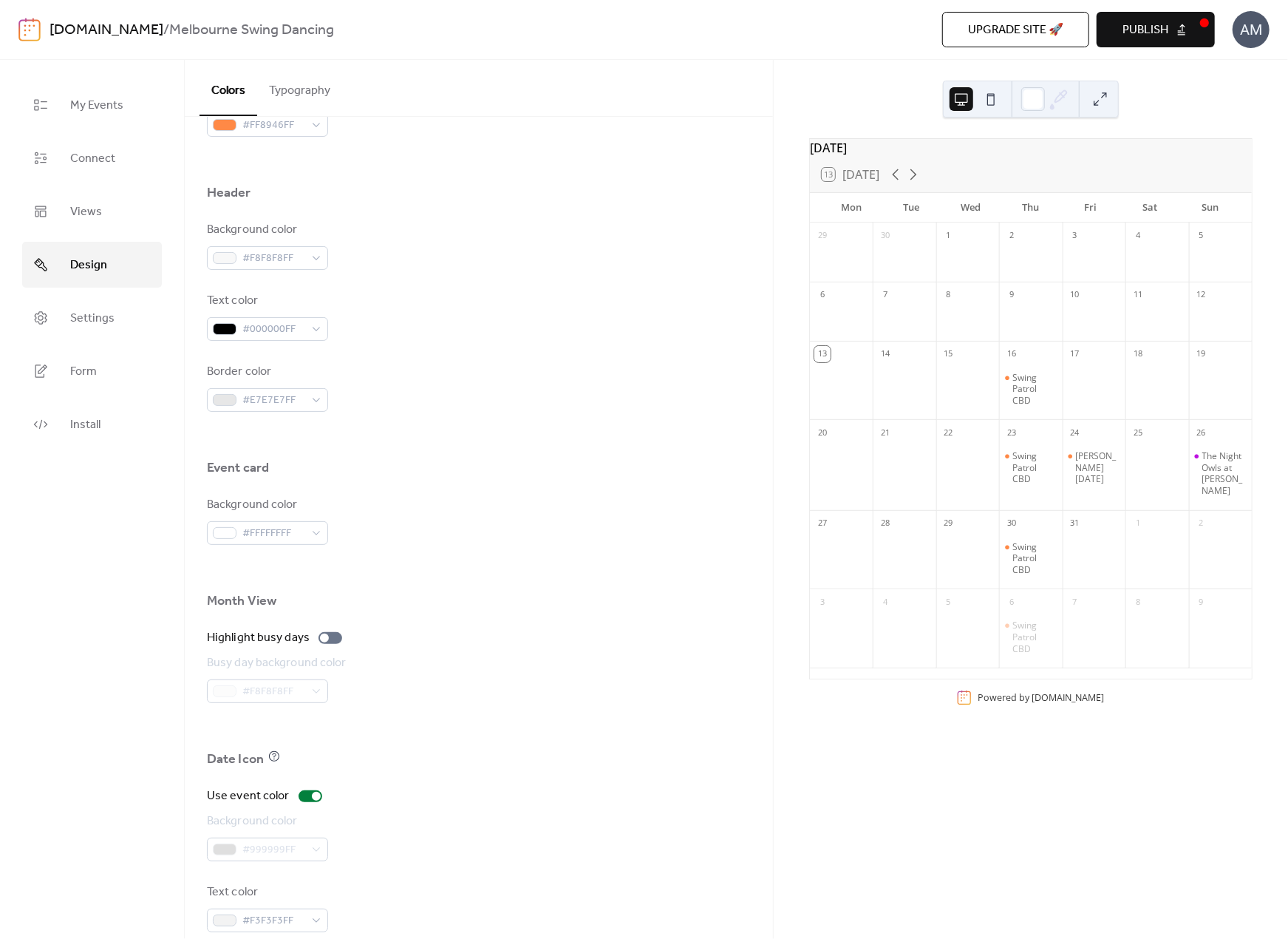
scroll to position [610, 0]
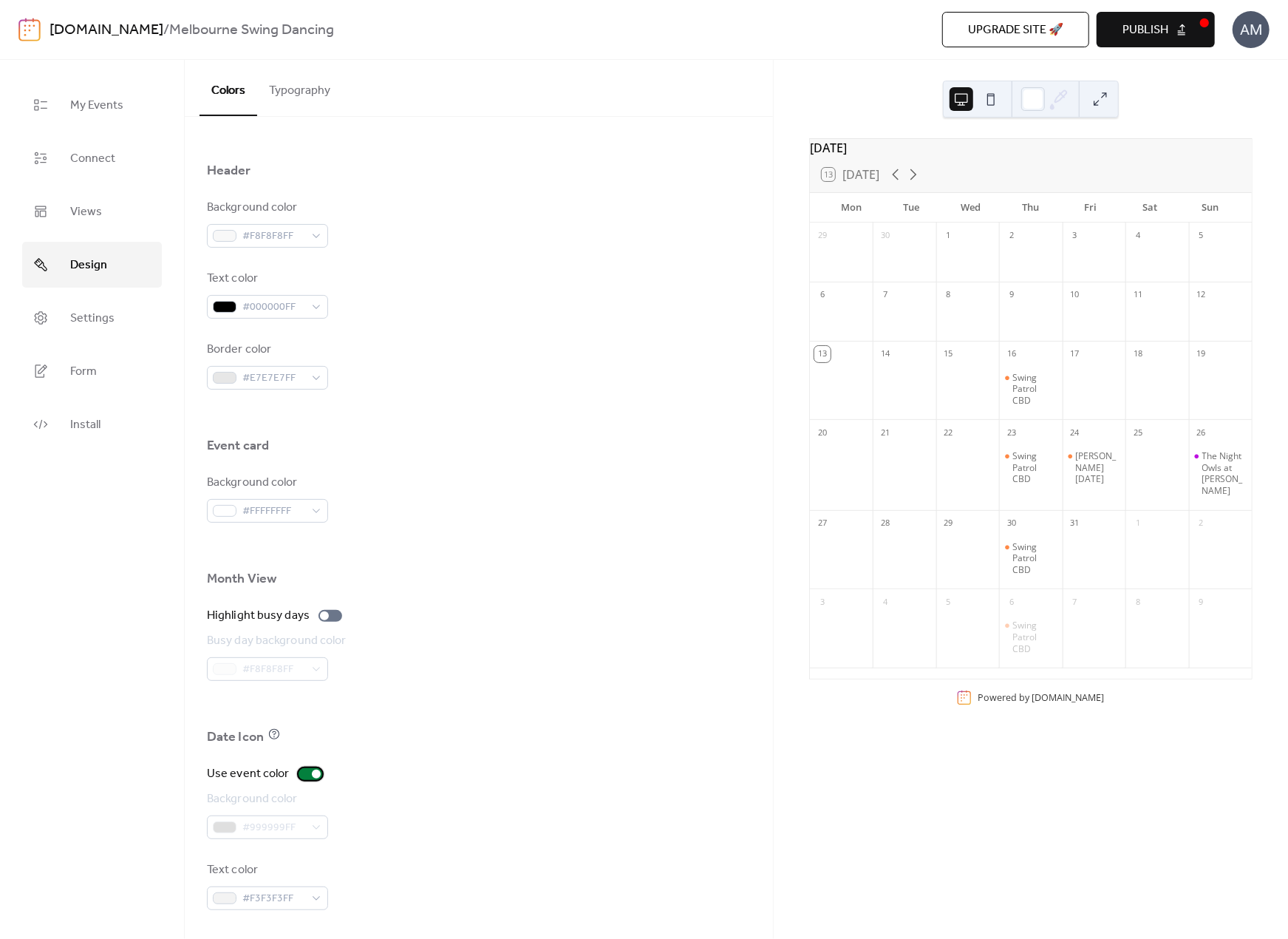
click at [312, 775] on div at bounding box center [316, 774] width 9 height 9
click at [317, 773] on div at bounding box center [310, 774] width 24 height 12
click at [996, 471] on div "Swing Patrol CBD" at bounding box center [1034, 468] width 43 height 34
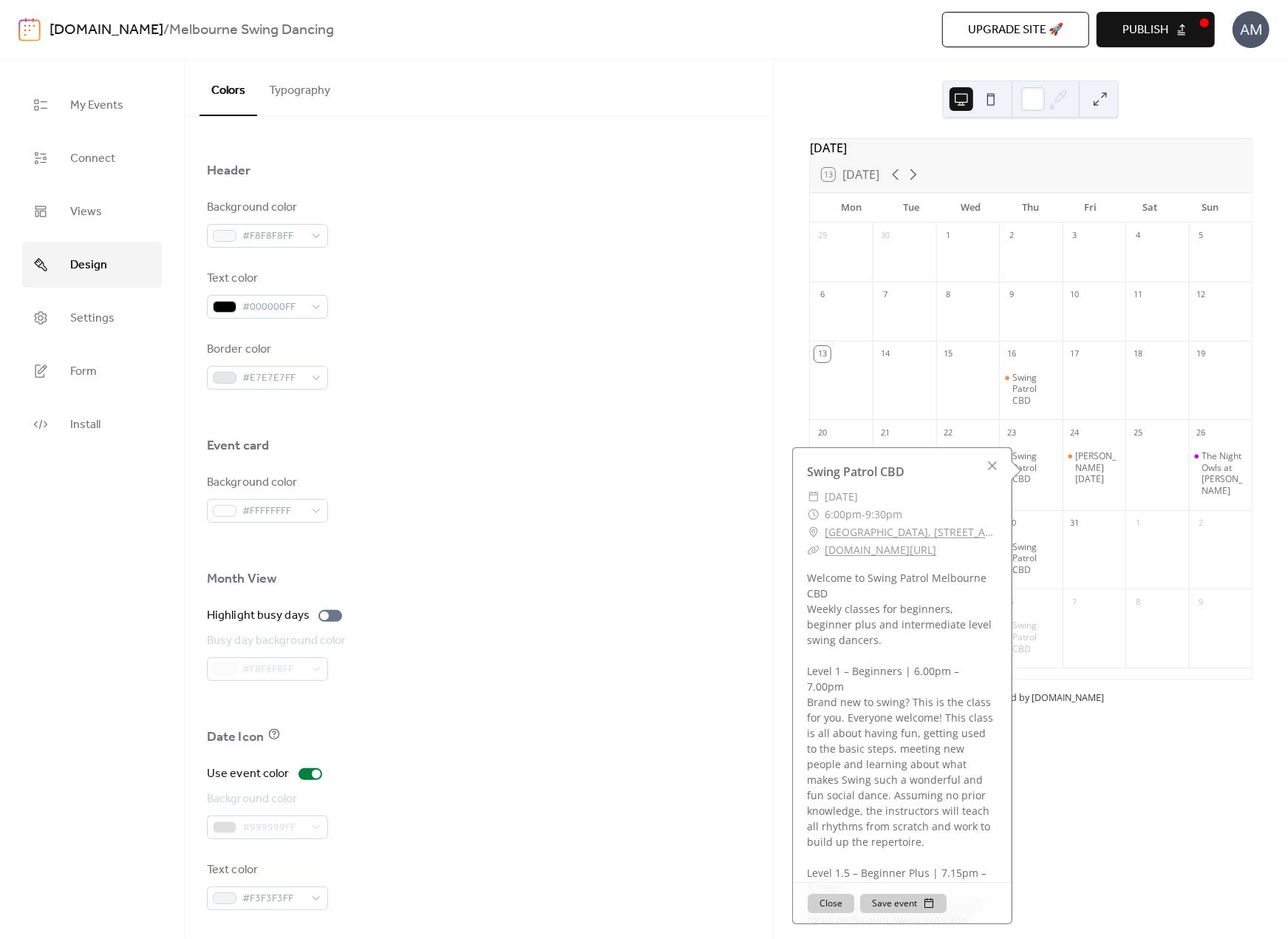
click at [832, 908] on button "Close" at bounding box center [831, 903] width 46 height 19
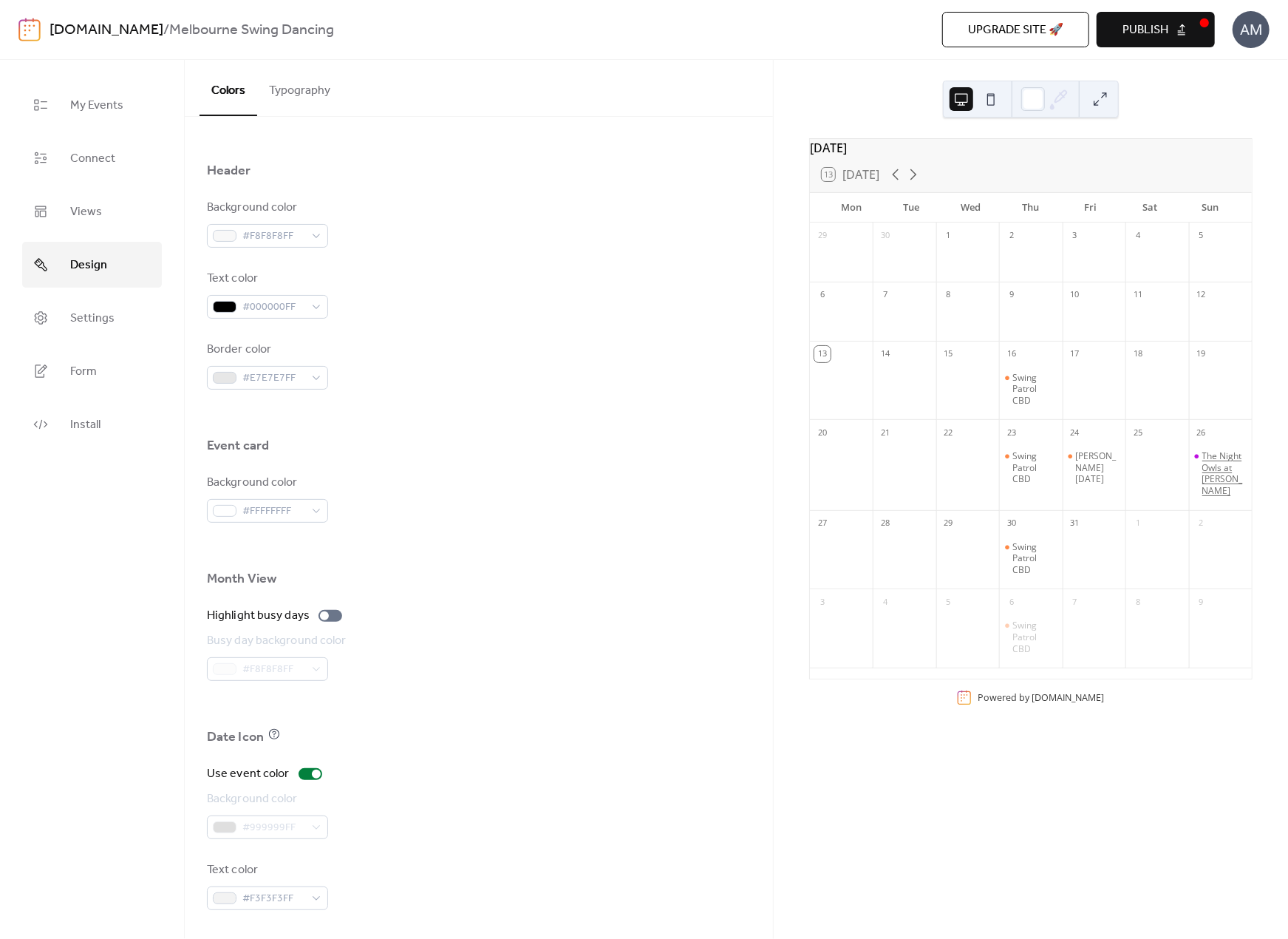
click at [996, 473] on div "The Night Owls at [PERSON_NAME]" at bounding box center [1224, 473] width 43 height 46
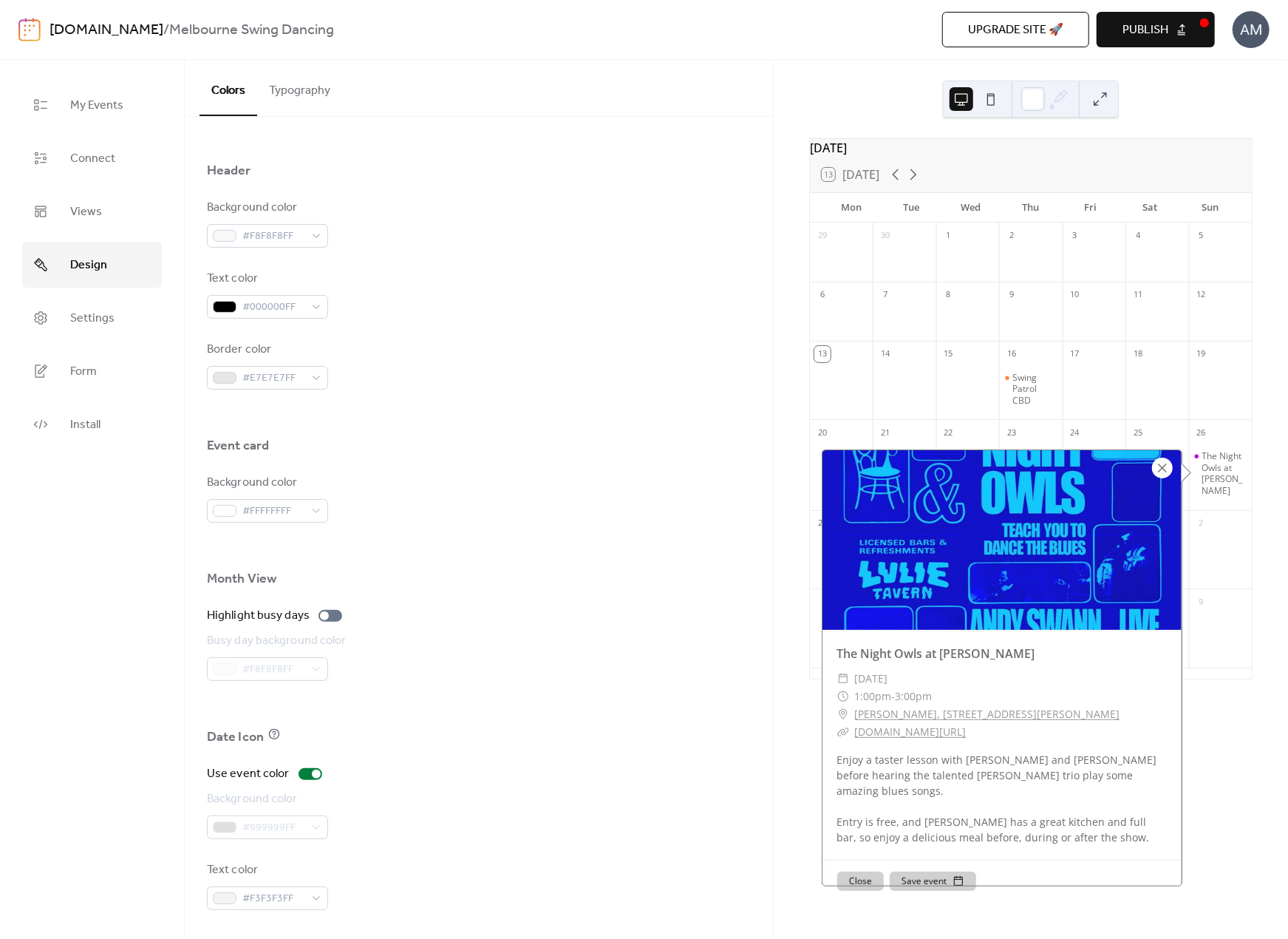
click at [996, 468] on div at bounding box center [1163, 468] width 21 height 21
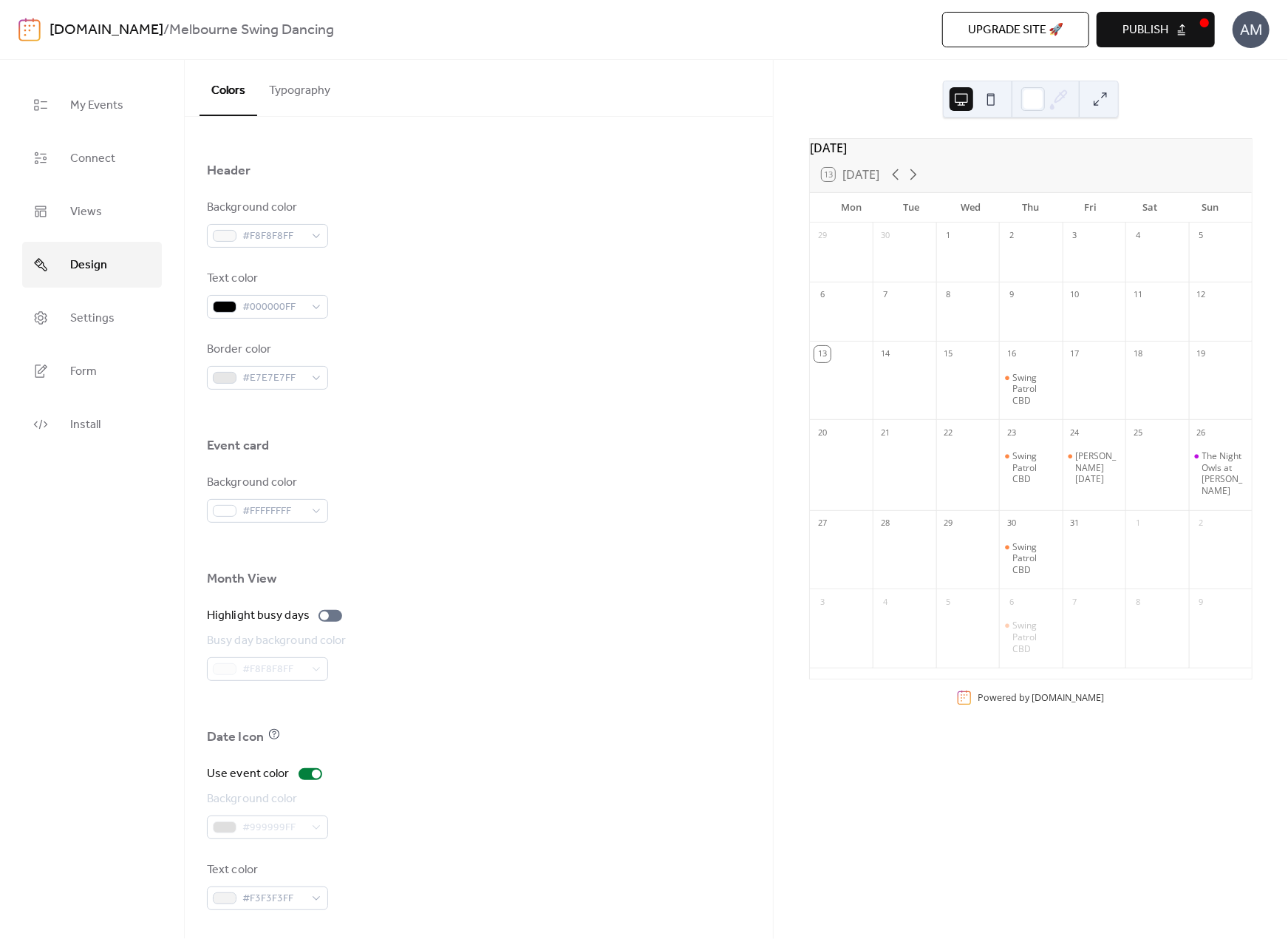
click at [996, 98] on button at bounding box center [991, 100] width 24 height 24
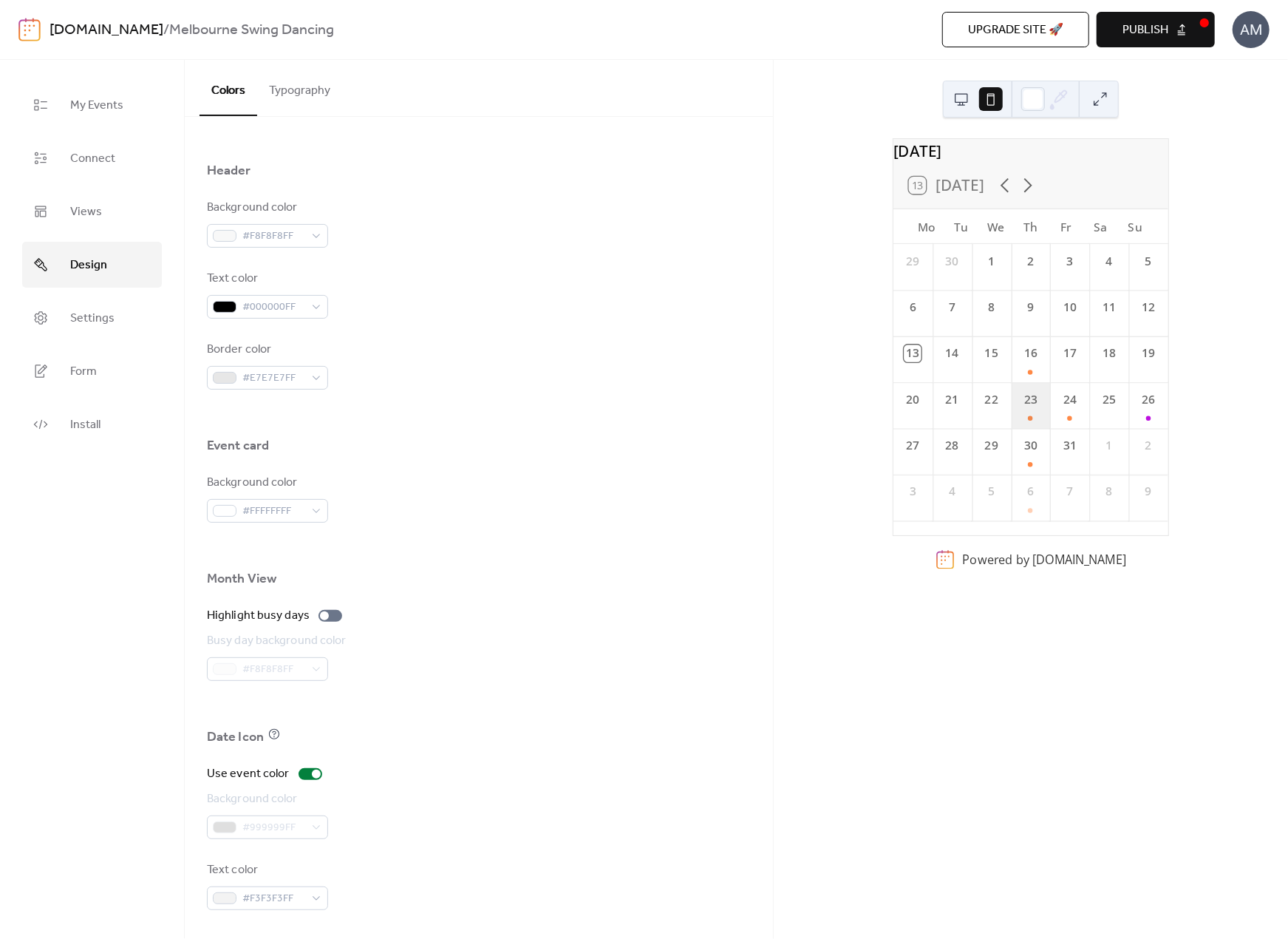
click at [996, 428] on div "23" at bounding box center [1031, 405] width 39 height 46
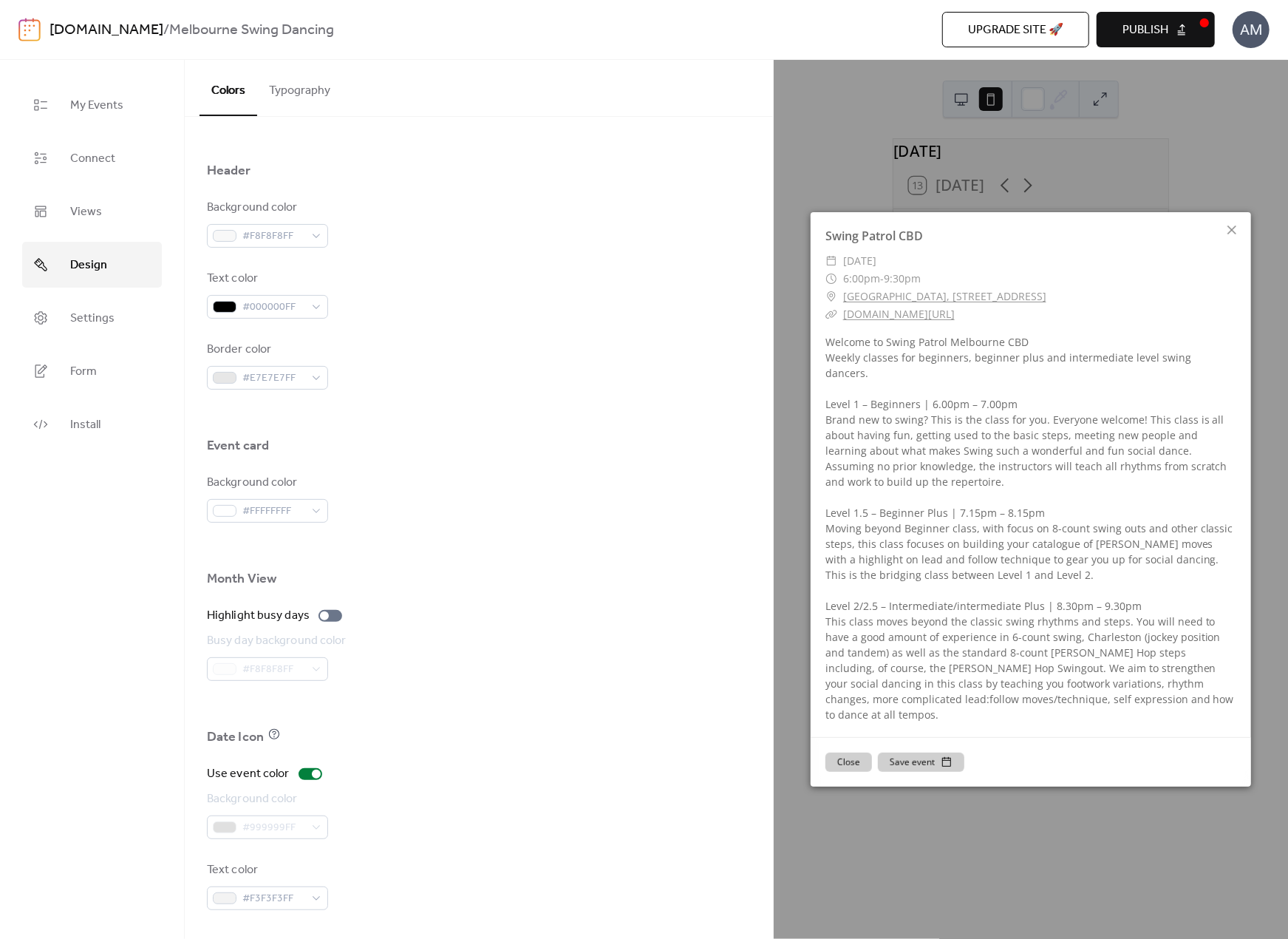
click at [850, 753] on button "Close" at bounding box center [849, 762] width 46 height 19
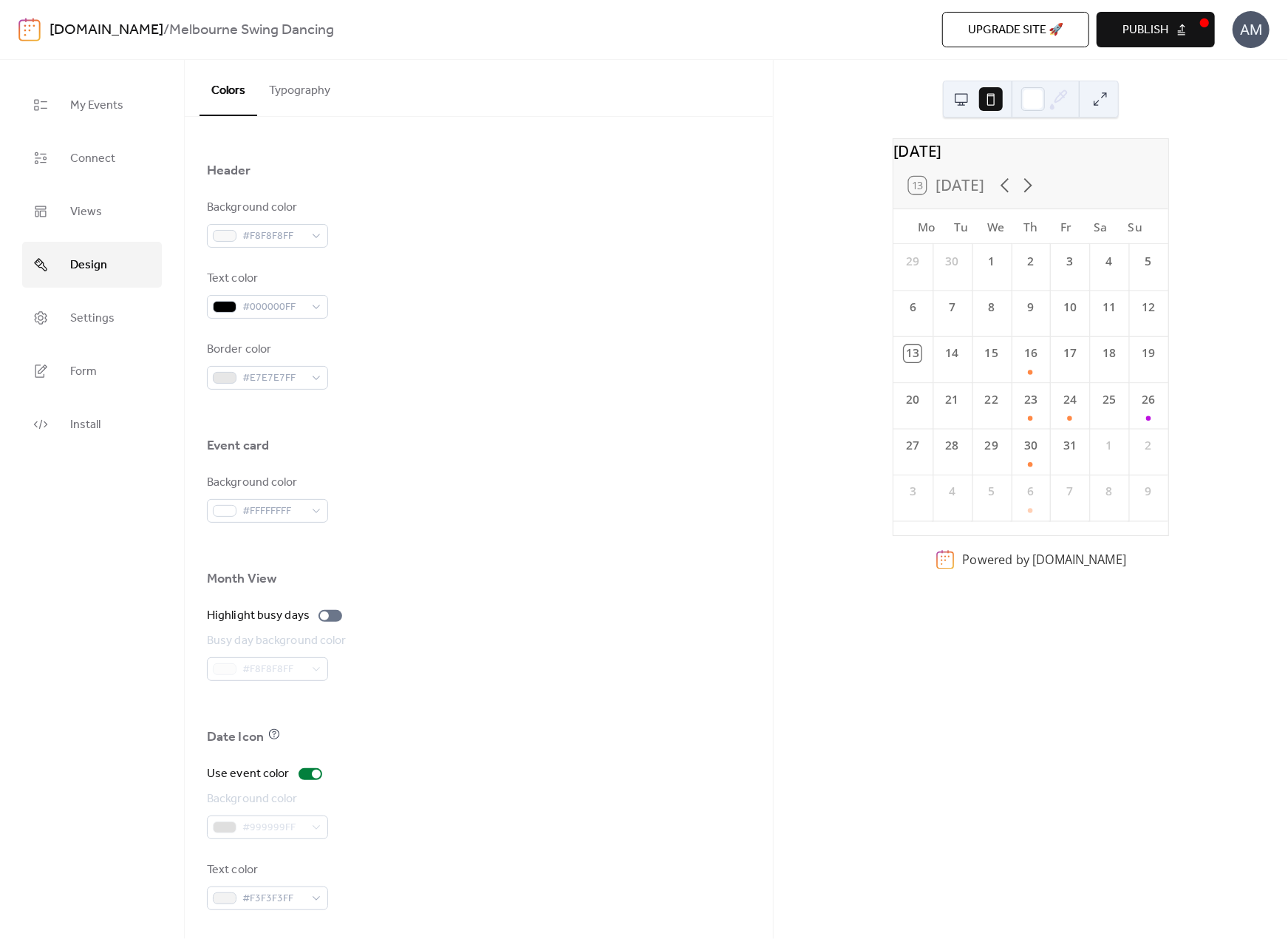
click at [996, 31] on span "Publish" at bounding box center [1145, 31] width 46 height 18
click at [112, 112] on span "My Events" at bounding box center [96, 105] width 53 height 24
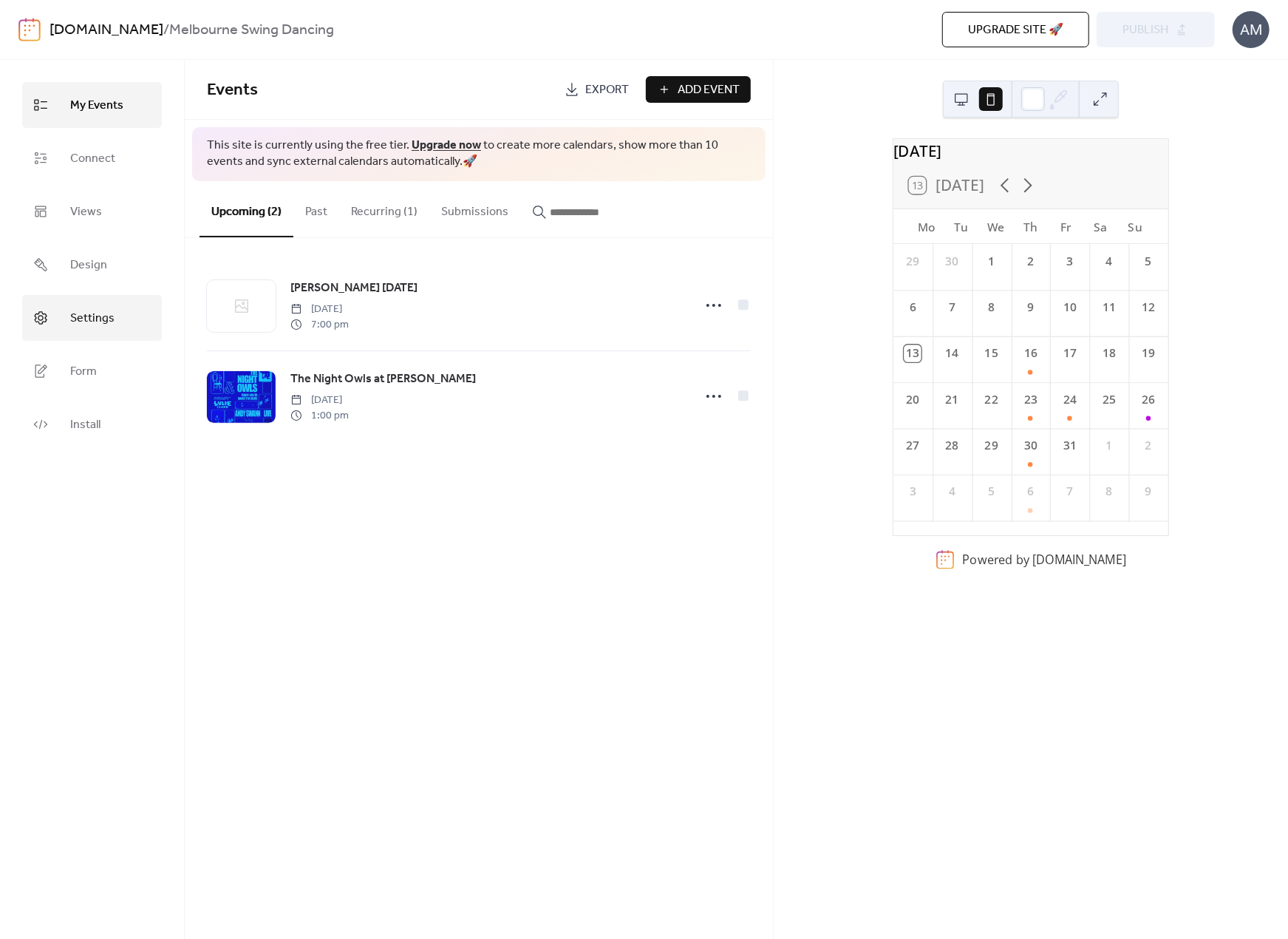
click at [105, 326] on span "Settings" at bounding box center [92, 319] width 44 height 24
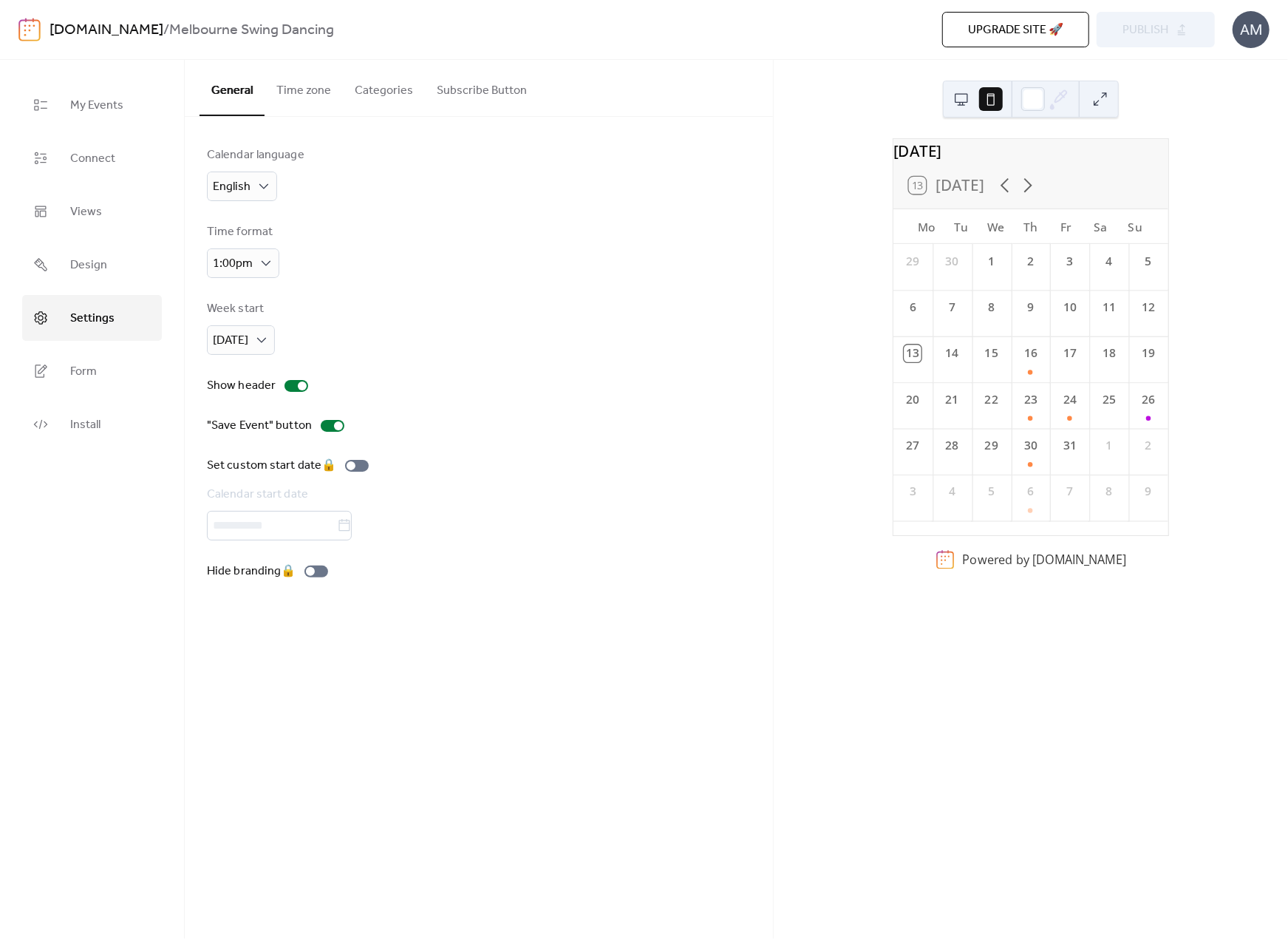
click at [382, 97] on button "Categories" at bounding box center [384, 87] width 82 height 55
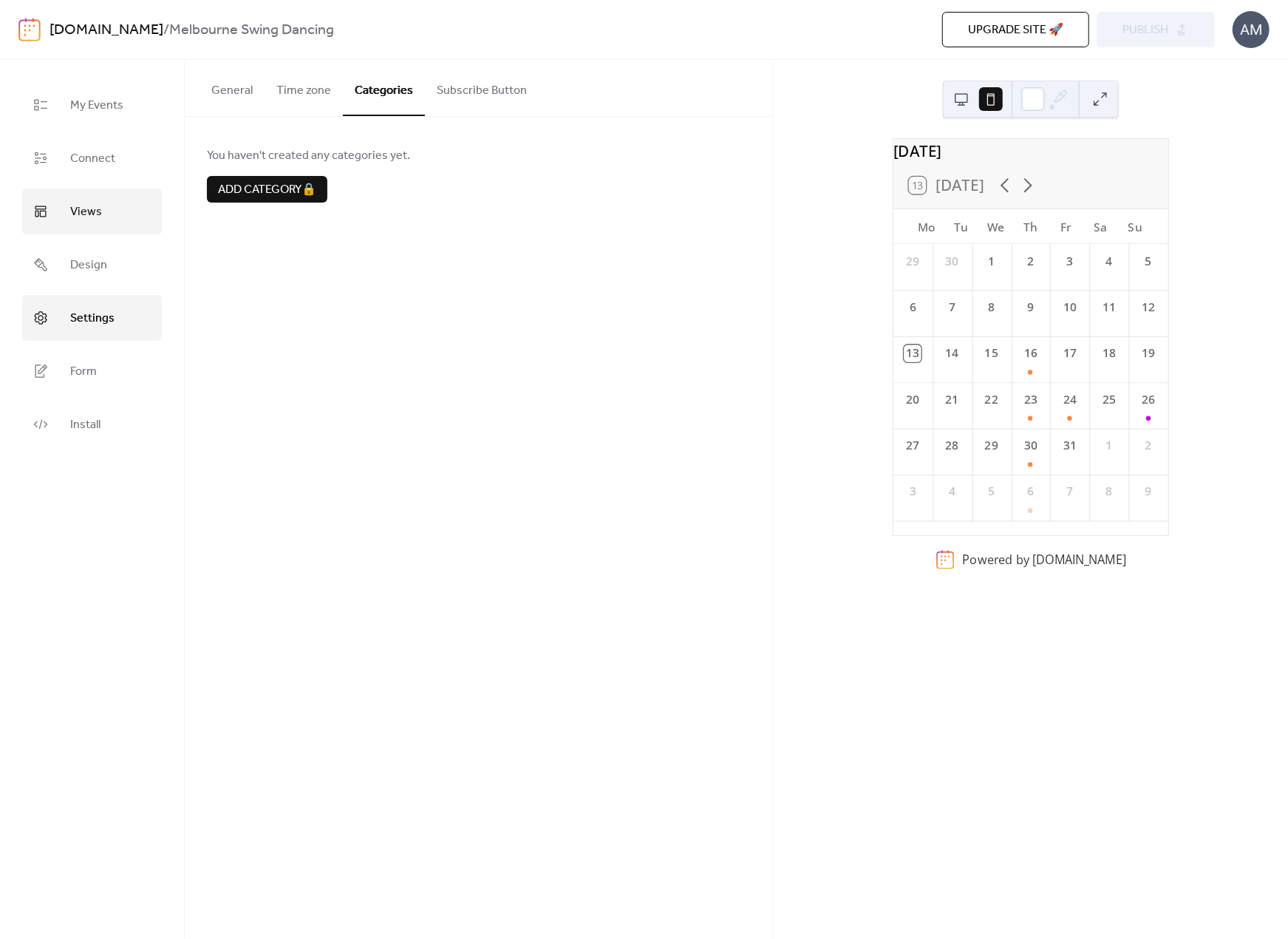
click at [83, 220] on span "Views" at bounding box center [86, 212] width 31 height 24
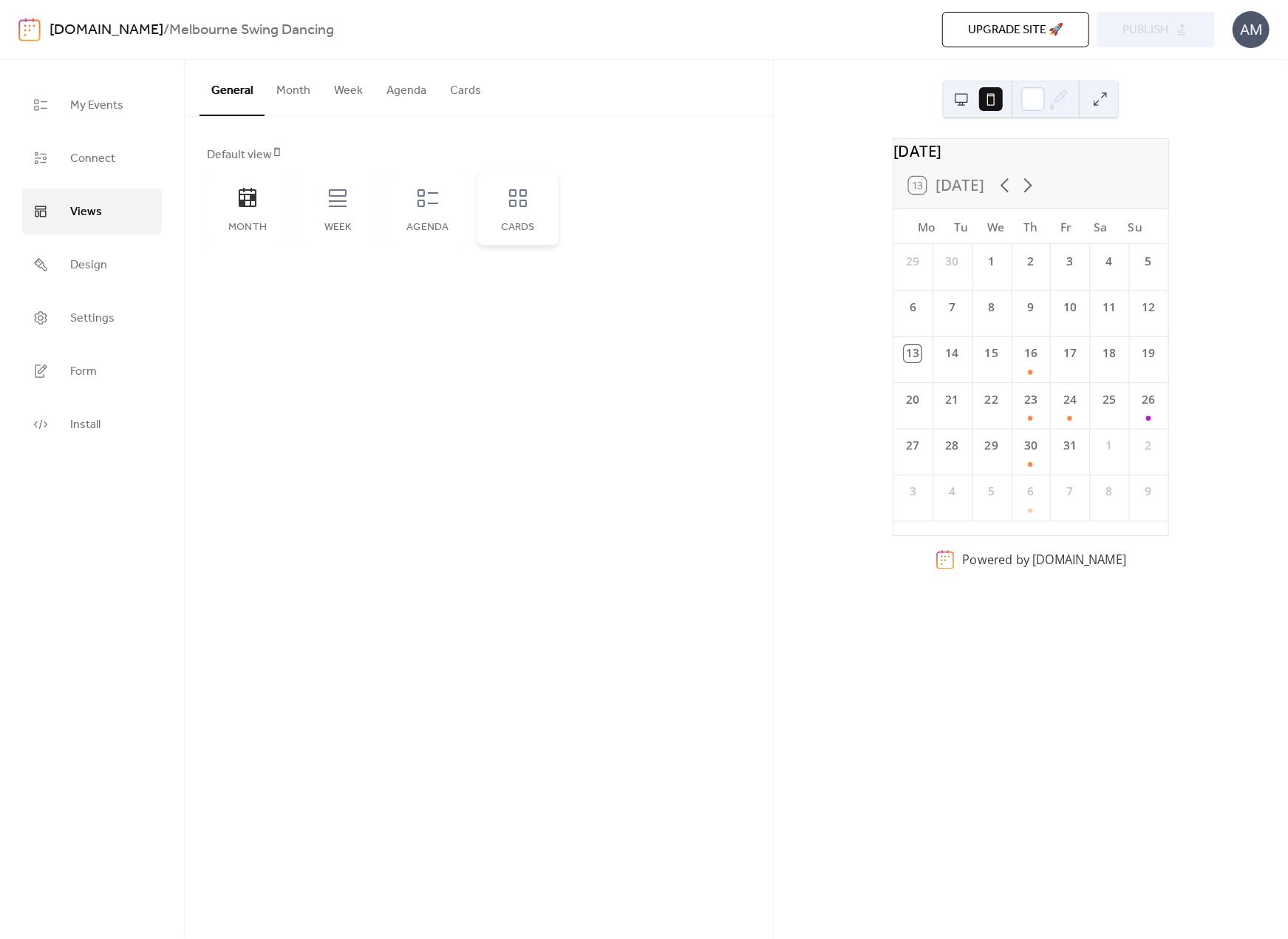
click at [499, 204] on div "Cards" at bounding box center [518, 208] width 82 height 74
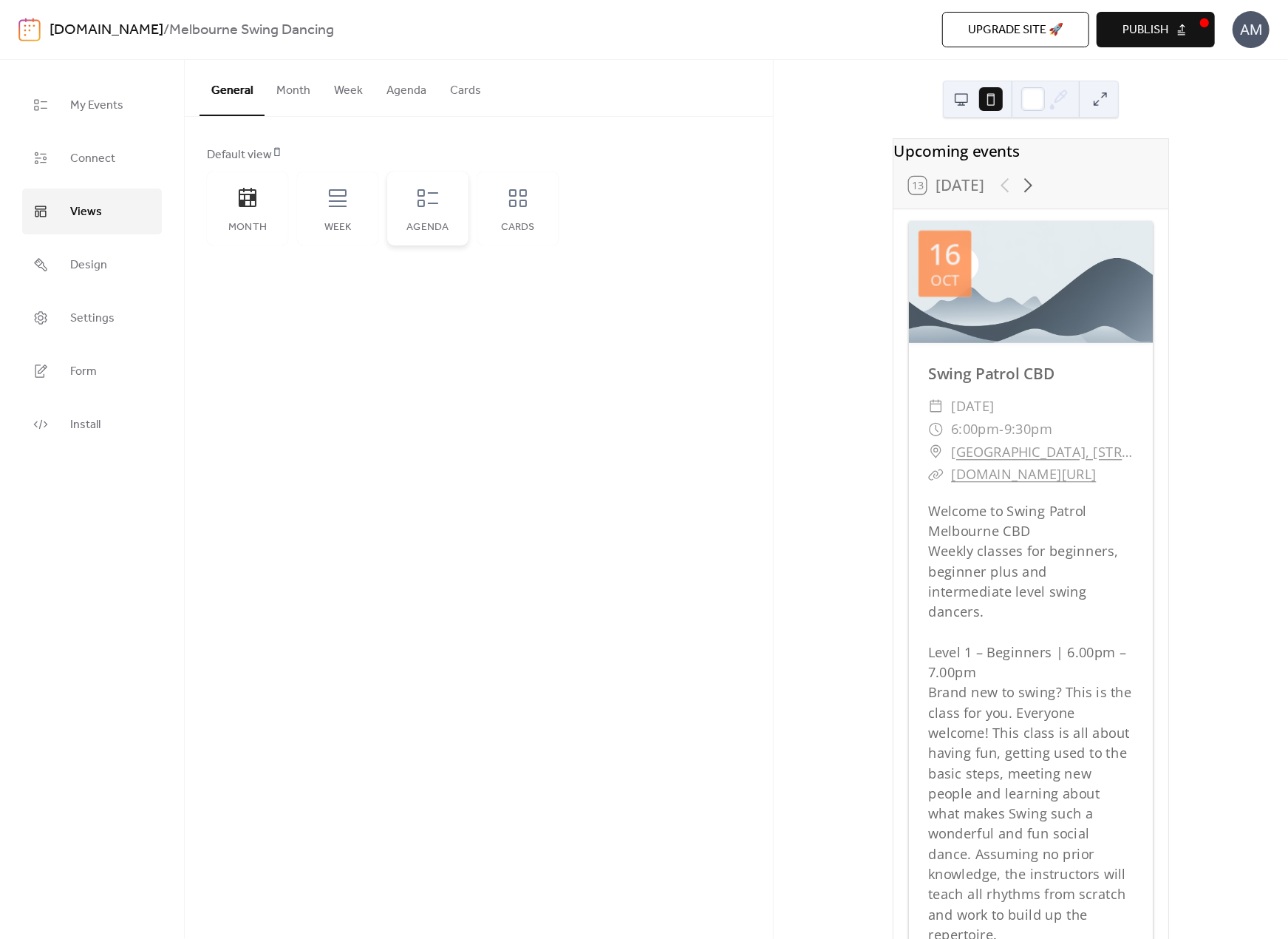
click at [439, 218] on div "Agenda" at bounding box center [428, 208] width 82 height 74
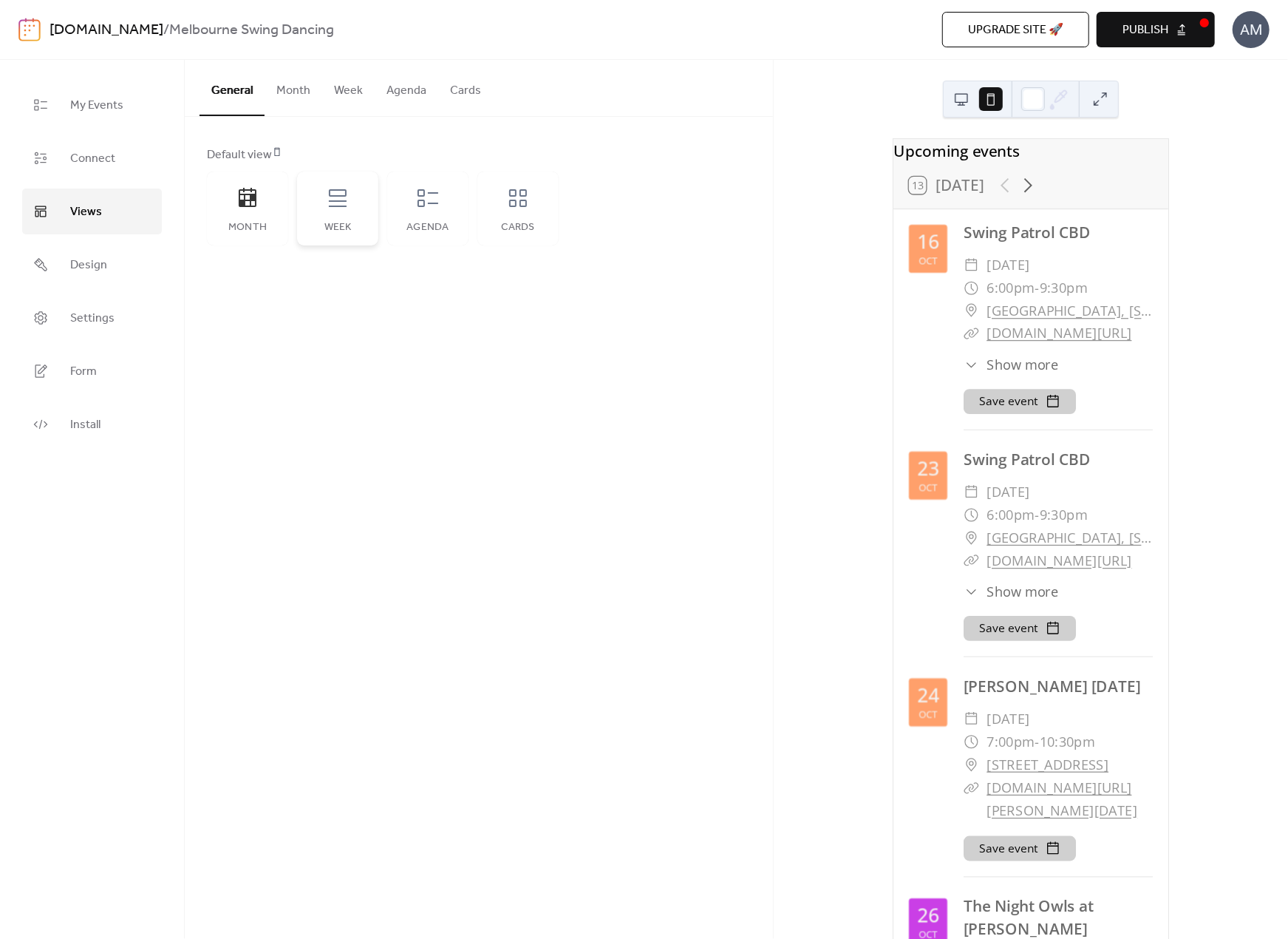
click at [362, 224] on div "Week" at bounding box center [337, 227] width 52 height 12
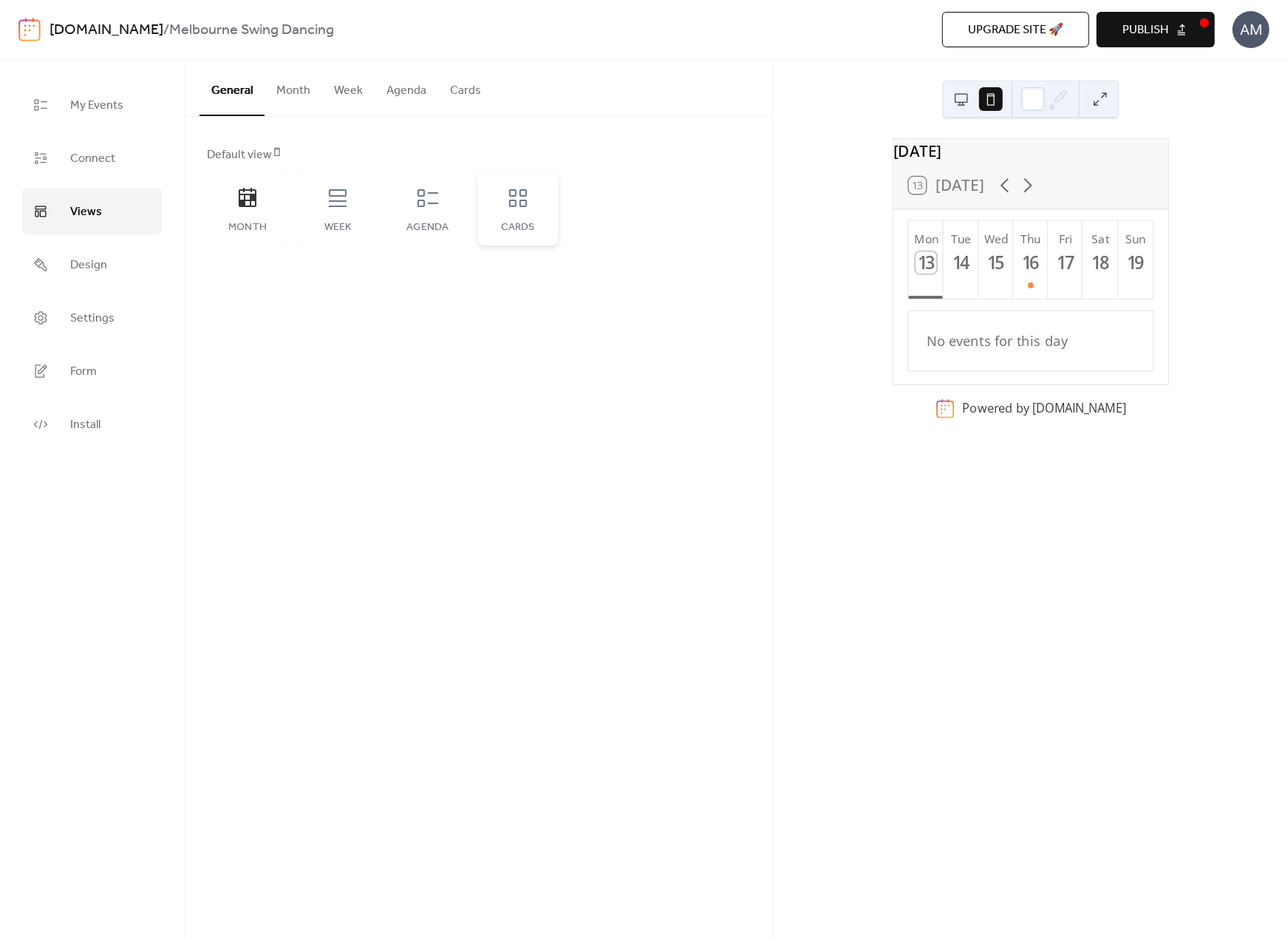
click at [528, 215] on div "Cards" at bounding box center [518, 208] width 82 height 74
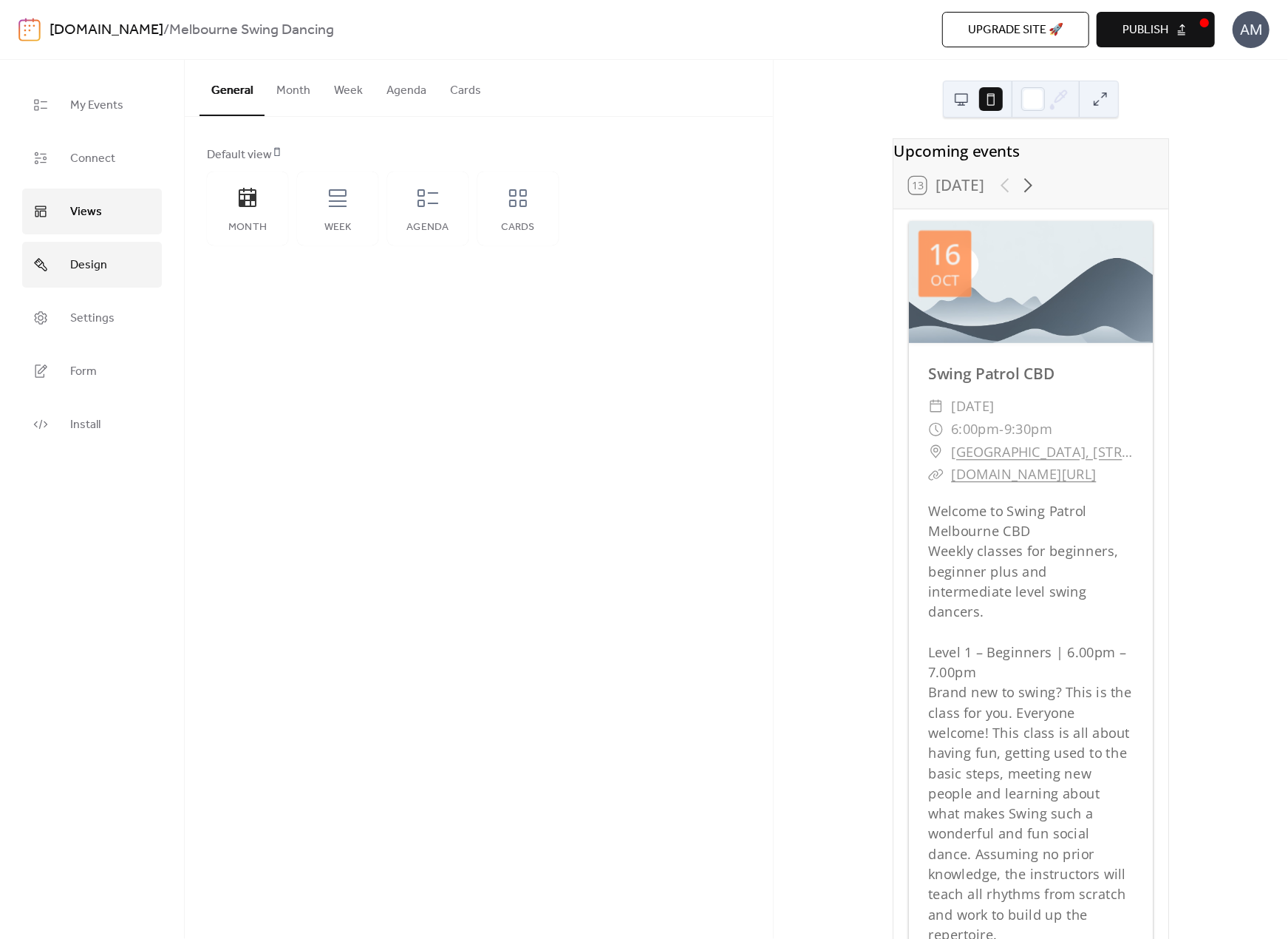
click at [99, 269] on span "Design" at bounding box center [88, 266] width 37 height 24
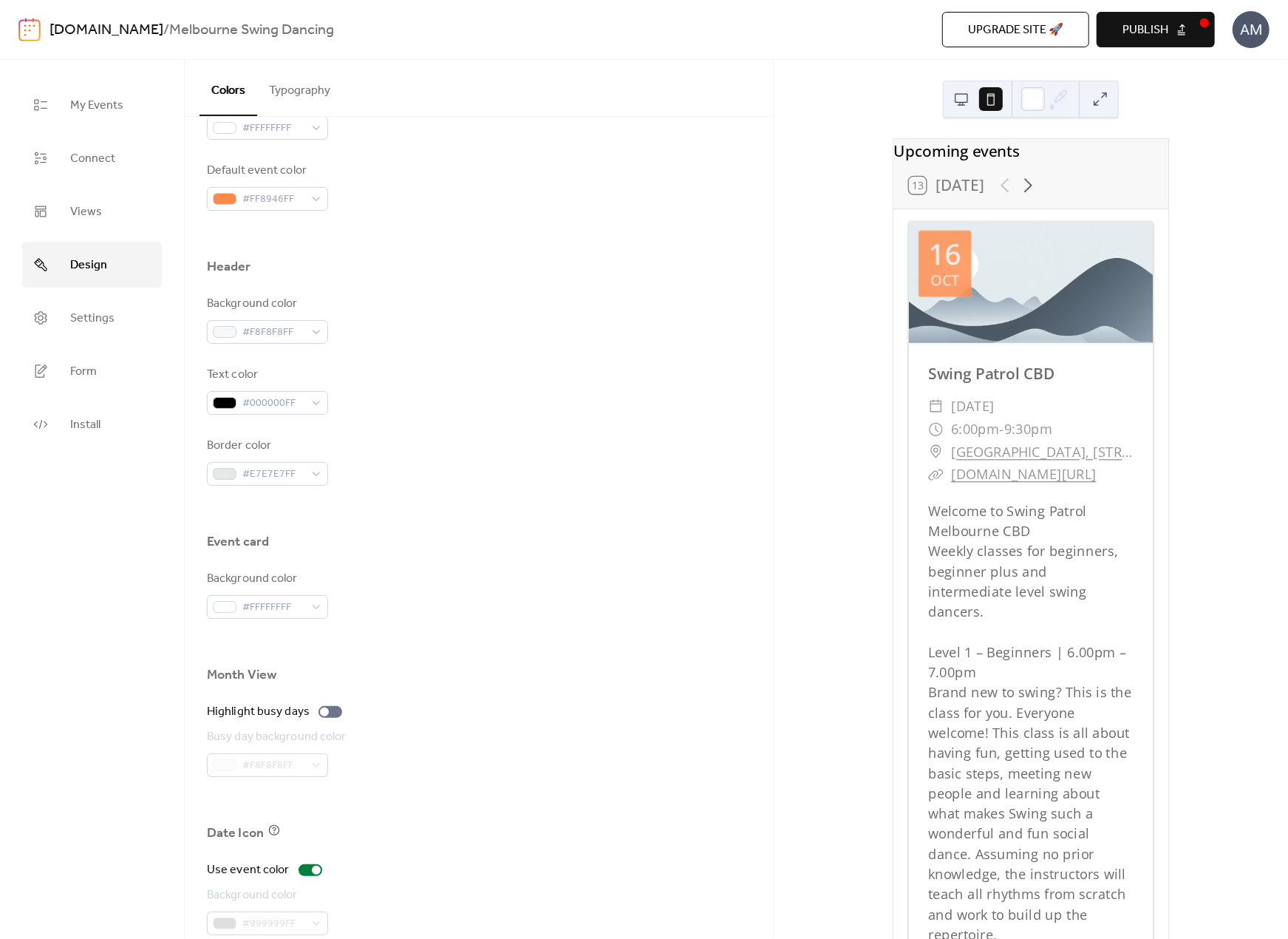
scroll to position [610, 0]
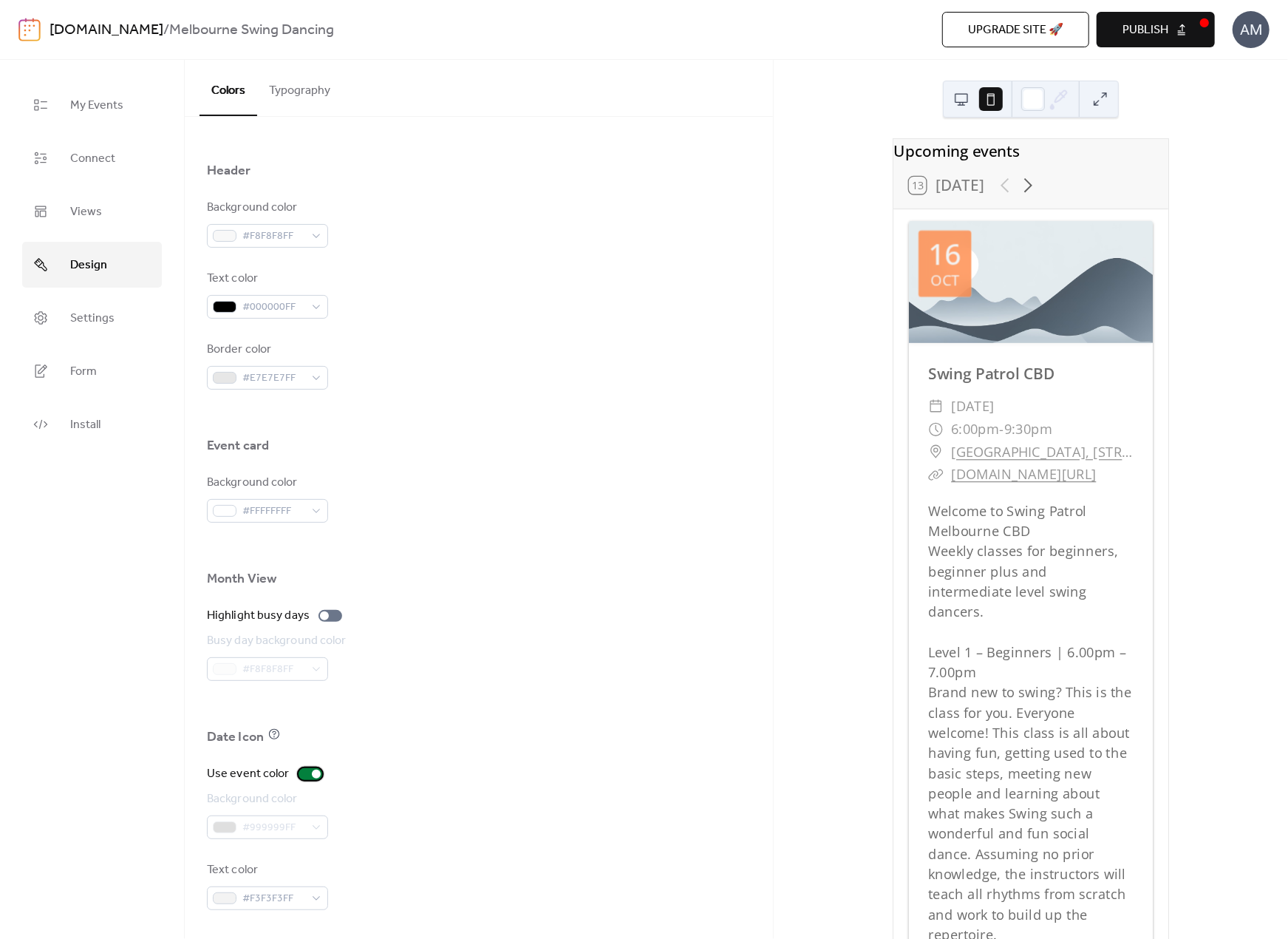
click at [302, 772] on div at bounding box center [310, 774] width 24 height 12
click at [304, 772] on div at bounding box center [304, 774] width 9 height 9
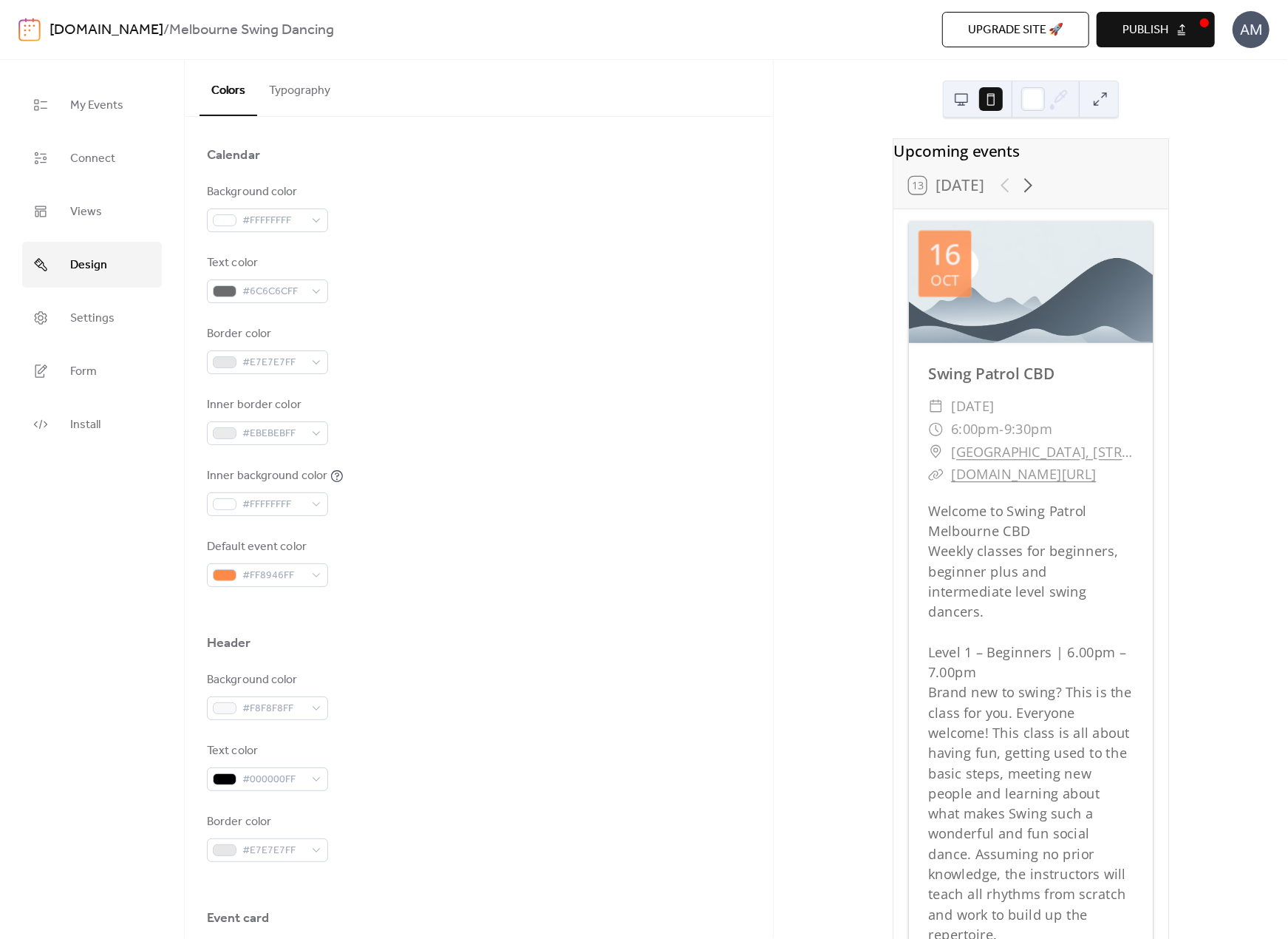
scroll to position [0, 0]
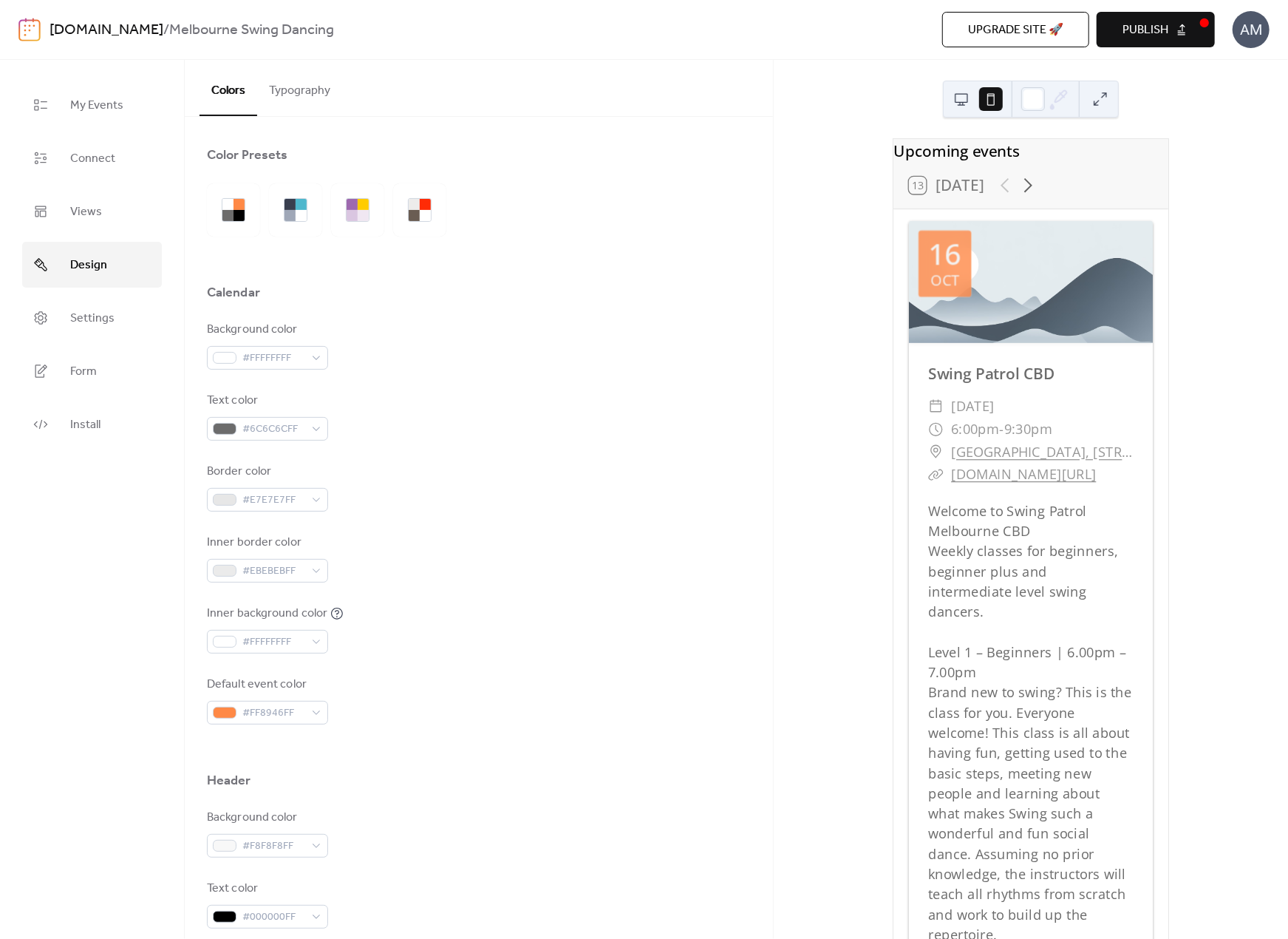
drag, startPoint x: 1132, startPoint y: 20, endPoint x: 1132, endPoint y: 29, distance: 9.0
click at [996, 22] on span "Publish" at bounding box center [1145, 31] width 46 height 18
click at [104, 311] on span "Settings" at bounding box center [92, 319] width 44 height 24
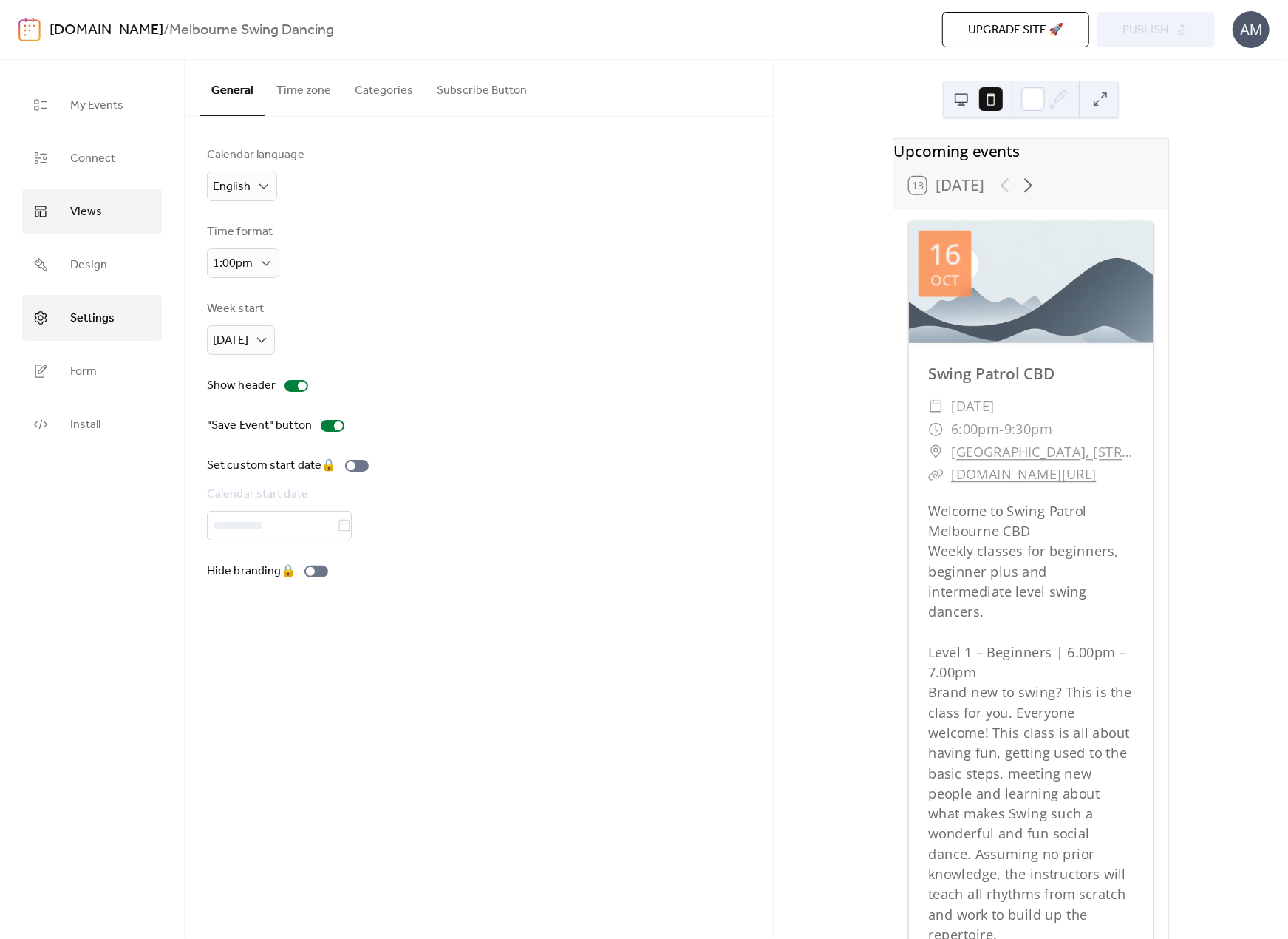
click at [127, 215] on link "Views" at bounding box center [92, 211] width 140 height 46
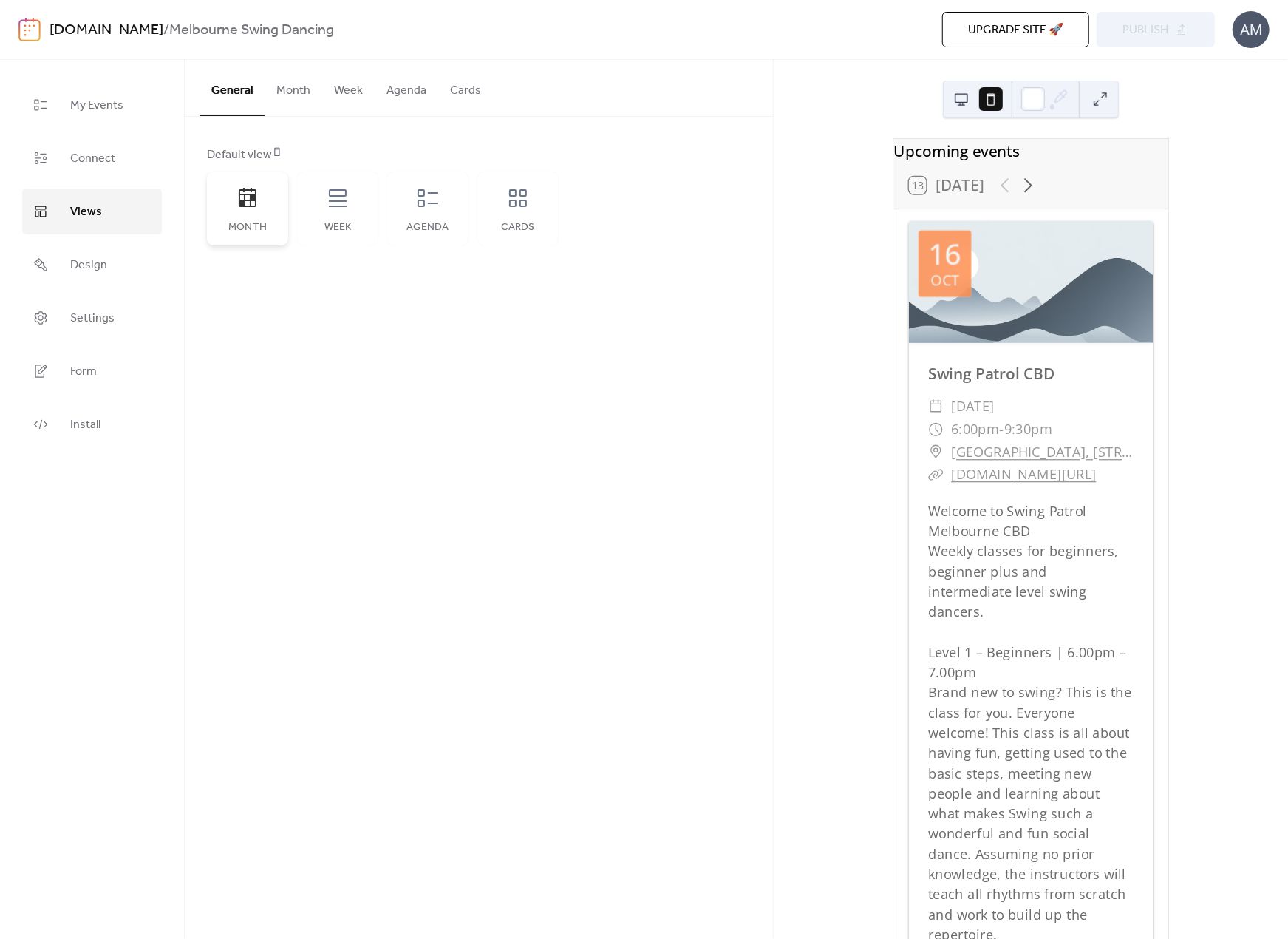
click at [277, 219] on div "Month" at bounding box center [248, 208] width 82 height 74
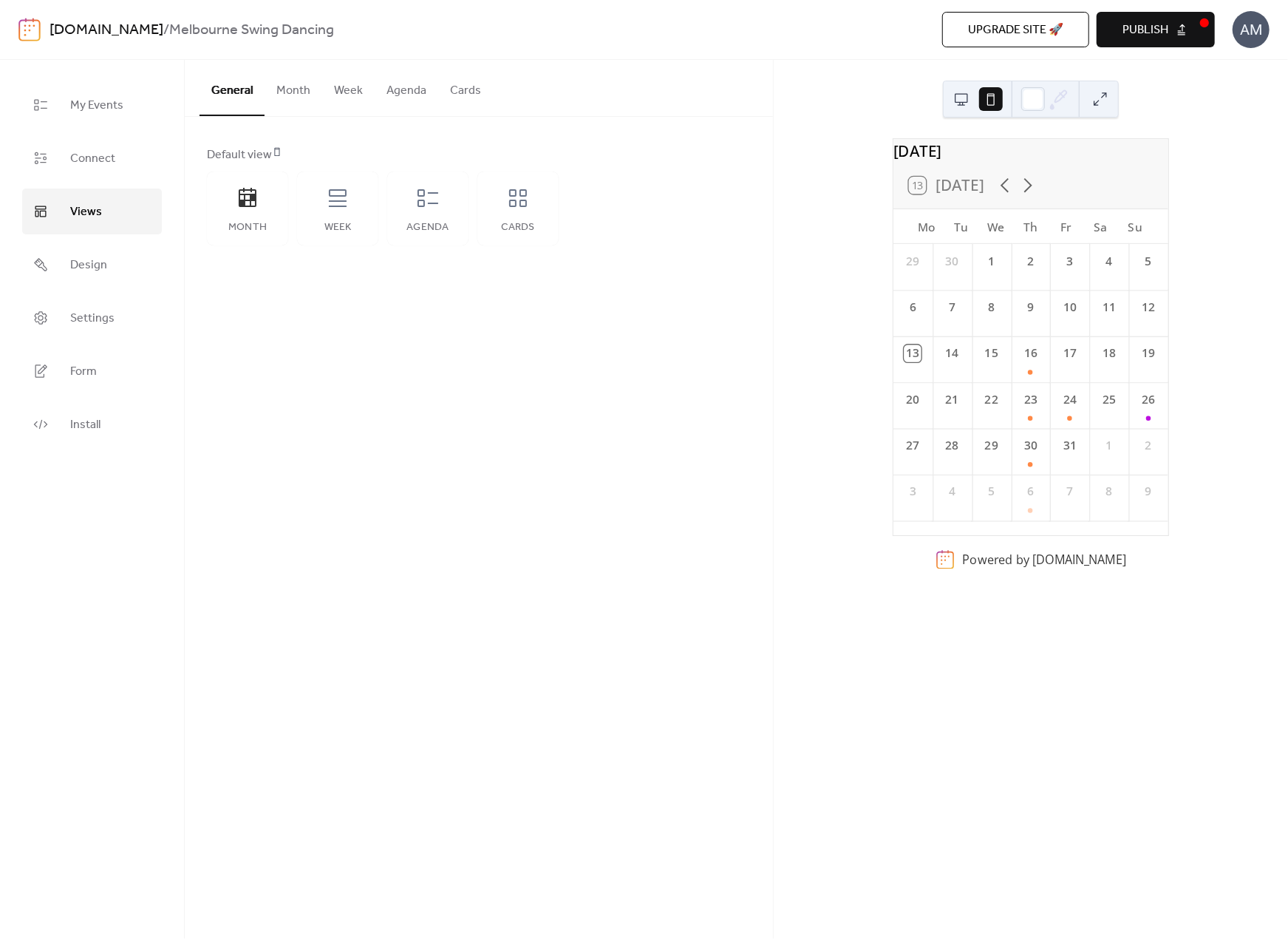
click at [996, 36] on span "Publish" at bounding box center [1145, 31] width 46 height 18
click at [295, 85] on button "Month" at bounding box center [293, 87] width 58 height 55
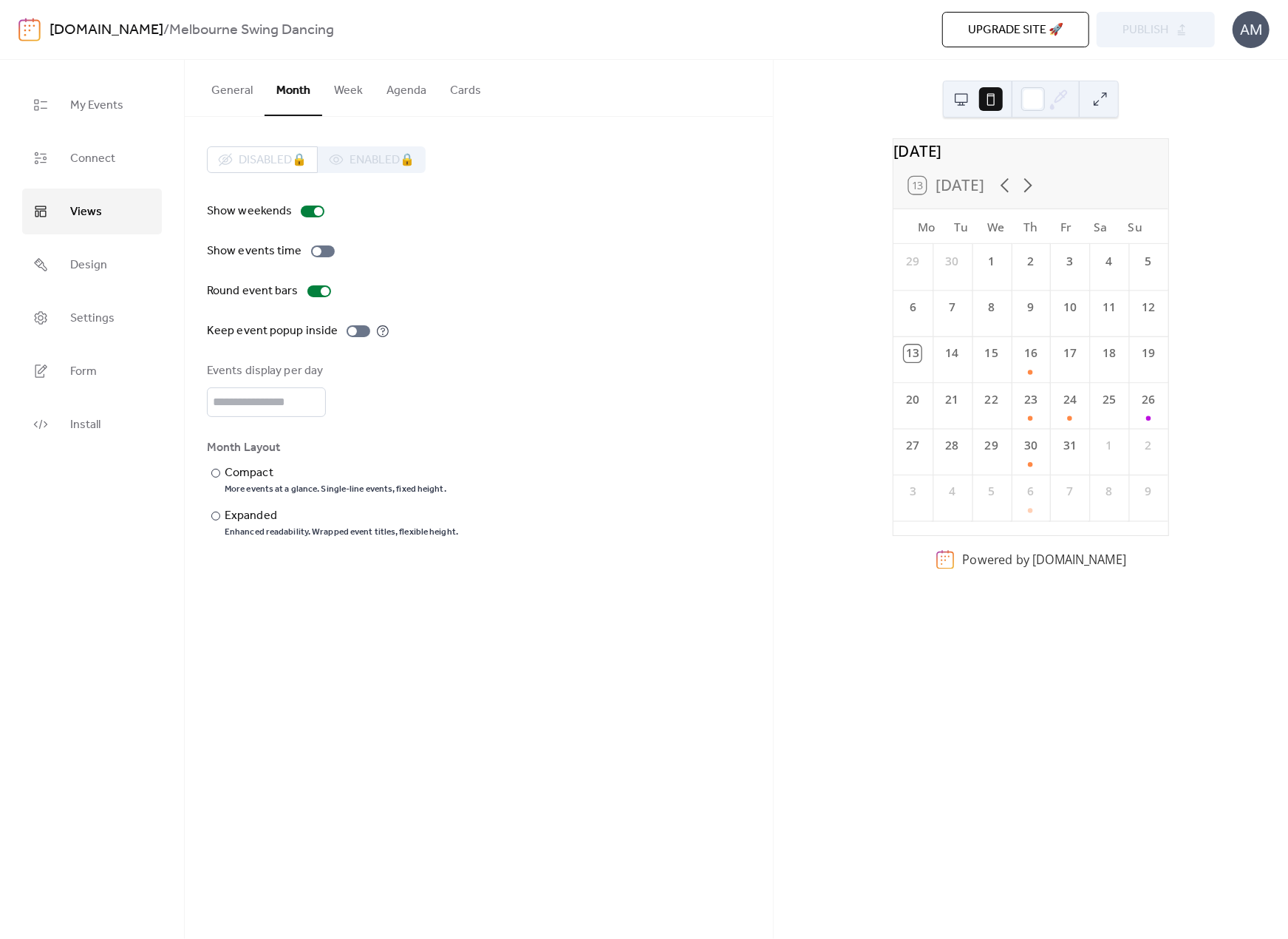
click at [338, 93] on button "Week" at bounding box center [349, 87] width 52 height 55
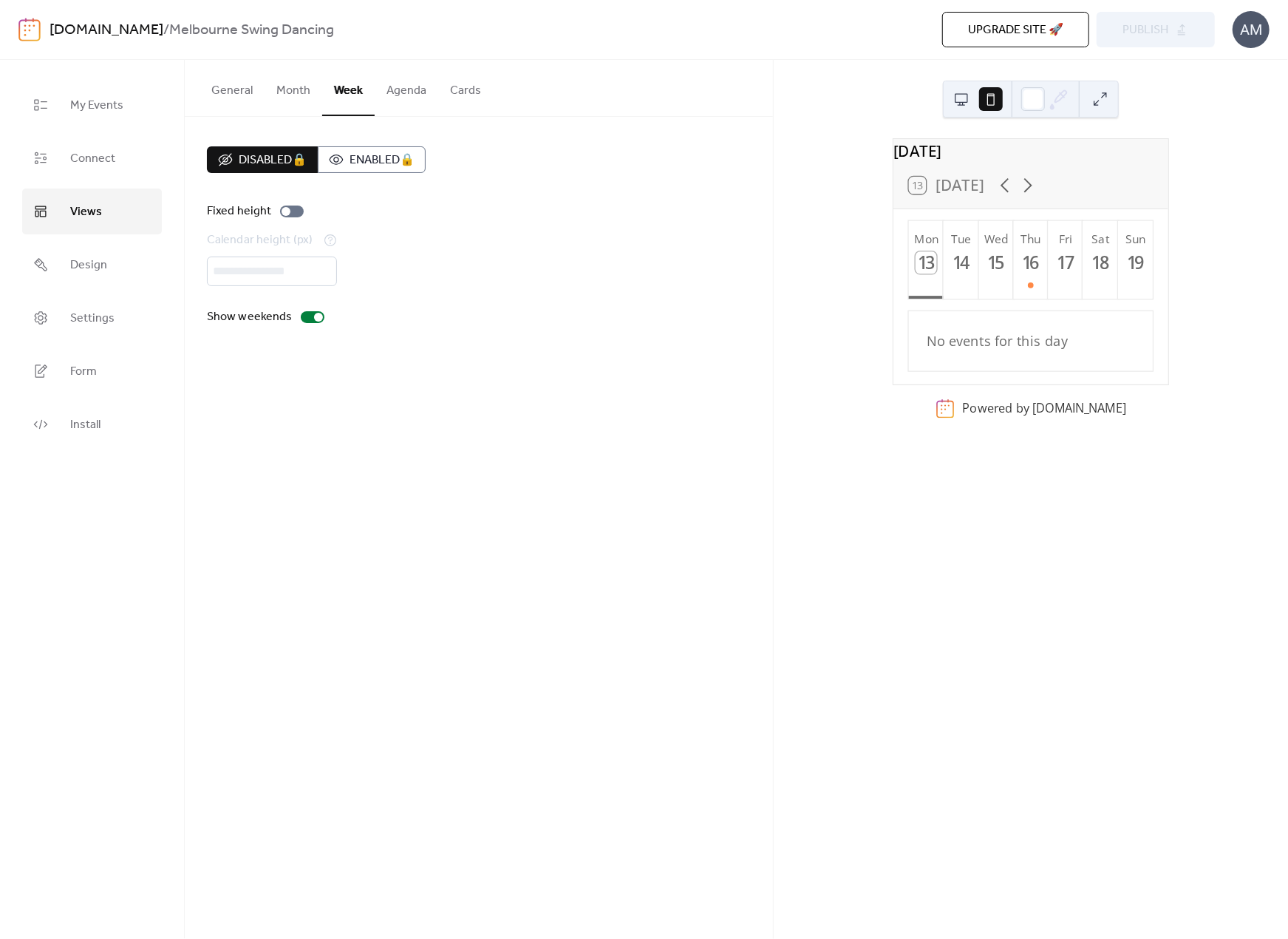
click at [401, 97] on button "Agenda" at bounding box center [406, 87] width 64 height 55
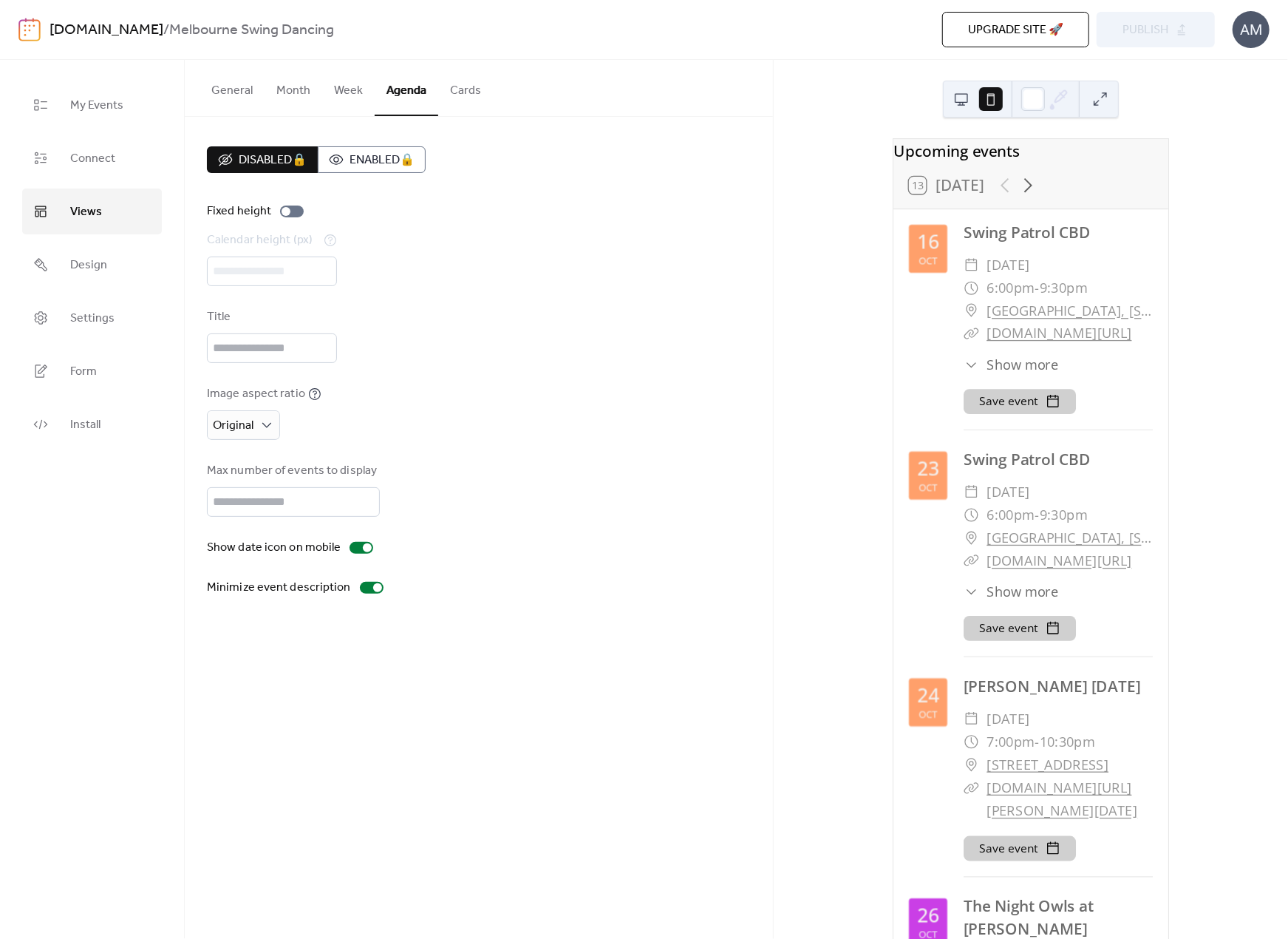
click at [476, 104] on button "Cards" at bounding box center [465, 87] width 55 height 55
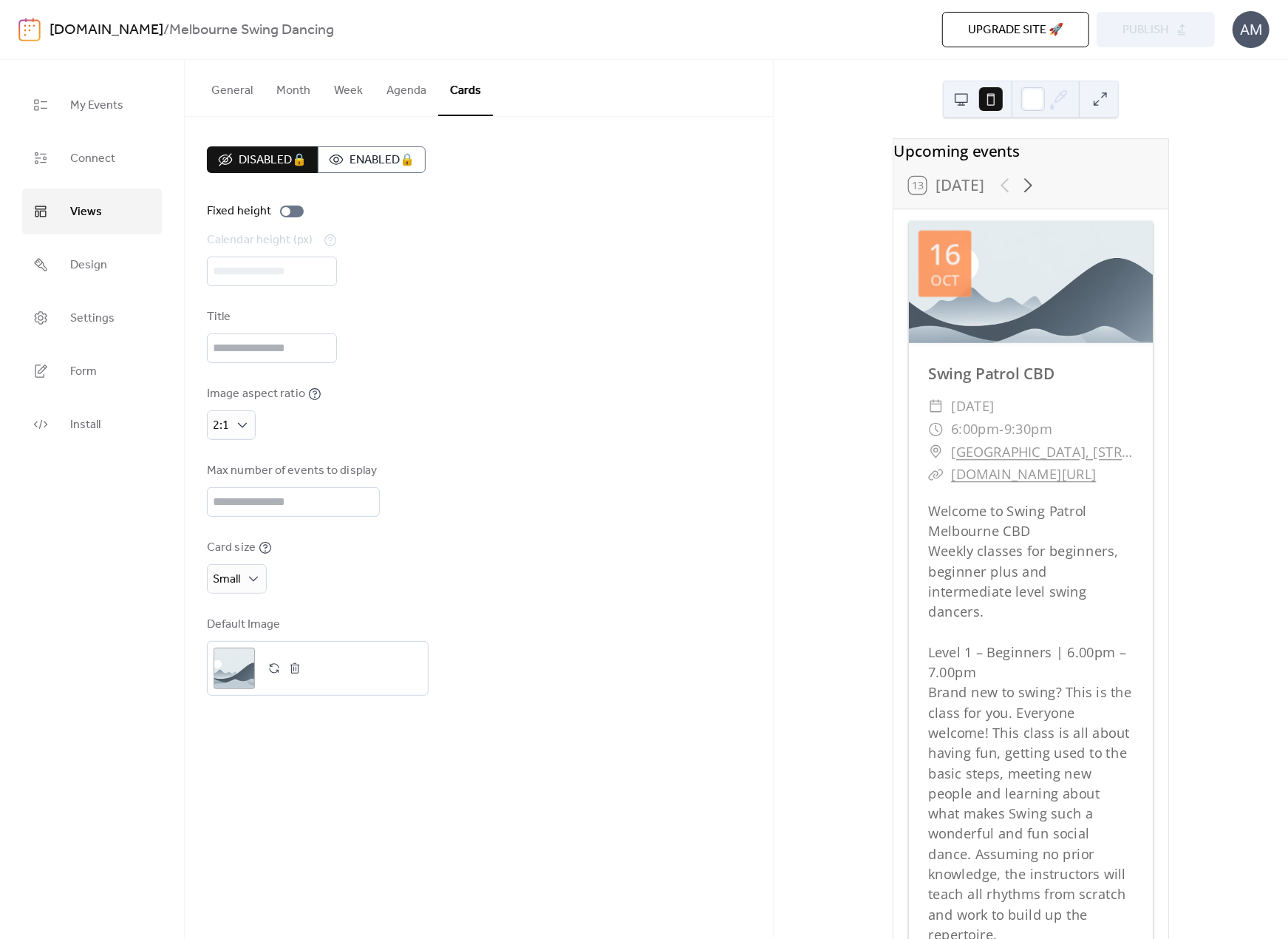
click at [420, 95] on button "Agenda" at bounding box center [406, 87] width 64 height 55
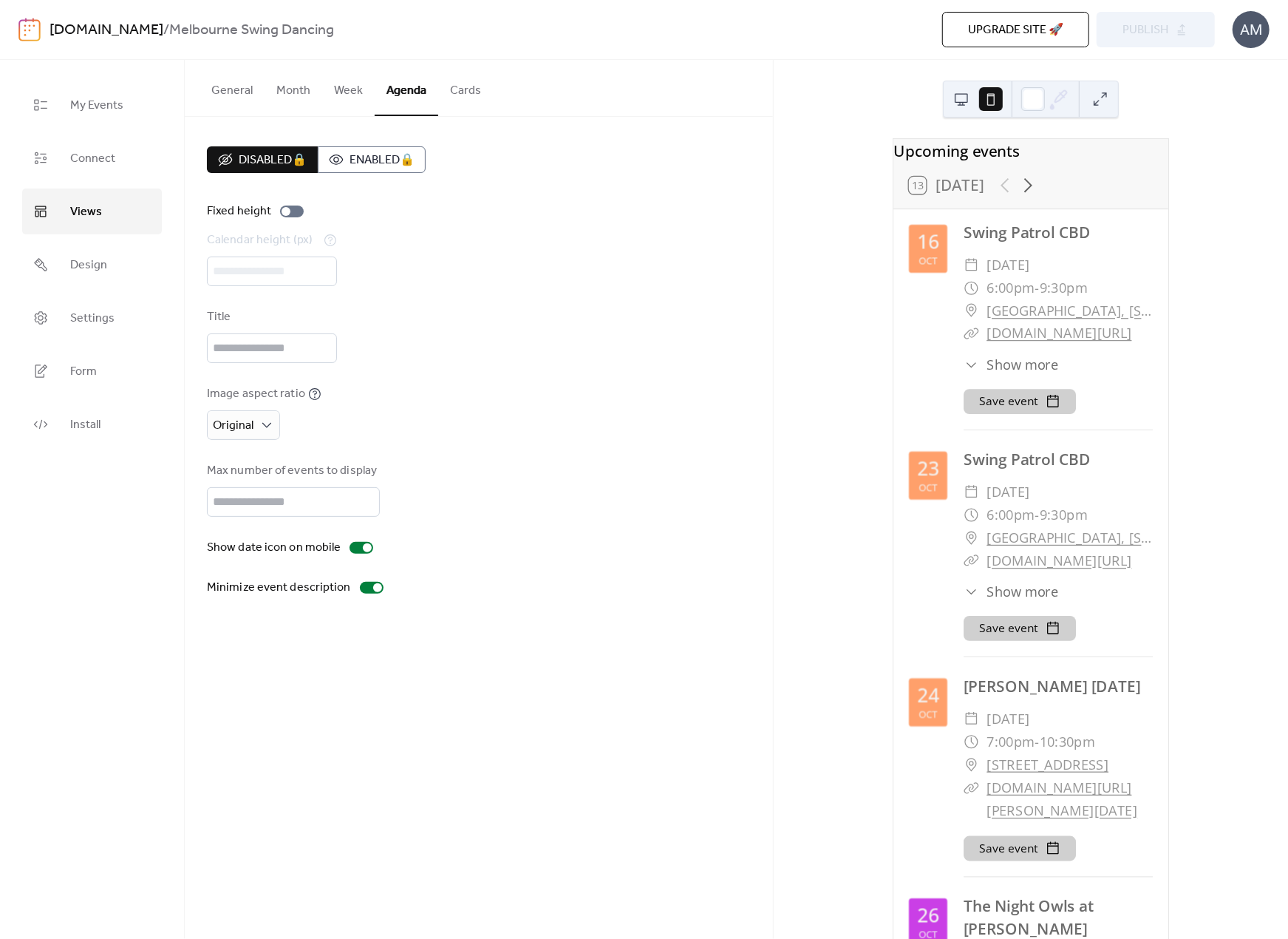
click at [358, 99] on button "Week" at bounding box center [349, 87] width 52 height 55
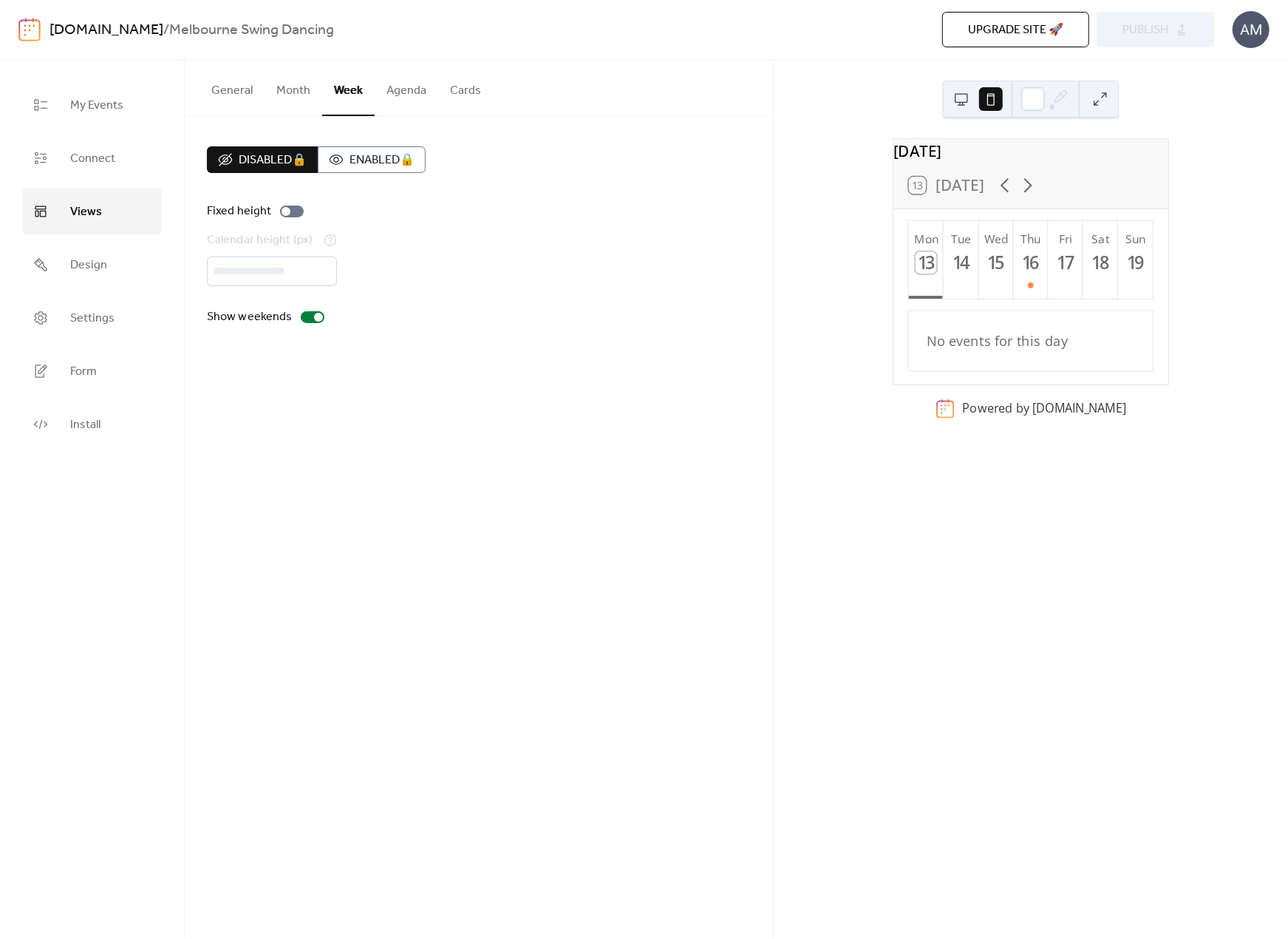
click at [288, 96] on button "Month" at bounding box center [293, 87] width 58 height 55
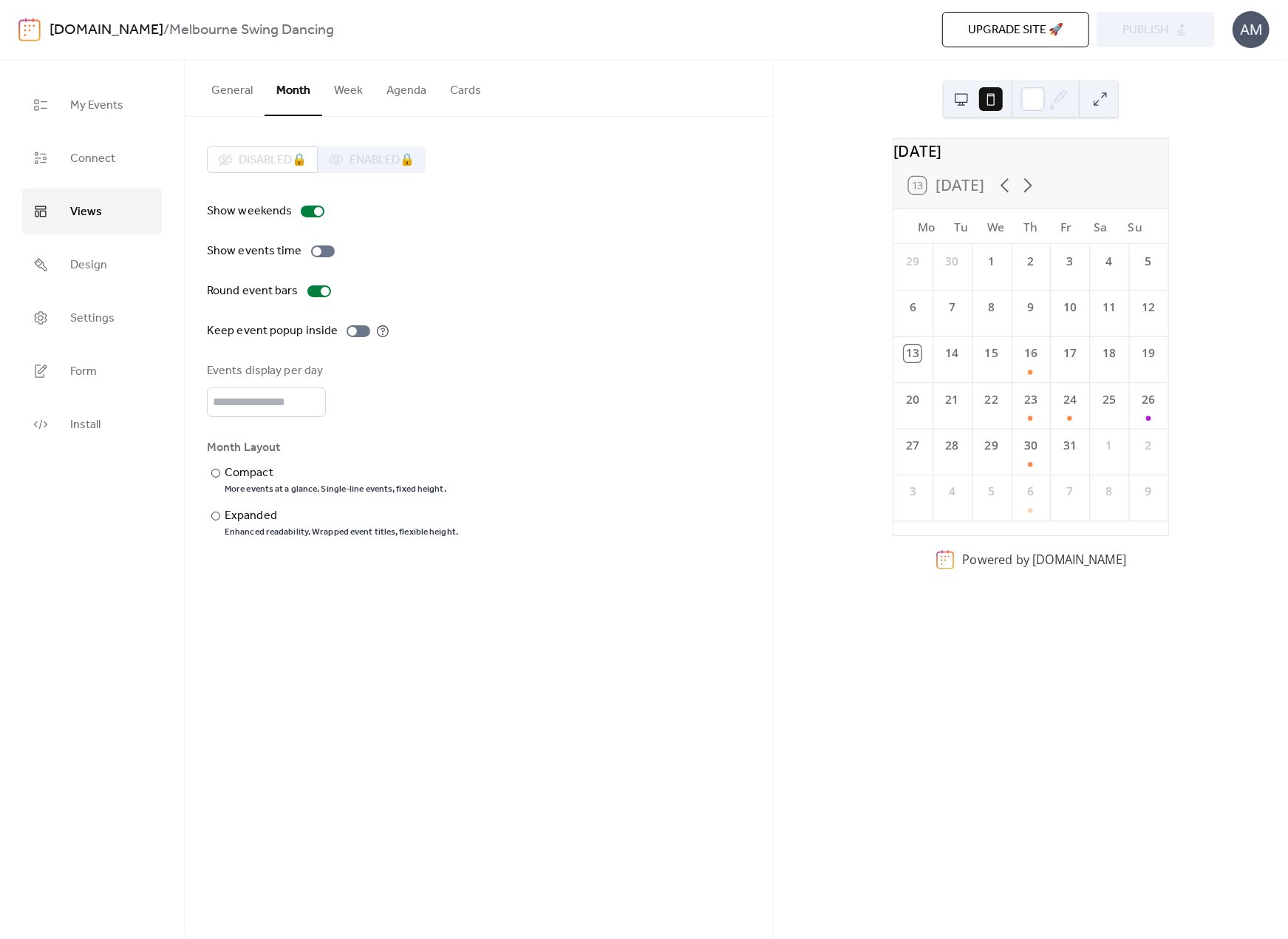
click at [229, 99] on button "General" at bounding box center [232, 87] width 65 height 55
